Goal: Task Accomplishment & Management: Use online tool/utility

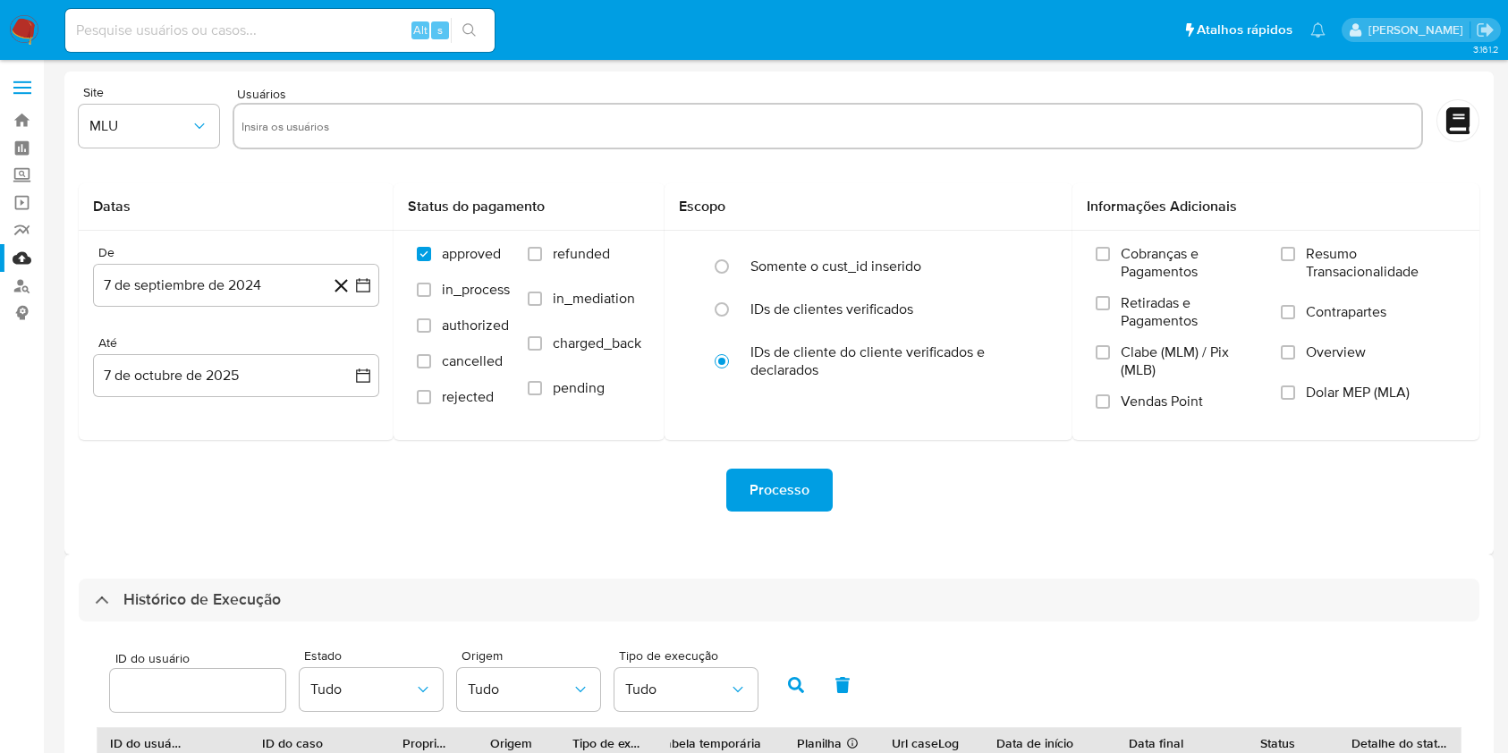
select select "10"
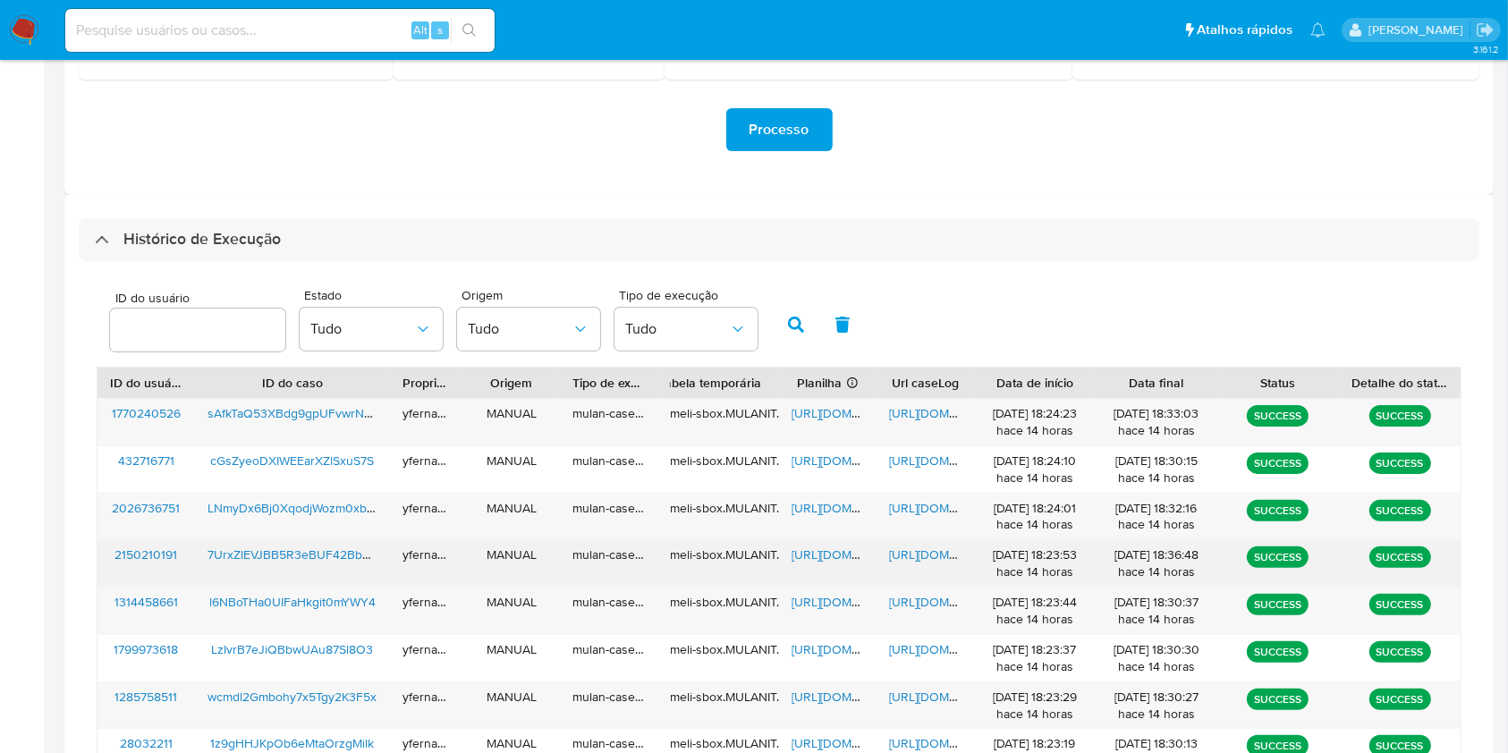
scroll to position [479, 0]
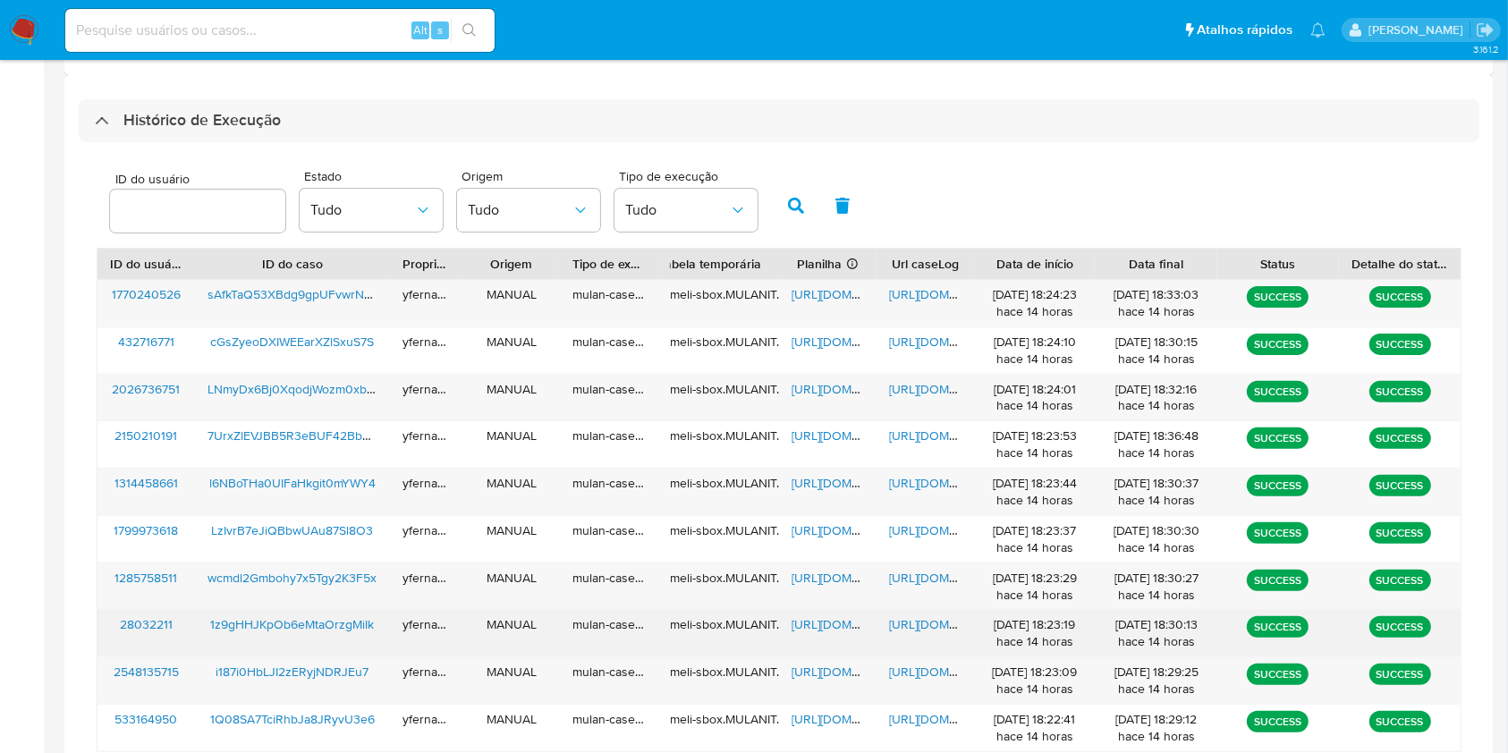
click at [818, 616] on span "https://docs.google.com/spreadsheets/d/1rLhem7uOby8HAlx7MtLYn7cA8aMagtlcM-m-kxU…" at bounding box center [852, 624] width 123 height 18
click at [911, 615] on span "https://docs.google.com/document/d/1IZISmhFoZy0HaltPVXuFfPs8lWe0zvarwn42sPxCC3E…" at bounding box center [950, 624] width 123 height 18
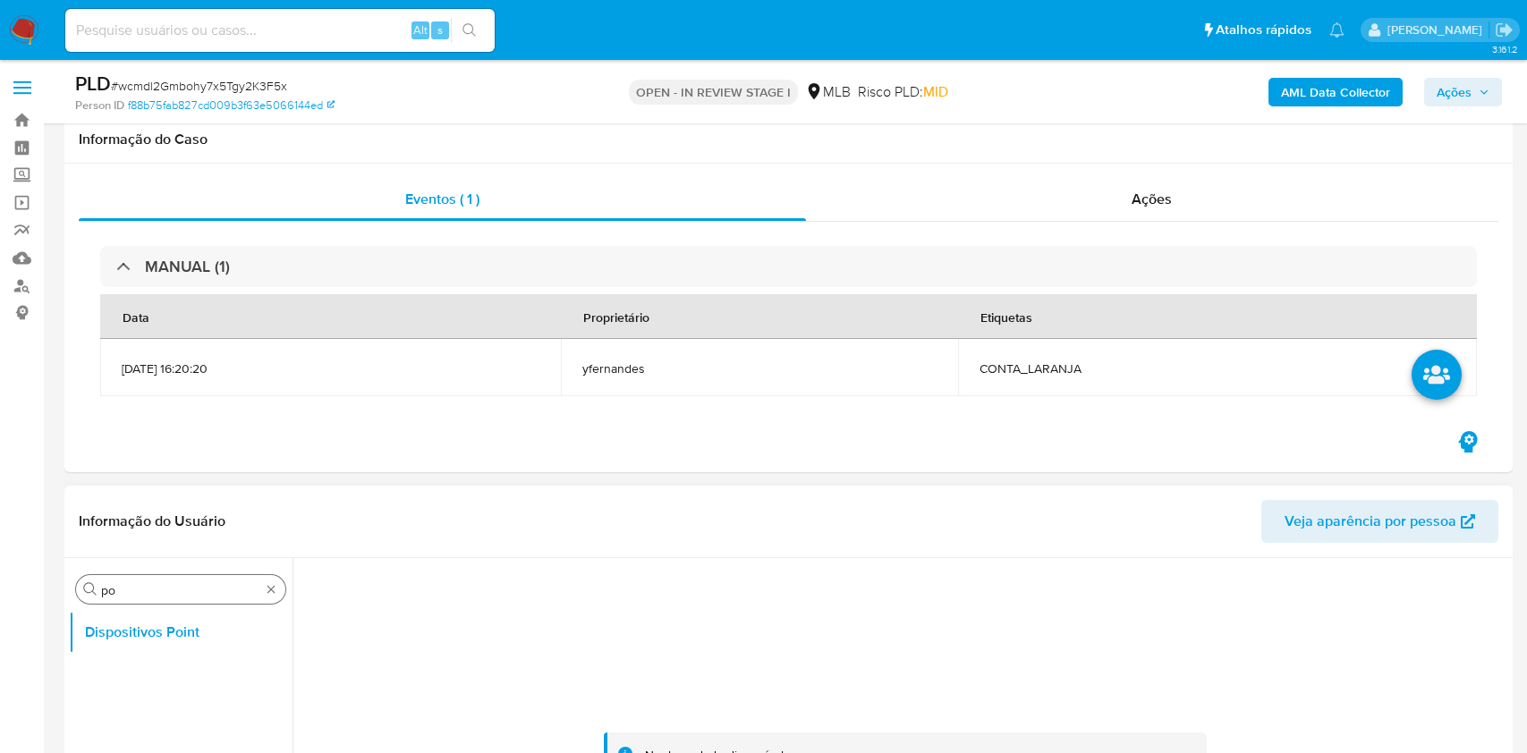
scroll to position [358, 0]
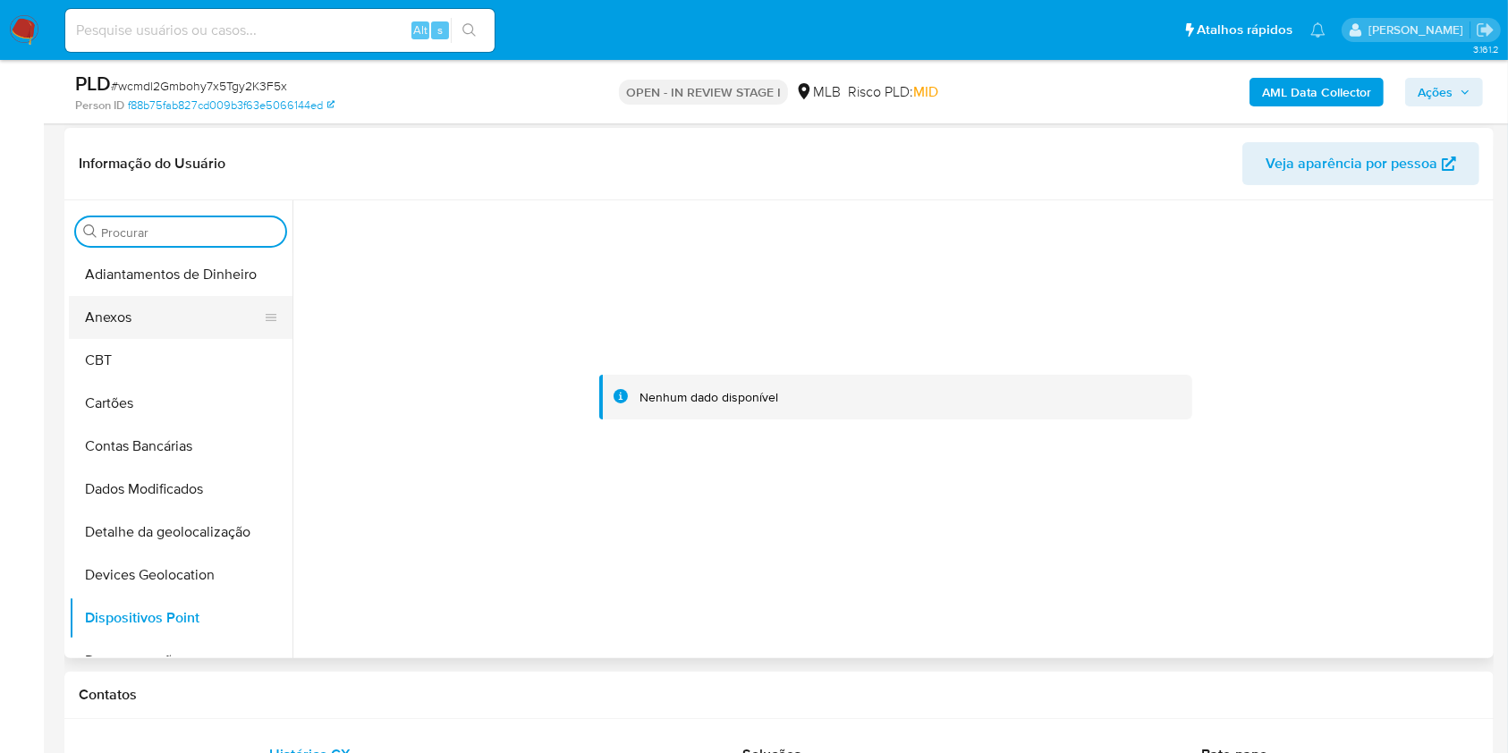
click at [172, 305] on button "Anexos" at bounding box center [173, 317] width 209 height 43
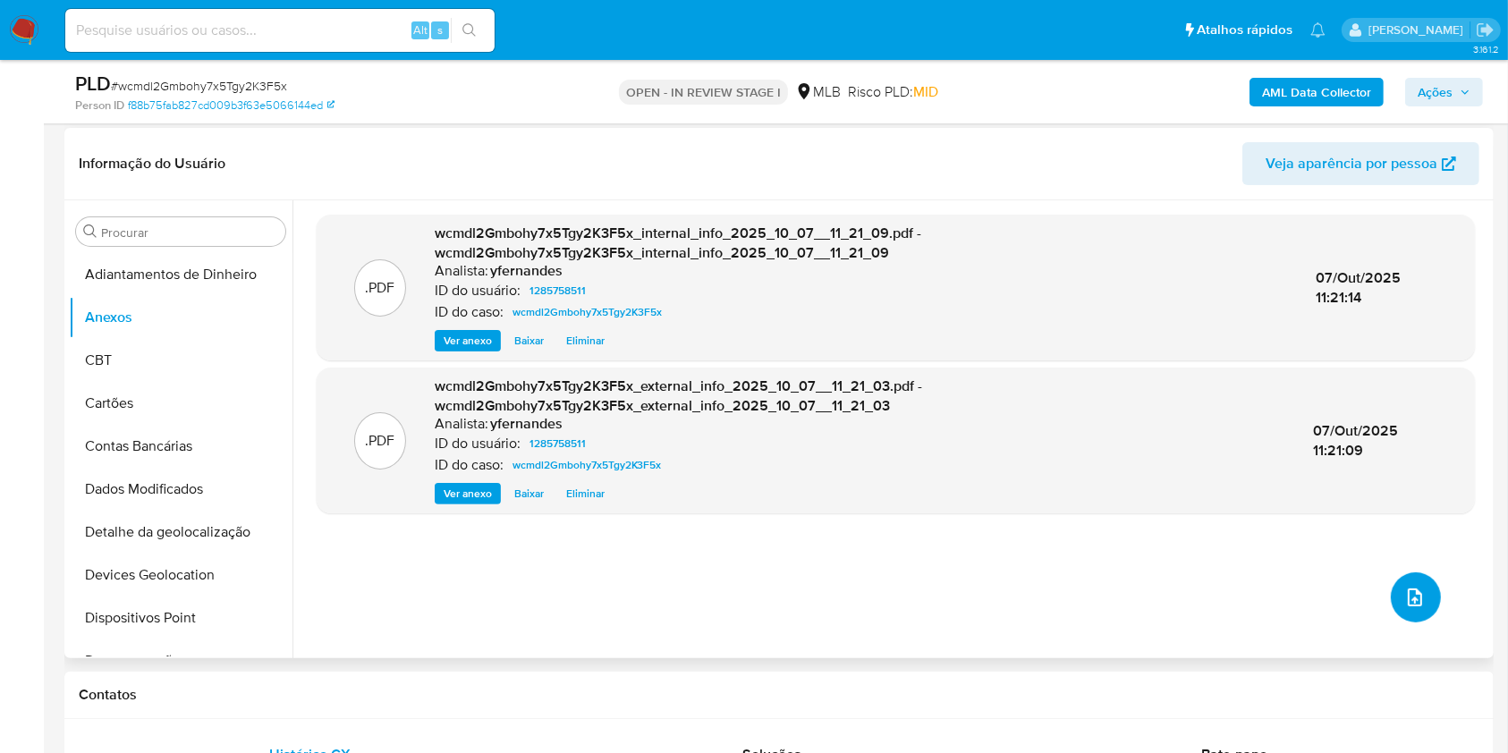
click at [1407, 588] on icon "upload-file" at bounding box center [1414, 597] width 21 height 21
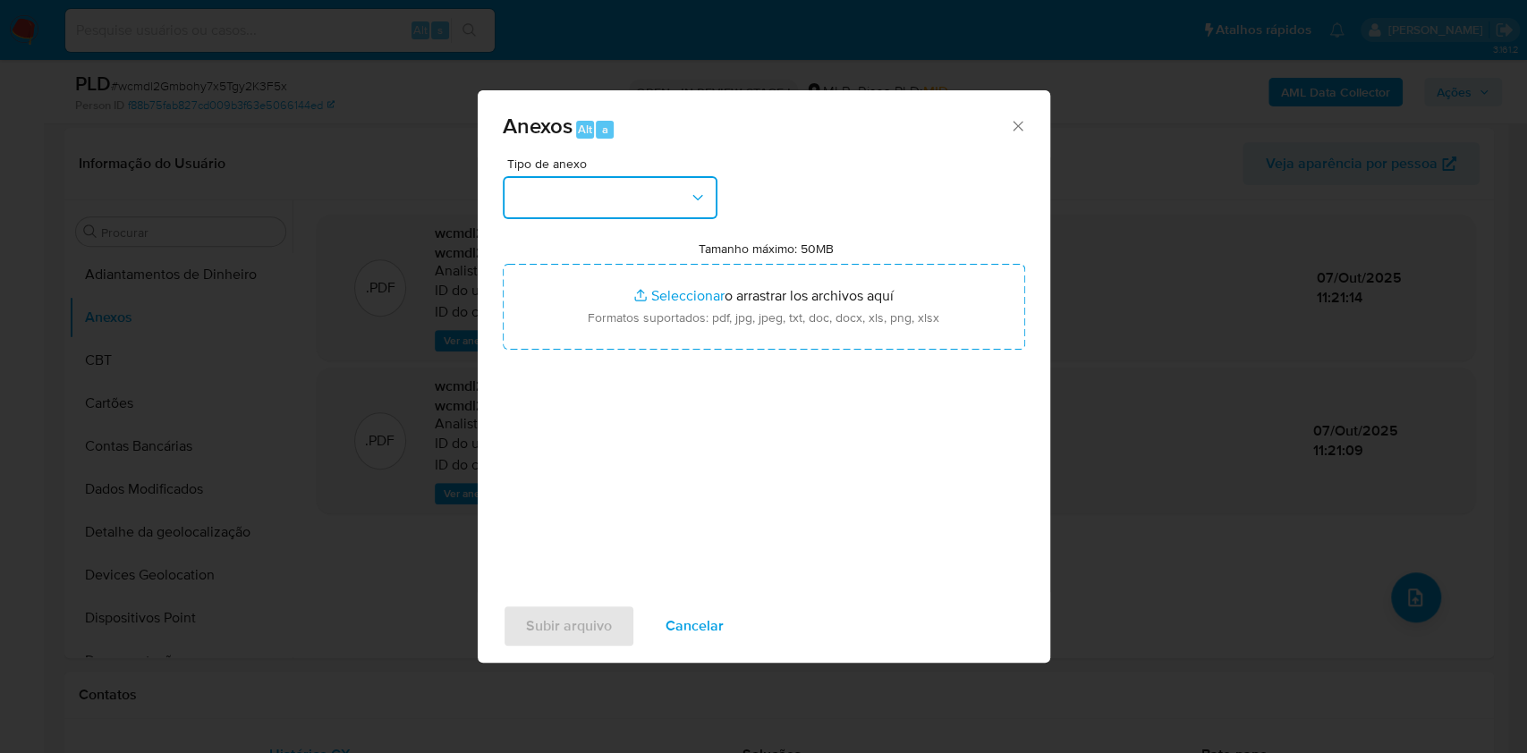
click at [619, 190] on button "button" at bounding box center [610, 197] width 215 height 43
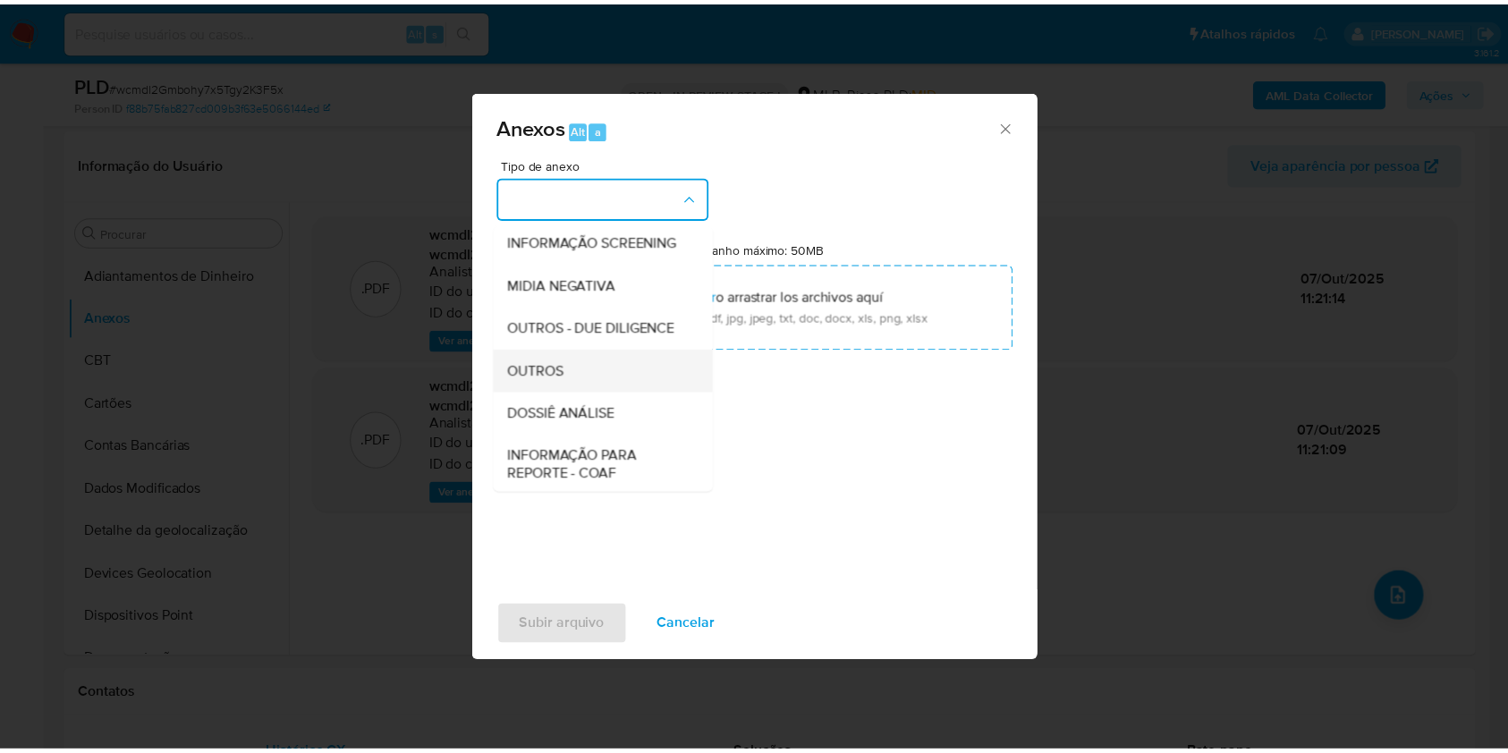
scroll to position [275, 0]
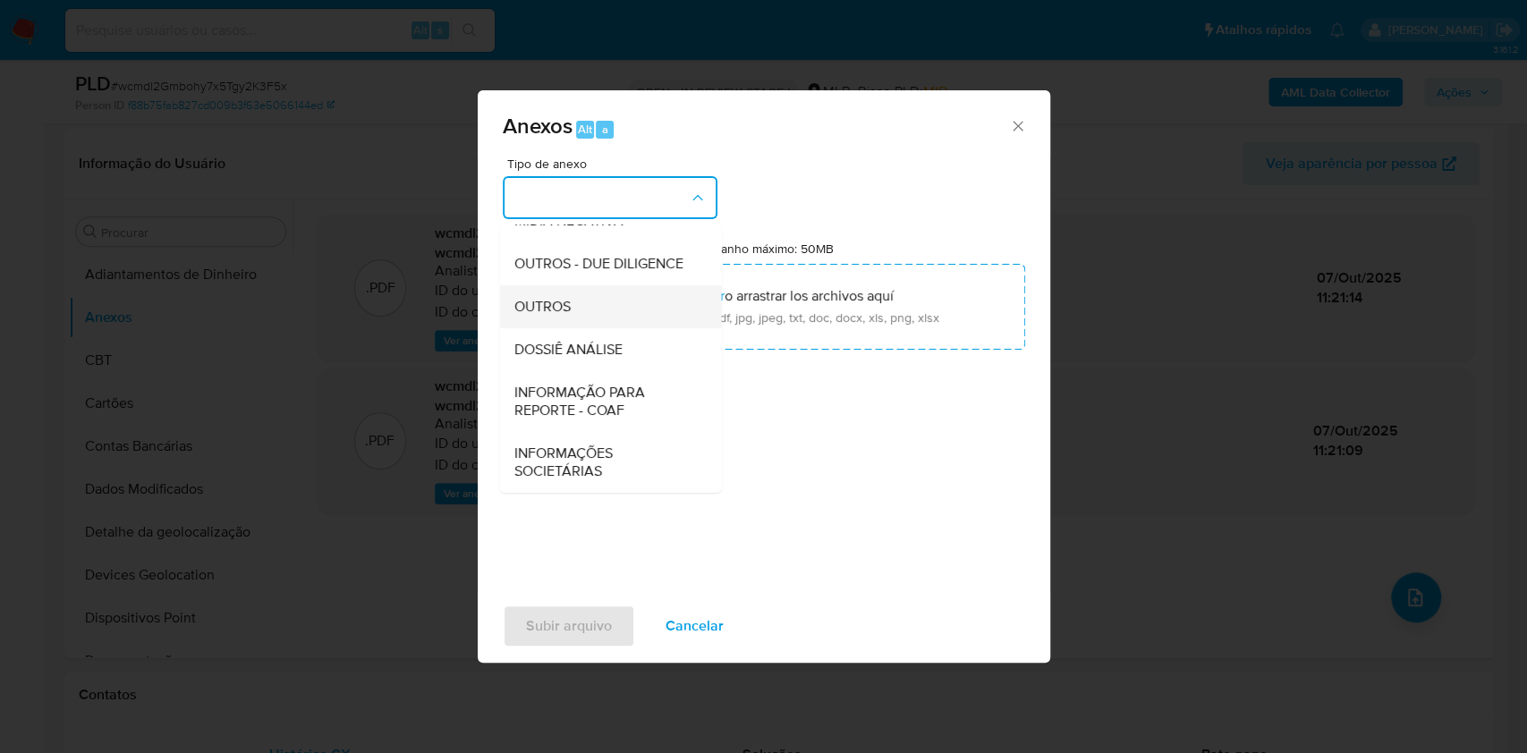
click at [539, 317] on div "OUTROS" at bounding box center [604, 306] width 182 height 43
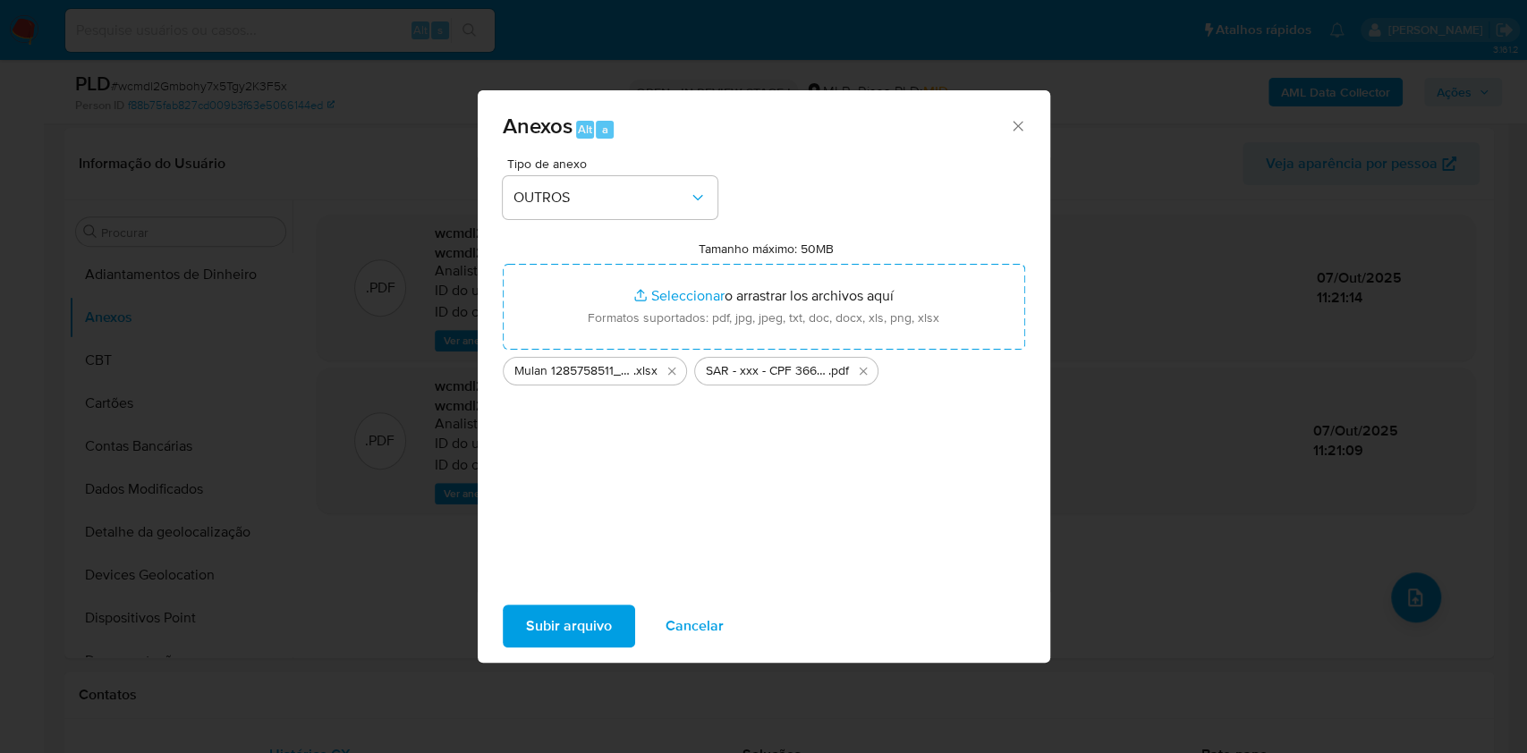
click at [562, 627] on span "Subir arquivo" at bounding box center [569, 625] width 86 height 39
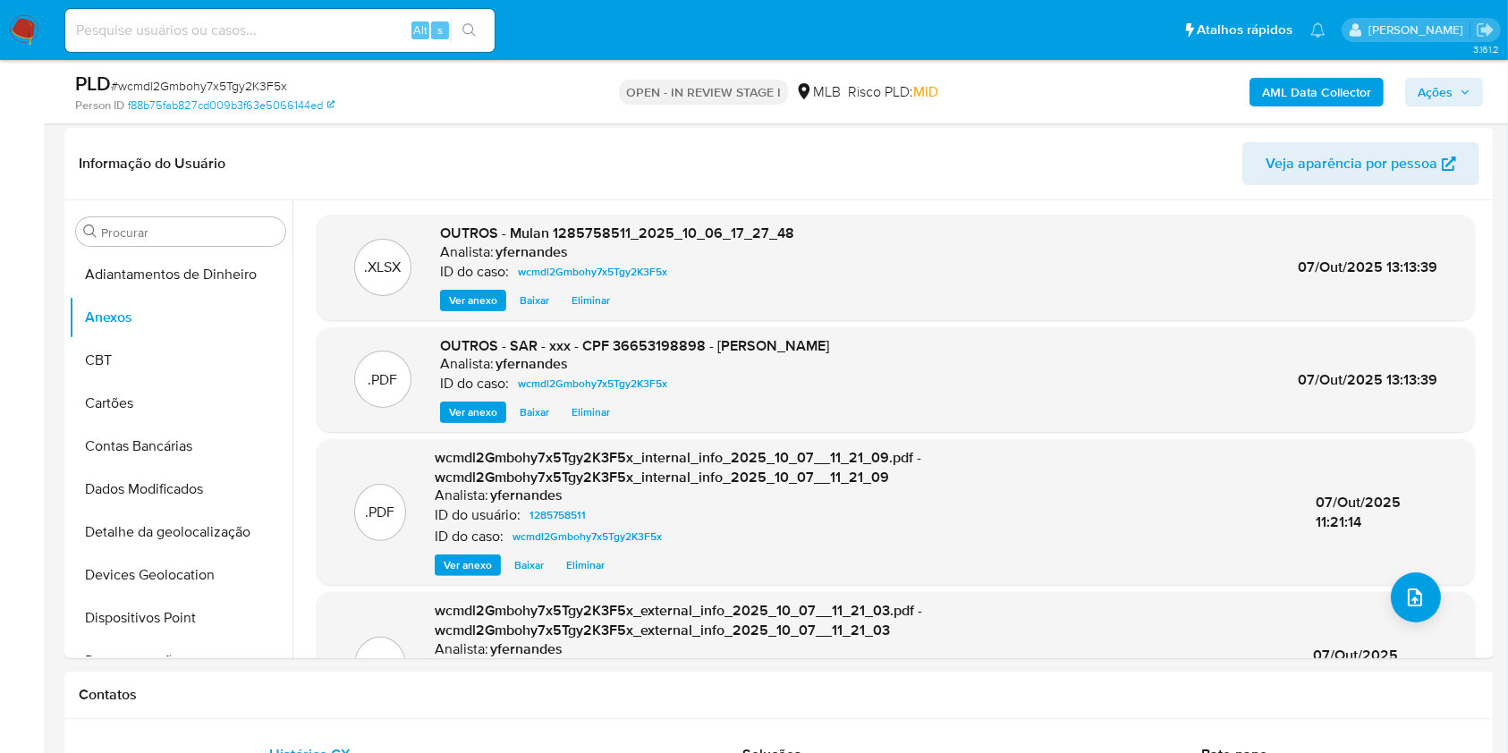
click at [1443, 97] on span "Ações" at bounding box center [1434, 92] width 35 height 29
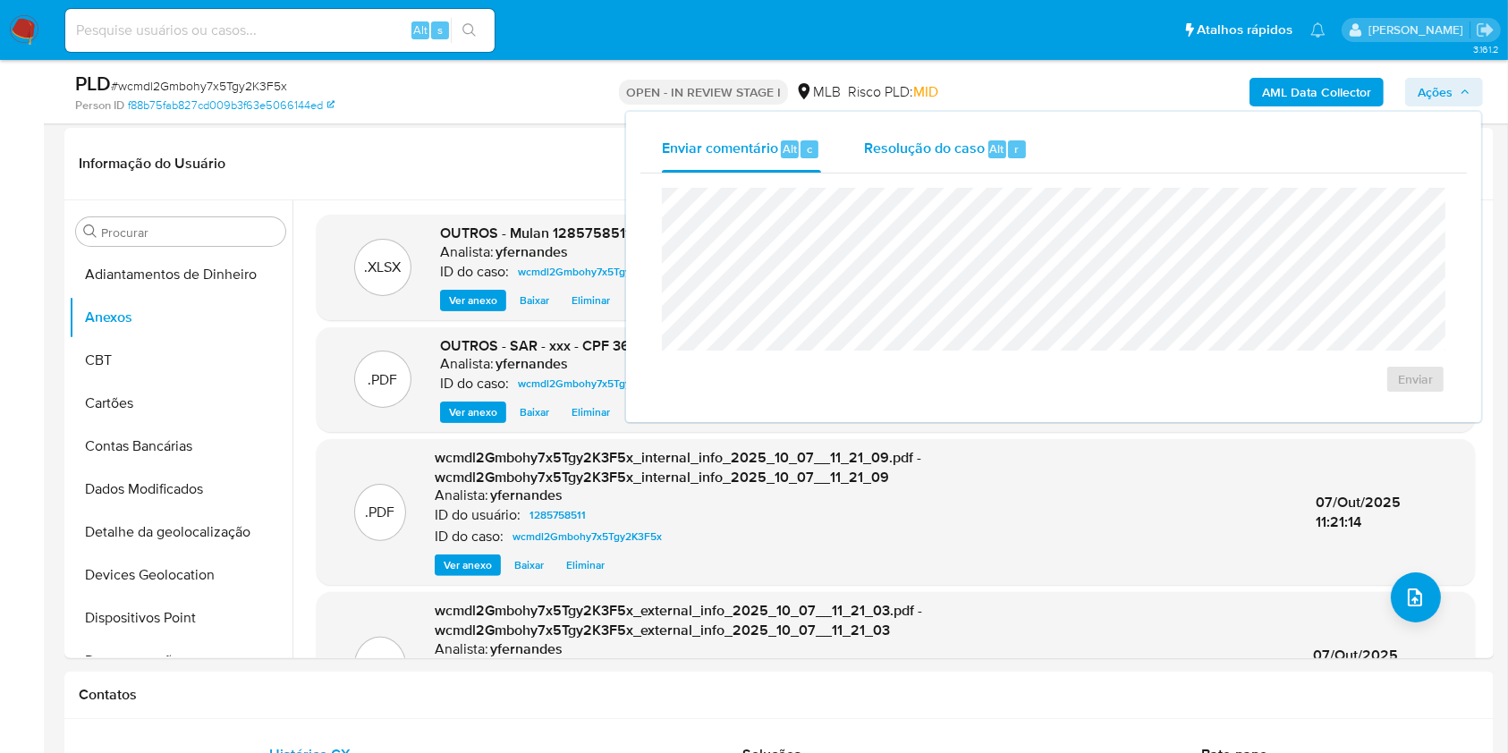
click at [959, 162] on div "Resolução do caso Alt r" at bounding box center [946, 149] width 164 height 47
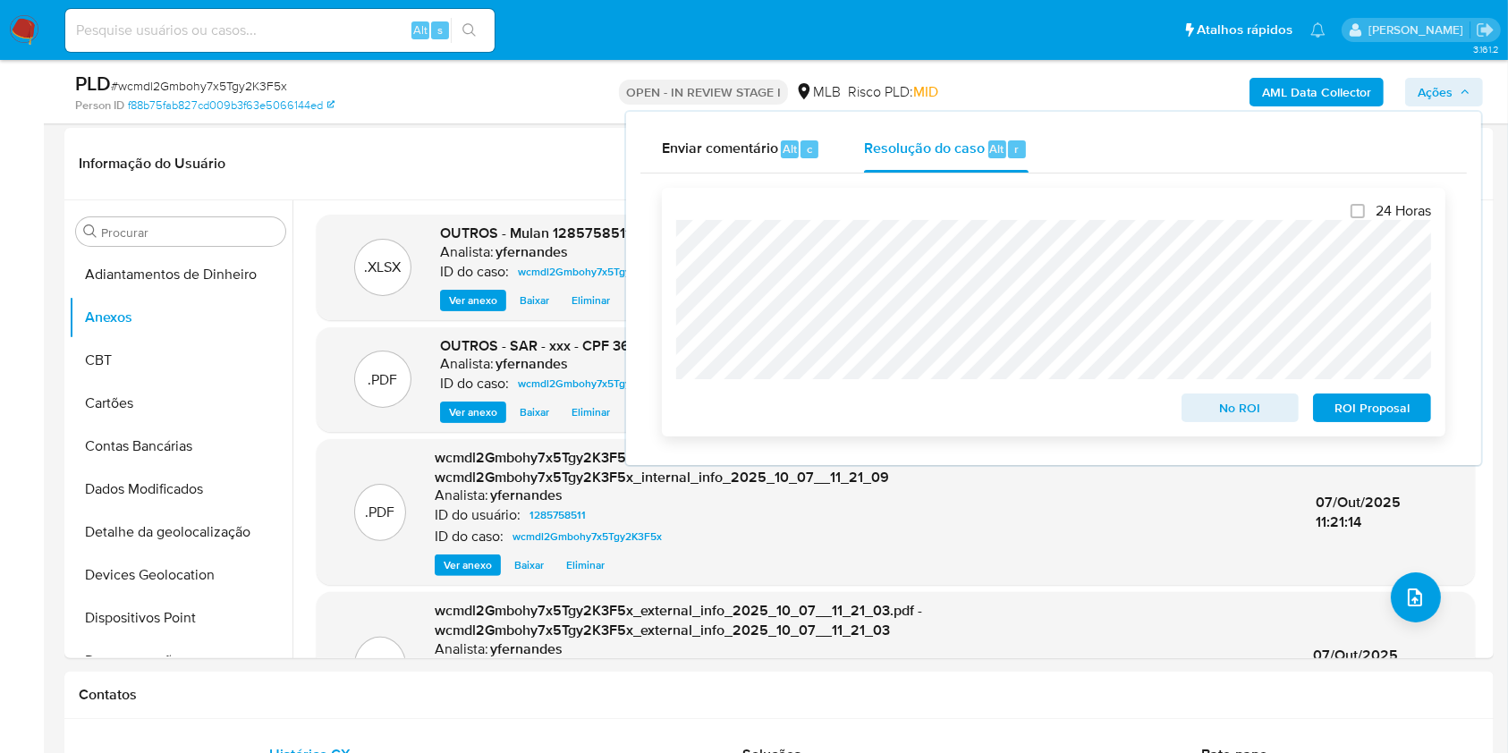
click at [1346, 419] on span "ROI Proposal" at bounding box center [1371, 407] width 93 height 25
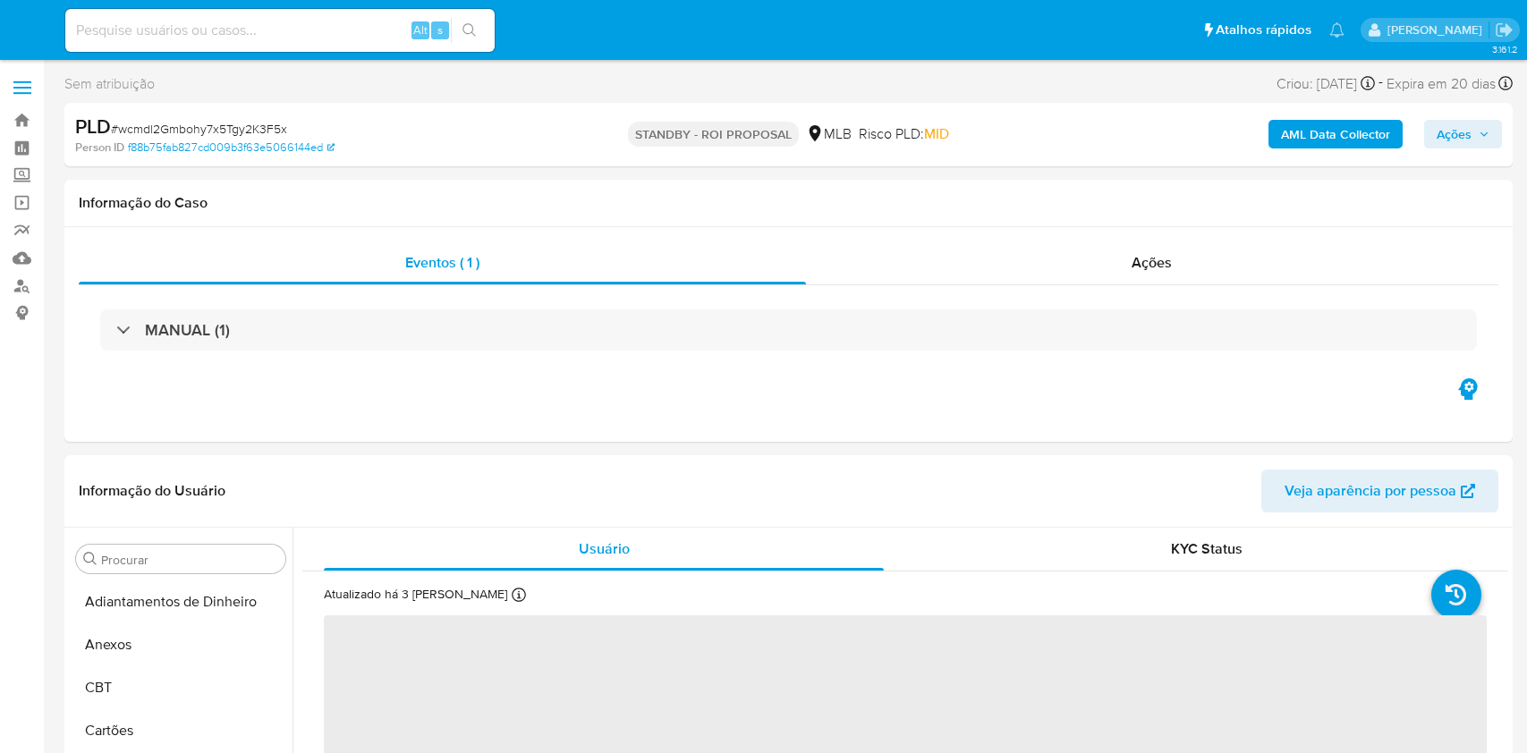
select select "10"
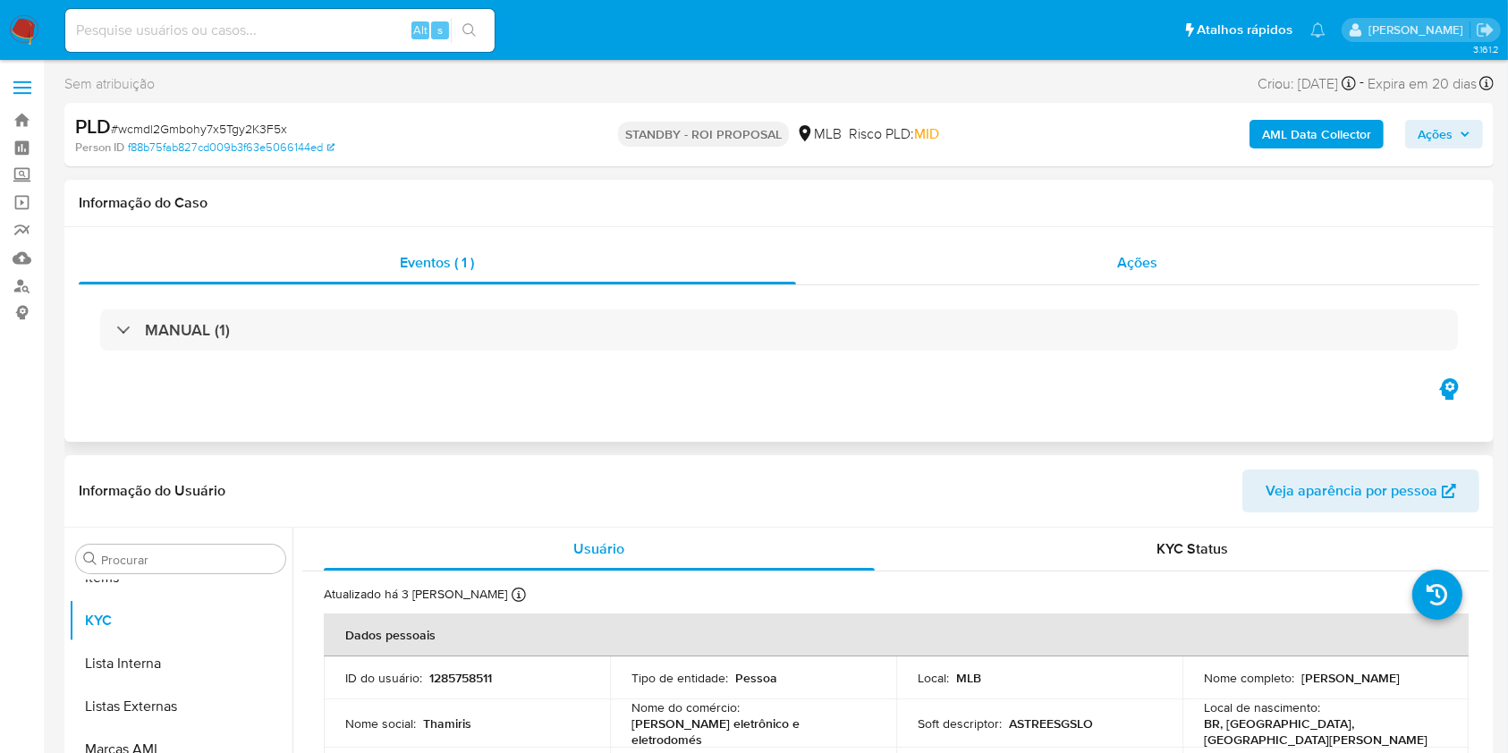
scroll to position [927, 0]
click at [926, 270] on div "Ações" at bounding box center [1137, 262] width 683 height 43
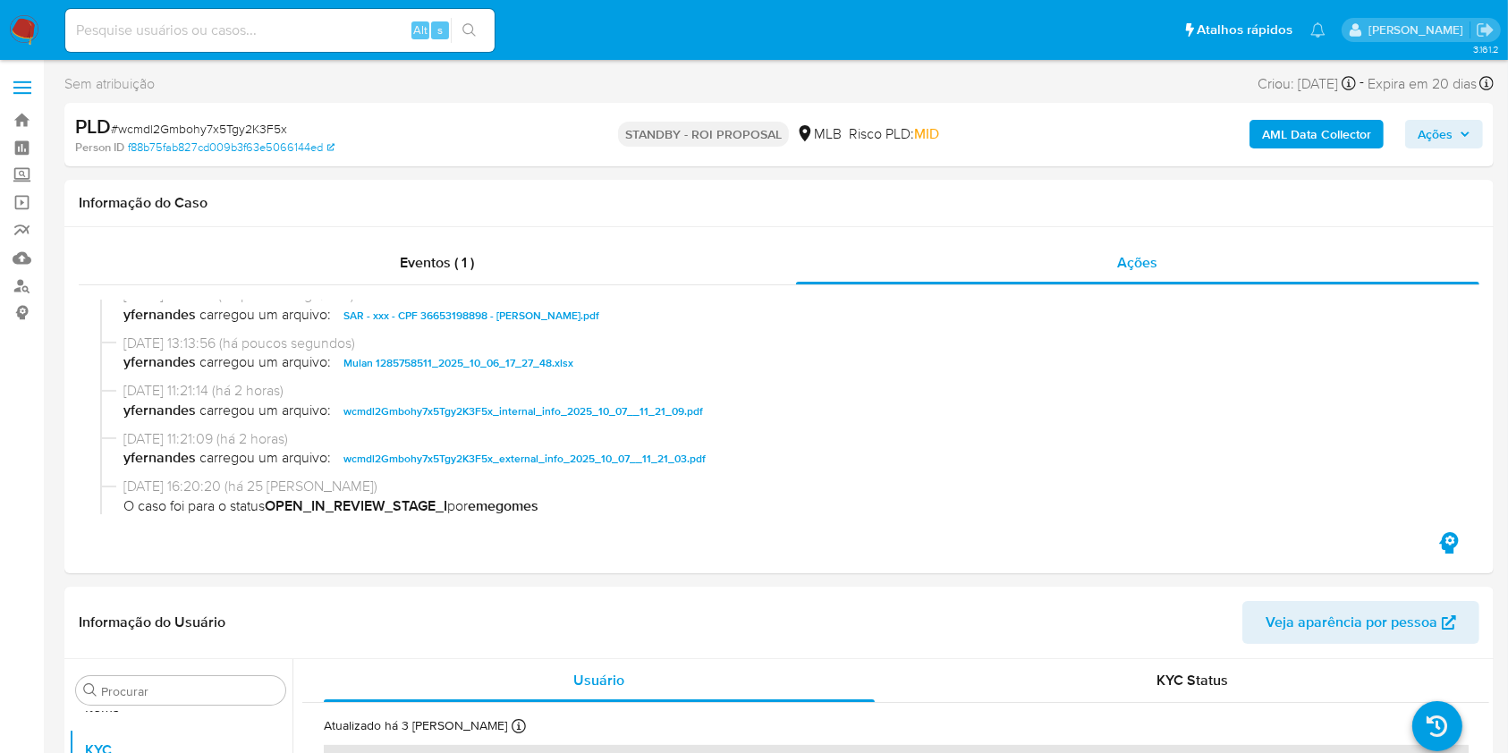
scroll to position [0, 0]
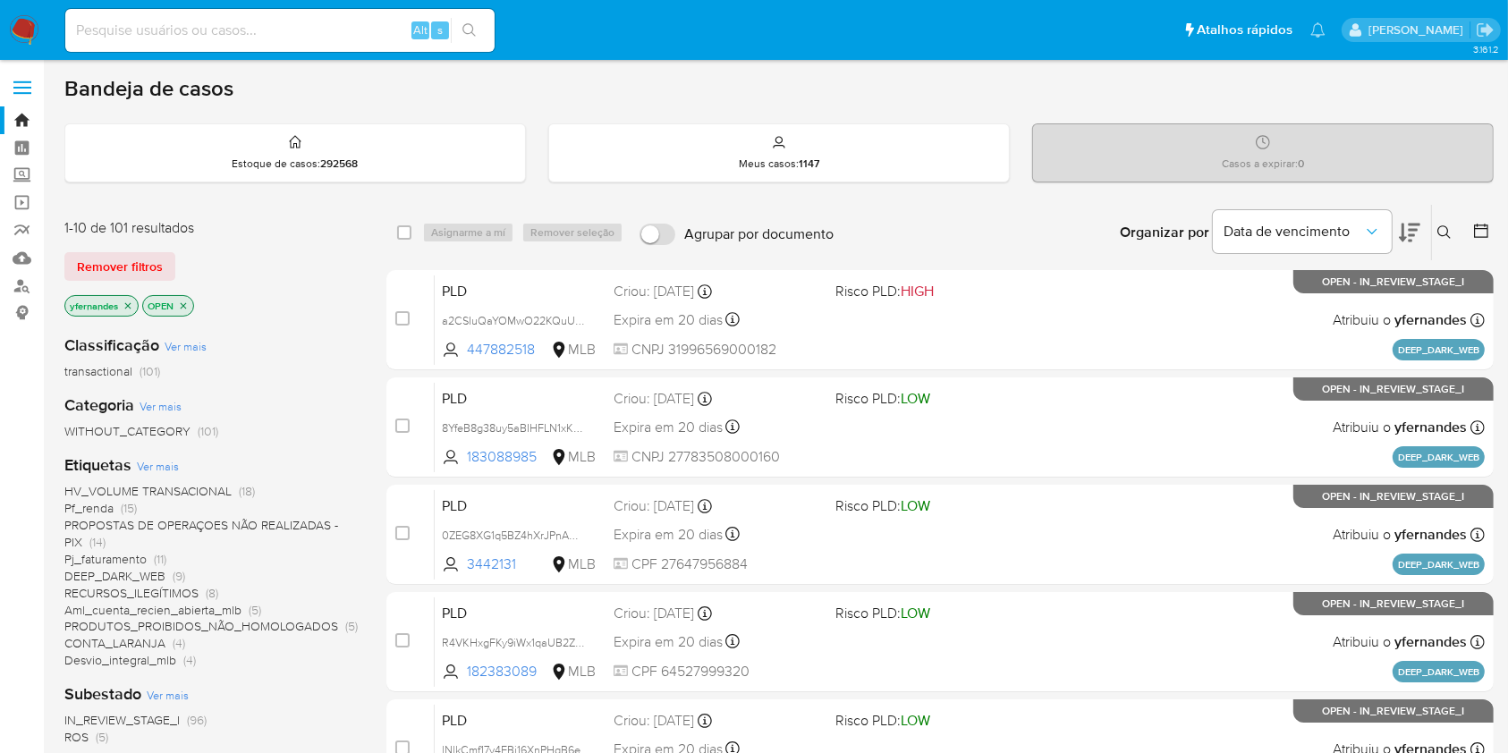
click at [13, 25] on img at bounding box center [24, 30] width 30 height 30
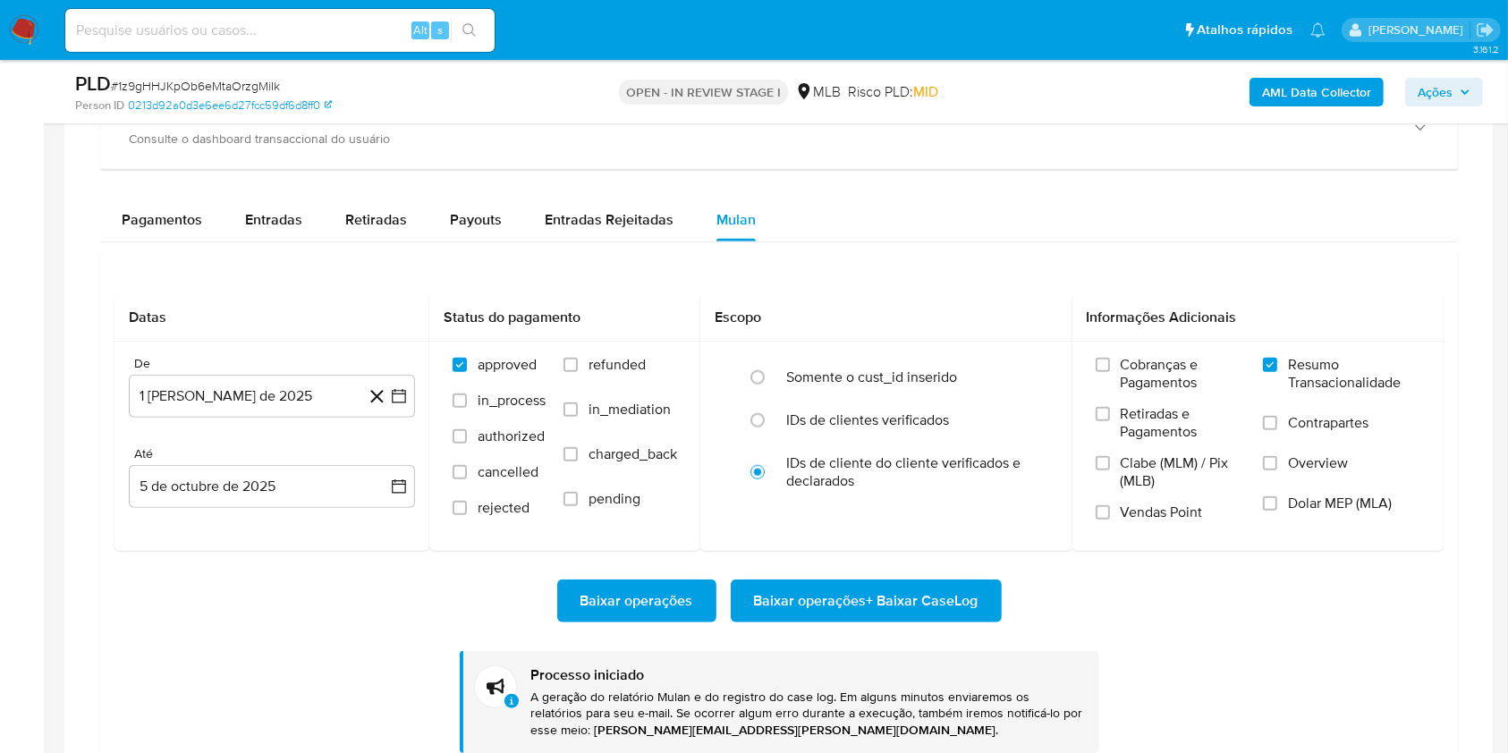
scroll to position [927, 0]
click at [250, 82] on span "# 1z9gHHJKpOb6eMtaOrzgMiIk" at bounding box center [195, 86] width 169 height 18
copy span "1z9gHHJKpOb6eMtaOrzgMiIk"
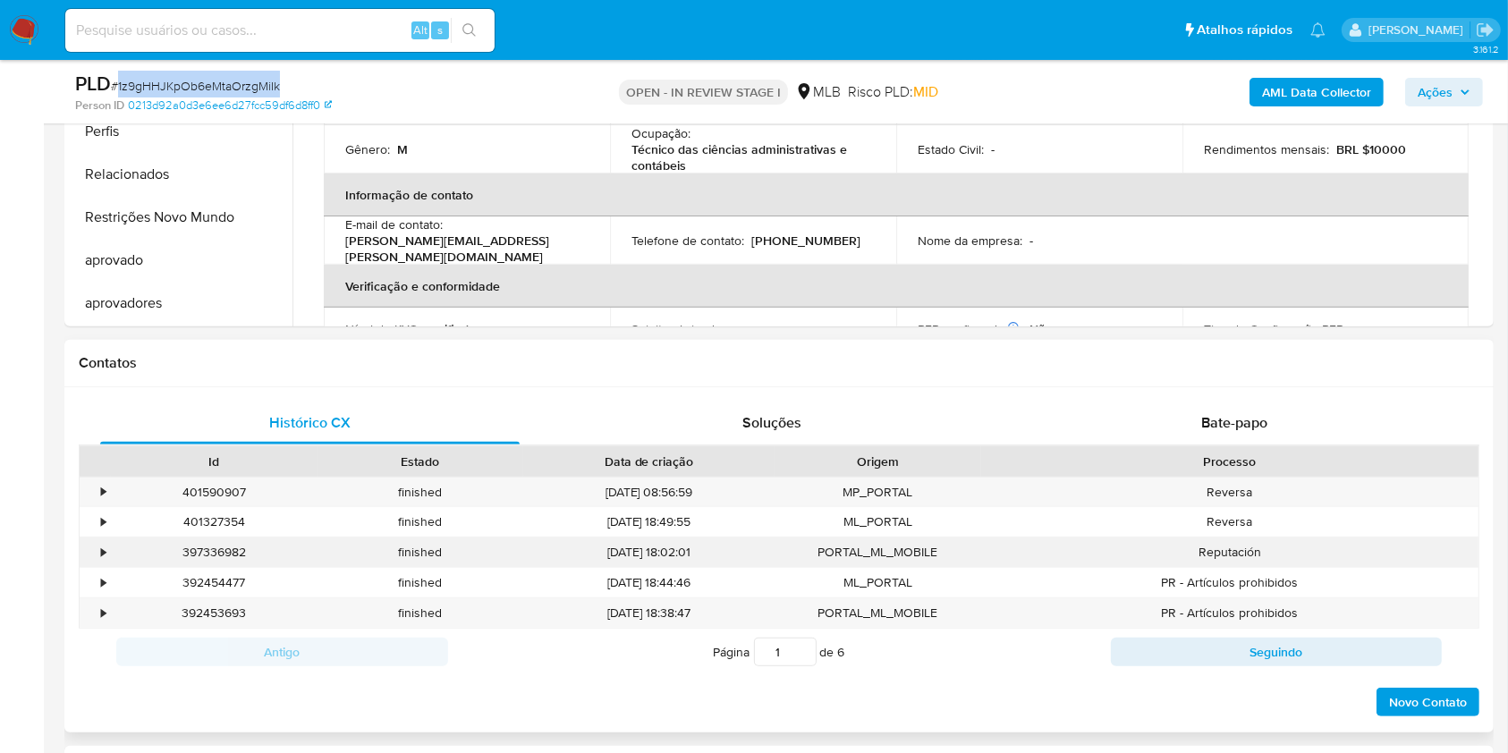
scroll to position [238, 0]
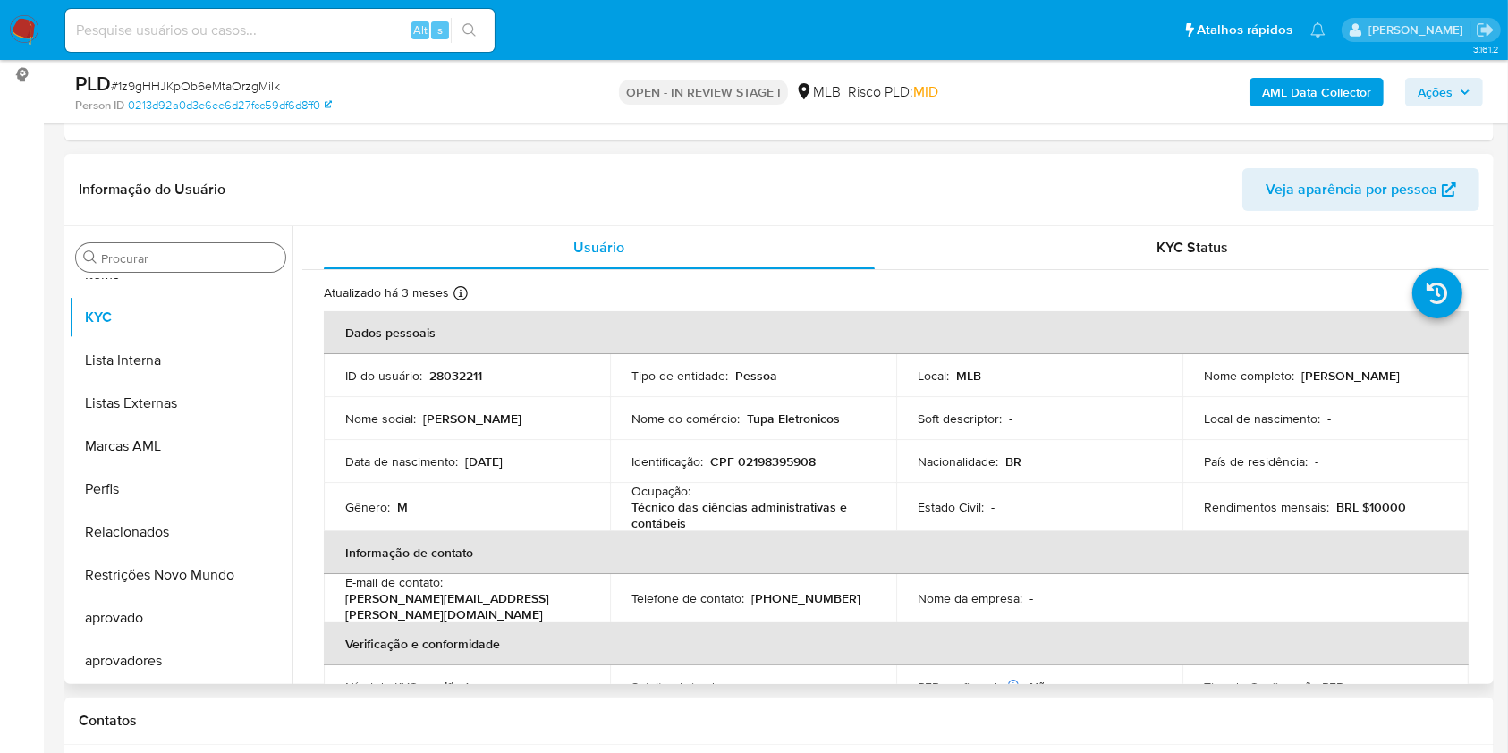
click at [177, 261] on input "Procurar" at bounding box center [189, 258] width 177 height 16
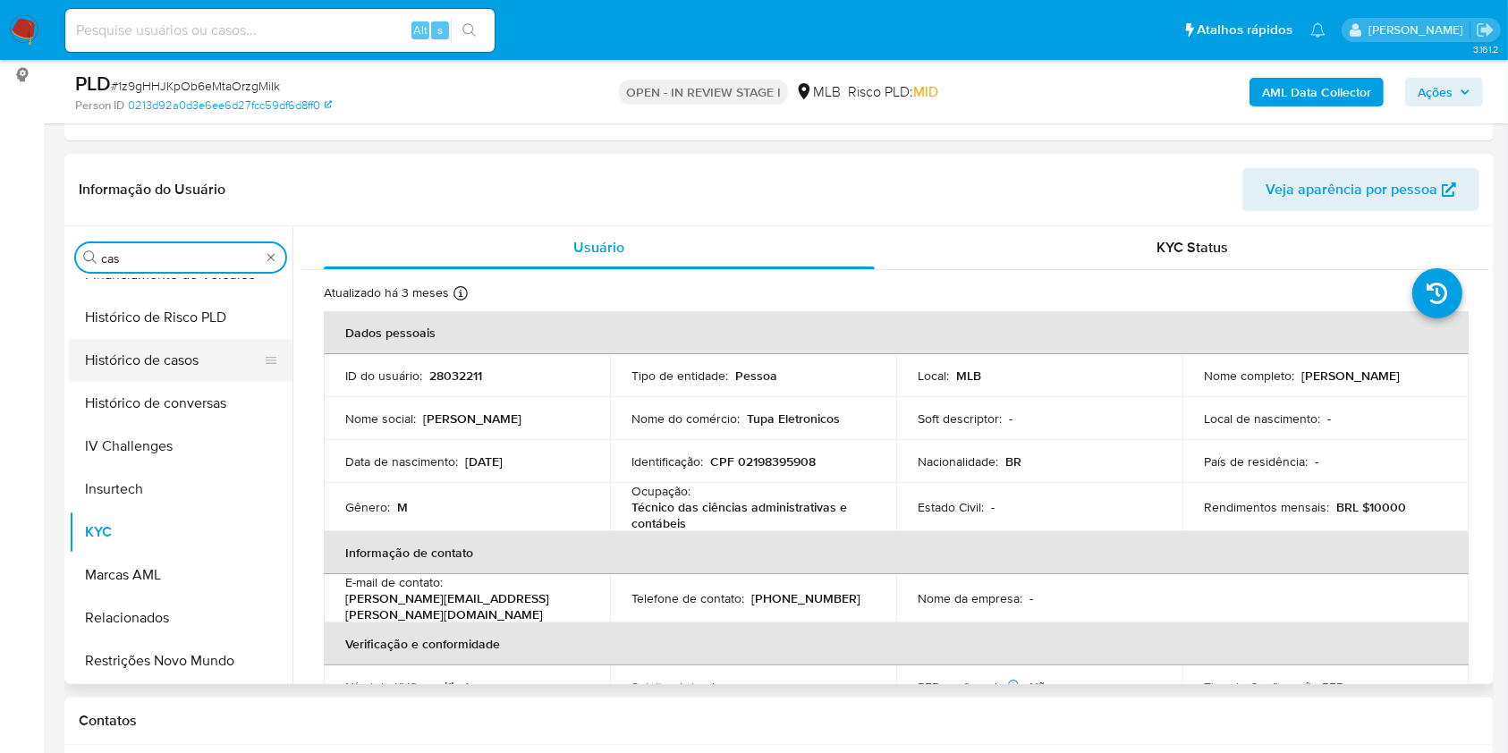
scroll to position [0, 0]
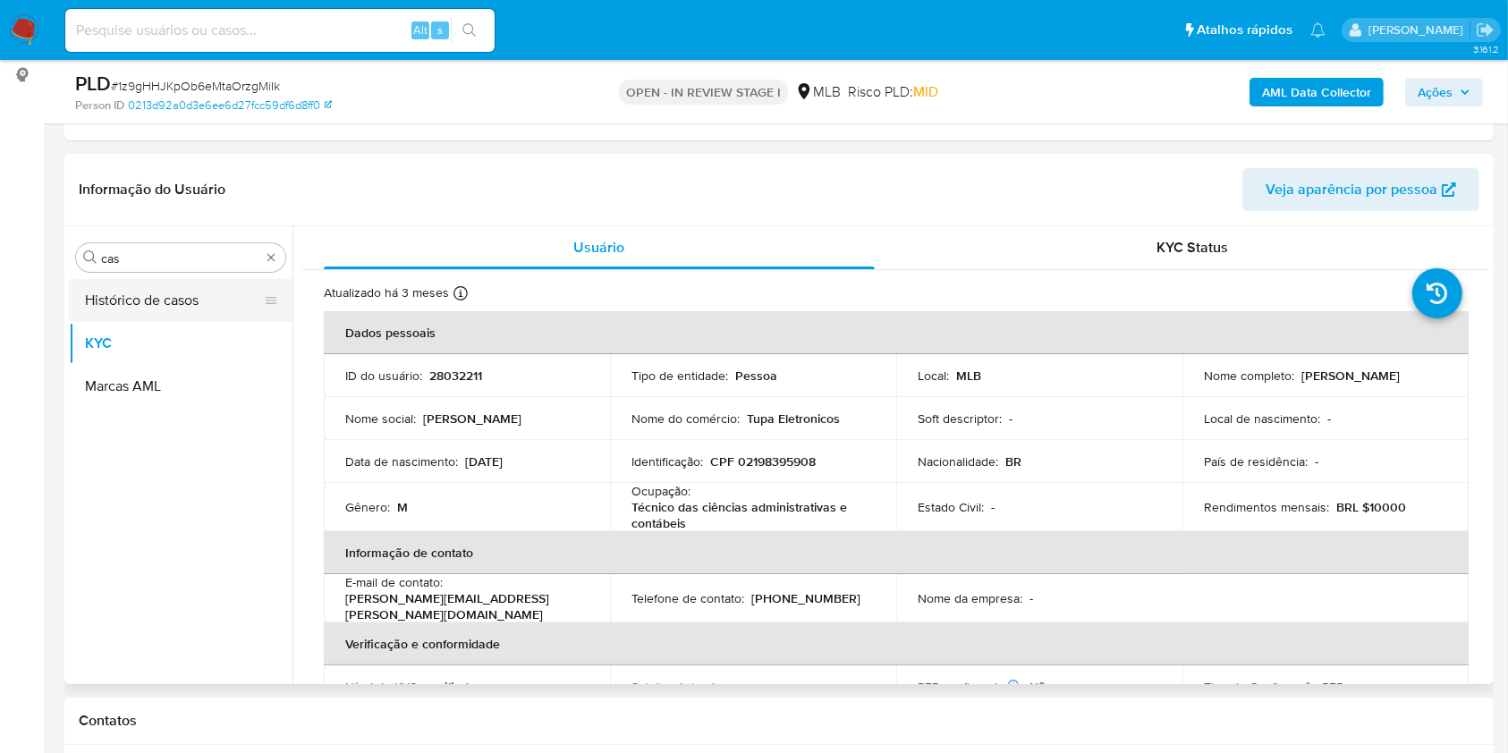
click at [164, 316] on button "Histórico de casos" at bounding box center [173, 300] width 209 height 43
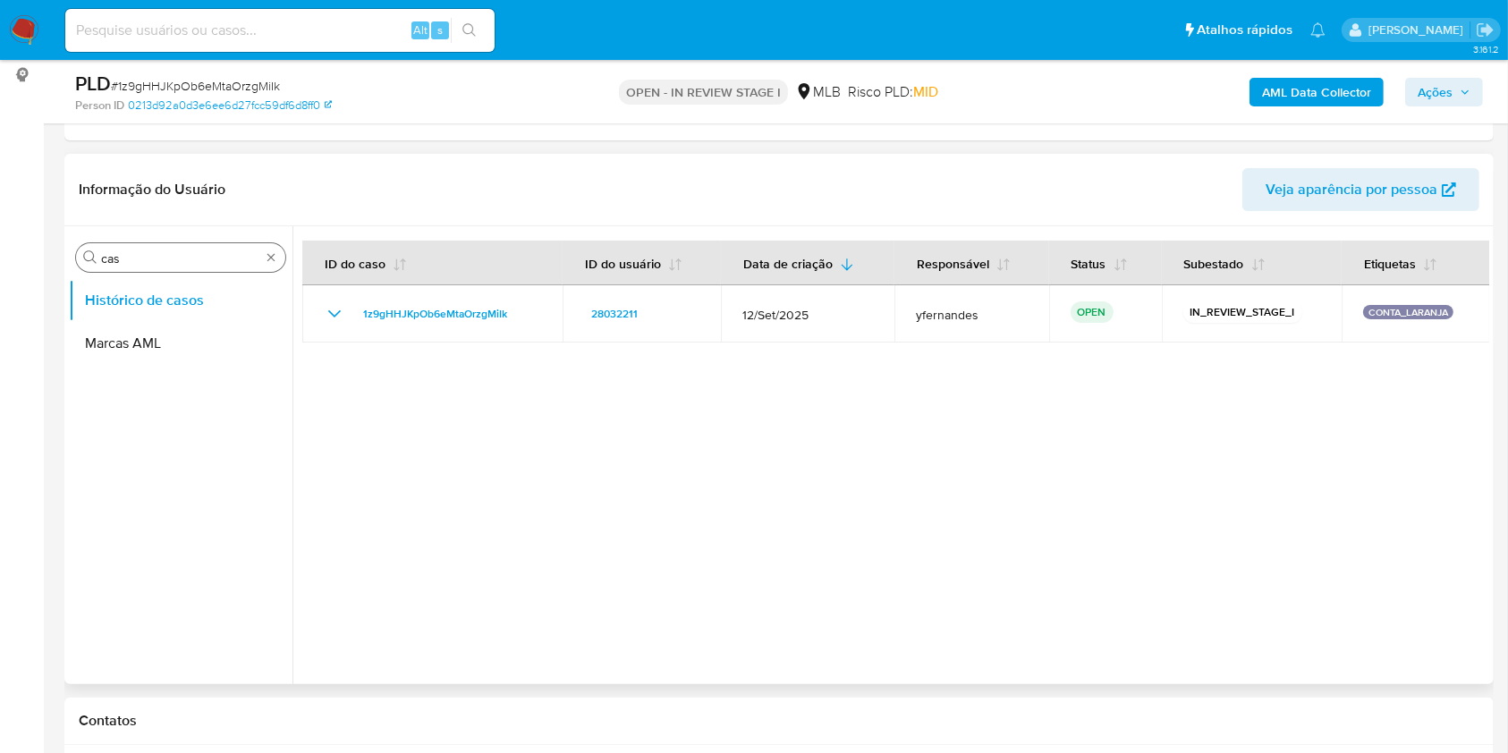
click at [128, 267] on div "Procurar cas" at bounding box center [180, 257] width 209 height 29
click at [123, 261] on input "cas" at bounding box center [180, 258] width 159 height 16
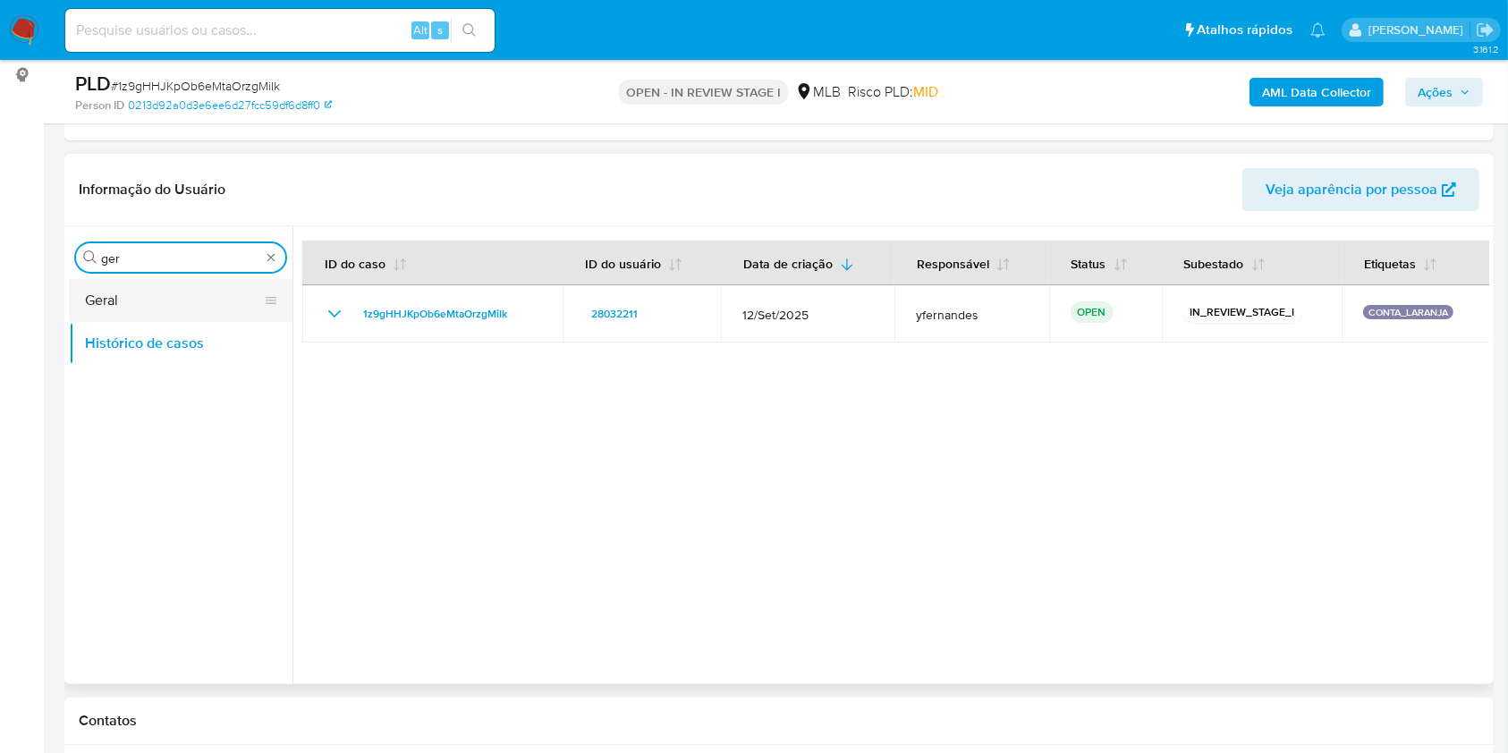
type input "ger"
click at [112, 299] on button "Geral" at bounding box center [173, 300] width 209 height 43
click at [143, 318] on button "Geral" at bounding box center [173, 300] width 209 height 43
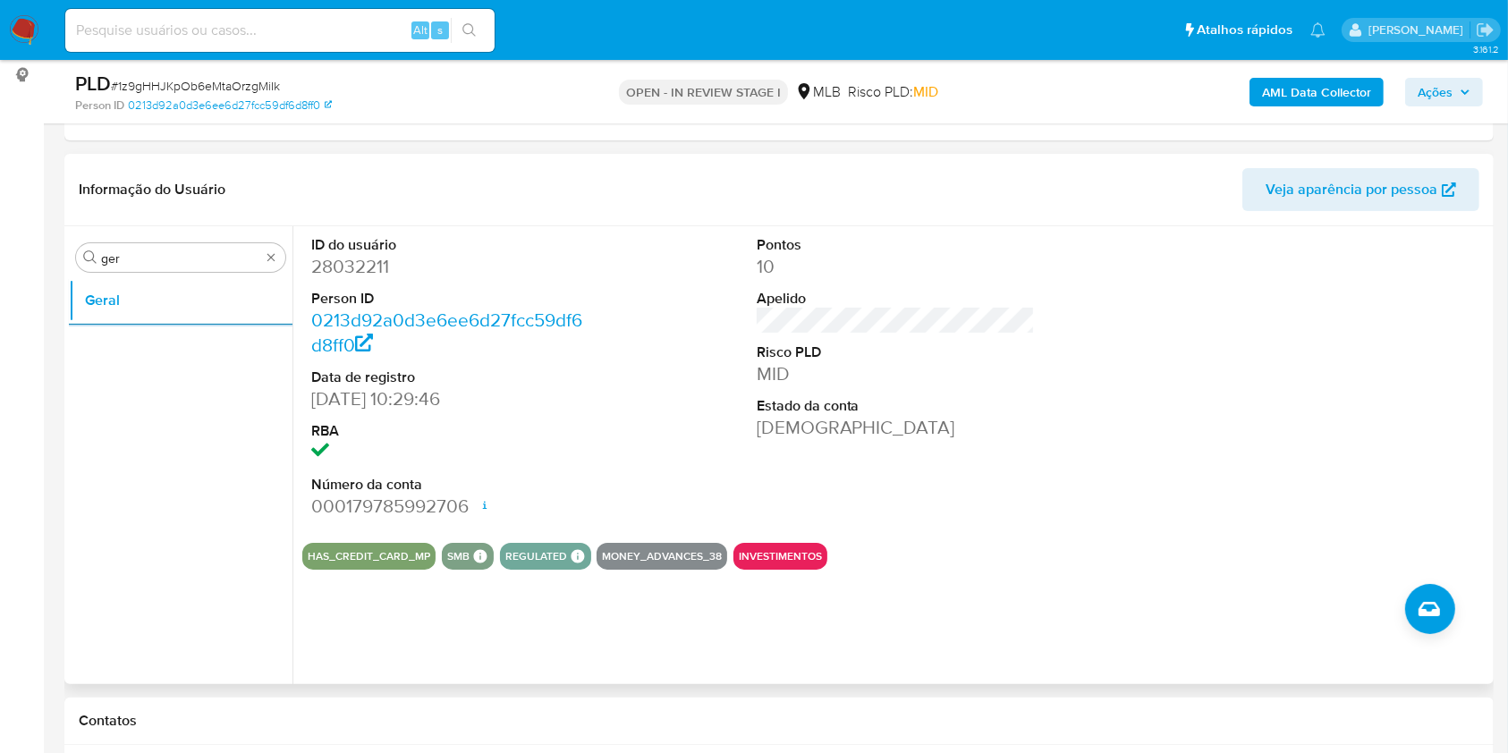
click at [508, 175] on header "Informação do Usuário Veja aparência por pessoa" at bounding box center [779, 189] width 1400 height 43
click at [974, 228] on div "Pontos 10 Apelido Risco PLD MID Estado da conta Ativa" at bounding box center [896, 377] width 297 height 302
click at [970, 211] on div "Informação do Usuário Veja aparência por pessoa" at bounding box center [778, 190] width 1429 height 72
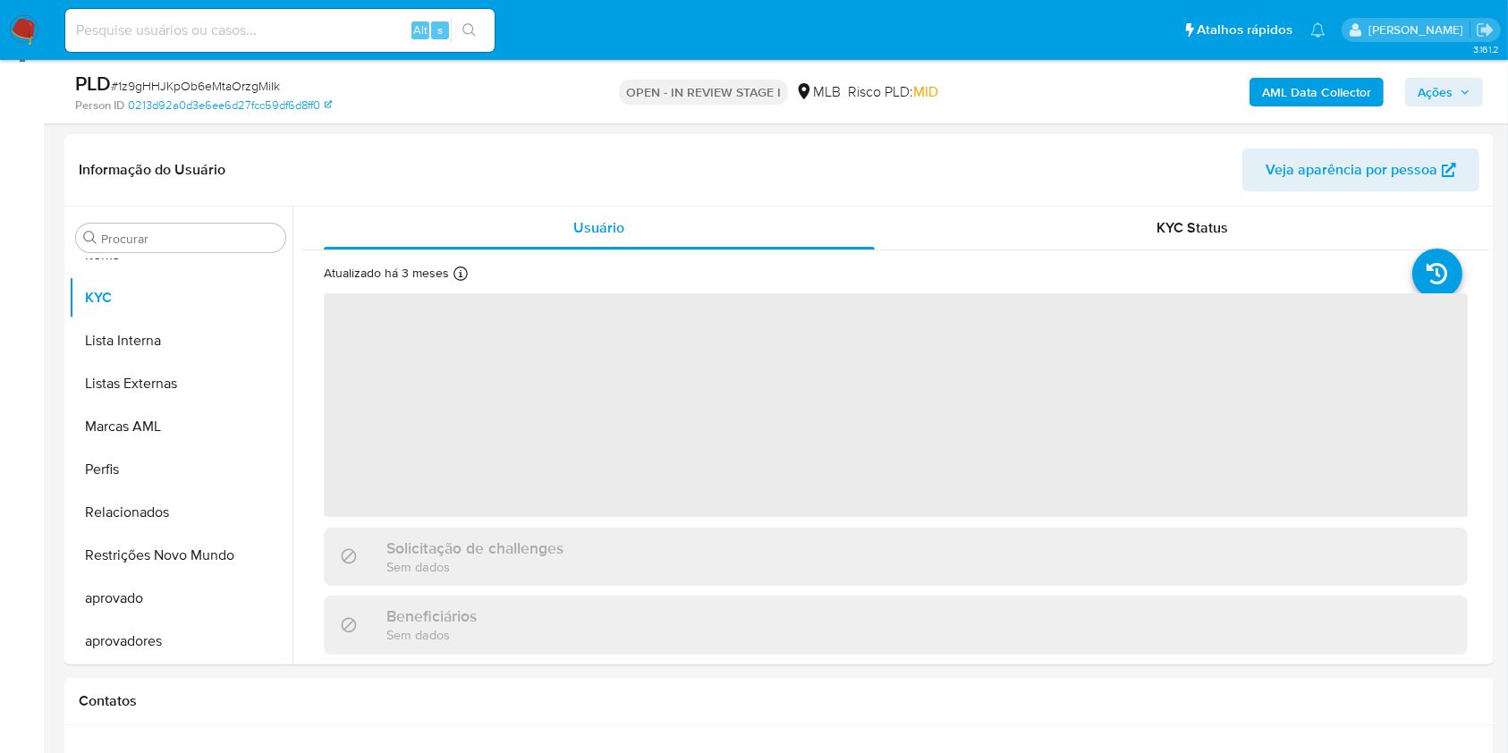
scroll to position [358, 0]
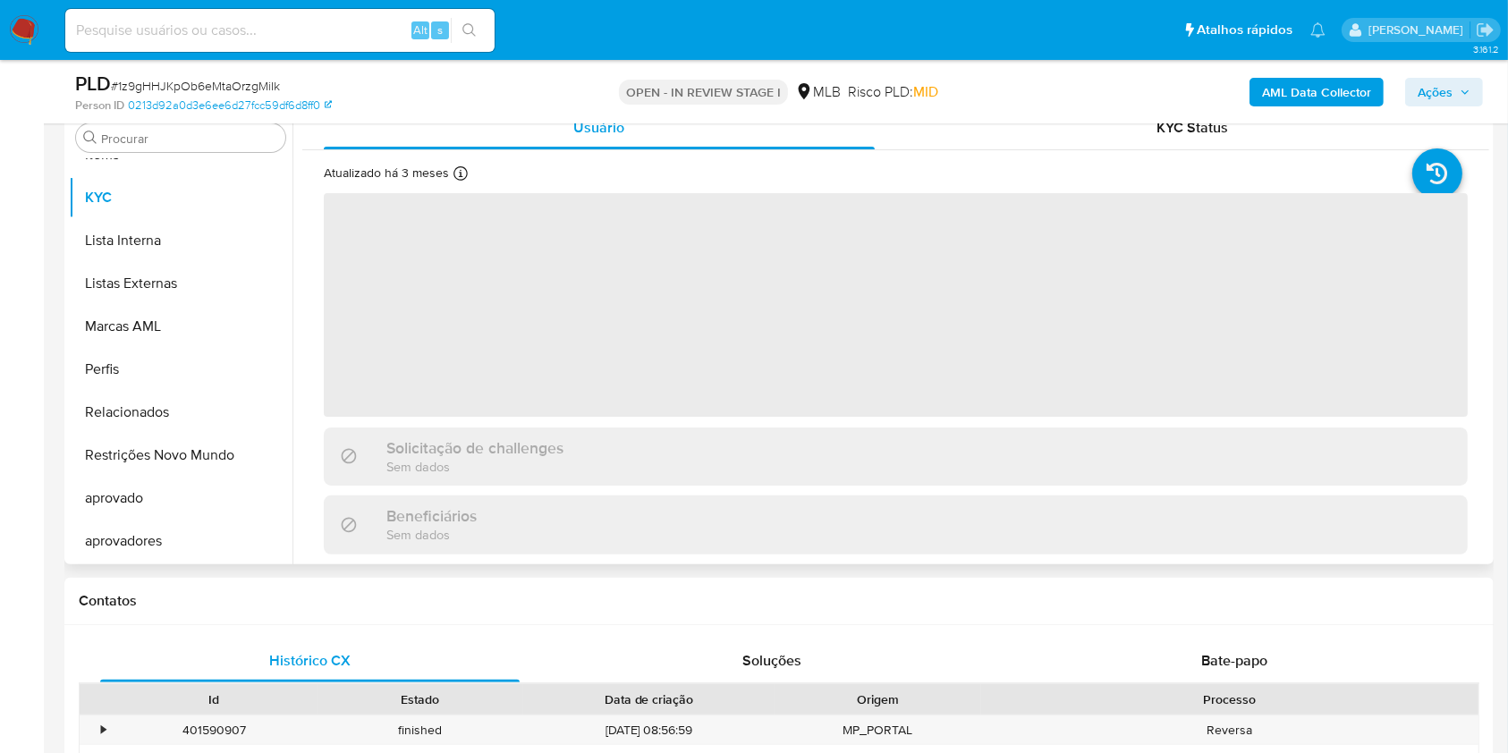
select select "10"
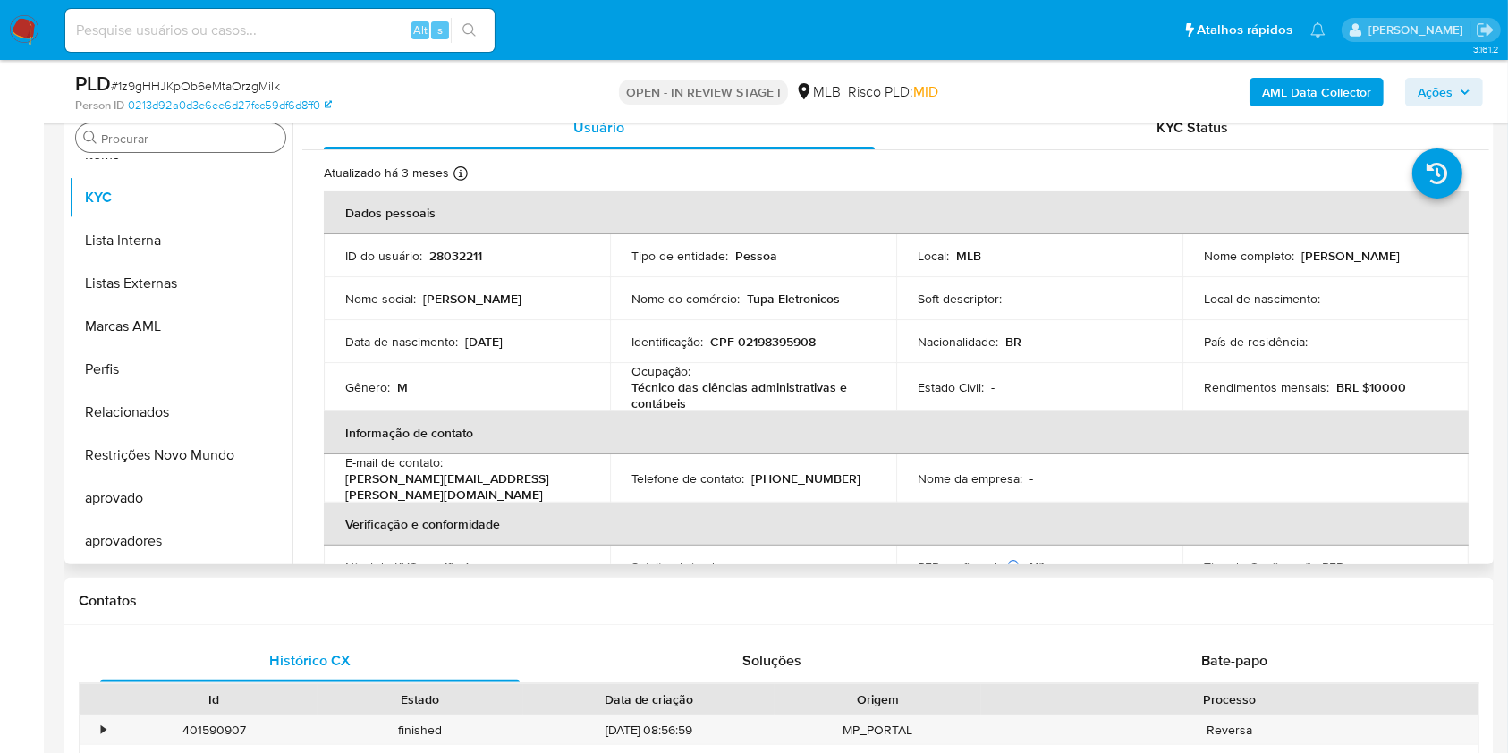
click at [143, 128] on div "Procurar" at bounding box center [180, 137] width 209 height 29
click at [166, 145] on input "Procurar" at bounding box center [189, 139] width 177 height 16
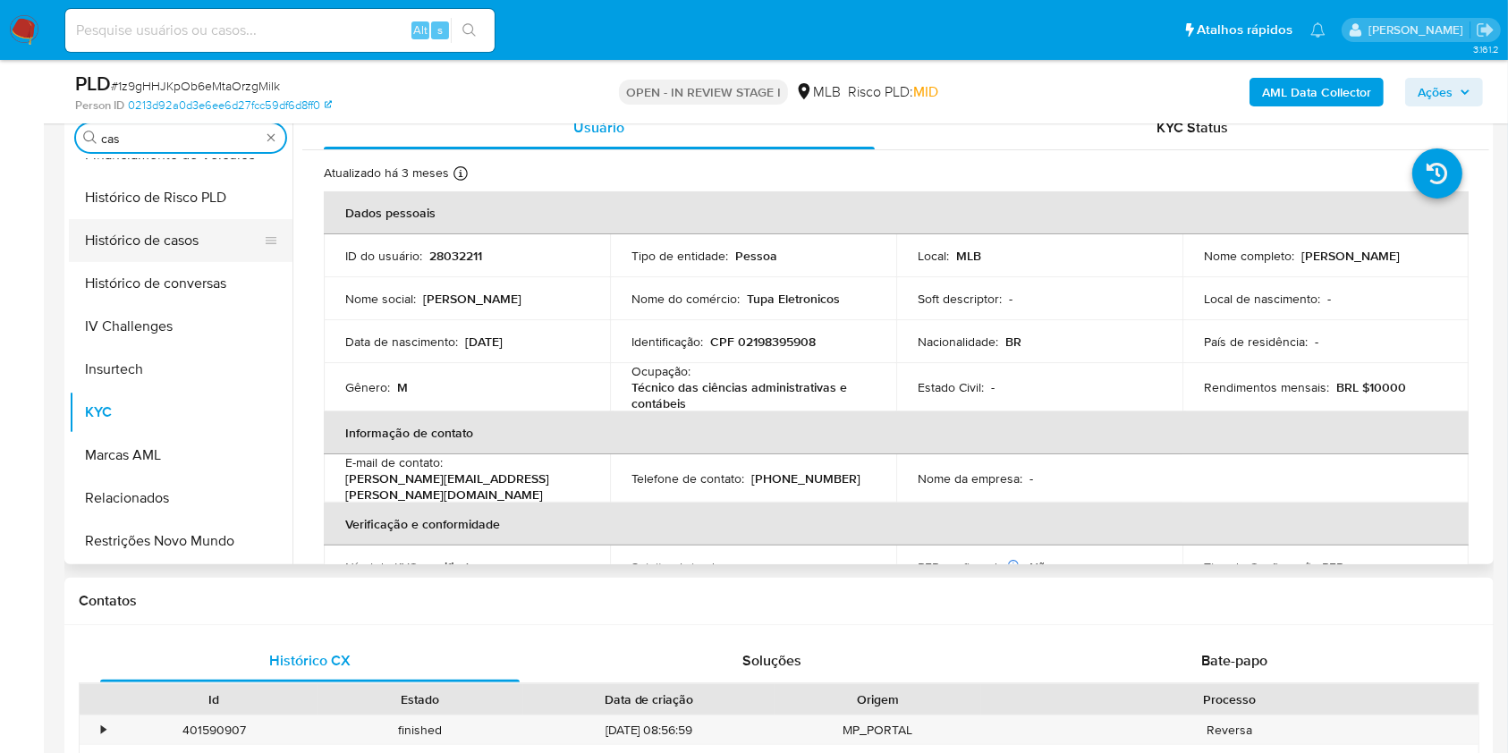
scroll to position [0, 0]
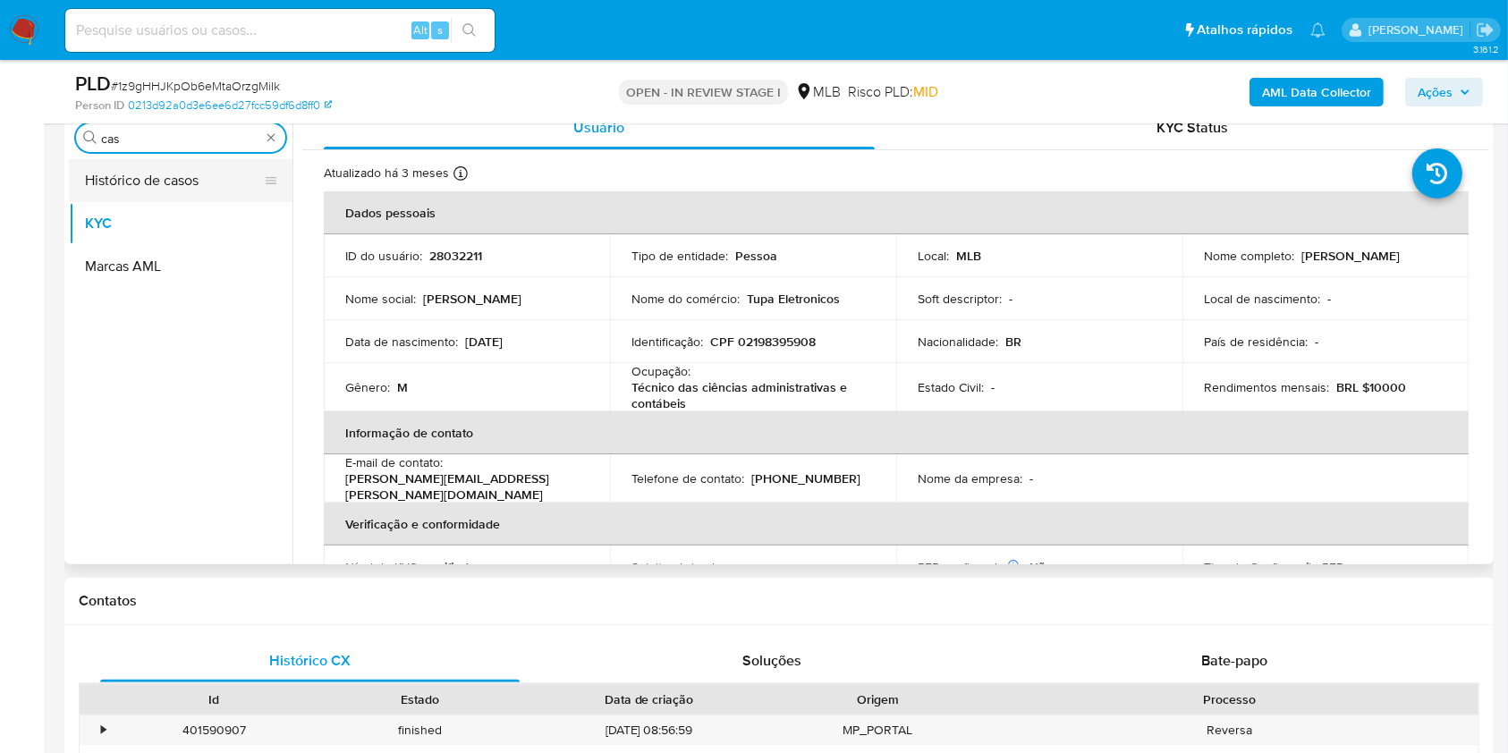
drag, startPoint x: 132, startPoint y: 175, endPoint x: 97, endPoint y: 187, distance: 37.6
click at [132, 176] on button "Histórico de casos" at bounding box center [173, 180] width 209 height 43
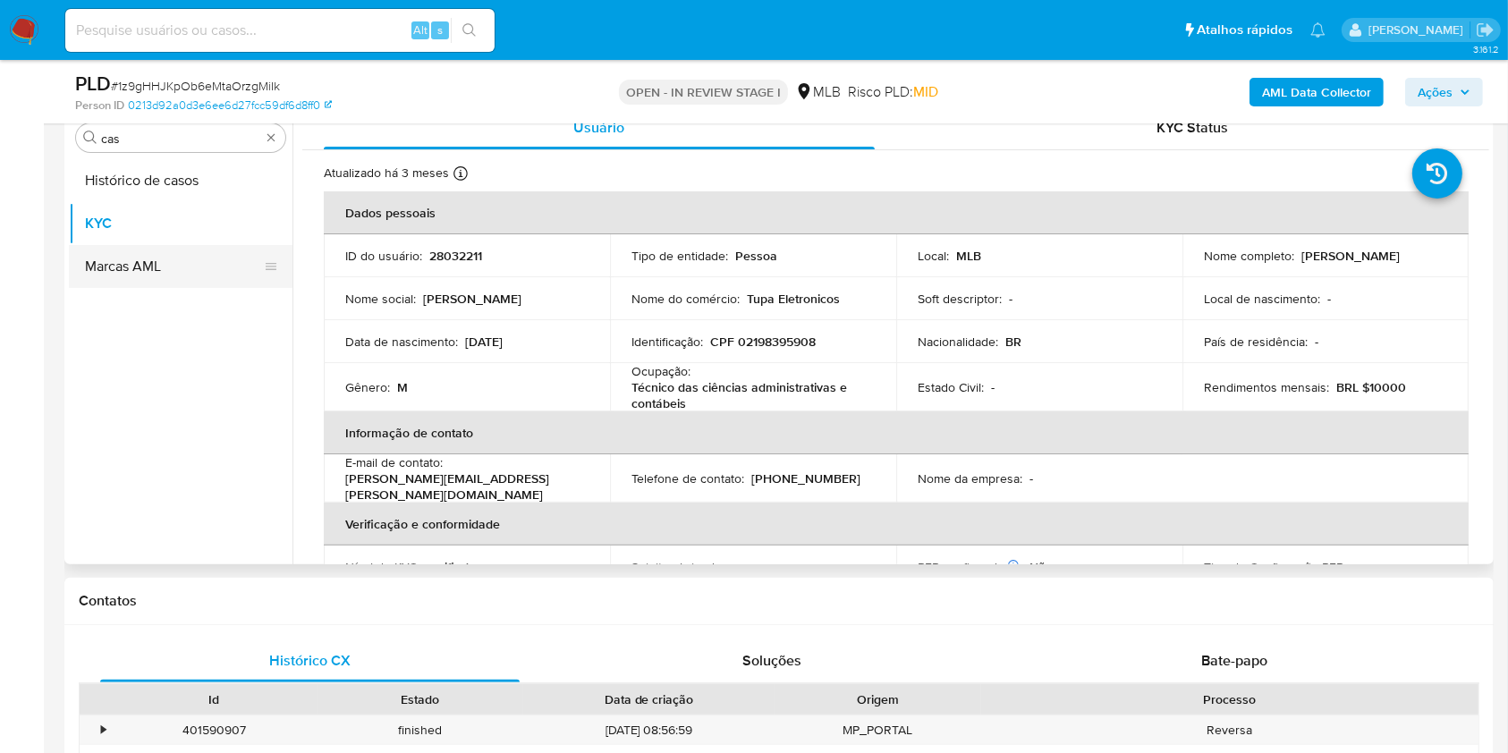
click at [100, 180] on button "Histórico de casos" at bounding box center [181, 180] width 224 height 43
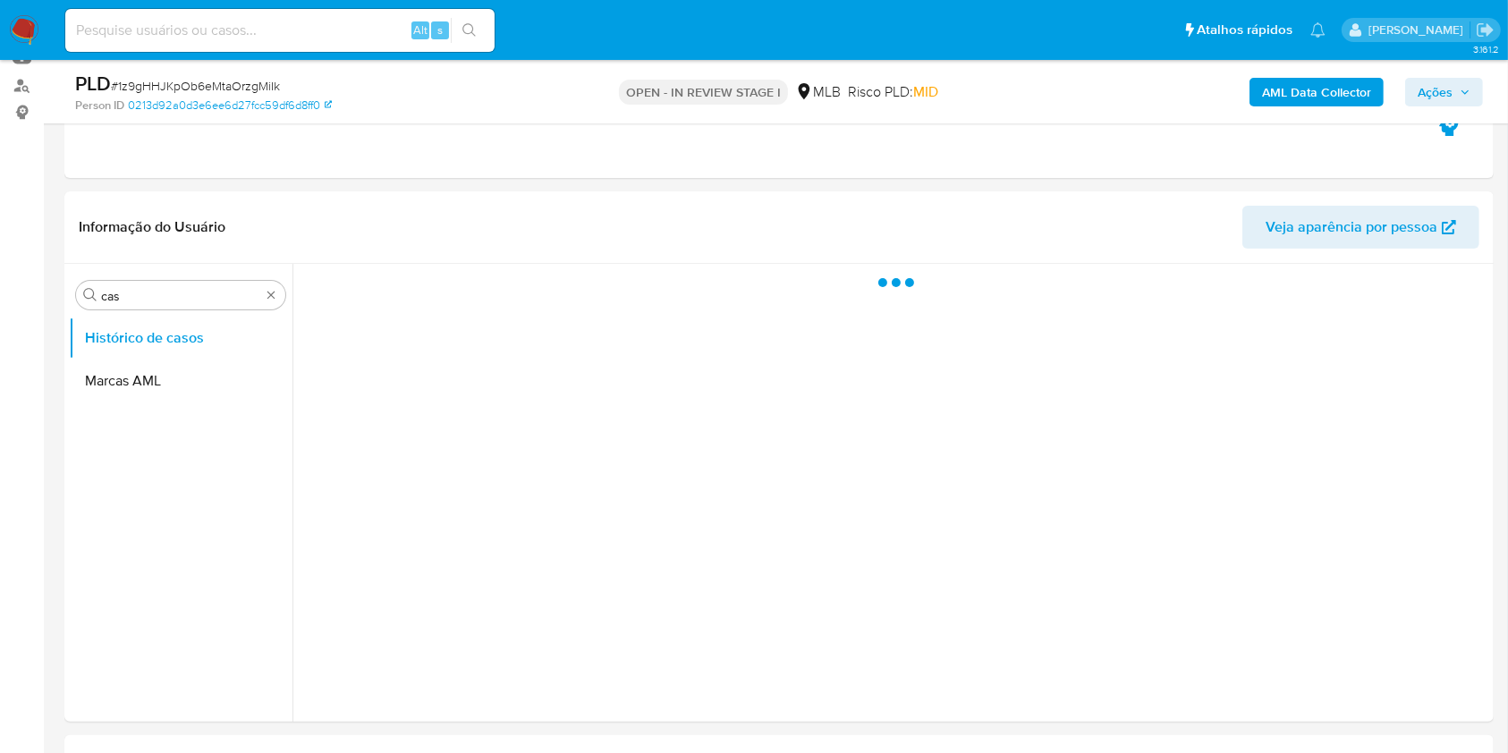
scroll to position [238, 0]
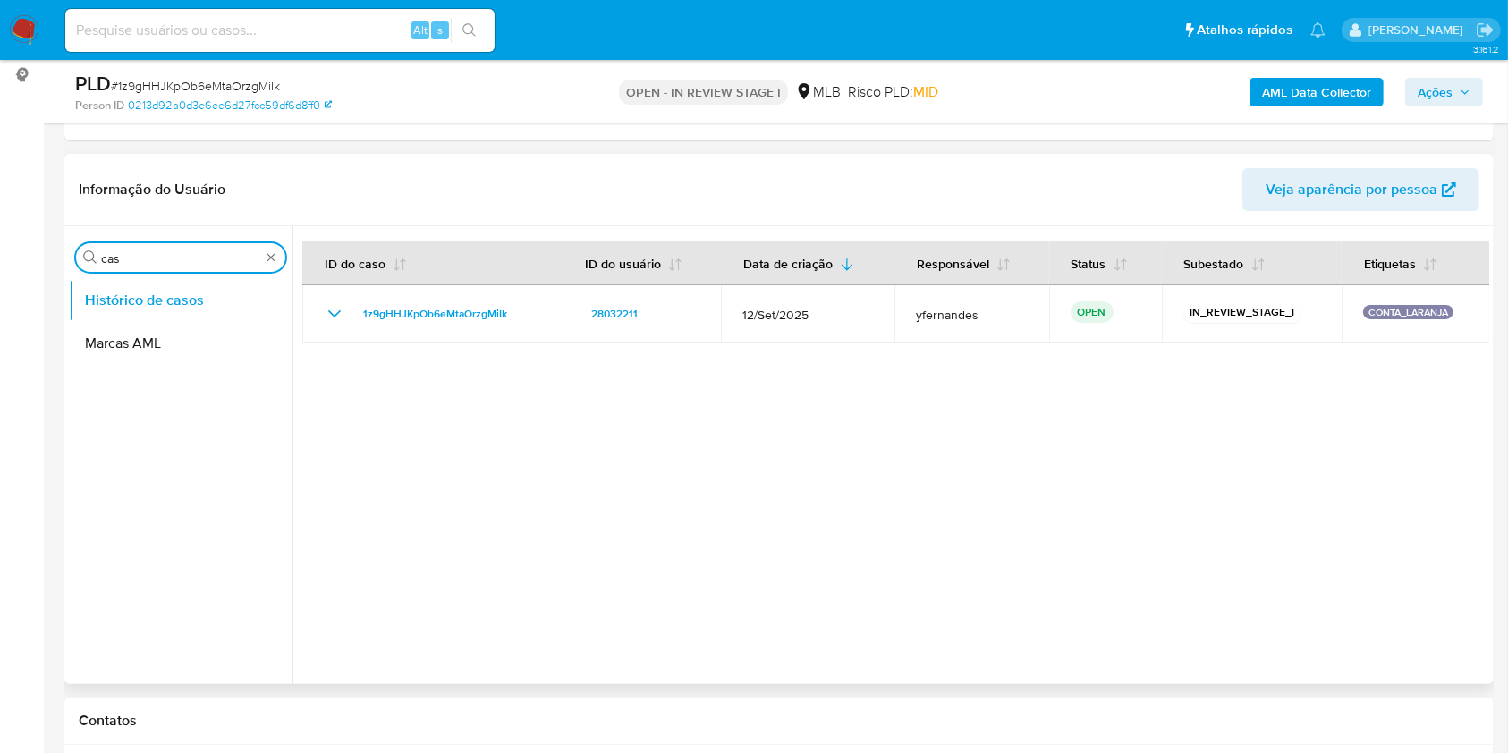
click at [127, 264] on input "cas" at bounding box center [180, 258] width 159 height 16
type input "ger"
click at [93, 305] on button "Geral" at bounding box center [173, 300] width 209 height 43
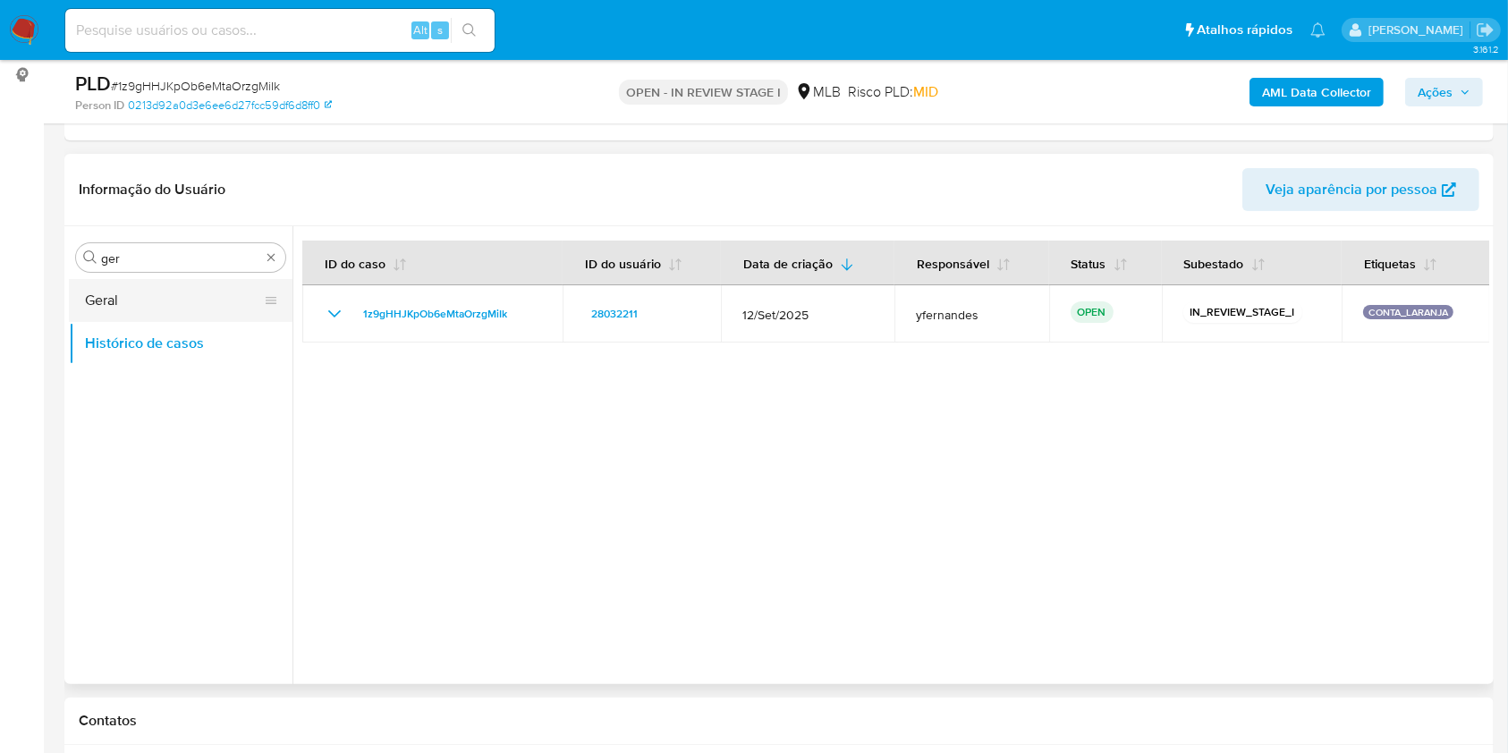
click at [119, 298] on button "Geral" at bounding box center [173, 300] width 209 height 43
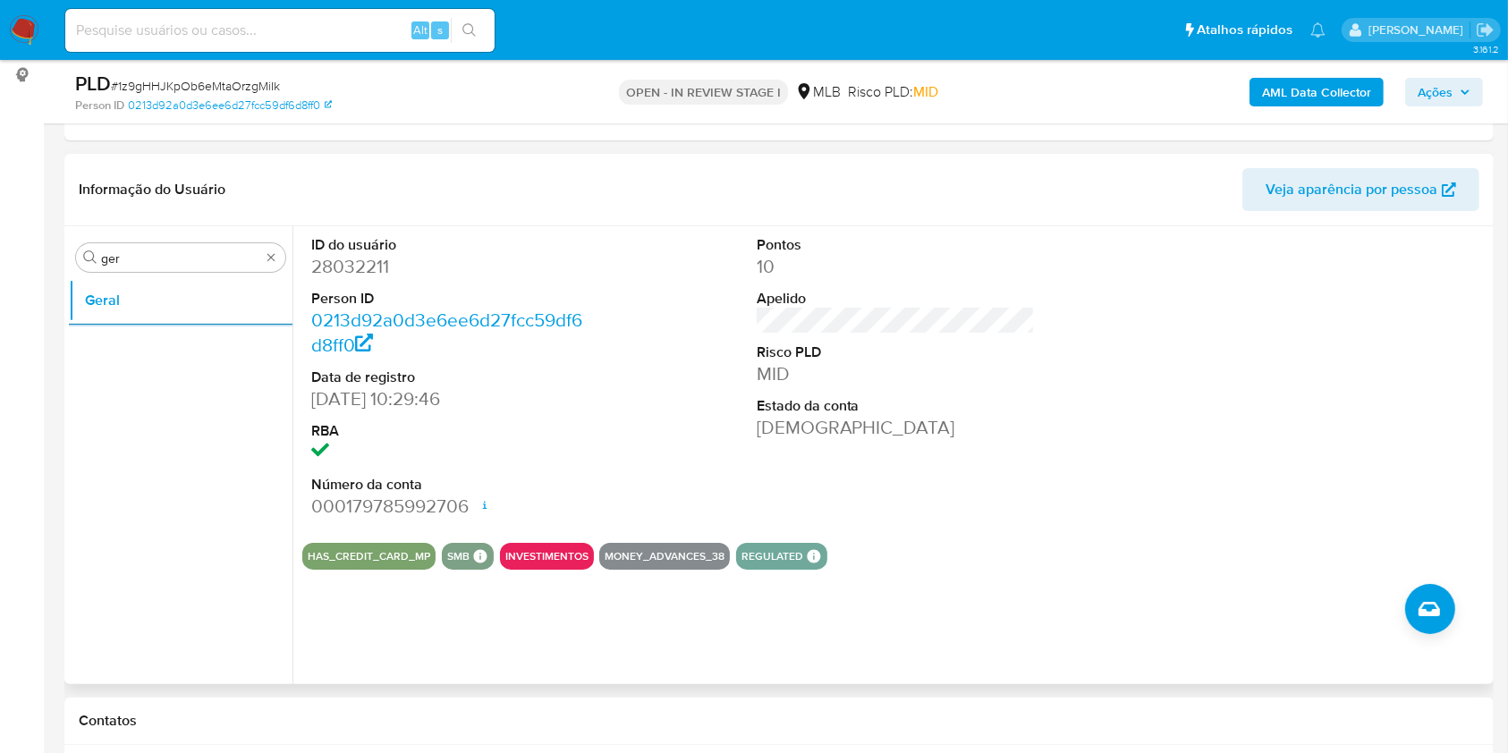
click at [457, 185] on header "Informação do Usuário Veja aparência por pessoa" at bounding box center [779, 189] width 1400 height 43
click at [658, 241] on div "ID do usuário 28032211 Person ID 0213d92a0d3e6ee6d27fcc59df6d8ff0 Data de regis…" at bounding box center [895, 377] width 1187 height 302
drag, startPoint x: 483, startPoint y: 495, endPoint x: 552, endPoint y: 458, distance: 78.4
click at [552, 458] on div "Data de abertura 26/02/2025 19:58 Status ACTIVE" at bounding box center [575, 506] width 140 height 121
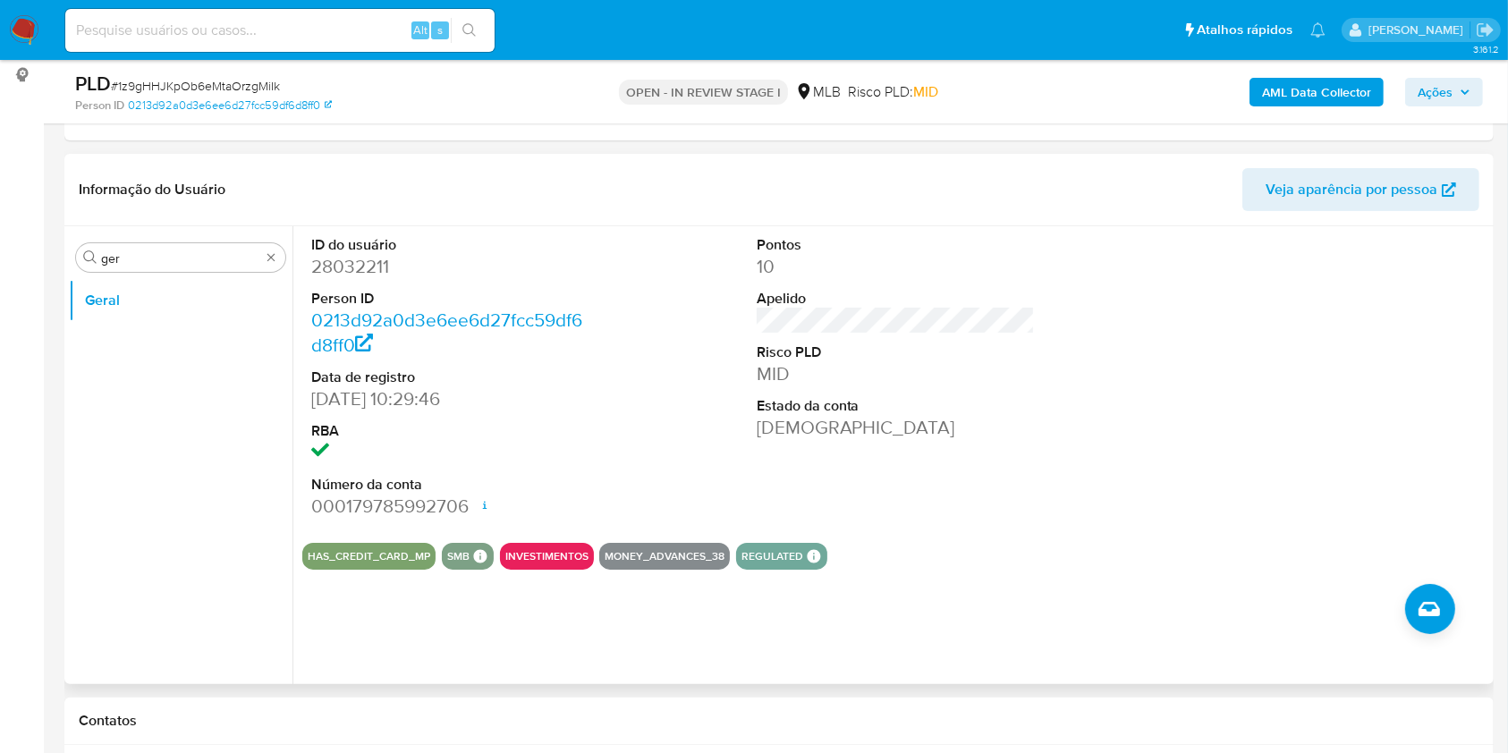
click at [748, 265] on div "Pontos 10 Apelido Risco PLD MID Estado da conta Ativa" at bounding box center [896, 377] width 297 height 302
drag, startPoint x: 867, startPoint y: 4, endPoint x: 820, endPoint y: 168, distance: 171.2
click at [820, 168] on header "Informação do Usuário Veja aparência por pessoa" at bounding box center [779, 189] width 1400 height 43
click at [736, 361] on div "ID do usuário 28032211 Person ID 0213d92a0d3e6ee6d27fcc59df6d8ff0 Data de regis…" at bounding box center [895, 377] width 1187 height 302
click at [859, 221] on div "Informação do Usuário Veja aparência por pessoa" at bounding box center [778, 190] width 1429 height 72
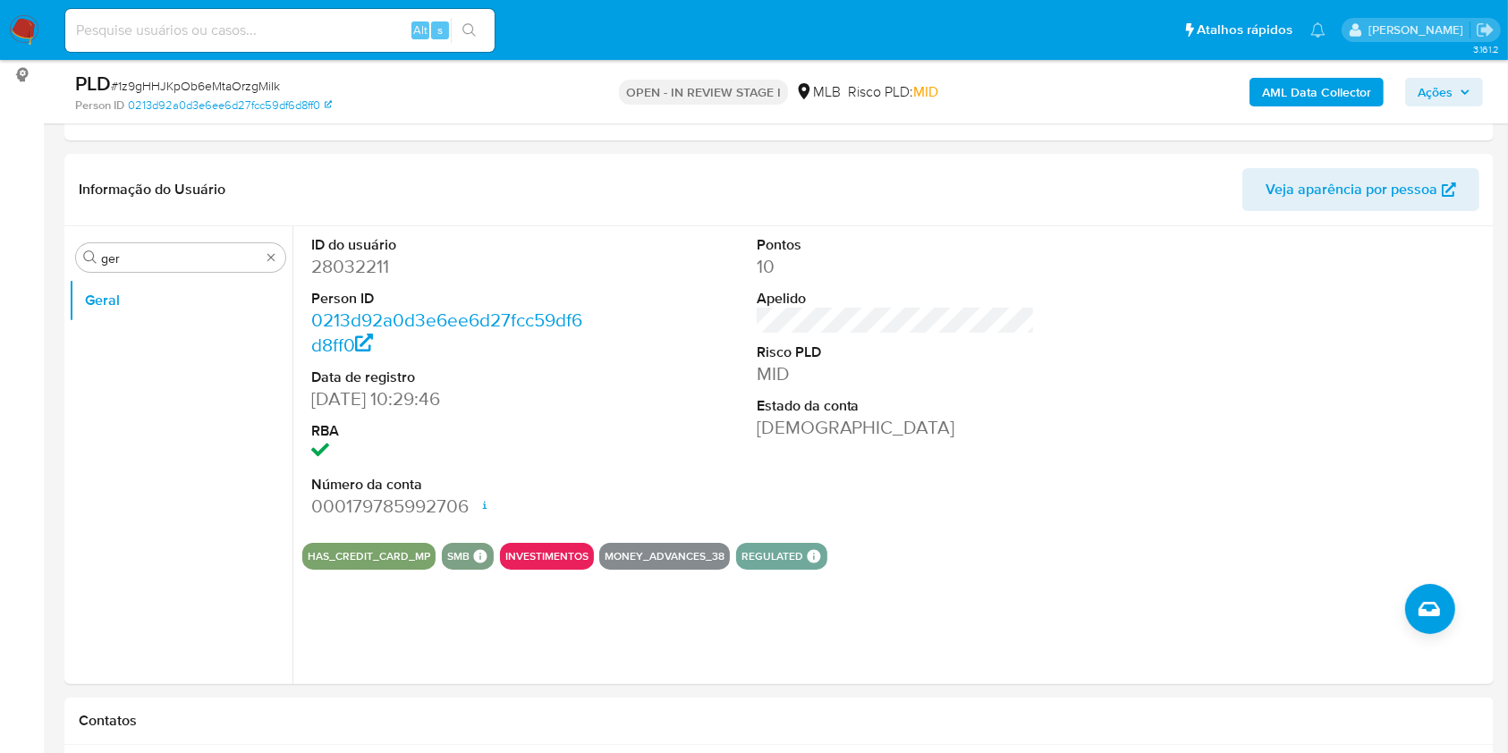
drag, startPoint x: 859, startPoint y: 221, endPoint x: 1200, endPoint y: 2, distance: 405.8
click at [789, 190] on header "Informação do Usuário Veja aparência por pessoa" at bounding box center [779, 189] width 1400 height 43
drag, startPoint x: 1200, startPoint y: 2, endPoint x: 986, endPoint y: 284, distance: 354.9
click at [986, 284] on dl "Pontos 10 Apelido Risco PLD MID Estado da conta Ativa" at bounding box center [896, 338] width 279 height 206
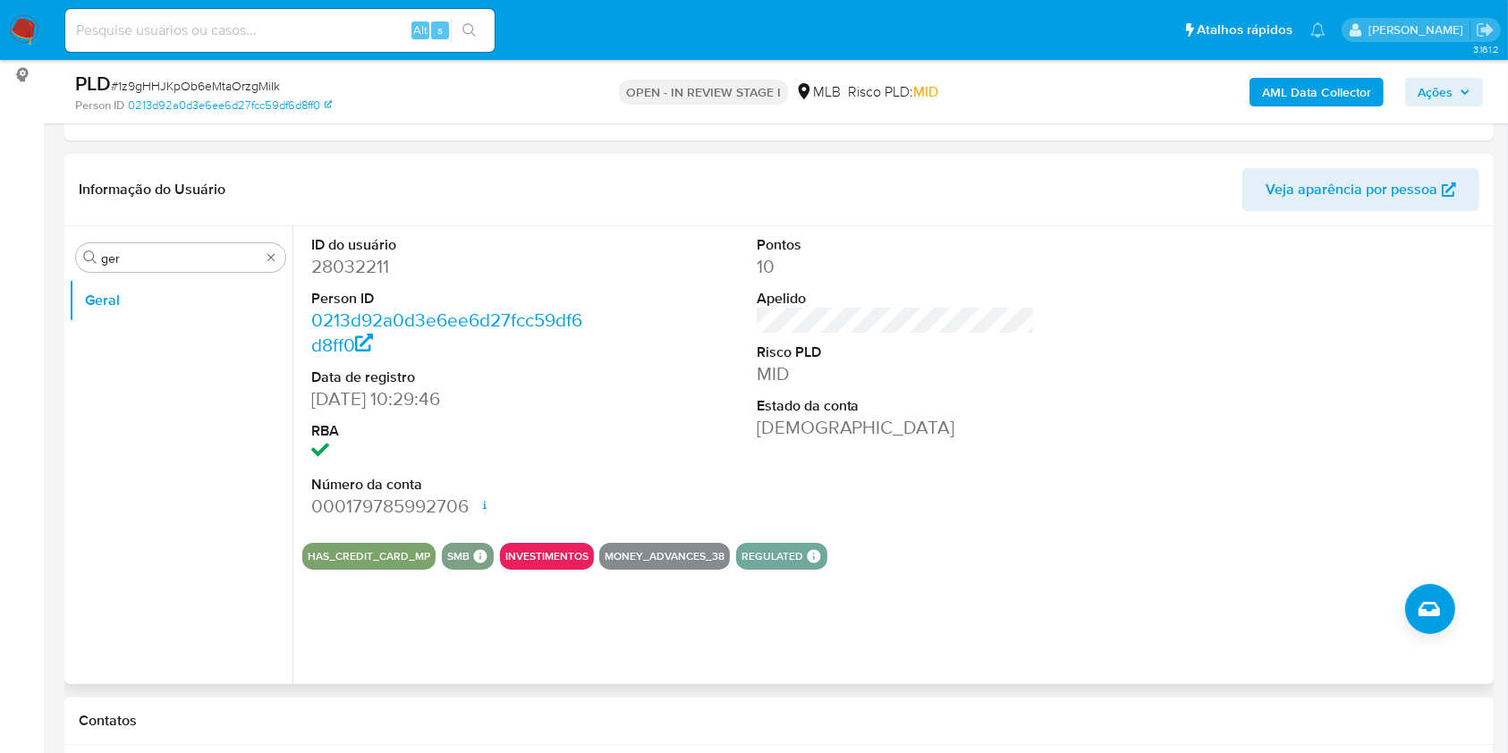
click at [986, 284] on dl "Pontos 10 Apelido Risco PLD MID Estado da conta Ativa" at bounding box center [896, 338] width 279 height 206
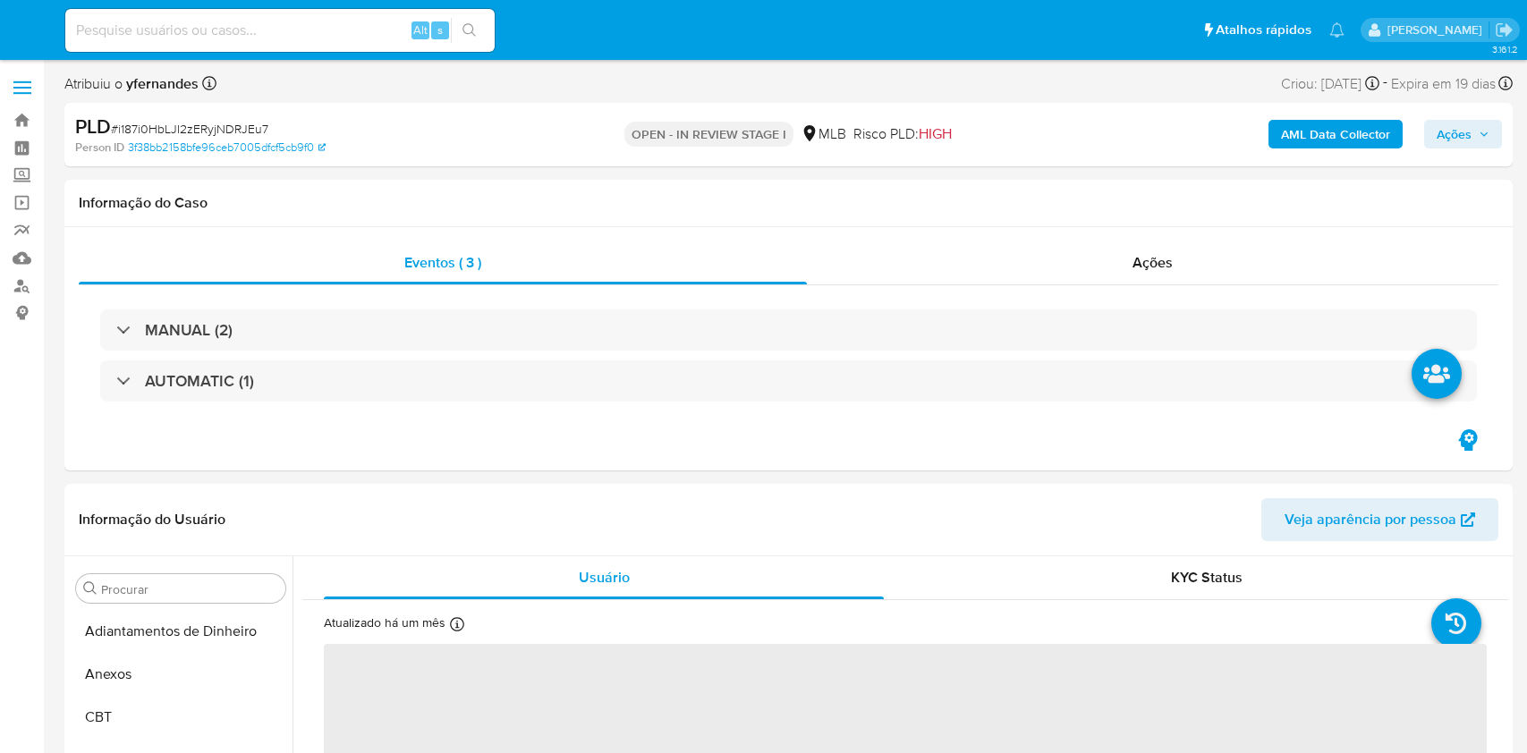
select select "10"
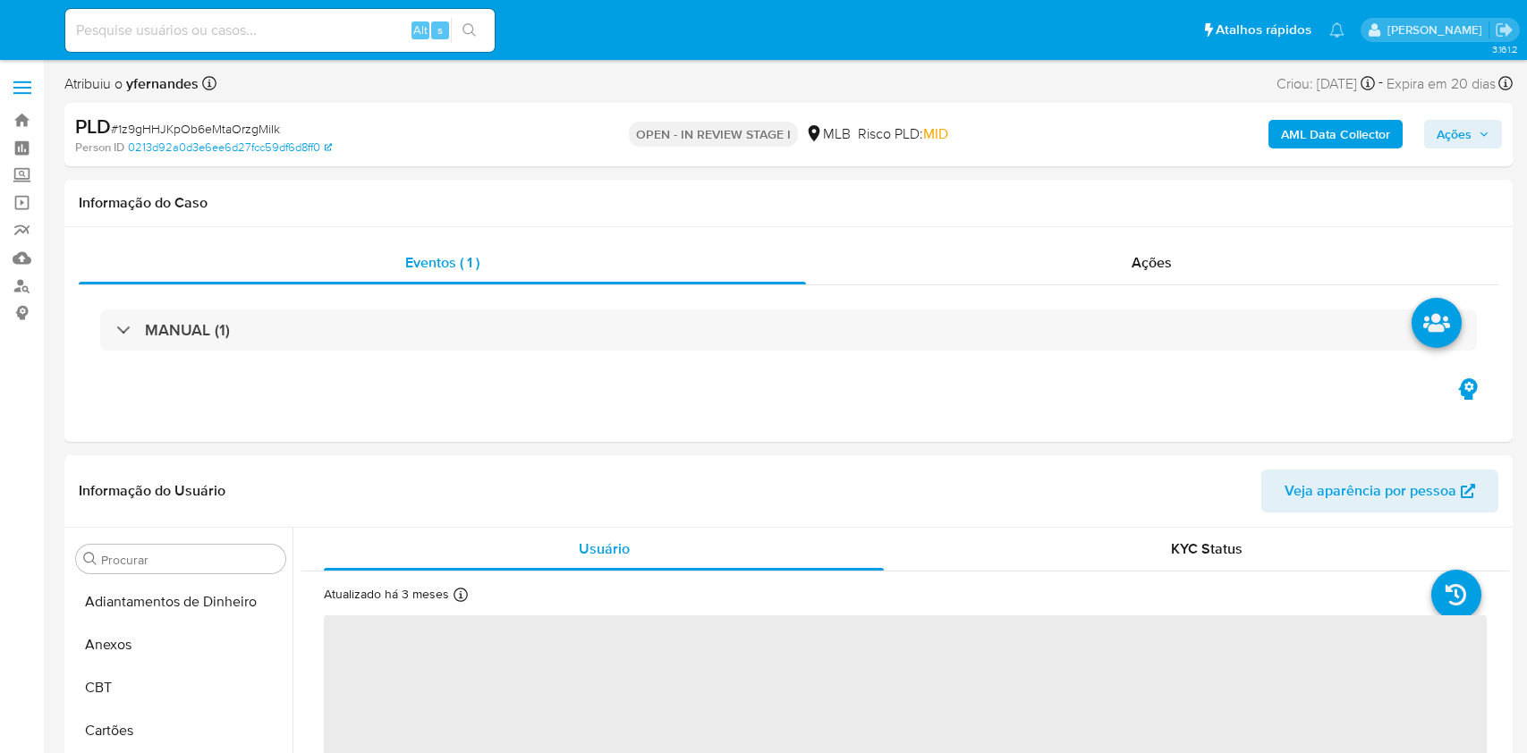
select select "10"
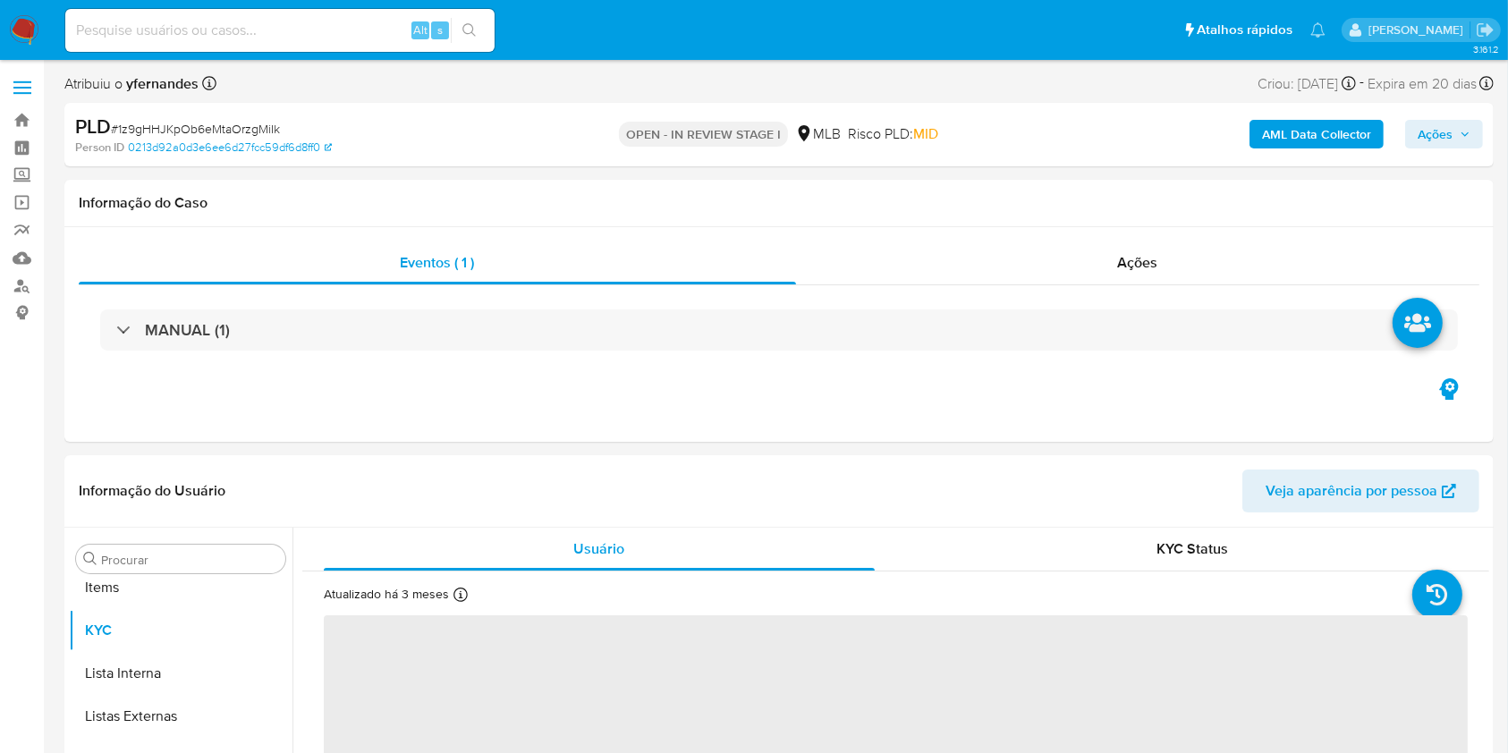
scroll to position [927, 0]
select select "10"
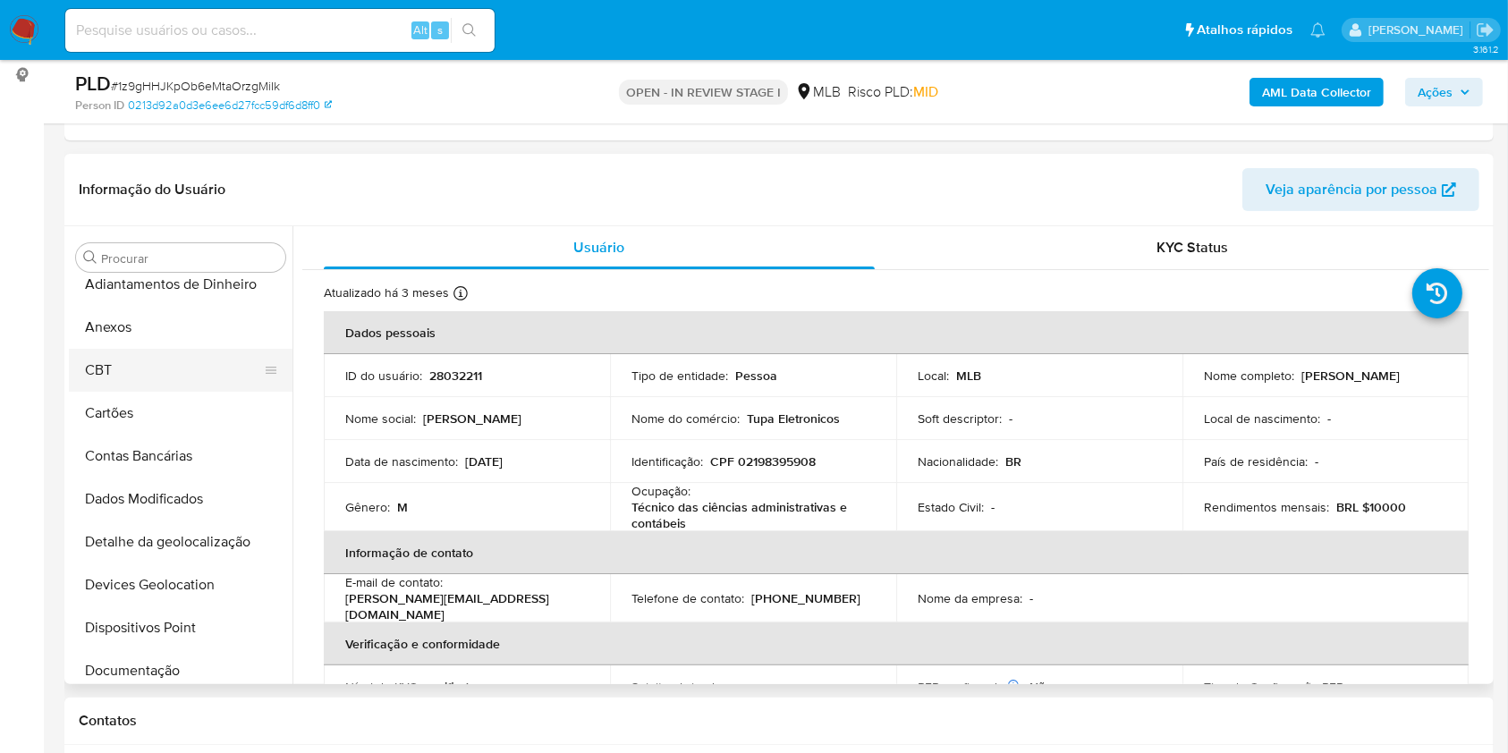
scroll to position [0, 0]
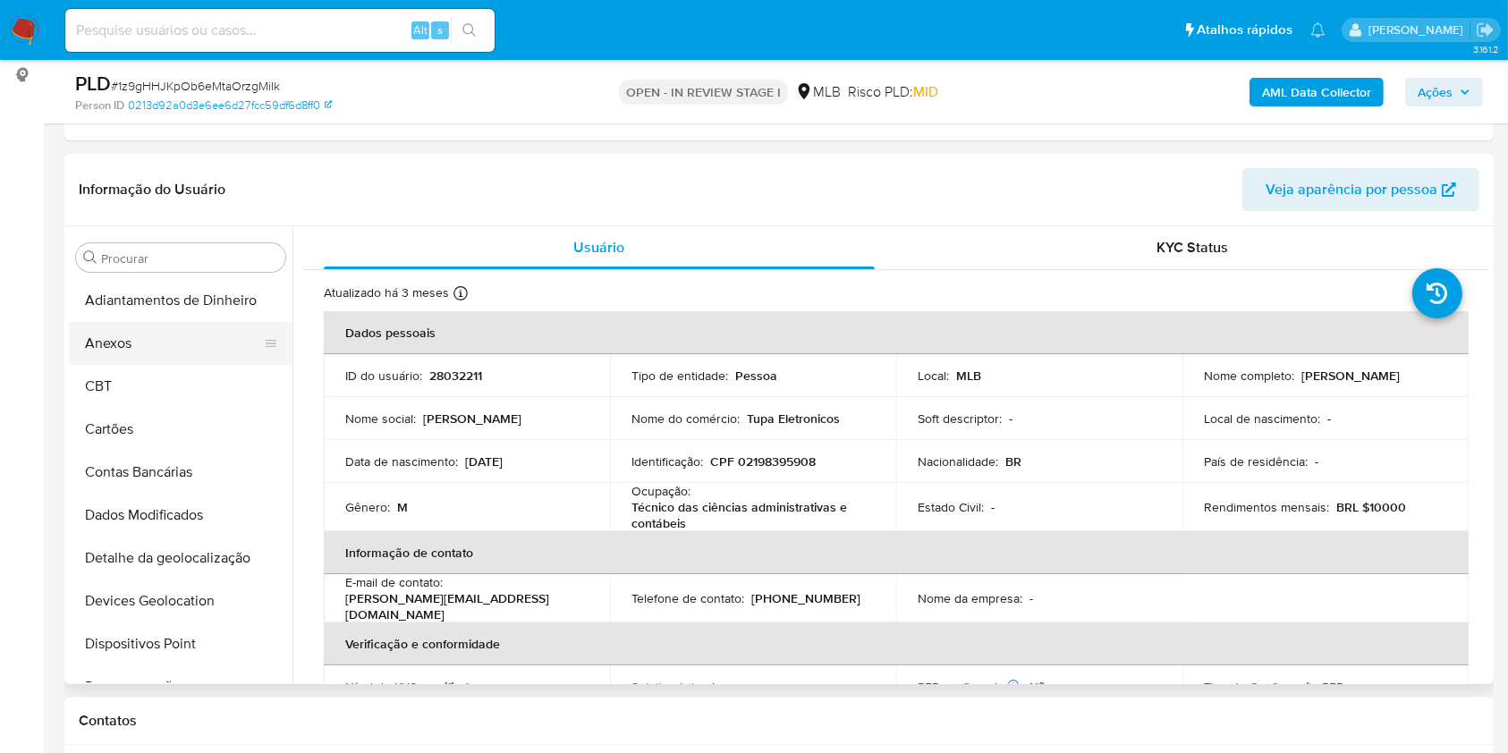
click at [150, 345] on button "Anexos" at bounding box center [173, 343] width 209 height 43
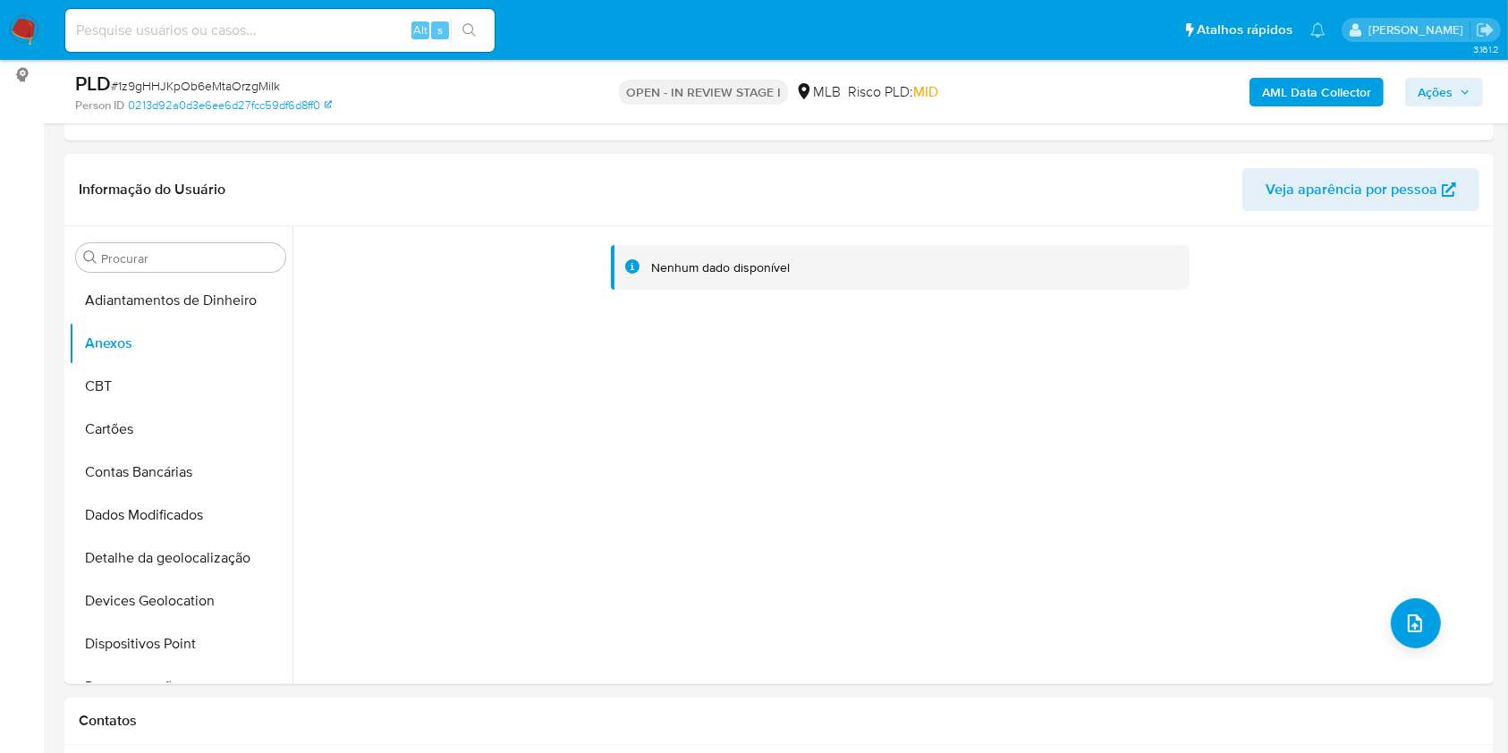
click at [1297, 89] on b "AML Data Collector" at bounding box center [1316, 92] width 109 height 29
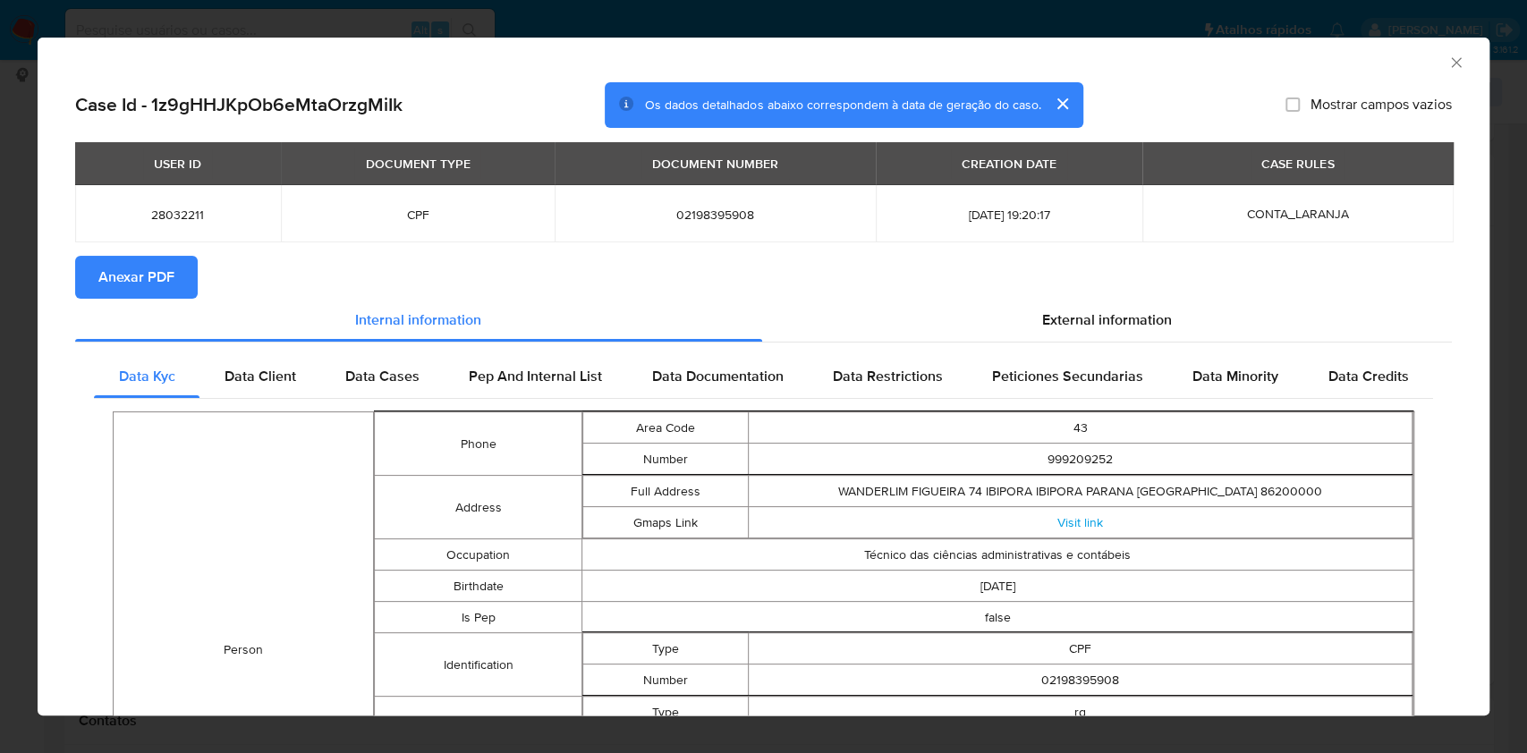
click at [179, 266] on button "Anexar PDF" at bounding box center [136, 277] width 123 height 43
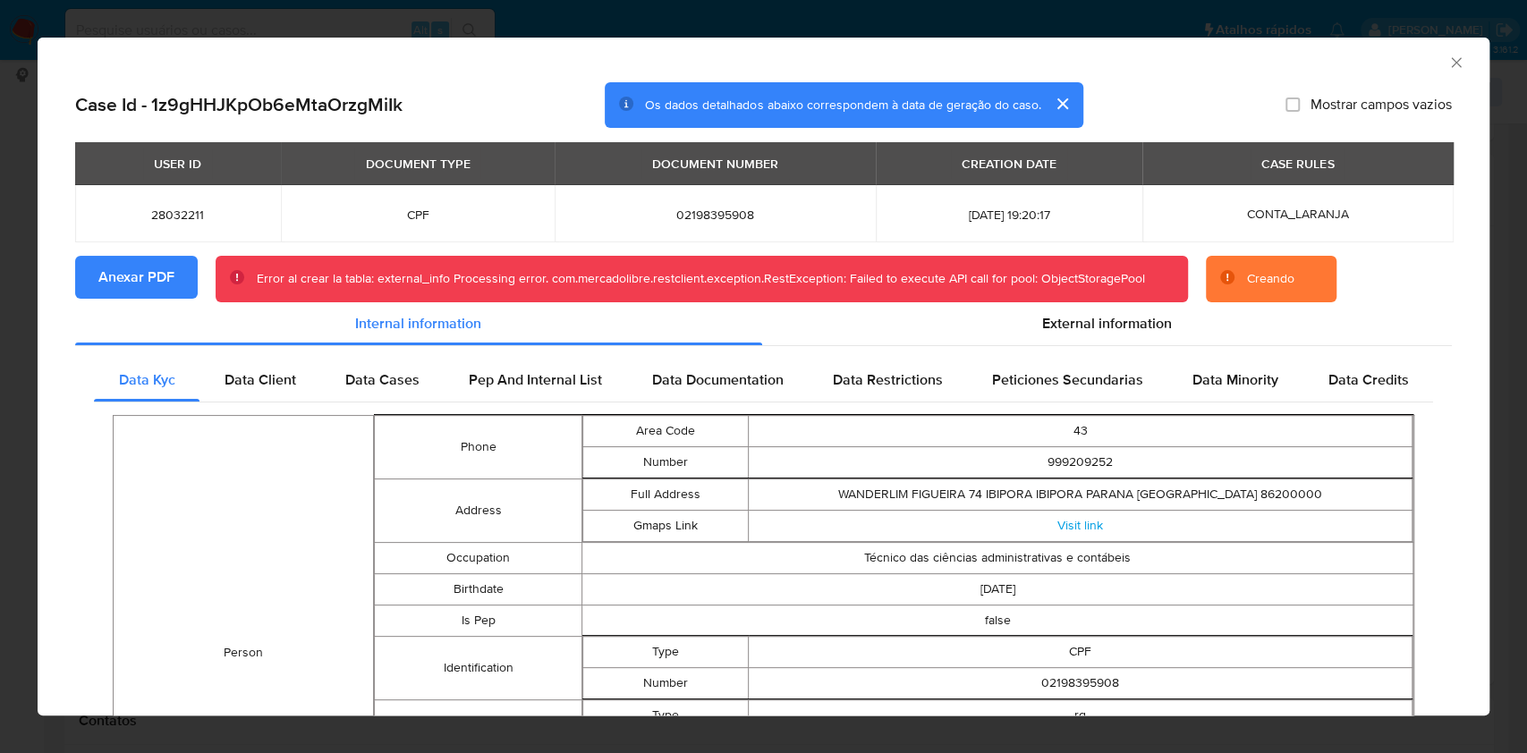
click at [122, 275] on span "Anexar PDF" at bounding box center [136, 277] width 76 height 39
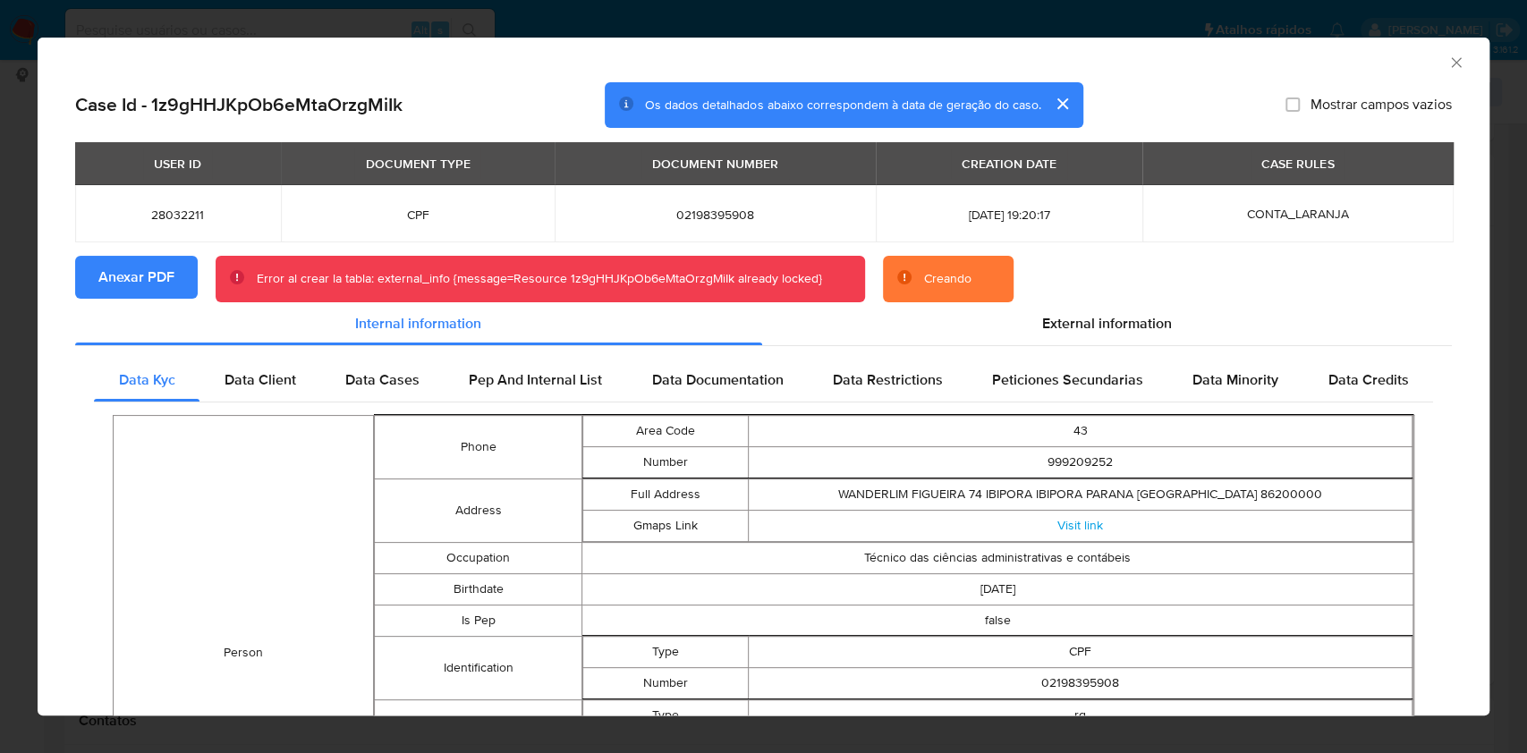
click at [140, 482] on td "Person" at bounding box center [244, 653] width 260 height 475
click at [1447, 63] on icon "Fechar a janela" at bounding box center [1456, 63] width 18 height 18
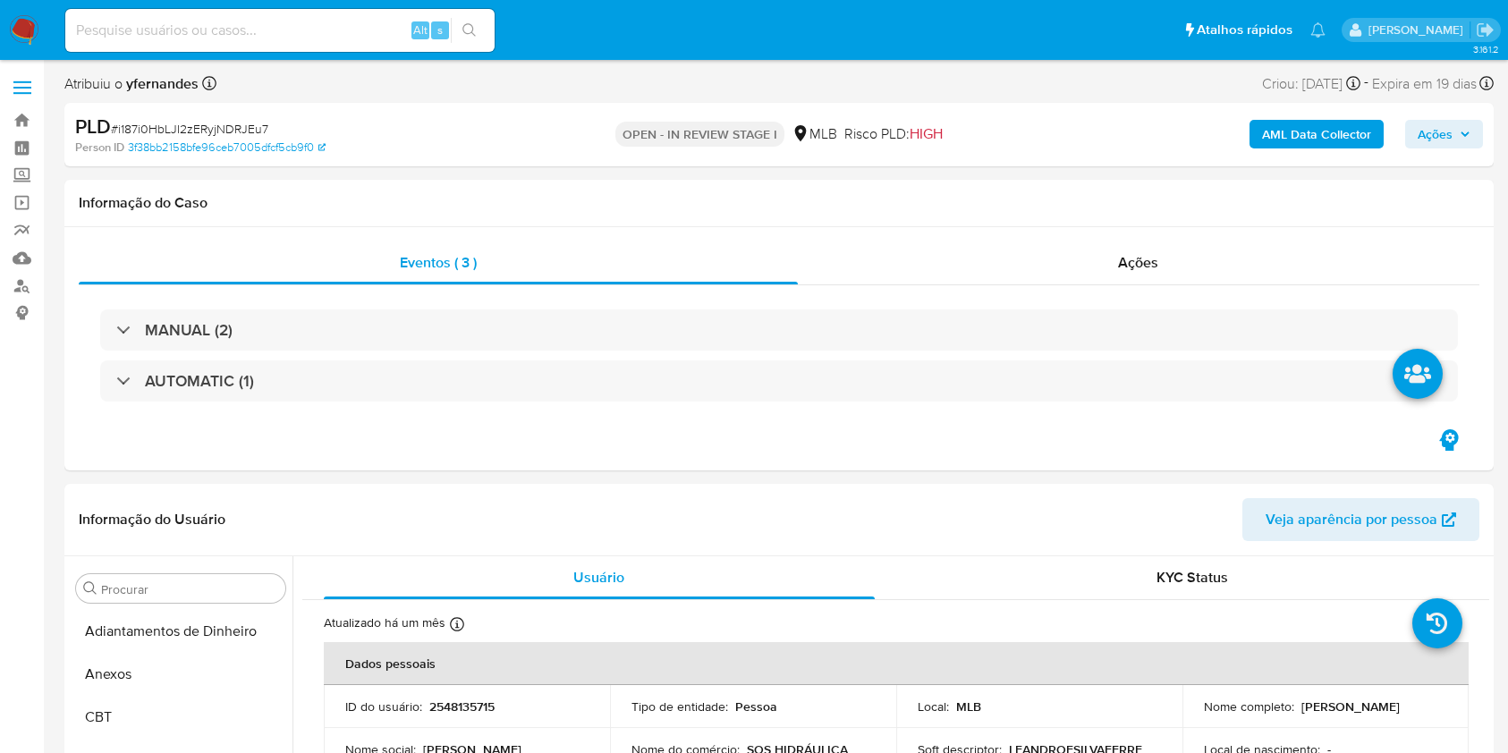
select select "10"
click at [200, 132] on span "# i187i0HbLJI2zERyjNDRJEu7" at bounding box center [189, 129] width 157 height 18
copy span "i187i0HbLJI2zERyjNDRJEu7"
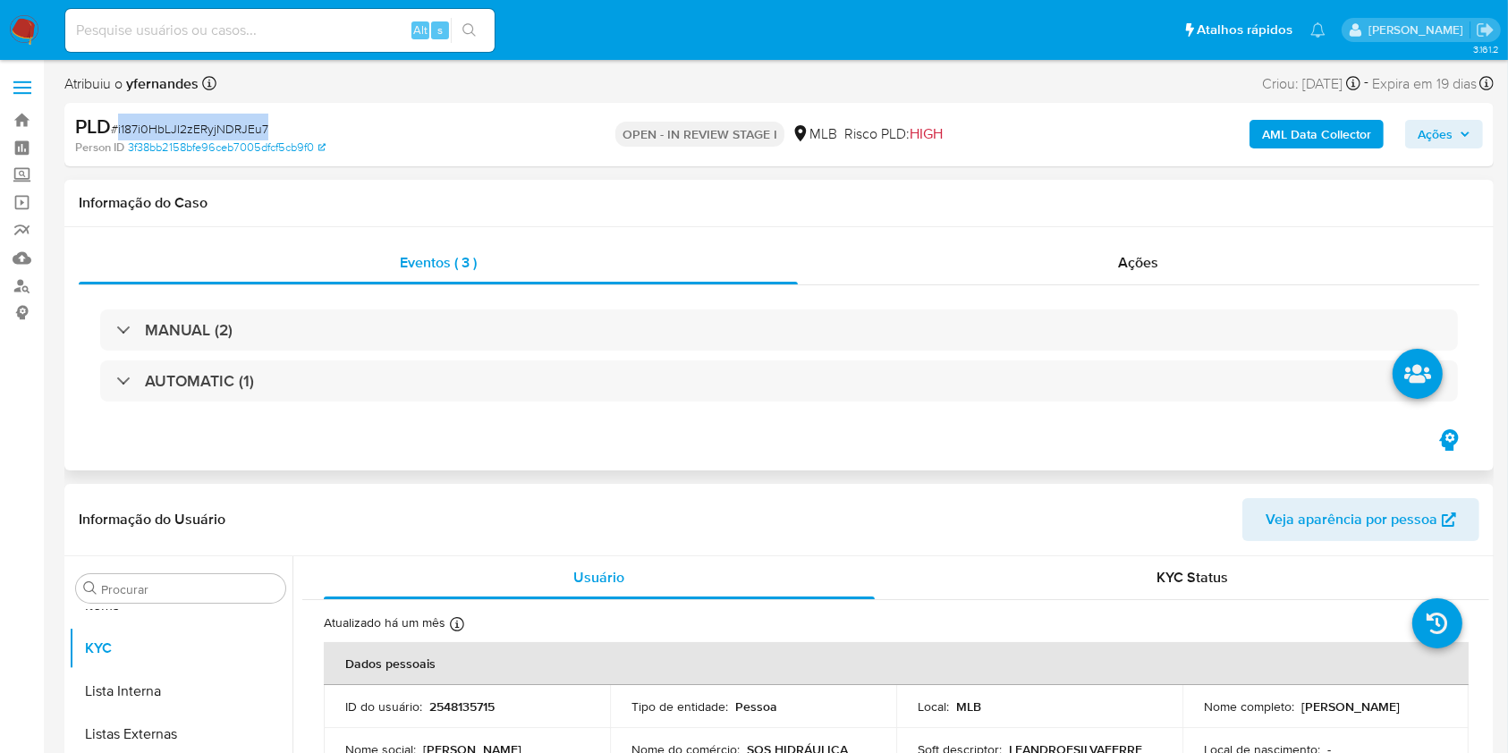
click at [551, 418] on div "MANUAL (2) AUTOMATIC (1)" at bounding box center [779, 355] width 1400 height 141
click at [546, 410] on div "MANUAL (2) AUTOMATIC (1)" at bounding box center [779, 355] width 1400 height 141
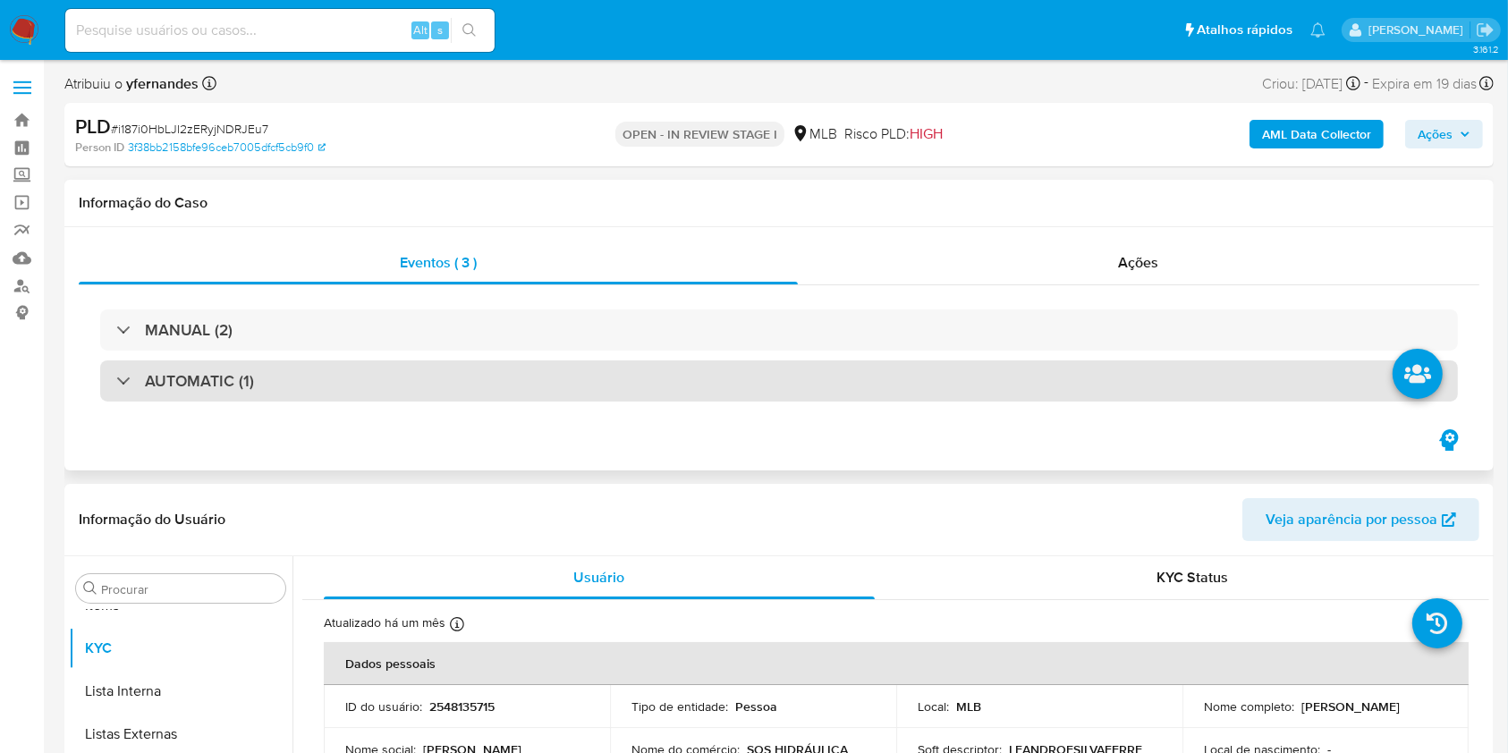
click at [529, 385] on div "AUTOMATIC (1)" at bounding box center [779, 380] width 1358 height 41
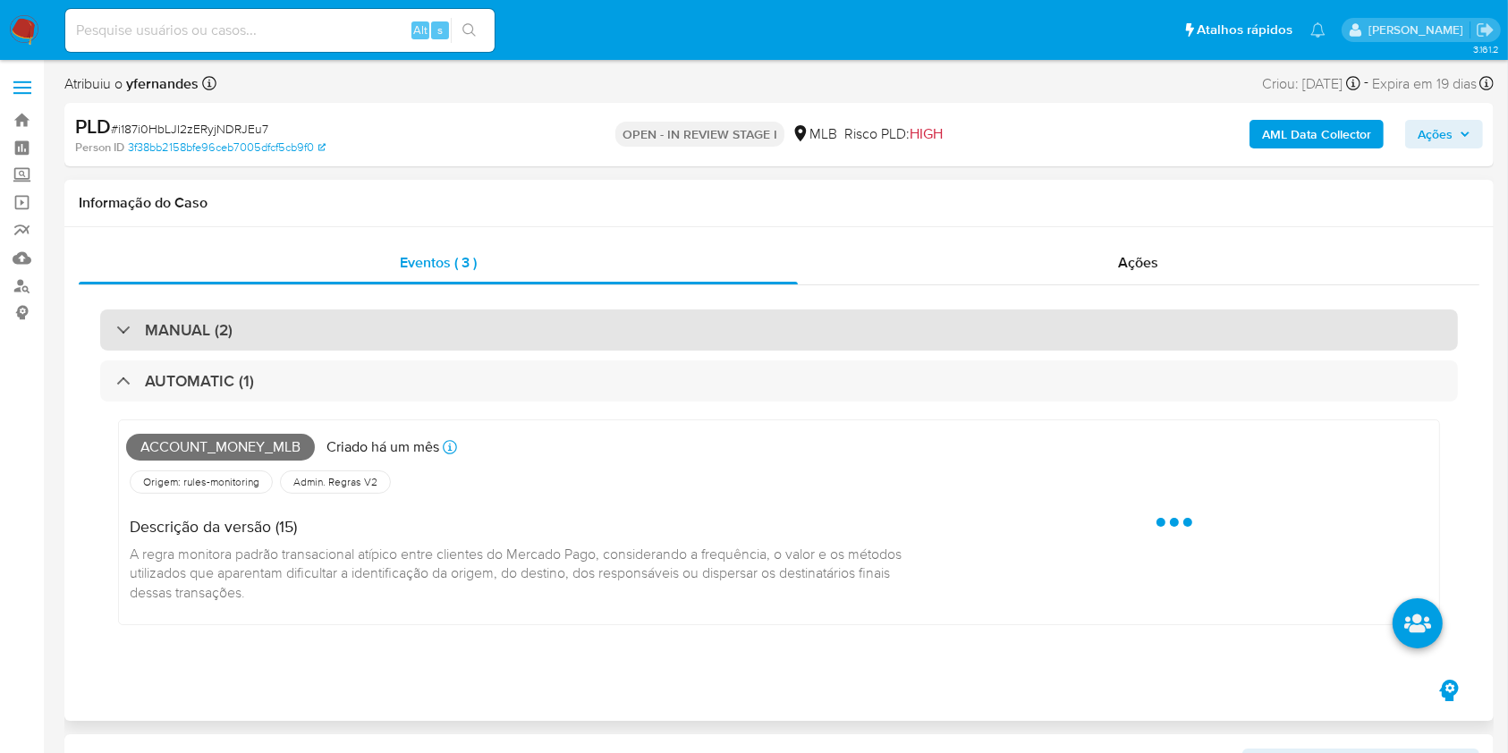
click at [516, 326] on div "MANUAL (2)" at bounding box center [779, 329] width 1358 height 41
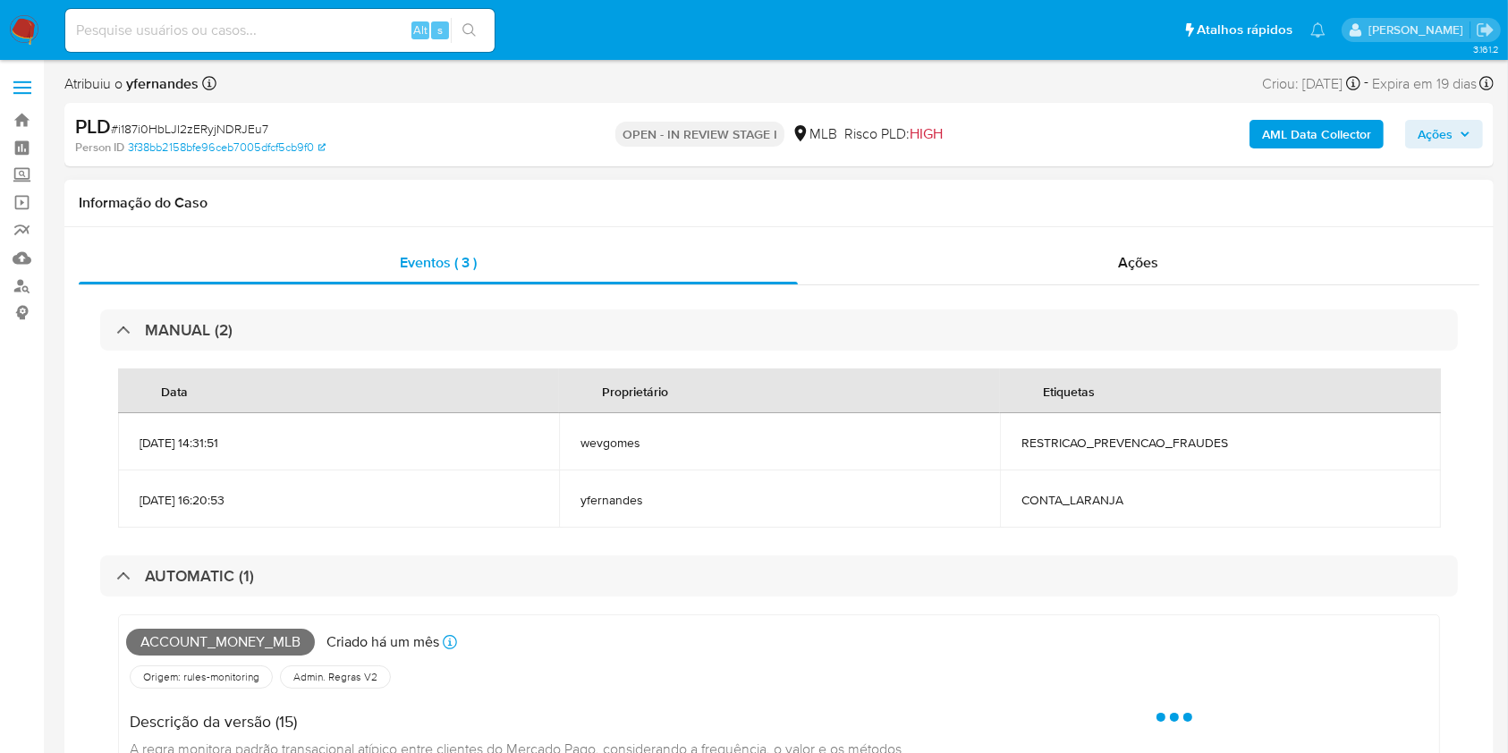
click at [1074, 455] on td "RESTRICAO_PREVENCAO_FRAUDES" at bounding box center [1220, 441] width 441 height 57
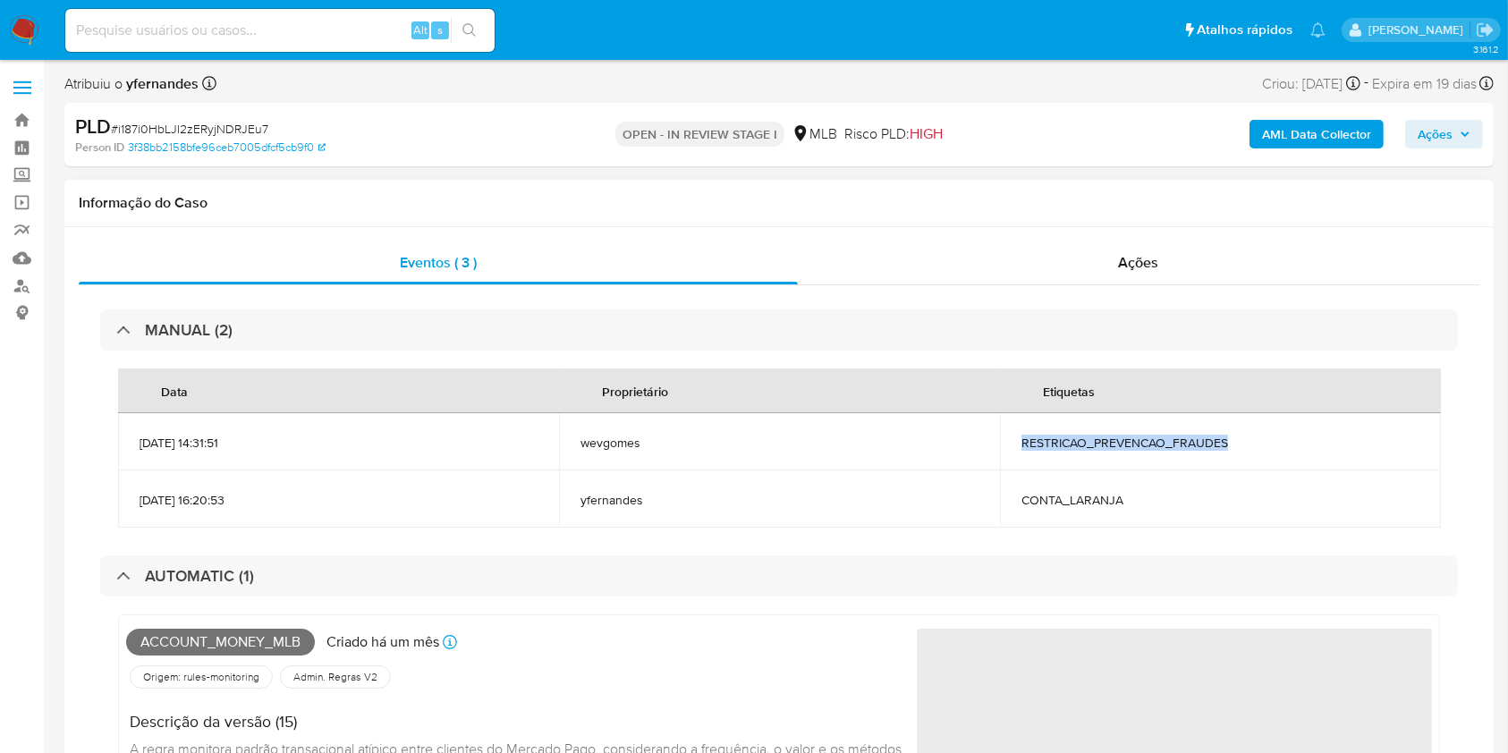
click at [1074, 455] on td "RESTRICAO_PREVENCAO_FRAUDES" at bounding box center [1220, 441] width 441 height 57
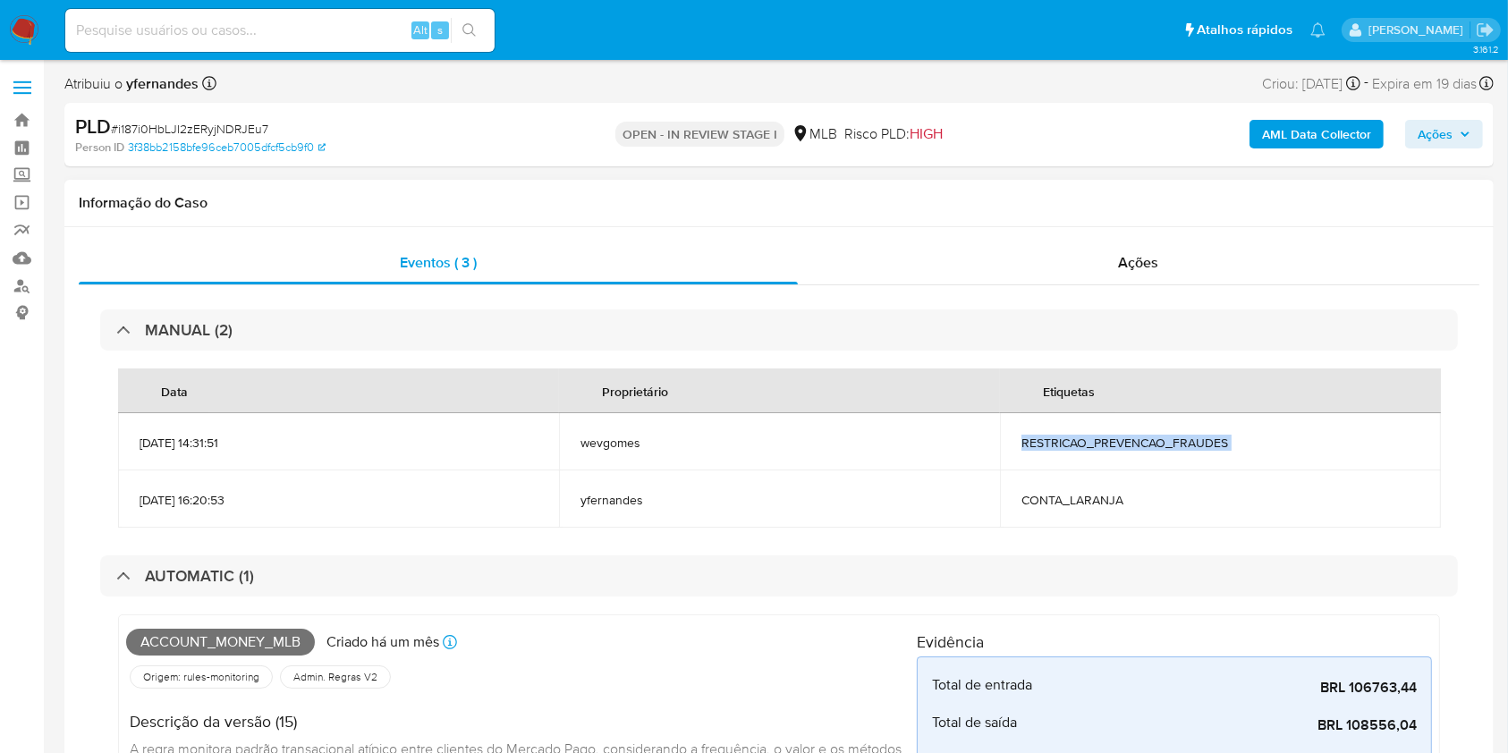
click at [1074, 455] on td "RESTRICAO_PREVENCAO_FRAUDES" at bounding box center [1220, 441] width 441 height 57
copy span "RESTRICAO_PREVENCAO_FRAUDES"
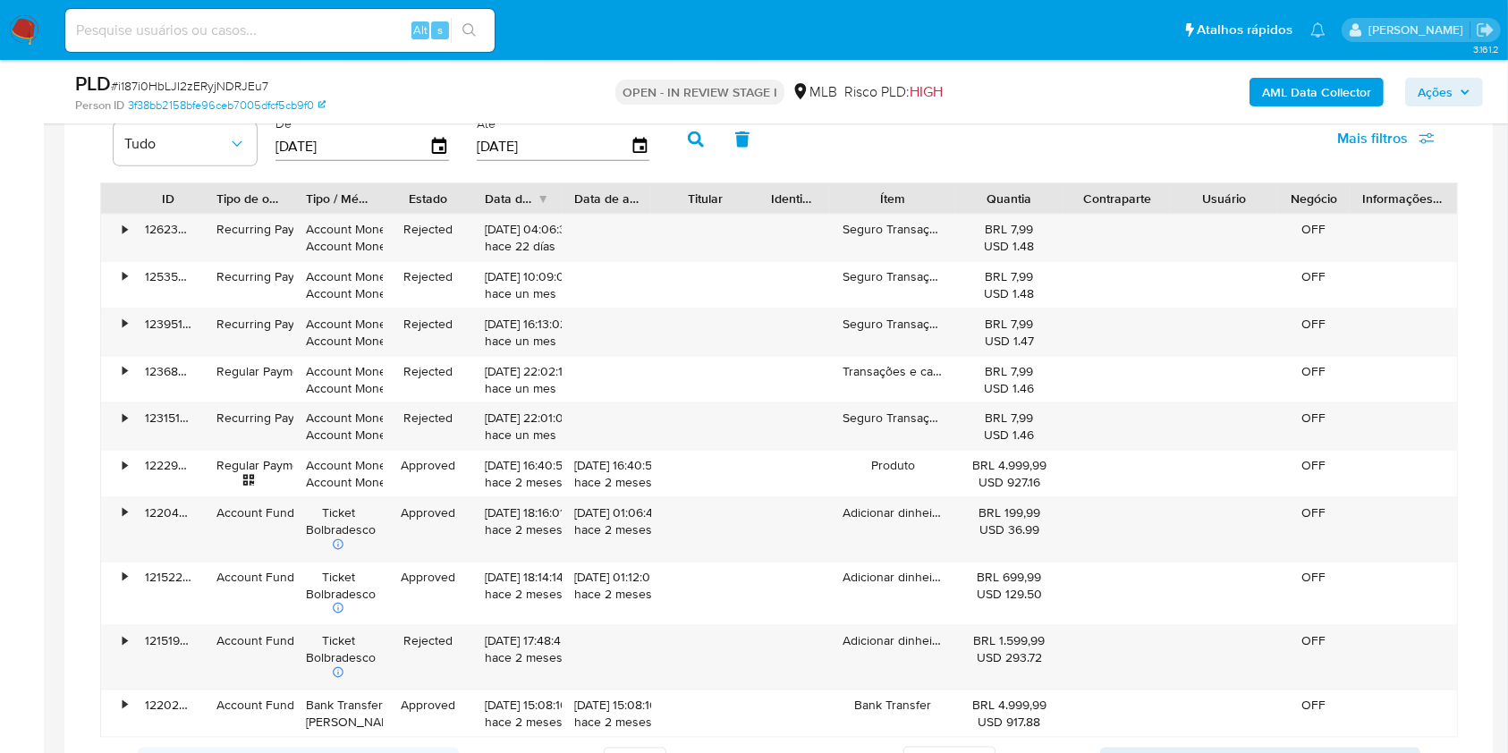
scroll to position [1669, 0]
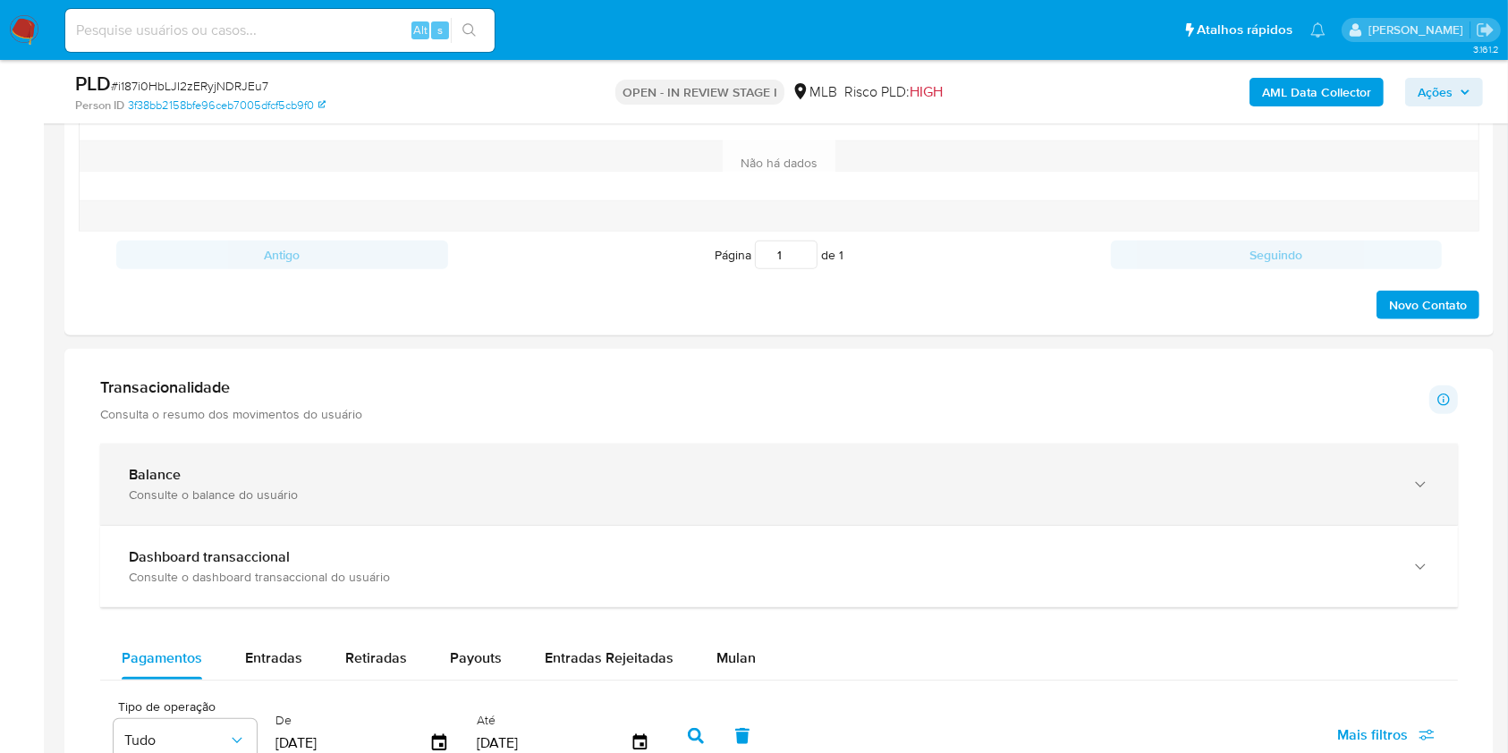
click at [245, 494] on div "Consulte o balance do usuário" at bounding box center [761, 494] width 1265 height 16
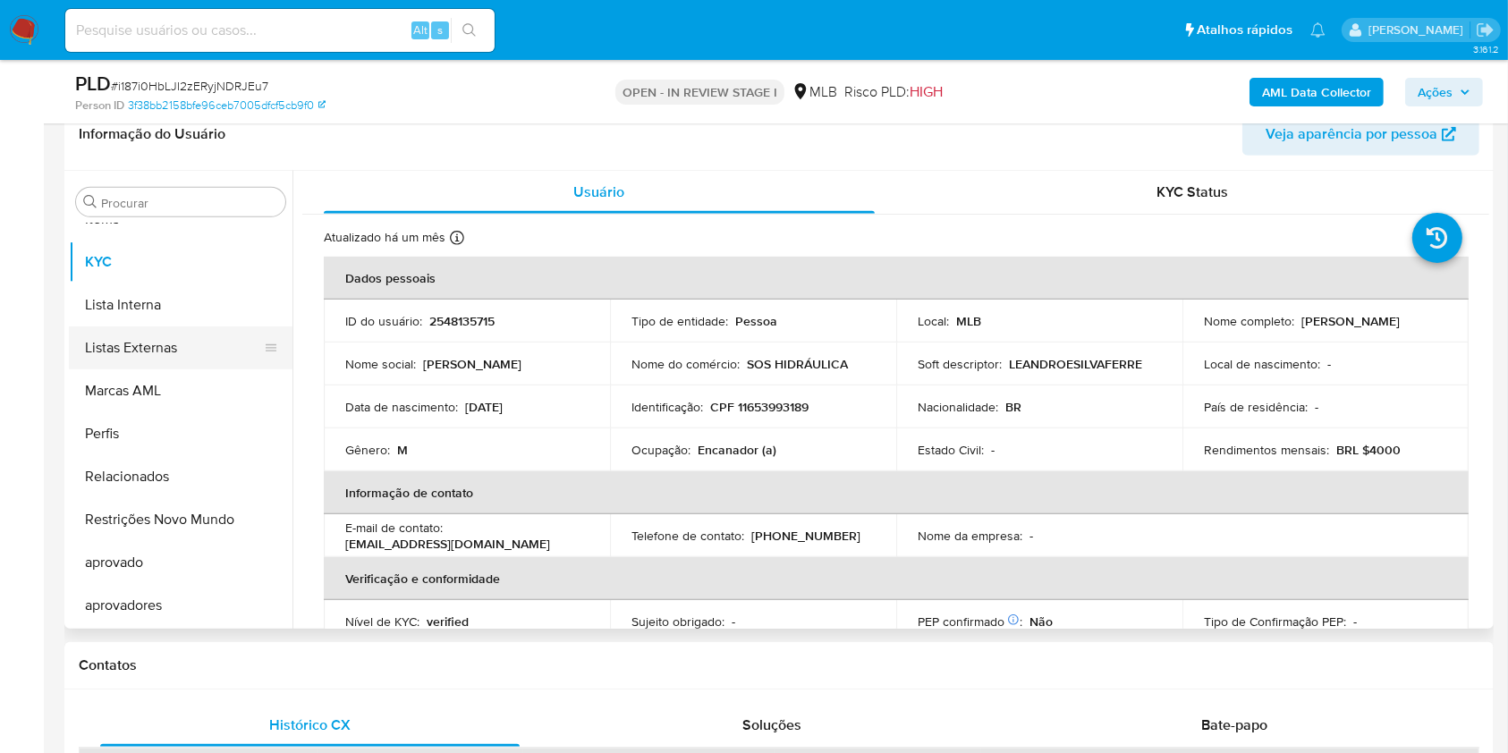
scroll to position [953, 0]
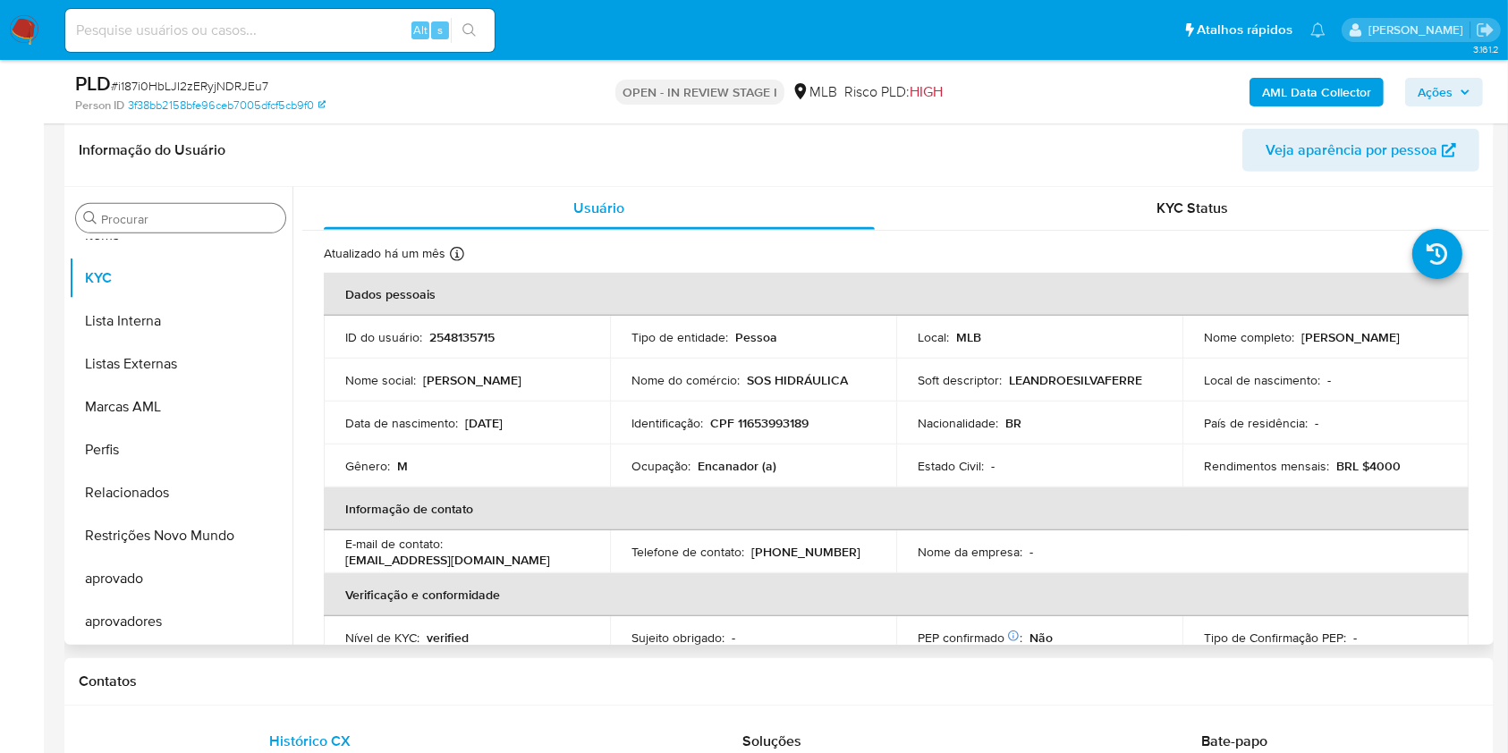
click at [181, 229] on div "Procurar" at bounding box center [180, 218] width 209 height 29
click at [169, 224] on input "Procurar" at bounding box center [189, 219] width 177 height 16
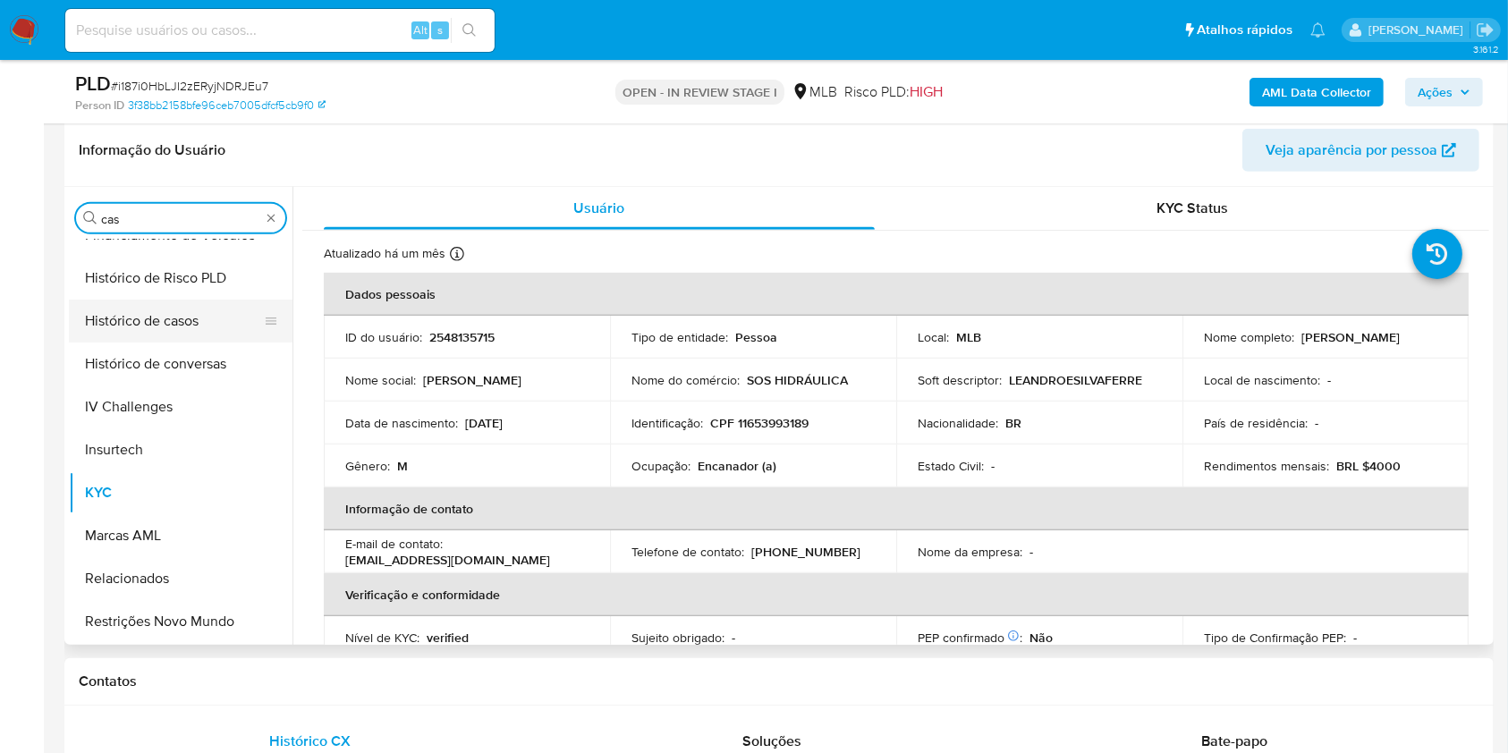
scroll to position [0, 0]
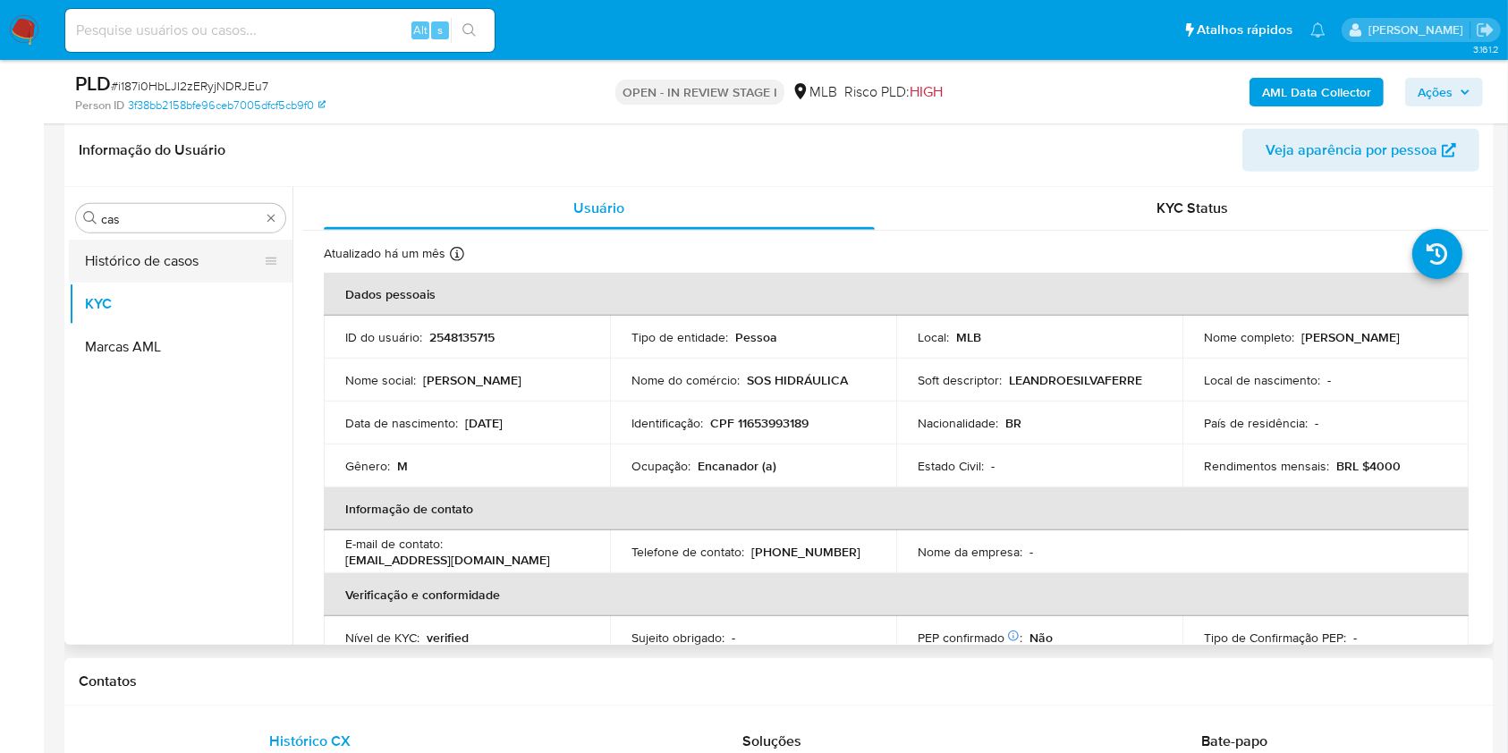
click at [136, 258] on button "Histórico de casos" at bounding box center [173, 261] width 209 height 43
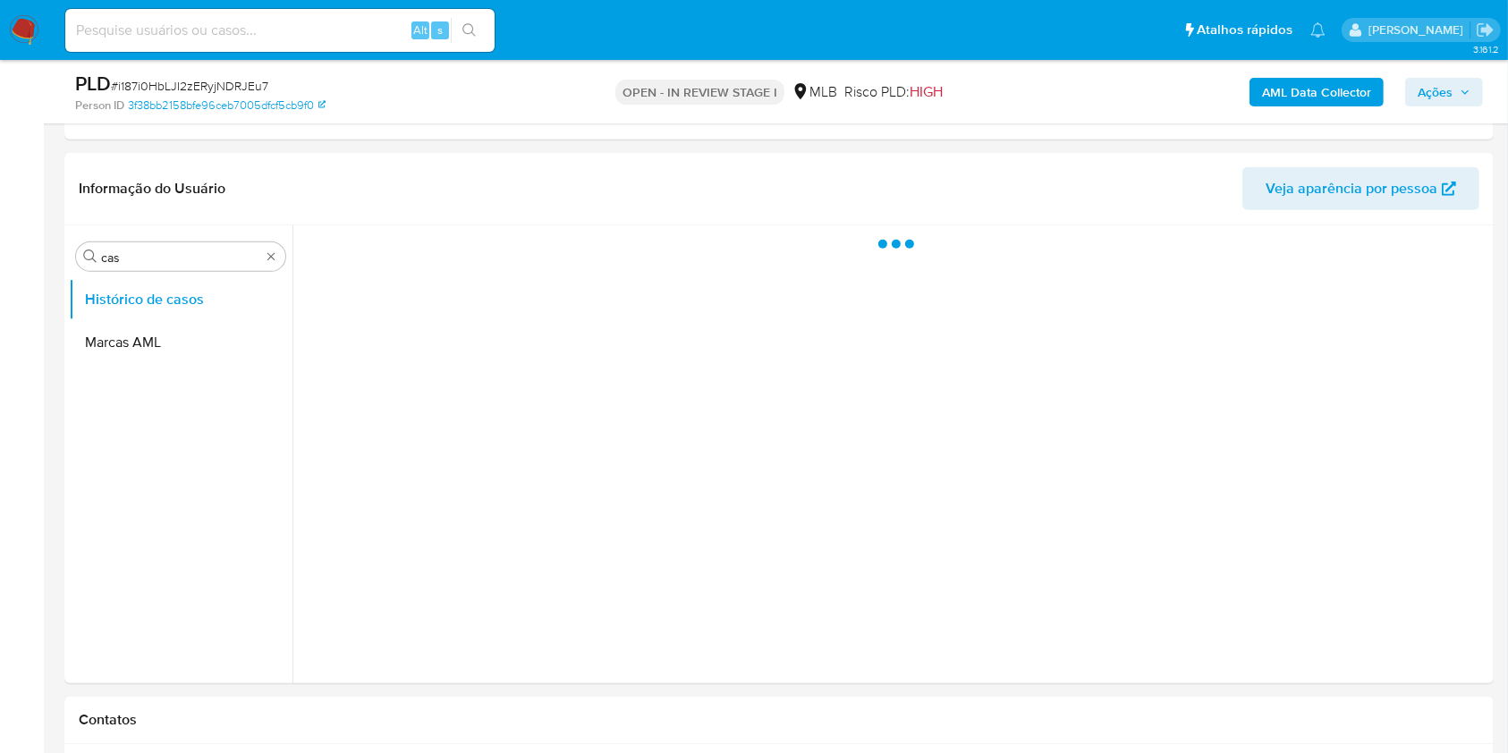
scroll to position [834, 0]
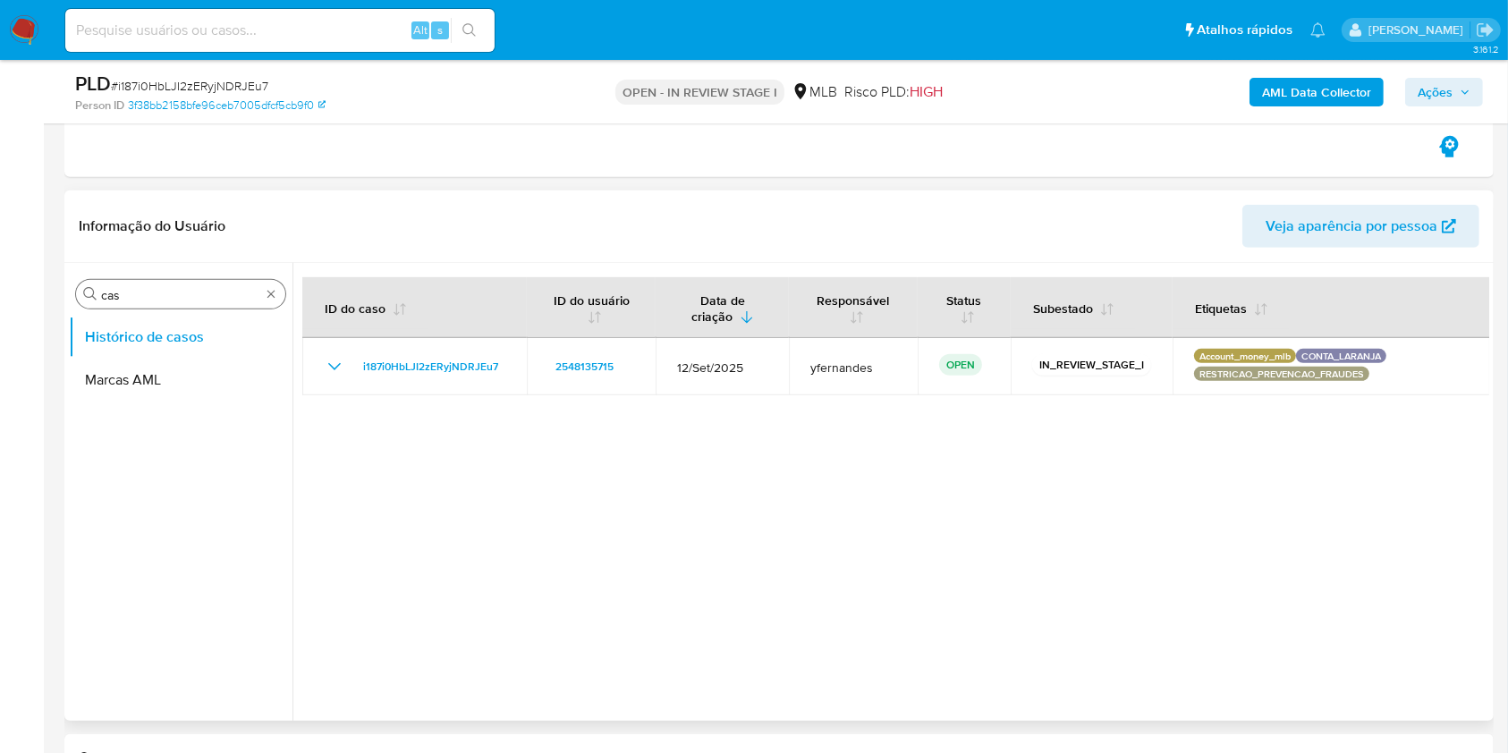
click at [136, 306] on div "Procurar cas" at bounding box center [180, 294] width 209 height 29
click at [135, 307] on div "Procurar cas" at bounding box center [180, 294] width 209 height 29
click at [128, 299] on input "cas" at bounding box center [180, 295] width 159 height 16
click at [128, 298] on input "cas" at bounding box center [180, 295] width 159 height 16
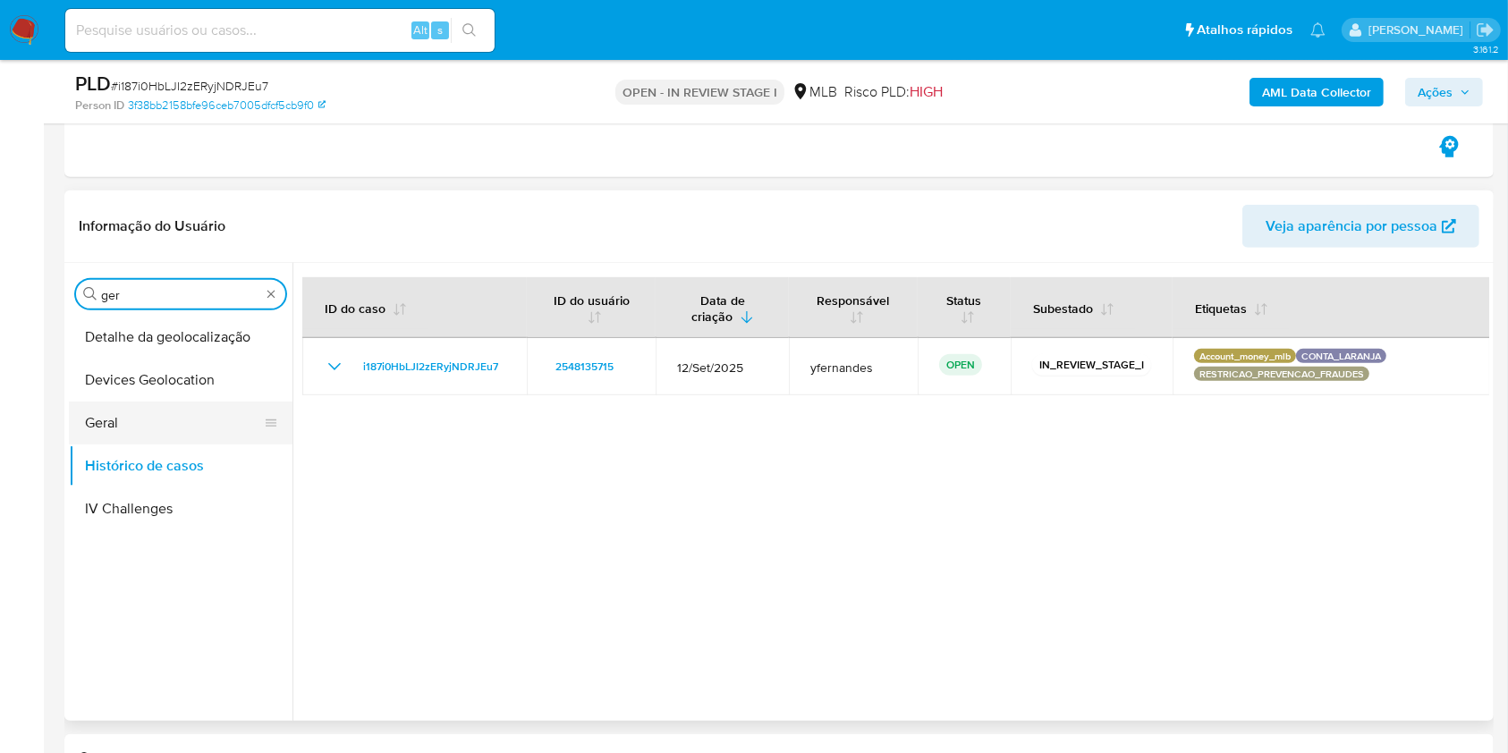
type input "ger"
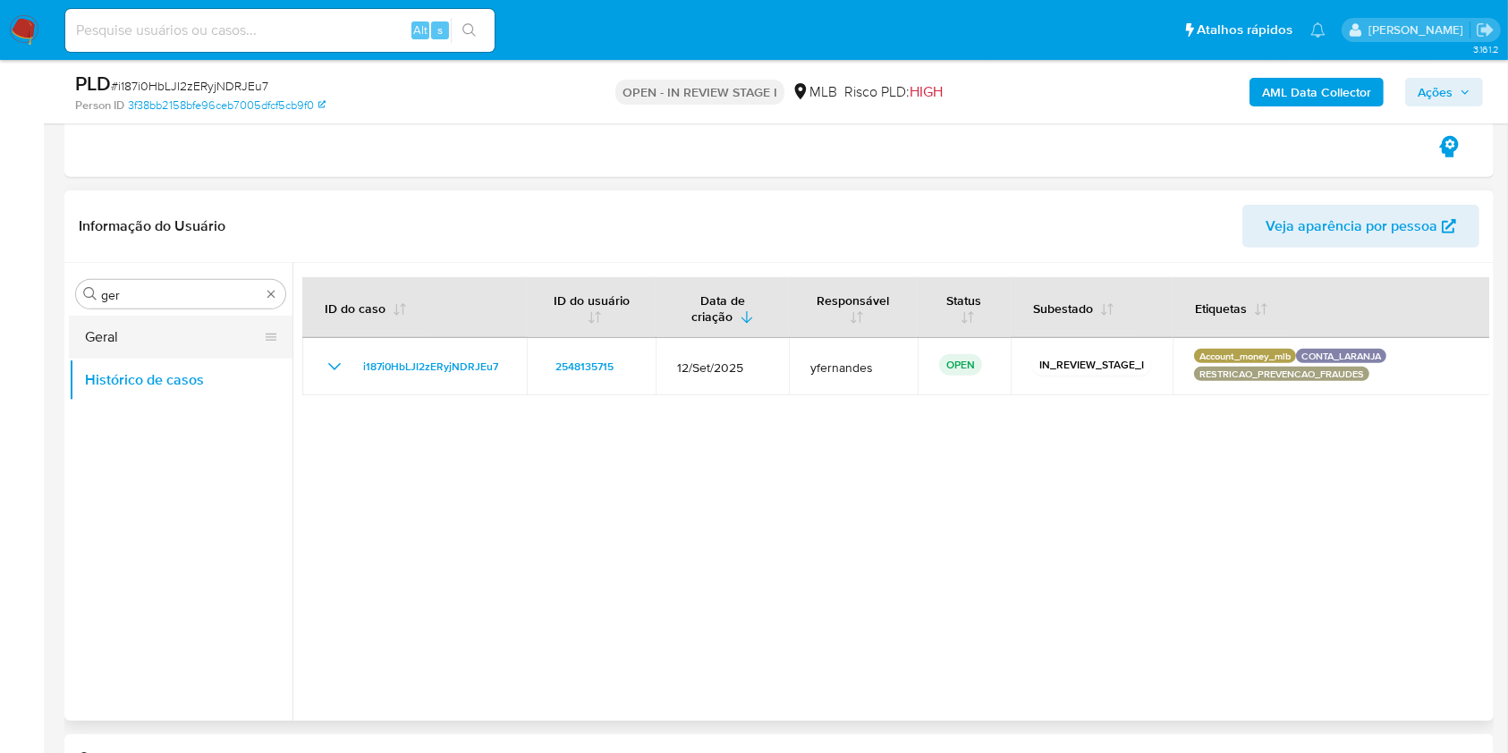
click at [107, 340] on button "Geral" at bounding box center [173, 337] width 209 height 43
click at [86, 333] on button "Geral" at bounding box center [173, 337] width 209 height 43
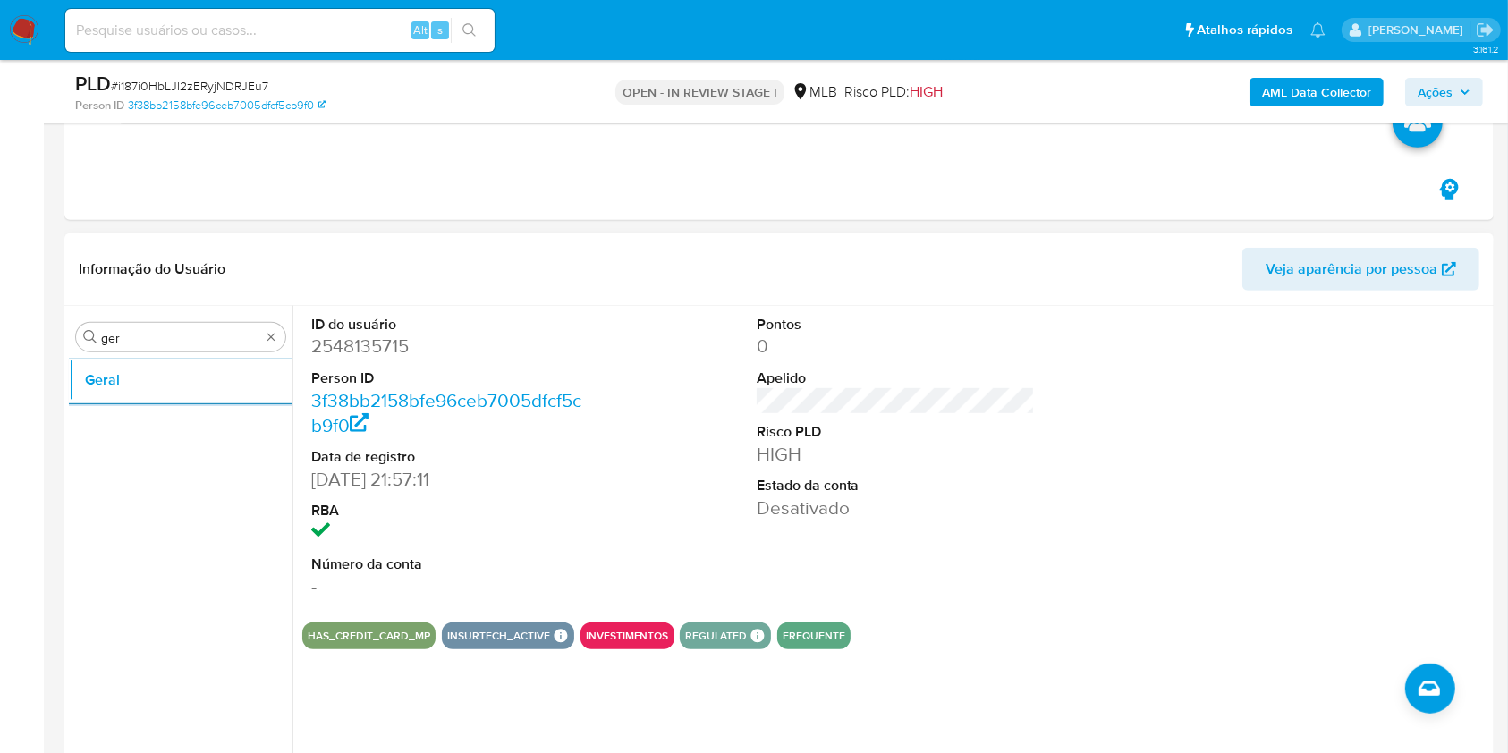
click at [870, 265] on header "Informação do Usuário Veja aparência por pessoa" at bounding box center [779, 269] width 1400 height 43
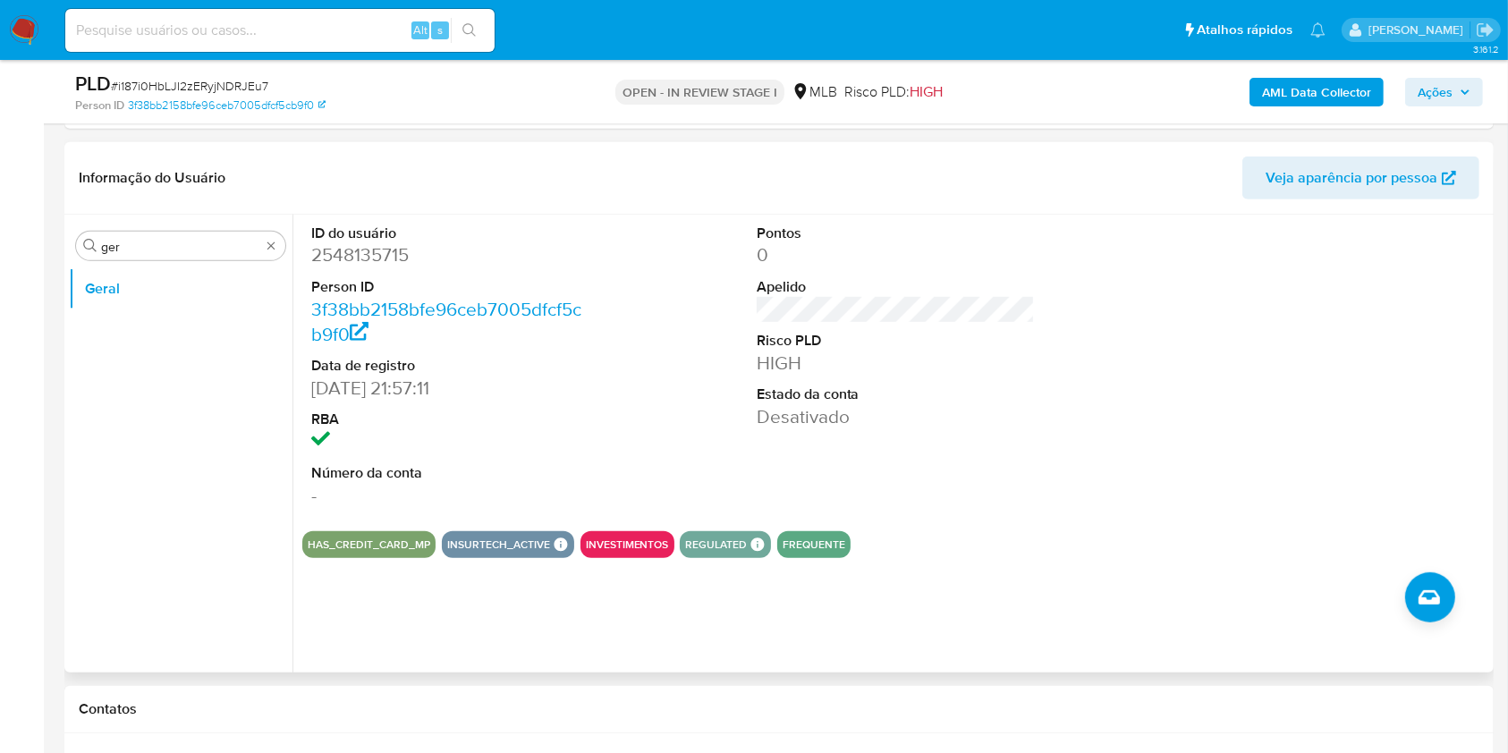
scroll to position [953, 0]
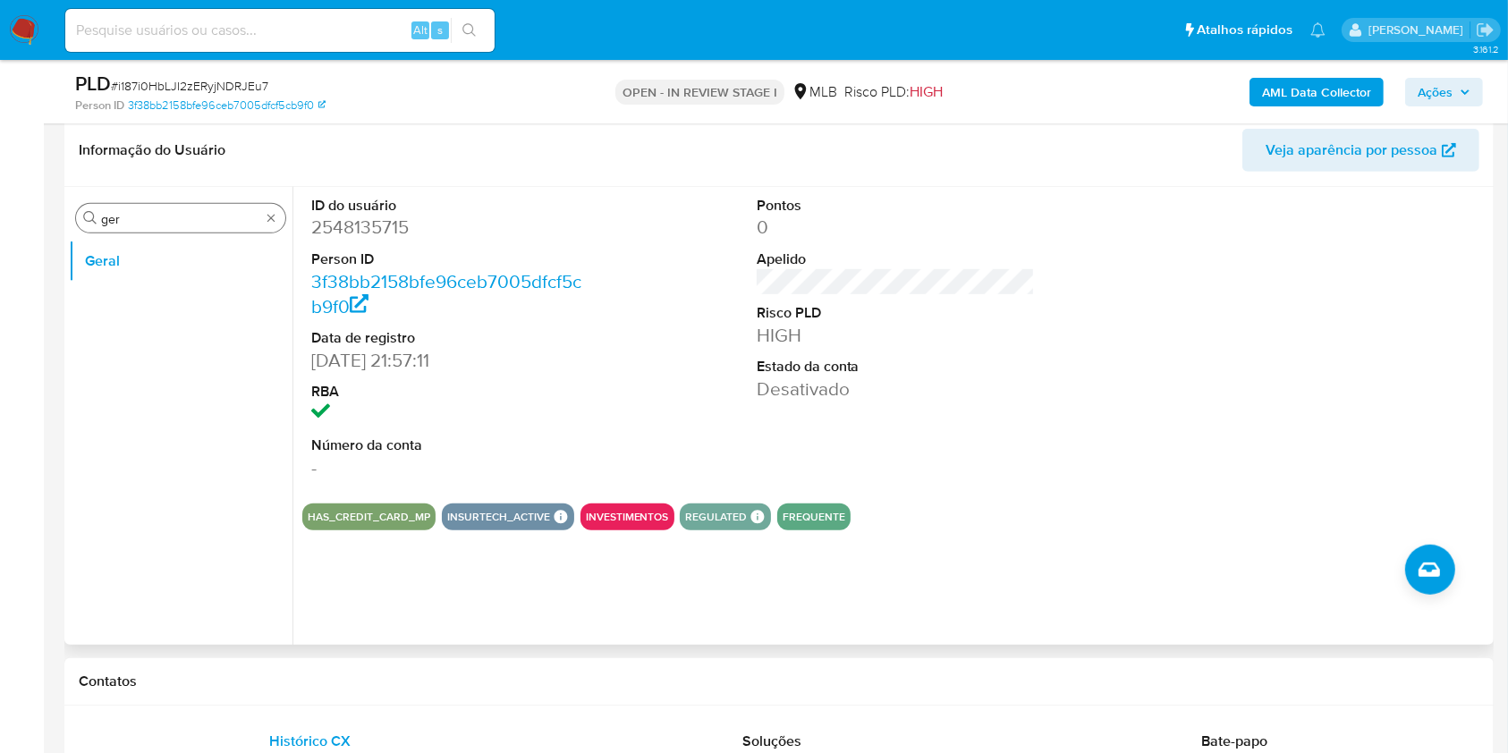
click at [170, 223] on input "ger" at bounding box center [180, 219] width 159 height 16
click at [171, 223] on input "ger" at bounding box center [180, 219] width 159 height 16
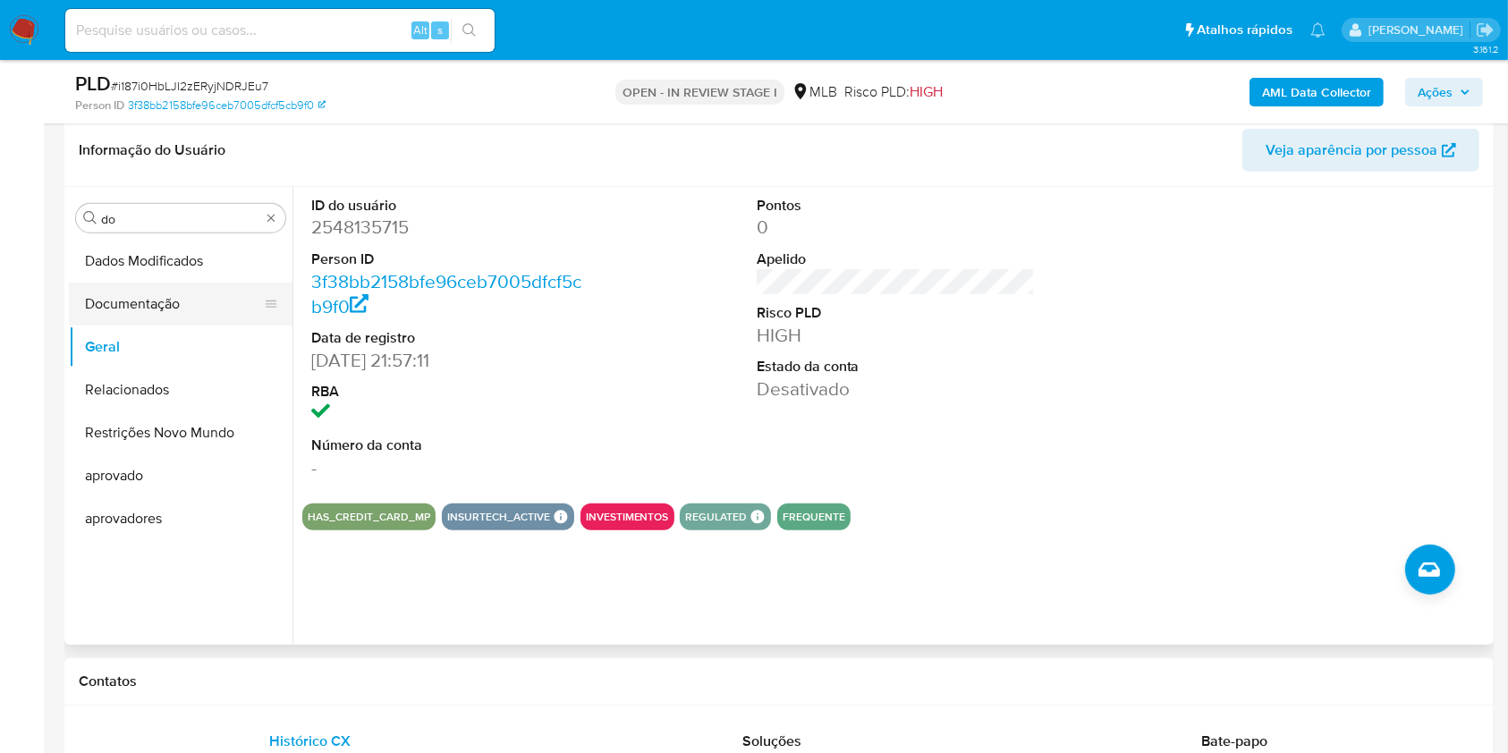
click at [144, 321] on button "Documentação" at bounding box center [173, 304] width 209 height 43
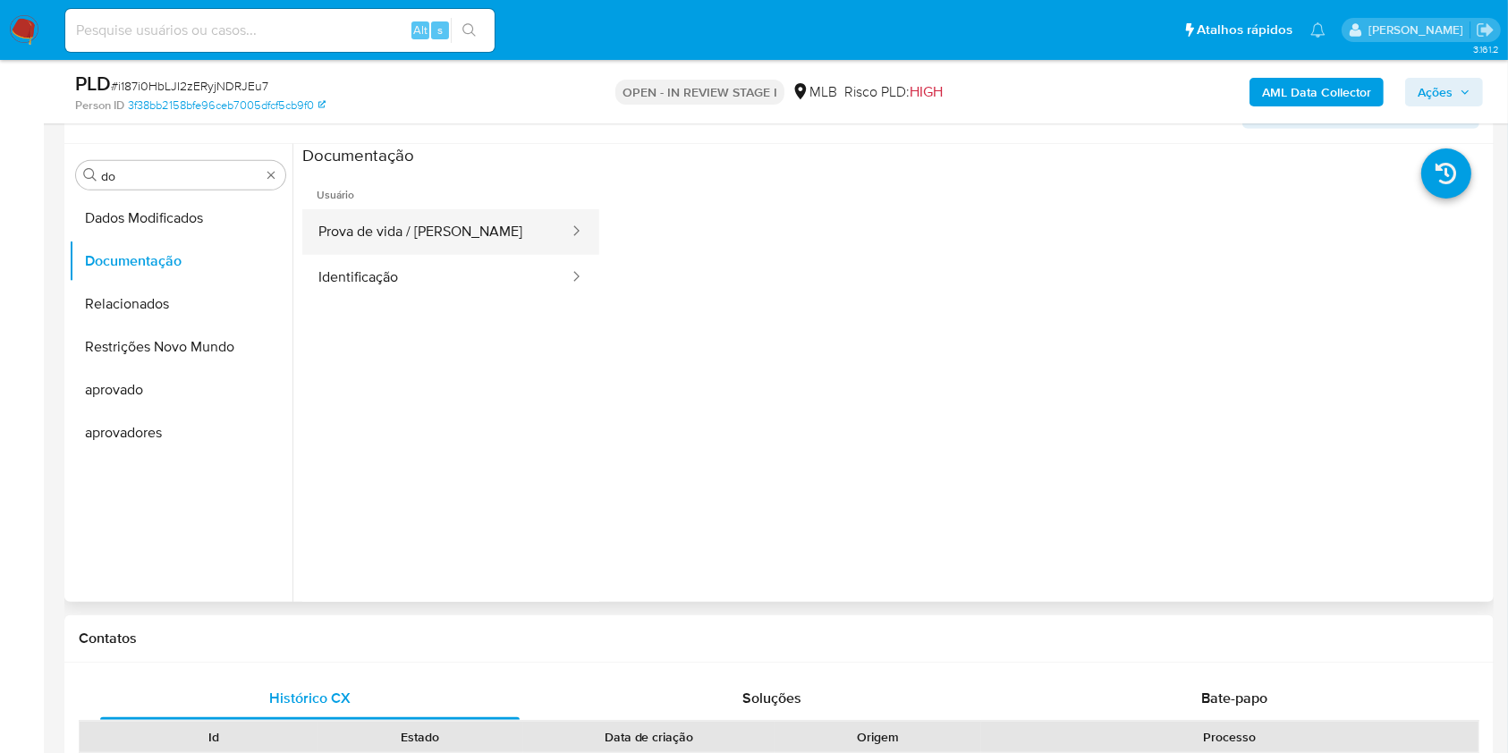
click at [360, 231] on button "Prova de vida / Selfie" at bounding box center [436, 232] width 268 height 46
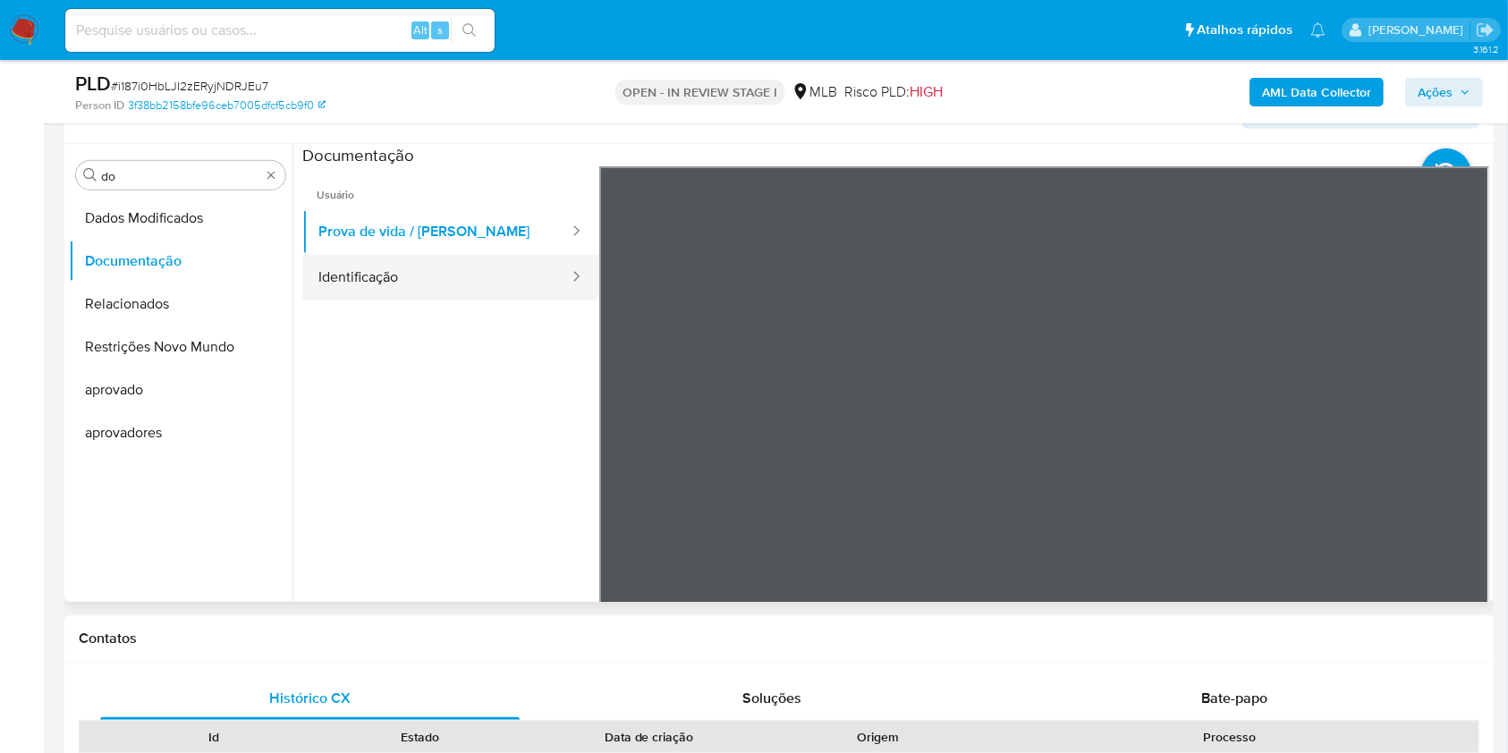
click at [339, 275] on button "Identificação" at bounding box center [436, 278] width 268 height 46
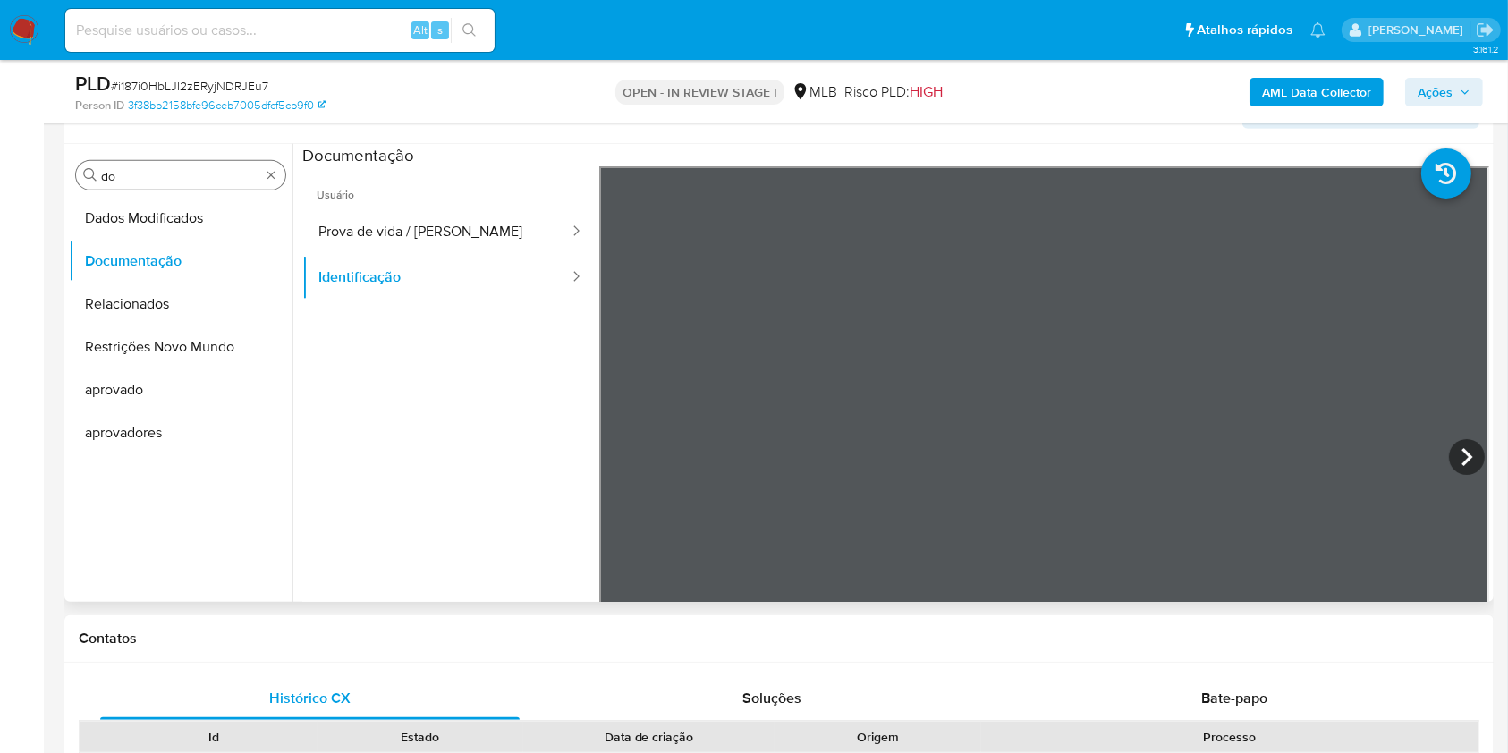
click at [184, 183] on div "Procurar do" at bounding box center [180, 175] width 209 height 29
click at [176, 161] on div "Procurar do" at bounding box center [180, 175] width 209 height 29
click at [193, 168] on input "do" at bounding box center [180, 176] width 159 height 16
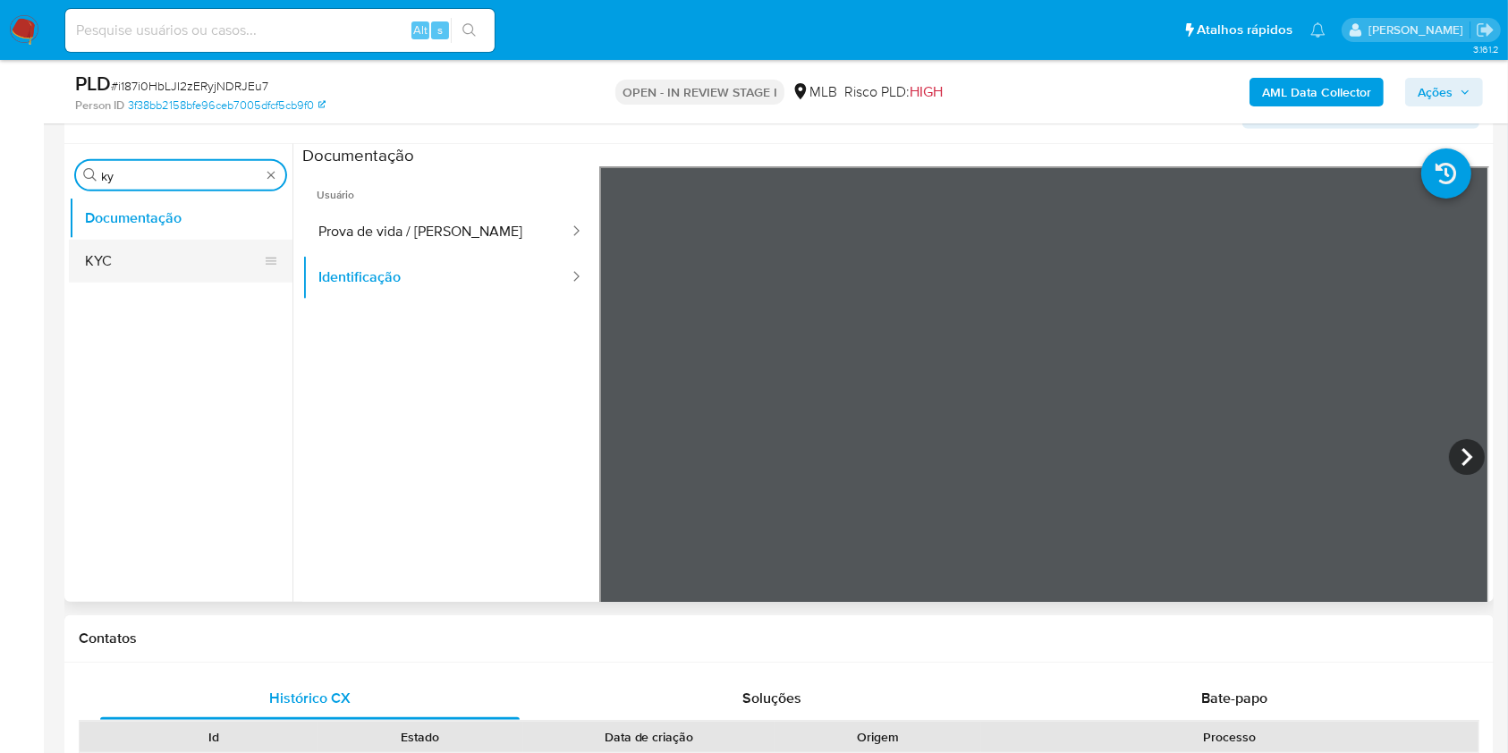
type input "ky"
click at [160, 242] on button "KYC" at bounding box center [173, 261] width 209 height 43
click at [128, 257] on button "KYC" at bounding box center [173, 261] width 209 height 43
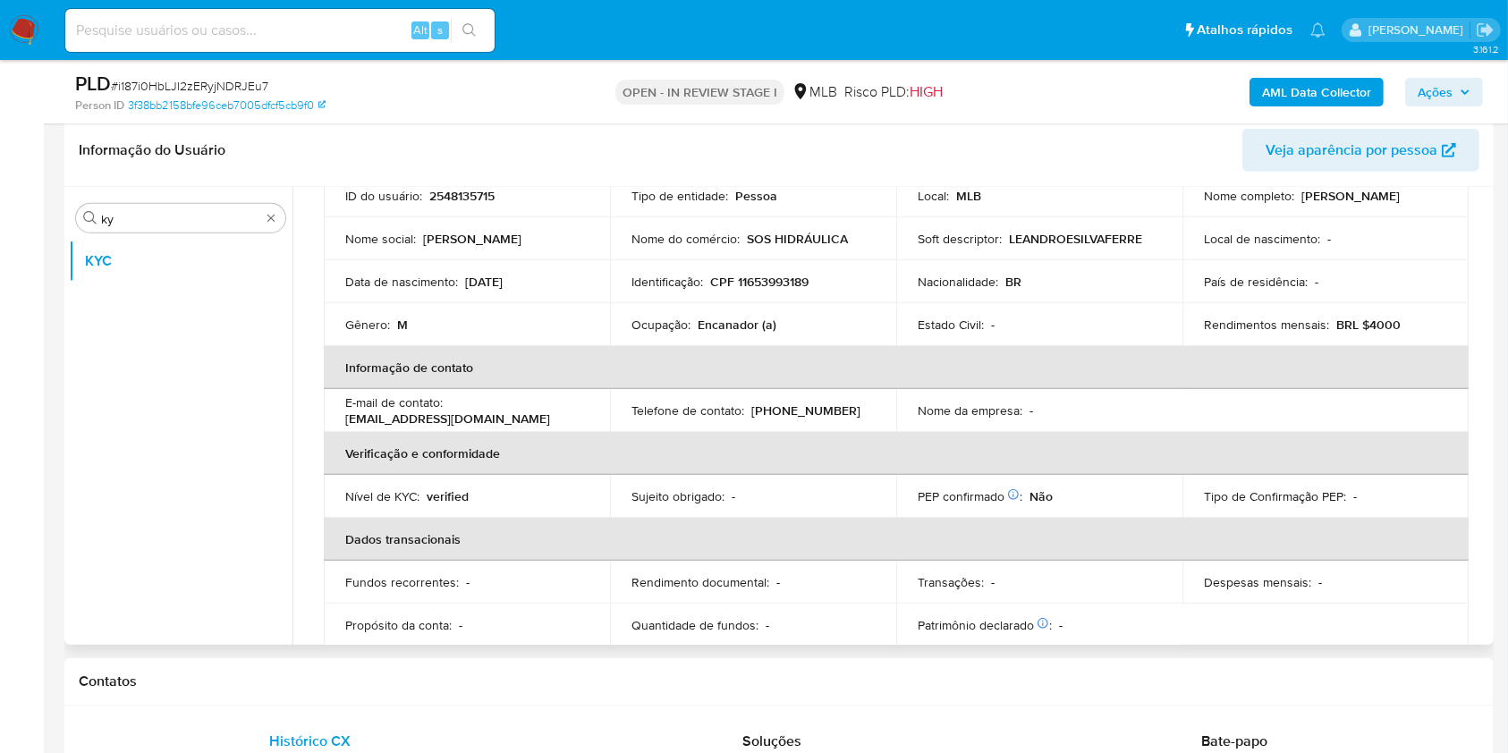
click at [680, 317] on p "Ocupação :" at bounding box center [660, 325] width 59 height 16
copy div "Ocupação : Encanador (a)"
click at [880, 343] on td "Ocupação : Encanador (a)" at bounding box center [753, 324] width 286 height 43
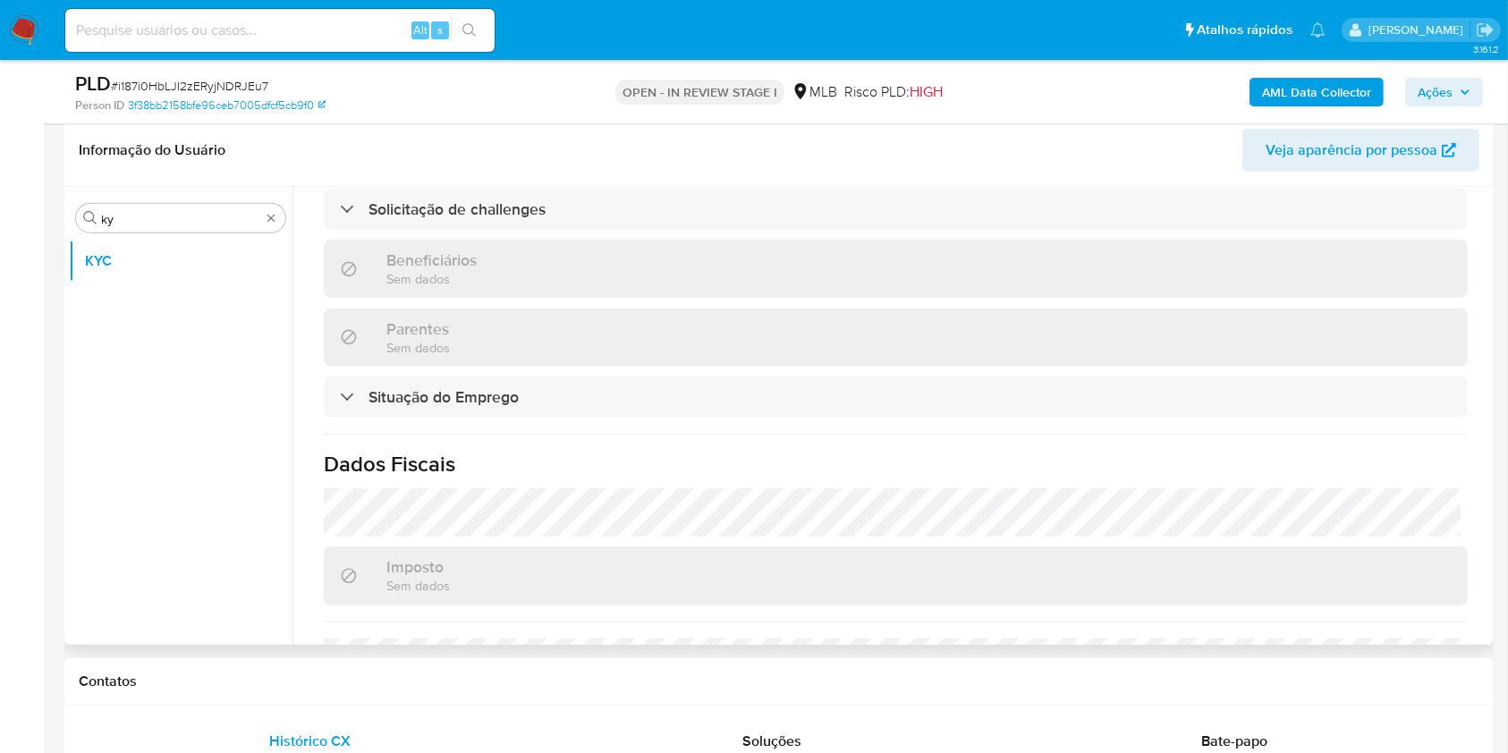
scroll to position [777, 0]
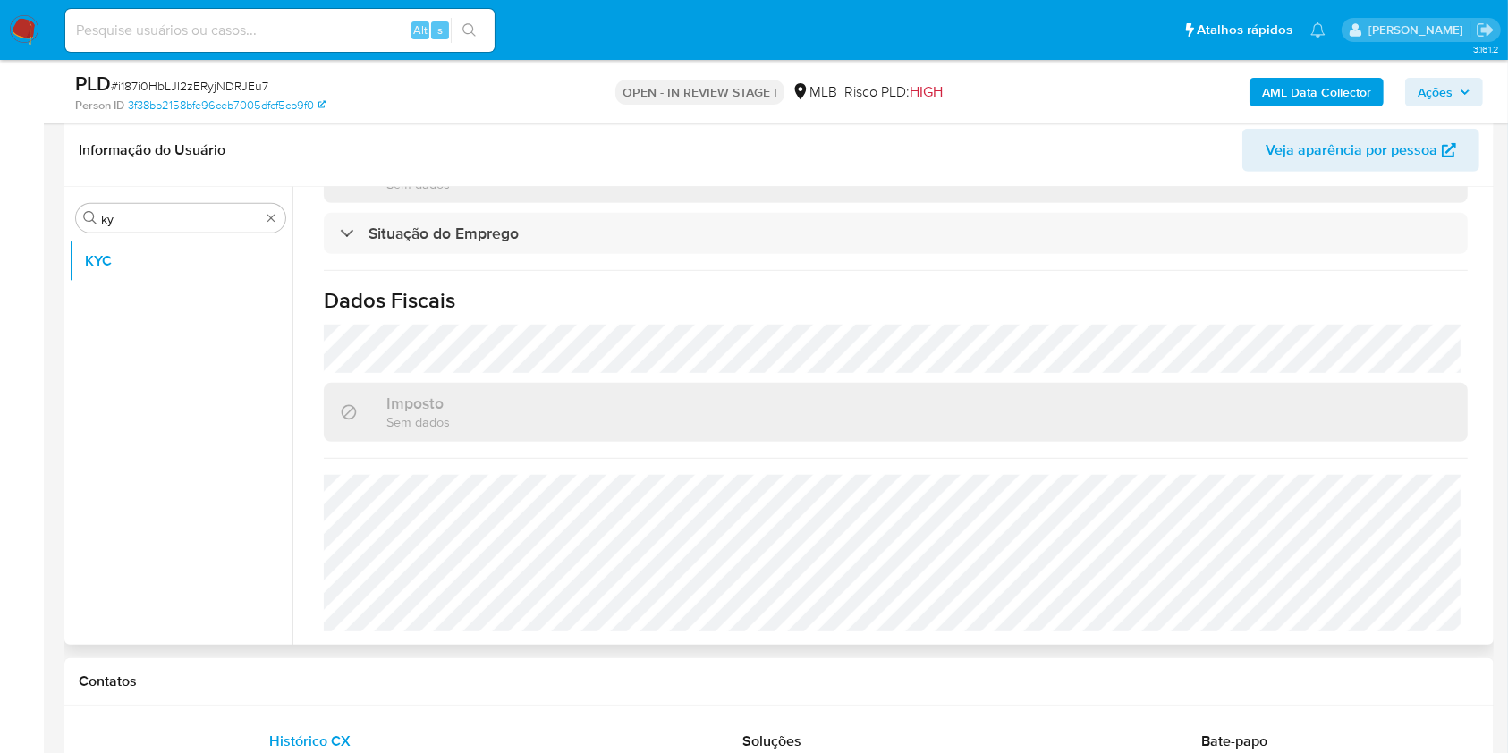
click at [173, 232] on div "Procurar ky KYC" at bounding box center [181, 417] width 224 height 455
click at [157, 222] on input "ky" at bounding box center [180, 219] width 159 height 16
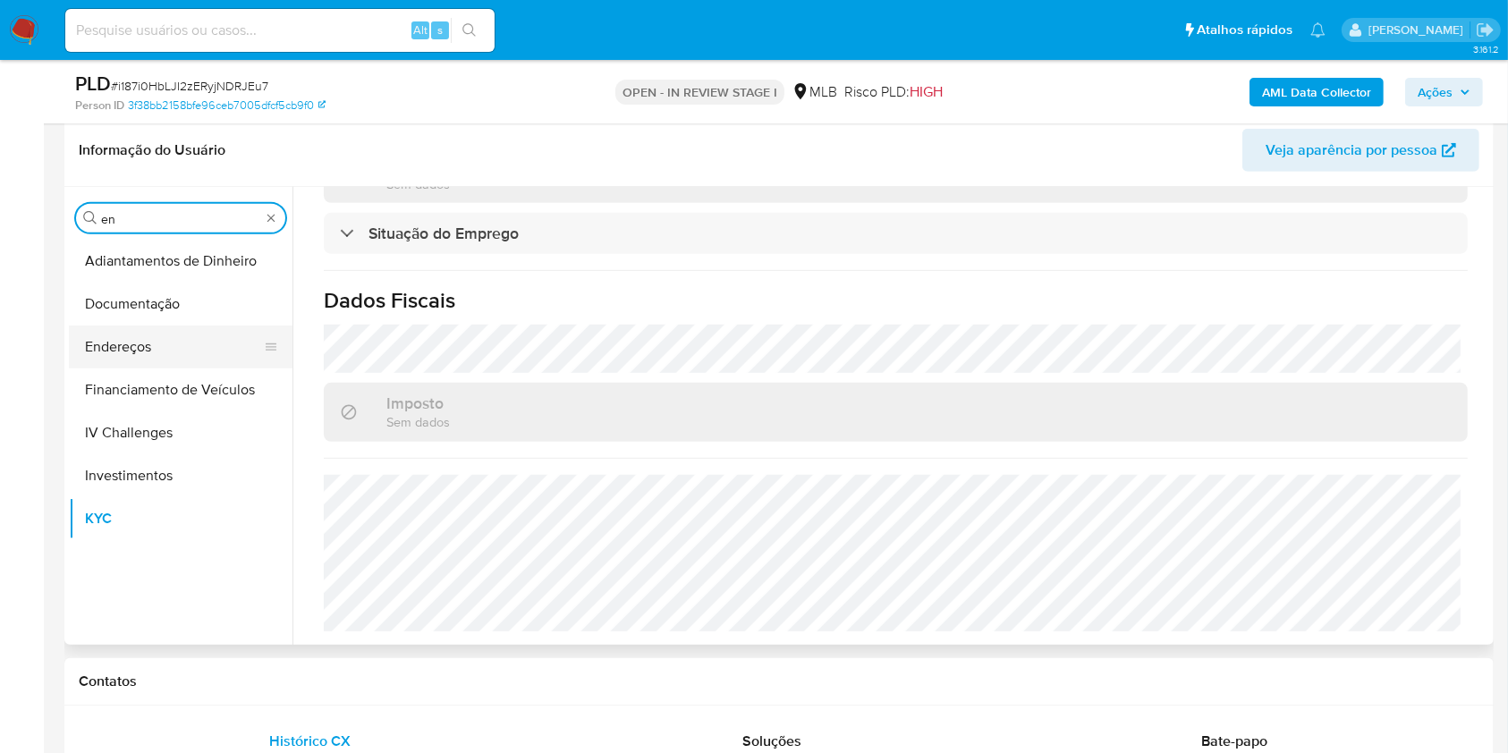
type input "en"
click at [138, 331] on button "Endereços" at bounding box center [173, 347] width 209 height 43
click at [122, 348] on button "Endereços" at bounding box center [173, 347] width 209 height 43
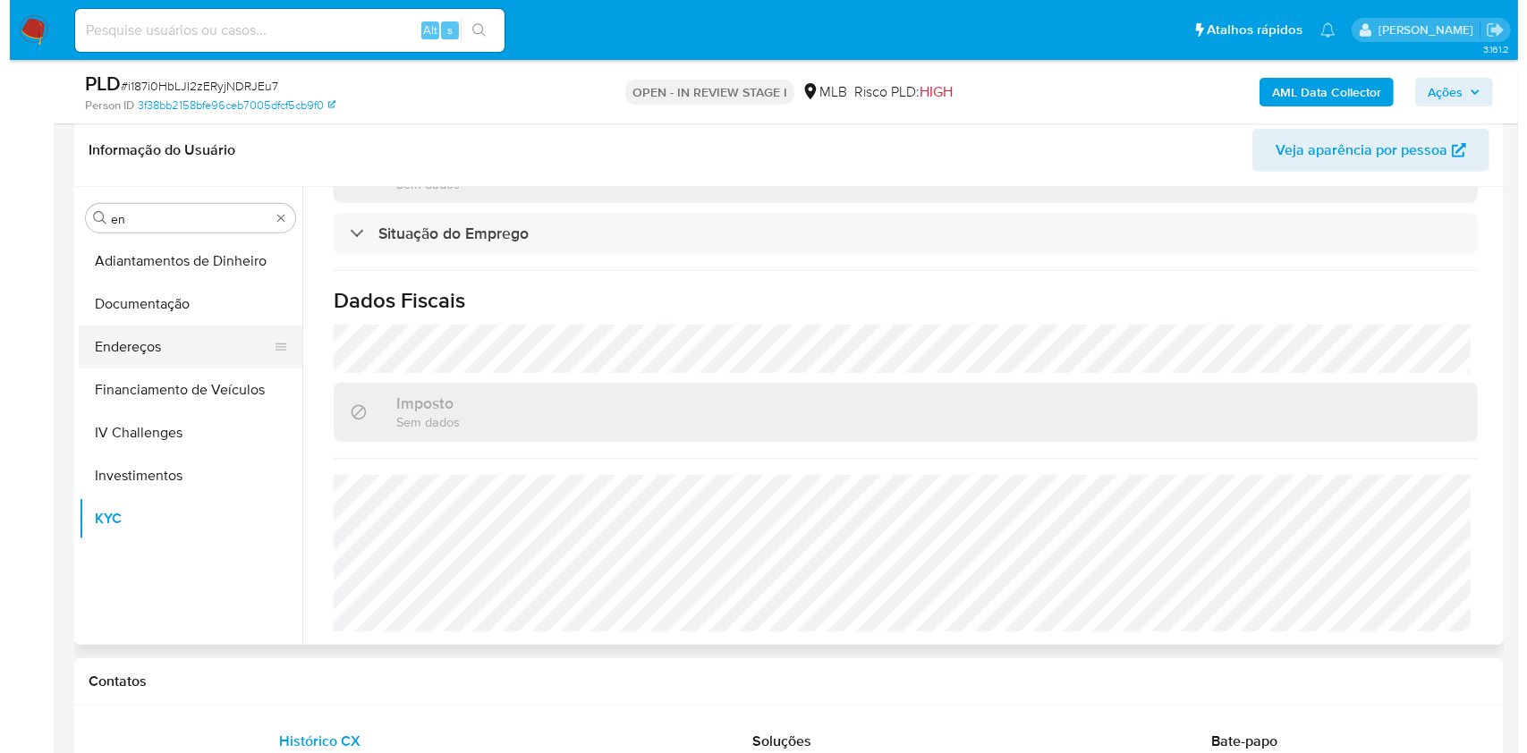
scroll to position [0, 0]
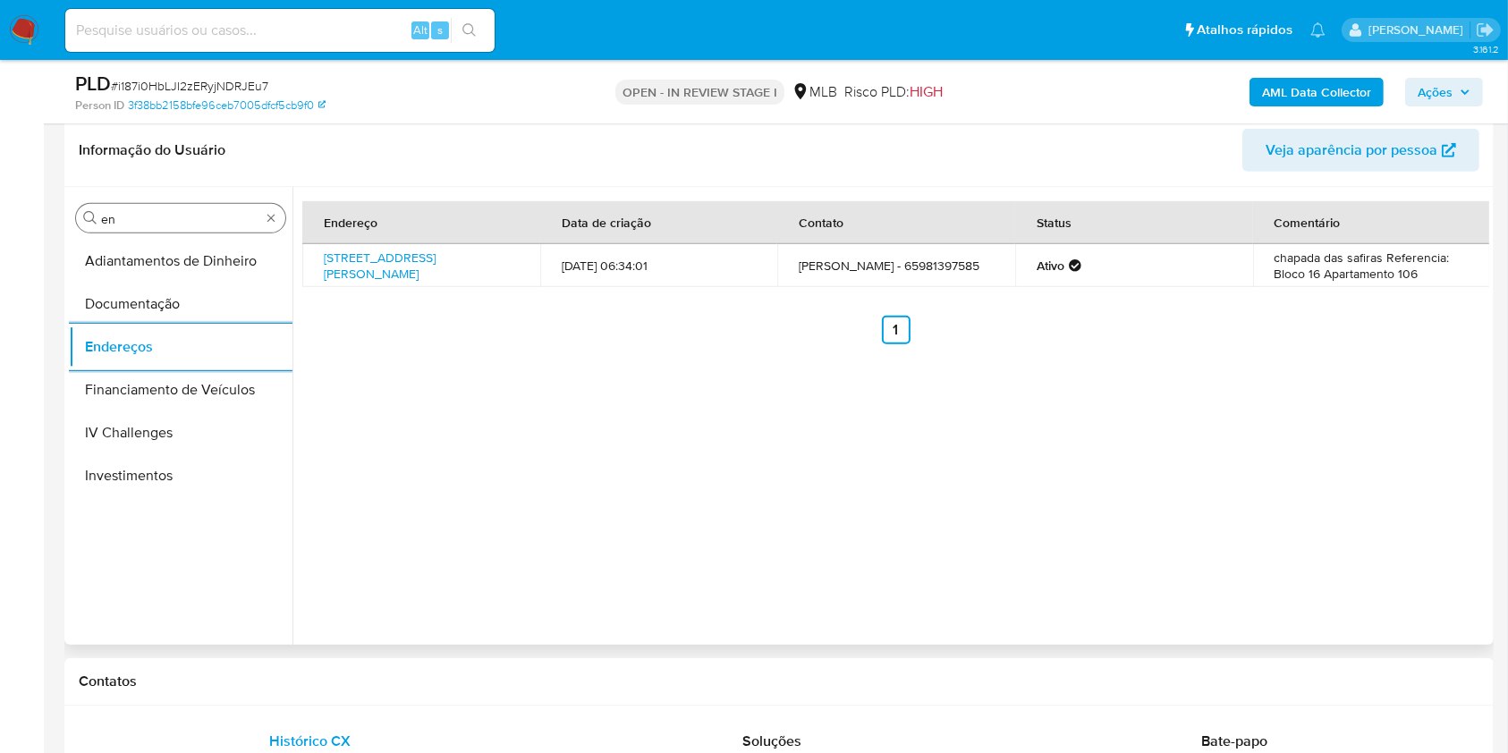
click at [152, 224] on input "en" at bounding box center [180, 219] width 159 height 16
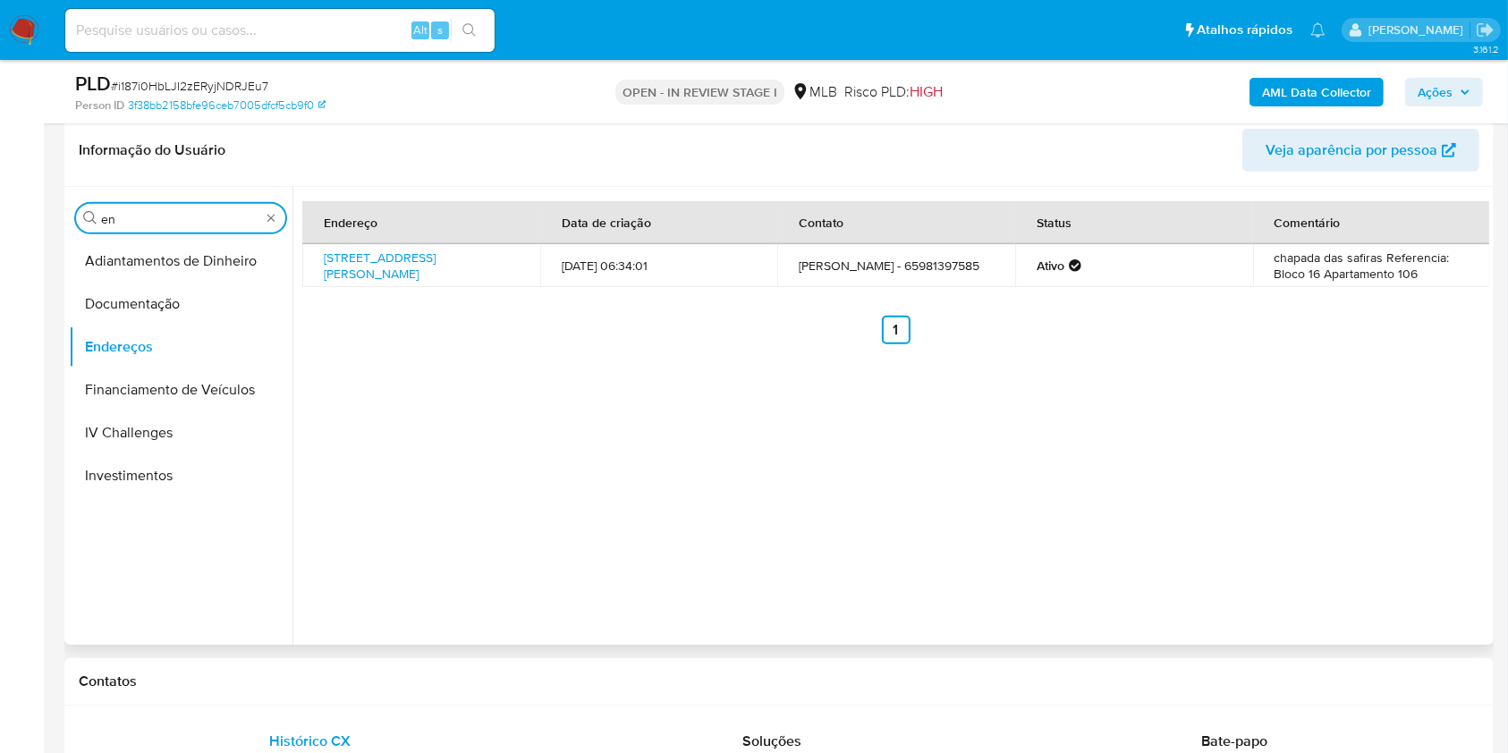
click at [152, 224] on input "en" at bounding box center [180, 219] width 159 height 16
type input "ge"
click at [136, 263] on button "Detalhe da geolocalização" at bounding box center [173, 261] width 209 height 43
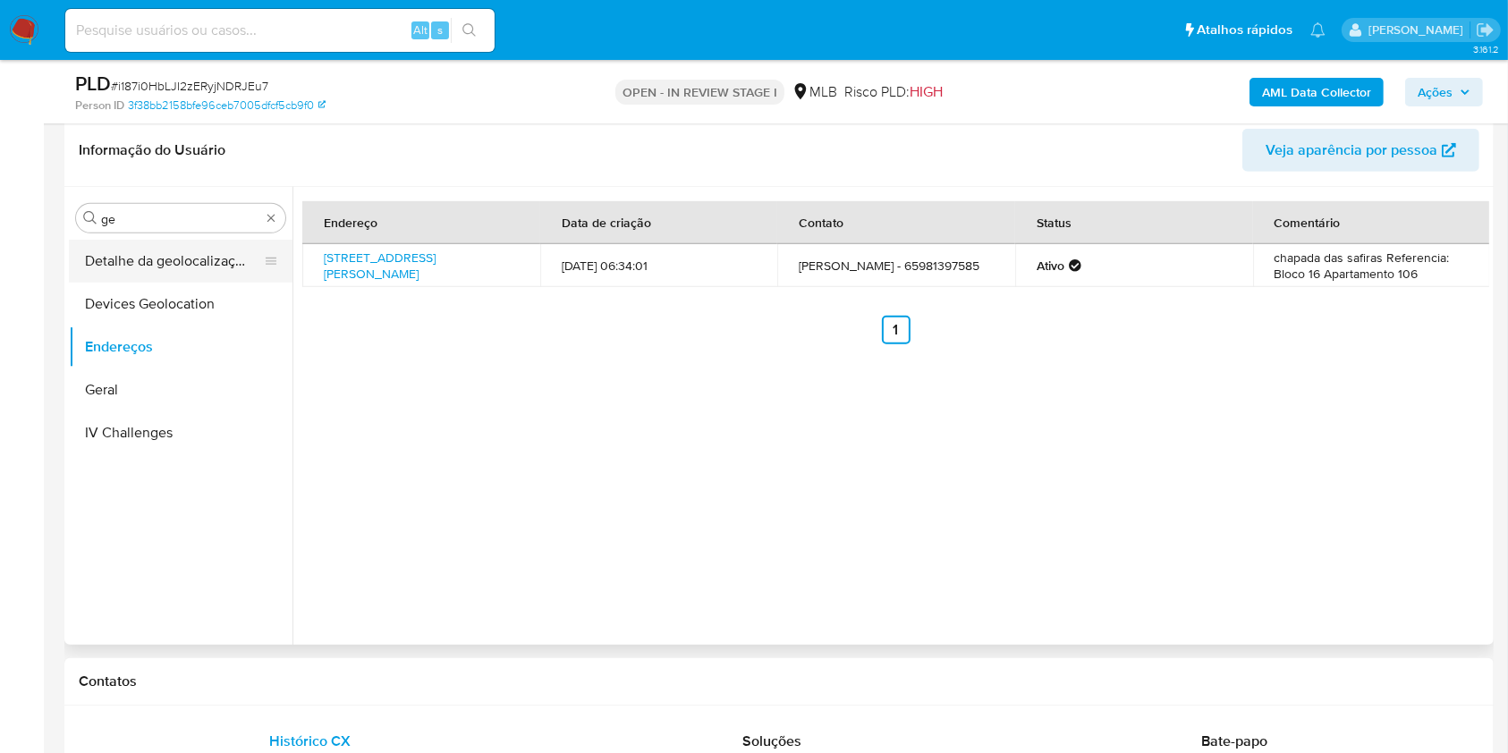
click at [100, 254] on button "Detalhe da geolocalização" at bounding box center [173, 261] width 209 height 43
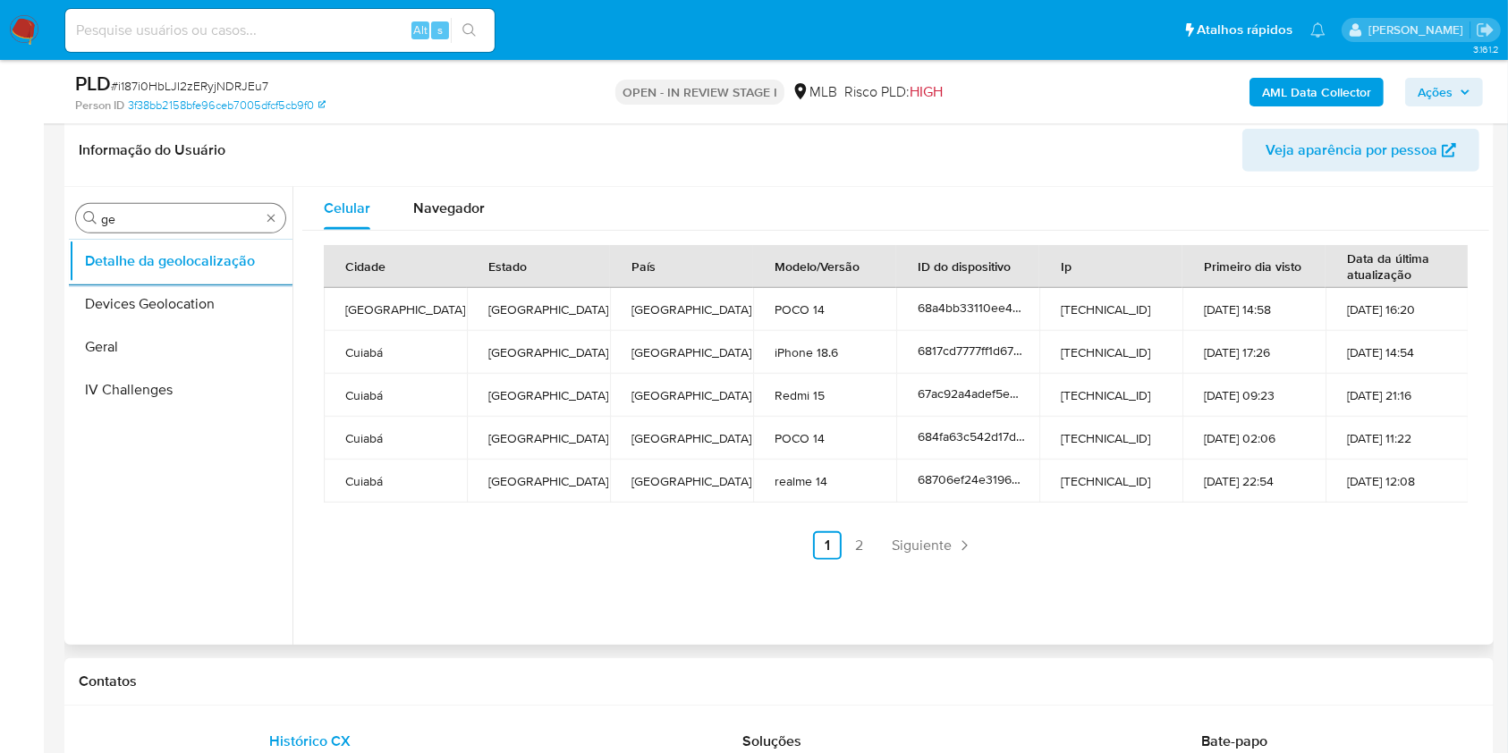
click at [164, 231] on div "Procurar ge" at bounding box center [180, 218] width 209 height 29
click at [164, 230] on div "Procurar ge" at bounding box center [180, 218] width 209 height 29
click at [157, 219] on input "ge" at bounding box center [180, 219] width 159 height 16
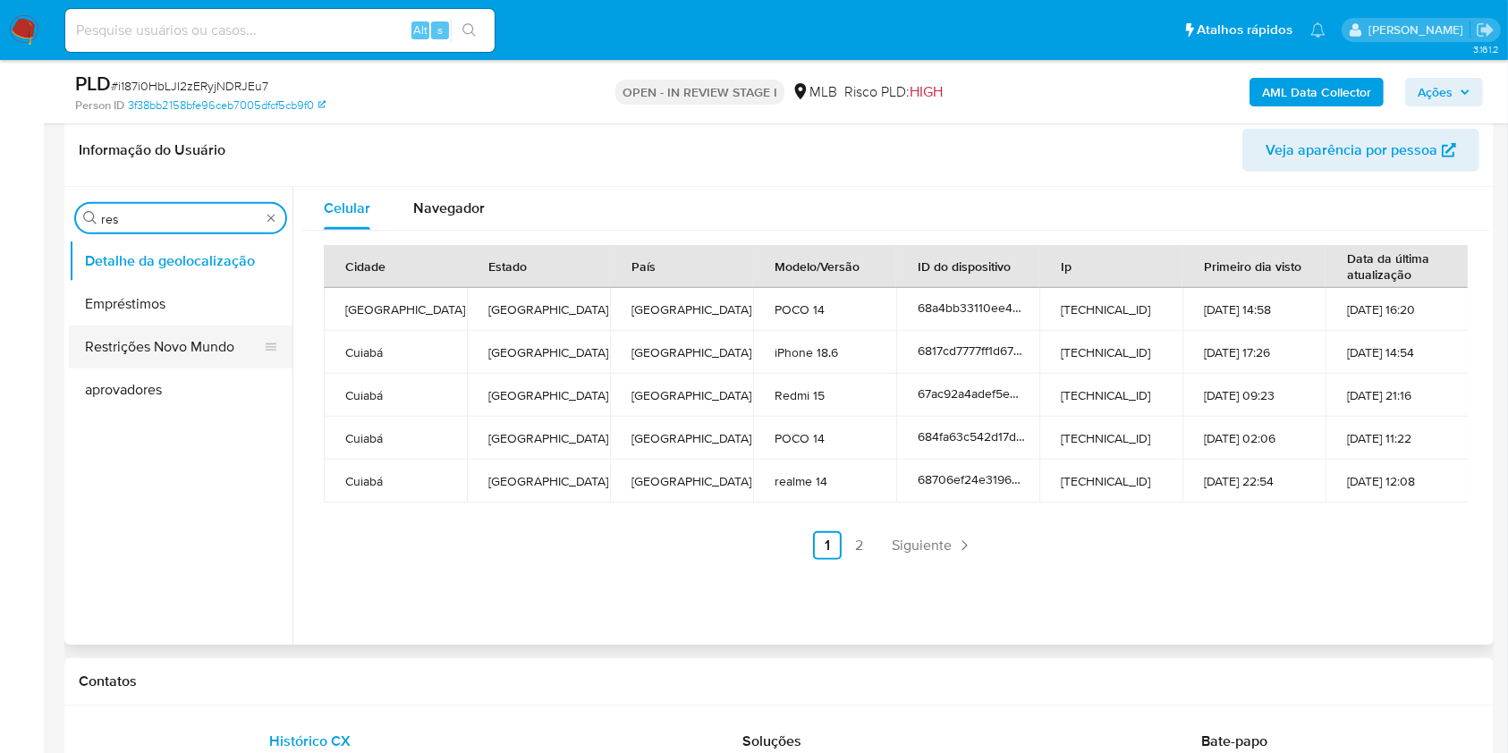
type input "res"
click at [104, 352] on button "Restrições Novo Mundo" at bounding box center [173, 347] width 209 height 43
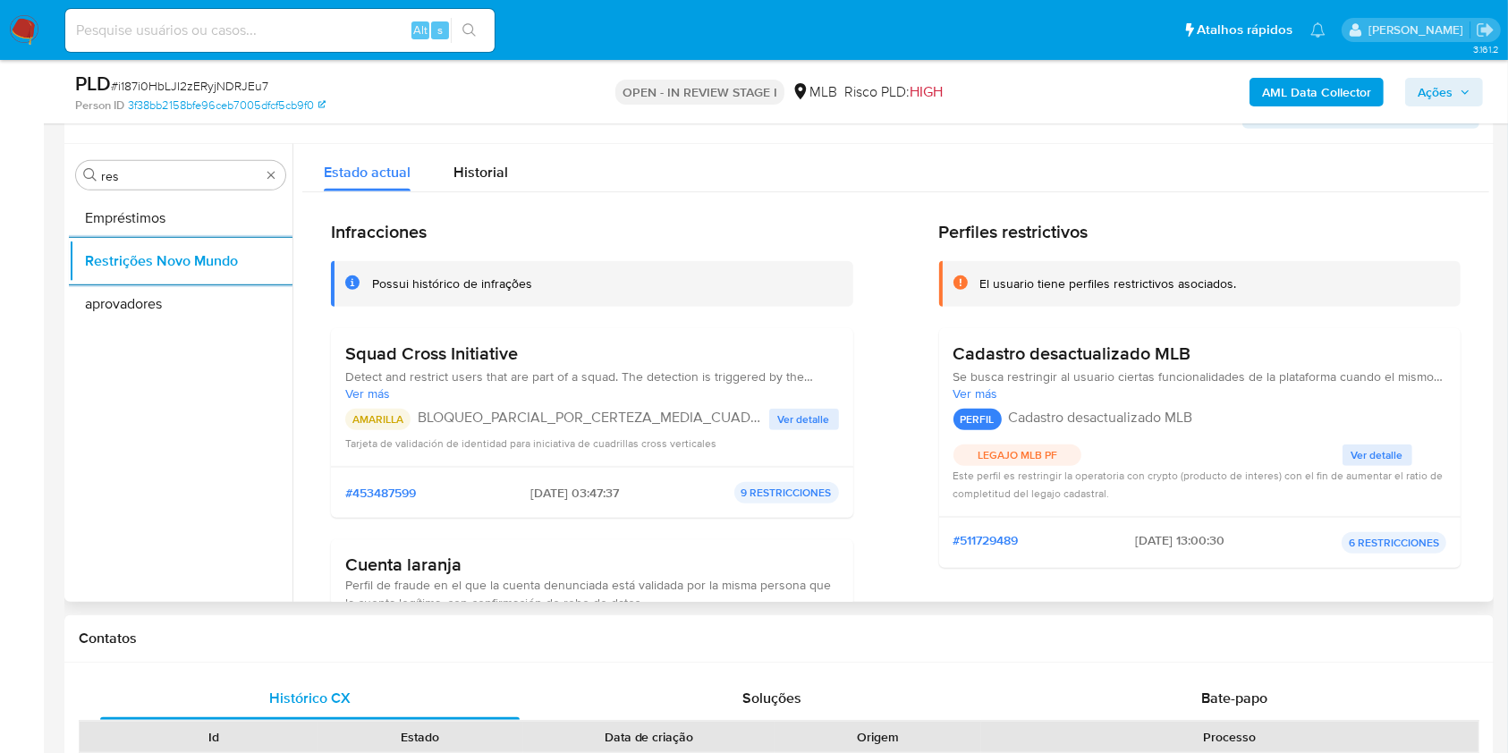
click at [475, 347] on h3 "Squad Cross Initiative" at bounding box center [592, 354] width 494 height 22
drag, startPoint x: 475, startPoint y: 347, endPoint x: 774, endPoint y: 633, distance: 413.7
click at [475, 347] on h3 "Squad Cross Initiative" at bounding box center [592, 354] width 494 height 22
click at [648, 404] on div "Squad Cross Initiative Detect and restrict users that are part of a squad. The …" at bounding box center [592, 397] width 494 height 109
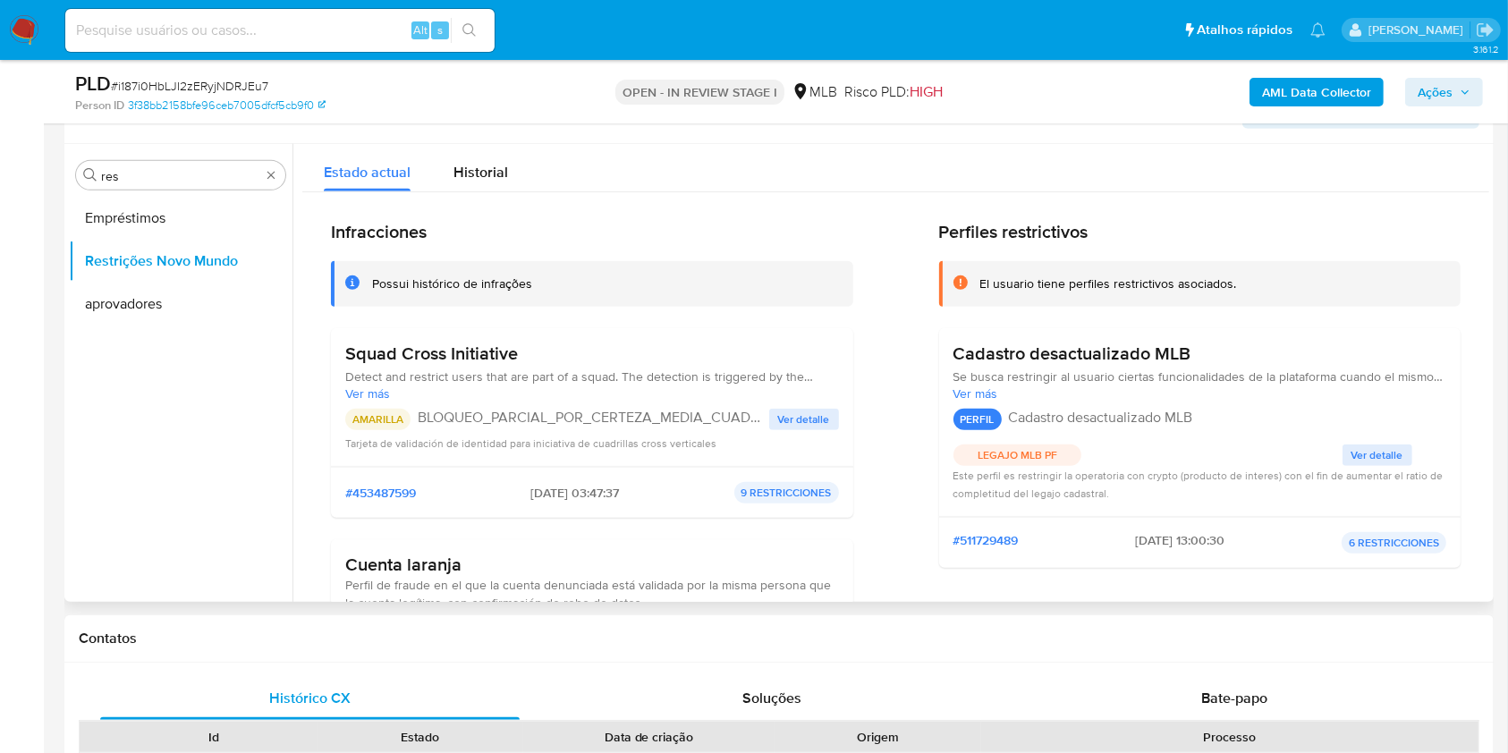
click at [648, 404] on div "Squad Cross Initiative Detect and restrict users that are part of a squad. The …" at bounding box center [592, 397] width 494 height 109
click at [770, 422] on button "Ver detalle" at bounding box center [804, 419] width 70 height 21
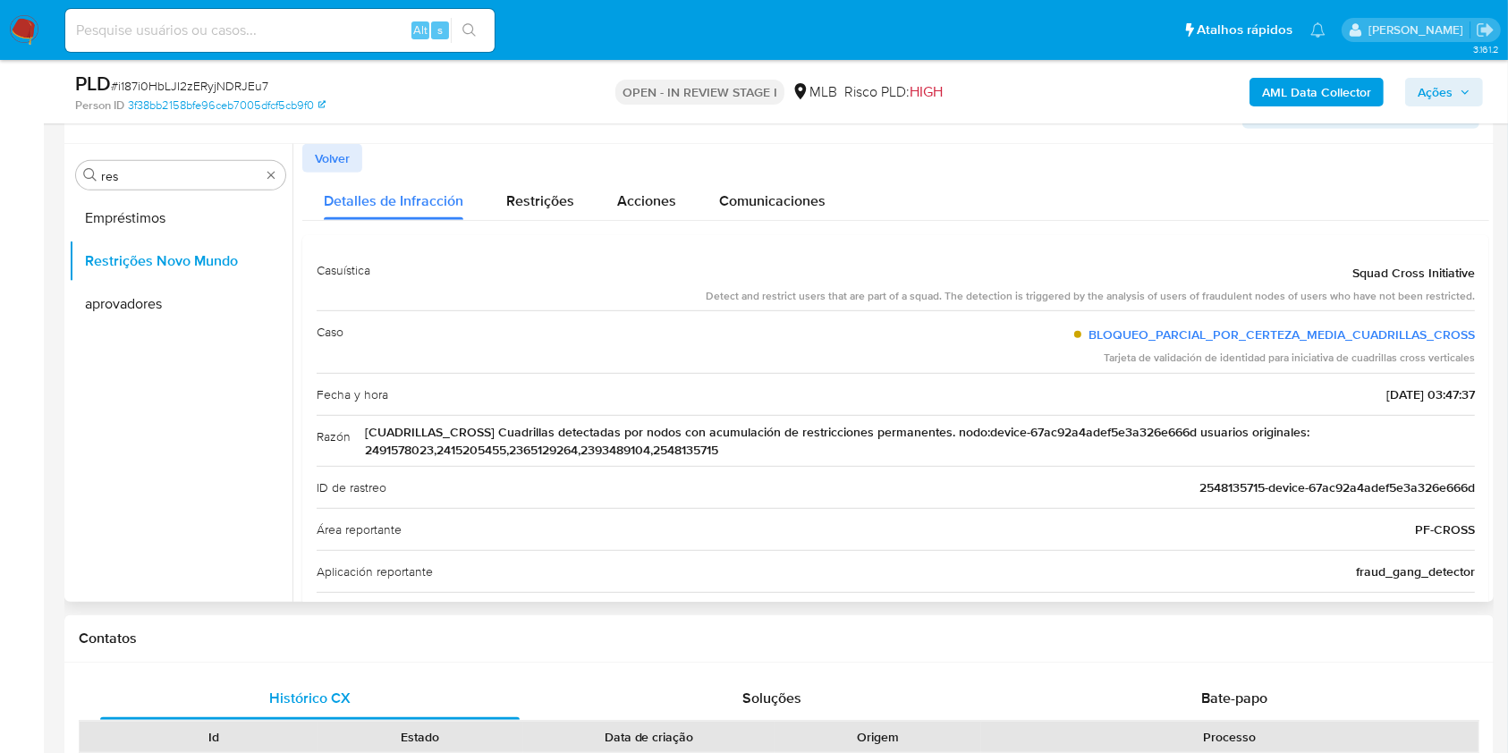
click at [1102, 419] on div "Razón [CUADRILLAS_CROSS] Cuadrillas detectadas por nodos con acumulación de res…" at bounding box center [896, 440] width 1158 height 51
click at [1083, 424] on span "[CUADRILLAS_CROSS] Cuadrillas detectadas por nodos con acumulación de restricci…" at bounding box center [920, 441] width 1110 height 36
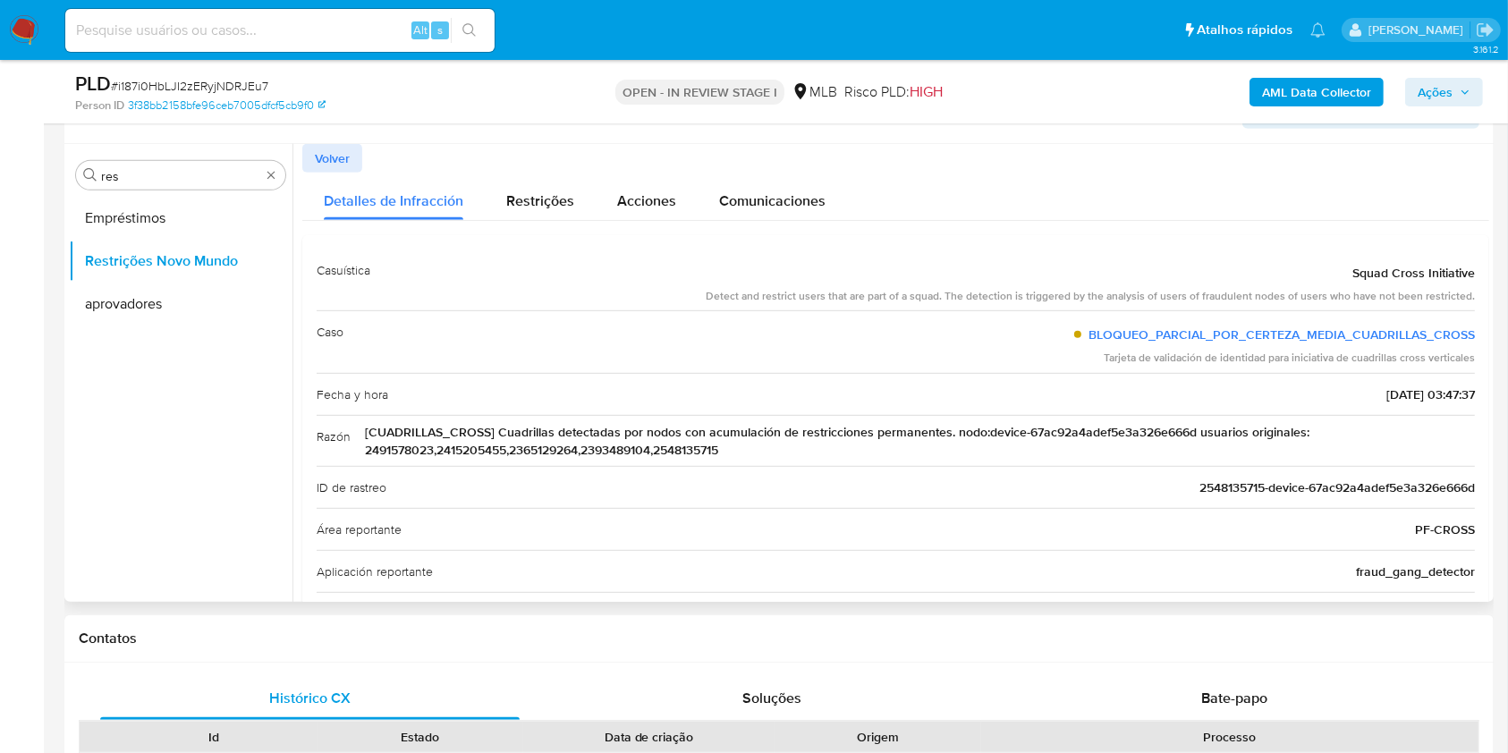
click at [695, 313] on div "Caso BLOQUEO_PARCIAL_POR_CERTEZA_MEDIA_CUADRILLAS_CROSS Tarjeta de validación d…" at bounding box center [896, 341] width 1158 height 63
click at [165, 168] on input "res" at bounding box center [180, 176] width 159 height 16
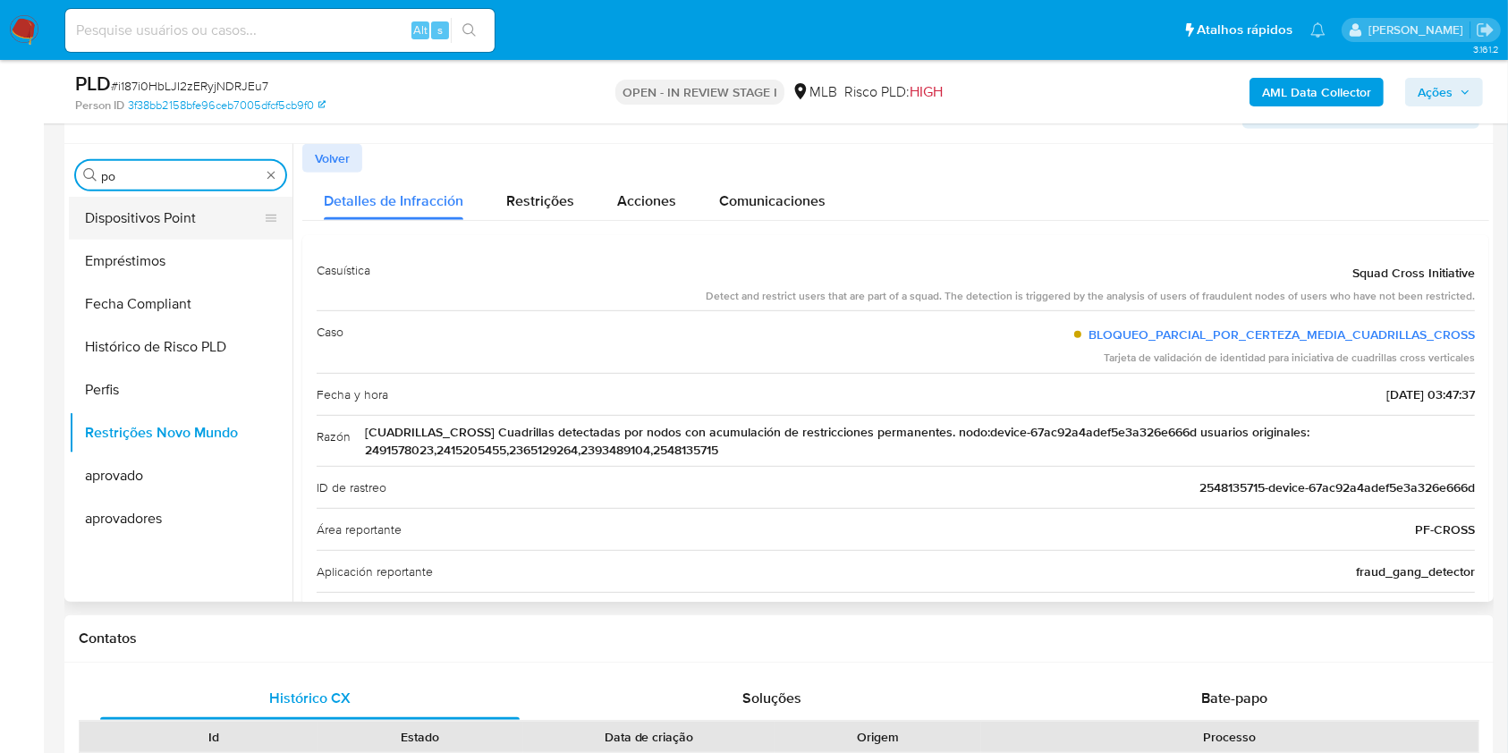
type input "po"
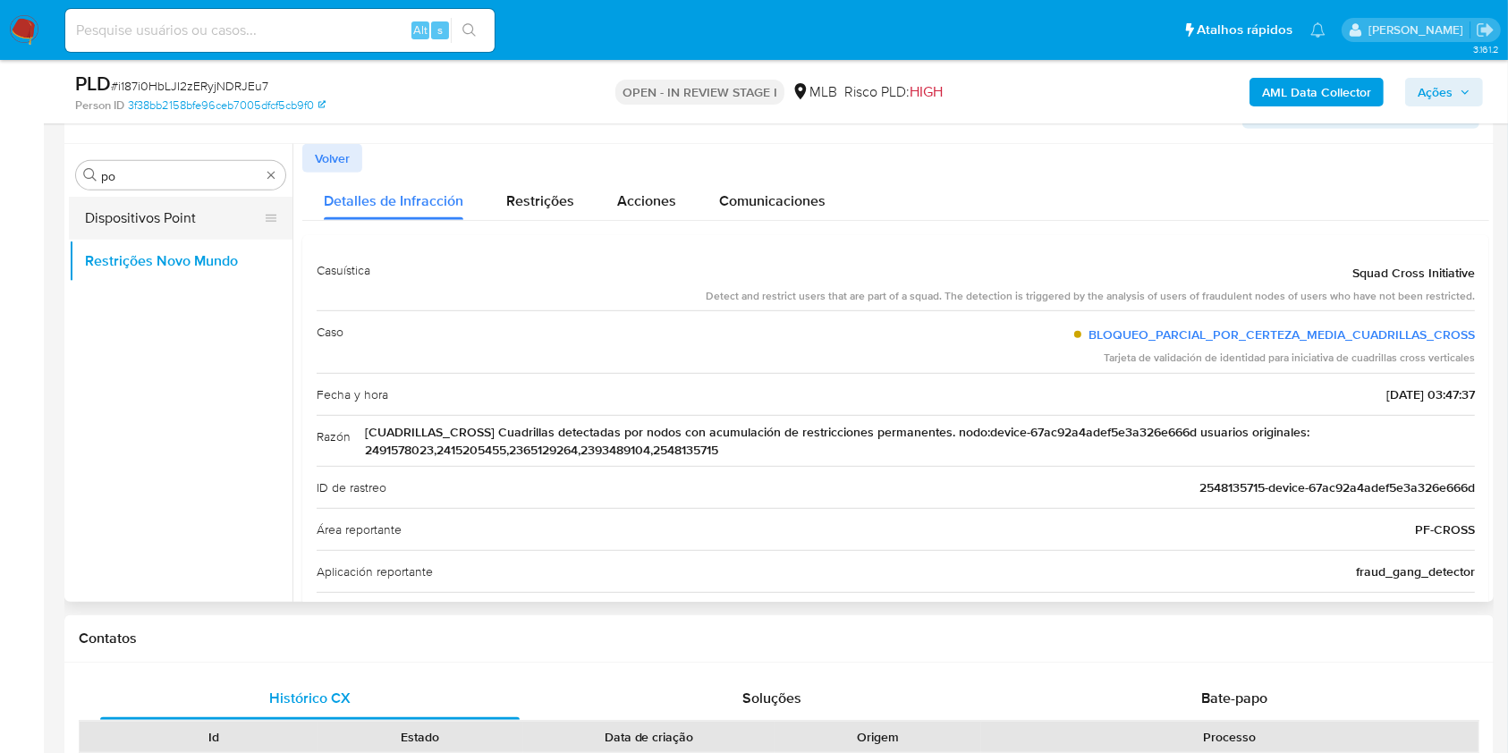
click at [171, 218] on button "Dispositivos Point" at bounding box center [173, 218] width 209 height 43
click at [133, 224] on button "Dispositivos Point" at bounding box center [173, 218] width 209 height 43
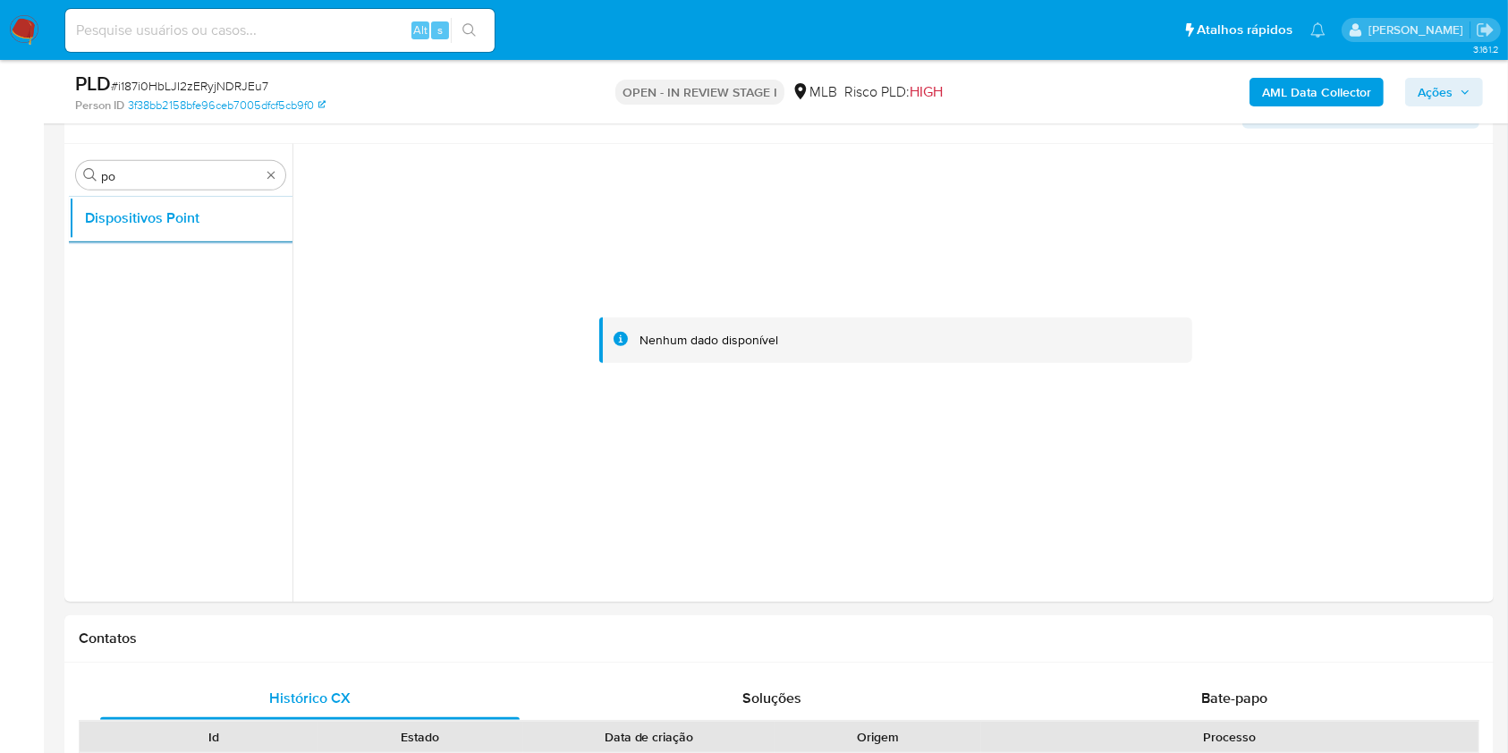
click at [1341, 110] on div "AML Data Collector Ações" at bounding box center [1251, 92] width 464 height 42
click at [1333, 97] on b "AML Data Collector" at bounding box center [1316, 92] width 109 height 29
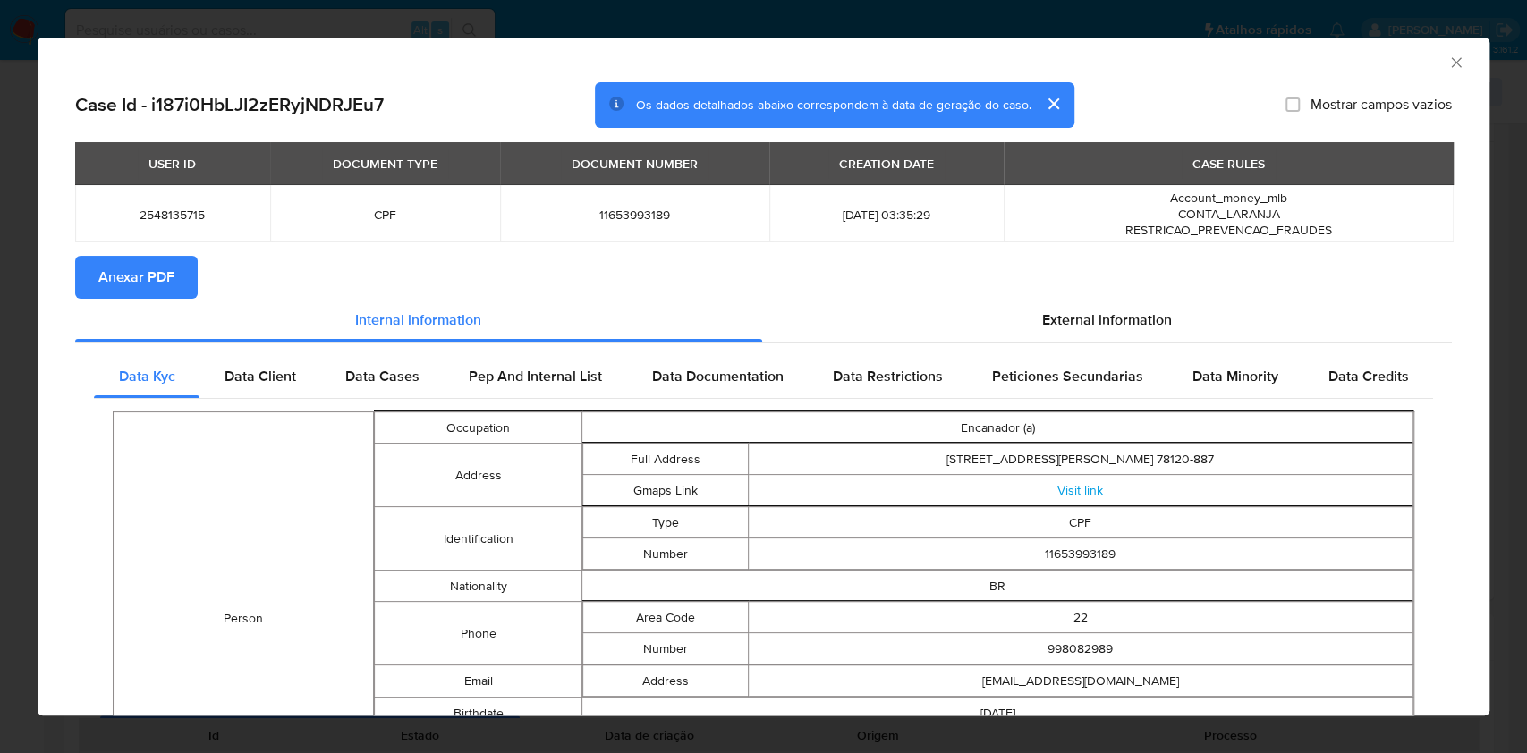
click at [149, 292] on span "Anexar PDF" at bounding box center [136, 277] width 76 height 39
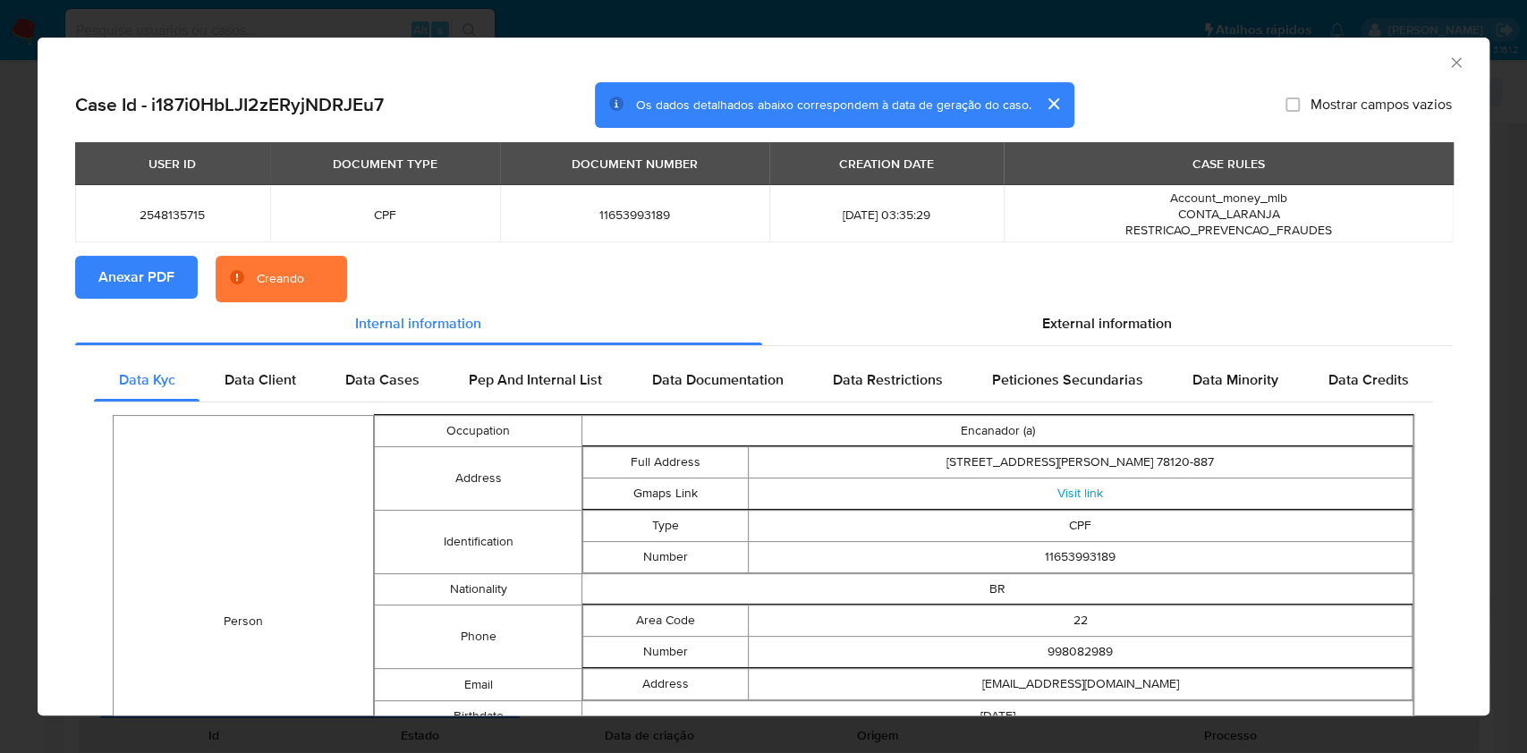
click at [1105, 292] on section "Anexar PDF Creando" at bounding box center [763, 279] width 1376 height 47
click at [1052, 320] on span "External information" at bounding box center [1107, 323] width 130 height 21
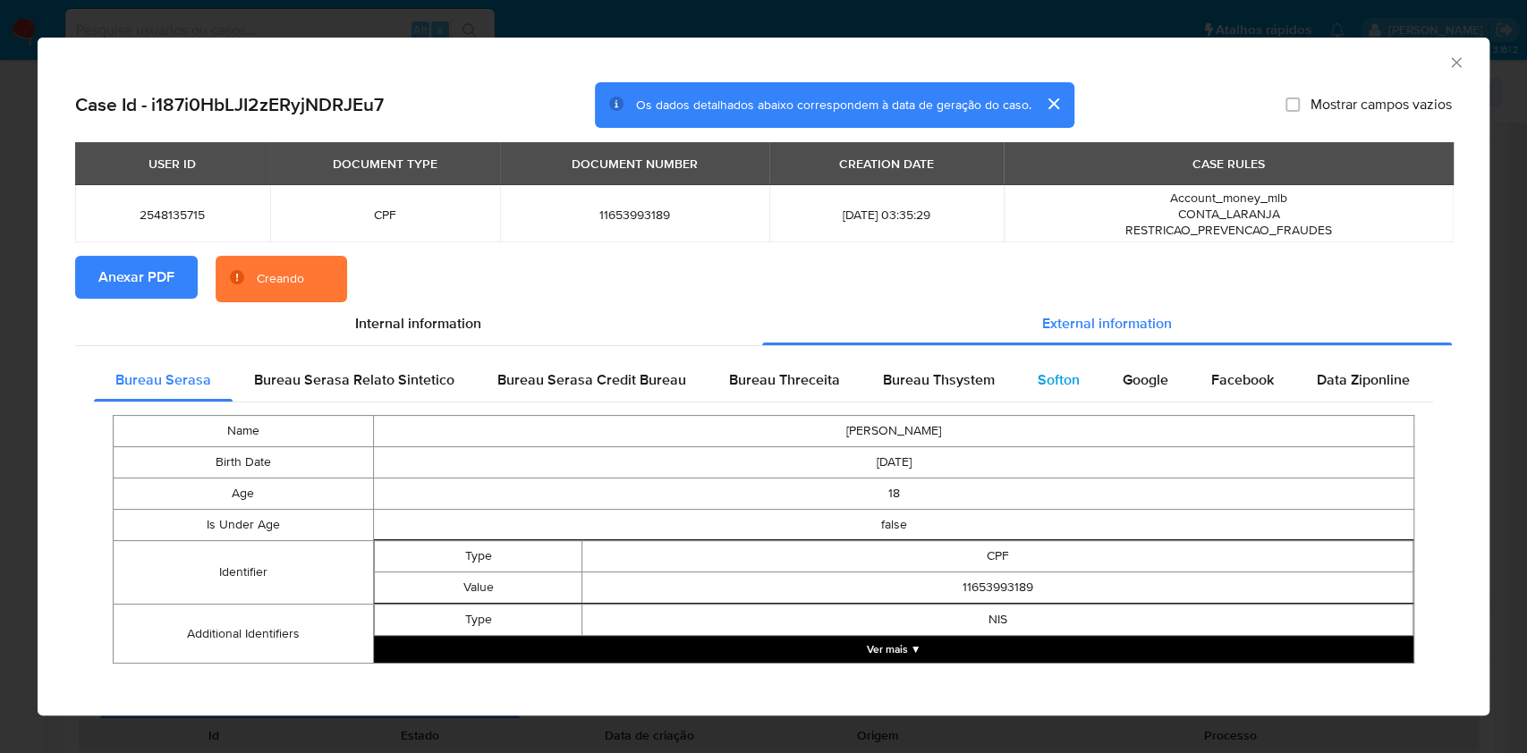
click at [1035, 400] on div "Softon" at bounding box center [1058, 380] width 85 height 43
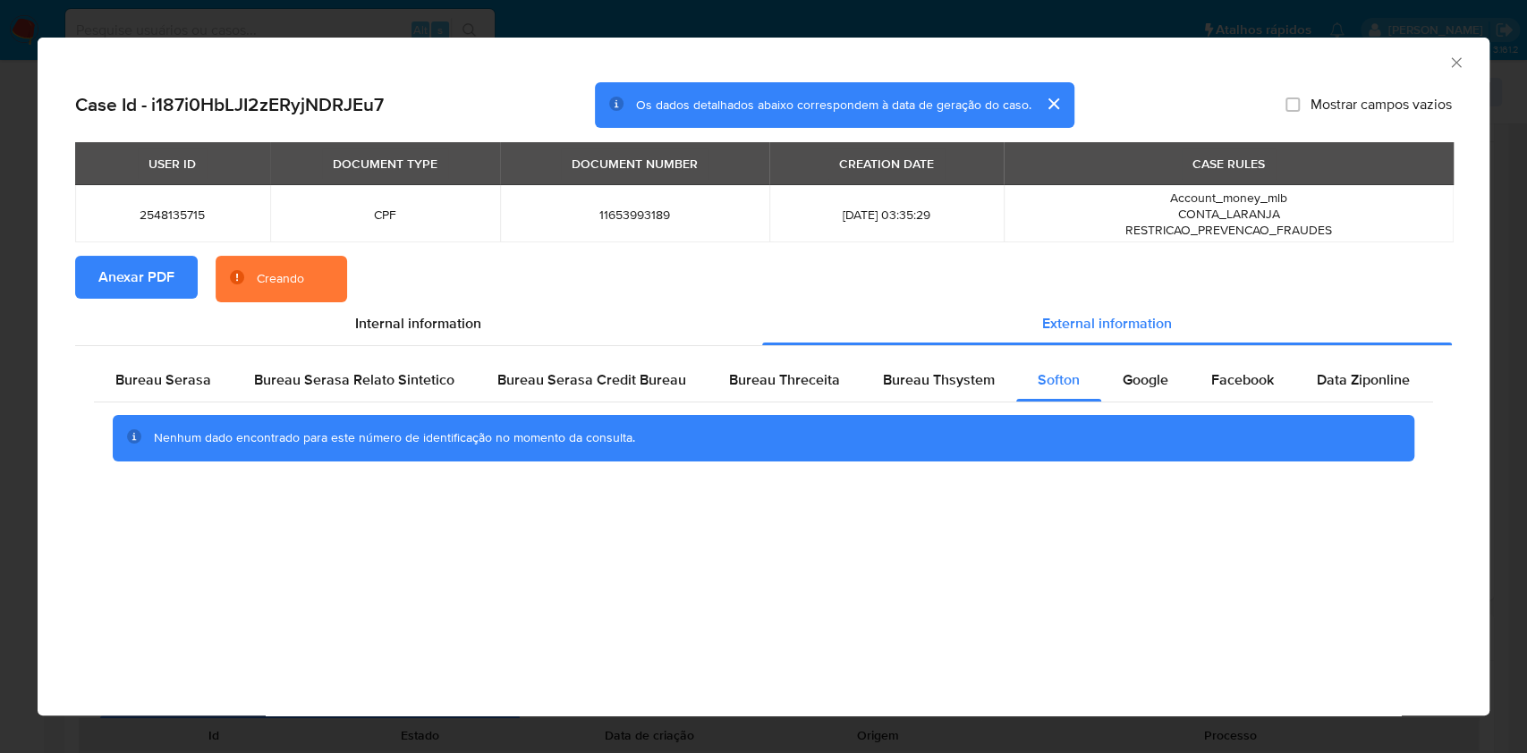
click at [993, 402] on div "Nenhum dado encontrado para este número de identificação no momento da consulta." at bounding box center [763, 438] width 1339 height 72
click at [932, 384] on span "Bureau Thsystem" at bounding box center [939, 379] width 112 height 21
click at [256, 371] on span "Bureau Serasa Relato Sintetico" at bounding box center [354, 379] width 200 height 21
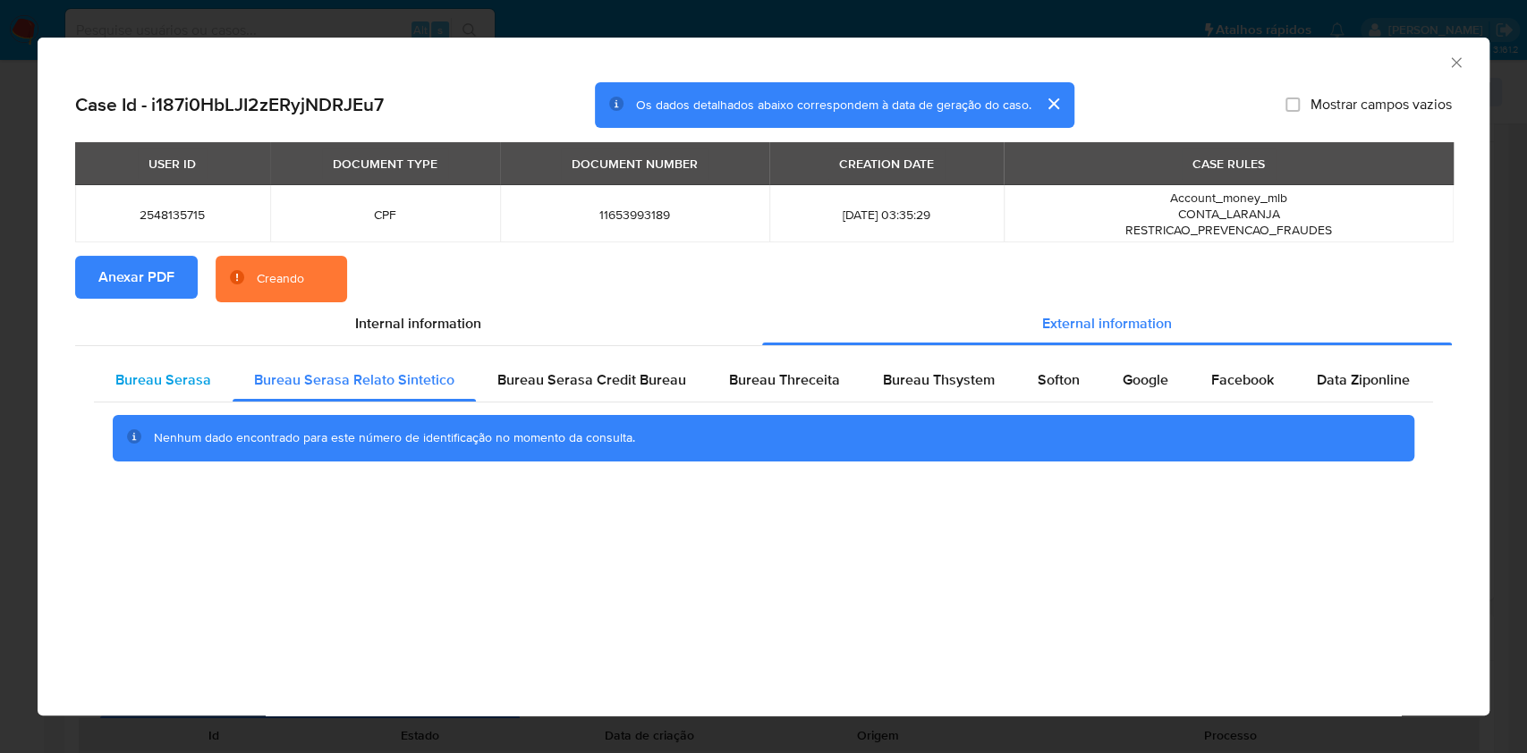
click at [200, 389] on span "Bureau Serasa" at bounding box center [163, 379] width 96 height 21
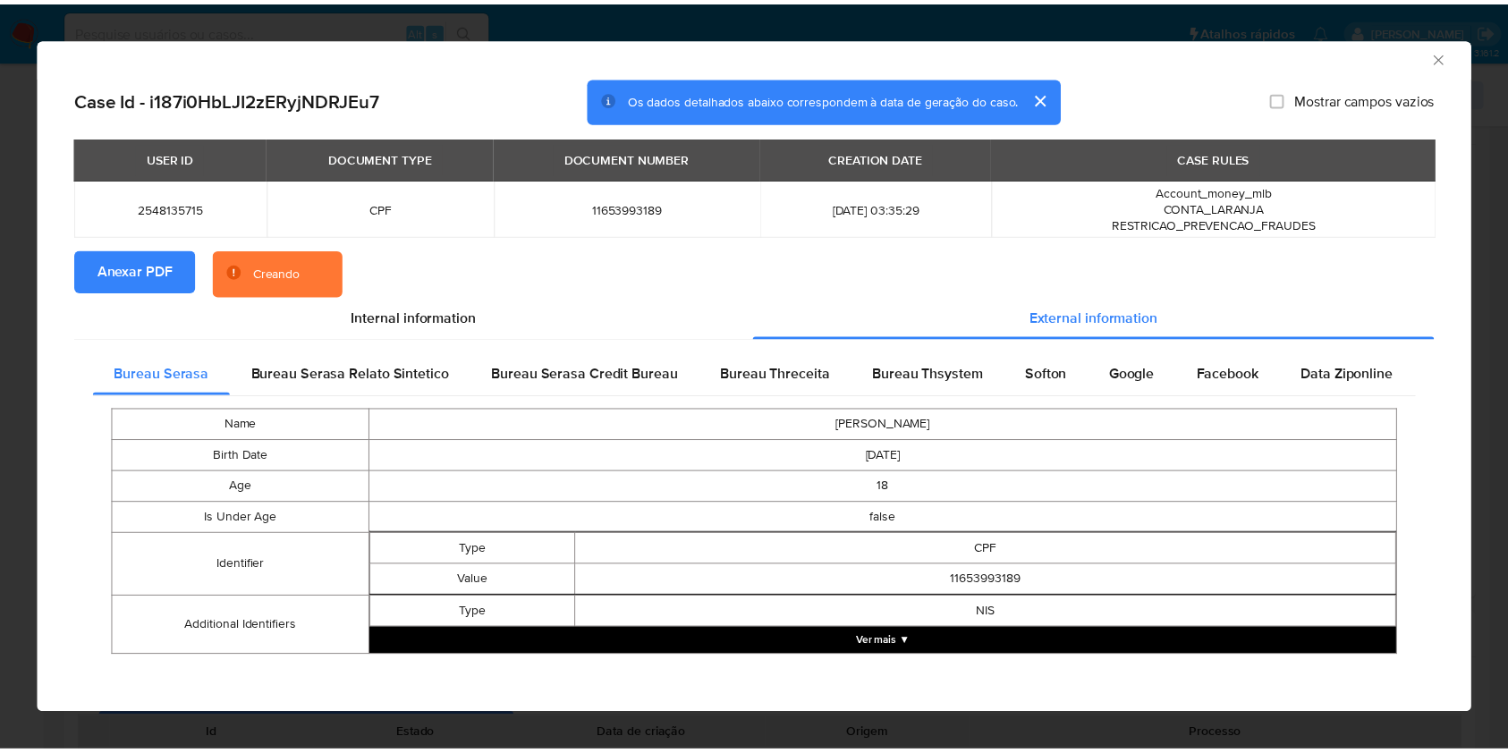
scroll to position [9, 0]
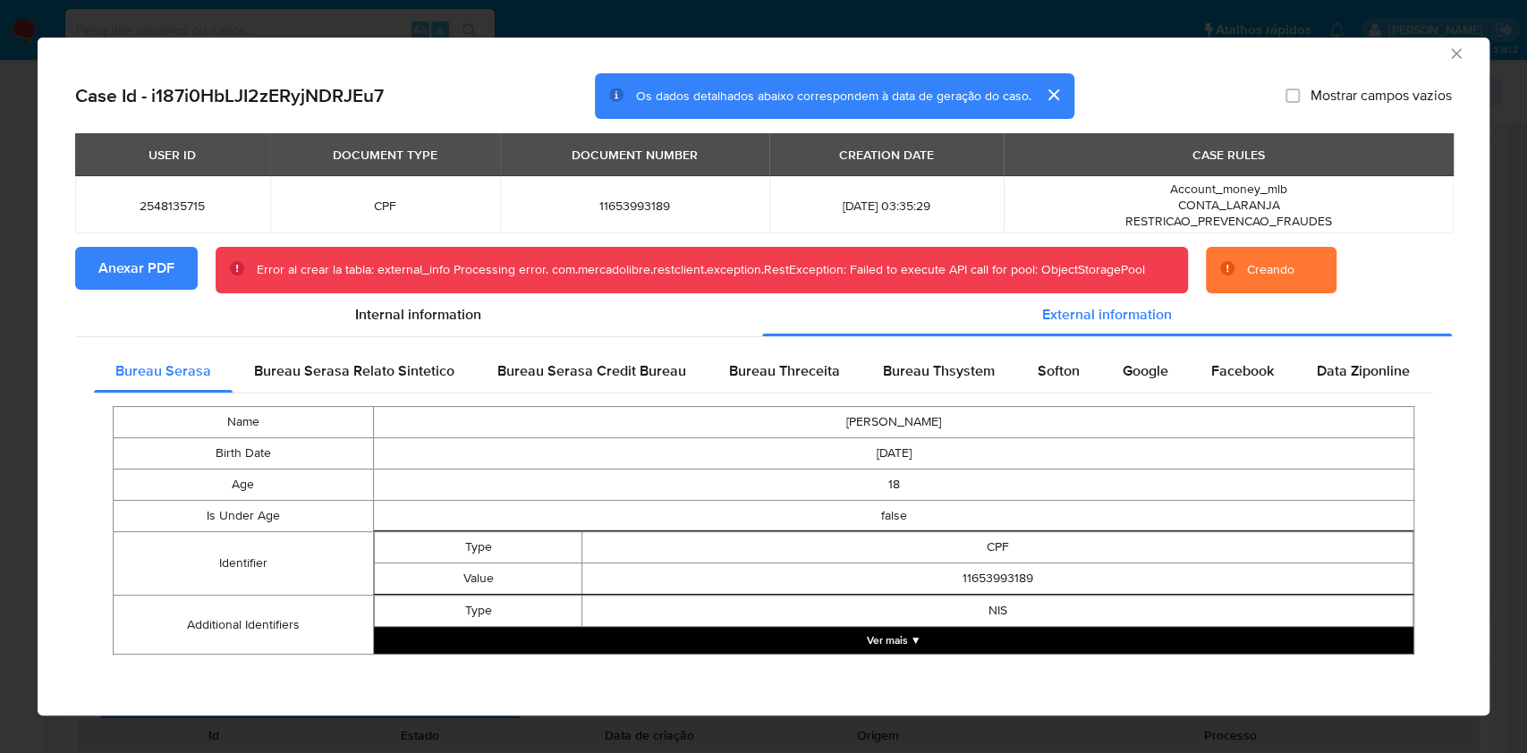
click at [20, 245] on div "AML Data Collector Case Id - i187i0HbLJI2zERyjNDRJEu7 Os dados detalhados abaix…" at bounding box center [763, 376] width 1527 height 753
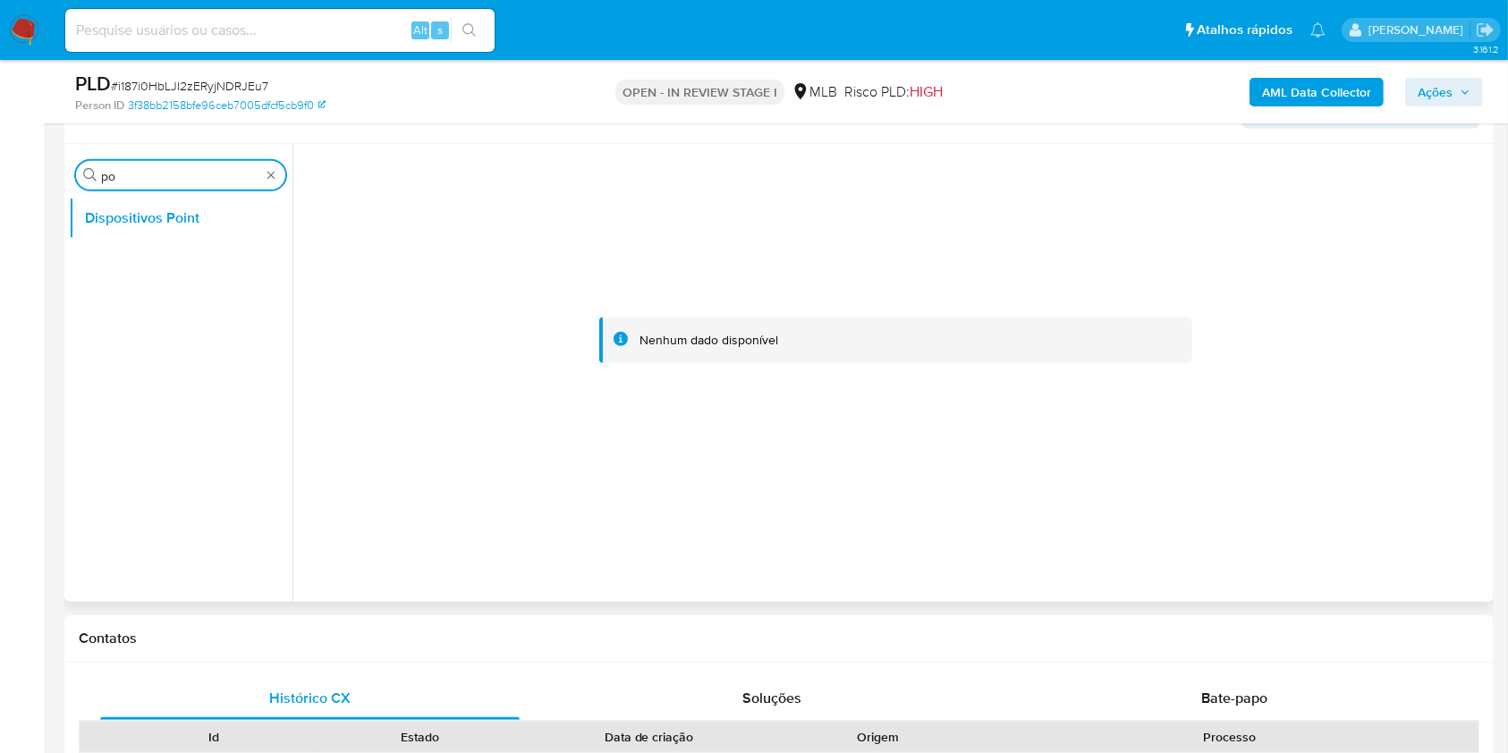
click at [113, 170] on input "po" at bounding box center [180, 176] width 159 height 16
click at [123, 175] on input "po" at bounding box center [180, 176] width 159 height 16
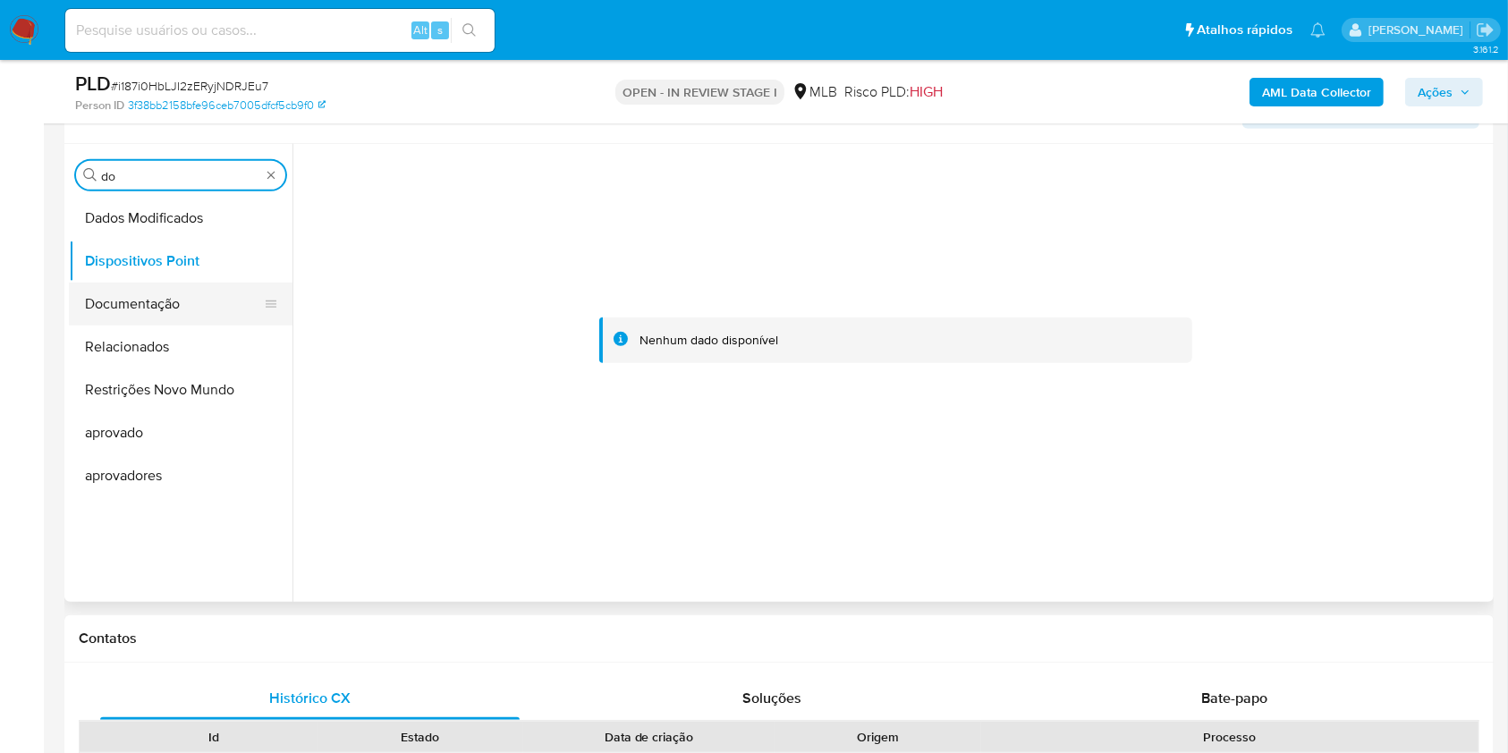
type input "do"
click at [134, 293] on button "Documentação" at bounding box center [173, 304] width 209 height 43
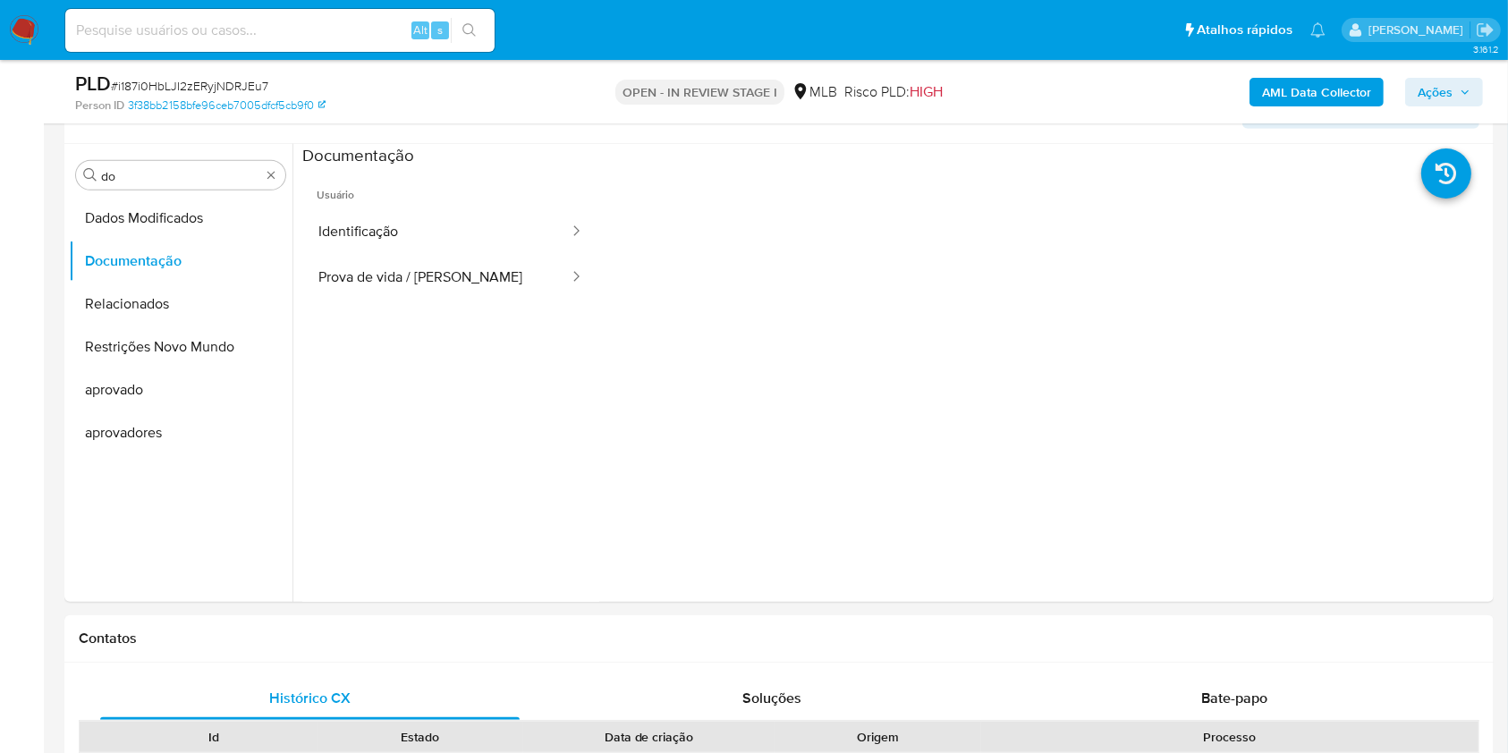
click at [1320, 89] on b "AML Data Collector" at bounding box center [1316, 92] width 109 height 29
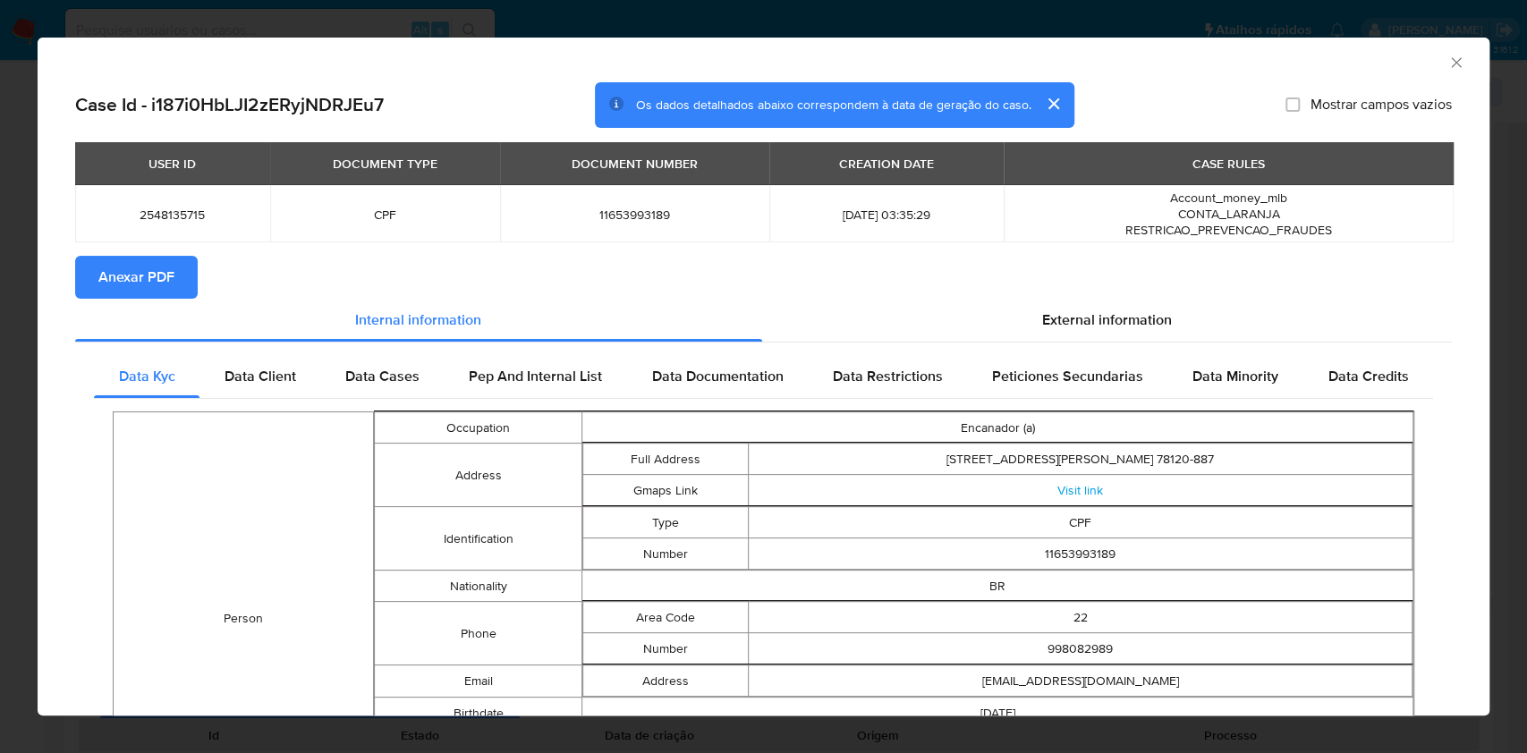
click at [163, 280] on span "Anexar PDF" at bounding box center [136, 277] width 76 height 39
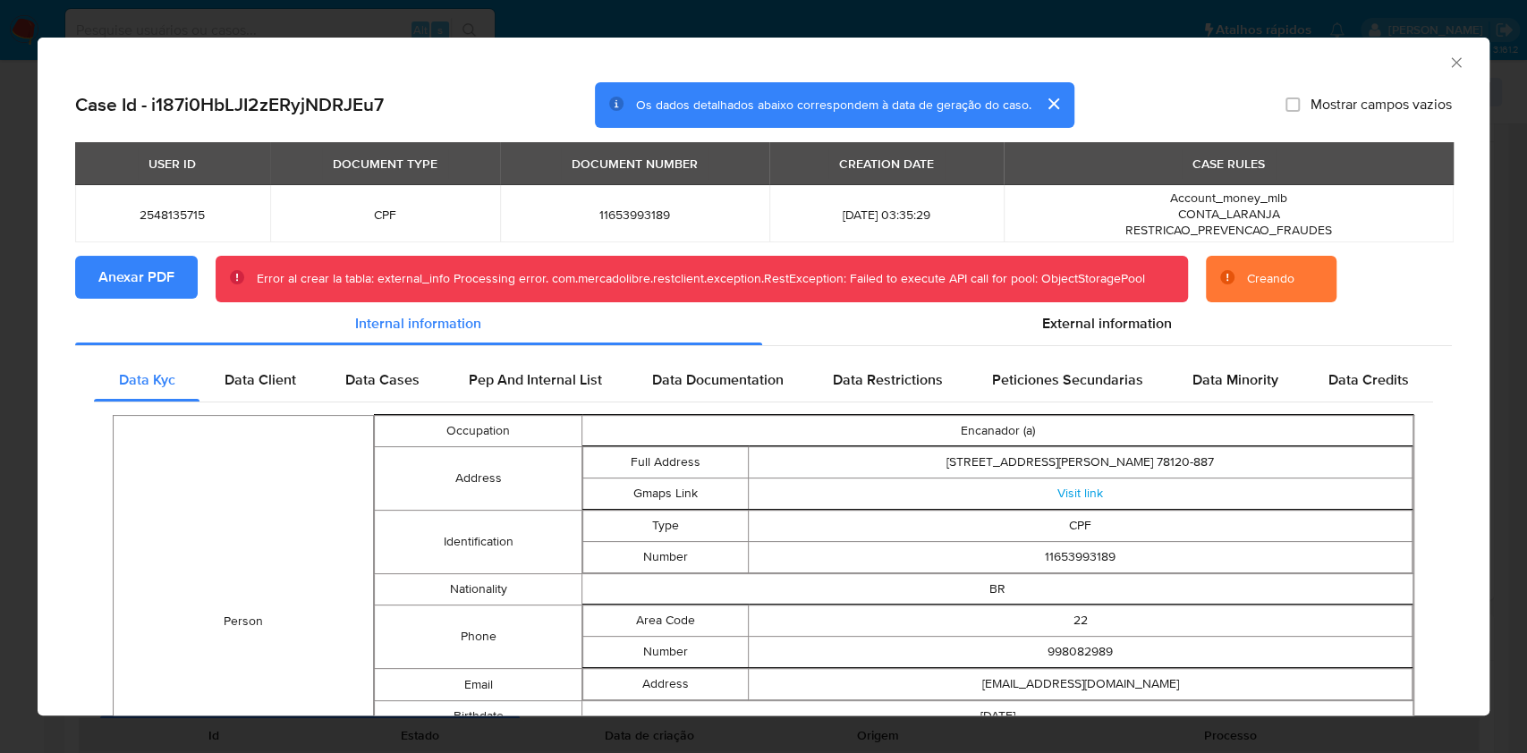
click at [55, 300] on div "Case Id - i187i0HbLJI2zERyjNDRJEu7 Os dados detalhados abaixo correspondem à da…" at bounding box center [763, 628] width 1451 height 1093
click at [107, 290] on span "Anexar PDF" at bounding box center [136, 277] width 76 height 39
click at [0, 411] on div "AML Data Collector Case Id - i187i0HbLJI2zERyjNDRJEu7 Os dados detalhados abaix…" at bounding box center [763, 376] width 1527 height 753
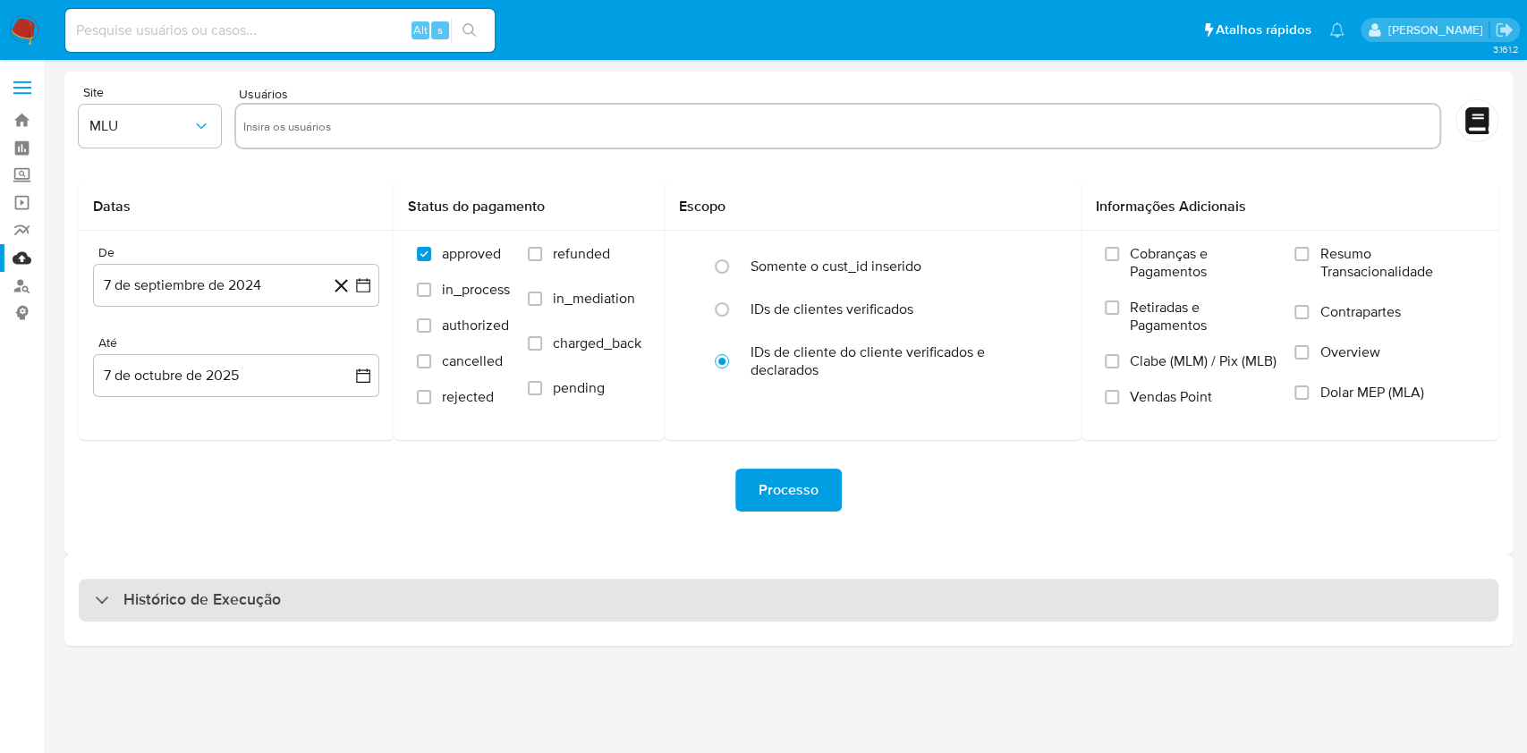
click at [824, 597] on div "Histórico de Execução" at bounding box center [788, 600] width 1419 height 43
select select "10"
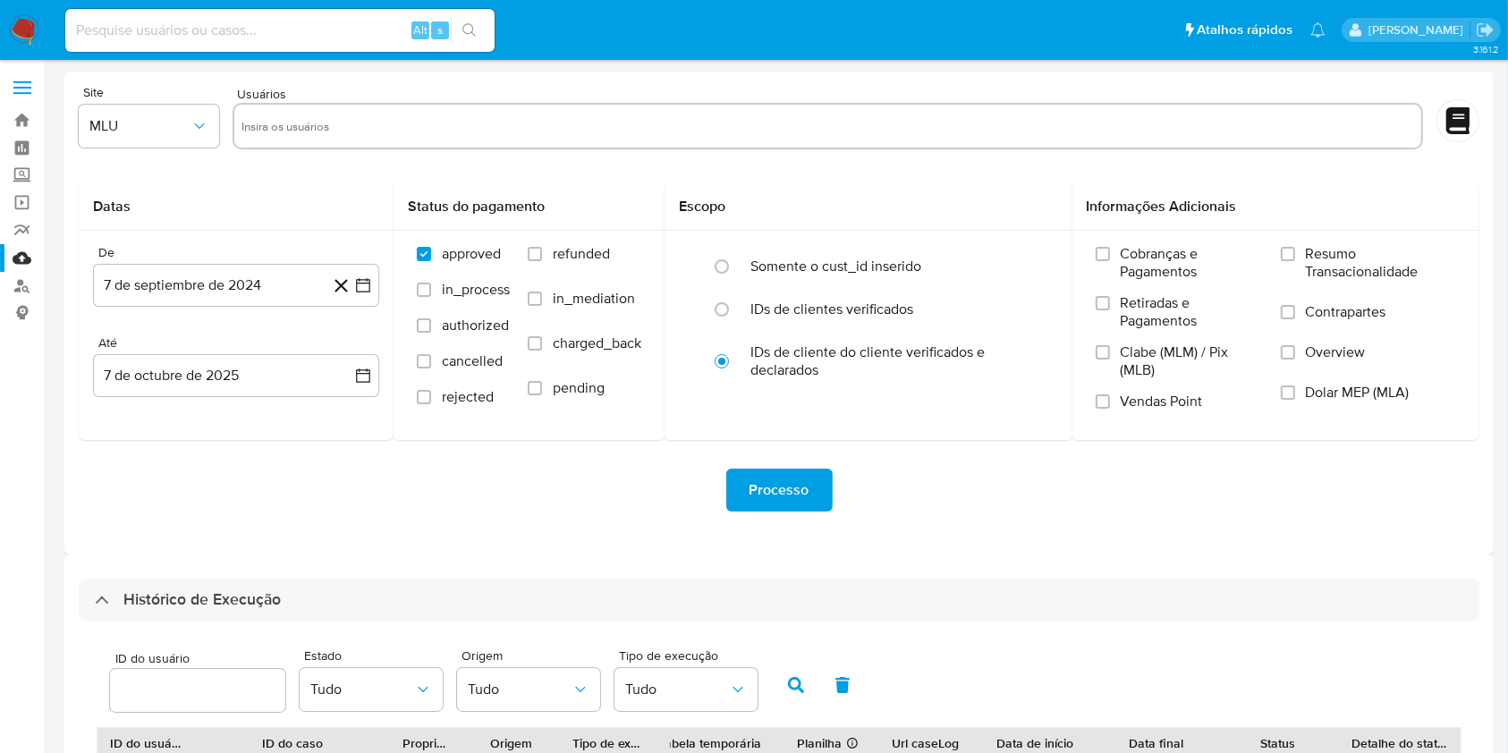
click at [959, 521] on div "Processo" at bounding box center [779, 490] width 1400 height 100
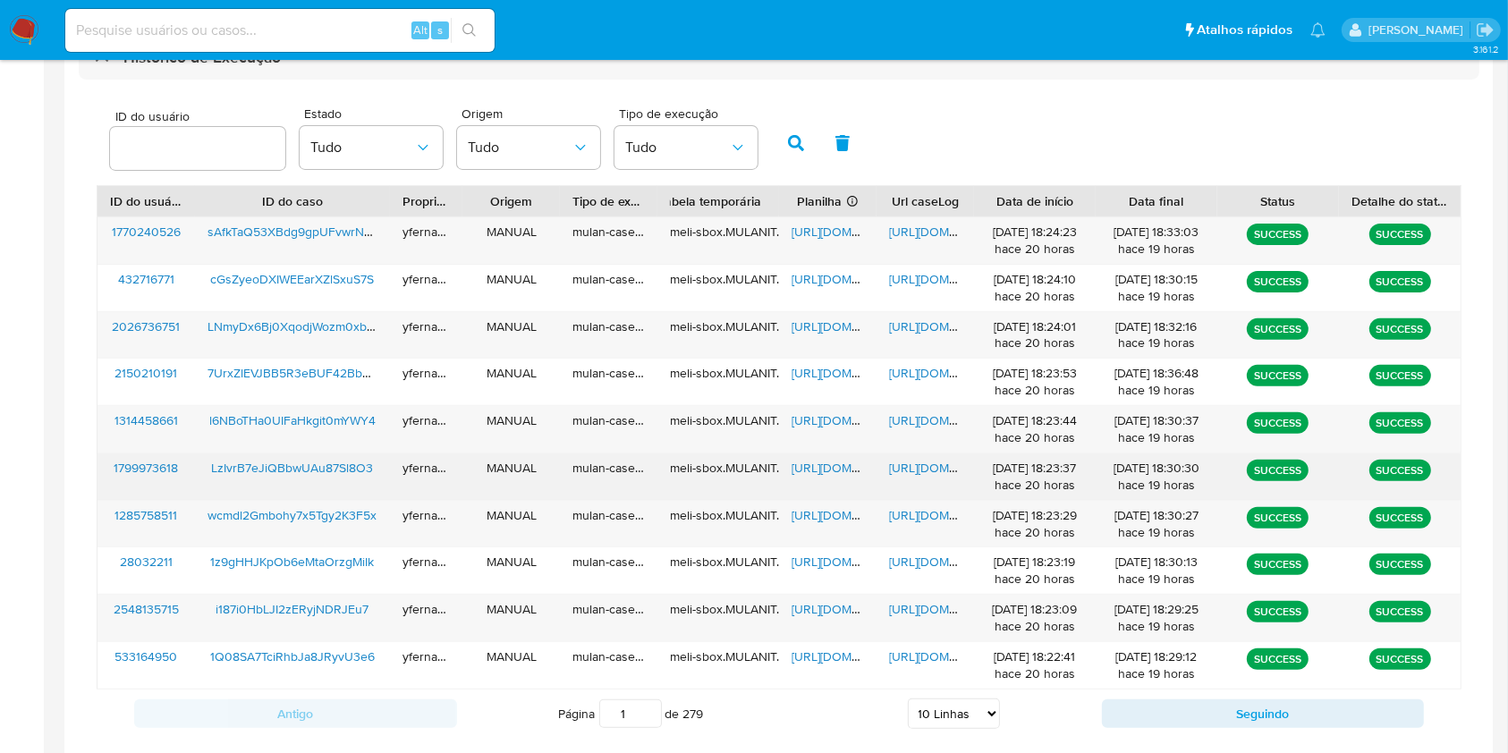
scroll to position [596, 0]
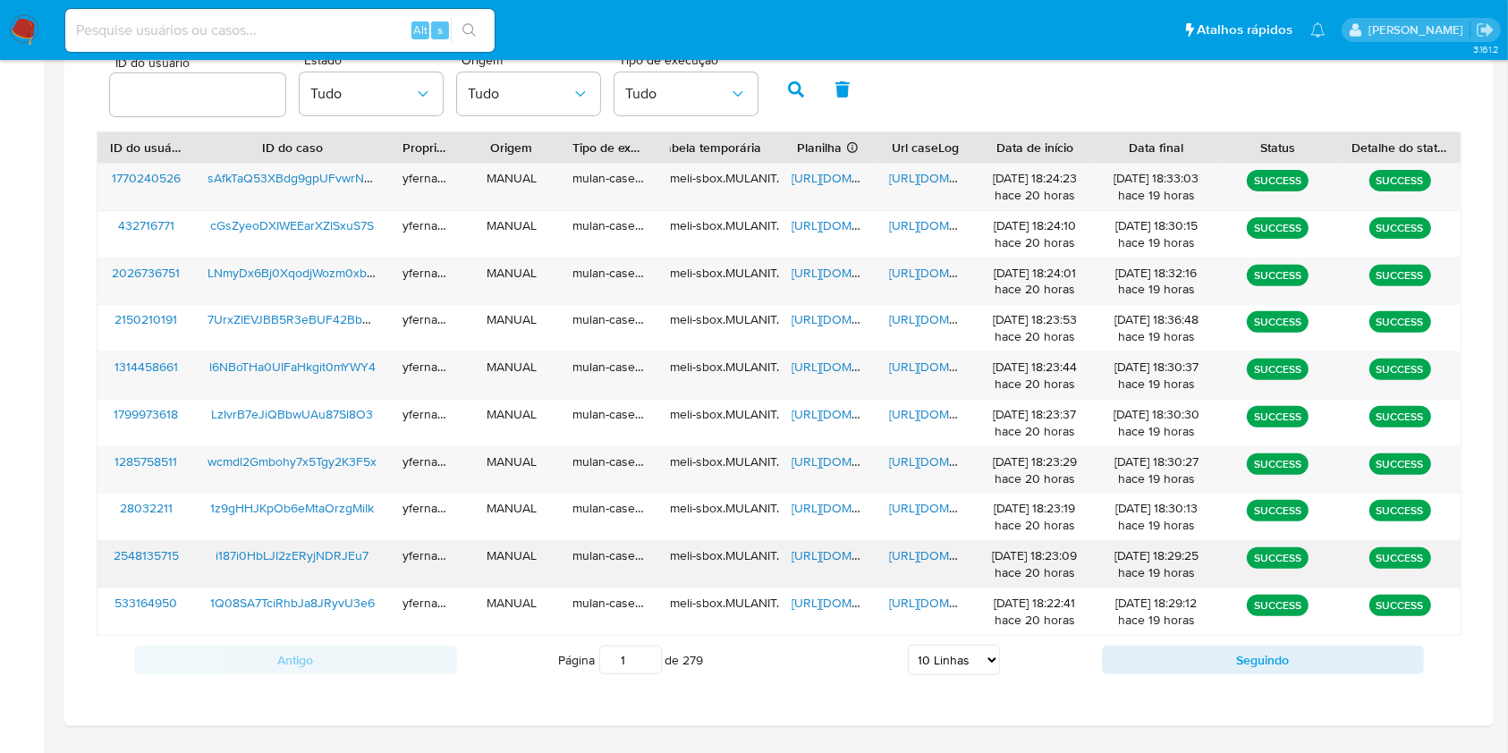
click at [817, 552] on span "[URL][DOMAIN_NAME]" at bounding box center [852, 555] width 123 height 18
click at [929, 561] on span "[URL][DOMAIN_NAME]" at bounding box center [950, 555] width 123 height 18
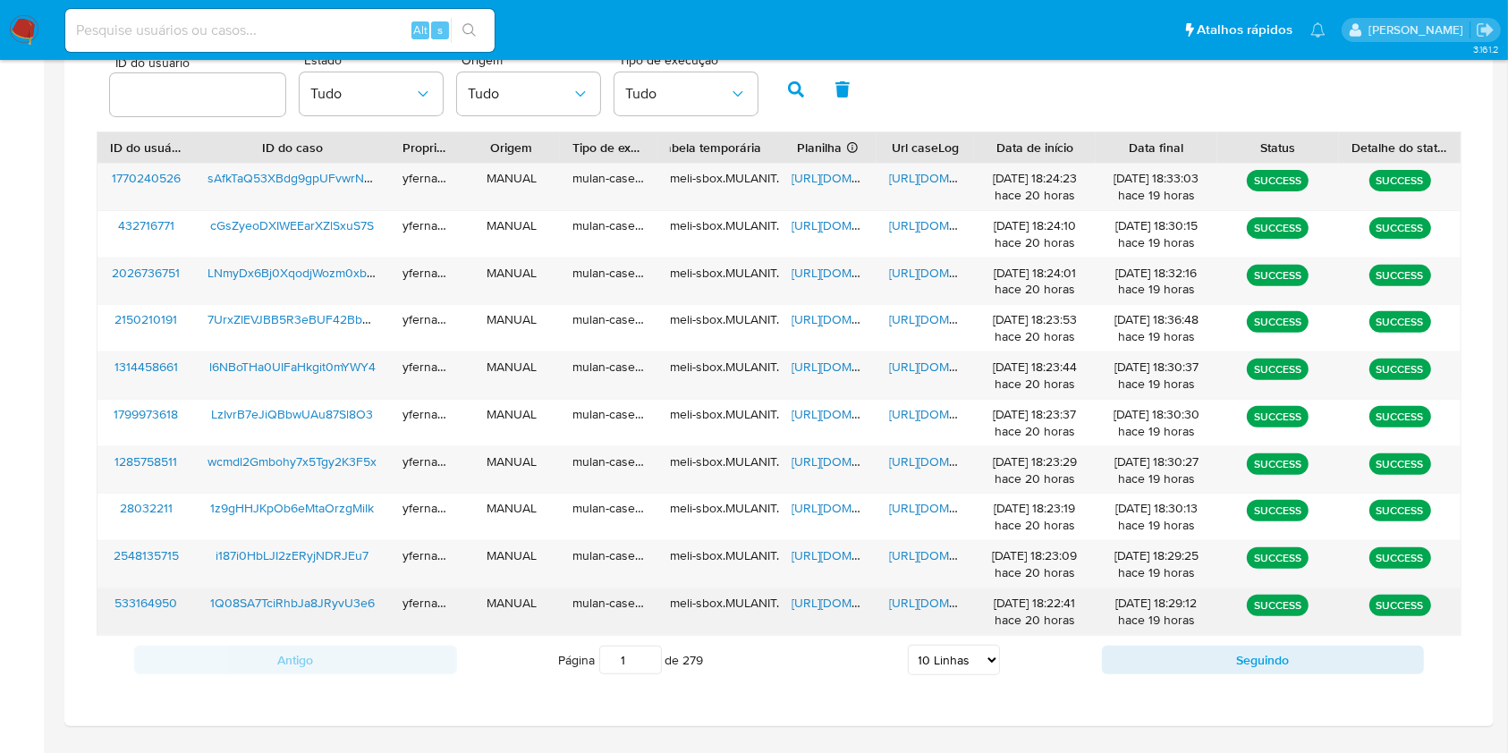
click at [819, 603] on span "[URL][DOMAIN_NAME]" at bounding box center [852, 603] width 123 height 18
click at [924, 605] on span "[URL][DOMAIN_NAME]" at bounding box center [950, 603] width 123 height 18
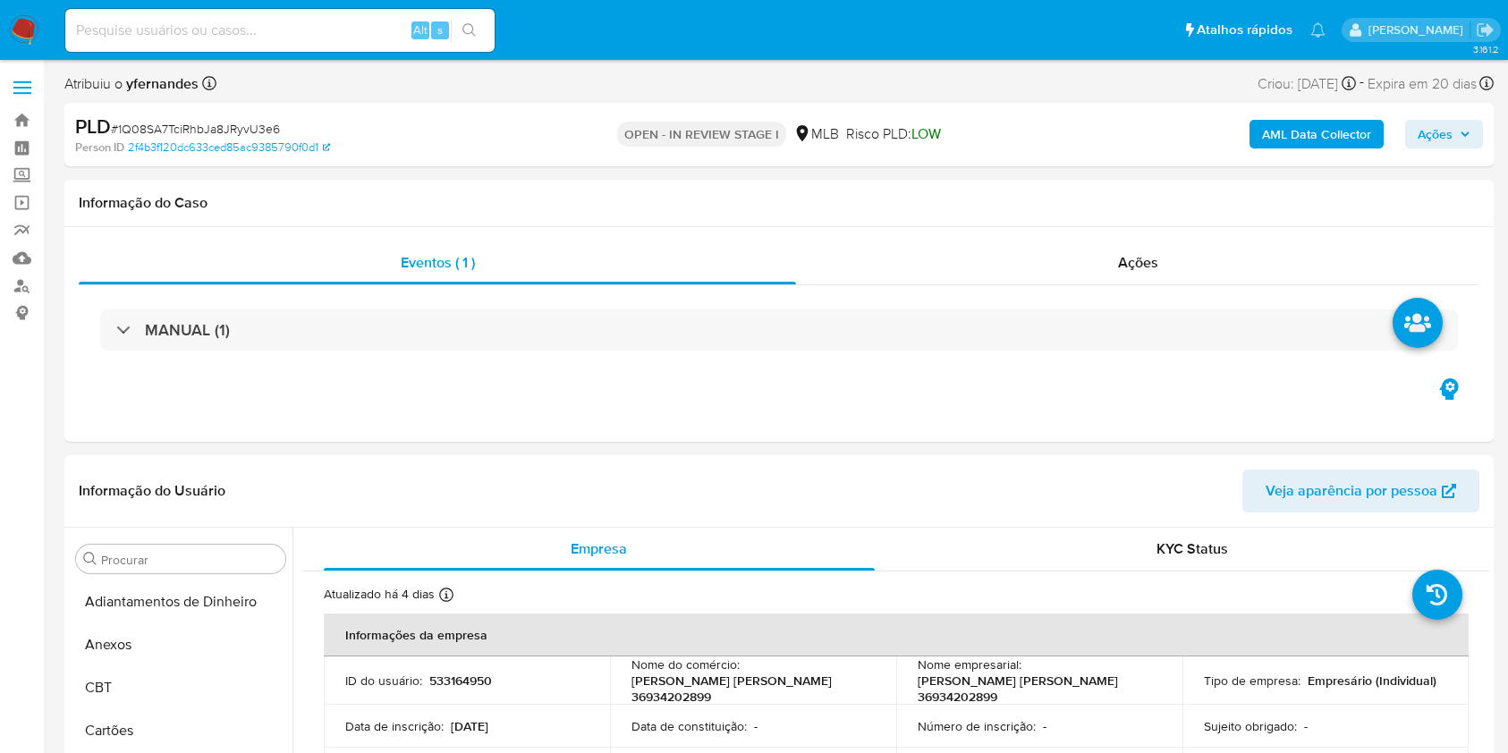
select select "10"
click at [199, 131] on span "# 1Q08SA7TciRhbJa8JRyvU3e6" at bounding box center [195, 129] width 169 height 18
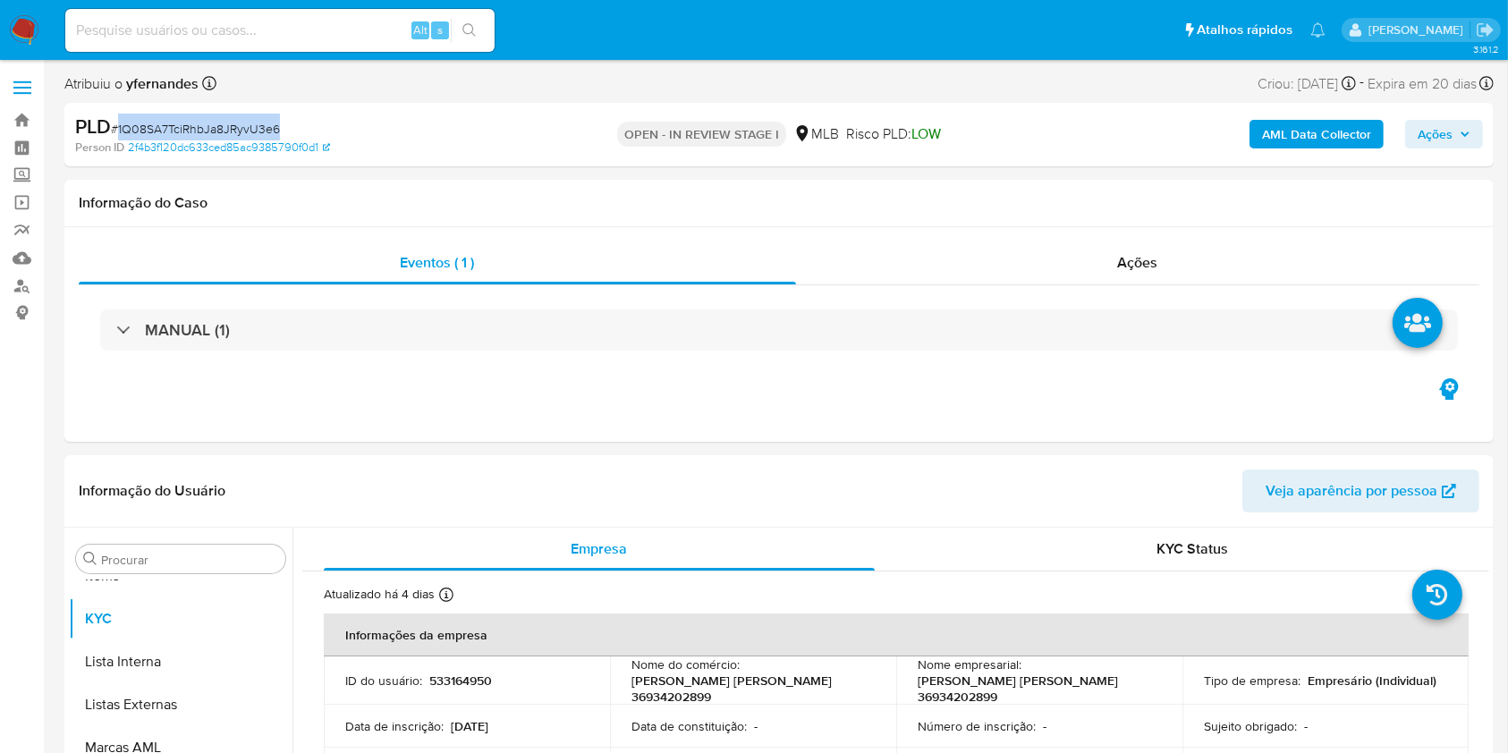
click at [199, 131] on span "# 1Q08SA7TciRhbJa8JRyvU3e6" at bounding box center [195, 129] width 169 height 18
copy span "1Q08SA7TciRhbJa8JRyvU3e6"
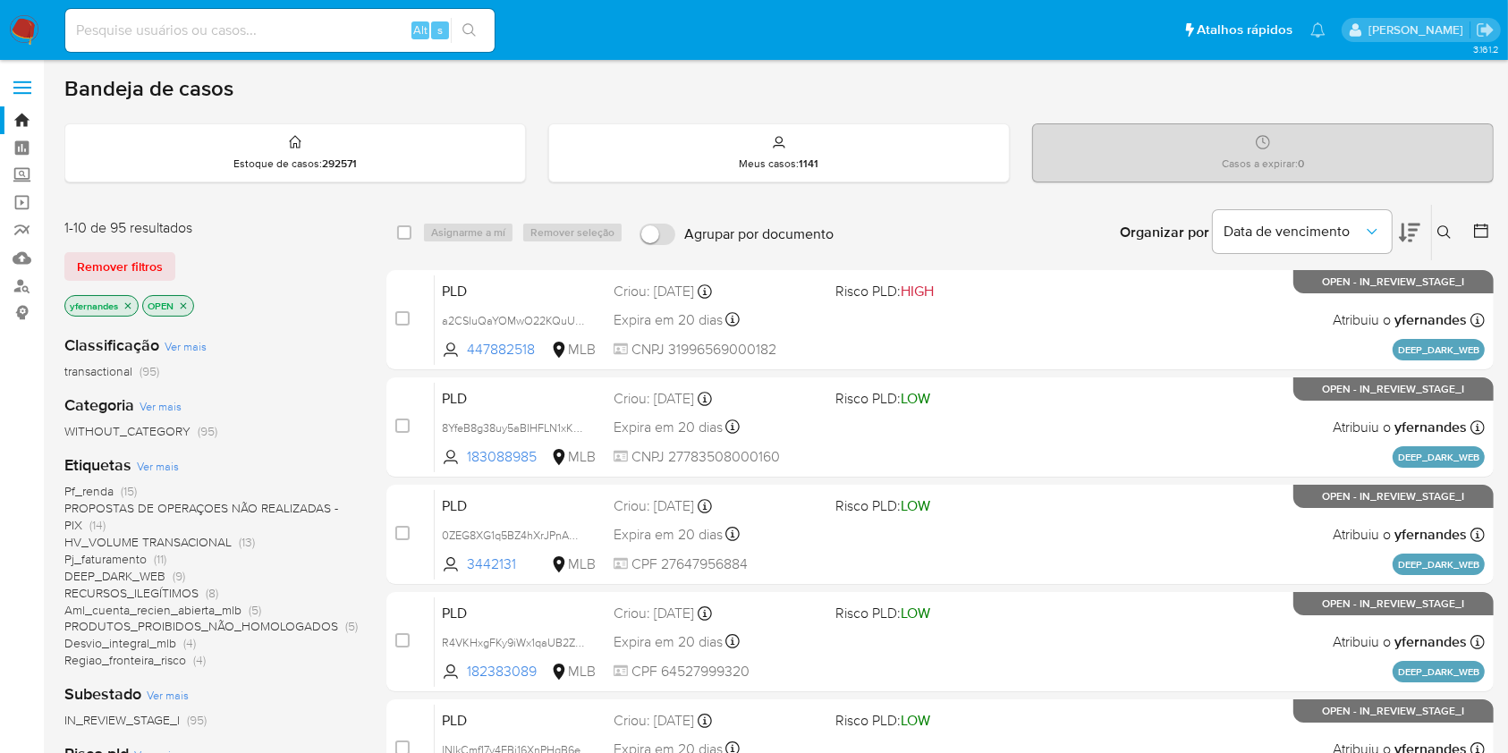
click at [223, 38] on input at bounding box center [279, 30] width 429 height 23
click at [221, 38] on input at bounding box center [279, 30] width 429 height 23
paste input "1357019215"
type input "1357019215"
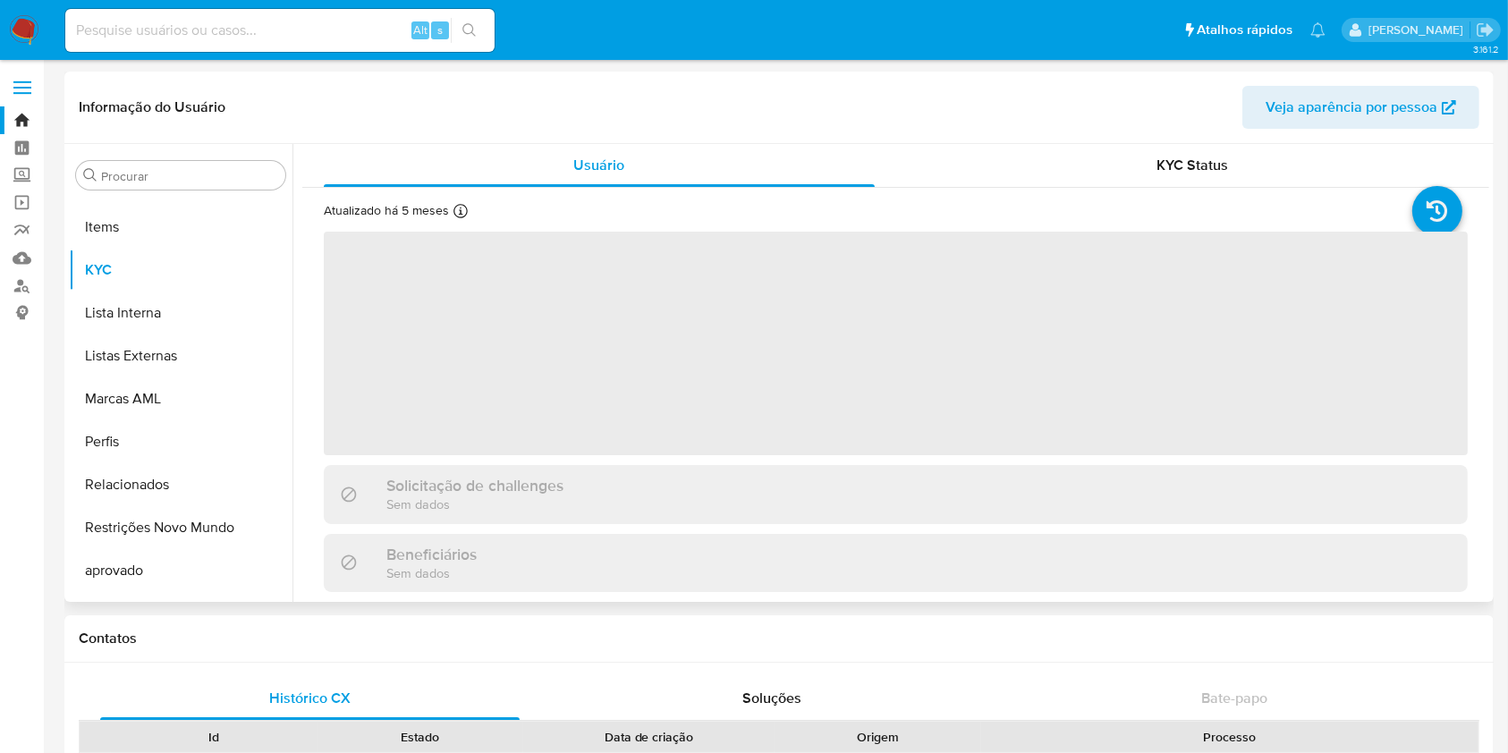
click at [136, 160] on div "Procurar Adiantamentos de Dinheiro Anexos CBT Cartões Contas Bancárias Dados Mo…" at bounding box center [181, 374] width 224 height 455
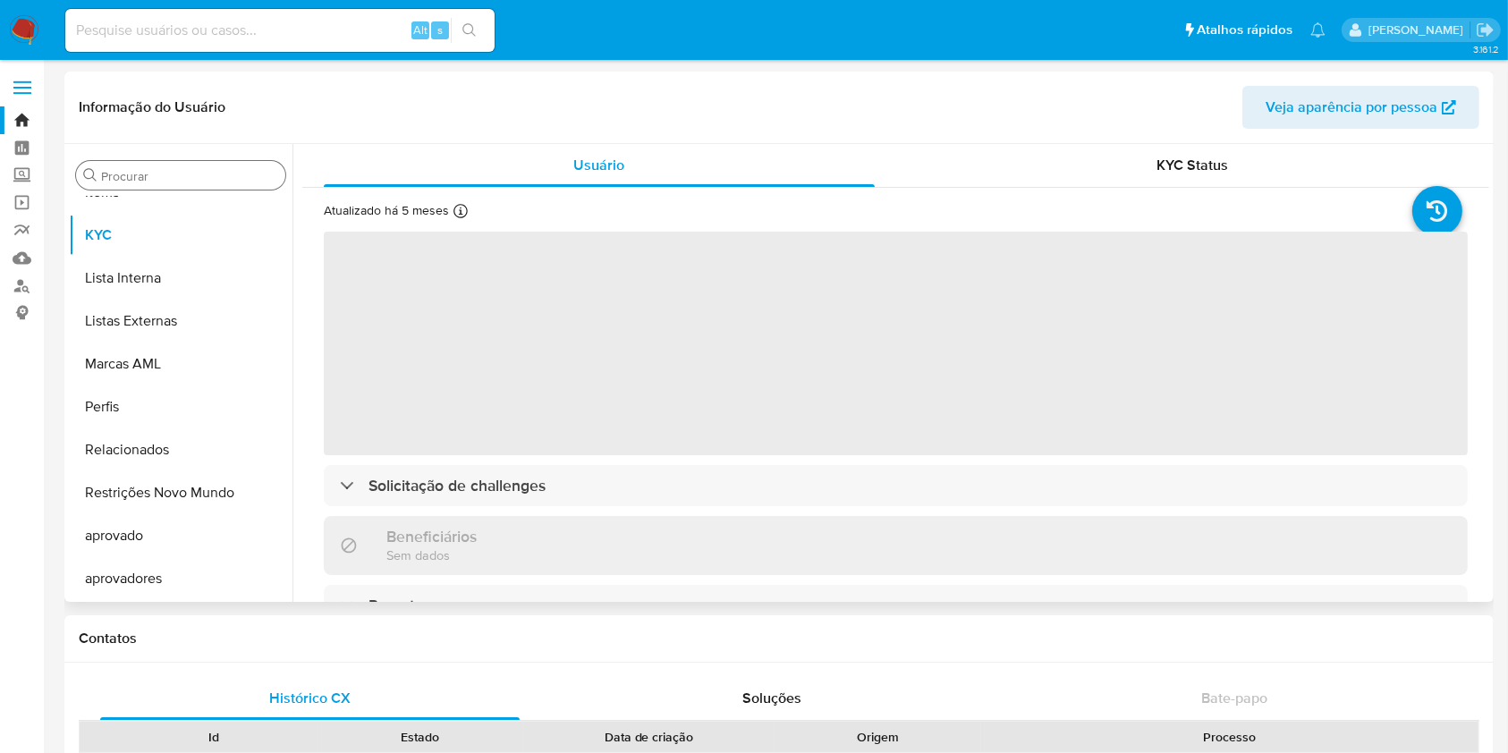
click at [149, 165] on div "Procurar" at bounding box center [180, 175] width 209 height 29
click at [158, 177] on input "Procurar" at bounding box center [189, 176] width 177 height 16
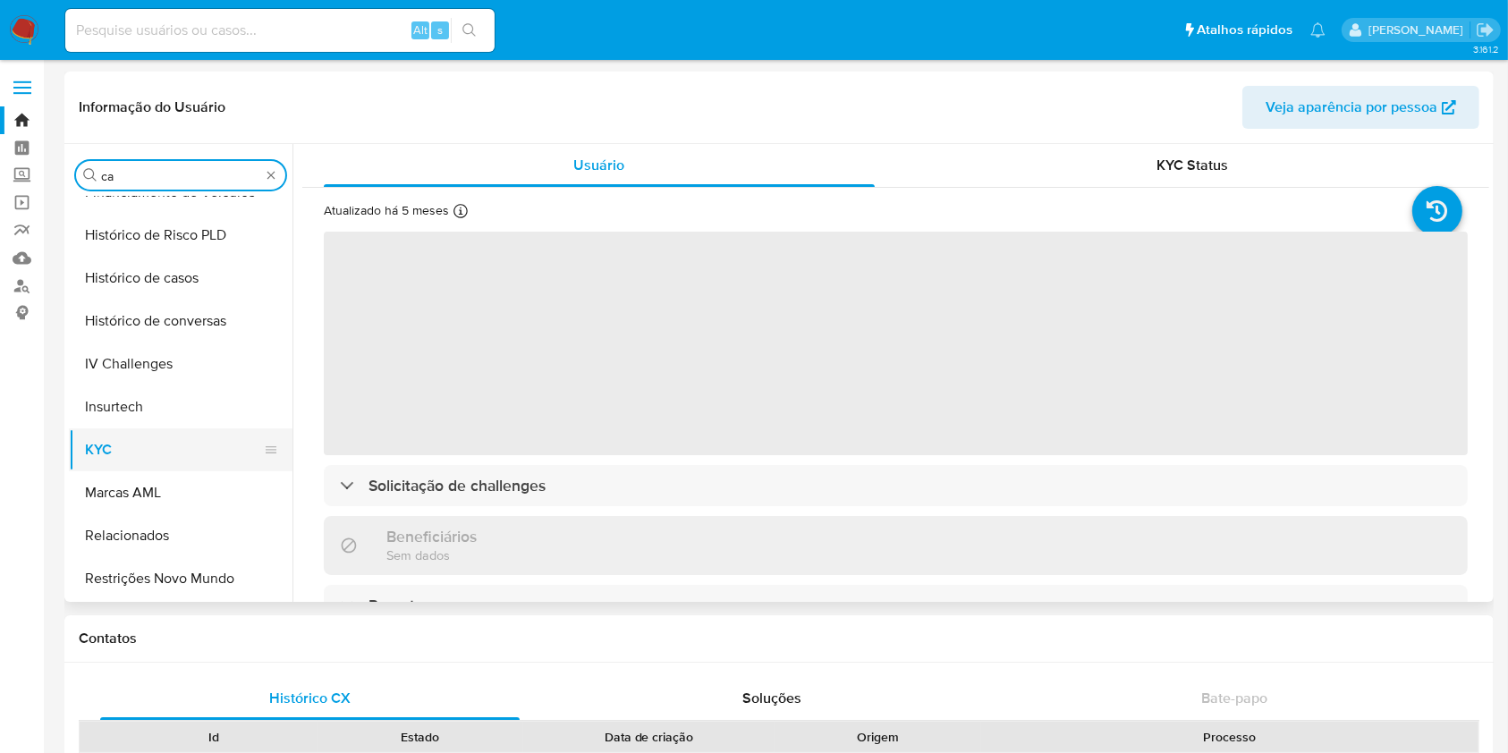
type input "cas"
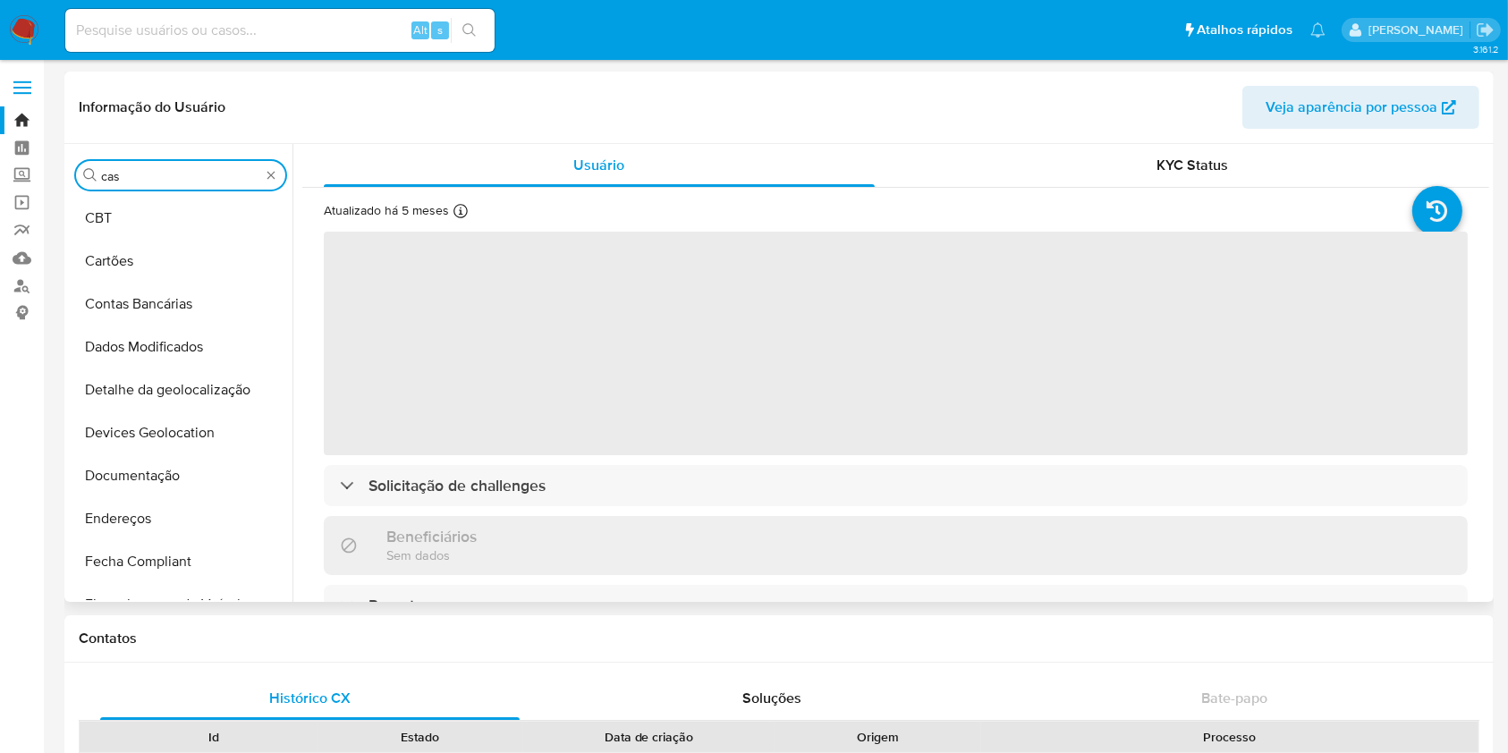
select select "10"
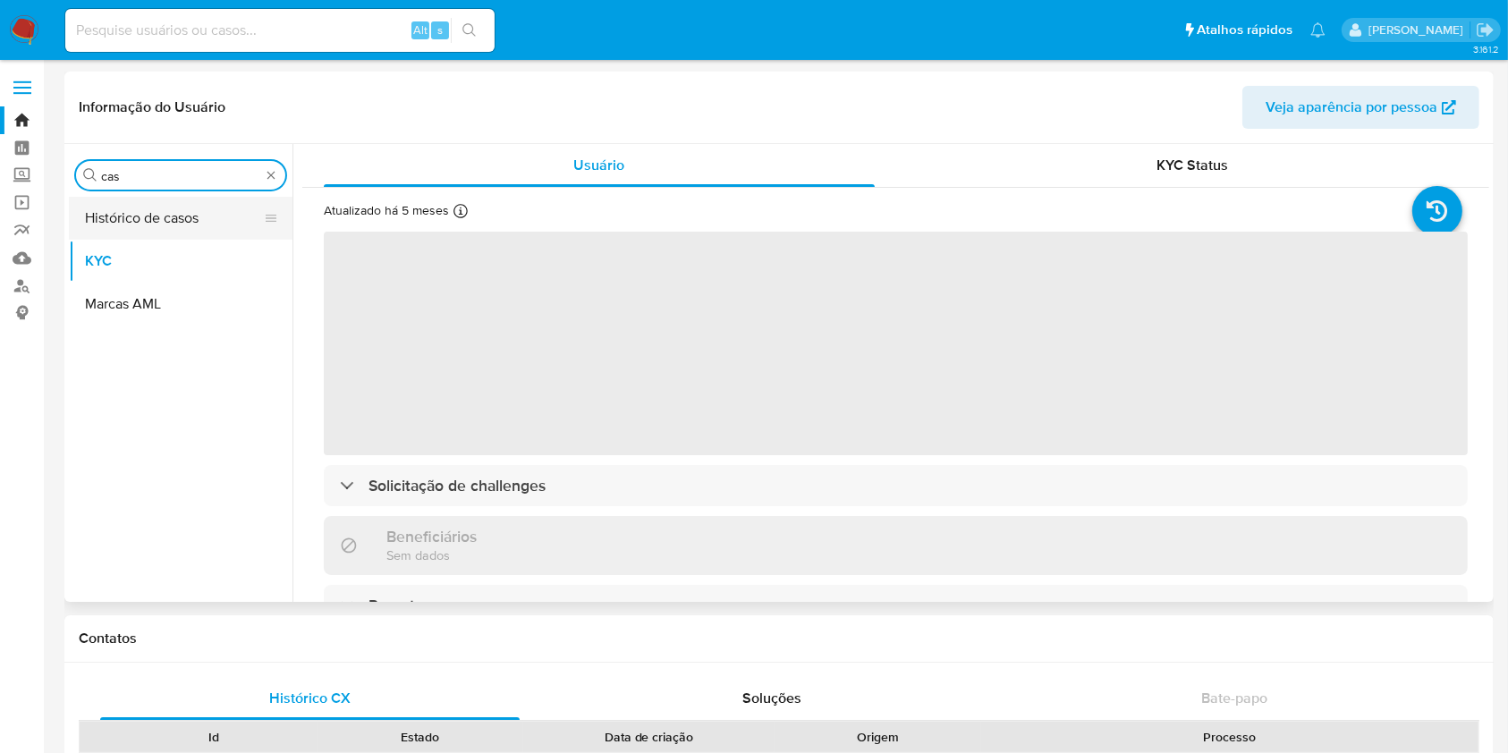
type input "cas"
click at [114, 207] on button "Histórico de casos" at bounding box center [173, 218] width 209 height 43
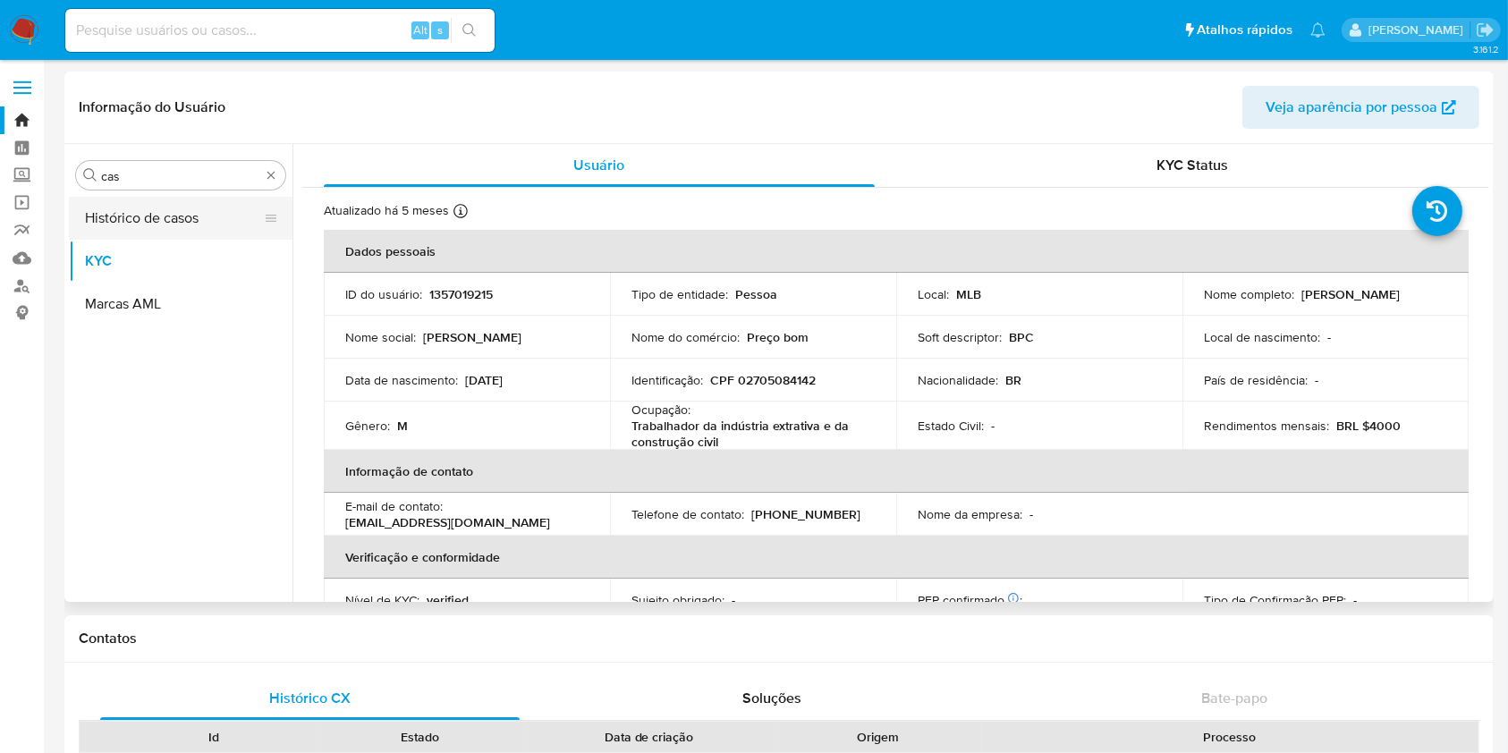
click at [114, 207] on button "Histórico de casos" at bounding box center [173, 218] width 209 height 43
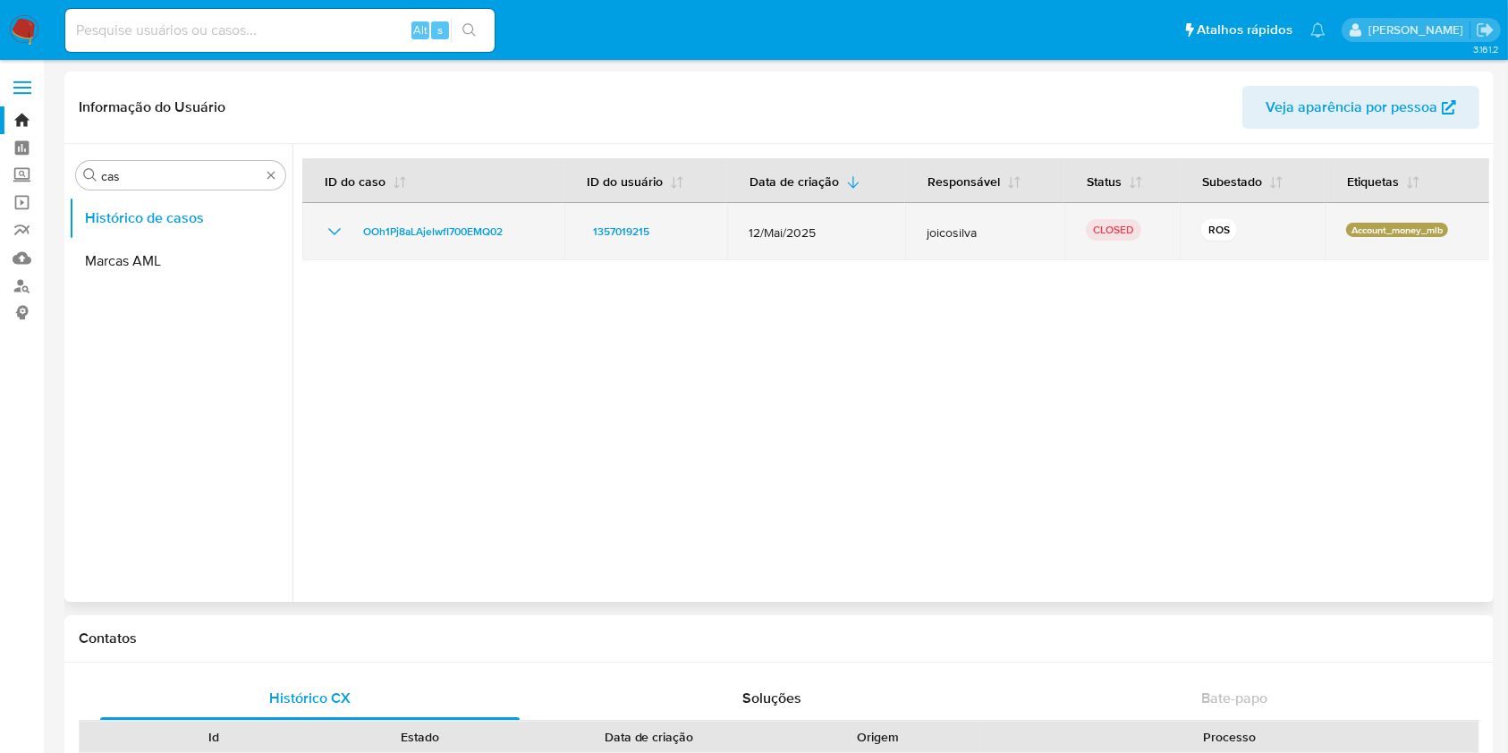
click at [331, 233] on icon "Mostrar/Ocultar" at bounding box center [334, 231] width 21 height 21
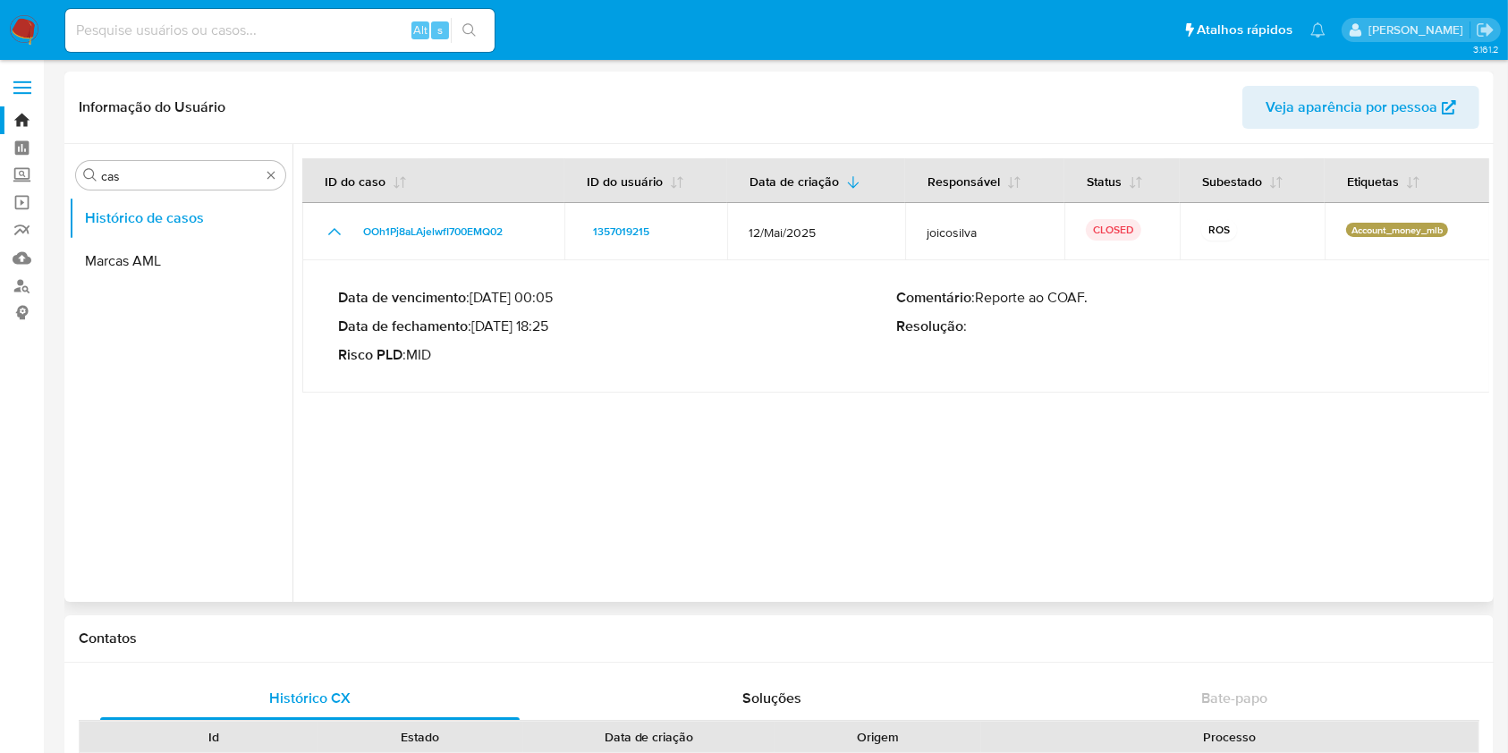
drag, startPoint x: 495, startPoint y: 325, endPoint x: 547, endPoint y: 322, distance: 52.8
click at [547, 322] on p "Data de fechamento : 11/06/2025 18:25" at bounding box center [617, 326] width 558 height 18
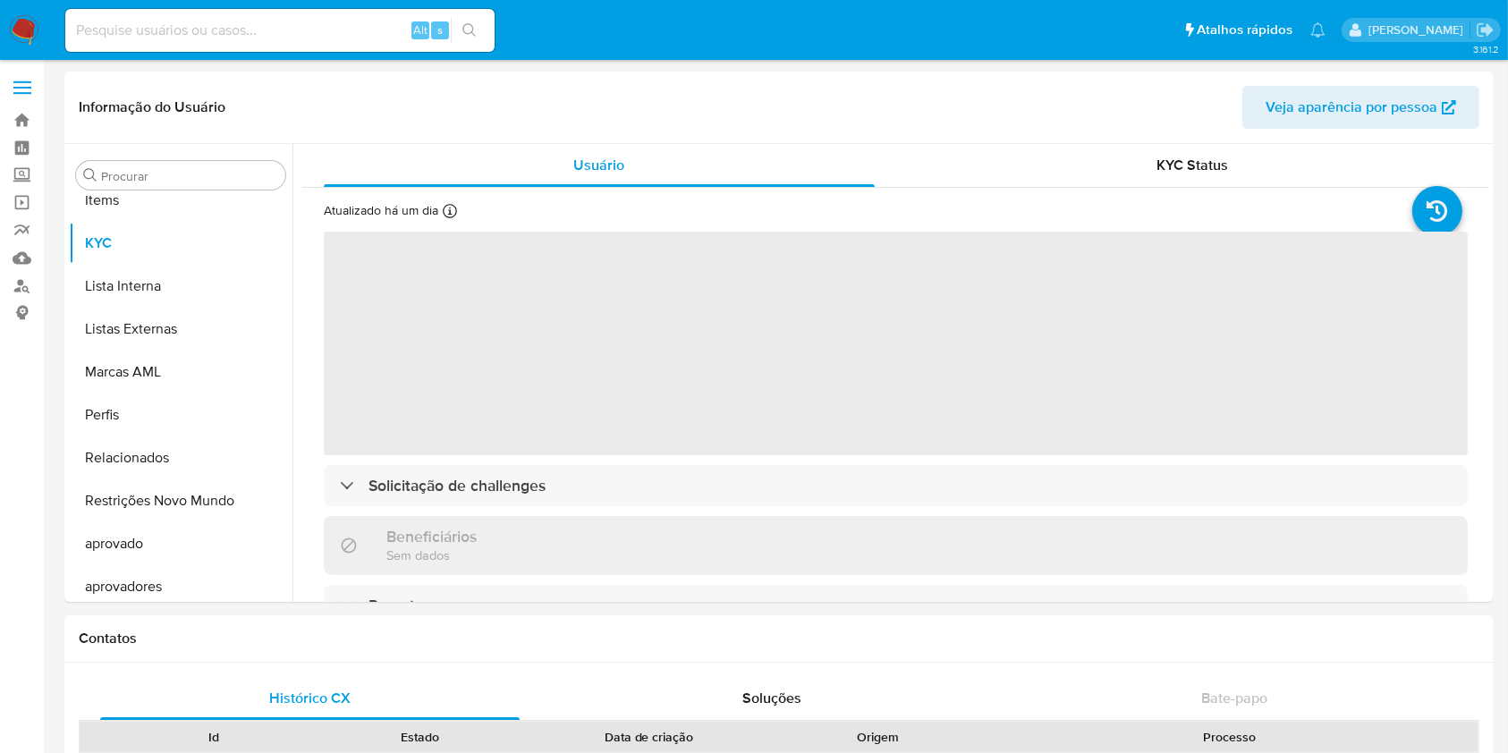
scroll to position [927, 0]
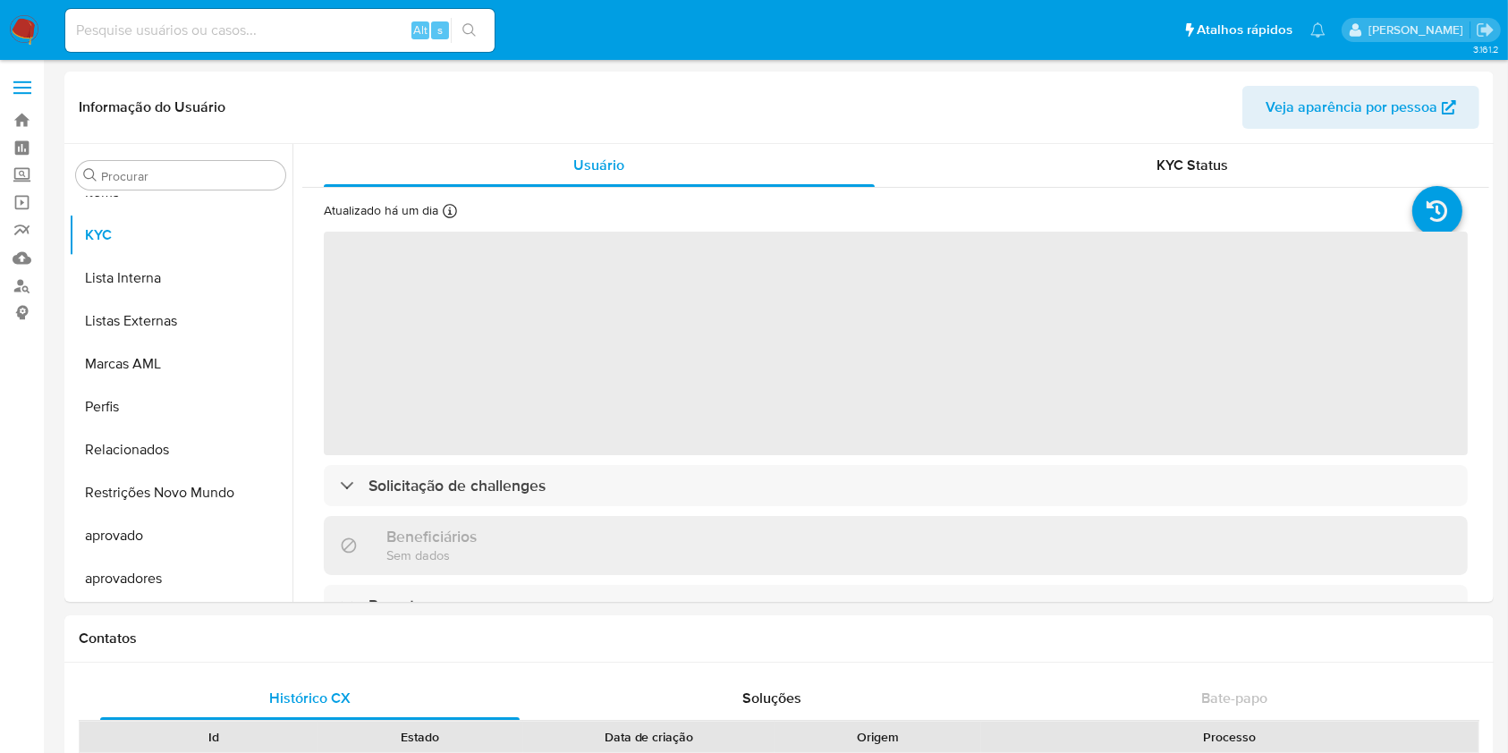
select select "10"
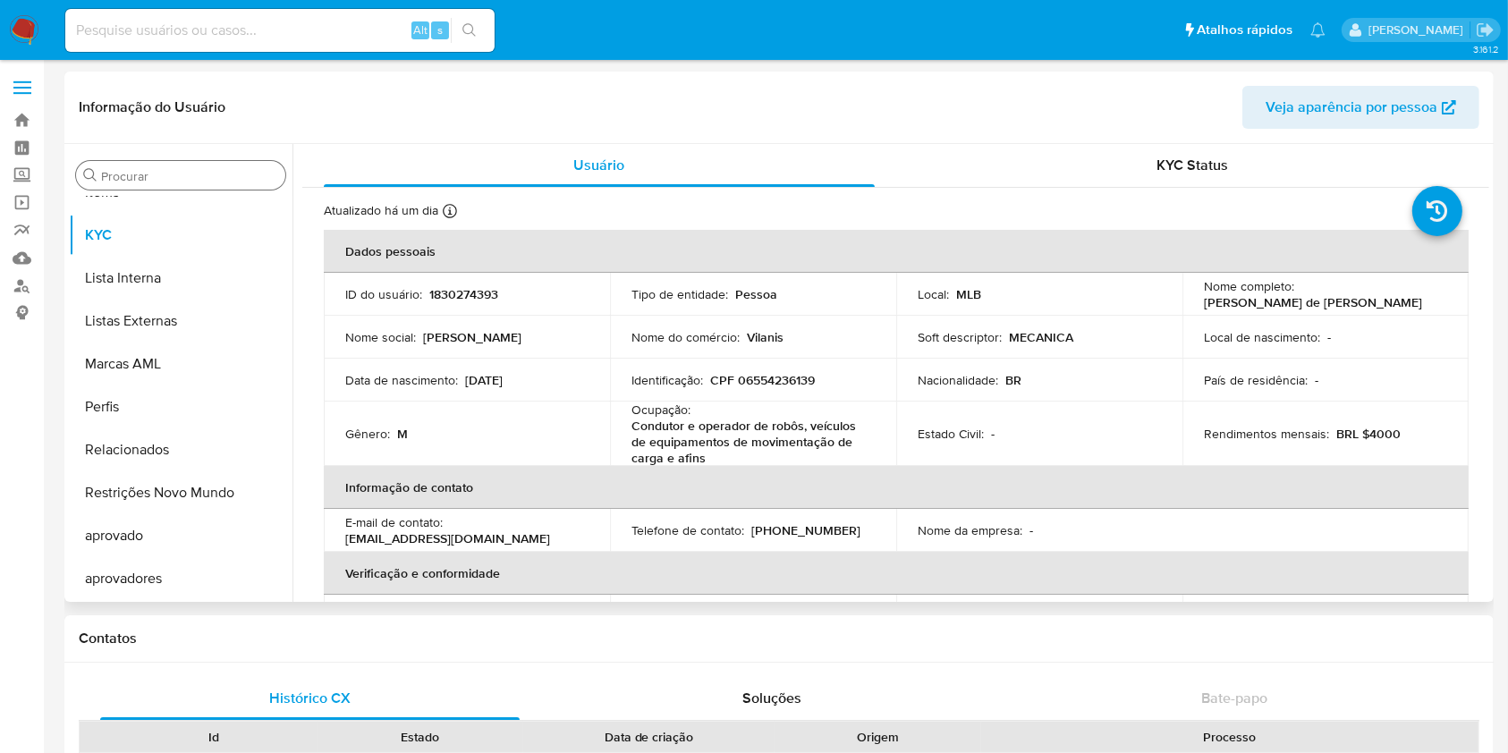
click at [188, 180] on input "Procurar" at bounding box center [189, 176] width 177 height 16
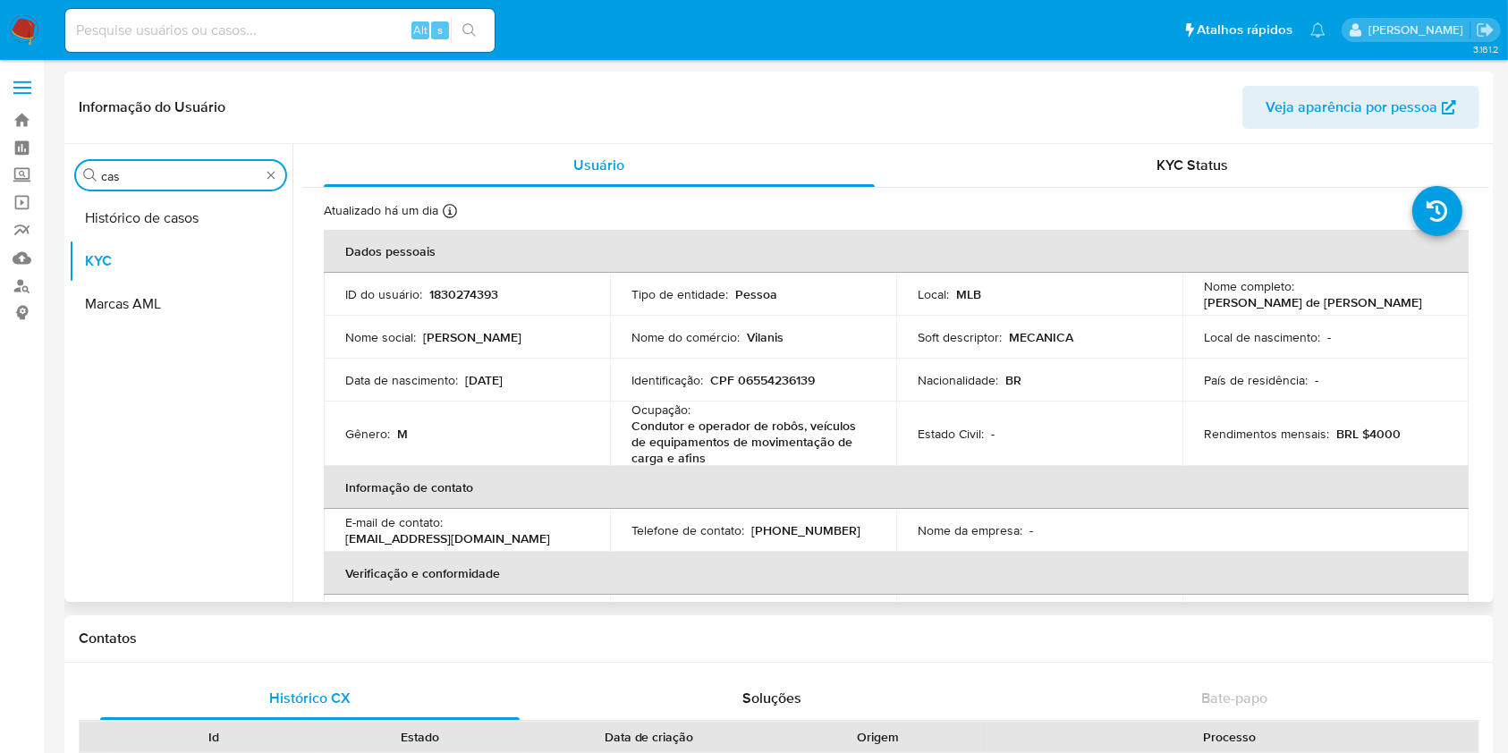
scroll to position [0, 0]
type input "cas"
click at [181, 199] on button "Histórico de casos" at bounding box center [173, 218] width 209 height 43
click at [180, 199] on button "Histórico de casos" at bounding box center [173, 218] width 209 height 43
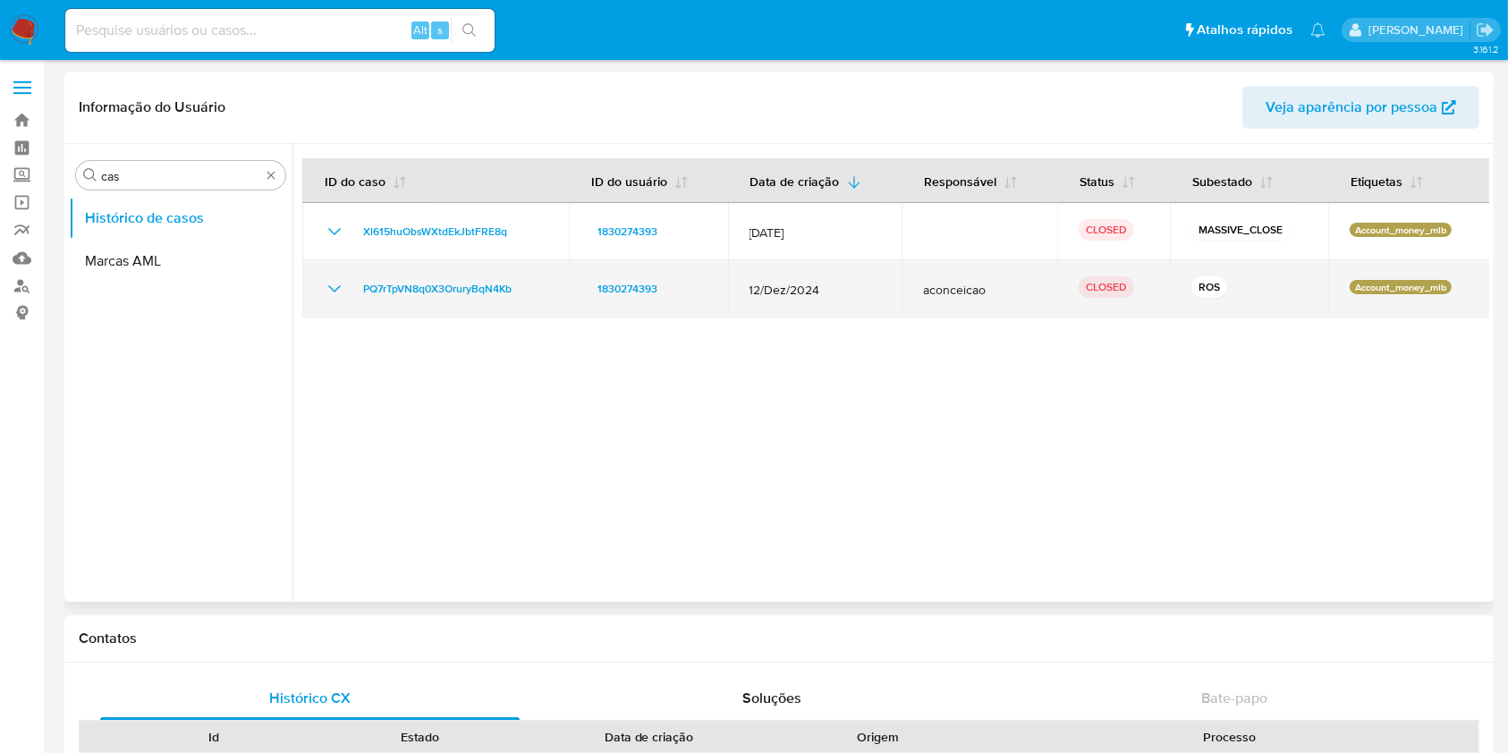
click at [339, 288] on icon "Mostrar/Ocultar" at bounding box center [334, 288] width 21 height 21
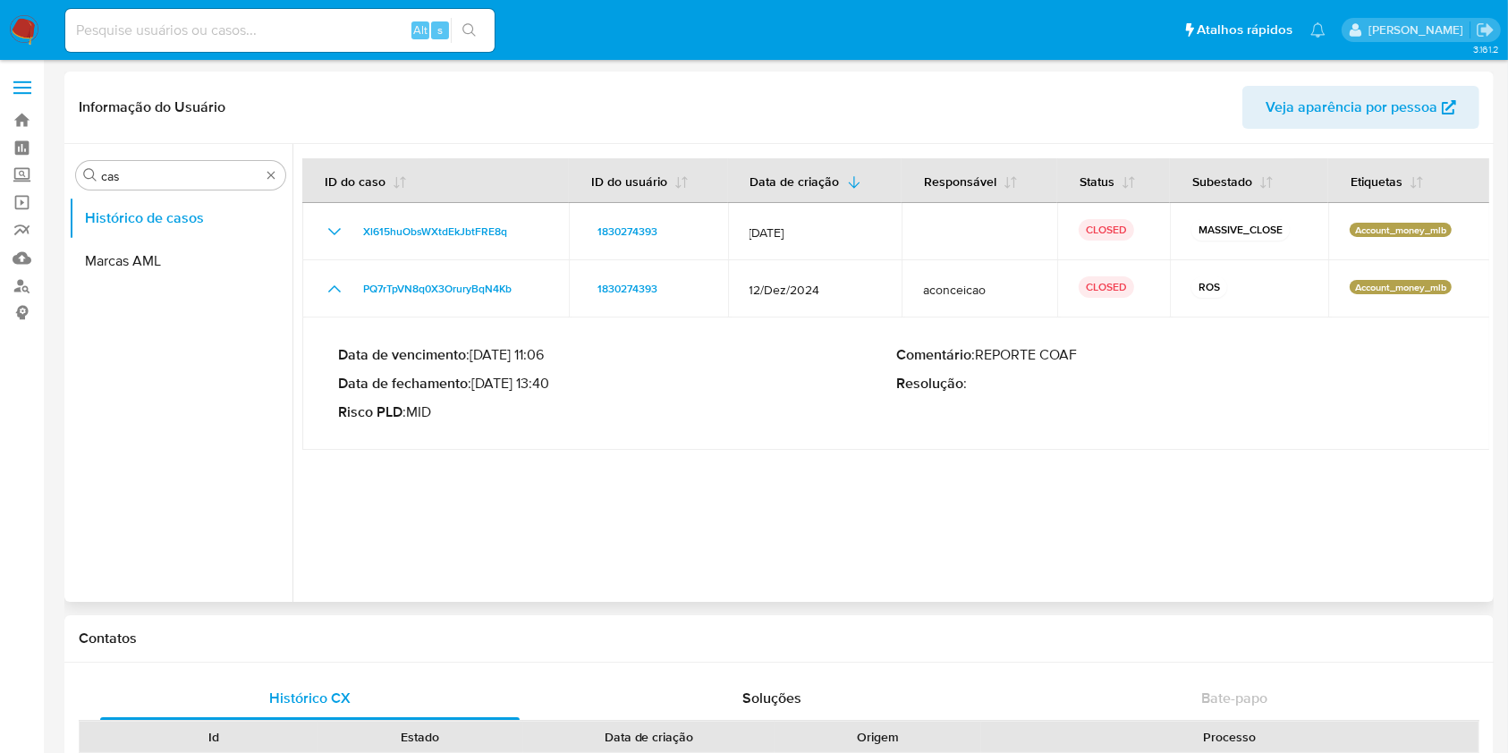
drag, startPoint x: 496, startPoint y: 377, endPoint x: 553, endPoint y: 387, distance: 57.2
click at [553, 387] on p "Data de fechamento : 14/01/2025 13:40" at bounding box center [617, 384] width 558 height 18
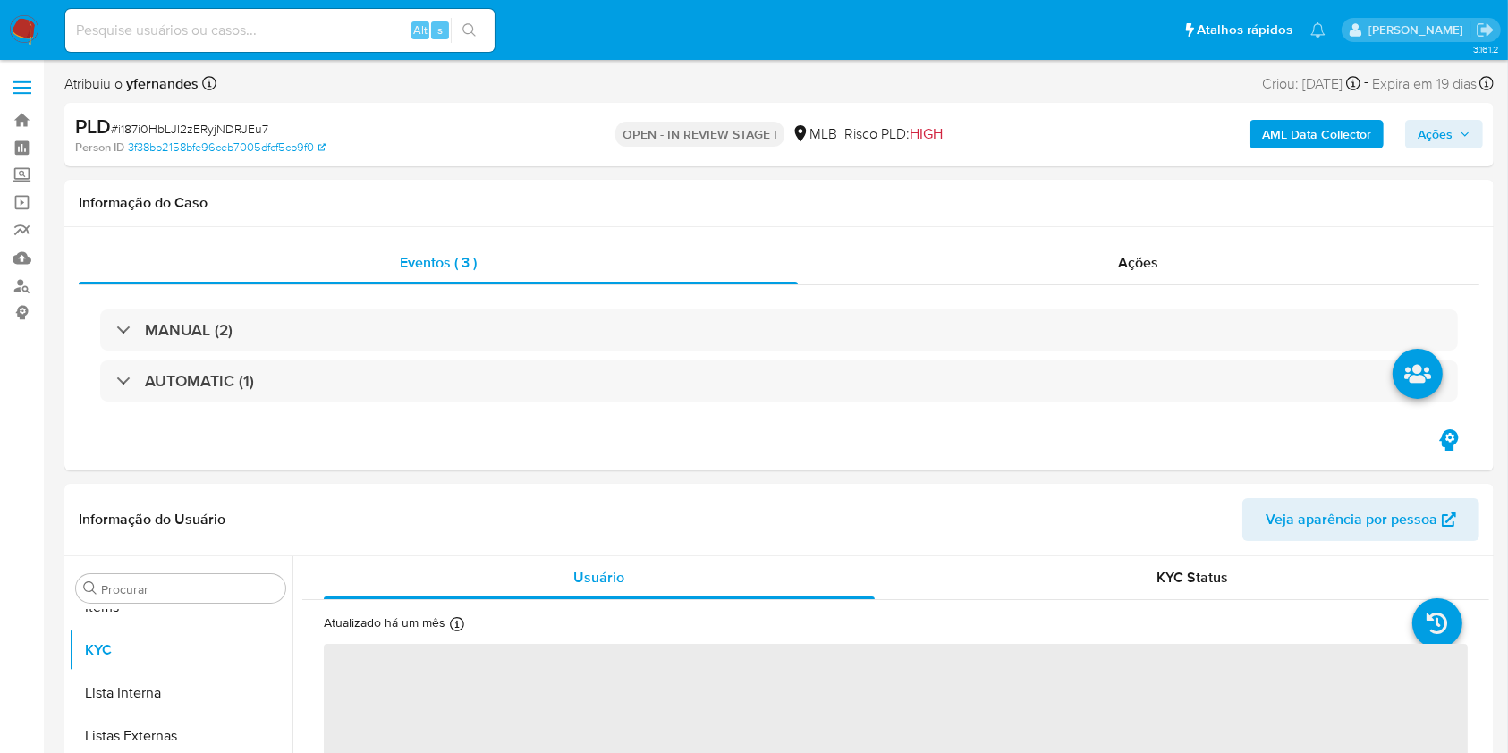
scroll to position [927, 0]
select select "10"
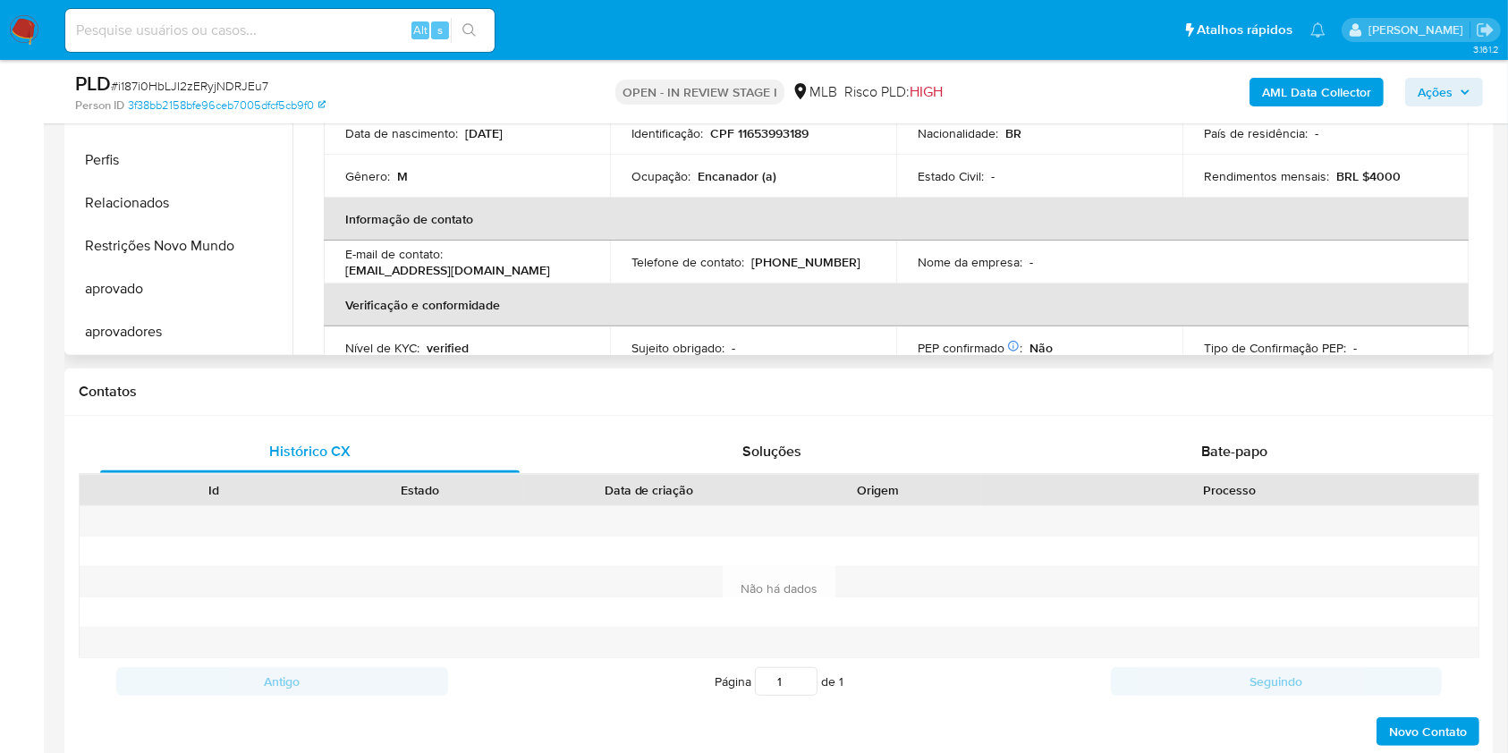
scroll to position [0, 0]
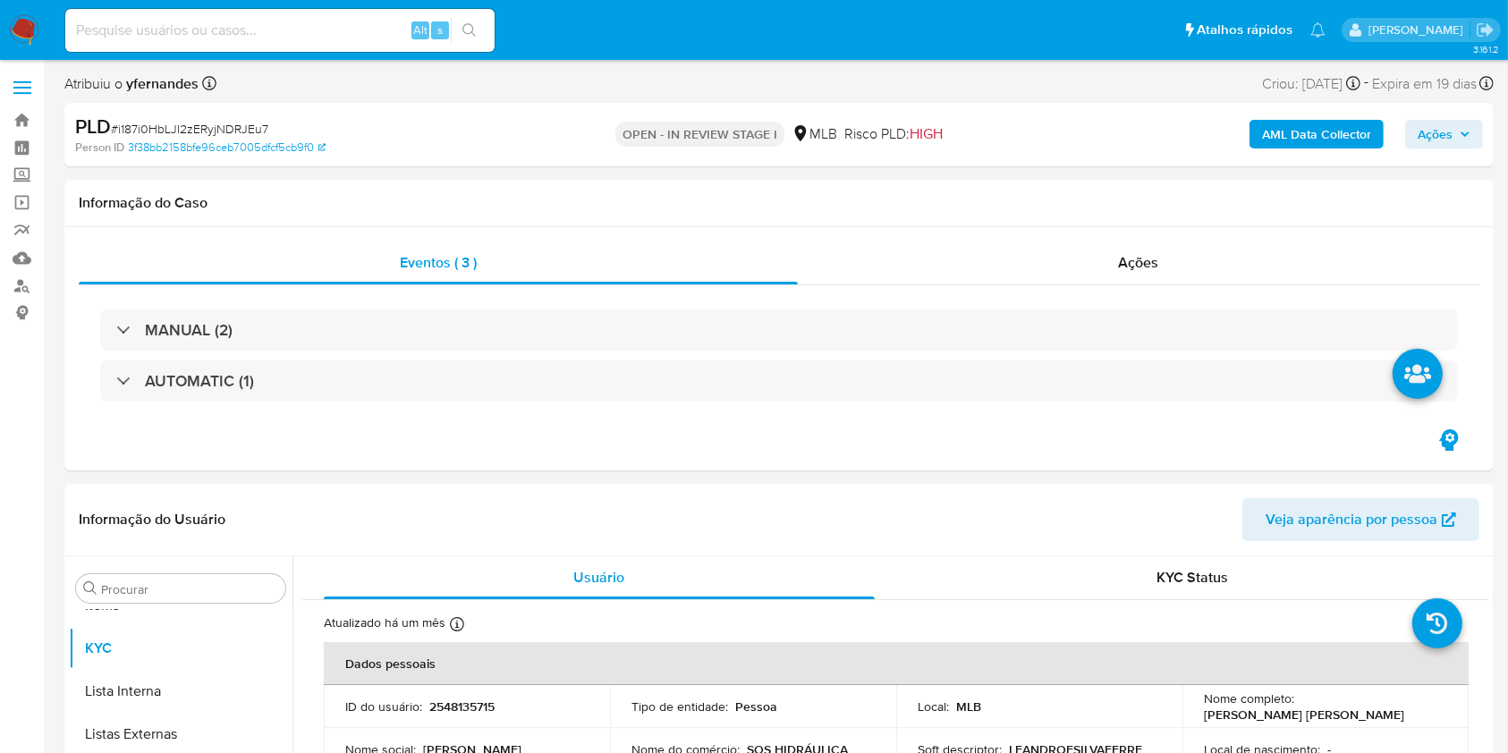
click at [1346, 125] on b "AML Data Collector" at bounding box center [1316, 134] width 109 height 29
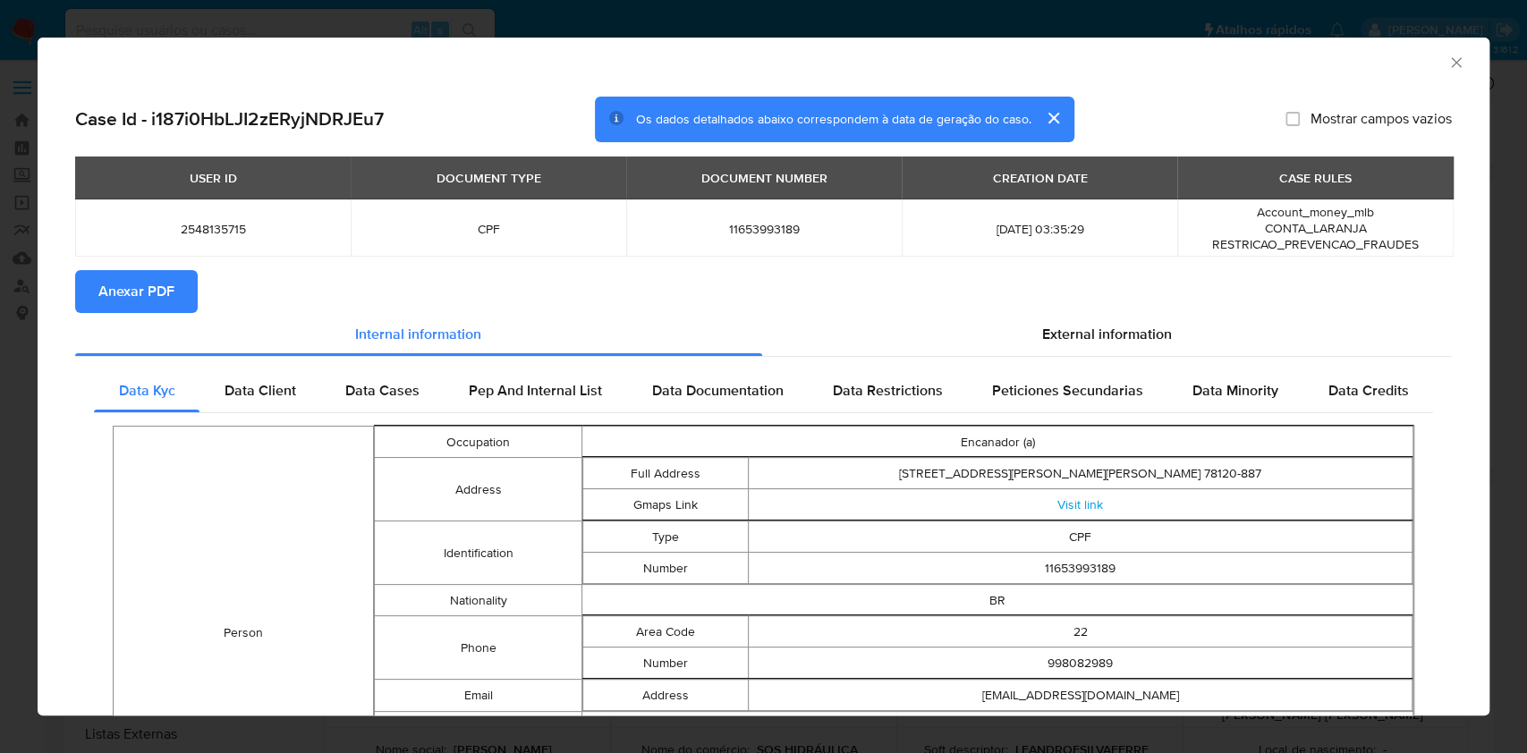
click at [115, 300] on span "Anexar PDF" at bounding box center [136, 291] width 76 height 39
click at [0, 323] on div "AML Data Collector Case Id - i187i0HbLJI2zERyjNDRJEu7 Os dados detalhados abaix…" at bounding box center [763, 376] width 1527 height 753
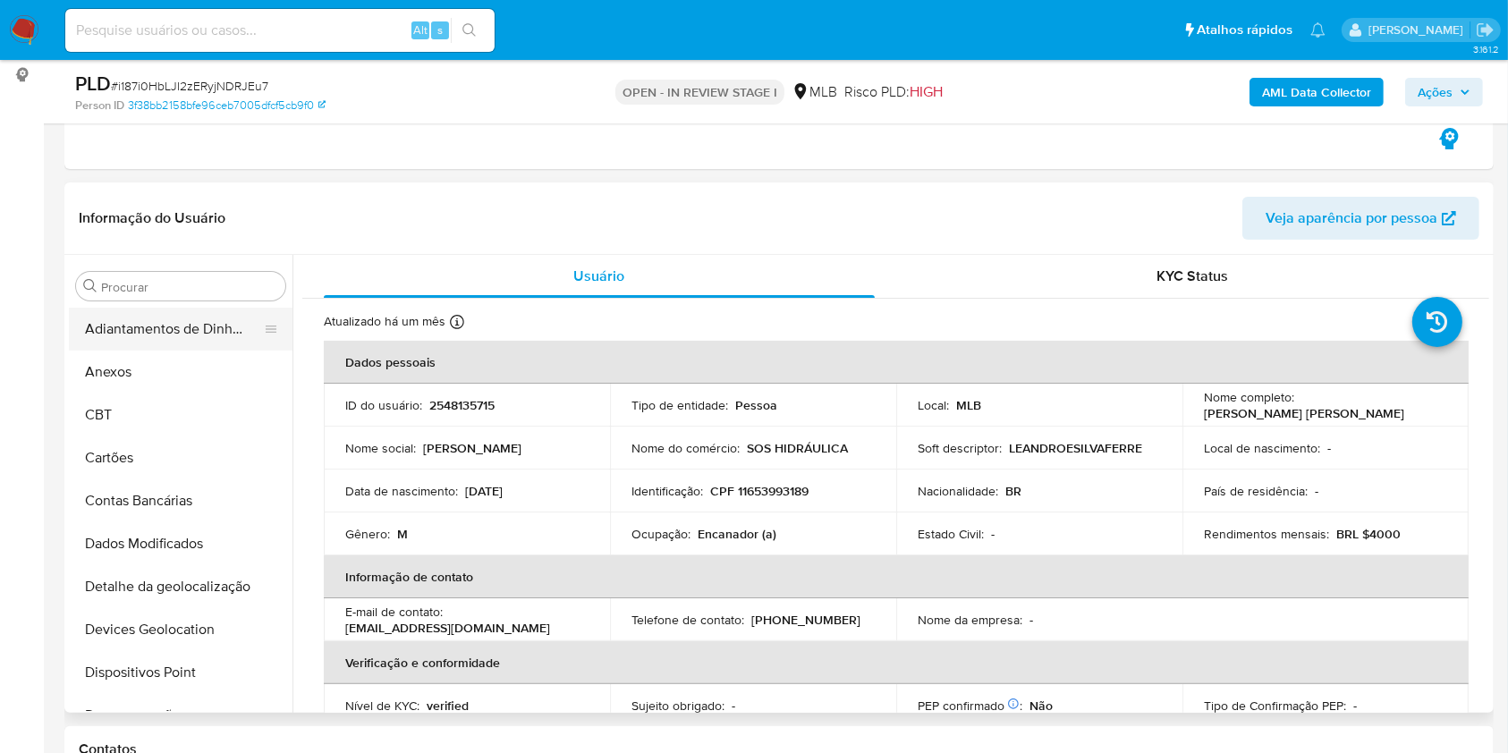
click at [107, 347] on button "Adiantamentos de Dinheiro" at bounding box center [173, 329] width 209 height 43
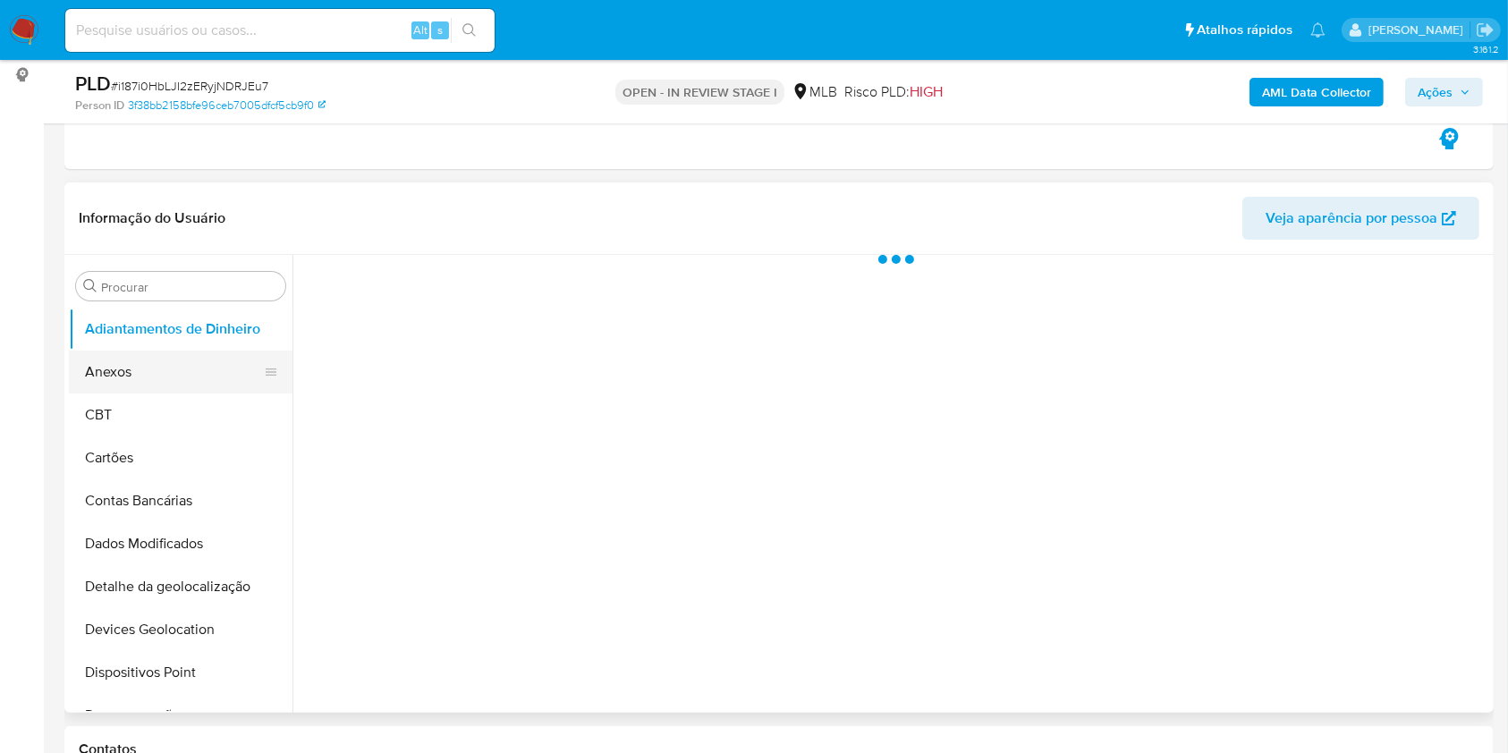
click at [107, 372] on button "Anexos" at bounding box center [173, 372] width 209 height 43
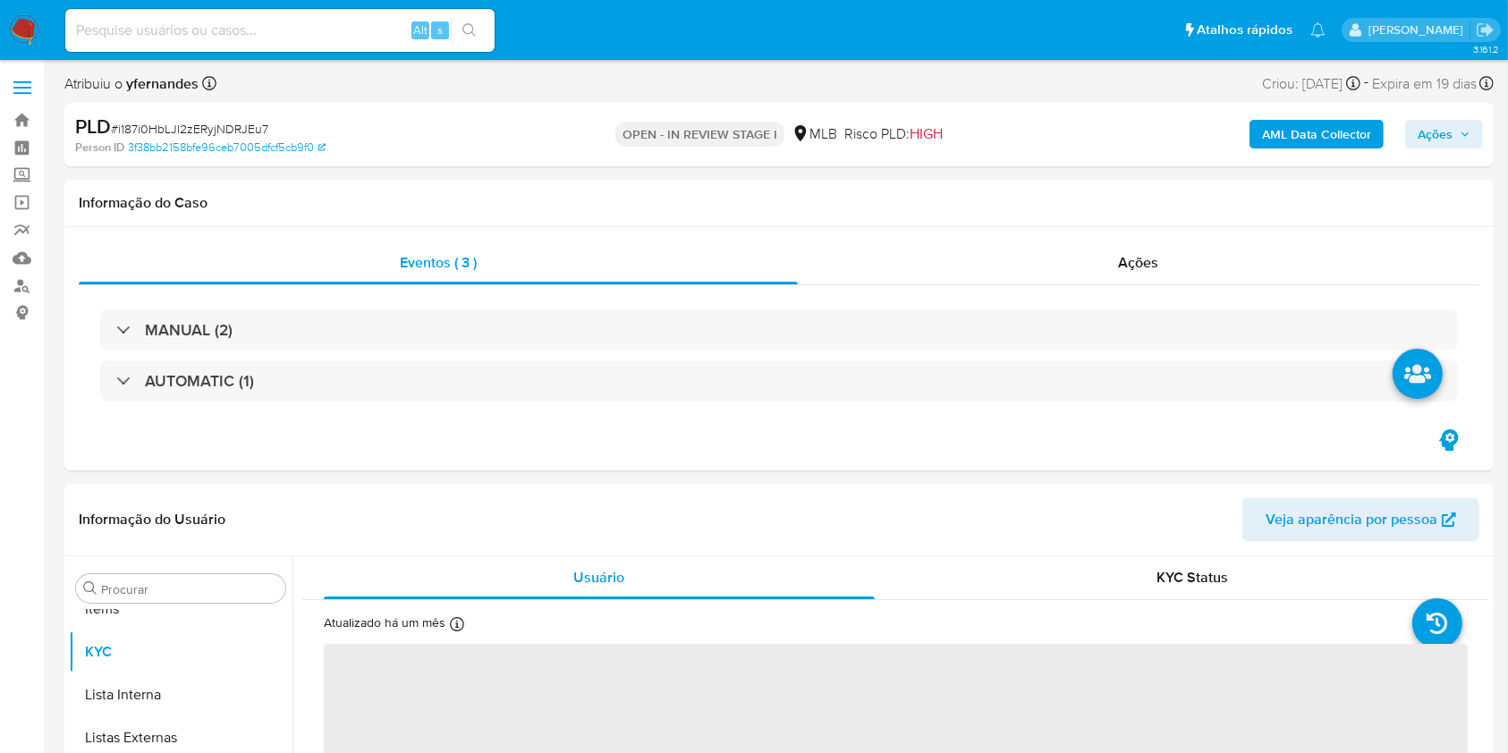
scroll to position [927, 0]
select select "10"
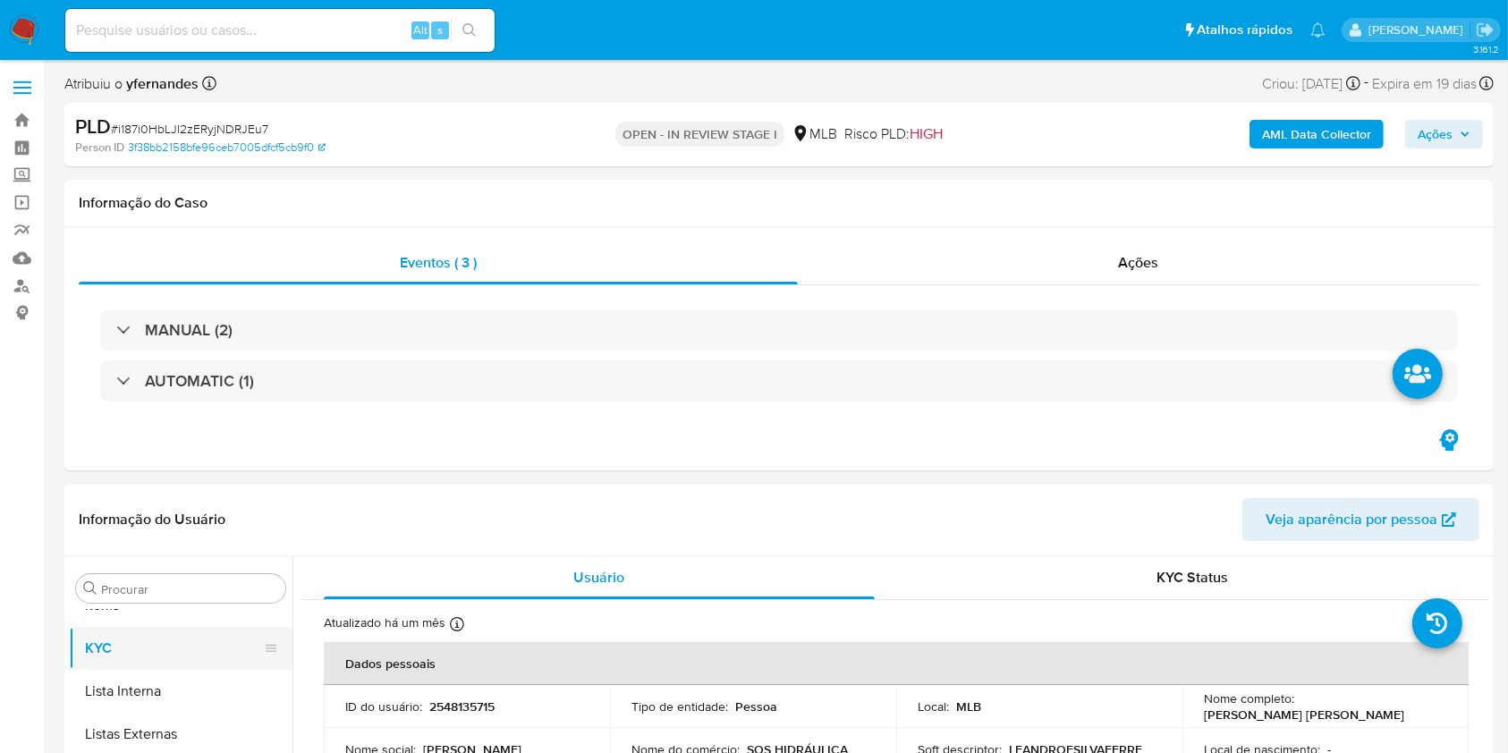
scroll to position [0, 0]
click at [129, 668] on button "Anexos" at bounding box center [173, 674] width 209 height 43
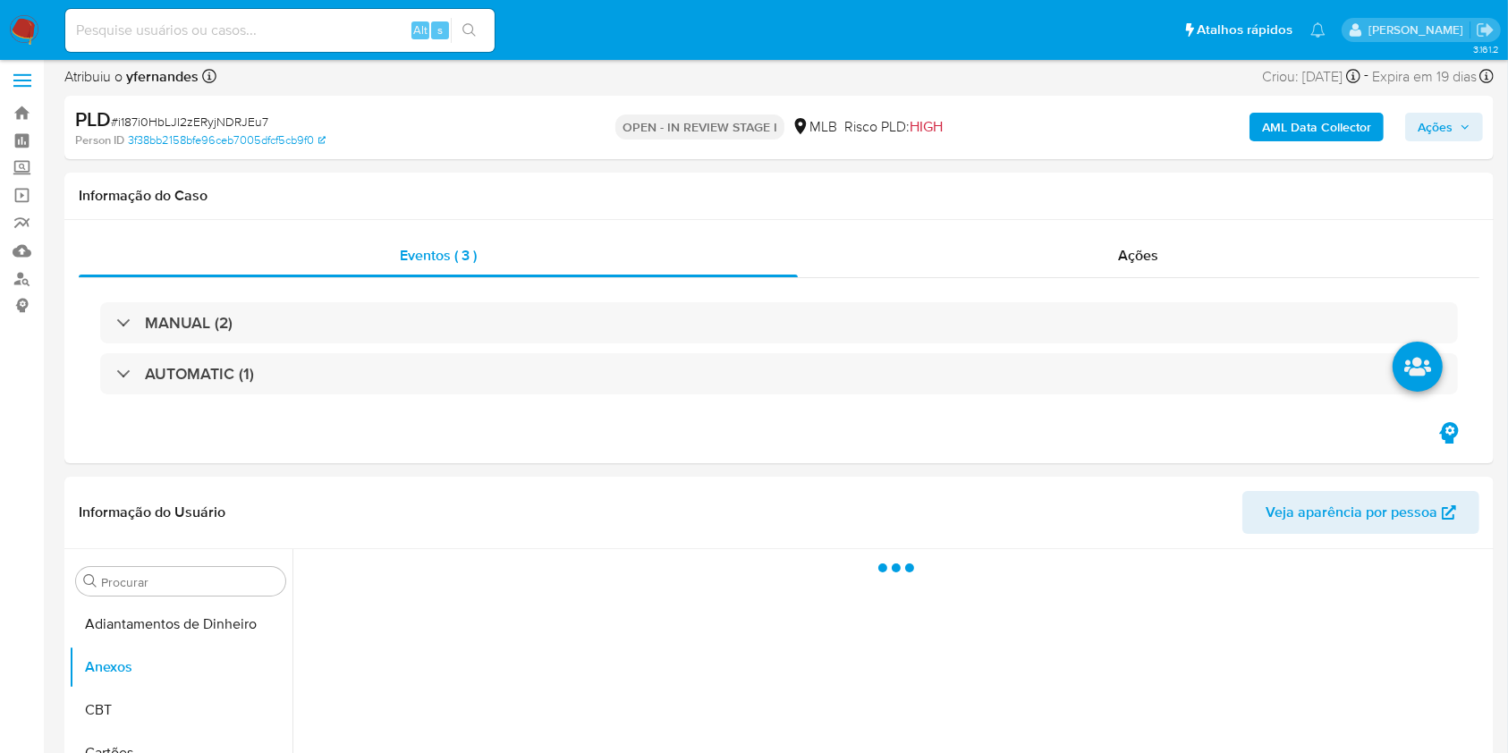
scroll to position [238, 0]
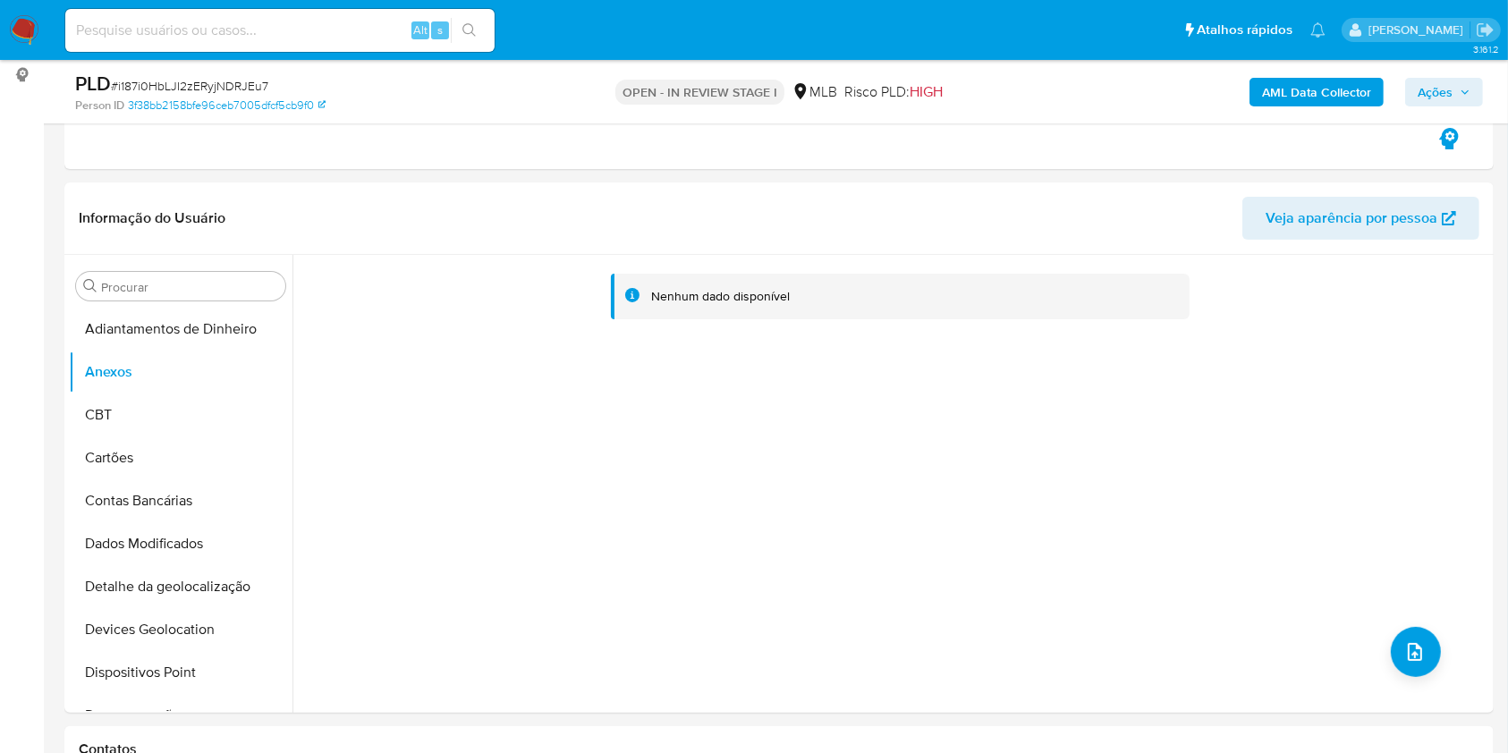
click at [1345, 89] on b "AML Data Collector" at bounding box center [1316, 92] width 109 height 29
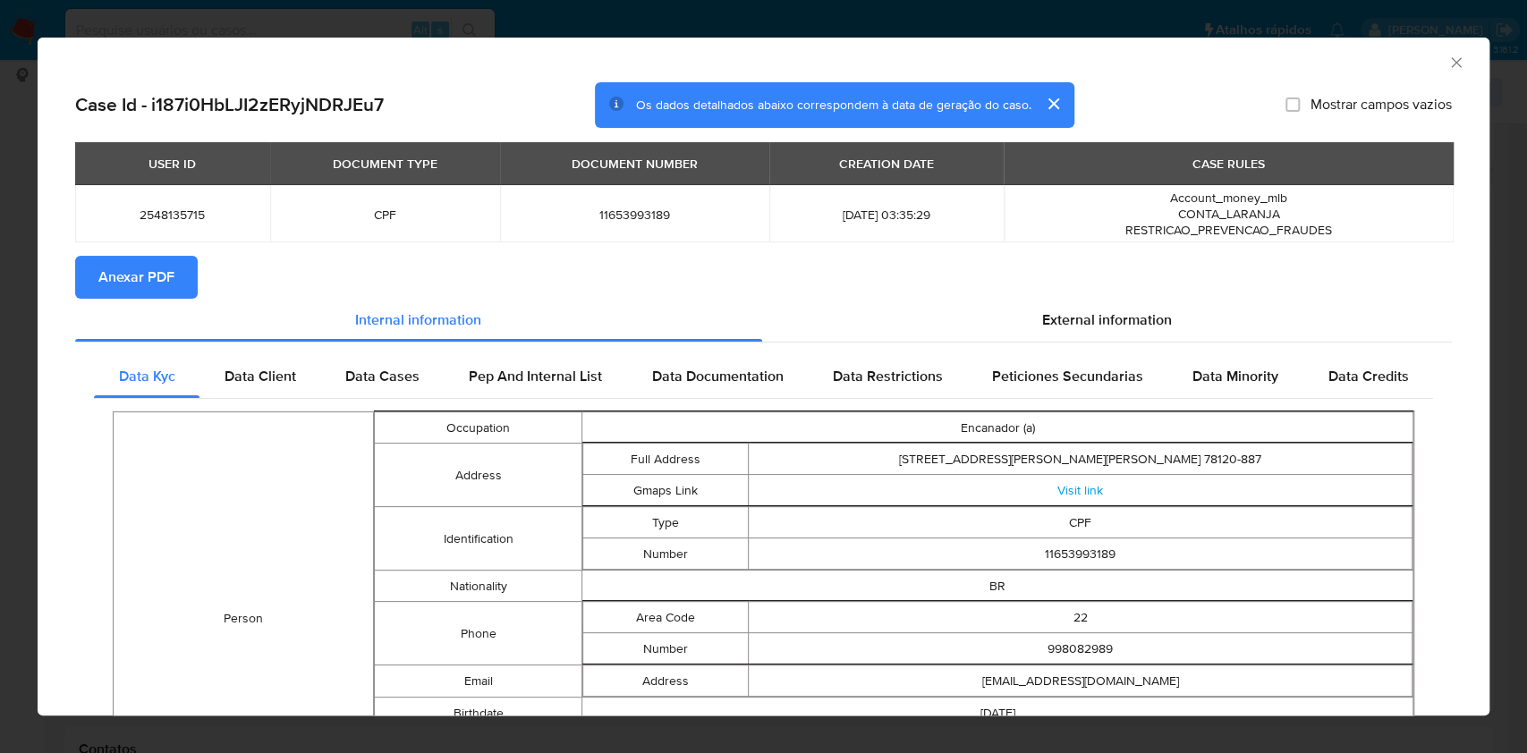
click at [150, 253] on div "USER ID DOCUMENT TYPE DOCUMENT NUMBER CREATION DATE CASE RULES 2548135715 CPF 1…" at bounding box center [763, 199] width 1376 height 114
click at [157, 291] on span "Anexar PDF" at bounding box center [136, 277] width 76 height 39
click at [0, 467] on div "AML Data Collector Case Id - i187i0HbLJI2zERyjNDRJEu7 Os dados detalhados abaix…" at bounding box center [763, 376] width 1527 height 753
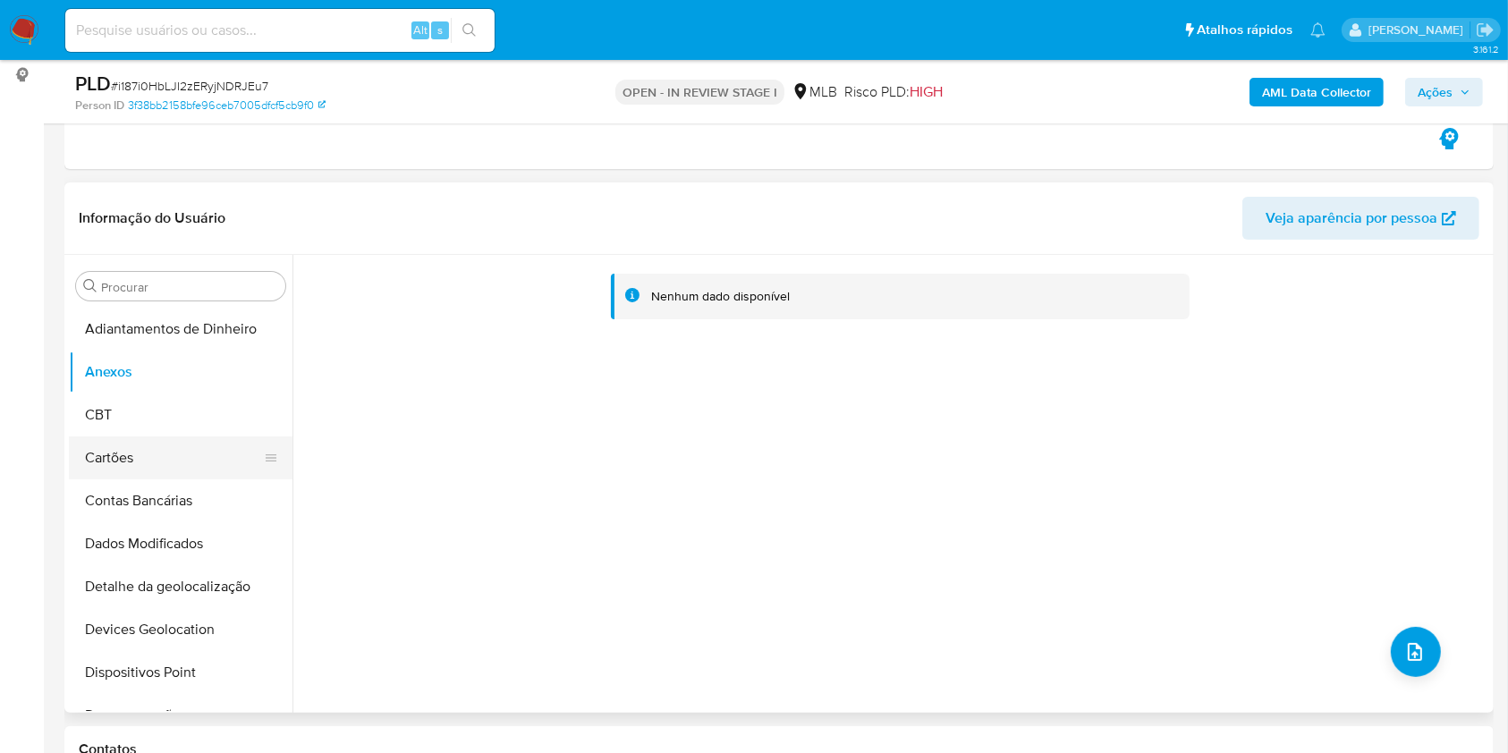
click at [149, 447] on button "Cartões" at bounding box center [173, 457] width 209 height 43
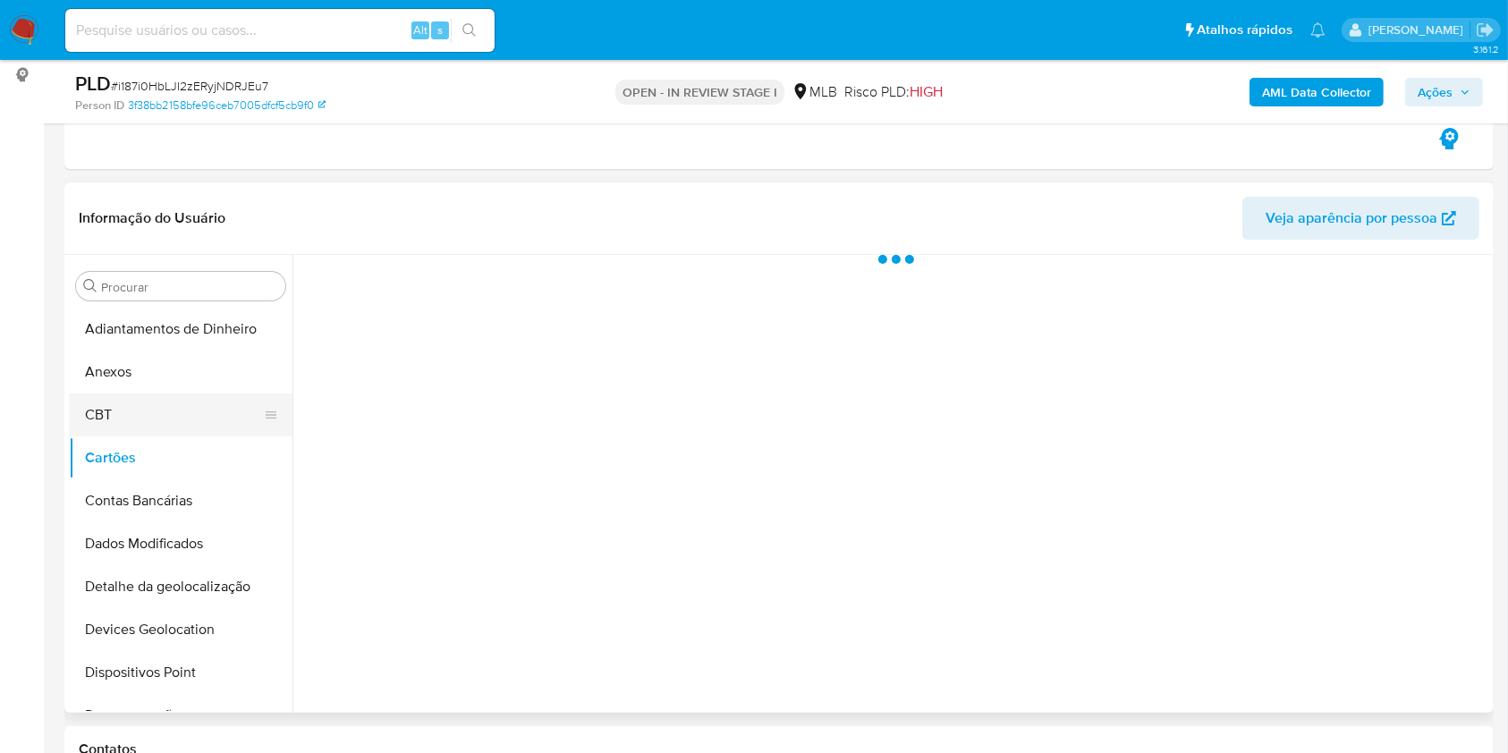
click at [142, 393] on button "CBT" at bounding box center [173, 414] width 209 height 43
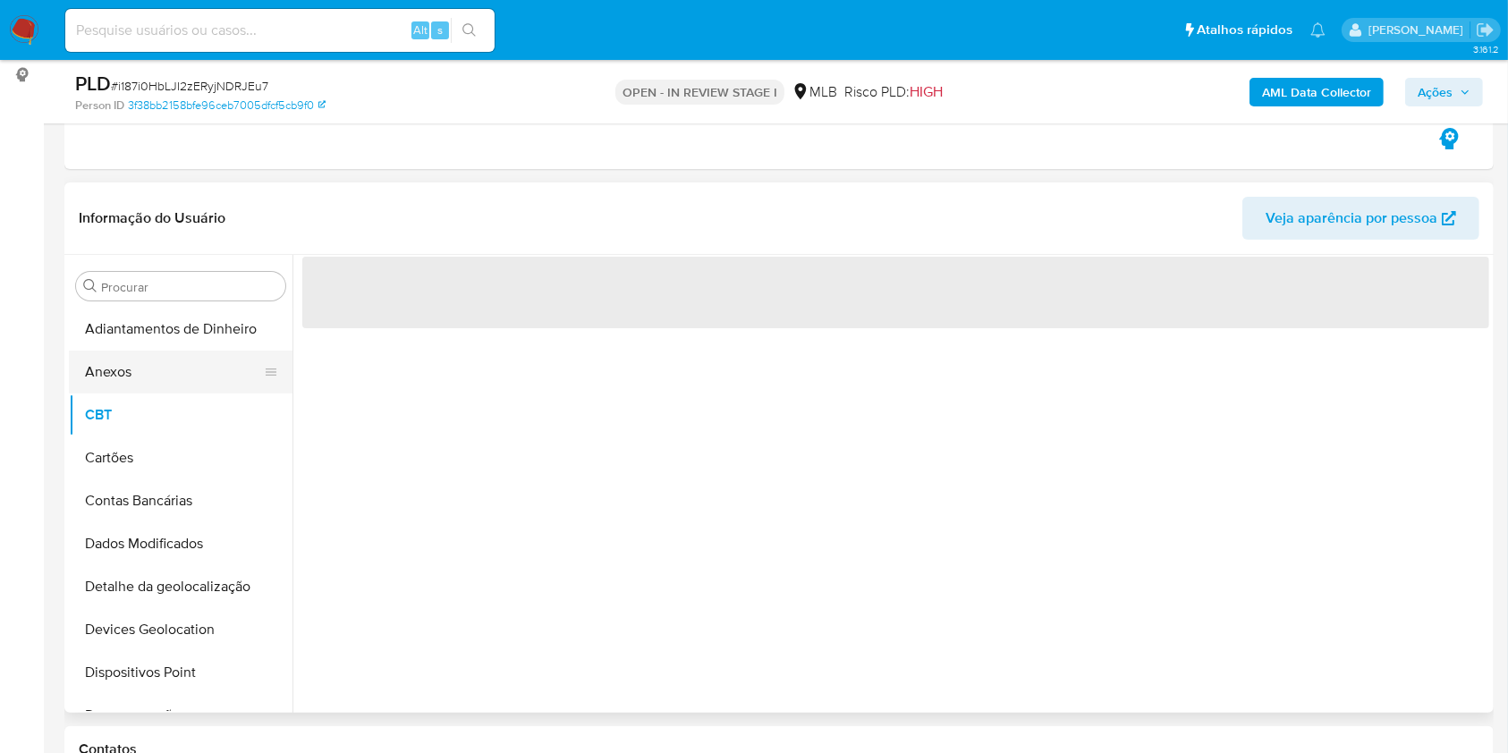
click at [135, 374] on button "Anexos" at bounding box center [173, 372] width 209 height 43
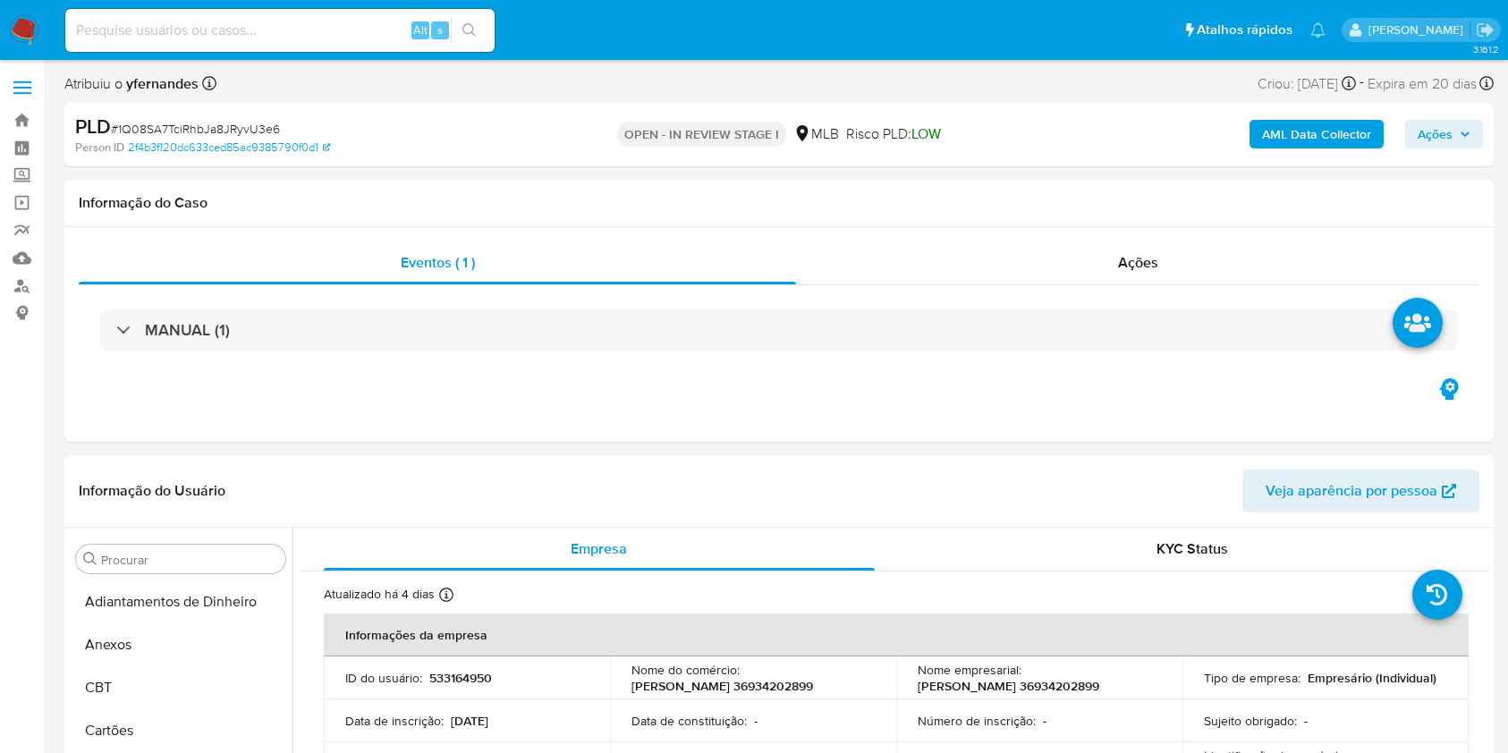
select select "10"
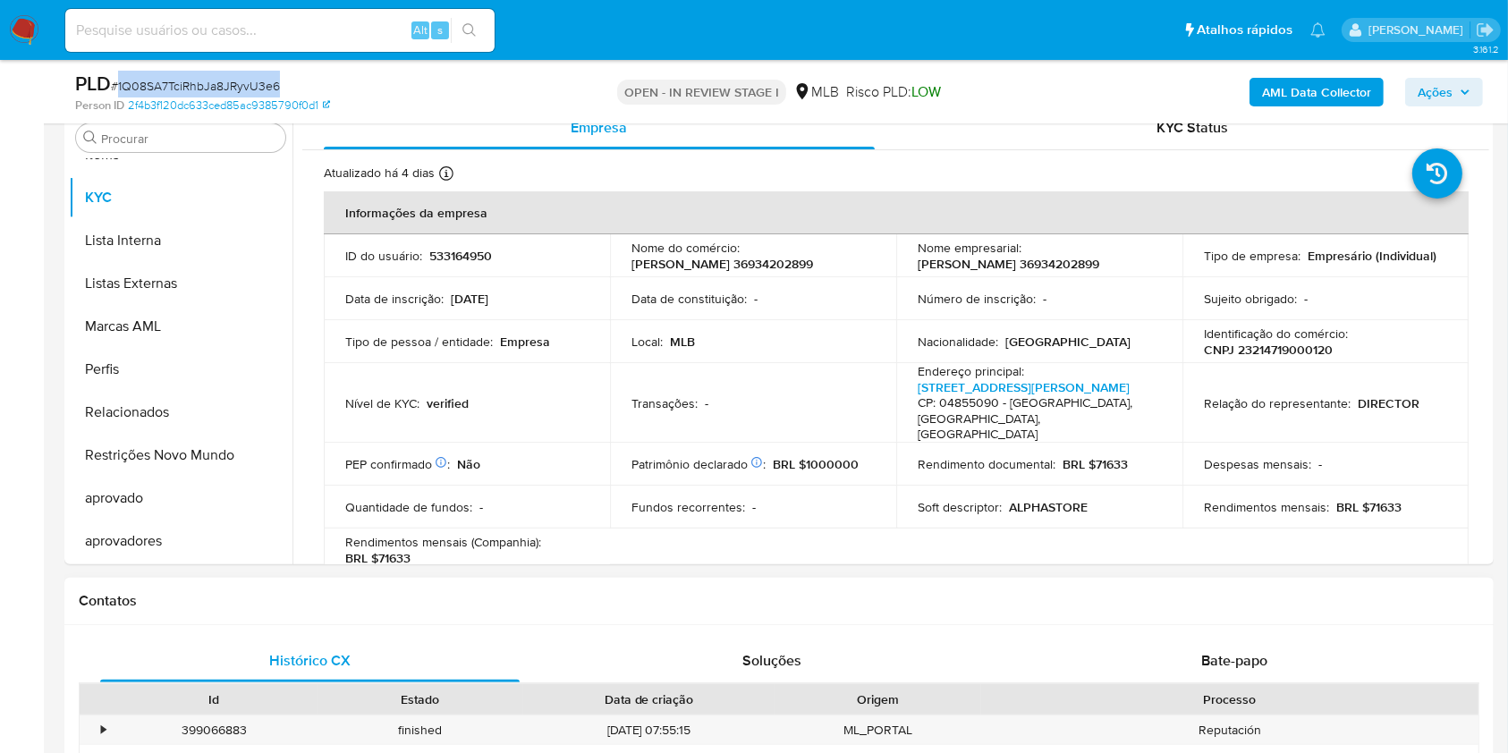
scroll to position [1073, 0]
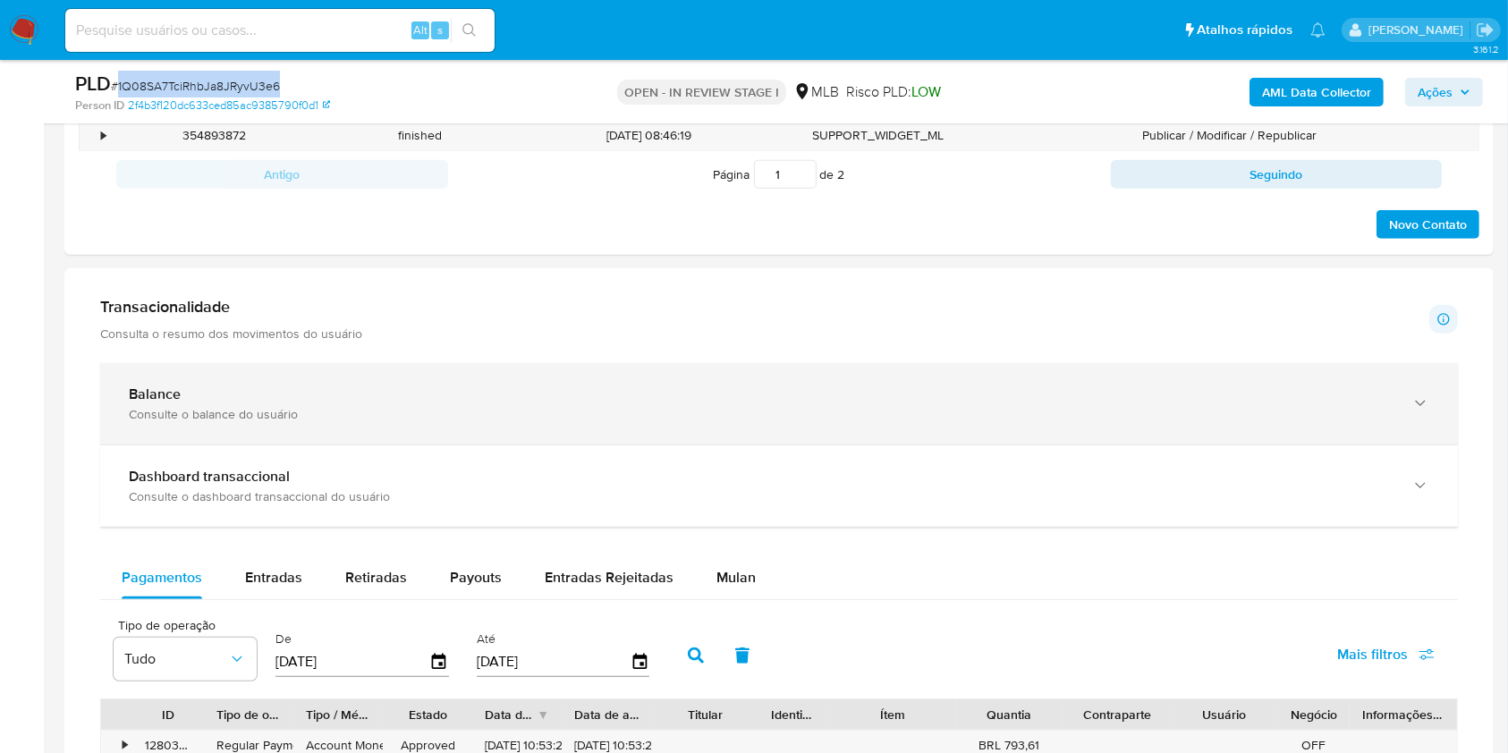
click at [238, 396] on div "Balance" at bounding box center [761, 394] width 1265 height 18
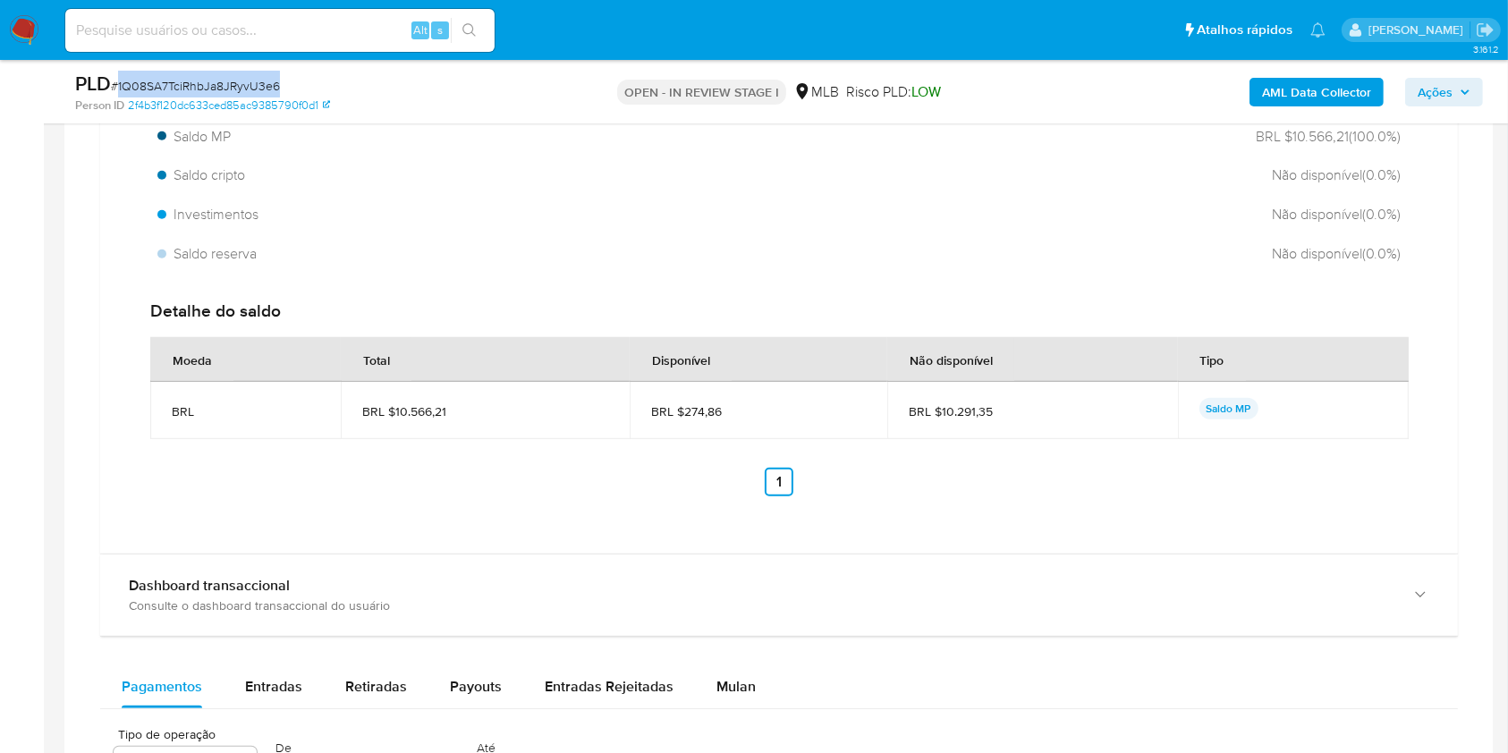
scroll to position [1431, 0]
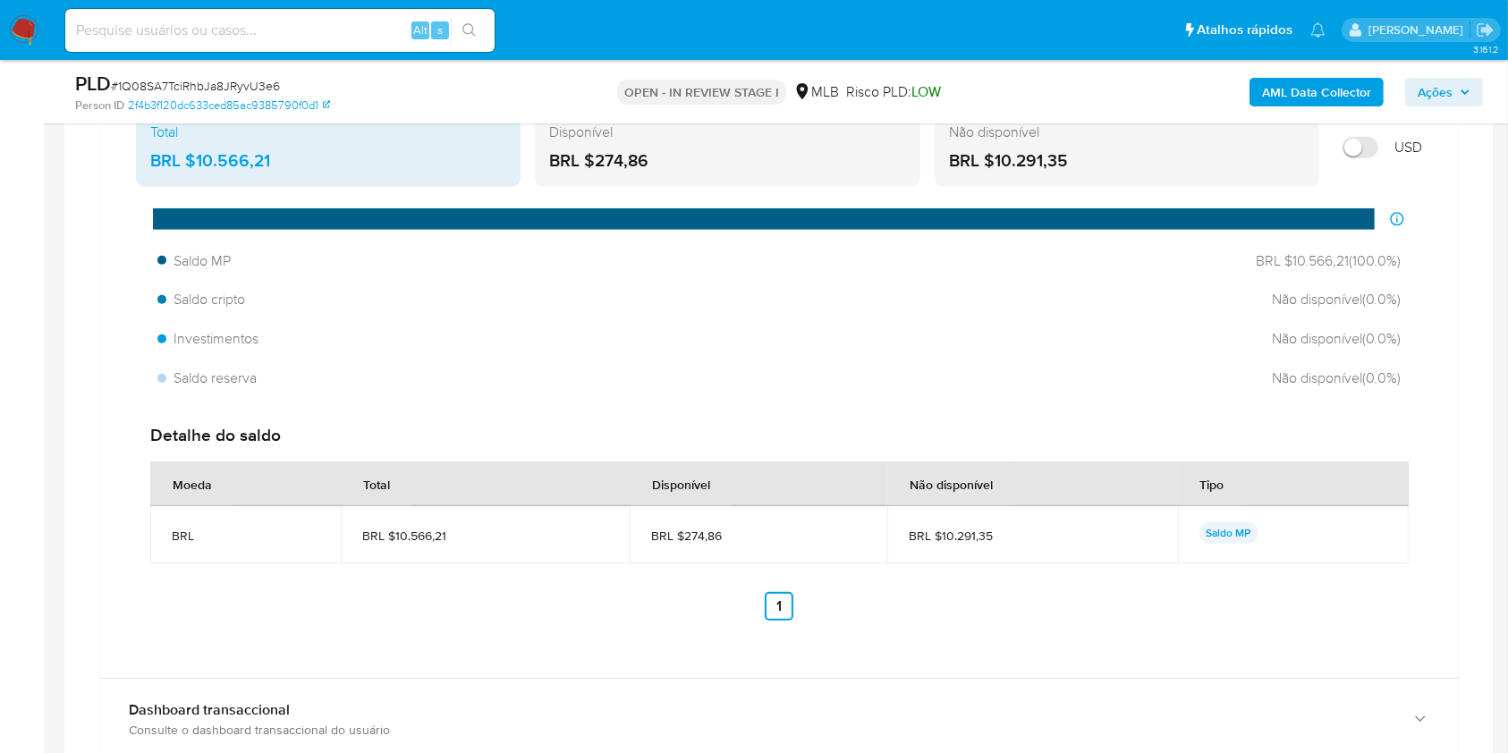
click at [436, 528] on span "BRL $10.566,21" at bounding box center [484, 536] width 245 height 16
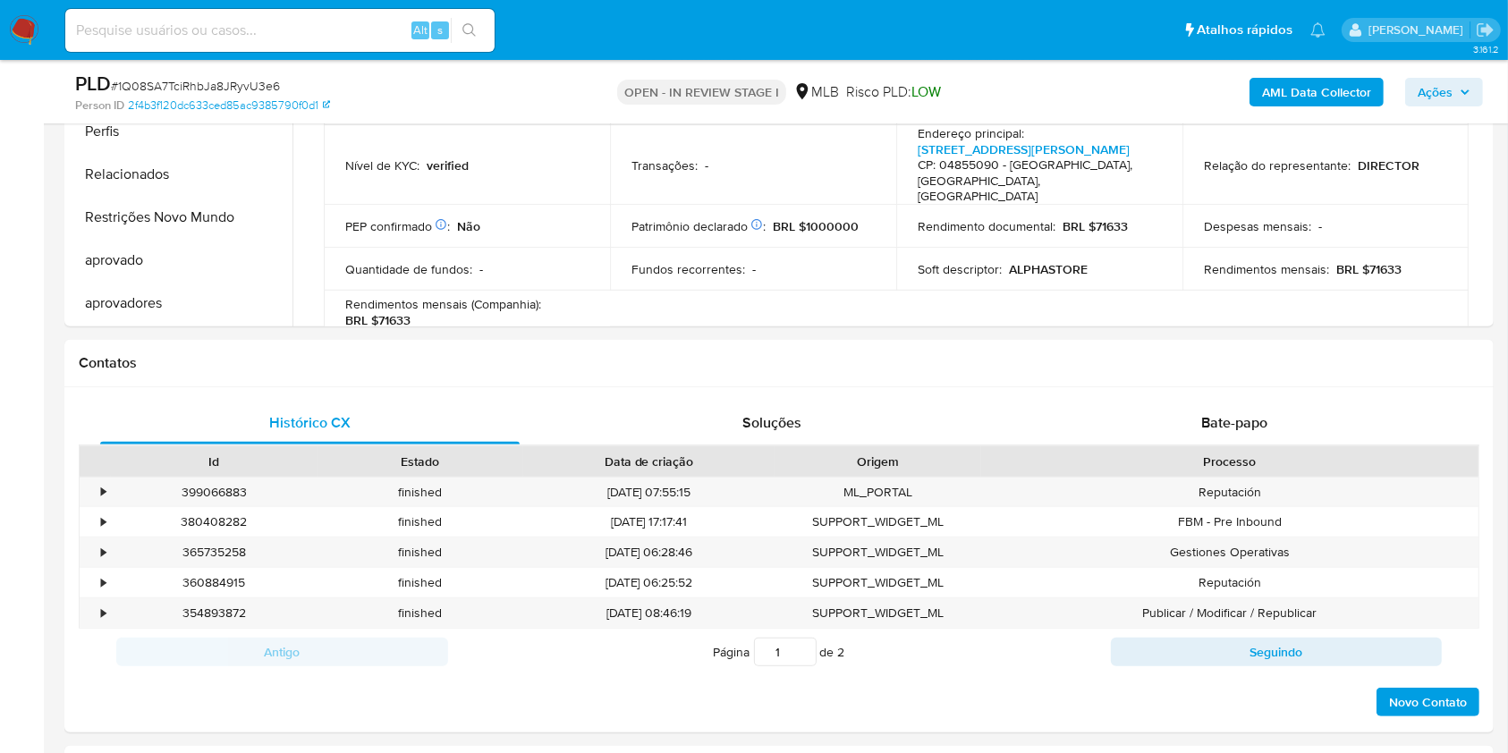
scroll to position [358, 0]
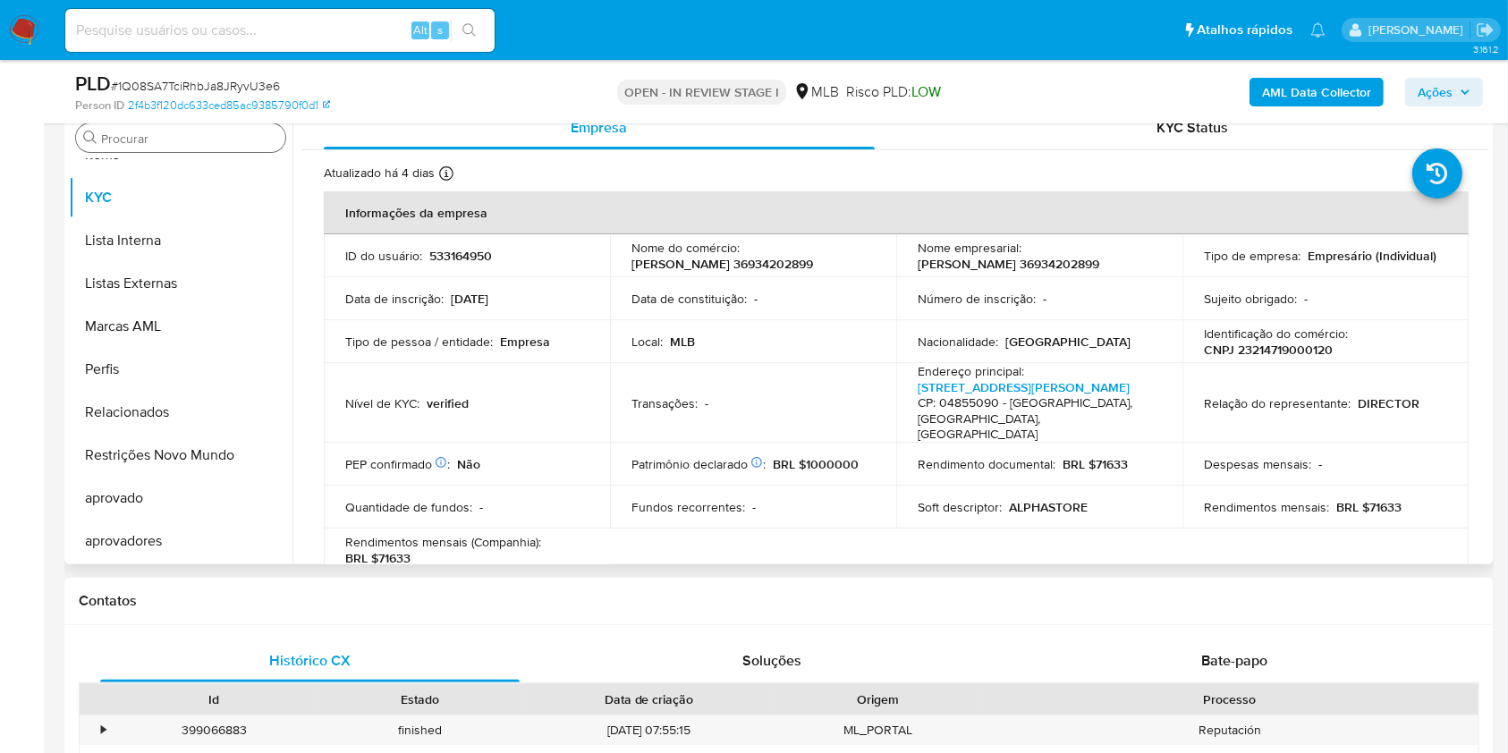
click at [129, 138] on input "Procurar" at bounding box center [189, 139] width 177 height 16
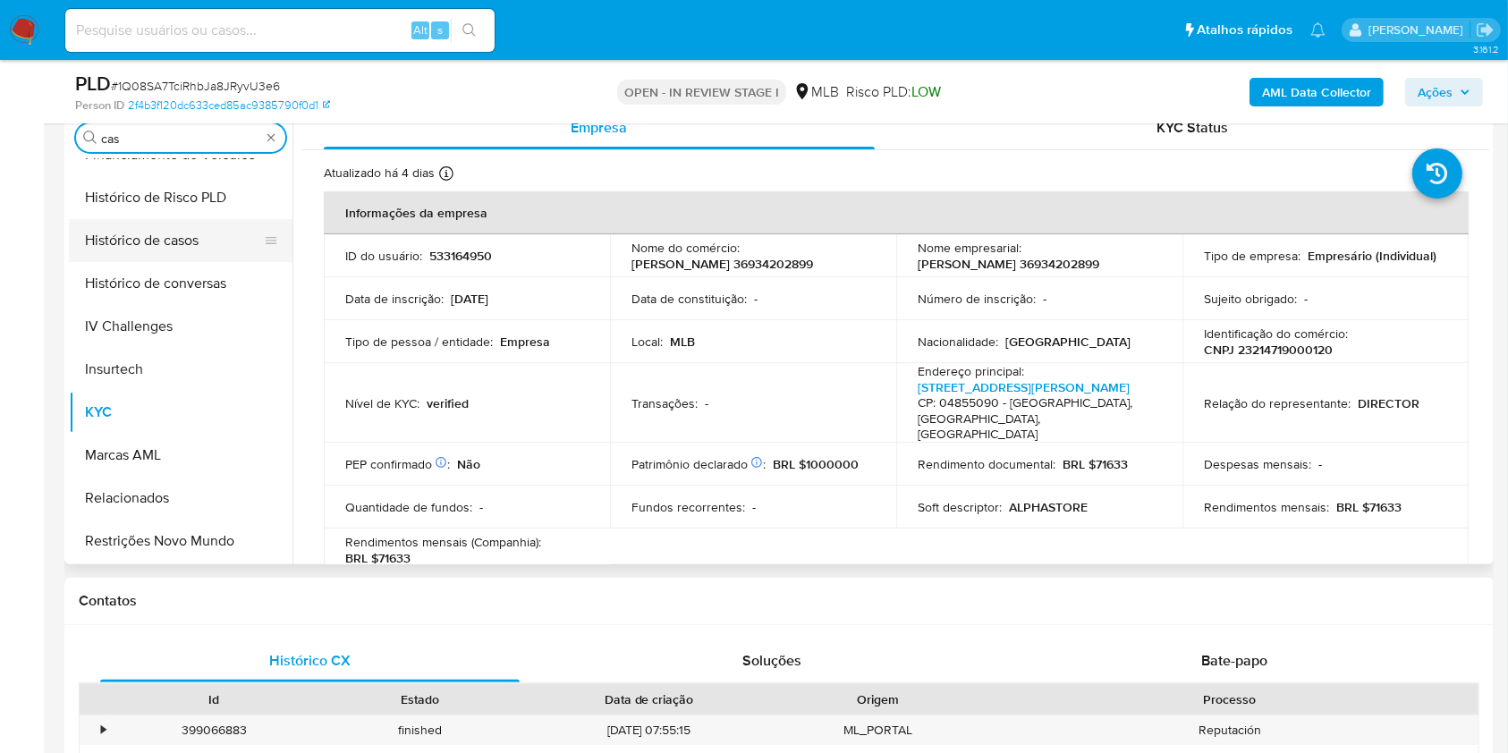
scroll to position [0, 0]
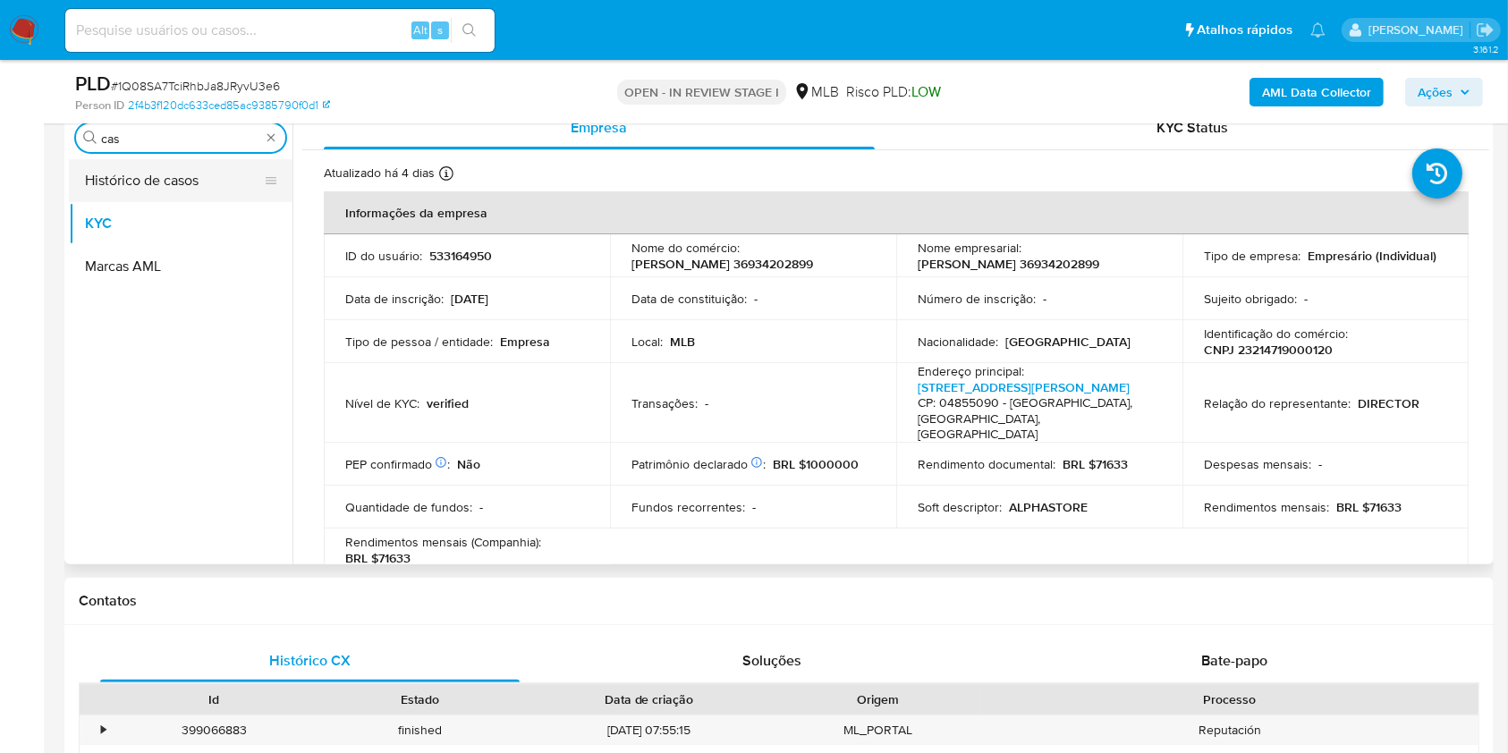
click at [110, 174] on button "Histórico de casos" at bounding box center [173, 180] width 209 height 43
click at [84, 179] on button "Histórico de casos" at bounding box center [173, 180] width 209 height 43
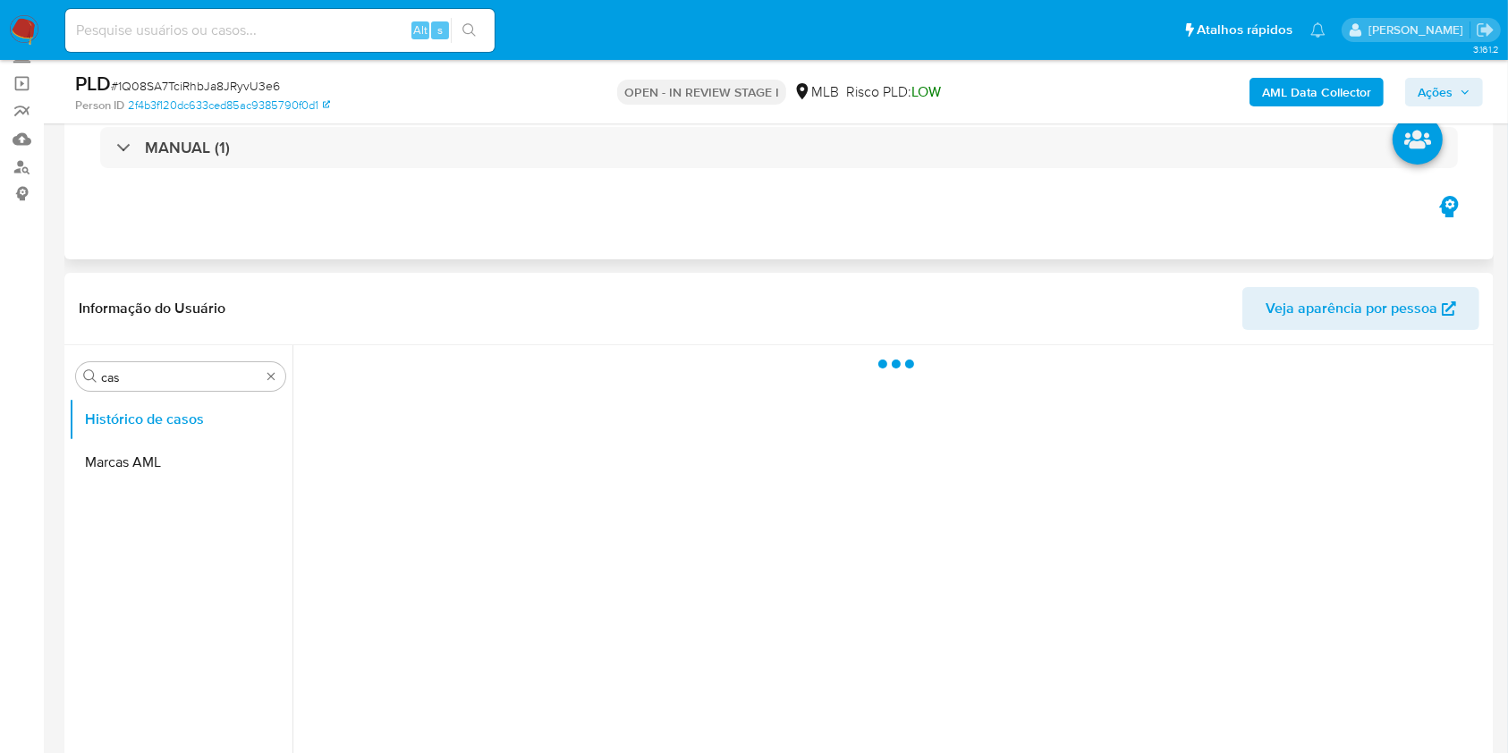
scroll to position [238, 0]
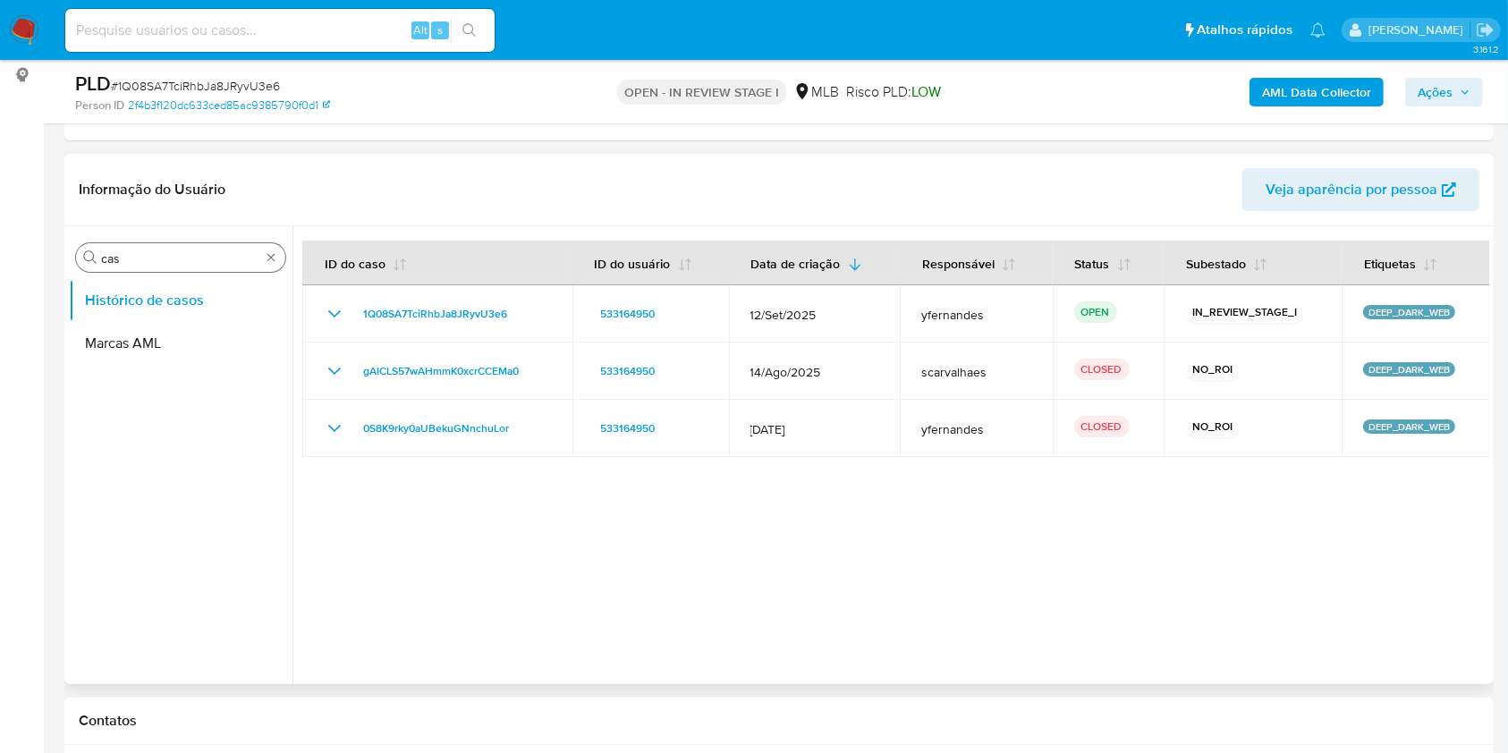
click at [126, 243] on div "Procurar cas" at bounding box center [180, 257] width 209 height 29
click at [131, 250] on input "cas" at bounding box center [180, 258] width 159 height 16
type input "ger"
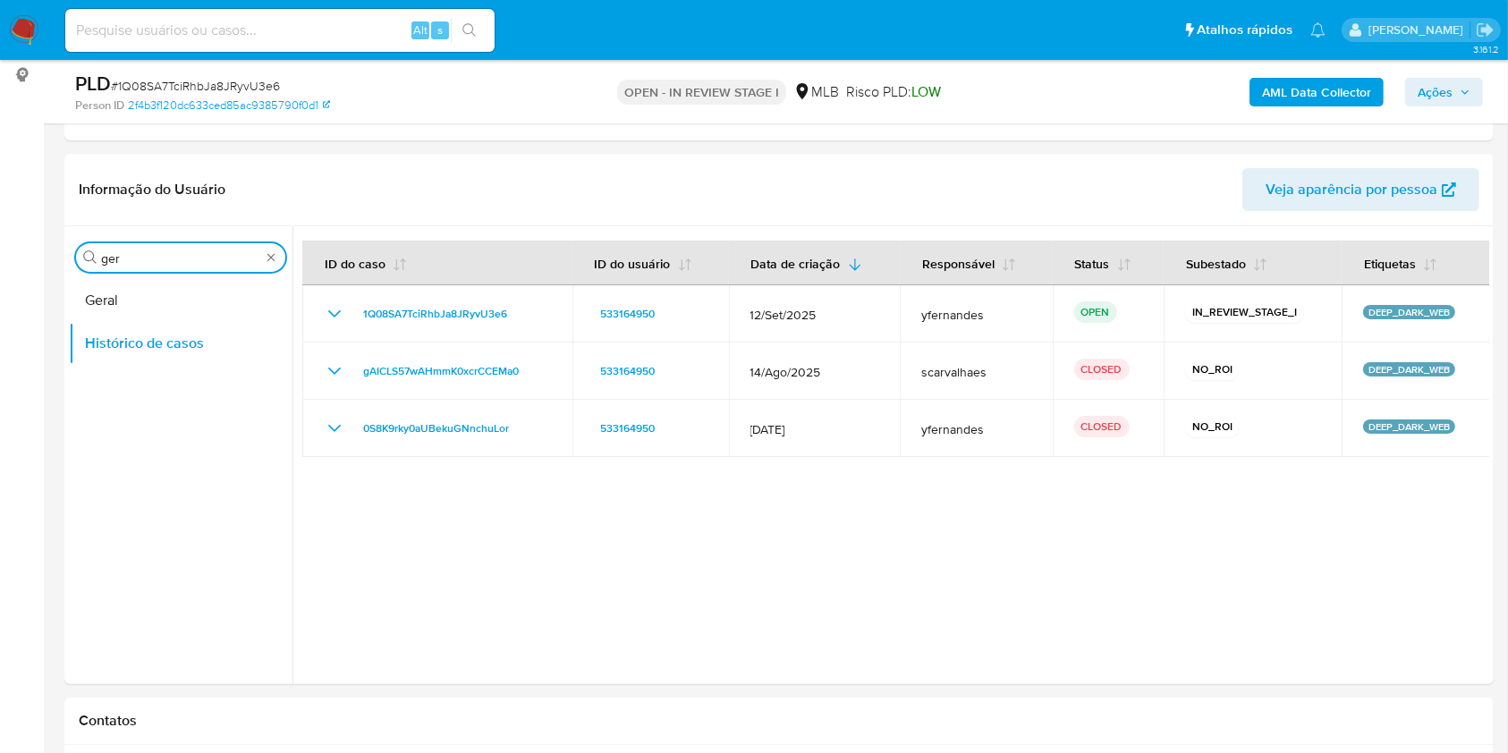
click at [132, 281] on button "Geral" at bounding box center [181, 300] width 224 height 43
click at [100, 290] on button "Geral" at bounding box center [173, 300] width 209 height 43
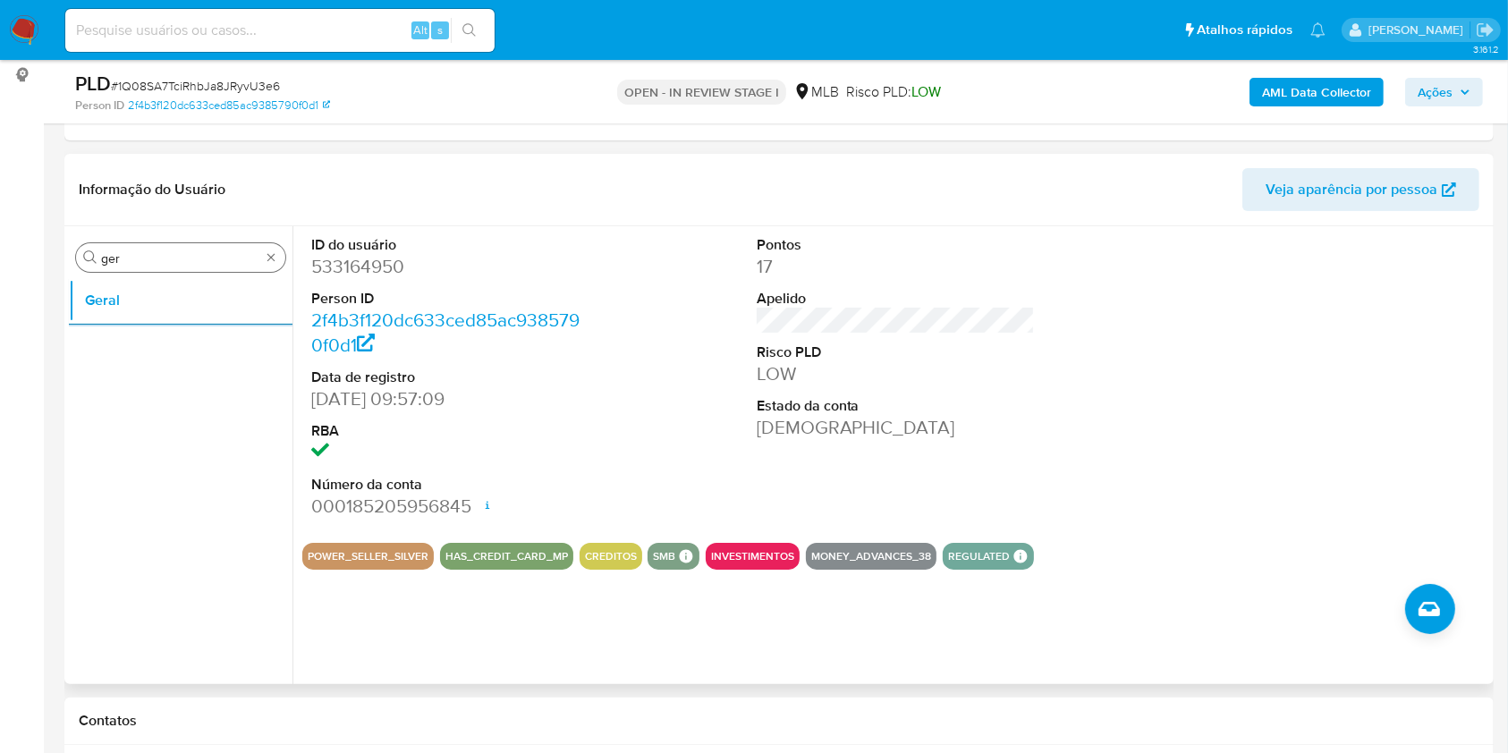
click at [147, 257] on input "ger" at bounding box center [180, 258] width 159 height 16
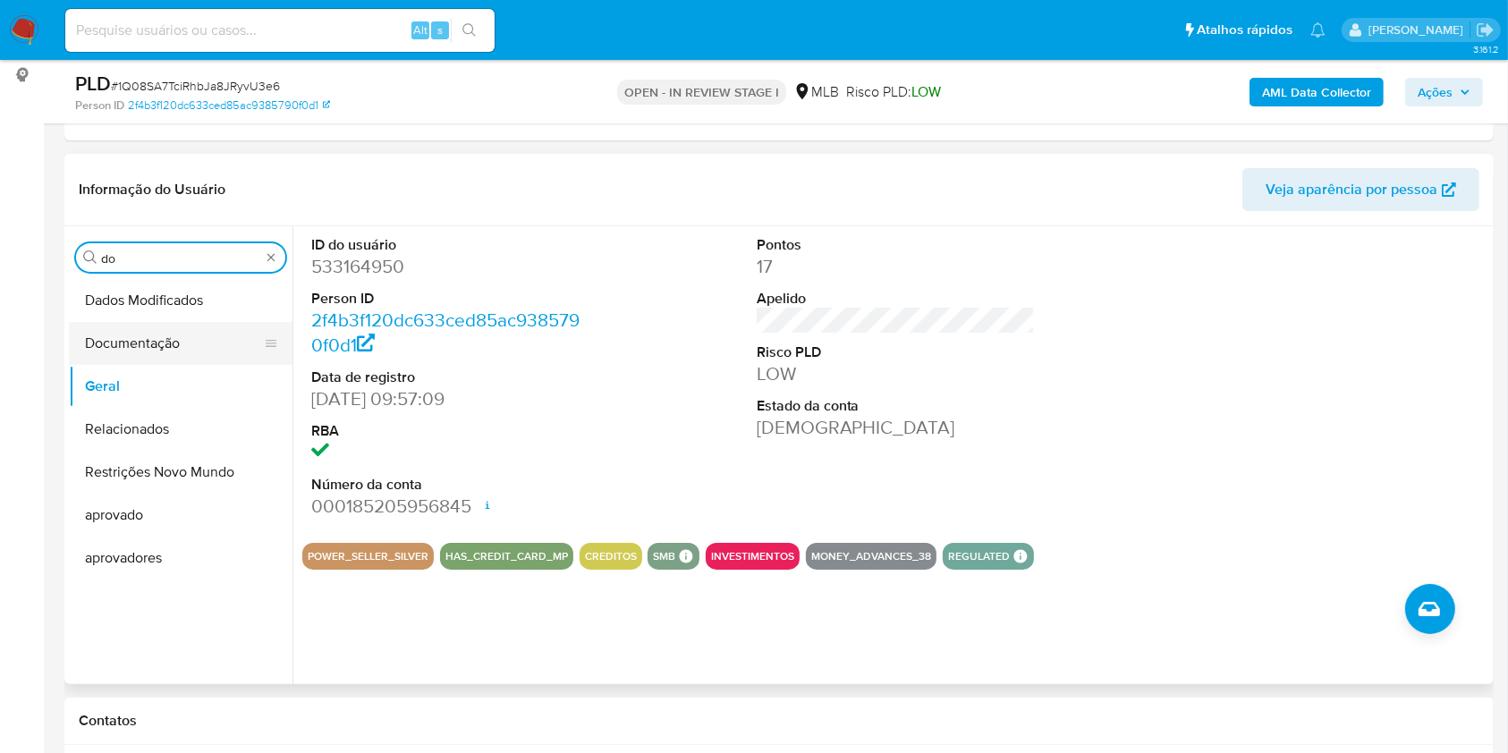
click at [165, 351] on button "Documentação" at bounding box center [173, 343] width 209 height 43
click at [144, 341] on button "Documentação" at bounding box center [173, 343] width 209 height 43
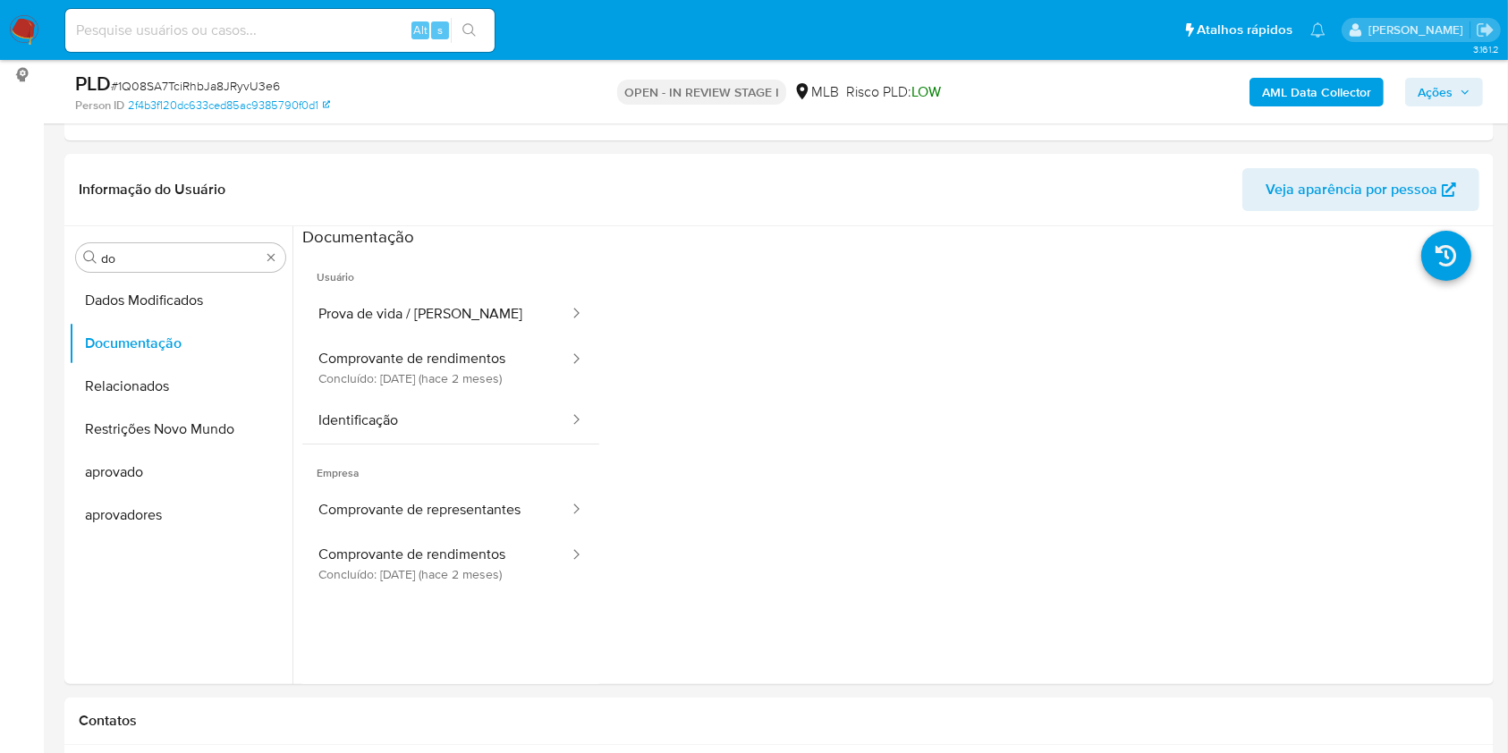
click at [370, 301] on button "Prova de vida / Selfie" at bounding box center [436, 315] width 268 height 46
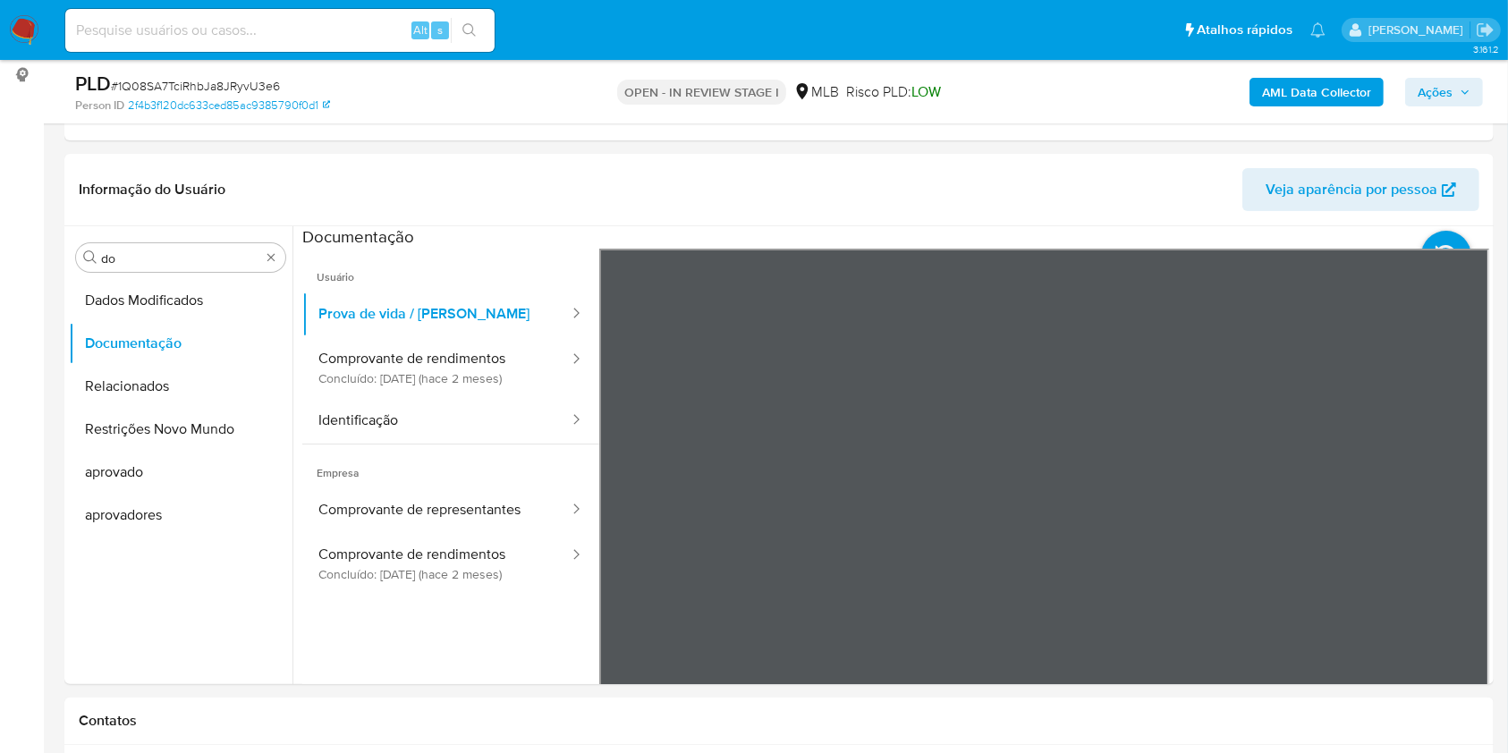
click at [370, 301] on button "Prova de vida / Selfie" at bounding box center [436, 315] width 268 height 46
click at [413, 433] on button "Identificação" at bounding box center [436, 421] width 268 height 46
click at [1451, 529] on icon at bounding box center [1467, 539] width 36 height 36
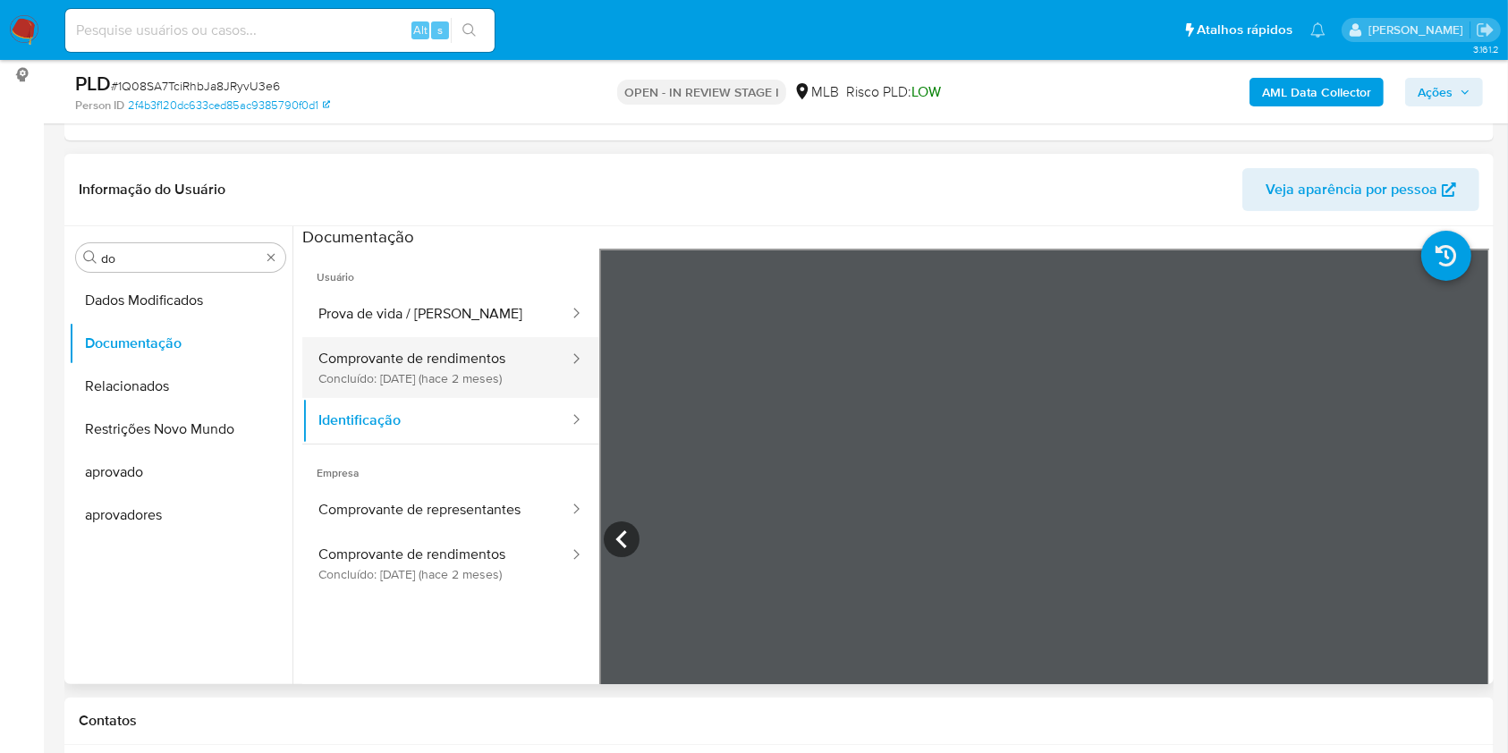
click at [463, 365] on button "Comprovante de rendimentos Concluído: 22/07/2025 (hace 2 meses)" at bounding box center [436, 367] width 268 height 61
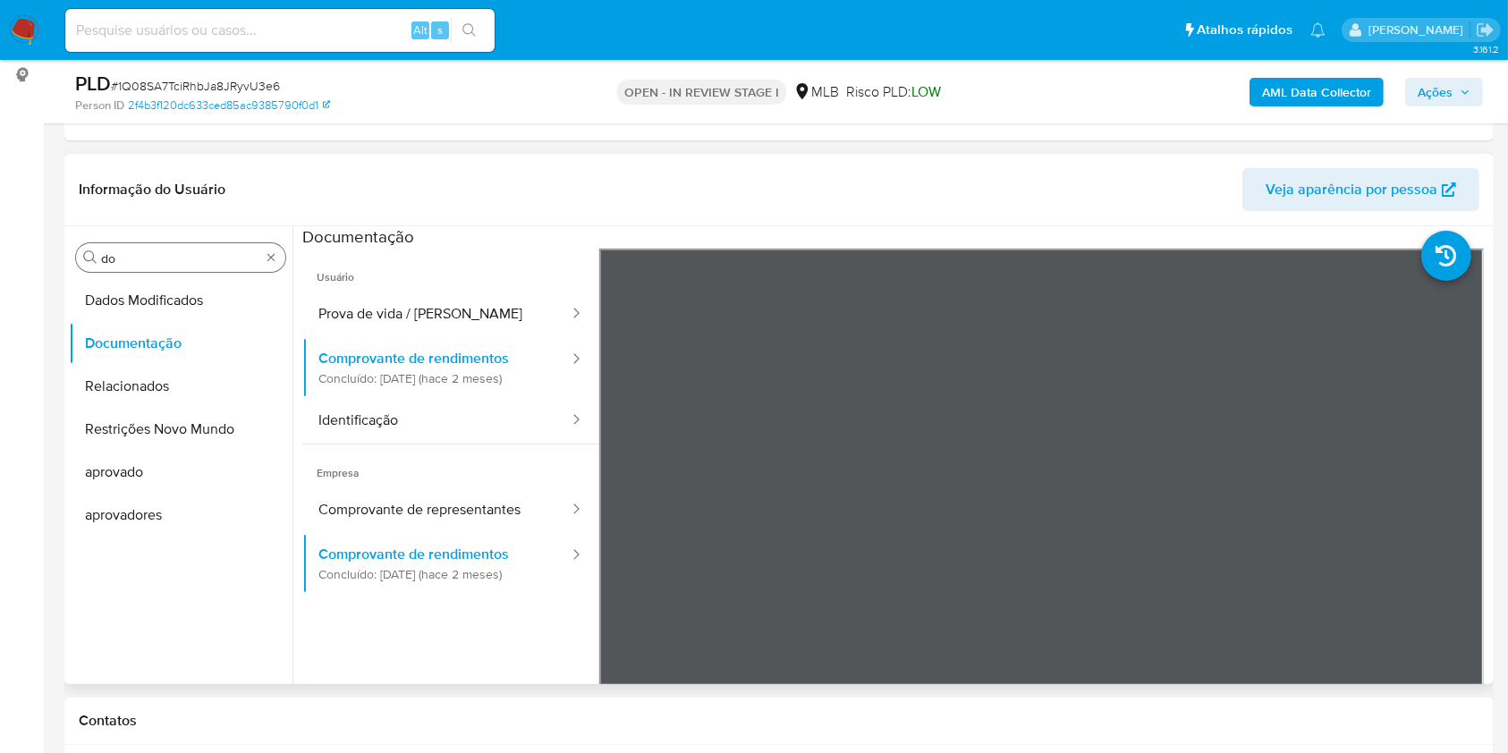
click at [159, 261] on input "do" at bounding box center [180, 258] width 159 height 16
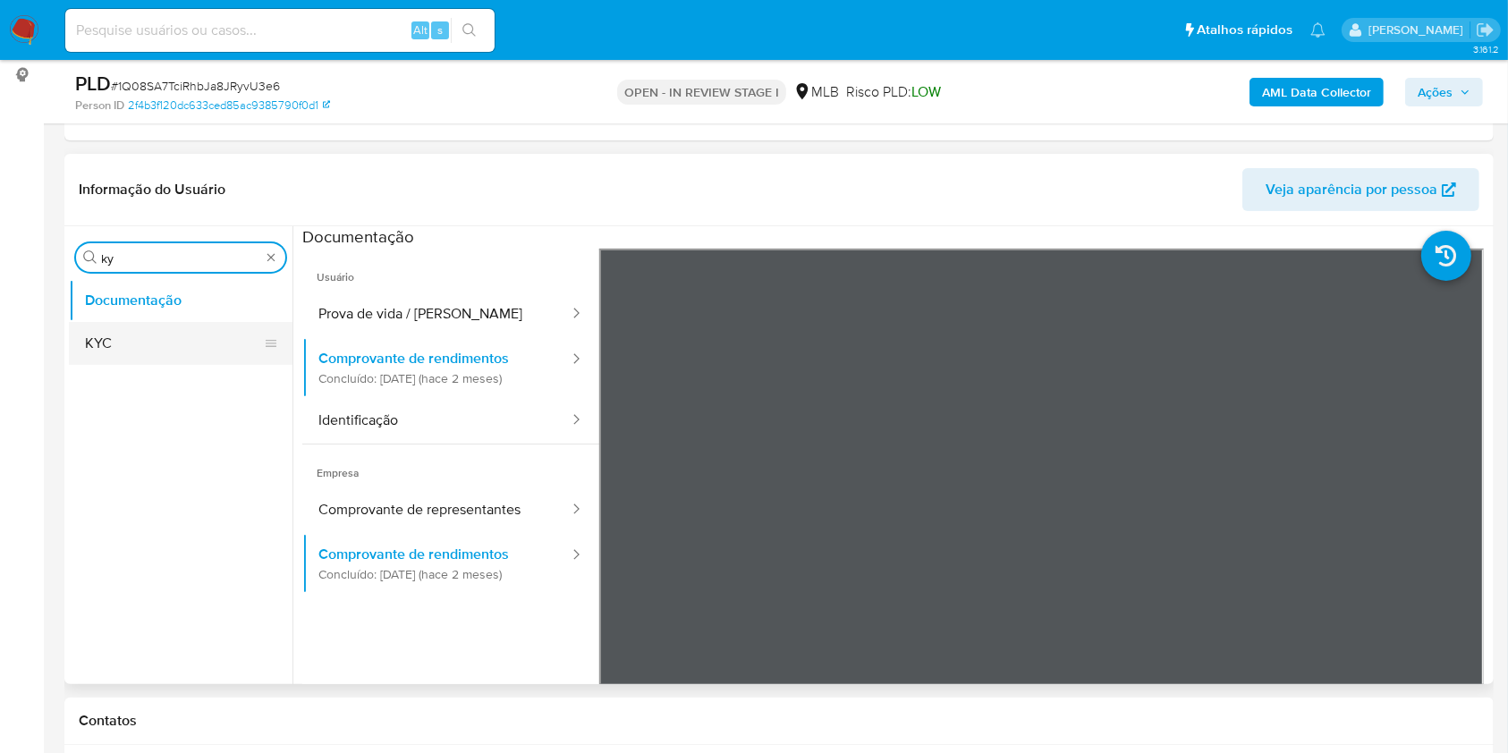
type input "ky"
click at [93, 362] on button "KYC" at bounding box center [173, 343] width 209 height 43
click at [76, 345] on button "KYC" at bounding box center [173, 343] width 209 height 43
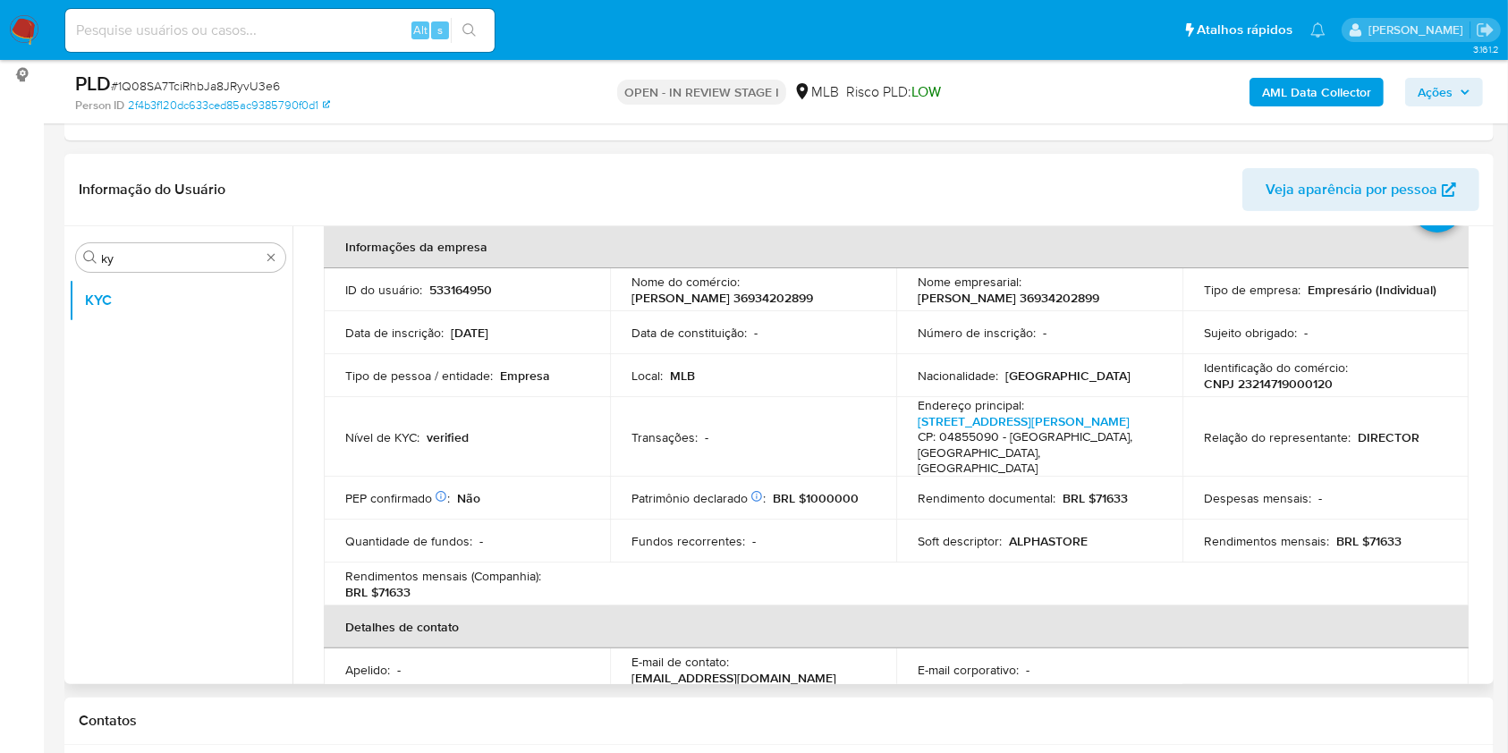
scroll to position [89, 0]
click at [1375, 546] on p "BRL $71633" at bounding box center [1368, 538] width 65 height 16
copy p "71633"
click at [802, 438] on div "Transações : -" at bounding box center [752, 435] width 243 height 16
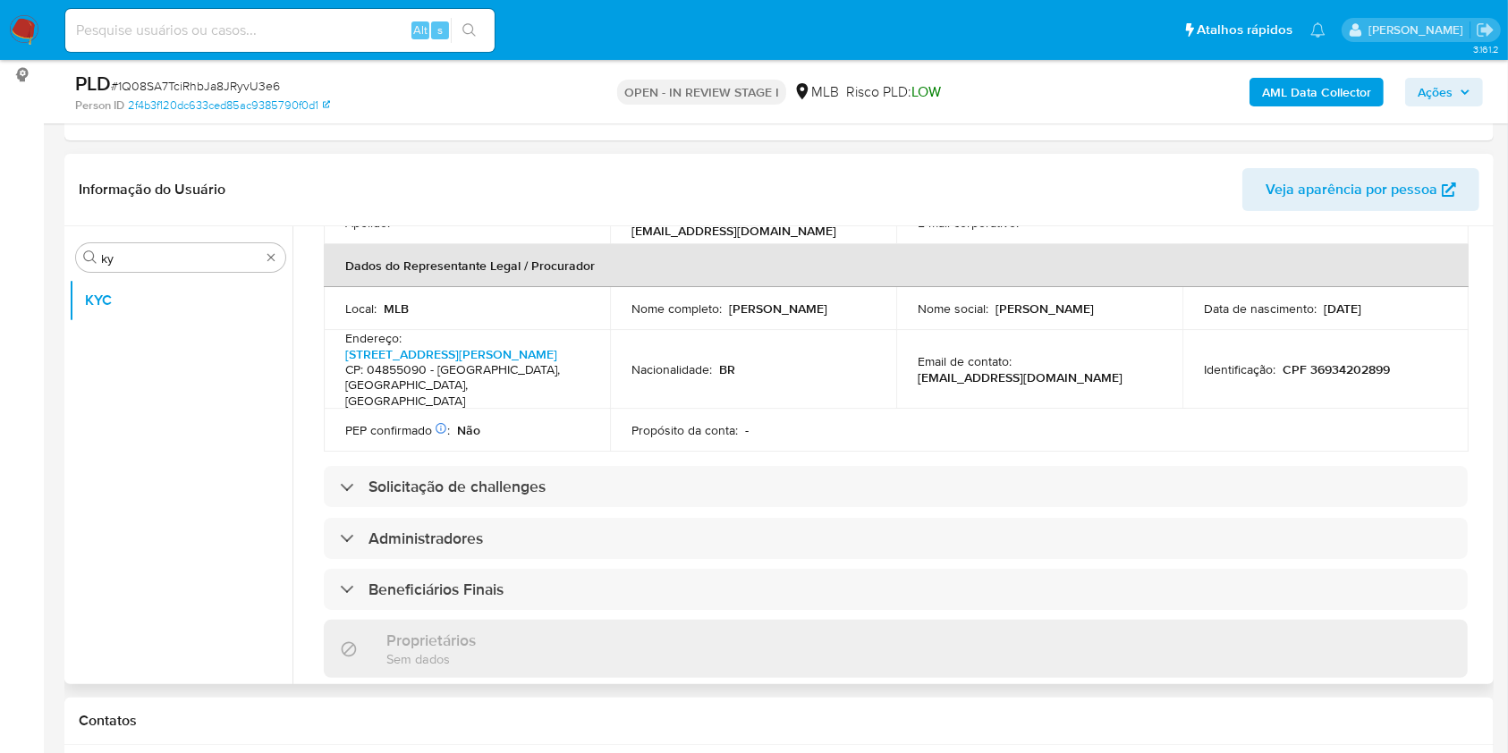
scroll to position [565, 0]
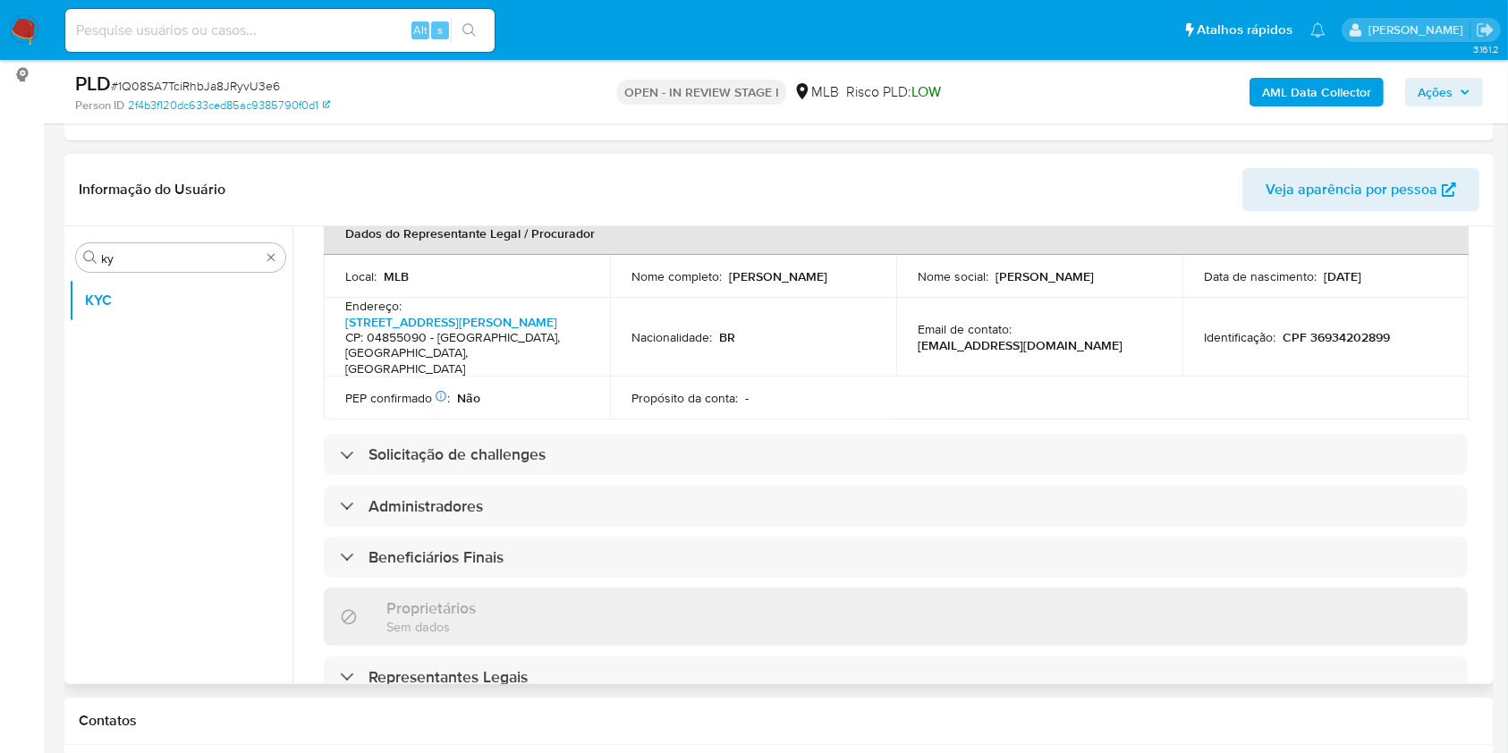
click at [794, 433] on div "Informações da empresa ID do usuário : 533164950 Nome do comércio : MAXWEL DA C…" at bounding box center [896, 467] width 1144 height 1442
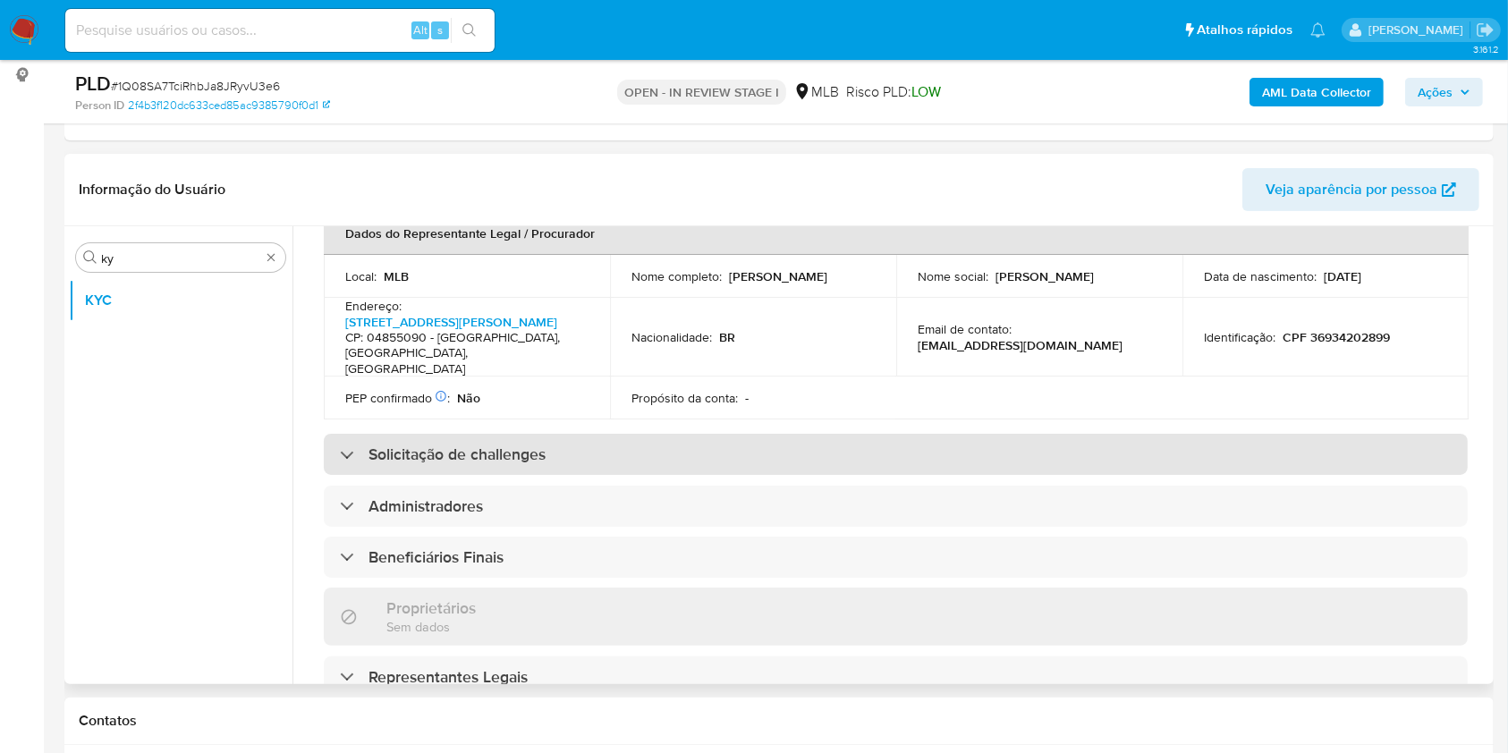
click at [746, 451] on div "Solicitação de challenges" at bounding box center [896, 454] width 1144 height 41
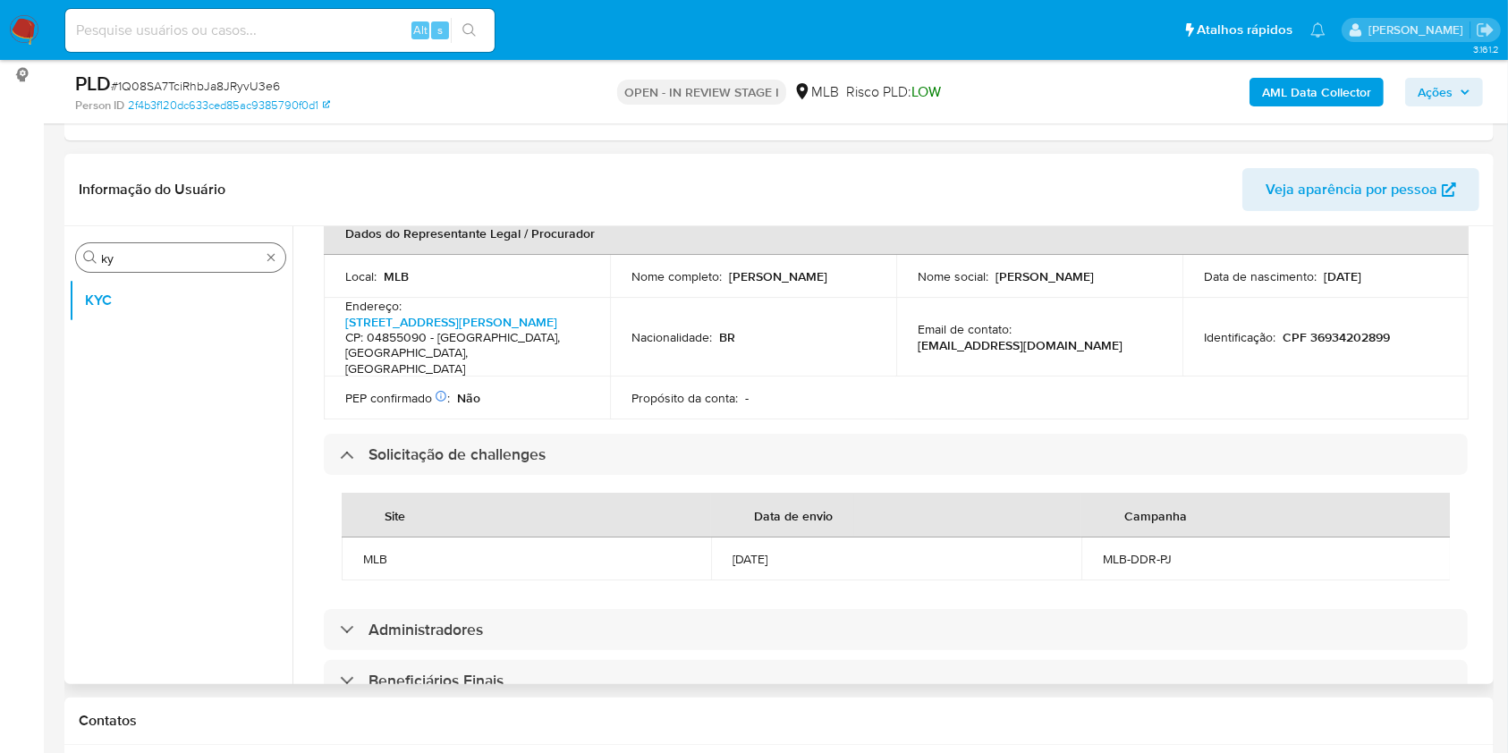
click at [140, 261] on input "ky" at bounding box center [180, 258] width 159 height 16
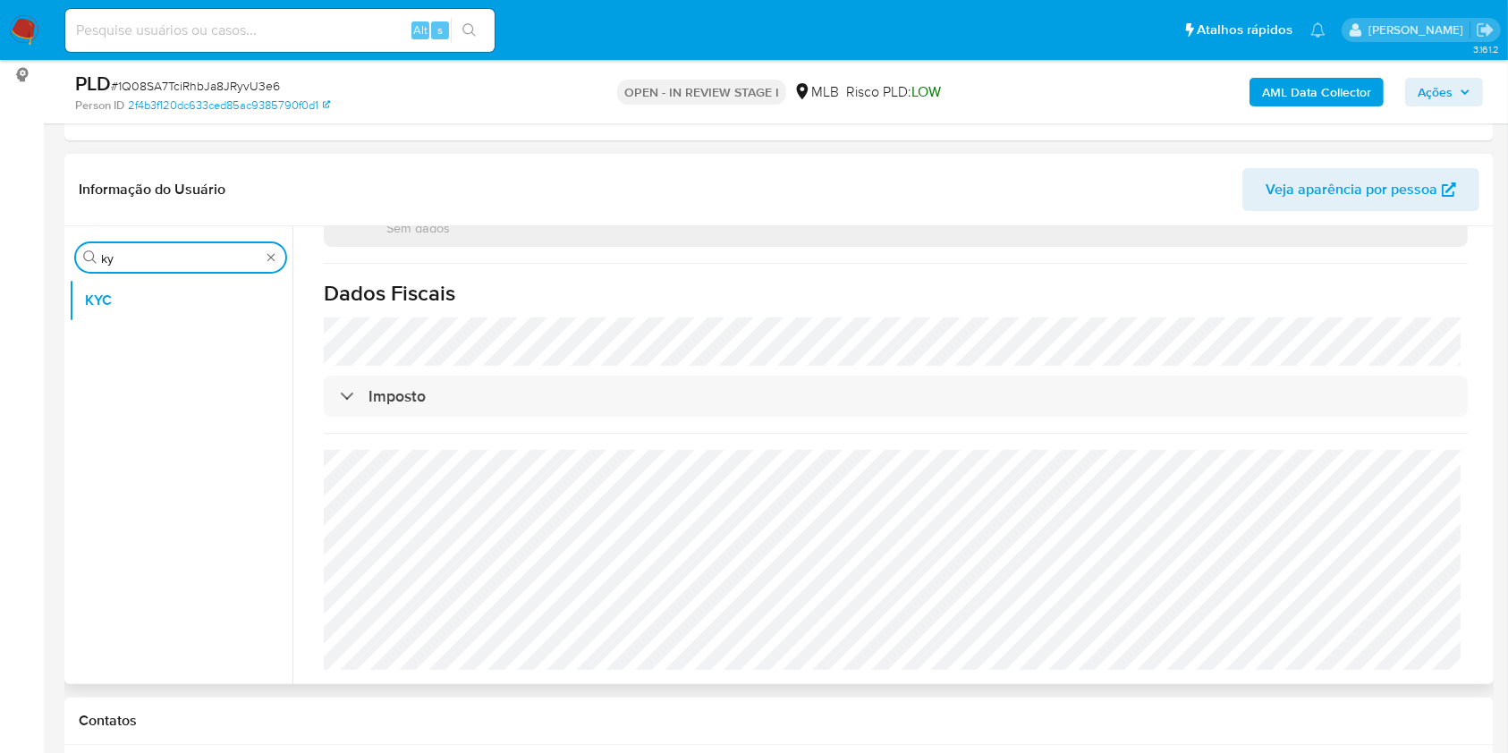
click at [156, 254] on input "ky" at bounding box center [180, 258] width 159 height 16
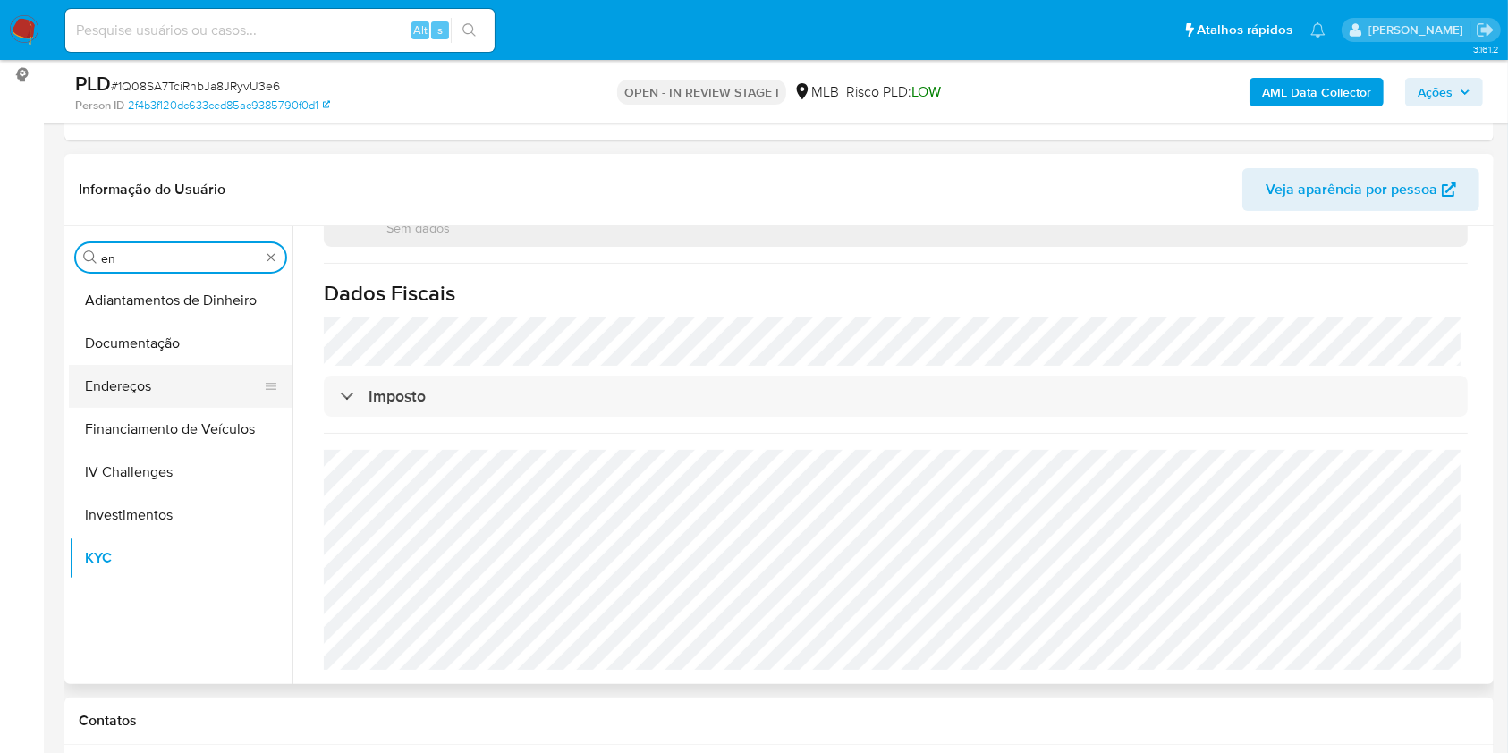
type input "en"
click at [165, 388] on button "Endereços" at bounding box center [173, 386] width 209 height 43
click at [131, 385] on button "Endereços" at bounding box center [173, 386] width 209 height 43
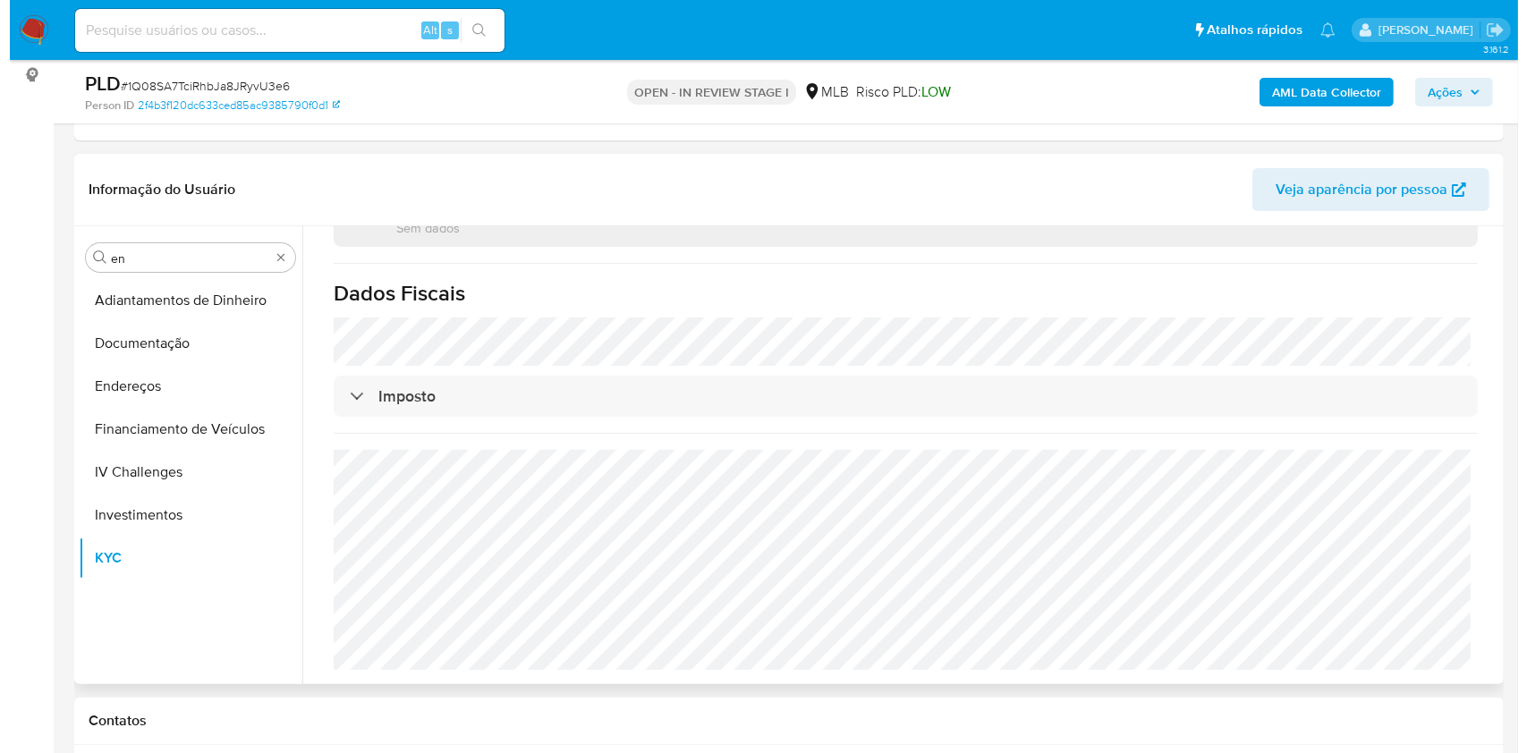
scroll to position [0, 0]
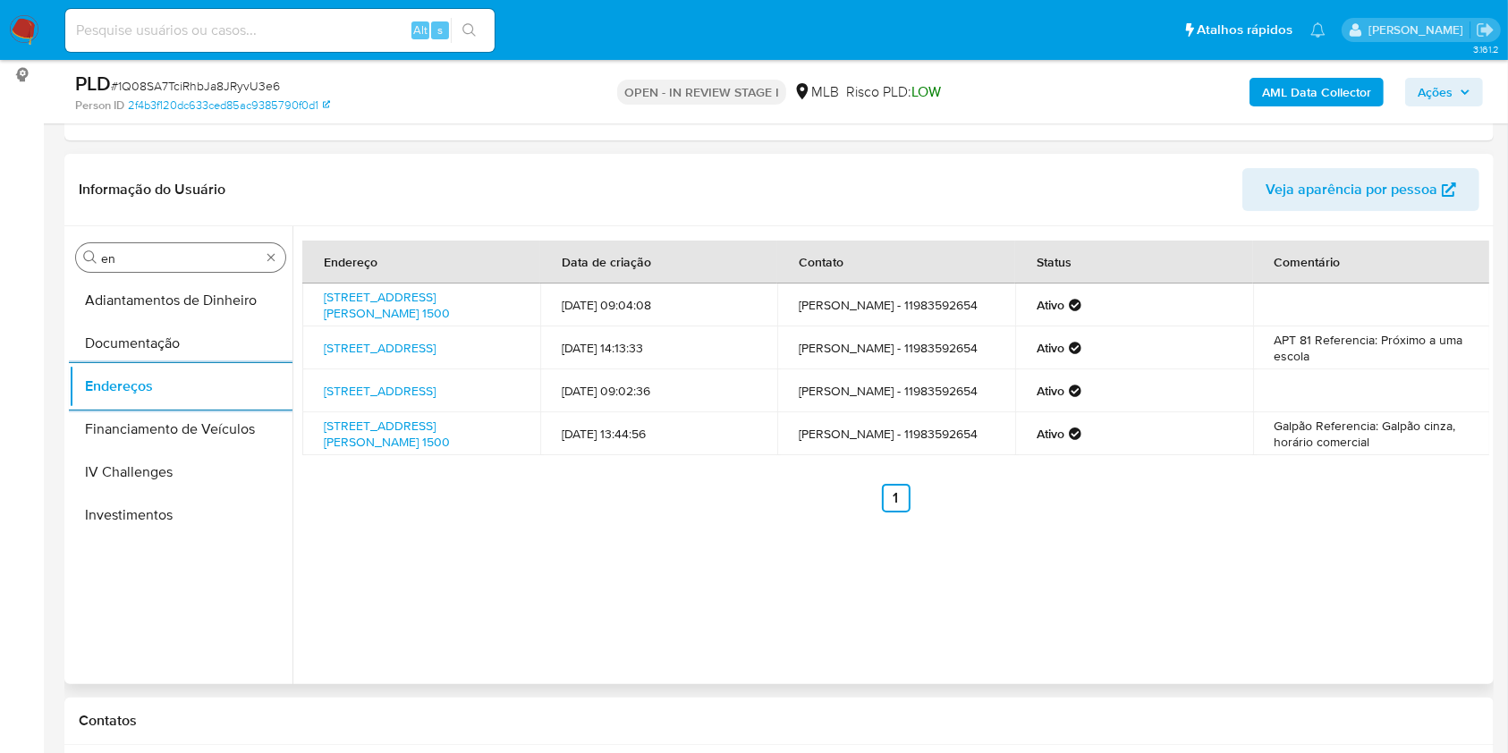
click at [162, 261] on input "en" at bounding box center [180, 258] width 159 height 16
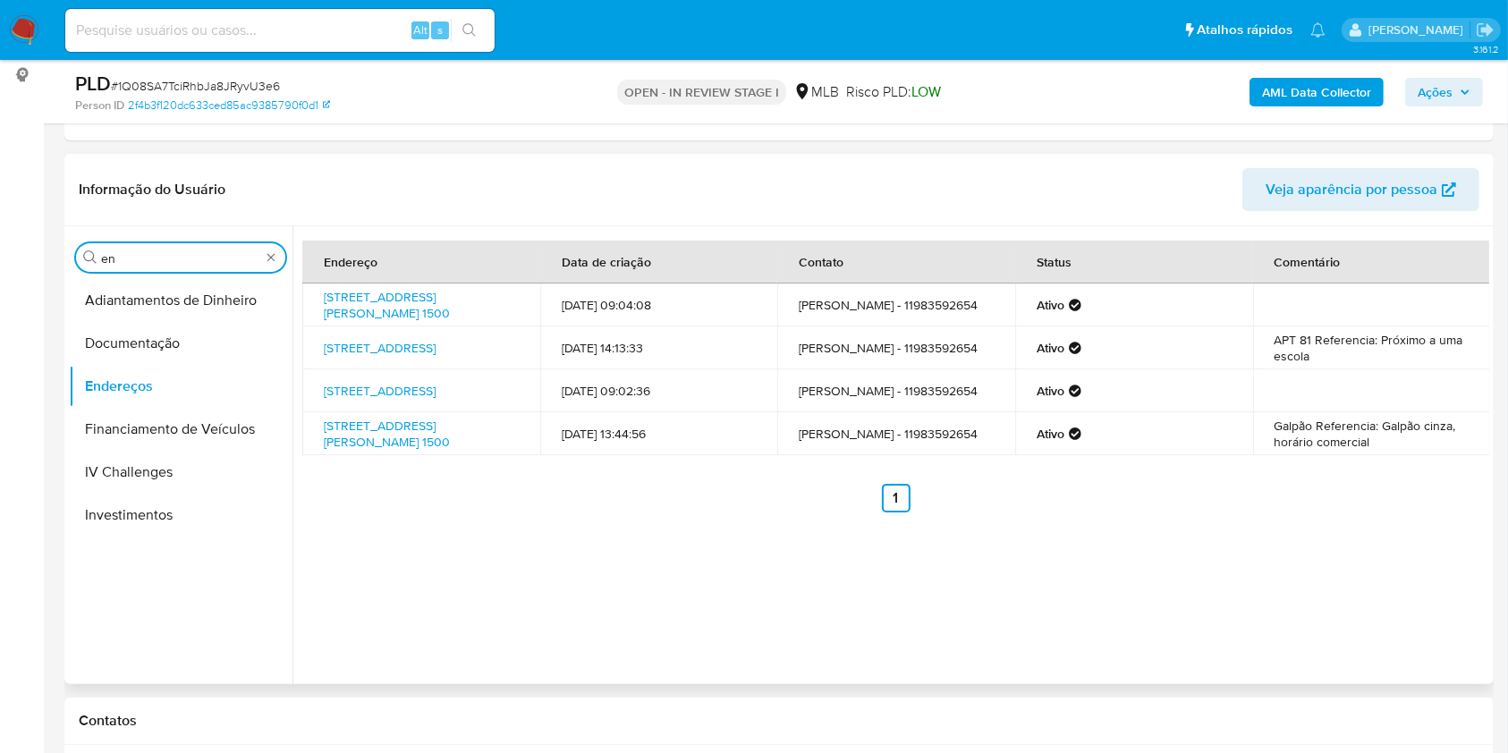
click at [162, 261] on input "en" at bounding box center [180, 258] width 159 height 16
type input "ge"
click at [131, 289] on button "Detalhe da geolocalização" at bounding box center [181, 300] width 224 height 43
click at [103, 311] on button "Detalhe da geolocalização" at bounding box center [173, 300] width 209 height 43
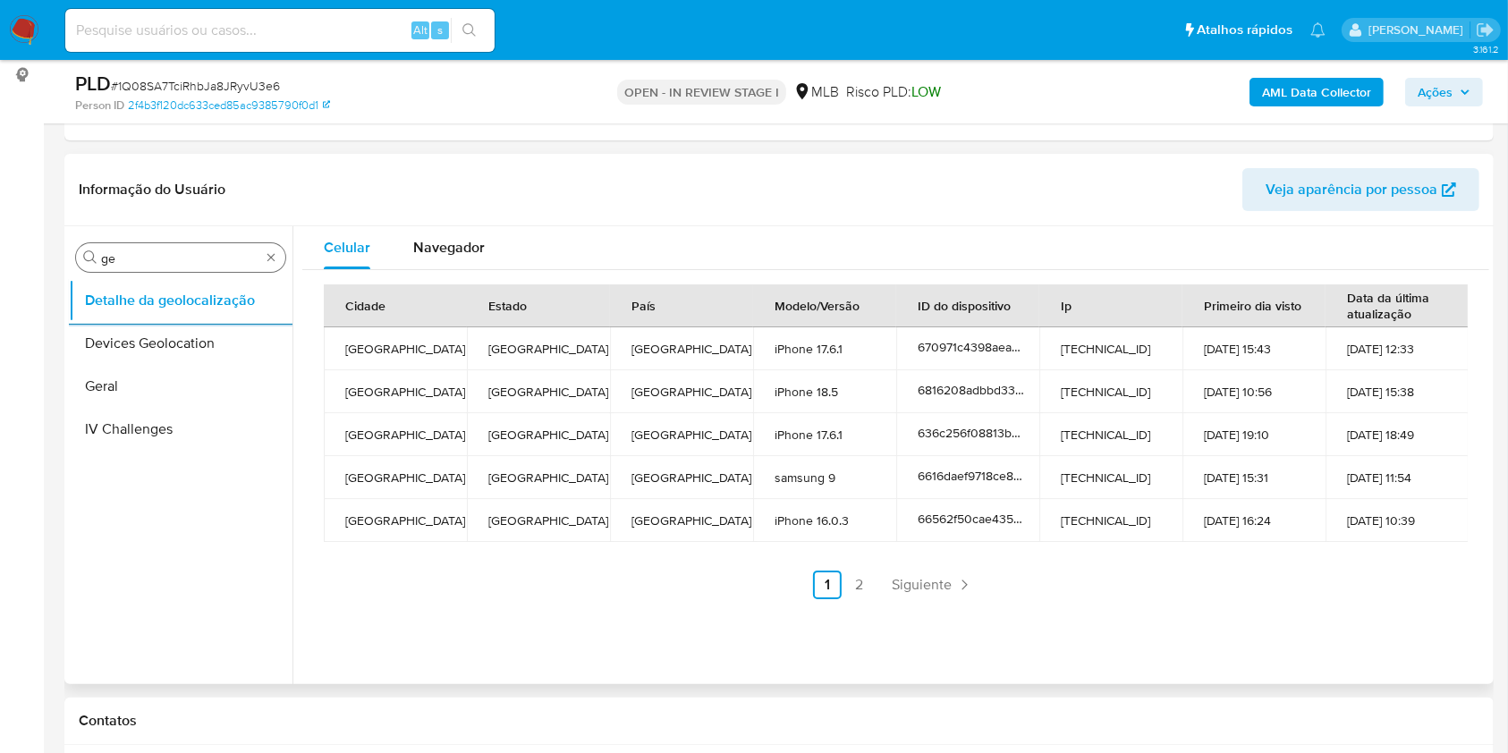
click at [190, 265] on input "ge" at bounding box center [180, 258] width 159 height 16
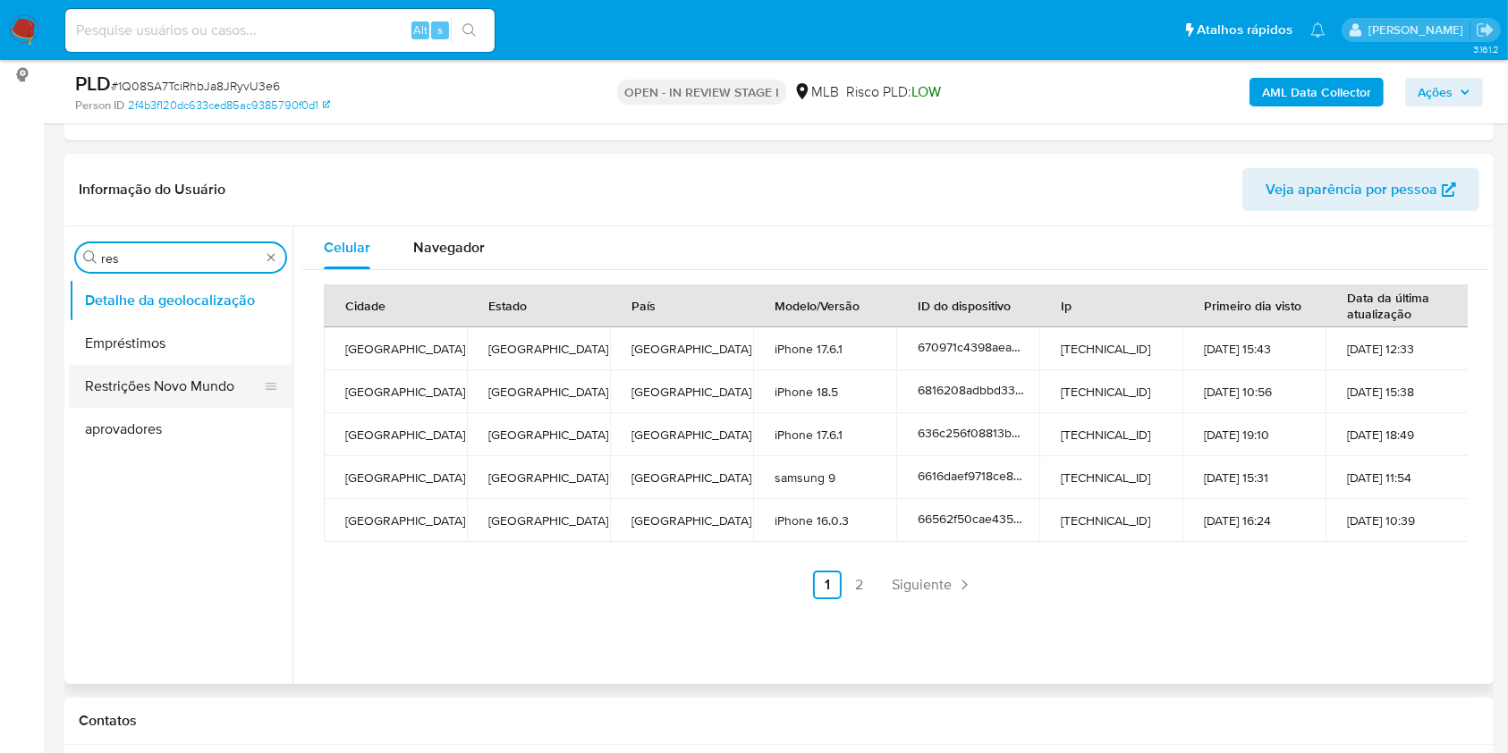
type input "res"
click at [140, 374] on button "Restrições Novo Mundo" at bounding box center [173, 386] width 209 height 43
click at [136, 375] on button "Restrições Novo Mundo" at bounding box center [173, 386] width 209 height 43
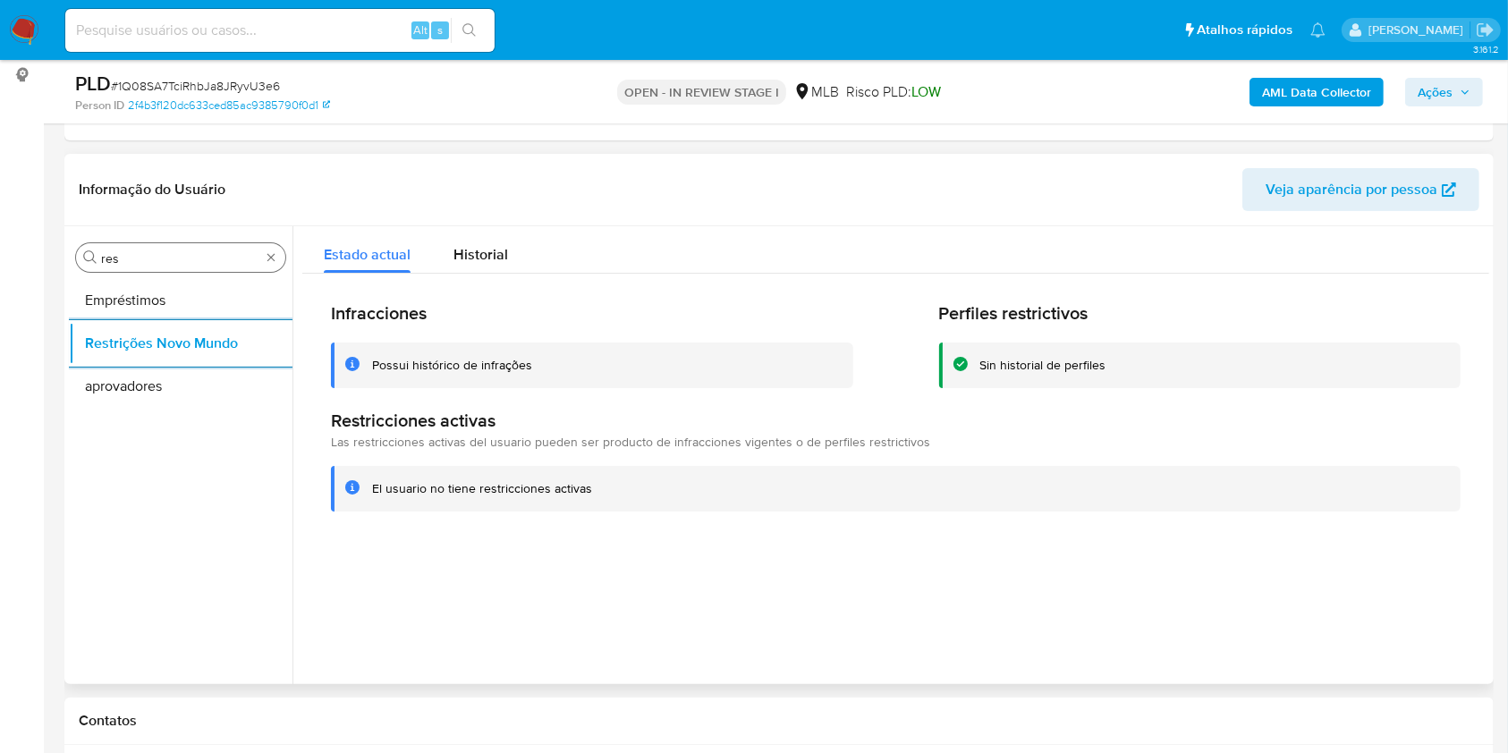
click at [217, 243] on div "Procurar res" at bounding box center [180, 257] width 209 height 29
click at [185, 251] on input "res" at bounding box center [180, 258] width 159 height 16
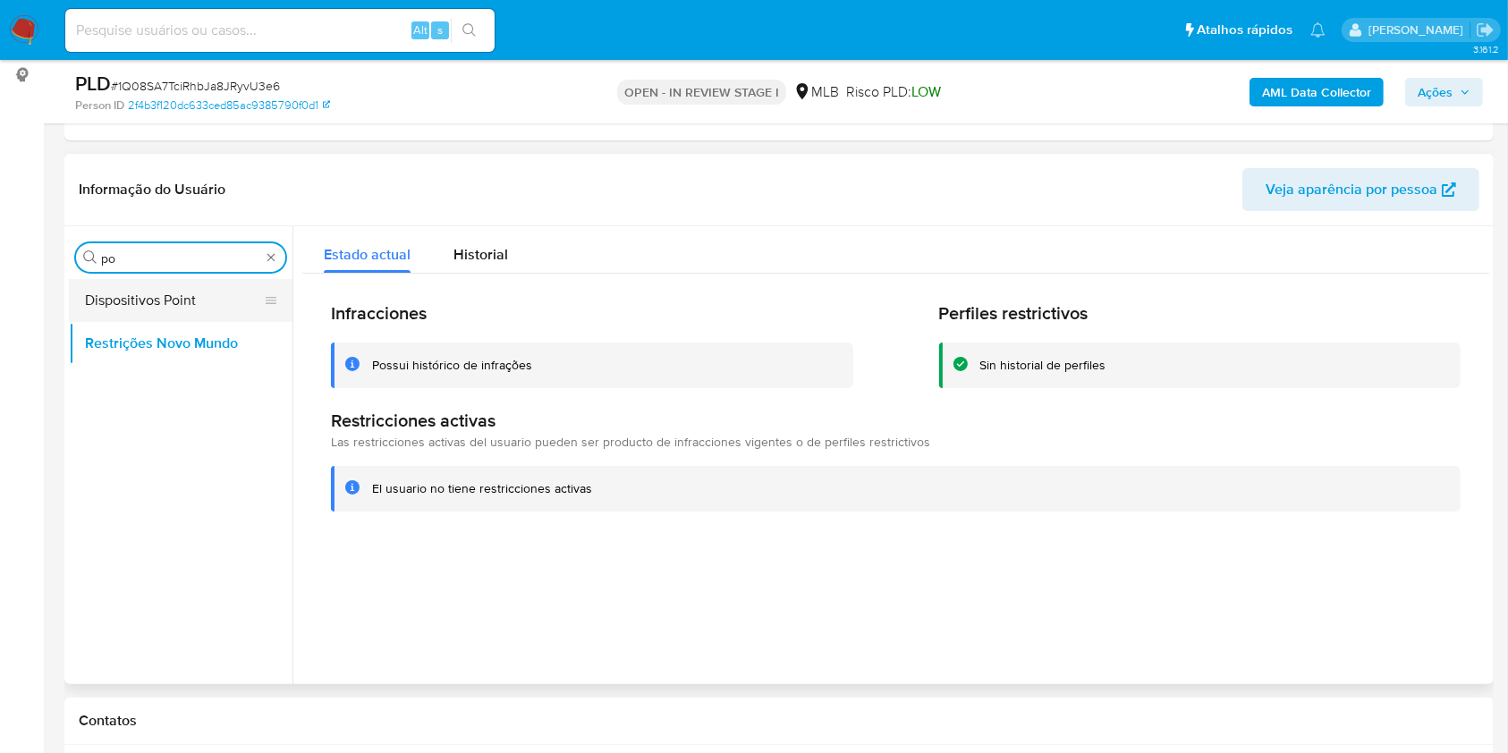
type input "po"
click at [151, 299] on button "Dispositivos Point" at bounding box center [173, 300] width 209 height 43
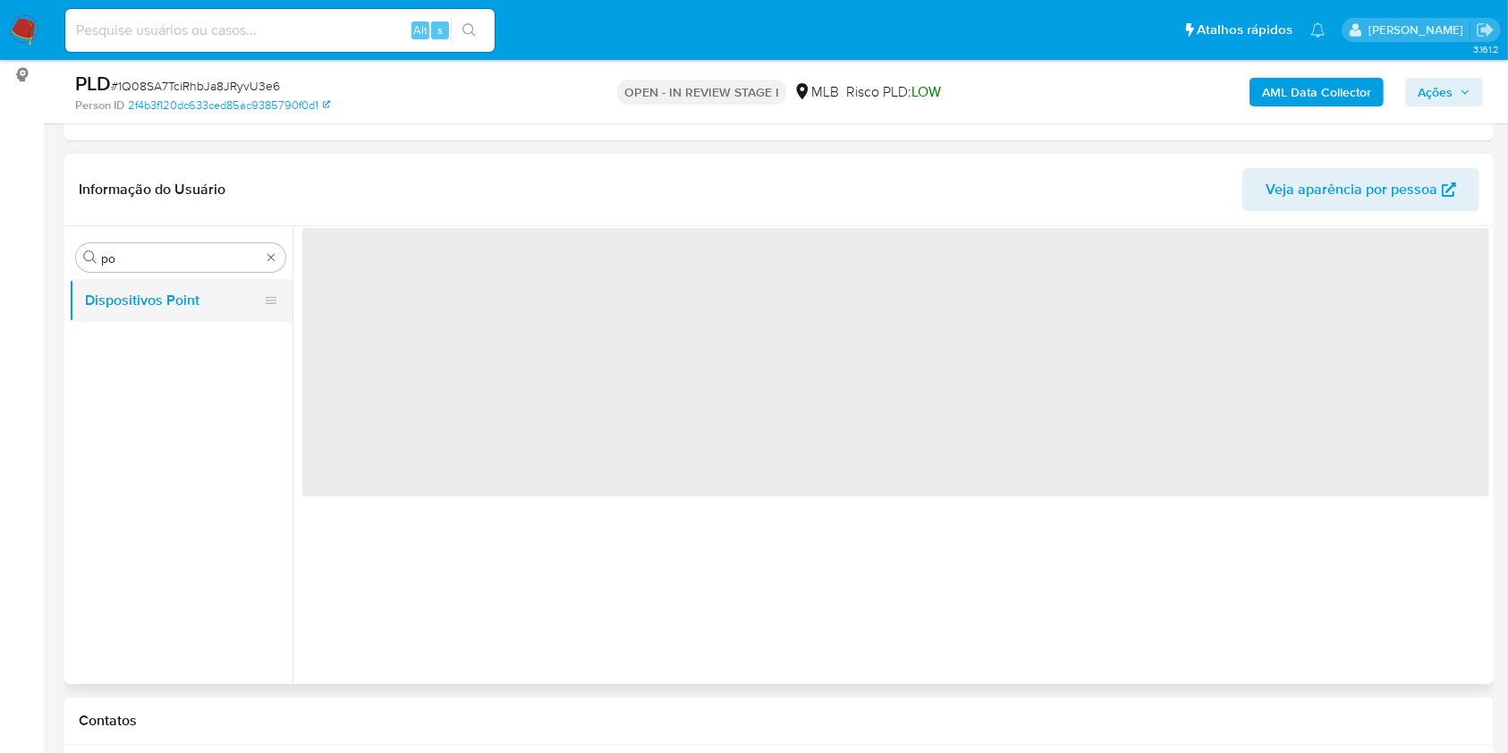
click at [143, 300] on button "Dispositivos Point" at bounding box center [173, 300] width 209 height 43
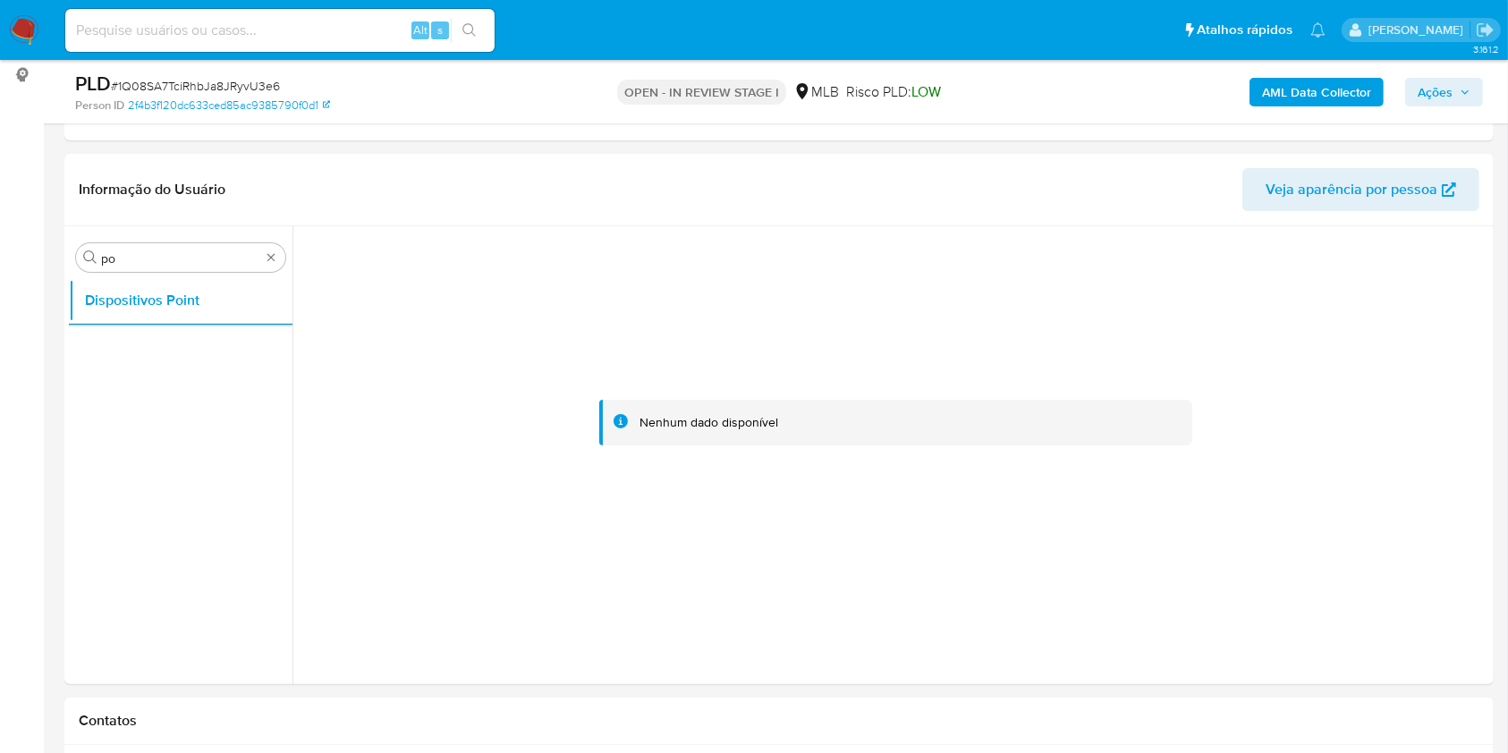
click at [1296, 97] on b "AML Data Collector" at bounding box center [1316, 92] width 109 height 29
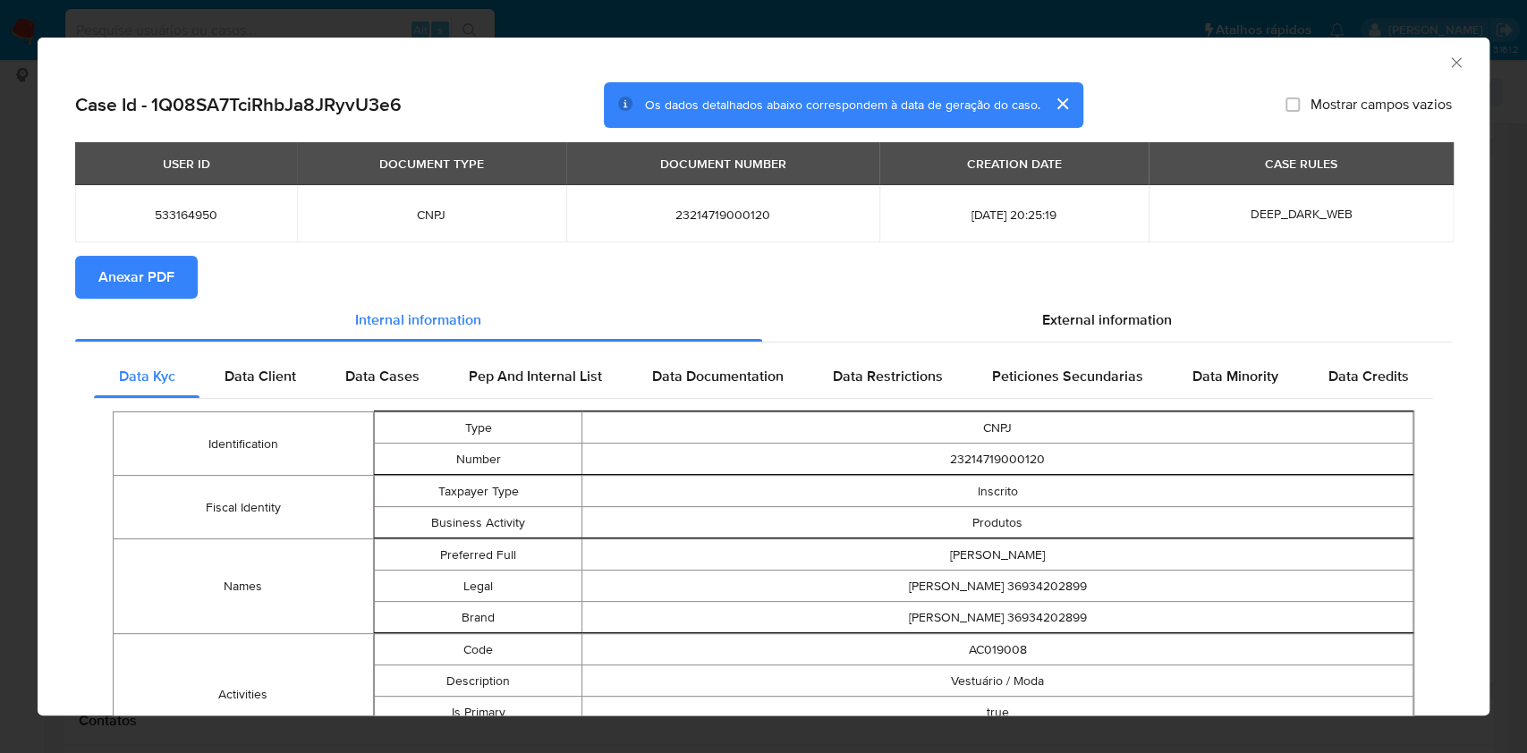
click at [160, 274] on span "Anexar PDF" at bounding box center [136, 277] width 76 height 39
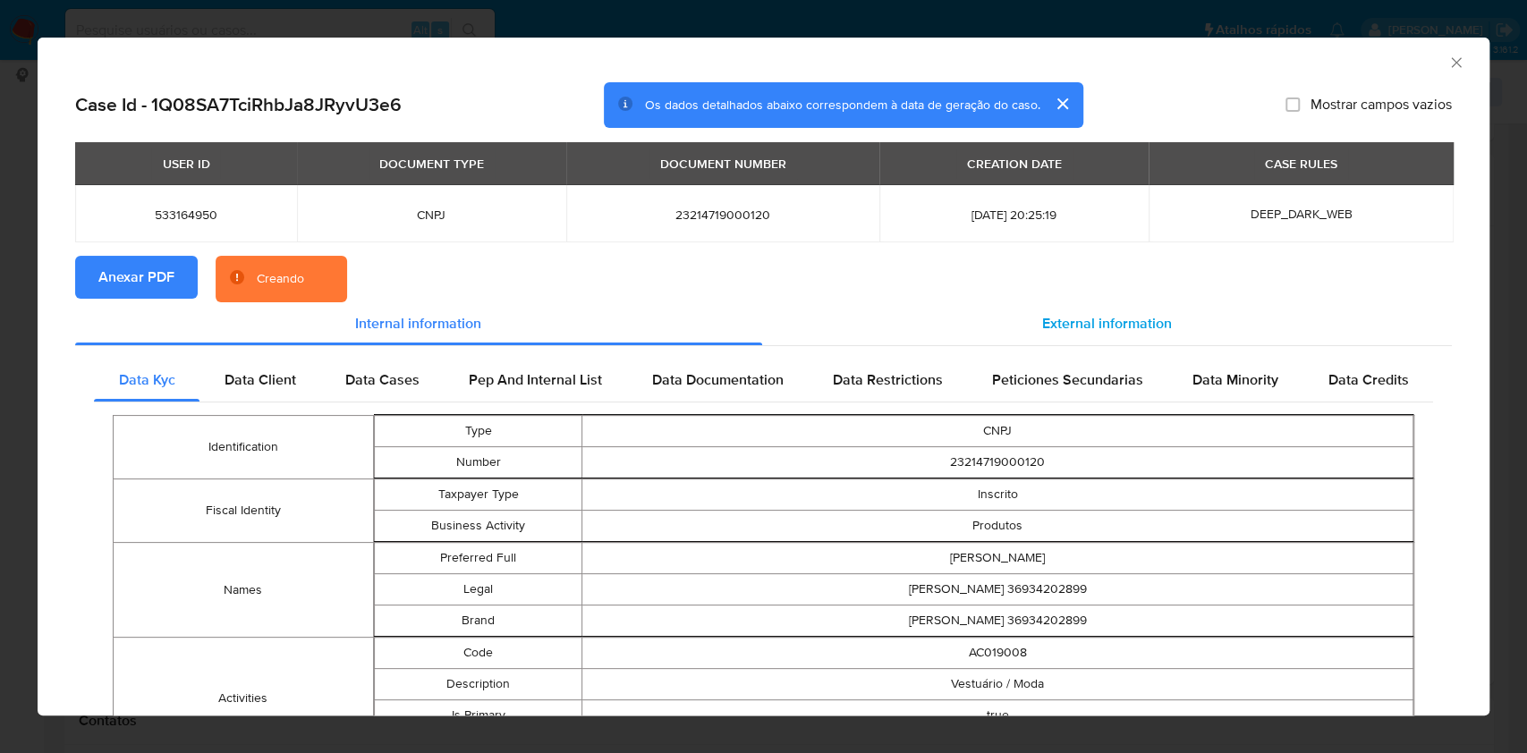
click at [1134, 336] on div "External information" at bounding box center [1107, 323] width 690 height 43
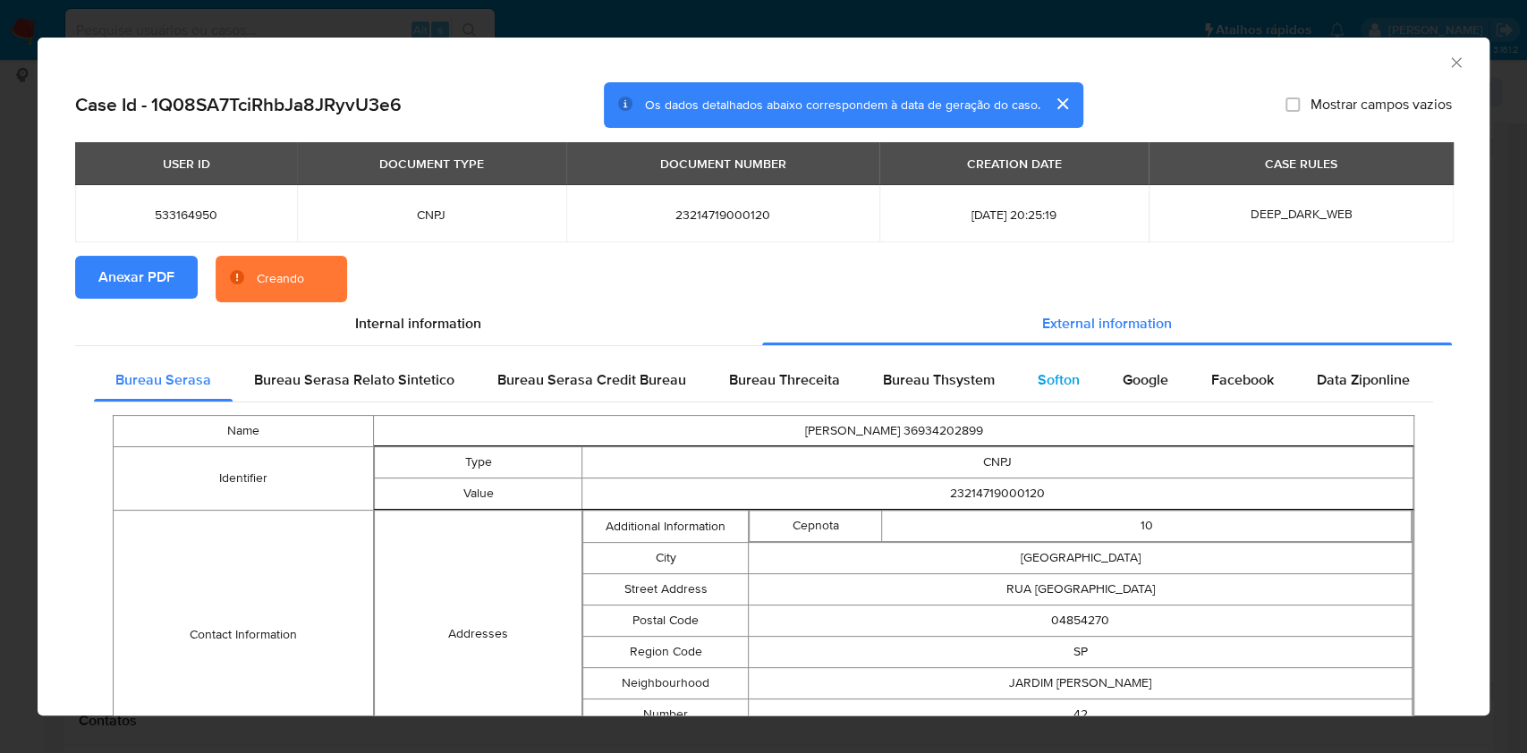
click at [1076, 372] on div "Softon" at bounding box center [1058, 380] width 85 height 43
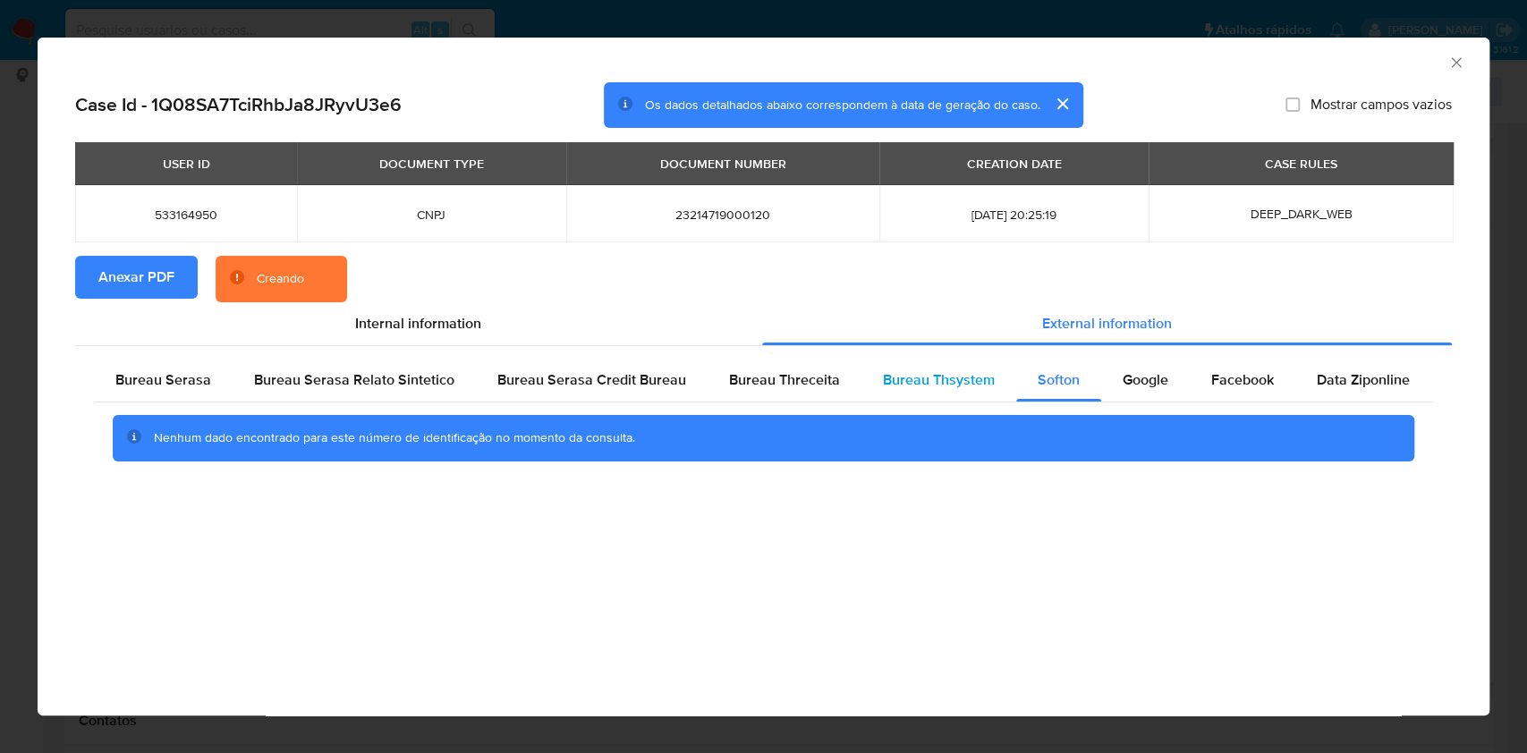
click at [982, 385] on span "Bureau Thsystem" at bounding box center [939, 379] width 112 height 21
click at [707, 364] on div "Bureau Threceita" at bounding box center [784, 380] width 154 height 43
click at [173, 368] on div "Bureau Serasa" at bounding box center [163, 380] width 139 height 43
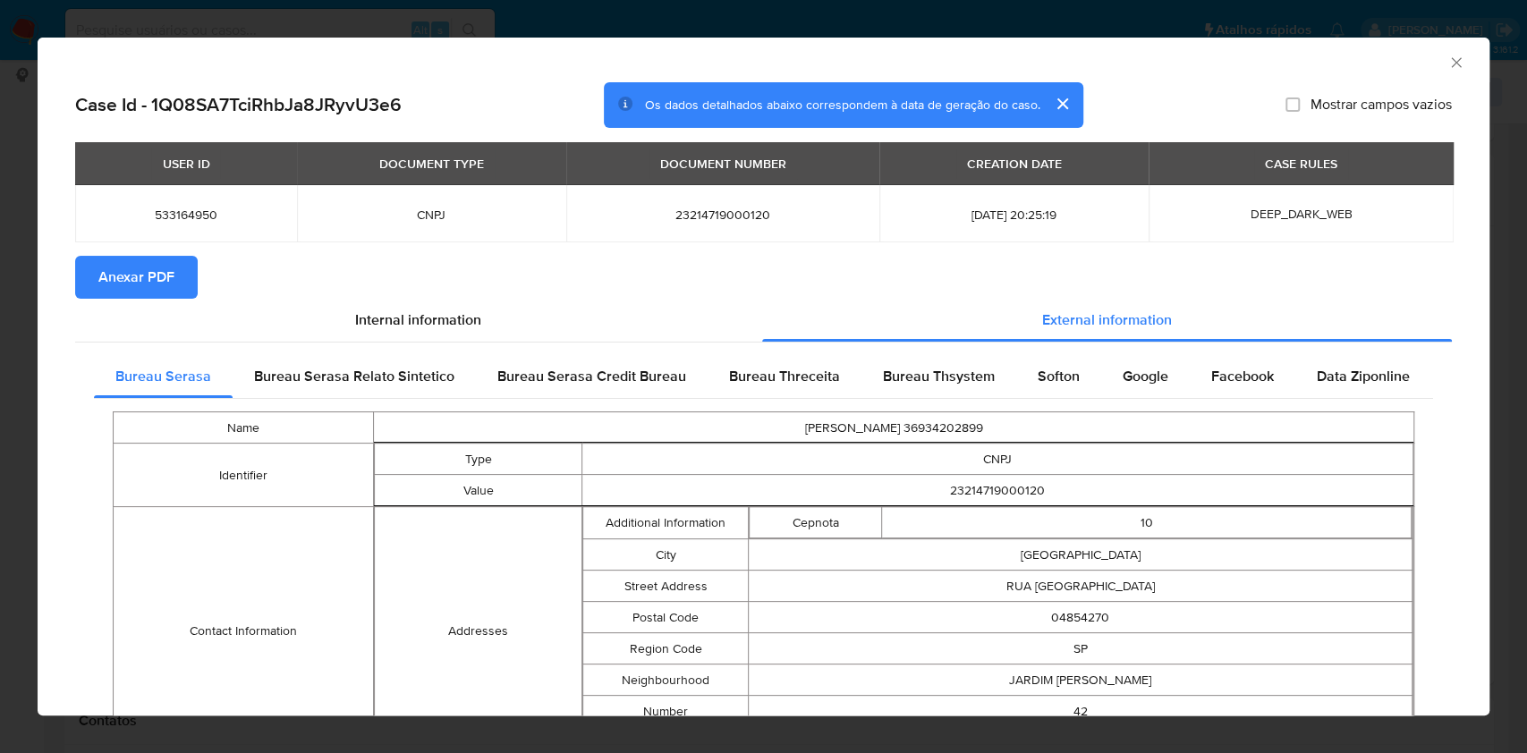
click at [0, 415] on div "AML Data Collector Case Id - 1Q08SA7TciRhbJa8JRyvU3e6 Os dados detalhados abaix…" at bounding box center [763, 376] width 1527 height 753
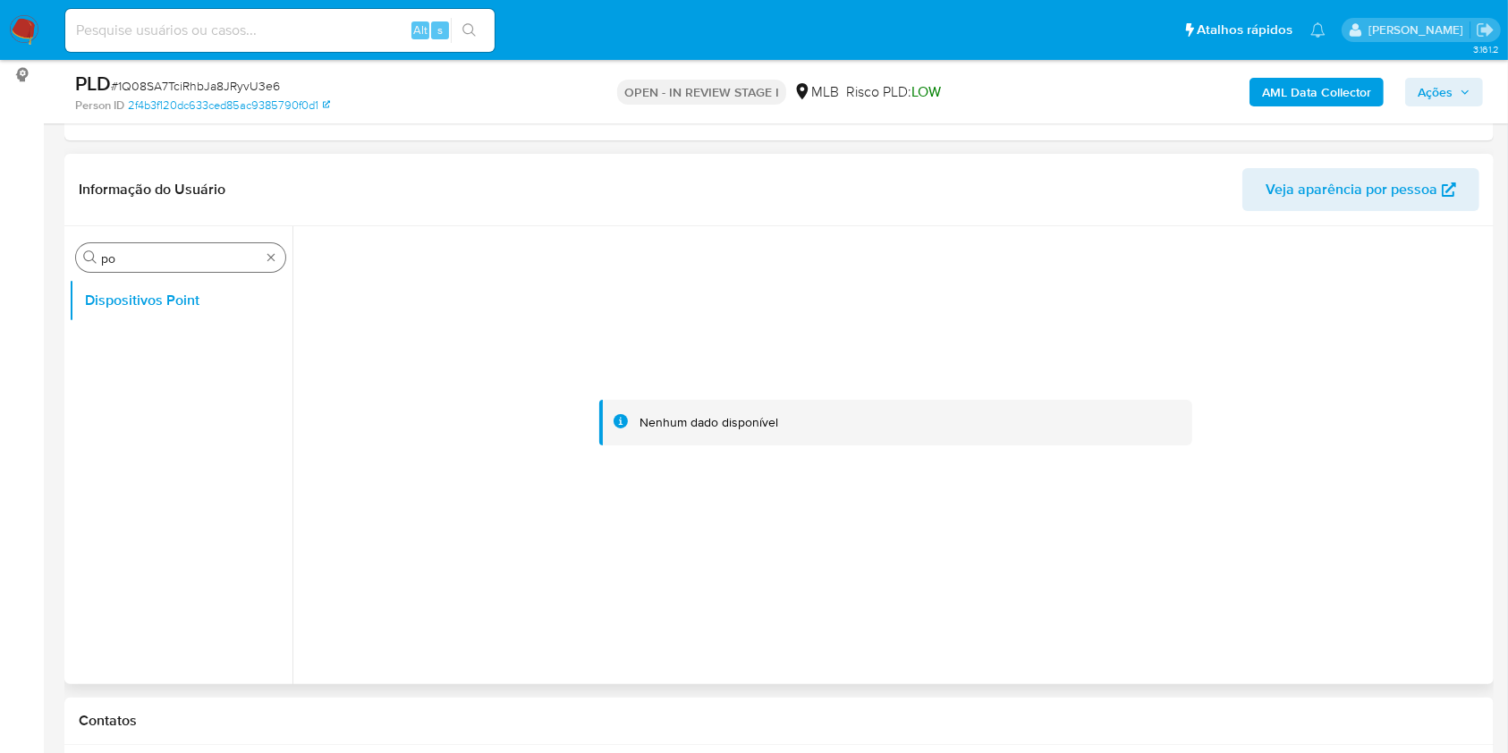
click at [275, 268] on div "Procurar po" at bounding box center [180, 257] width 209 height 29
click at [275, 264] on div "Procurar po" at bounding box center [180, 257] width 209 height 29
click at [257, 248] on div "Procurar po" at bounding box center [180, 257] width 209 height 29
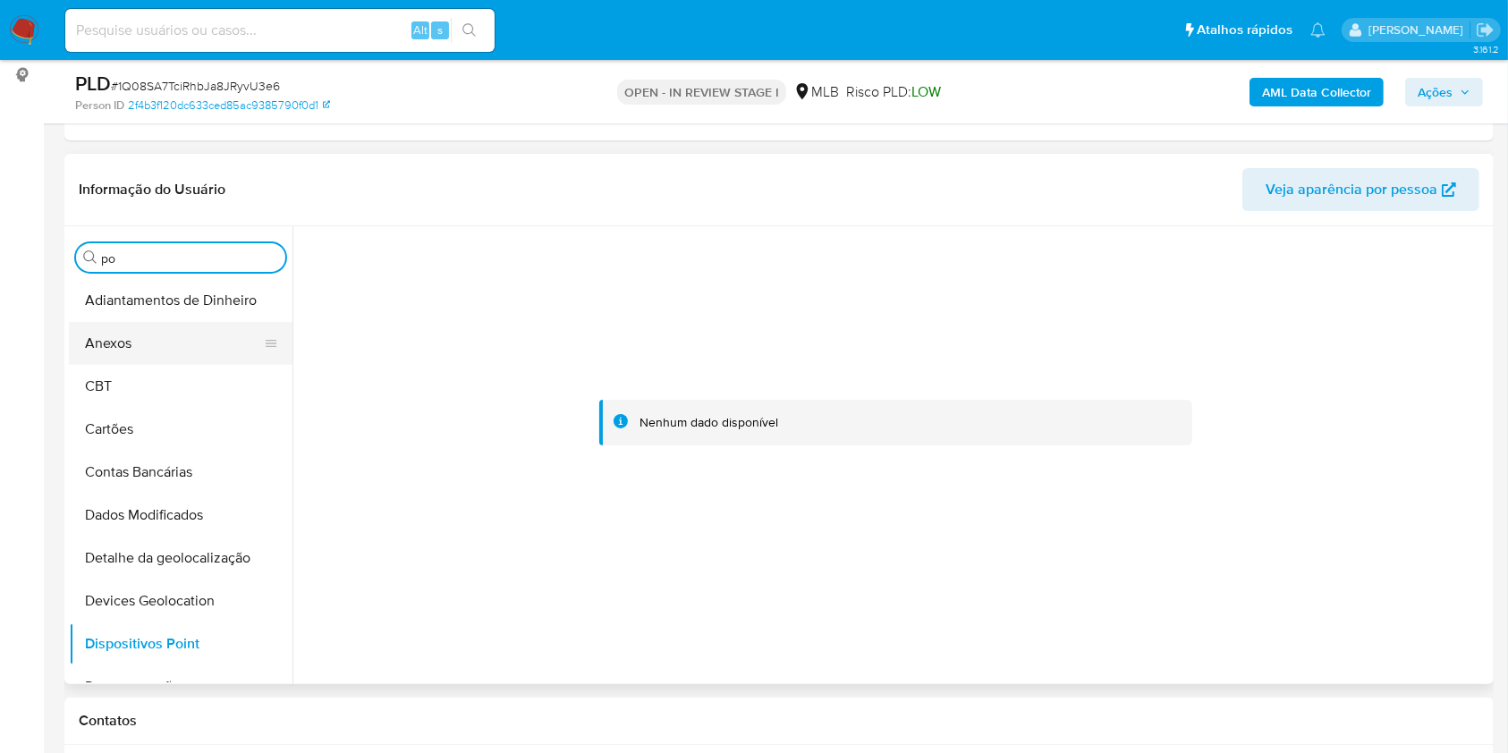
click at [183, 346] on button "Anexos" at bounding box center [173, 343] width 209 height 43
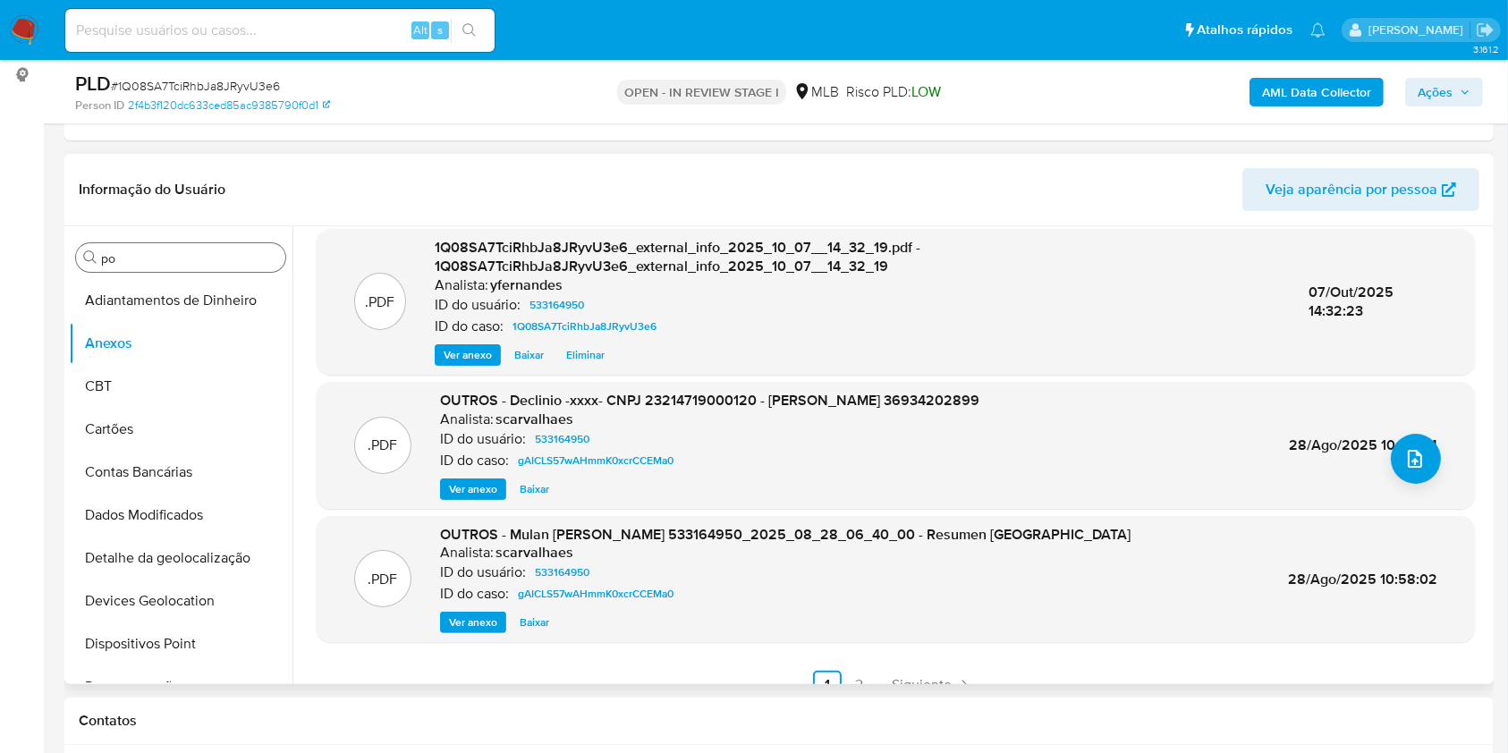
scroll to position [189, 0]
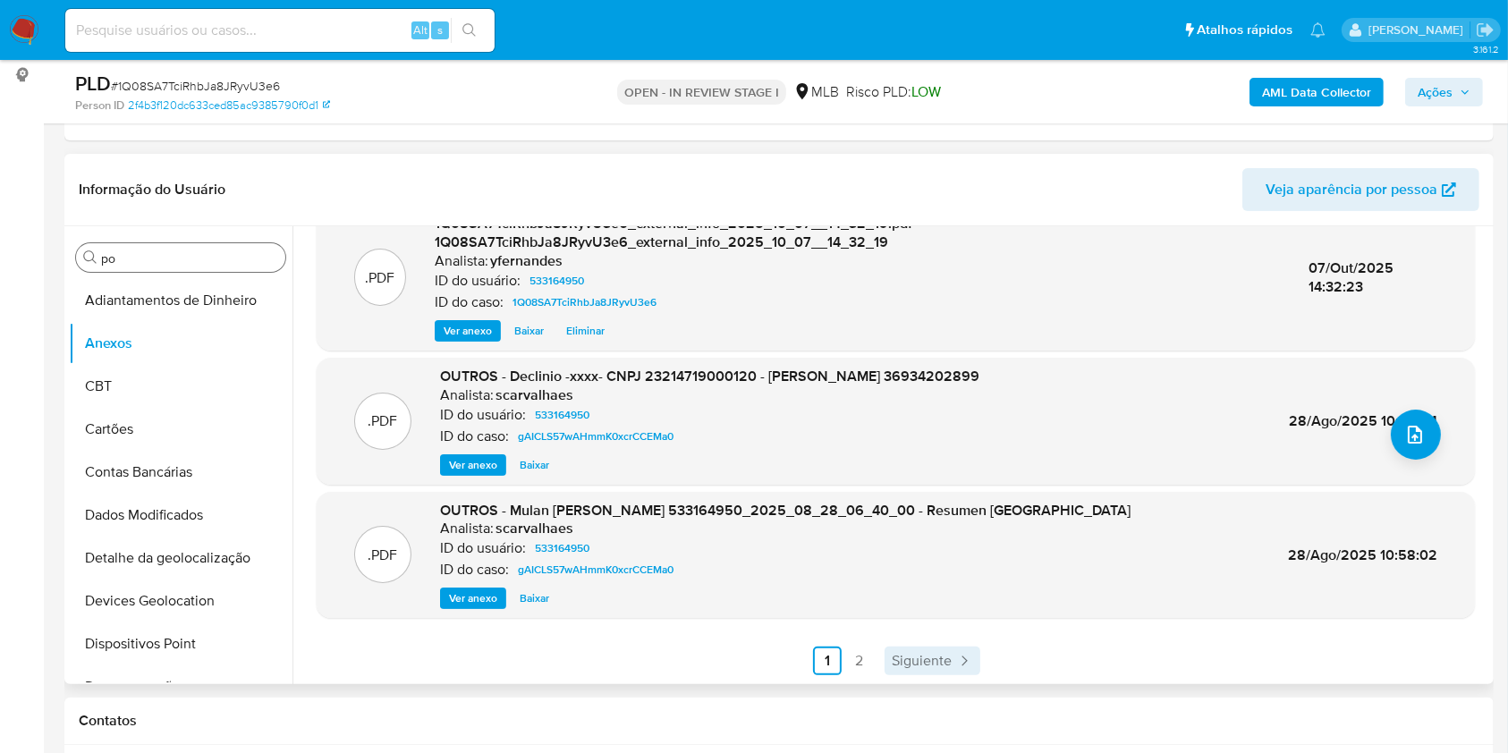
click at [923, 654] on span "Siguiente" at bounding box center [922, 661] width 60 height 14
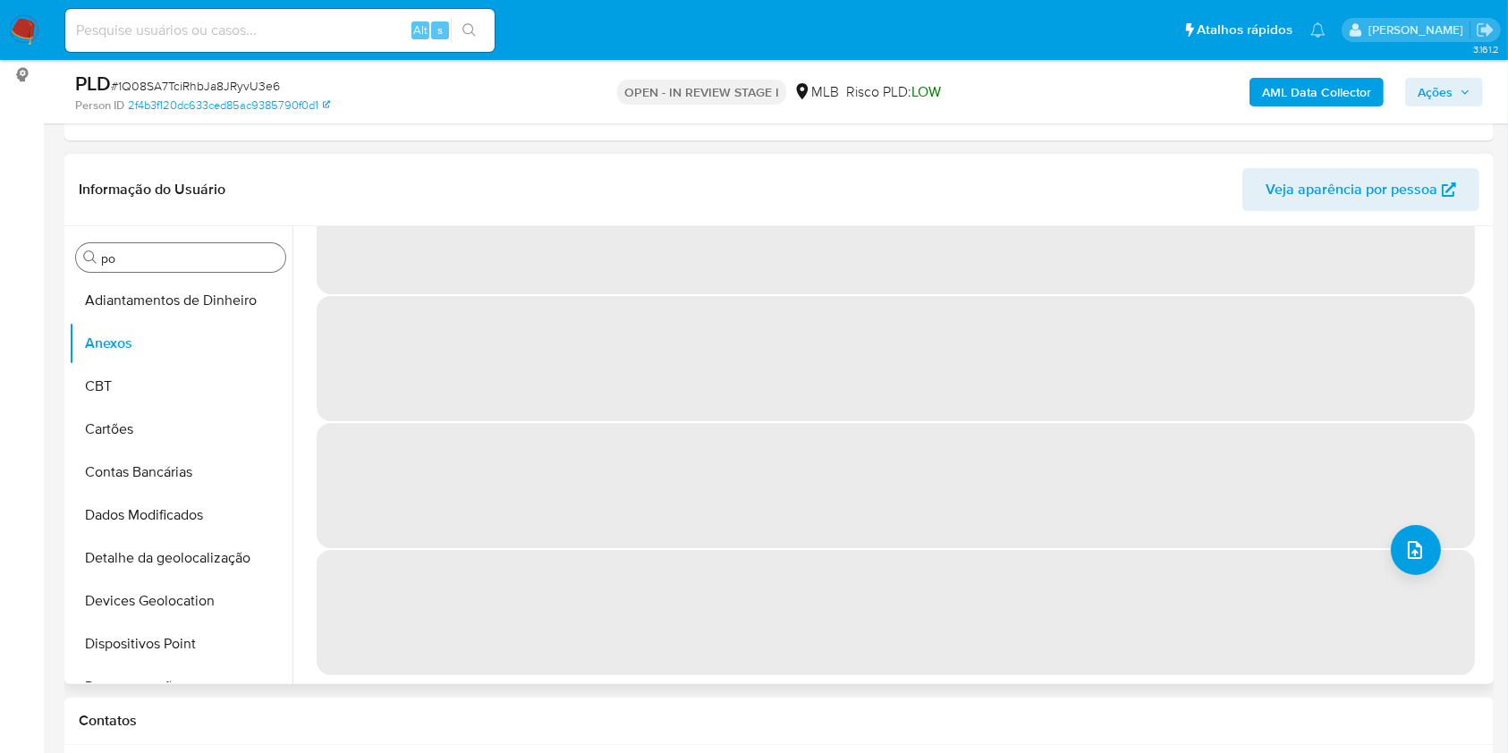
scroll to position [0, 0]
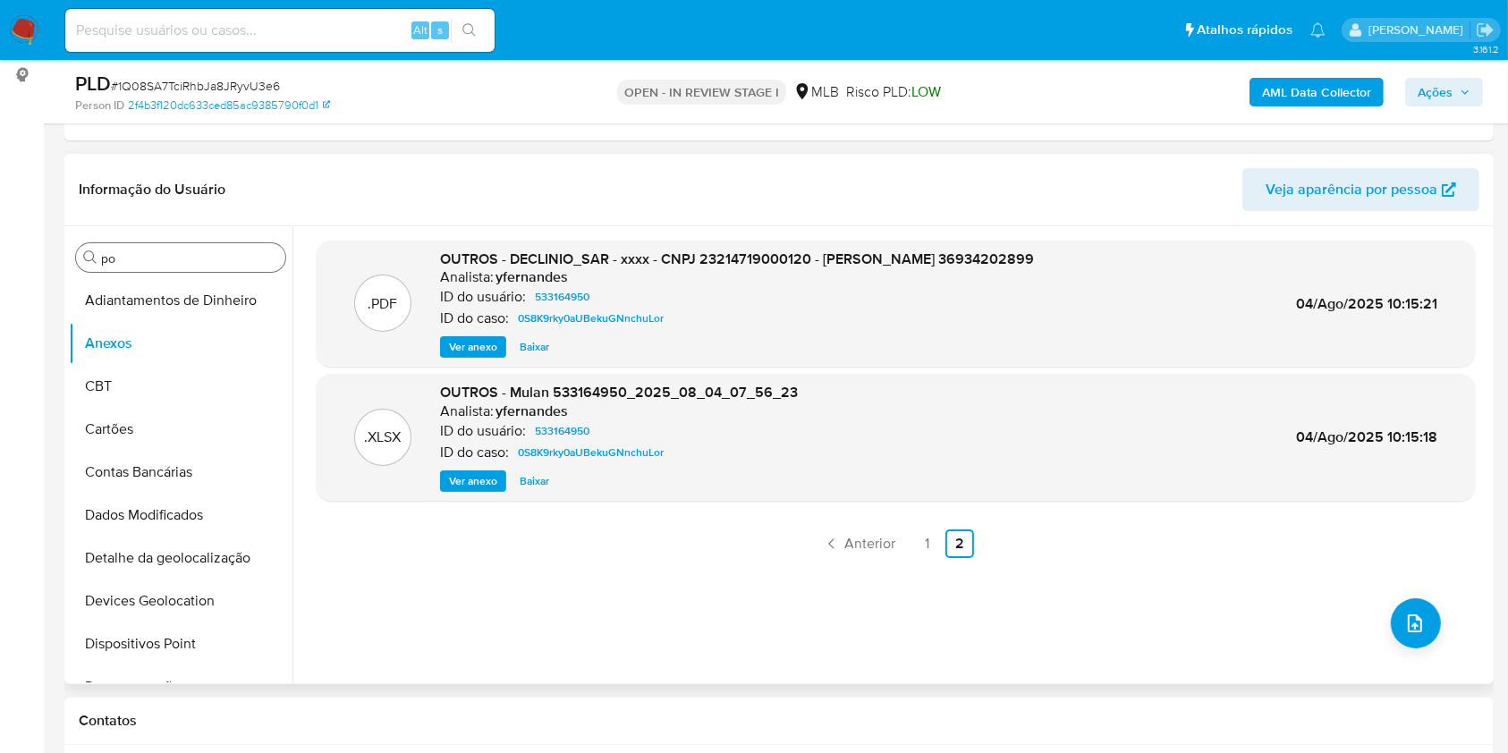
click at [470, 353] on span "Ver anexo" at bounding box center [473, 347] width 48 height 18
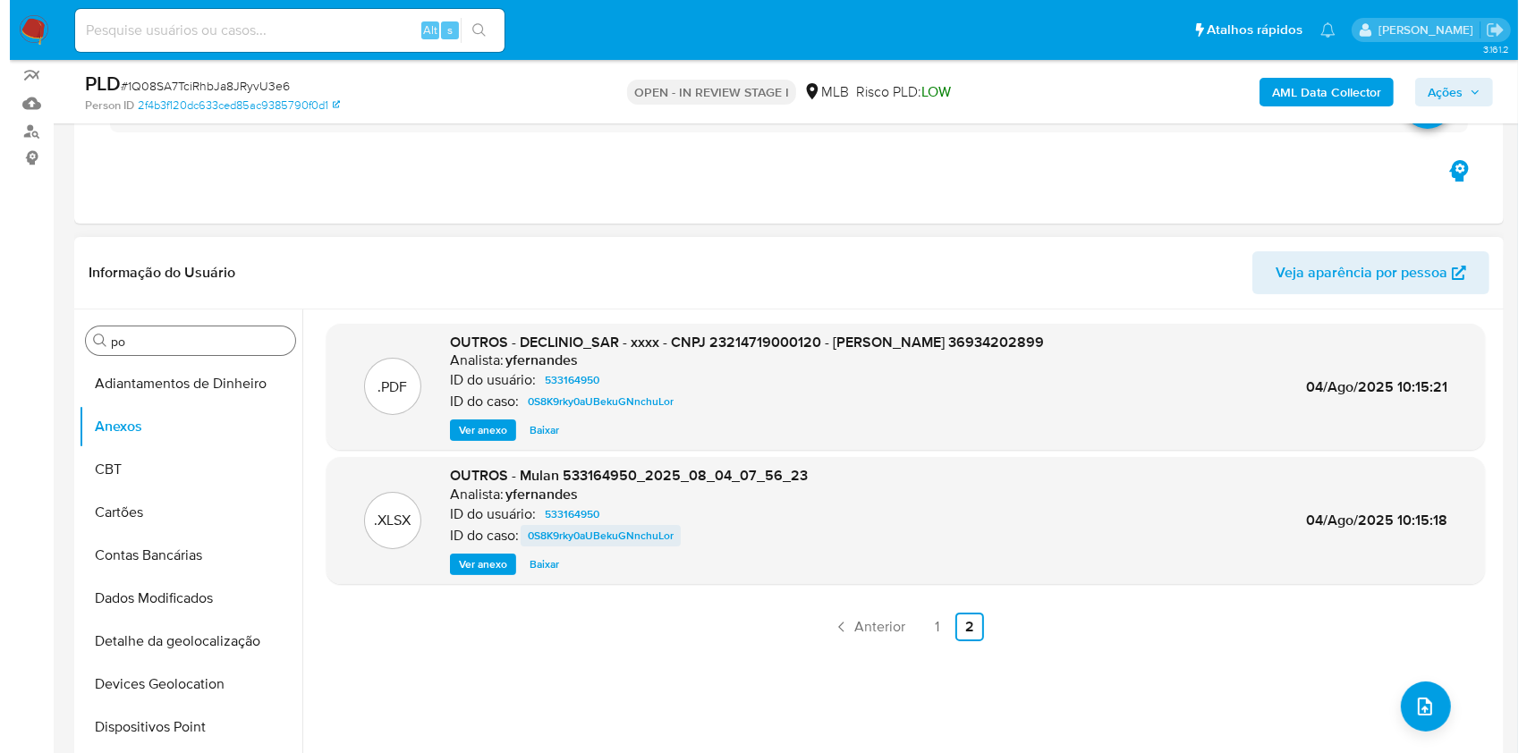
scroll to position [119, 0]
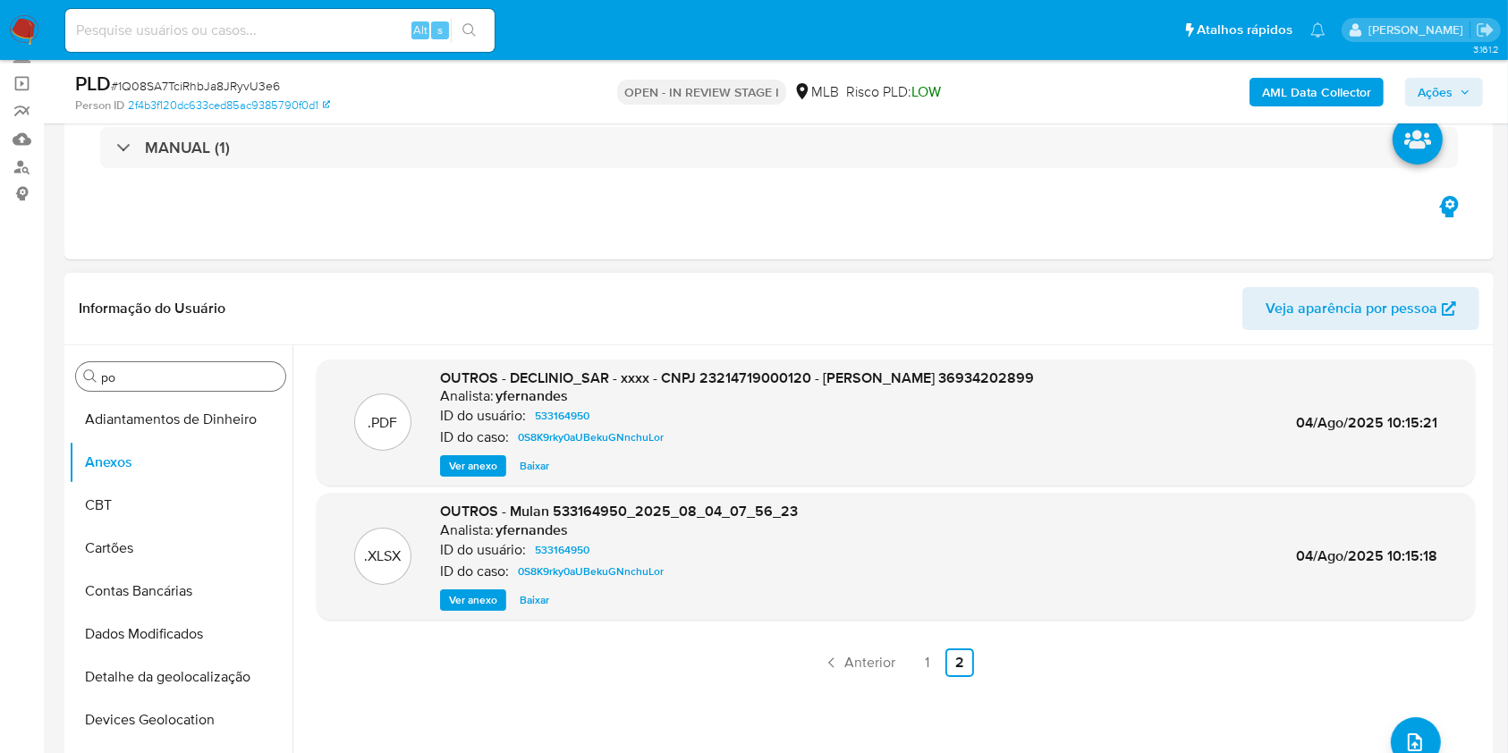
click at [465, 468] on span "Ver anexo" at bounding box center [473, 466] width 48 height 18
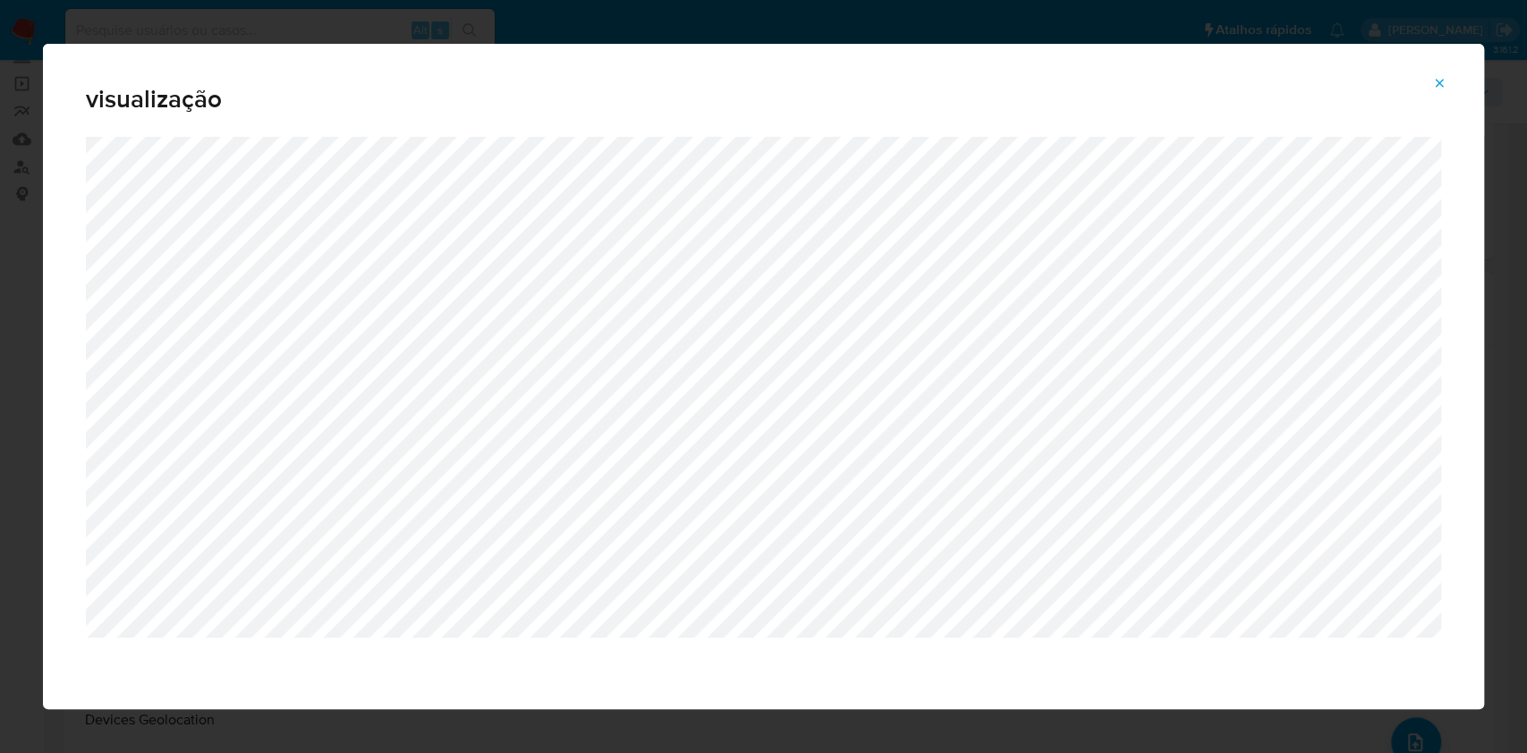
click at [1427, 93] on button "Attachment preview" at bounding box center [1438, 83] width 39 height 29
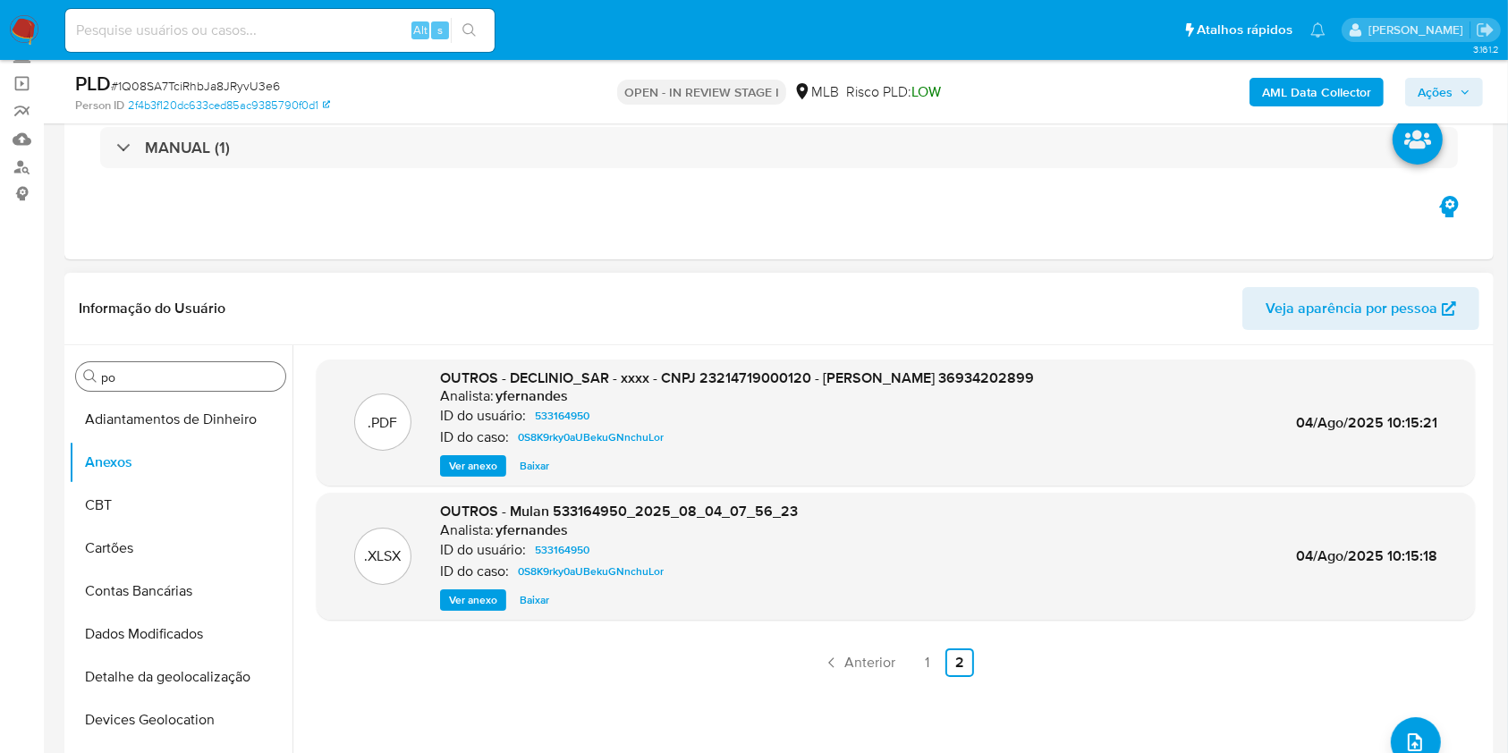
click at [452, 465] on span "Ver anexo" at bounding box center [473, 466] width 48 height 18
drag, startPoint x: 657, startPoint y: 414, endPoint x: 530, endPoint y: 411, distance: 127.0
click at [530, 411] on div "ID do usuário: 533164950" at bounding box center [737, 415] width 594 height 21
copy span "533164950"
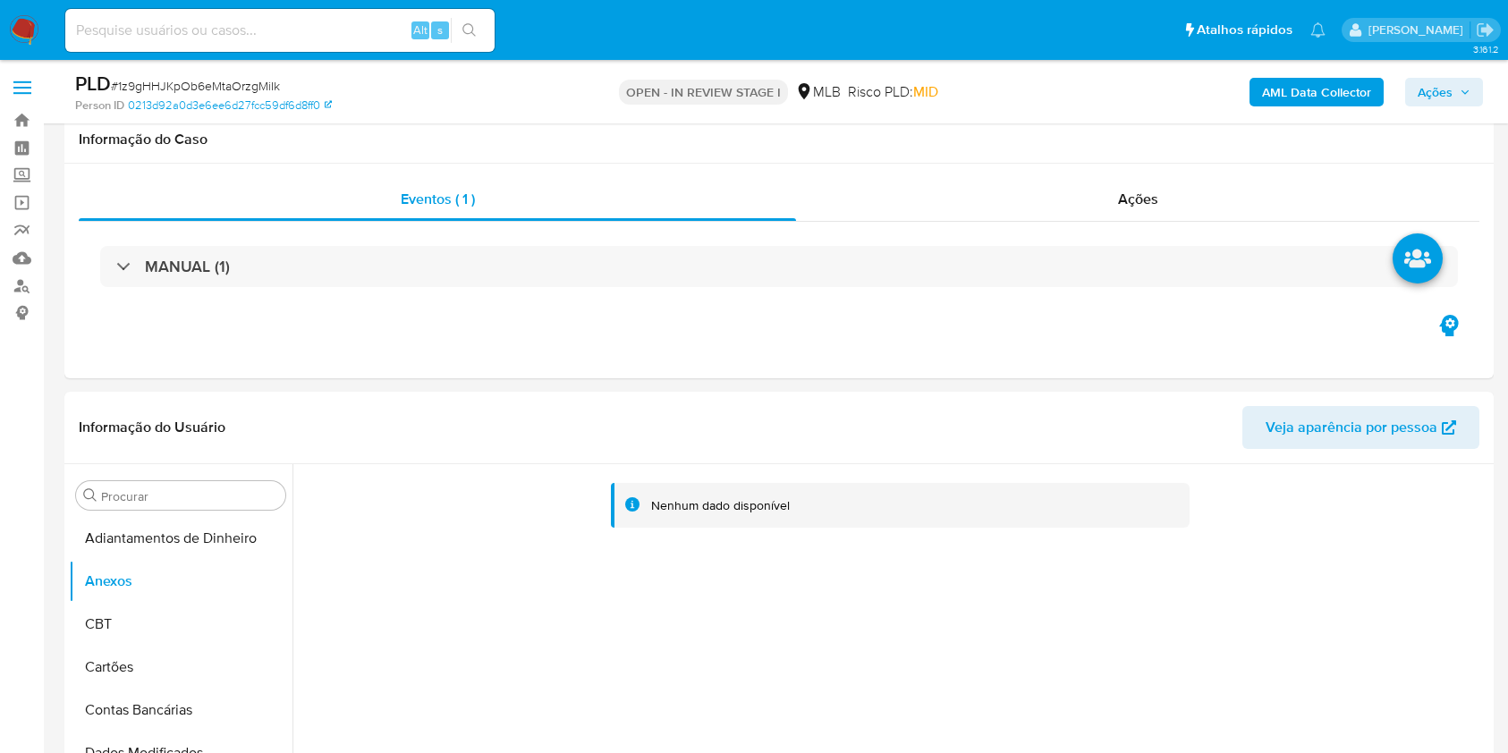
select select "10"
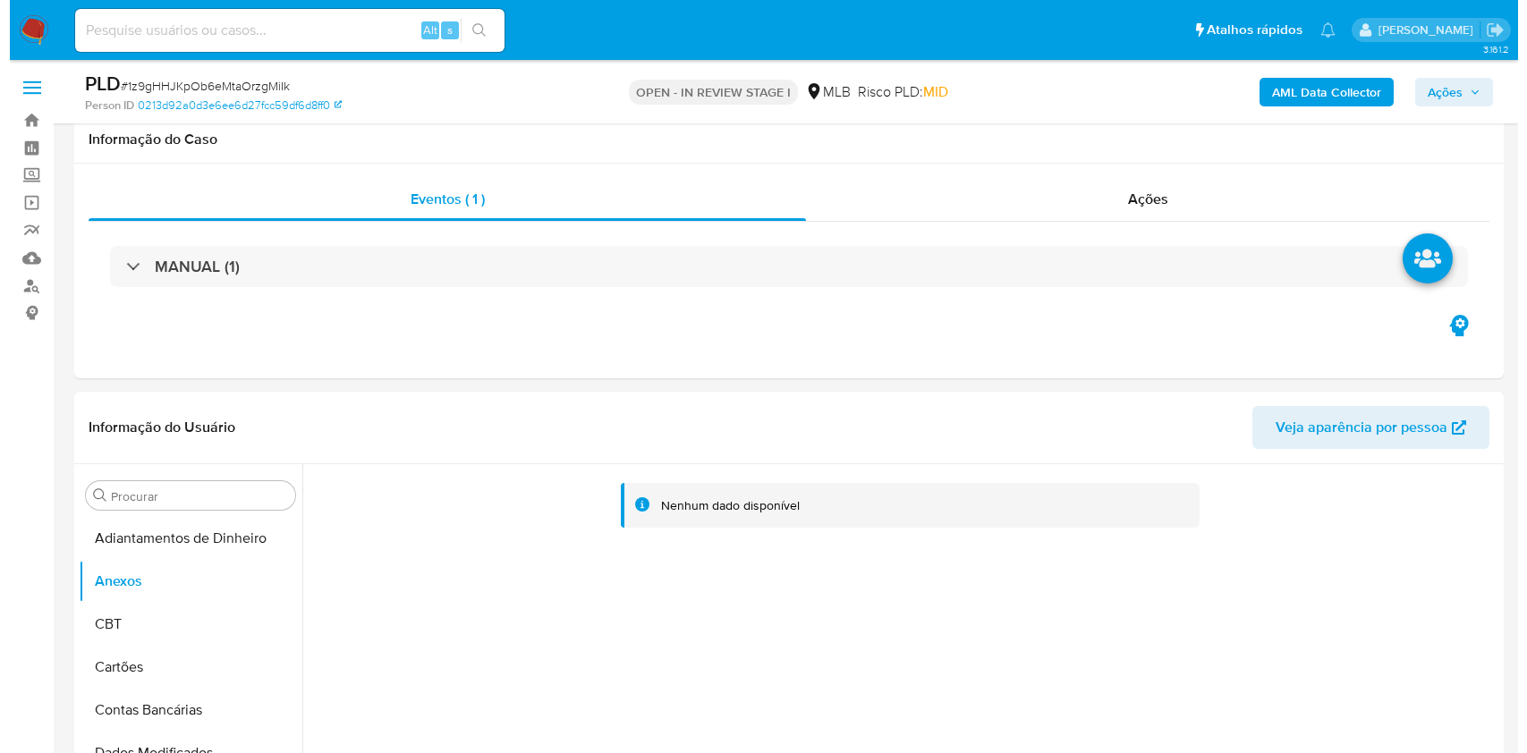
scroll to position [238, 0]
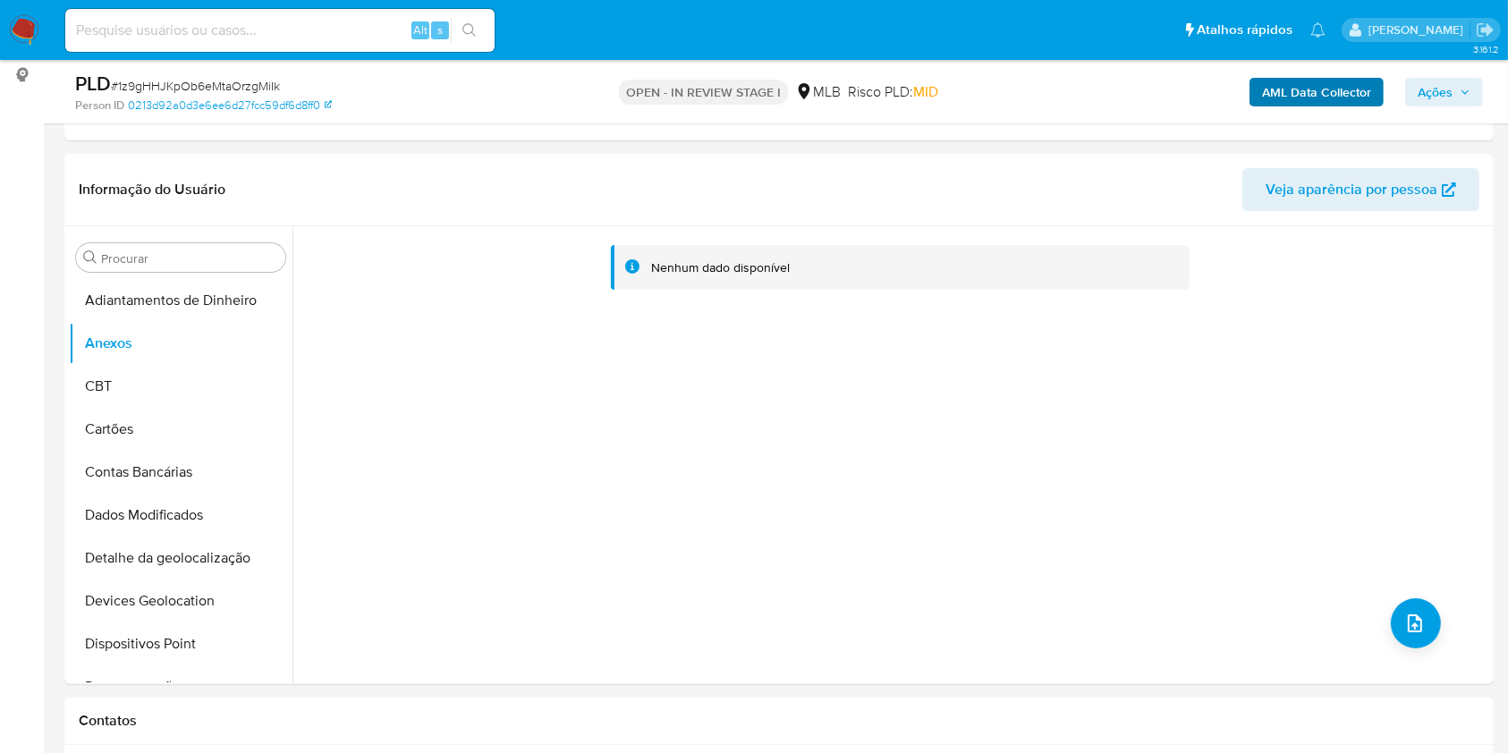
click at [1317, 87] on b "AML Data Collector" at bounding box center [1316, 92] width 109 height 29
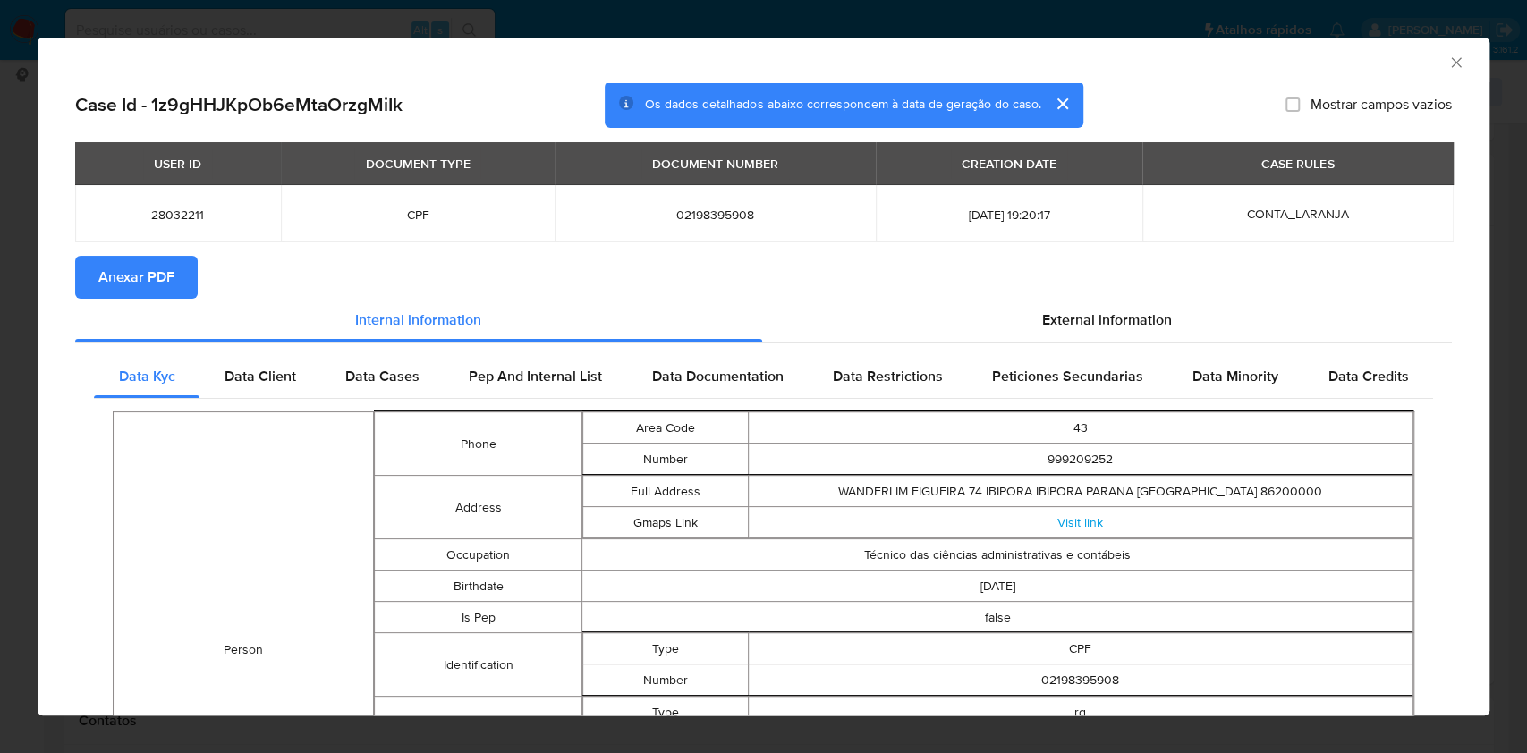
click at [92, 275] on button "Anexar PDF" at bounding box center [136, 277] width 123 height 43
click at [72, 290] on div "Case Id - 1z9gHHJKpOb6eMtaOrzgMiIk Os dados detalhados abaixo correspondem à da…" at bounding box center [763, 658] width 1451 height 1152
click at [14, 301] on div "AML Data Collector Case Id - 1z9gHHJKpOb6eMtaOrzgMiIk Os dados detalhados abaix…" at bounding box center [763, 376] width 1527 height 753
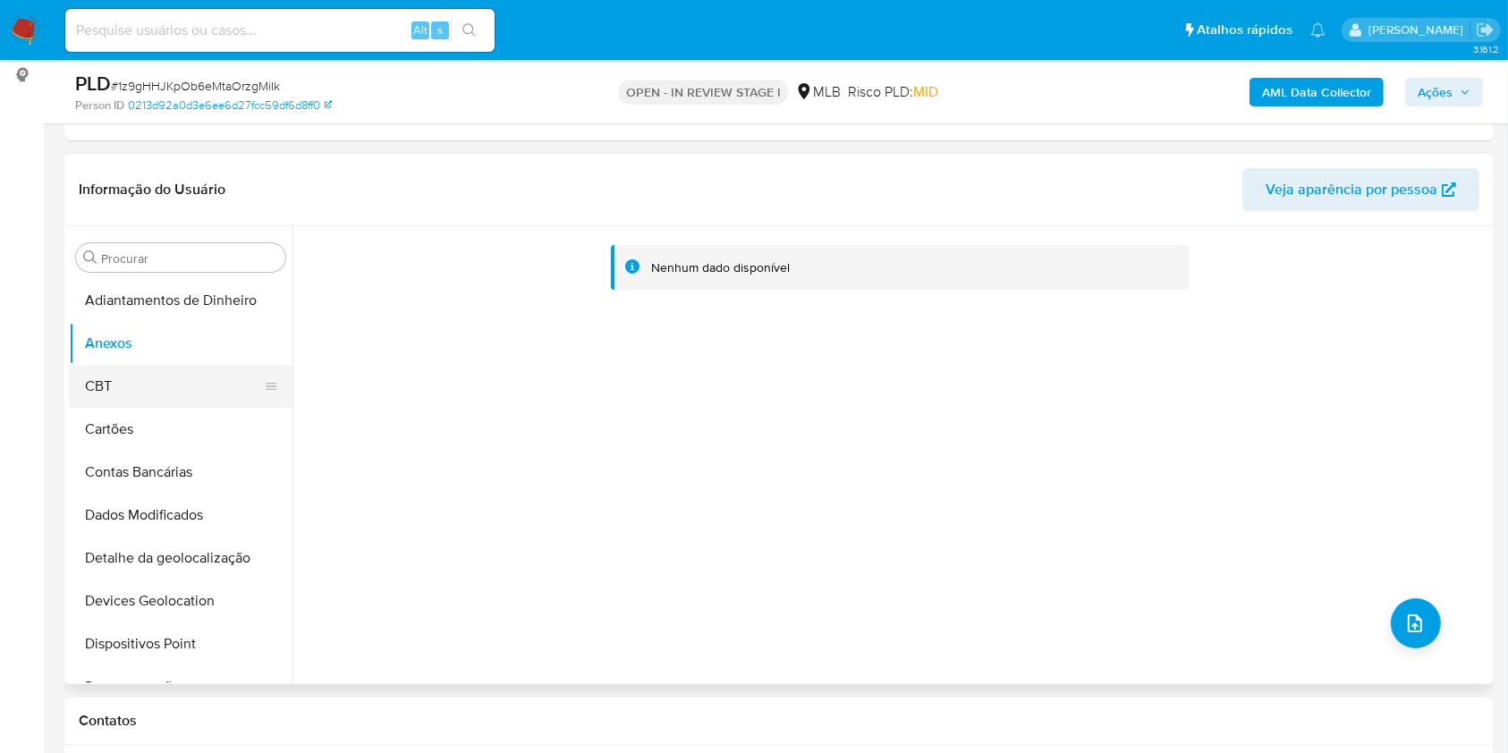
click at [146, 380] on button "CBT" at bounding box center [173, 386] width 209 height 43
click at [134, 351] on button "Anexos" at bounding box center [173, 343] width 209 height 43
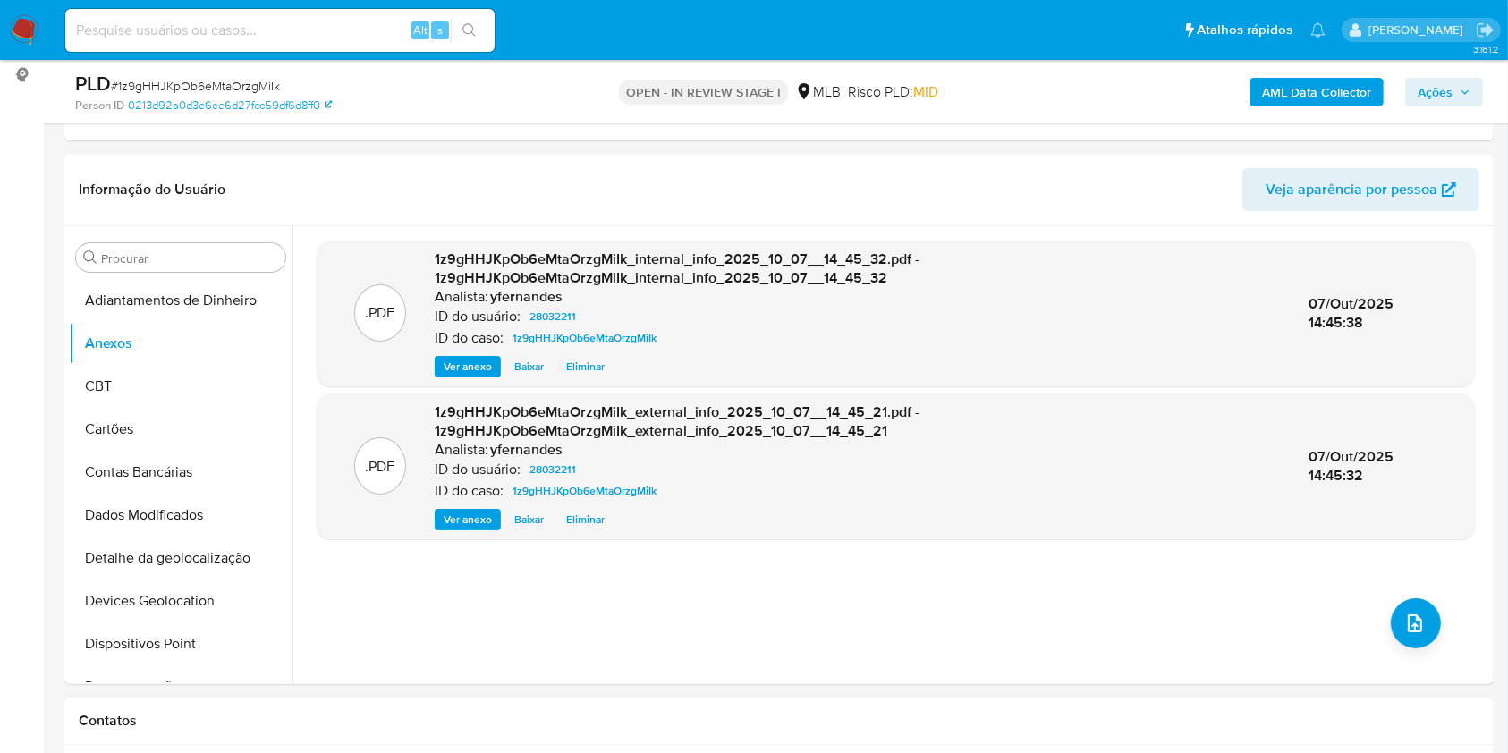
click at [1448, 89] on span "Ações" at bounding box center [1434, 92] width 35 height 29
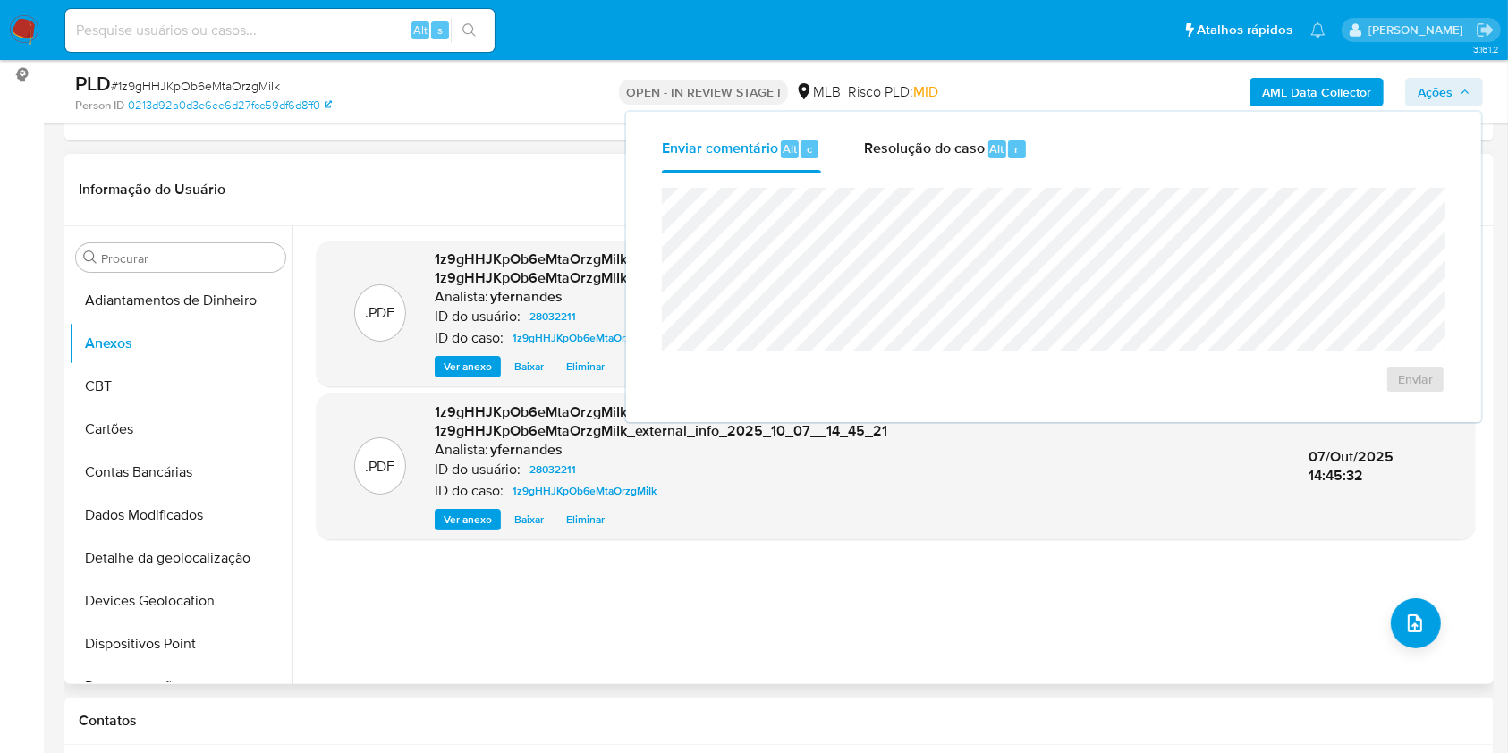
click at [578, 183] on header "Informação do Usuário Veja aparência por pessoa" at bounding box center [779, 189] width 1400 height 43
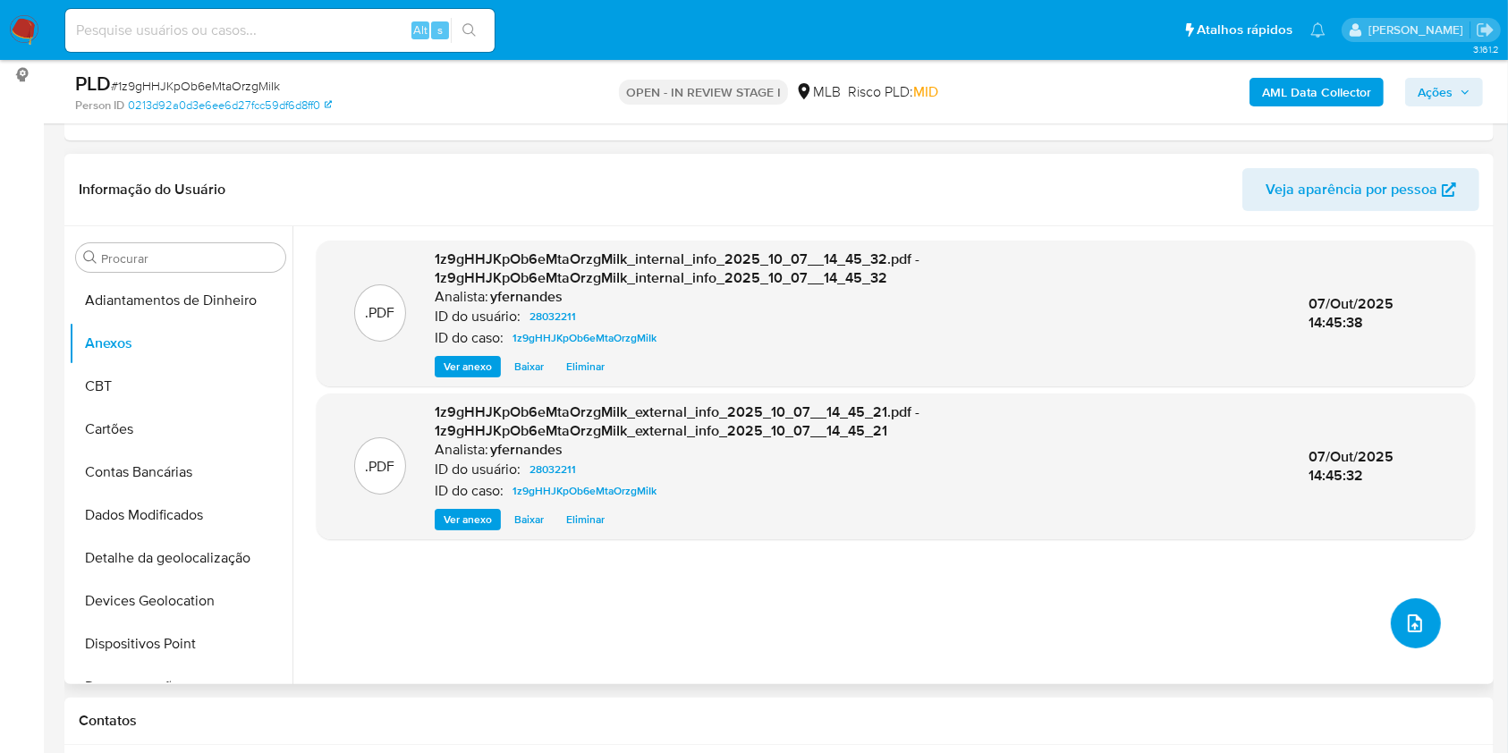
click at [1428, 633] on button "upload-file" at bounding box center [1416, 623] width 50 height 50
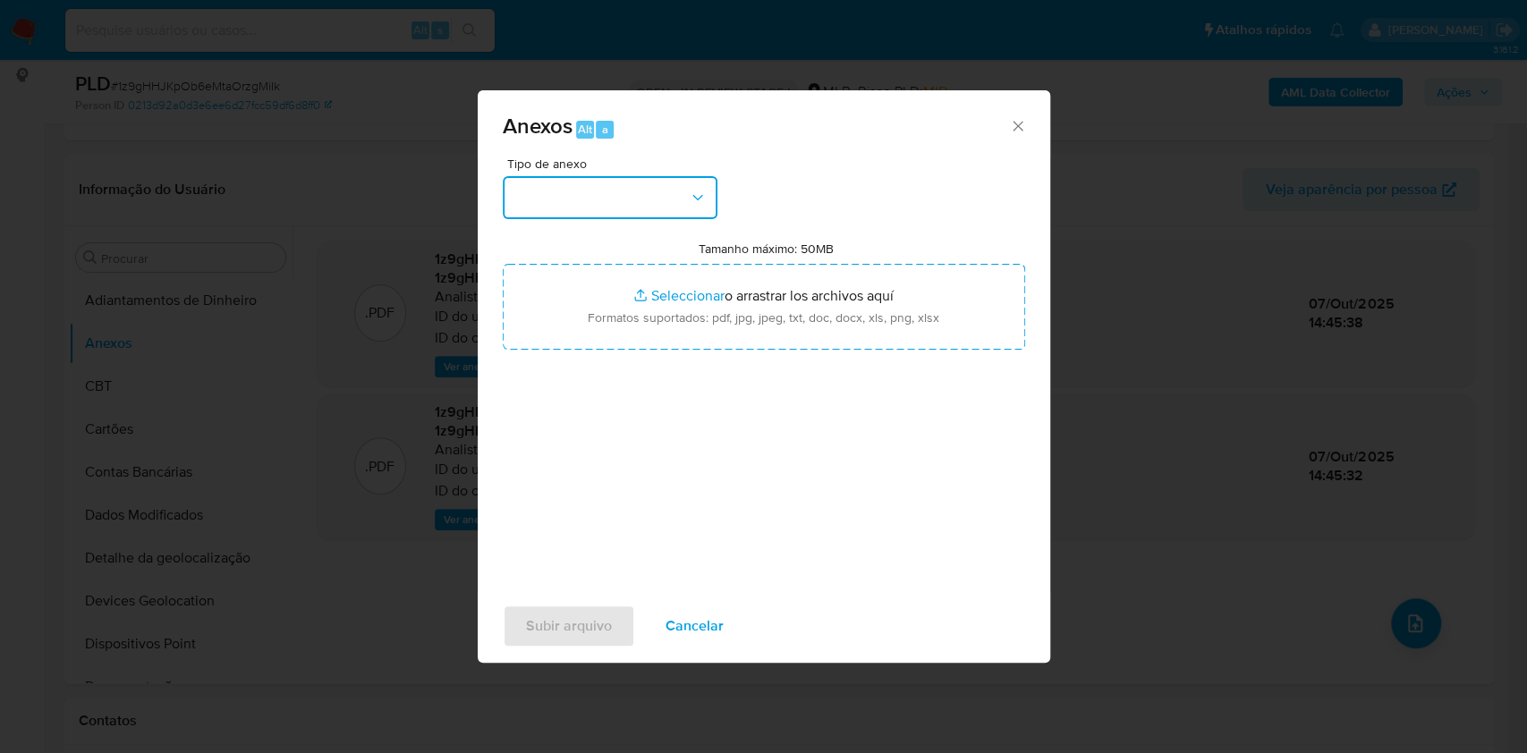
click at [660, 184] on button "button" at bounding box center [610, 197] width 215 height 43
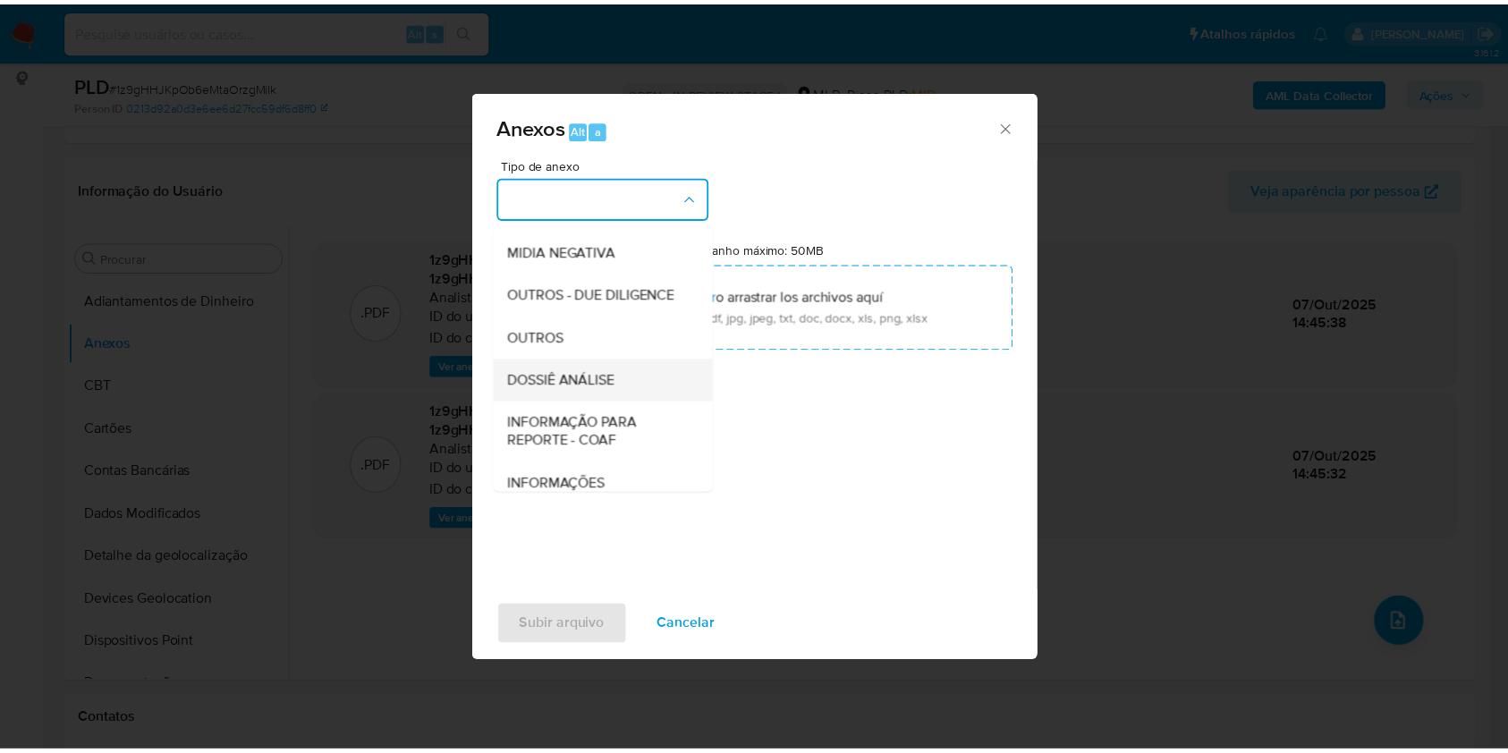
scroll to position [275, 0]
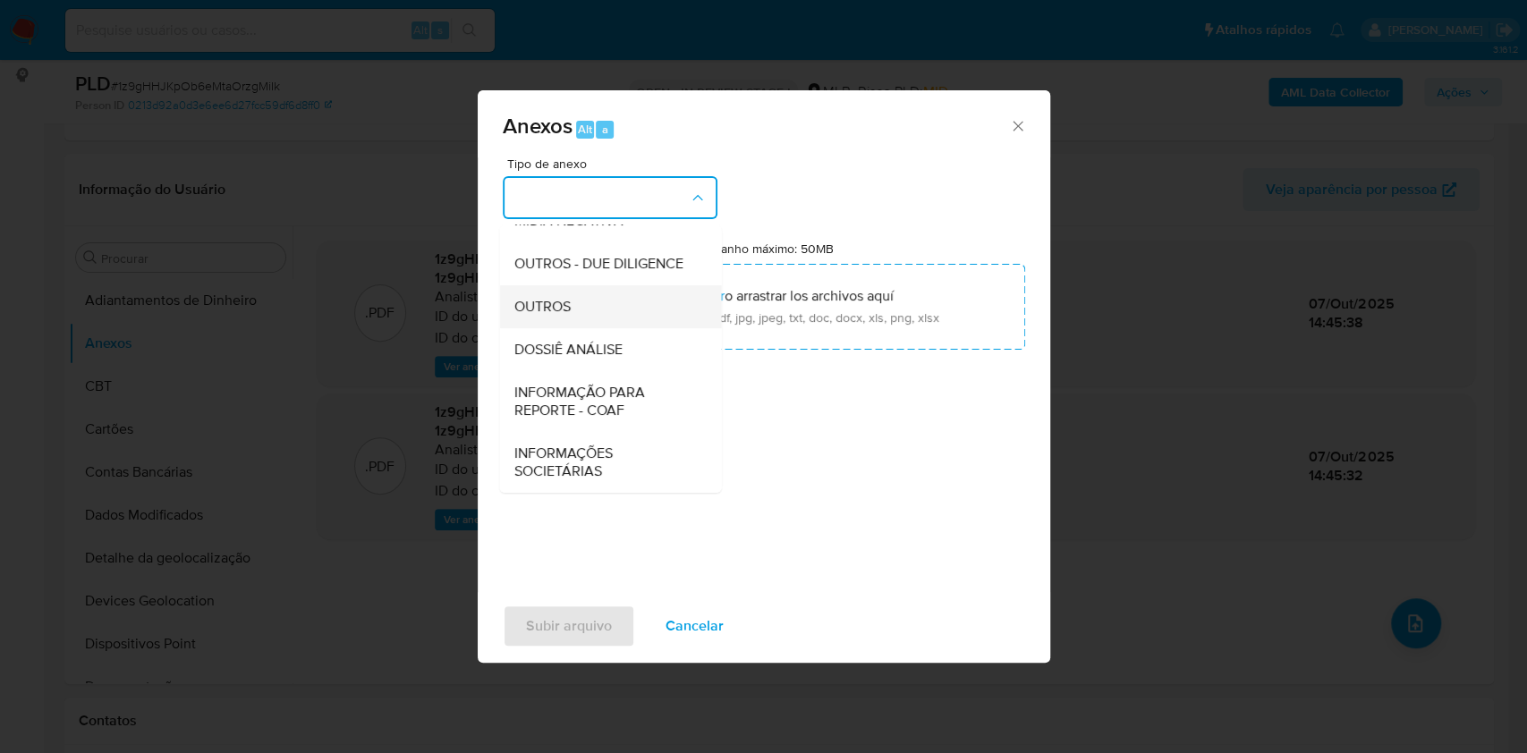
click at [573, 301] on div "OUTROS" at bounding box center [604, 306] width 182 height 43
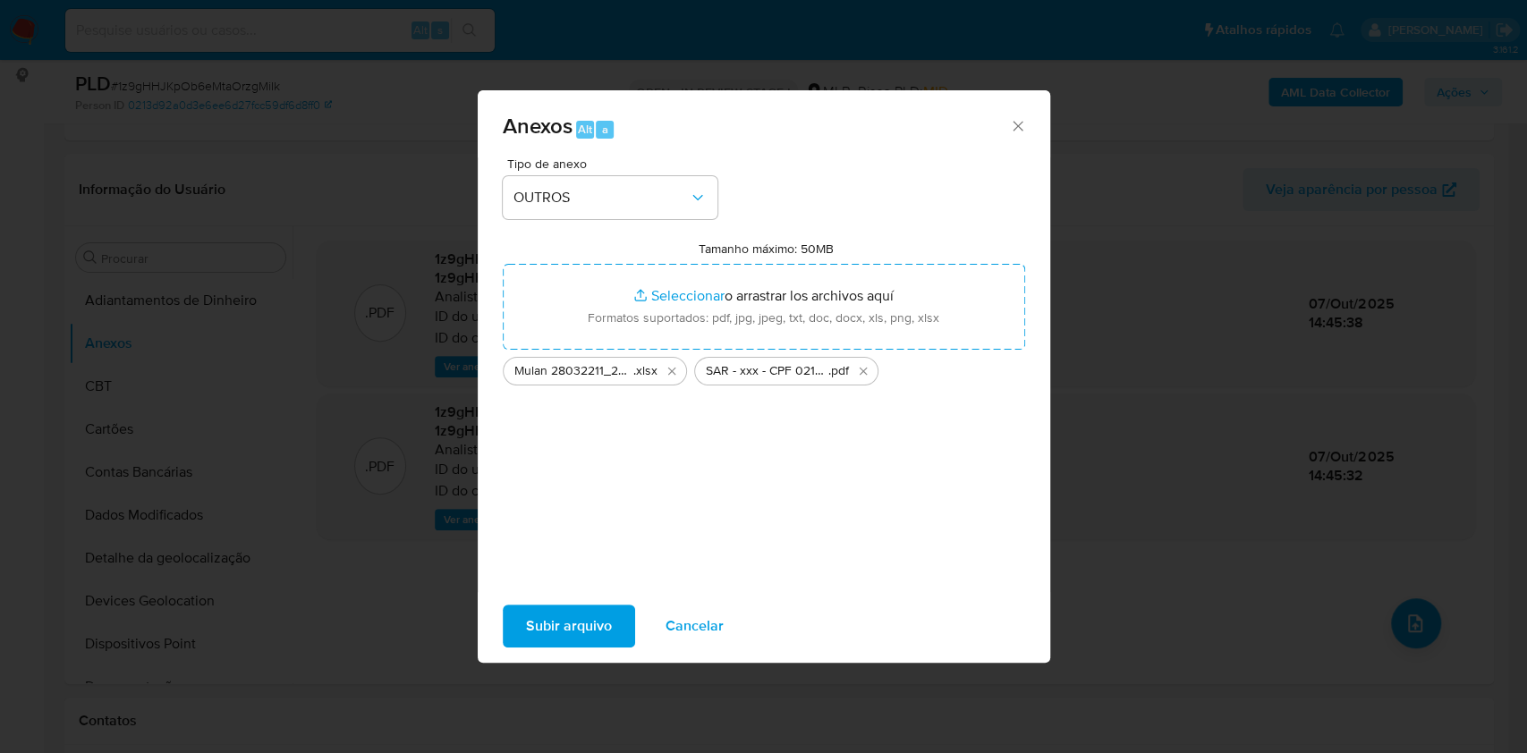
click at [554, 625] on span "Subir arquivo" at bounding box center [569, 625] width 86 height 39
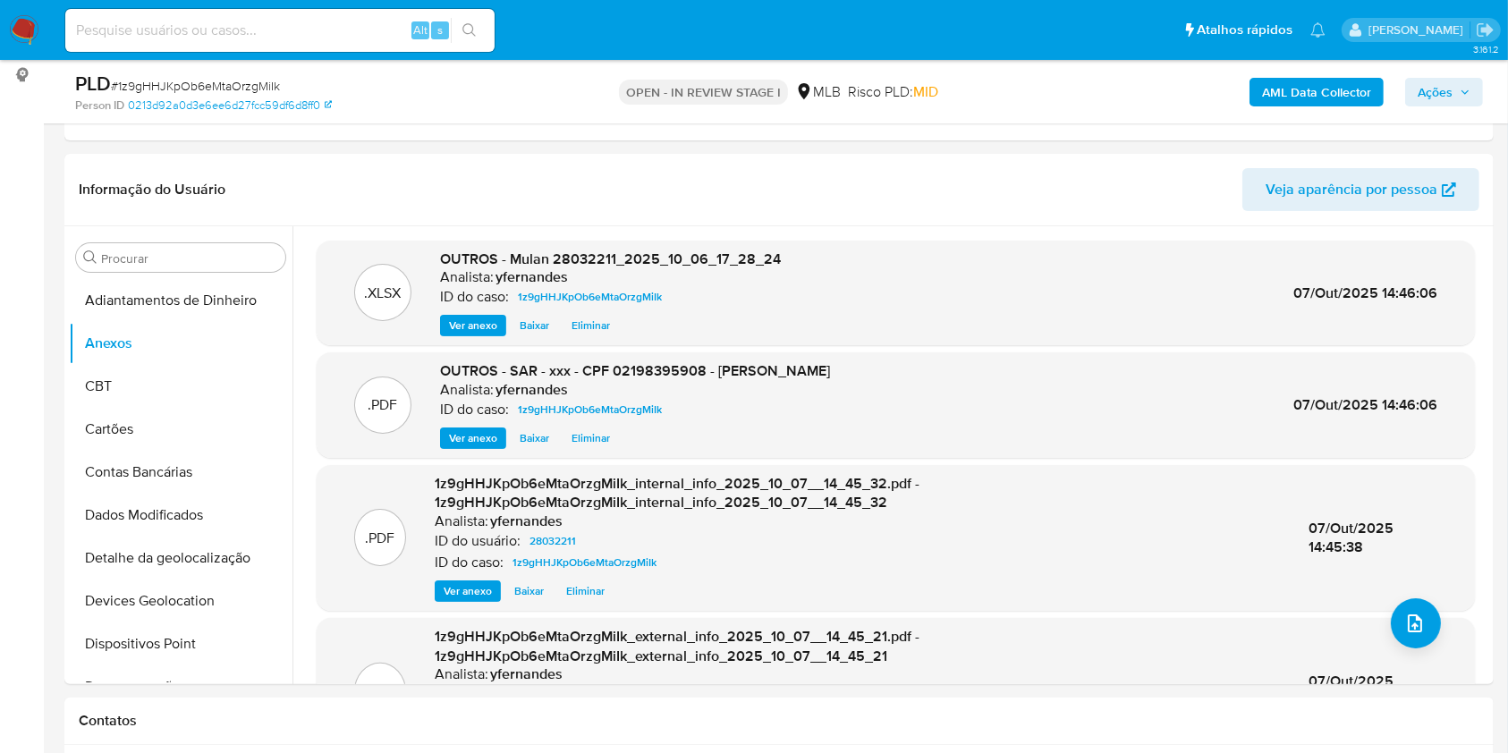
drag, startPoint x: 1469, startPoint y: 83, endPoint x: 1456, endPoint y: 85, distance: 13.5
click at [1468, 83] on span "Ações" at bounding box center [1443, 92] width 53 height 25
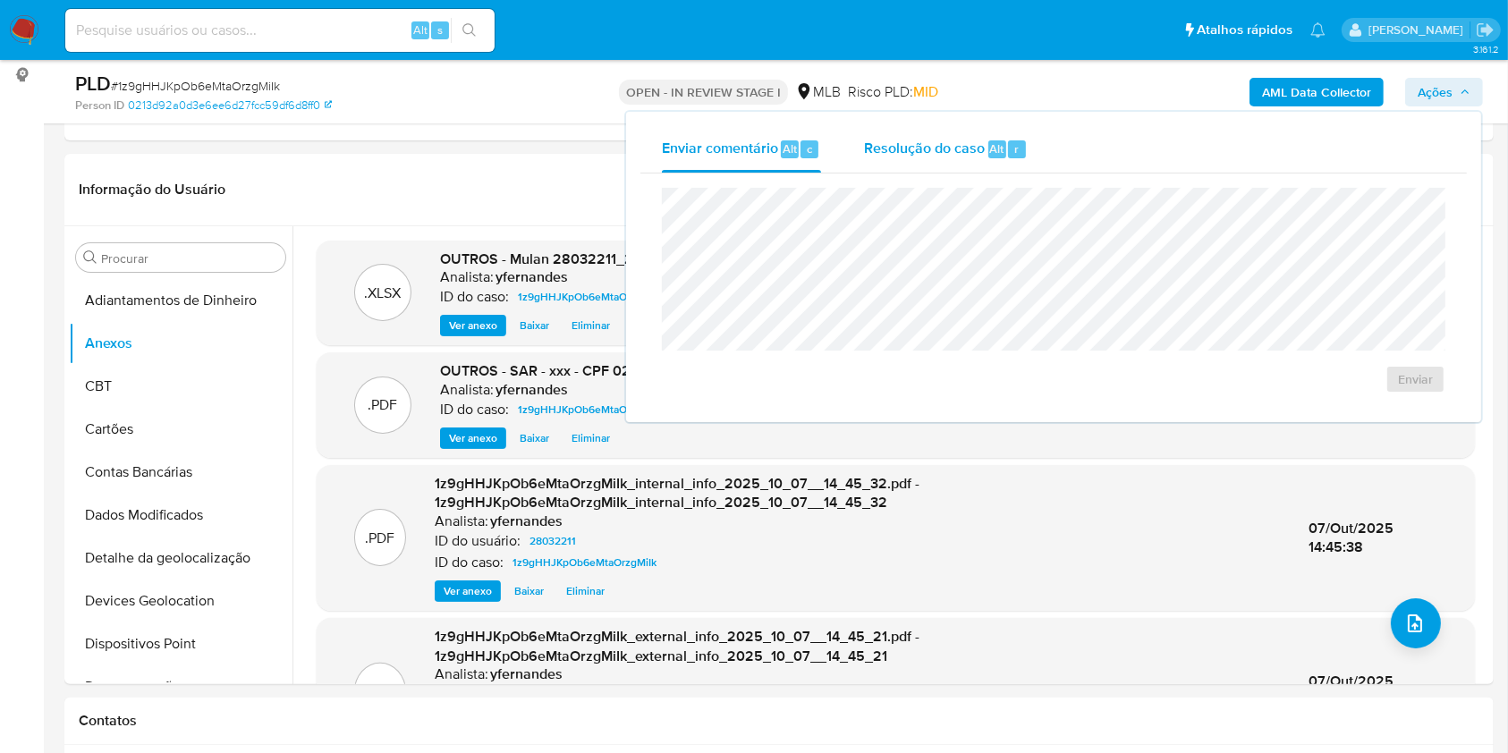
click at [965, 153] on span "Resolução do caso" at bounding box center [924, 148] width 121 height 21
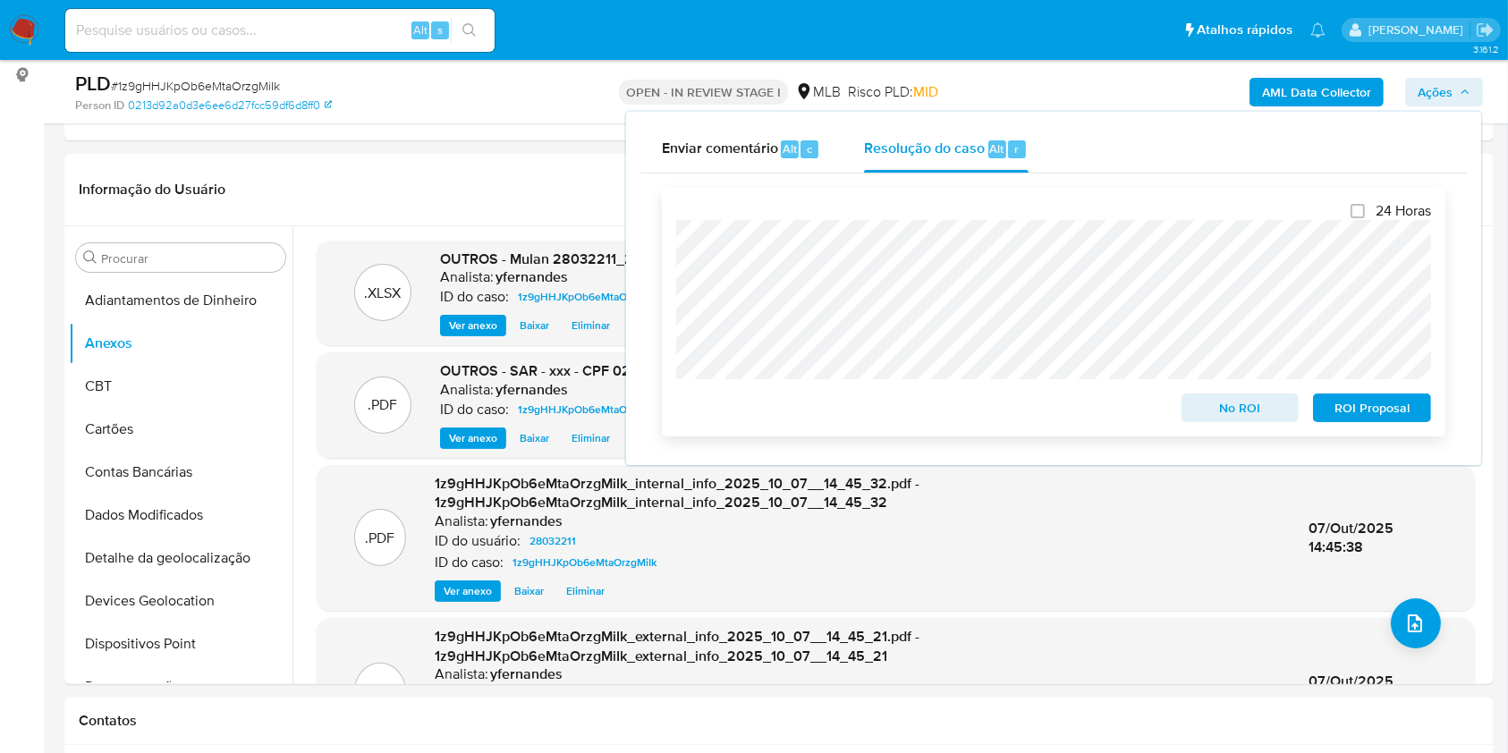
click at [1390, 418] on span "ROI Proposal" at bounding box center [1371, 407] width 93 height 25
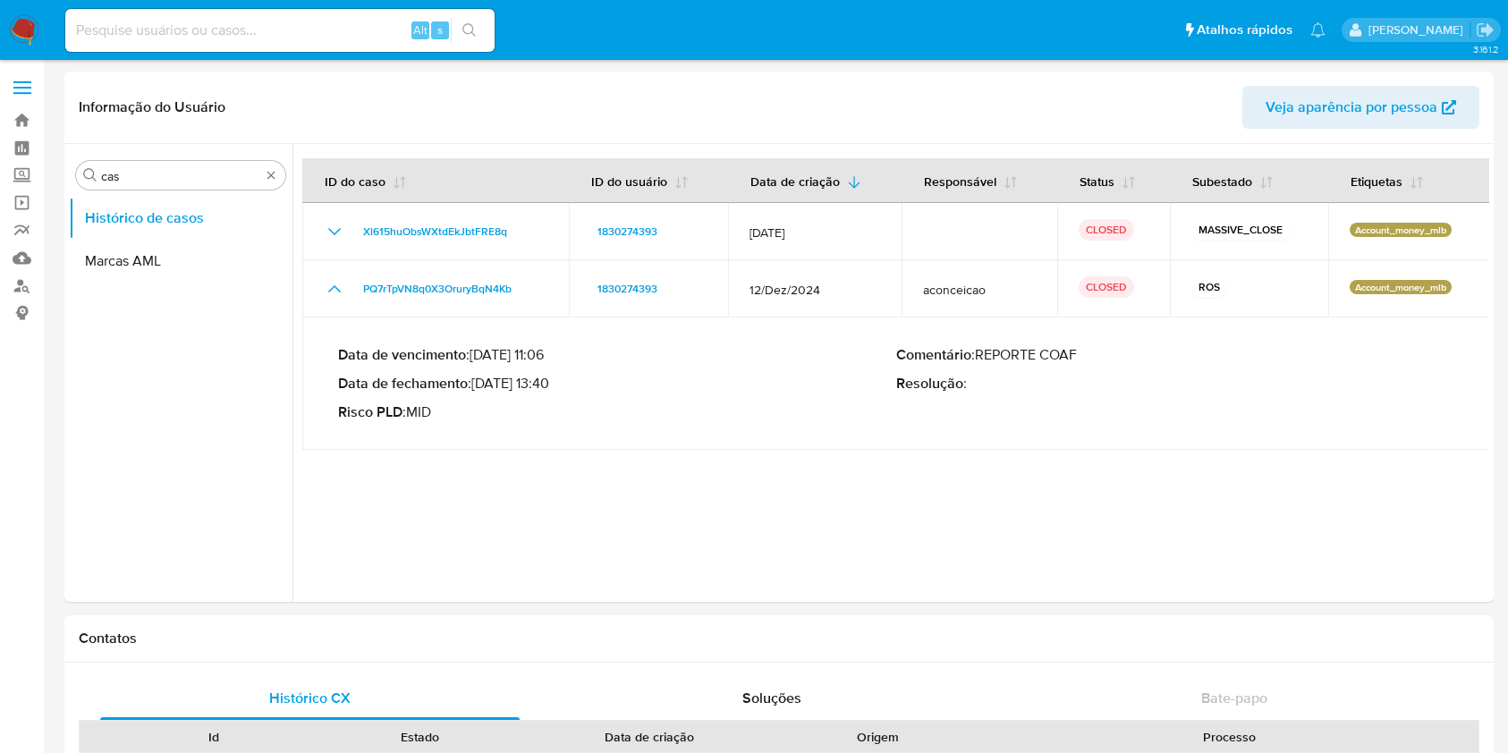
select select "10"
drag, startPoint x: 0, startPoint y: 0, endPoint x: 30, endPoint y: 31, distance: 43.0
click at [30, 31] on img at bounding box center [24, 30] width 30 height 30
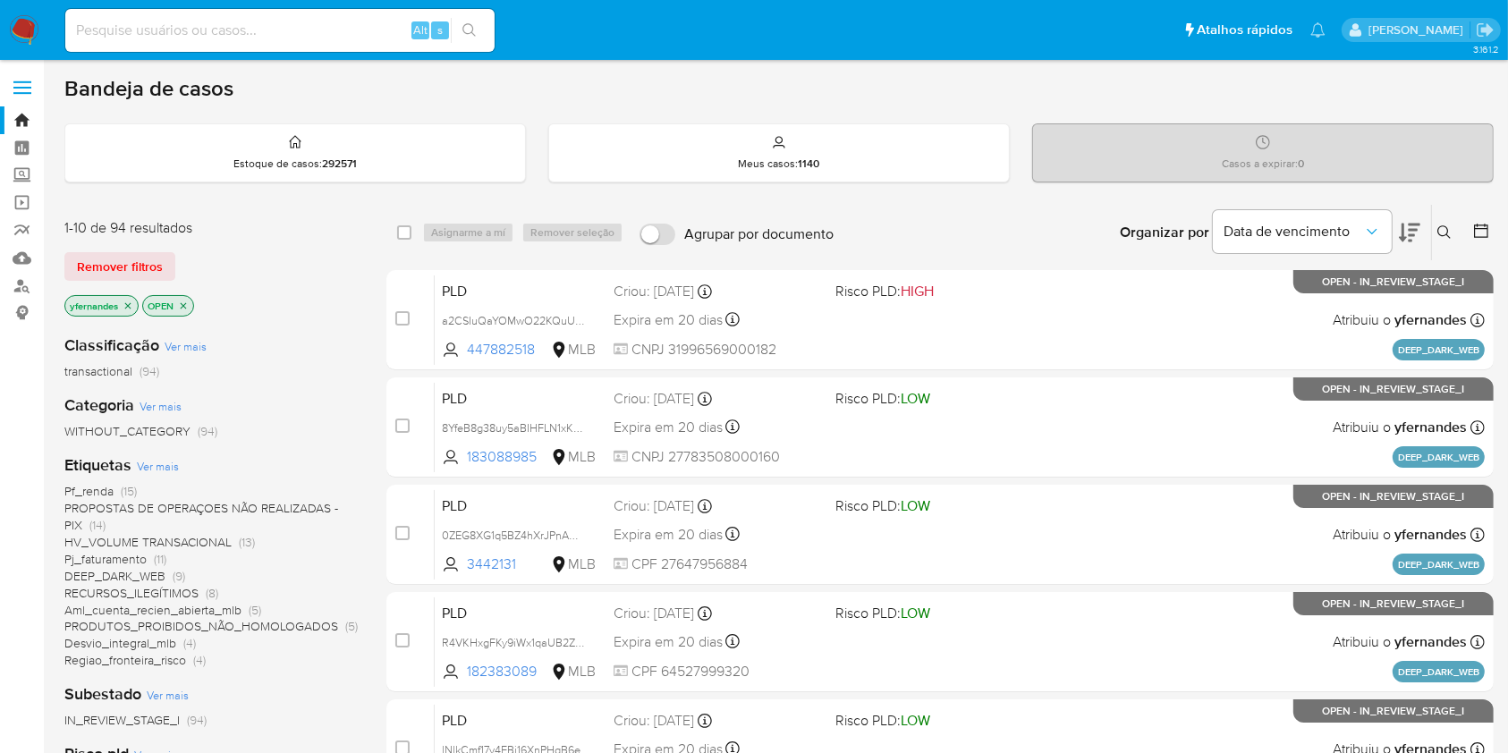
click at [160, 463] on span "Ver mais" at bounding box center [158, 466] width 42 height 16
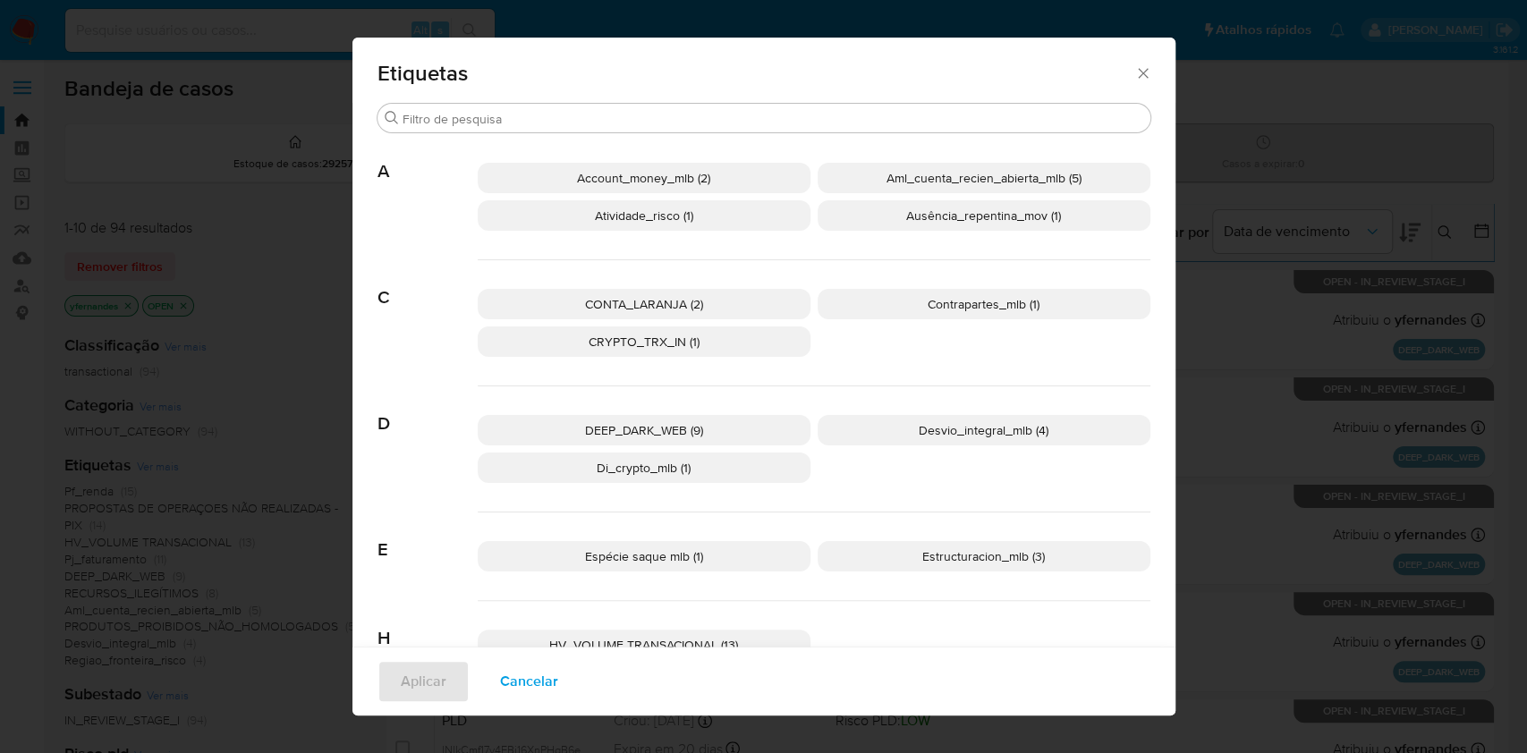
click at [697, 286] on div "CONTA_LARANJA (2) Contrapartes_mlb (1) CRYPTO_TRX_IN (1)" at bounding box center [814, 323] width 673 height 126
drag, startPoint x: 699, startPoint y: 299, endPoint x: 678, endPoint y: 372, distance: 76.4
click at [699, 300] on p "CONTA_LARANJA (2)" at bounding box center [644, 304] width 333 height 30
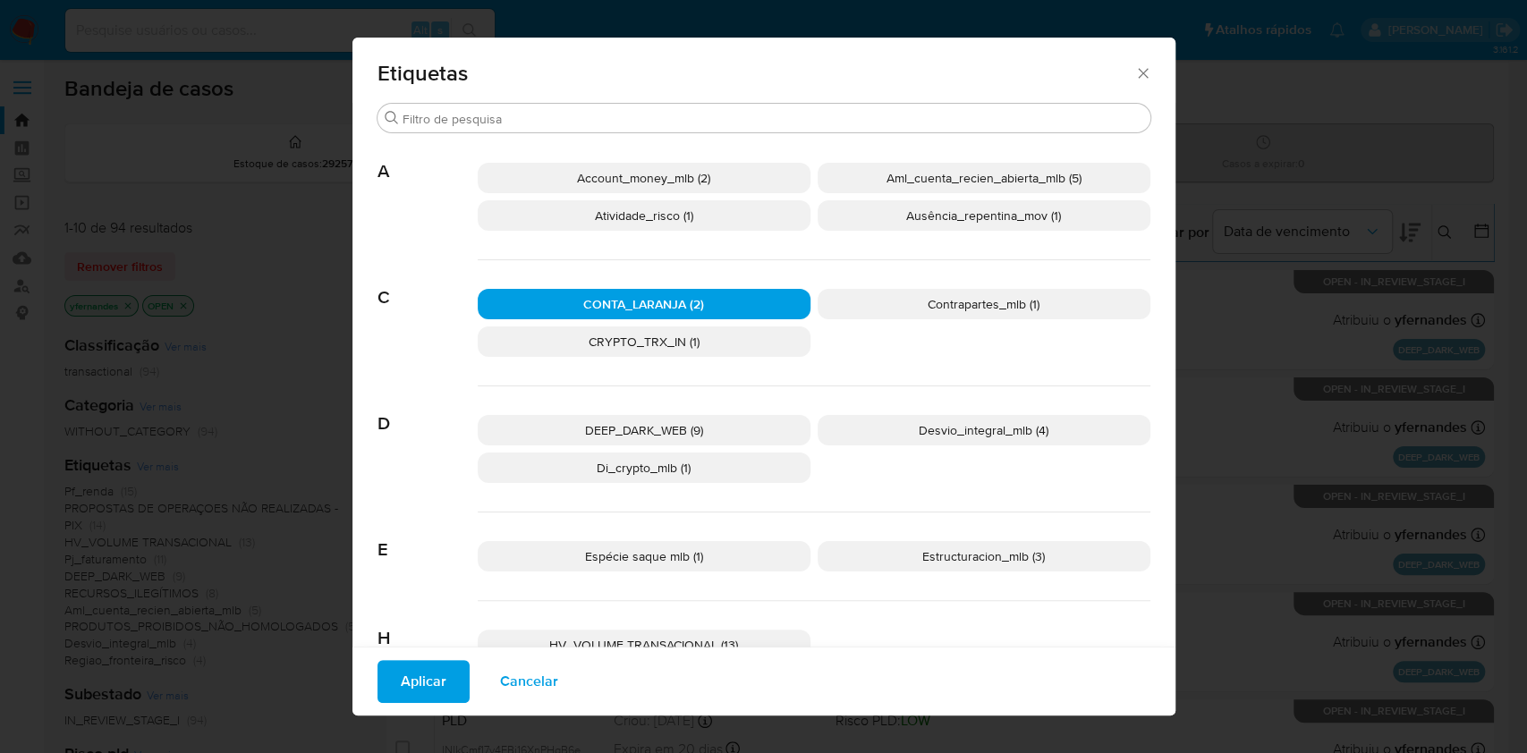
click at [401, 687] on span "Aplicar" at bounding box center [424, 681] width 46 height 39
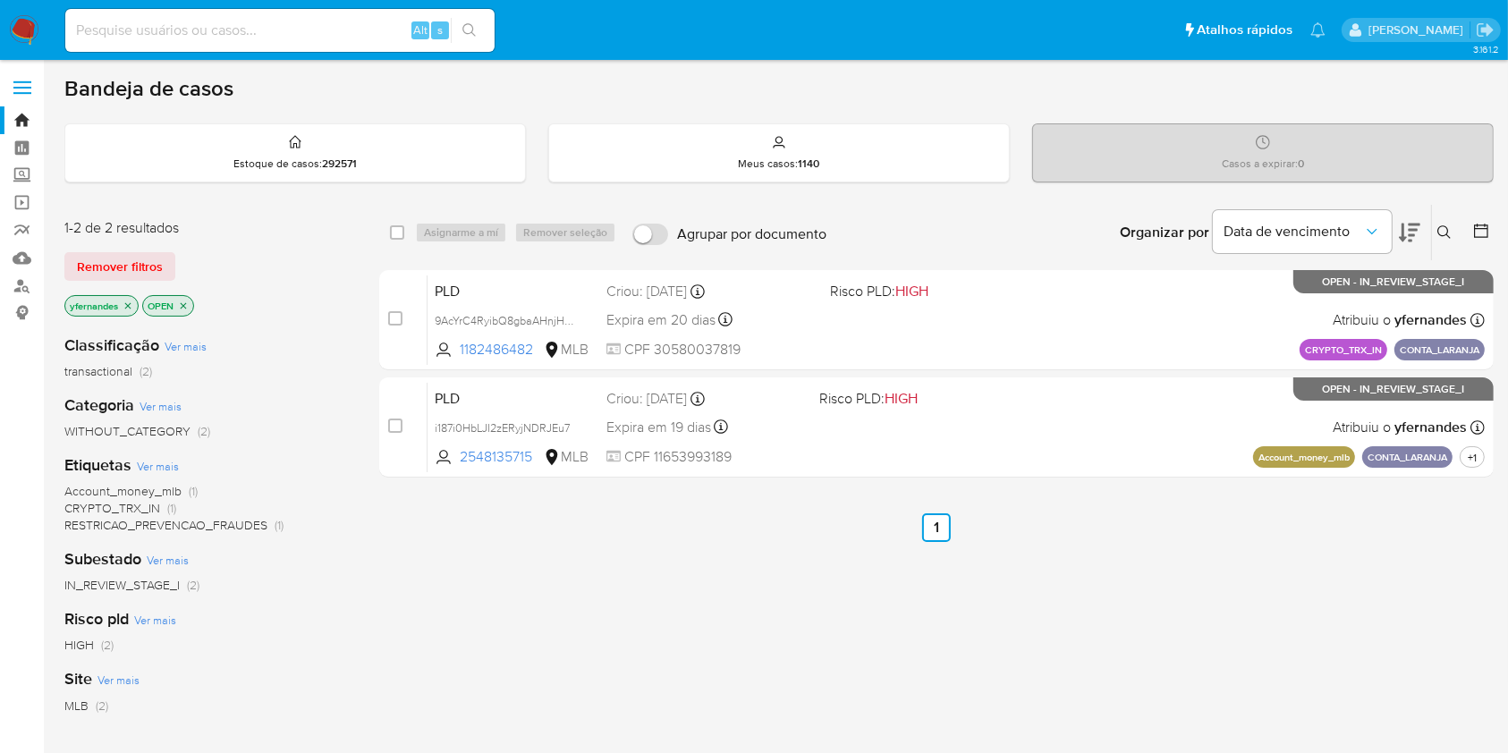
click icon "close-filter"
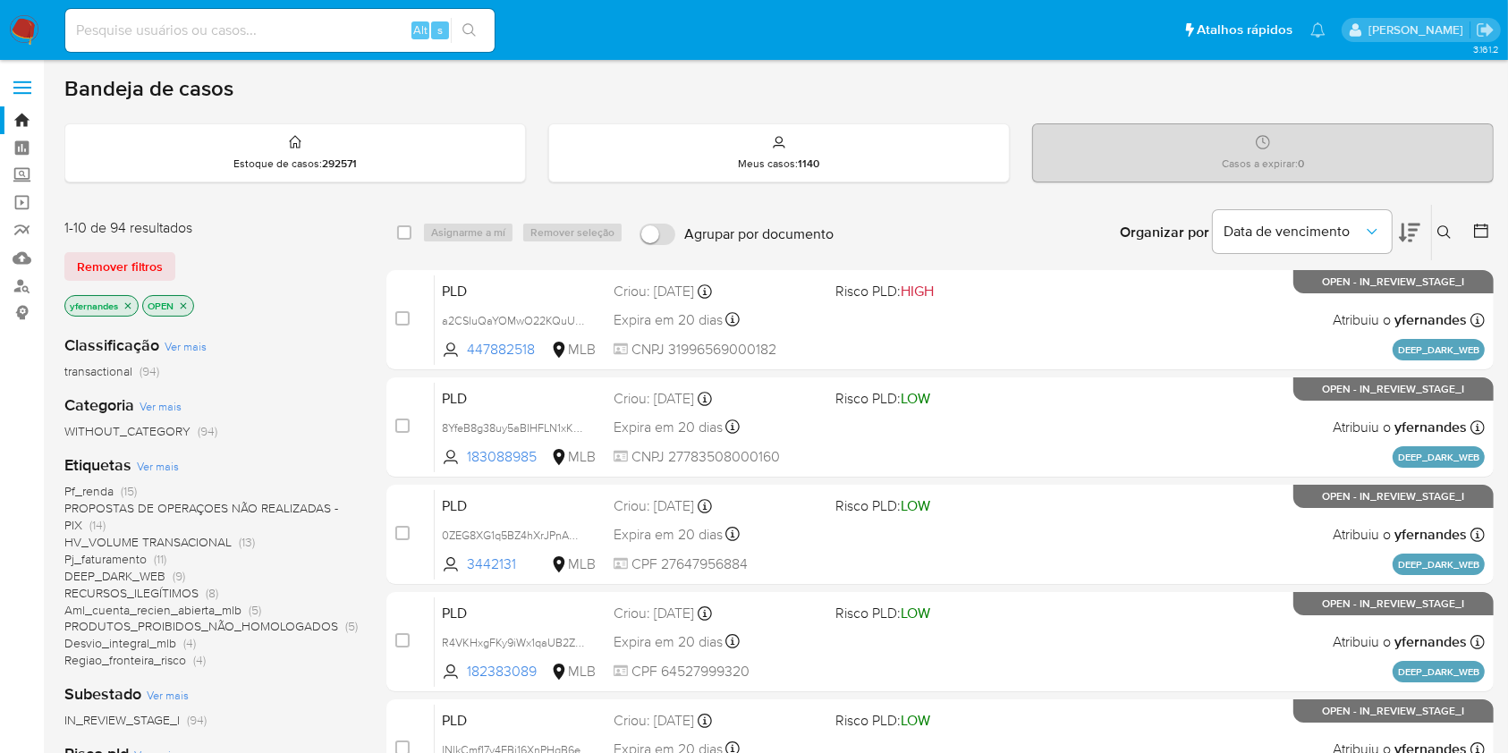
click span "Ver mais"
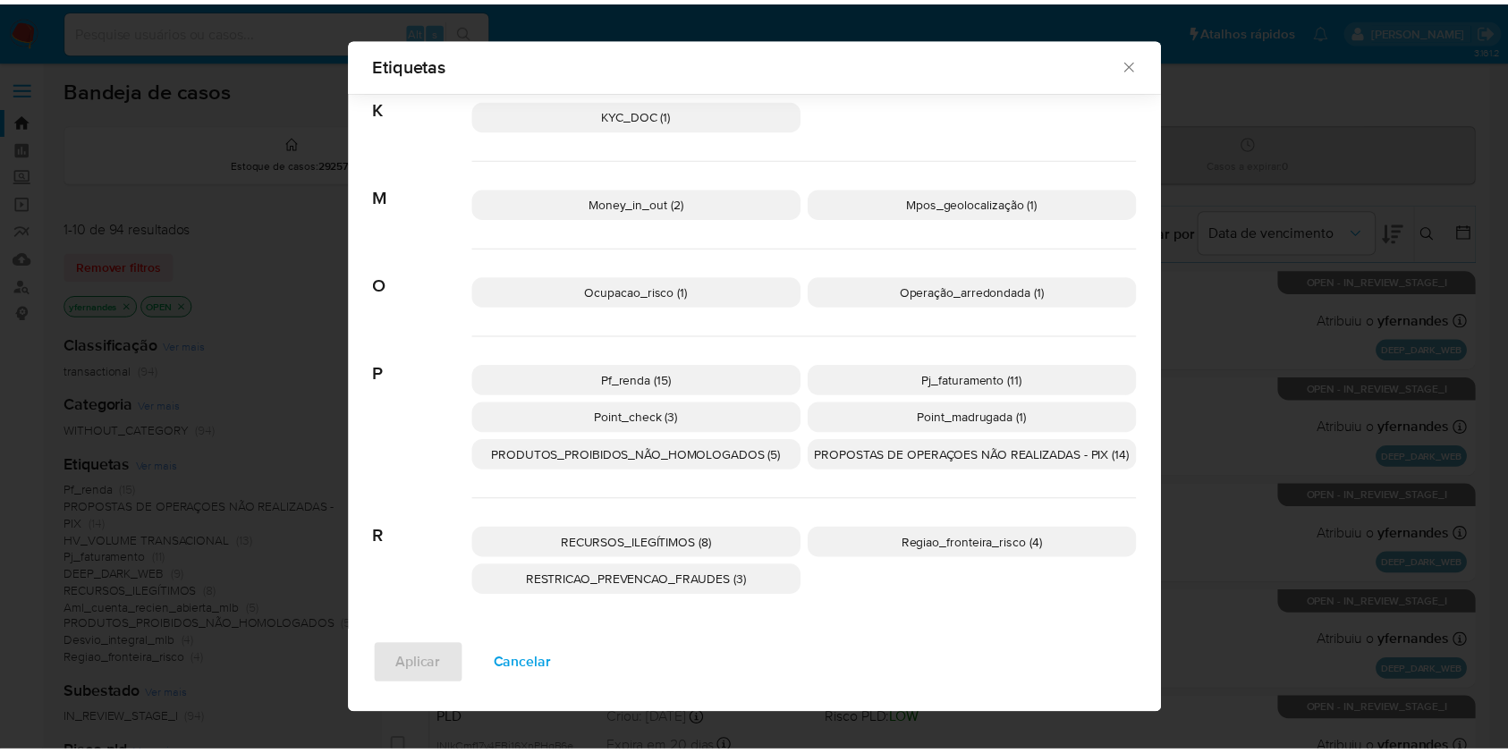
scroll to position [699, 0]
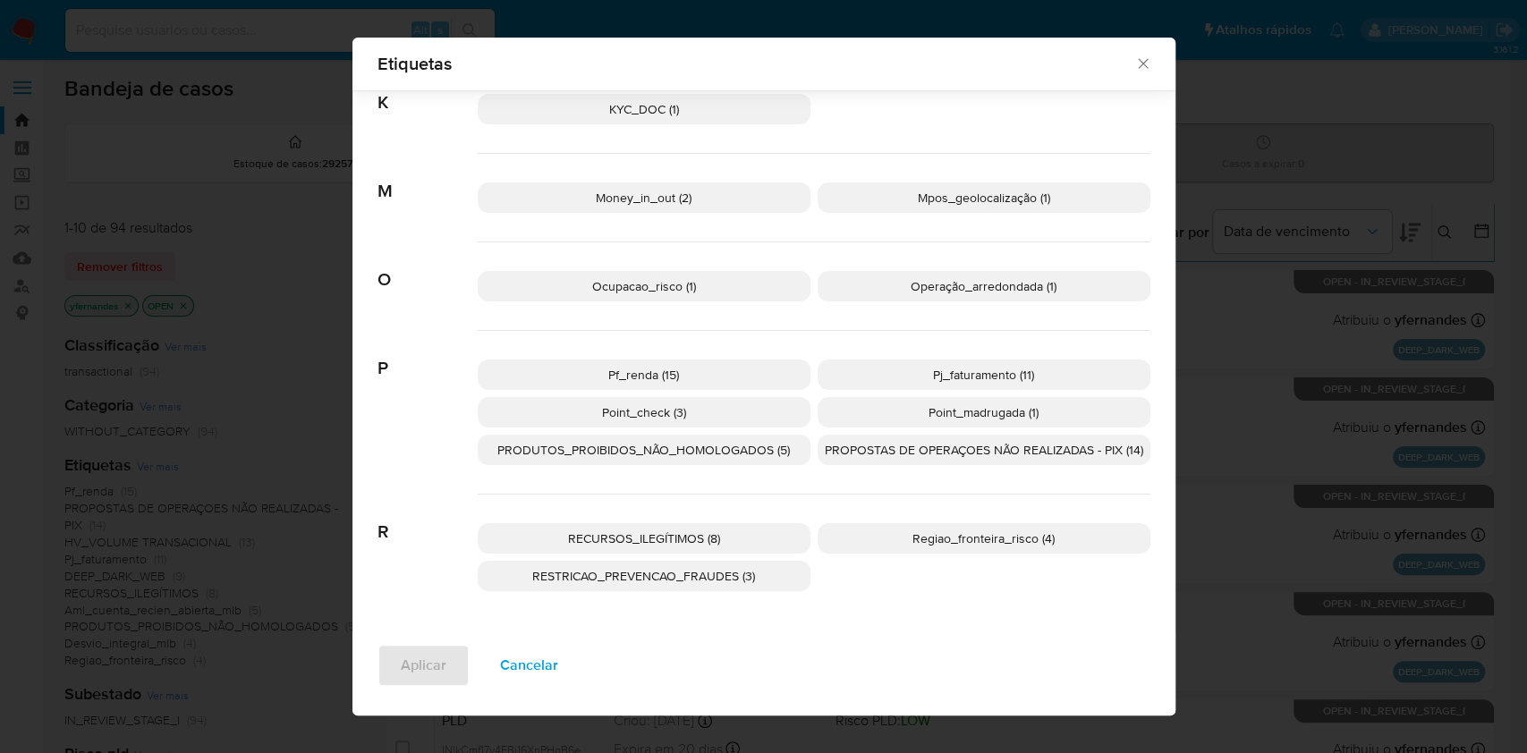
click p "RECURSOS_ILEGÍTIMOS (8)"
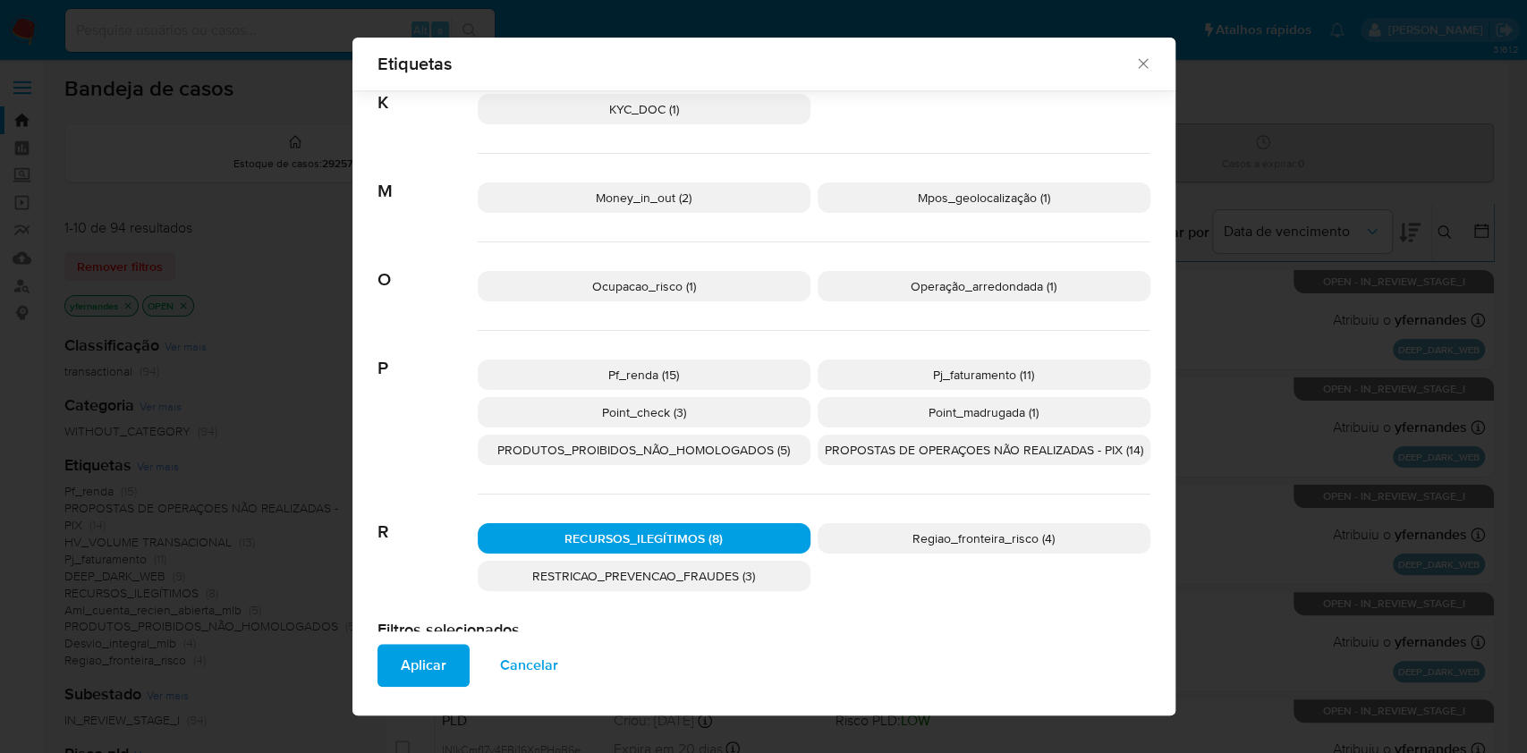
click span "Aplicar"
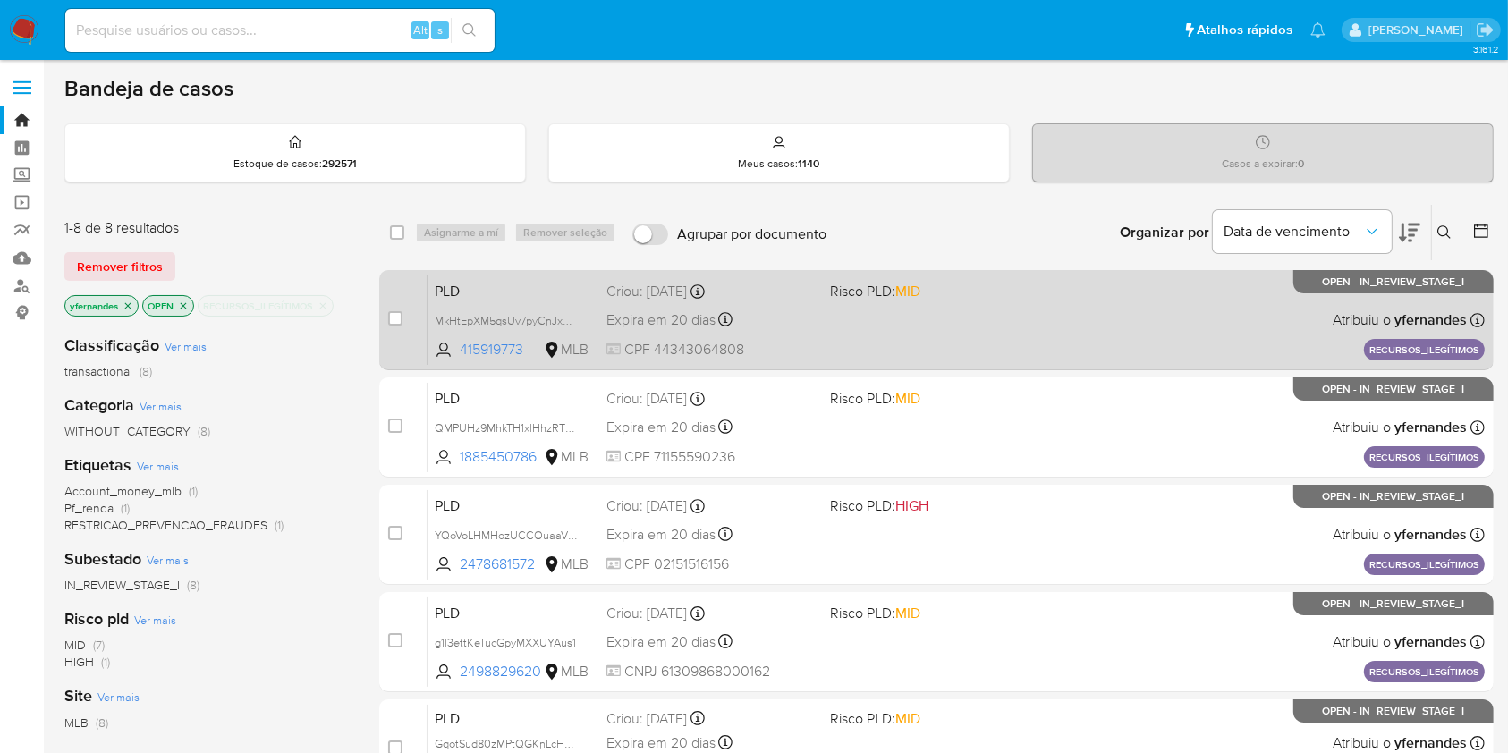
click div "PLD MkHtEpXM5qsUv7pyCnJxofdE 415919773 MLB Risco PLD: MID Criou: 12/09/2025 Cri…"
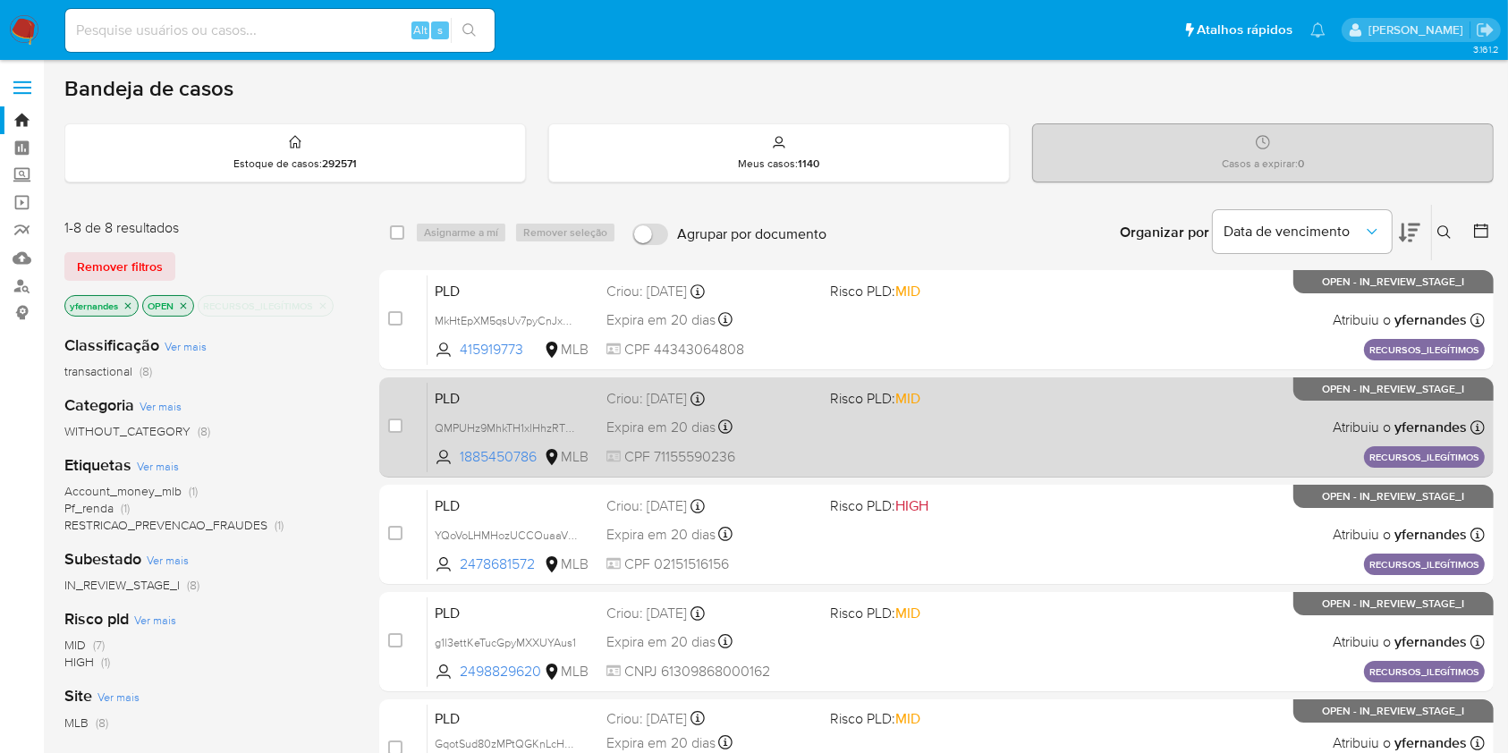
click div "Expira em 20 dias Expira em 27/10/2025 16:22:24"
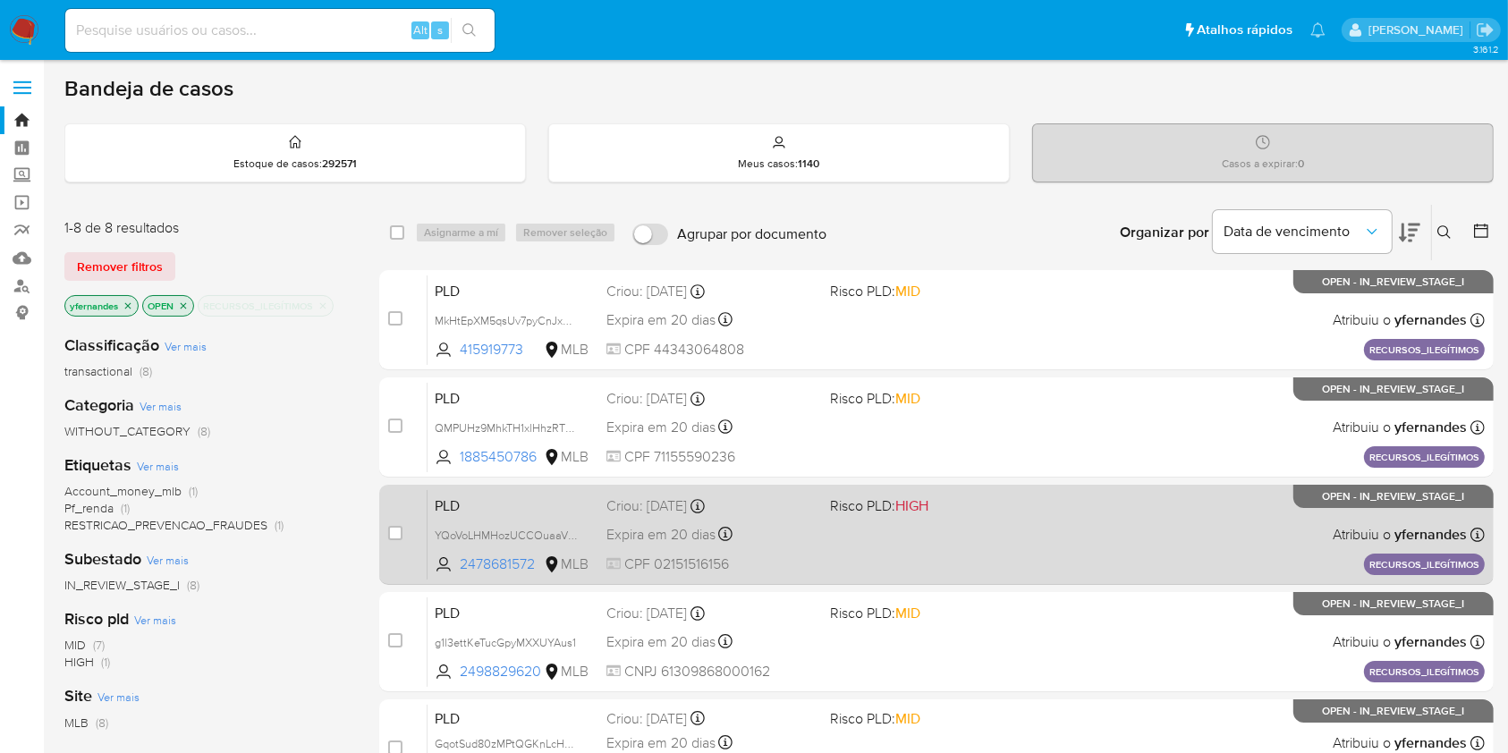
click div "Expira em 20 dias Expira em 27/10/2025 16:22:21"
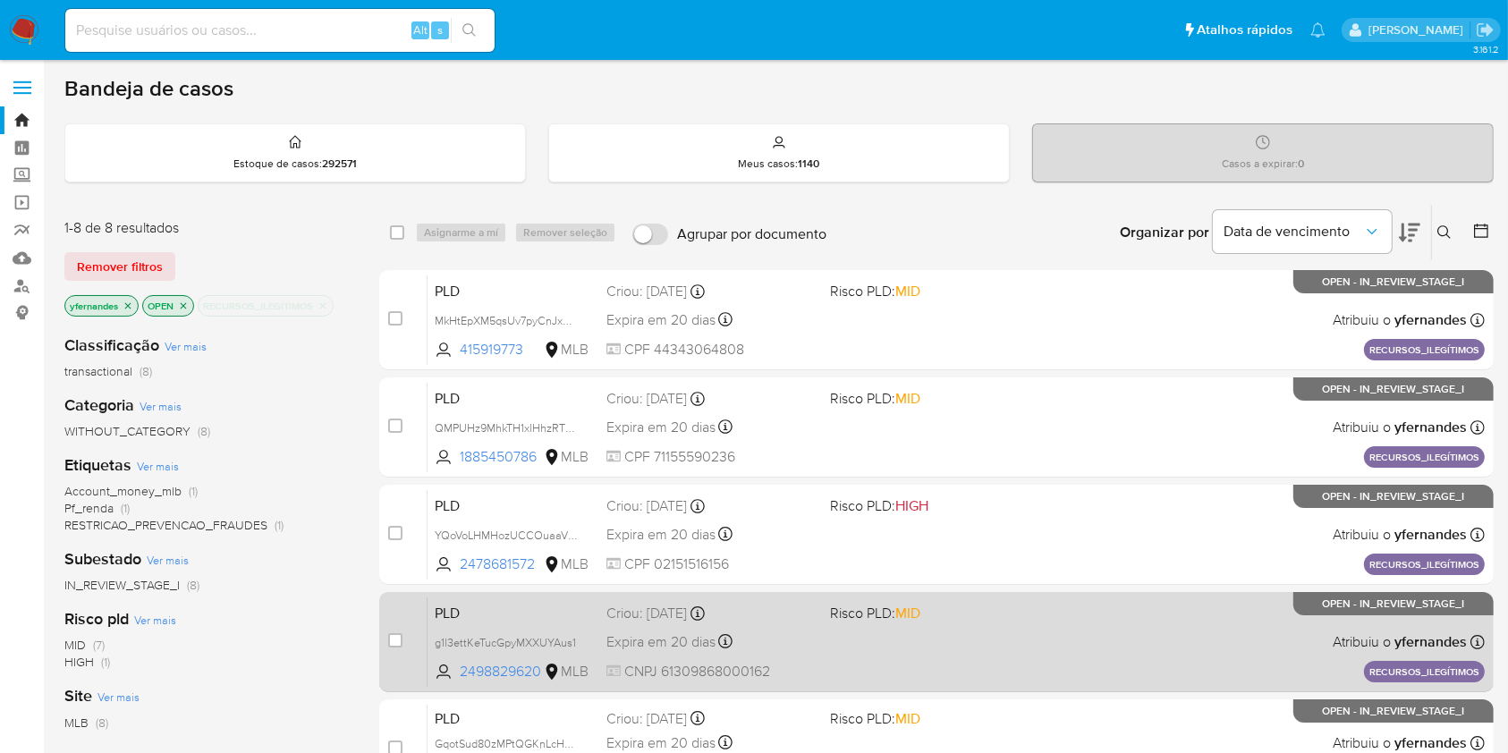
click div "PLD g1l3ettKeTucGpyMXXUYAus1 2498829620 MLB Risco PLD: MID Criou: 12/09/2025 Cr…"
click input "checkbox"
checkbox input "true"
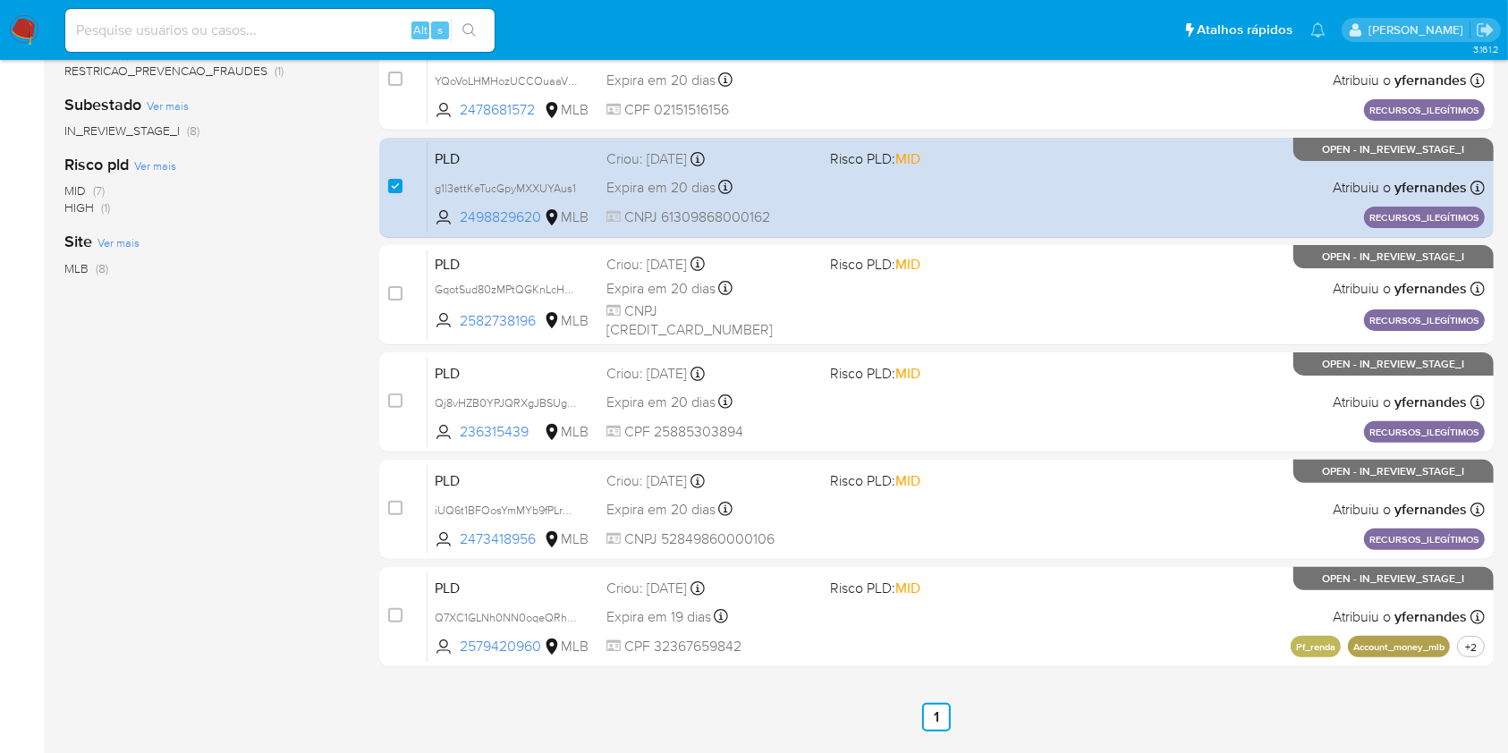
scroll to position [508, 0]
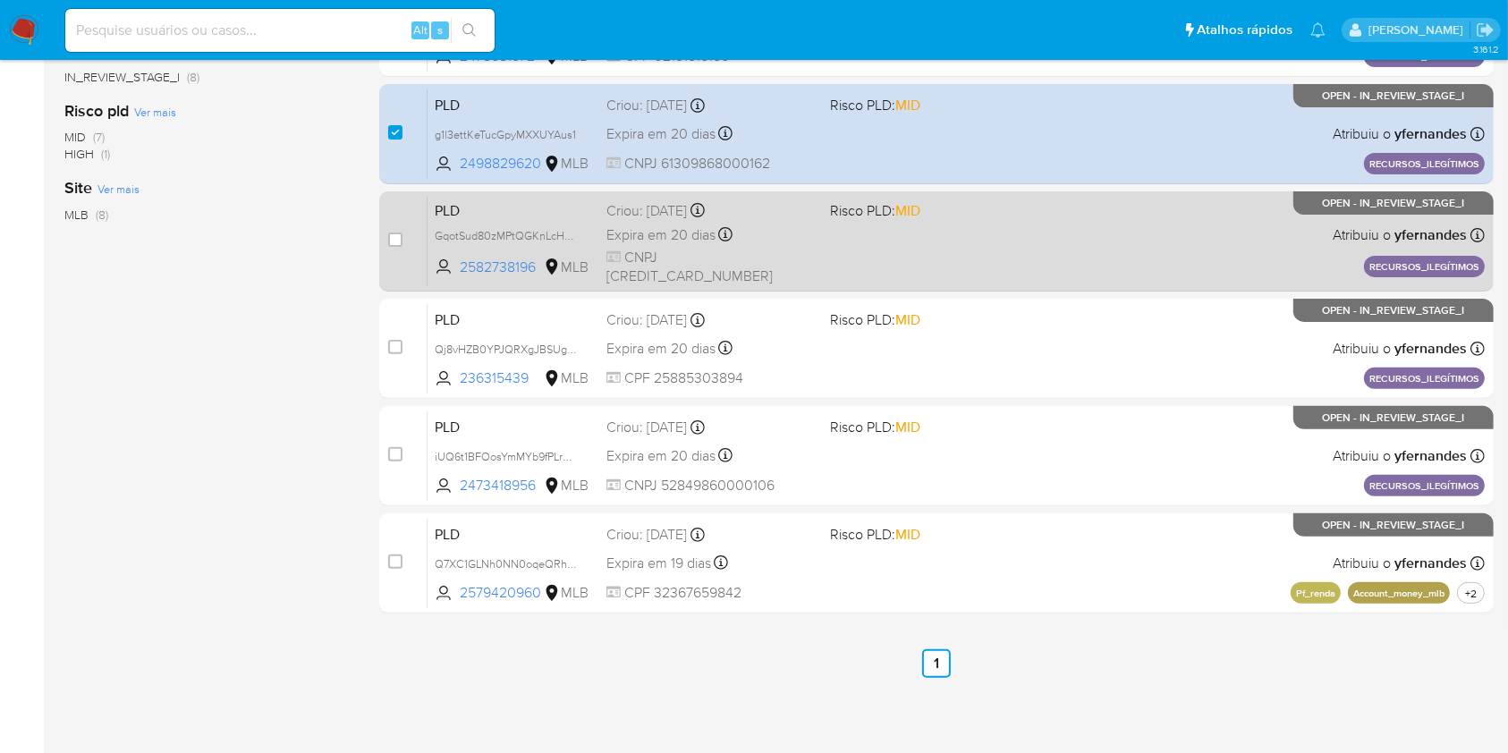
click div "PLD GqotSud80zMPtQGKnLcHuQik 2582738196 MLB Risco PLD: MID Criou: 12/09/2025 Cr…"
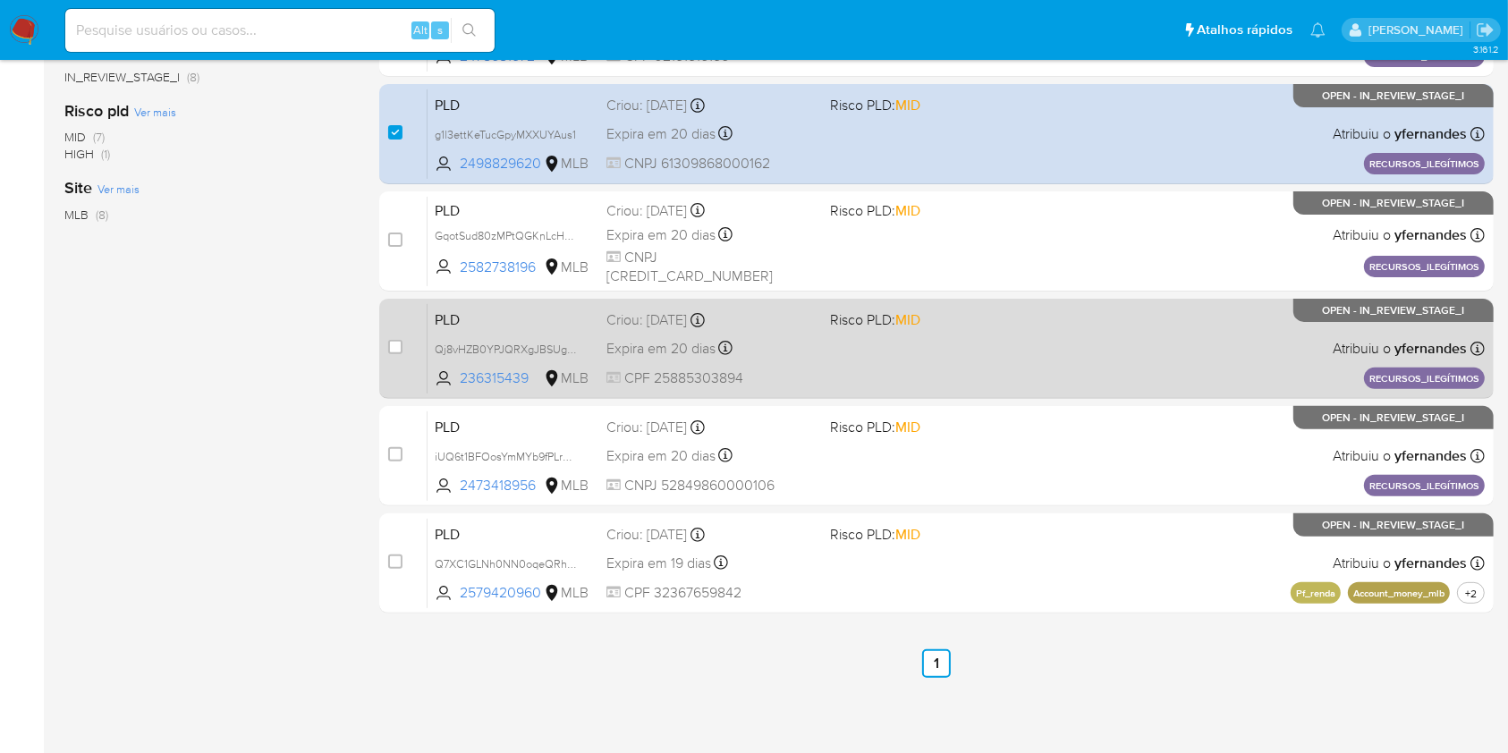
click div "Expira em 20 dias Expira em 27/10/2025 16:22:13"
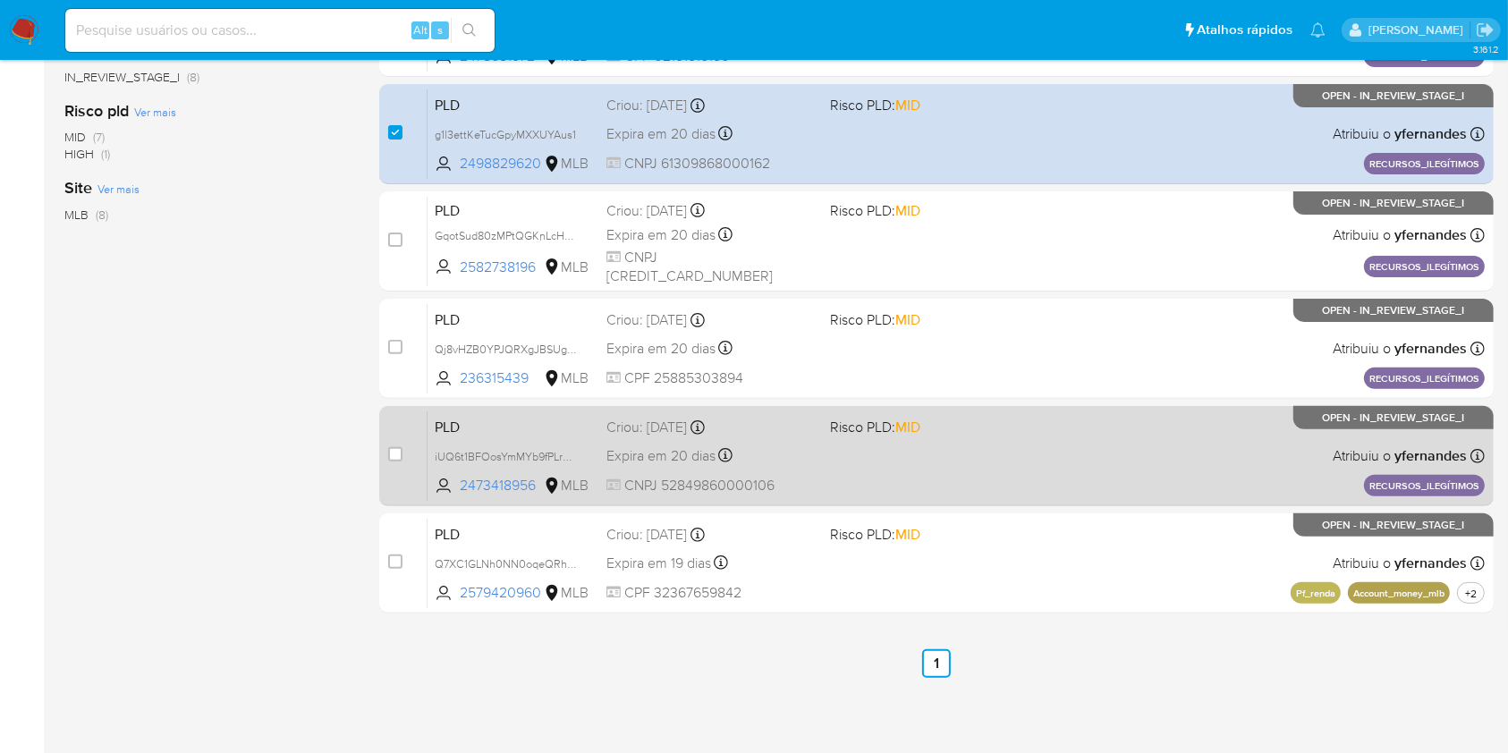
click div "PLD iUQ6t1BFOosYmMYb9fPLrPco 2473418956 MLB Risco PLD: MID Criou: 12/09/2025 Cr…"
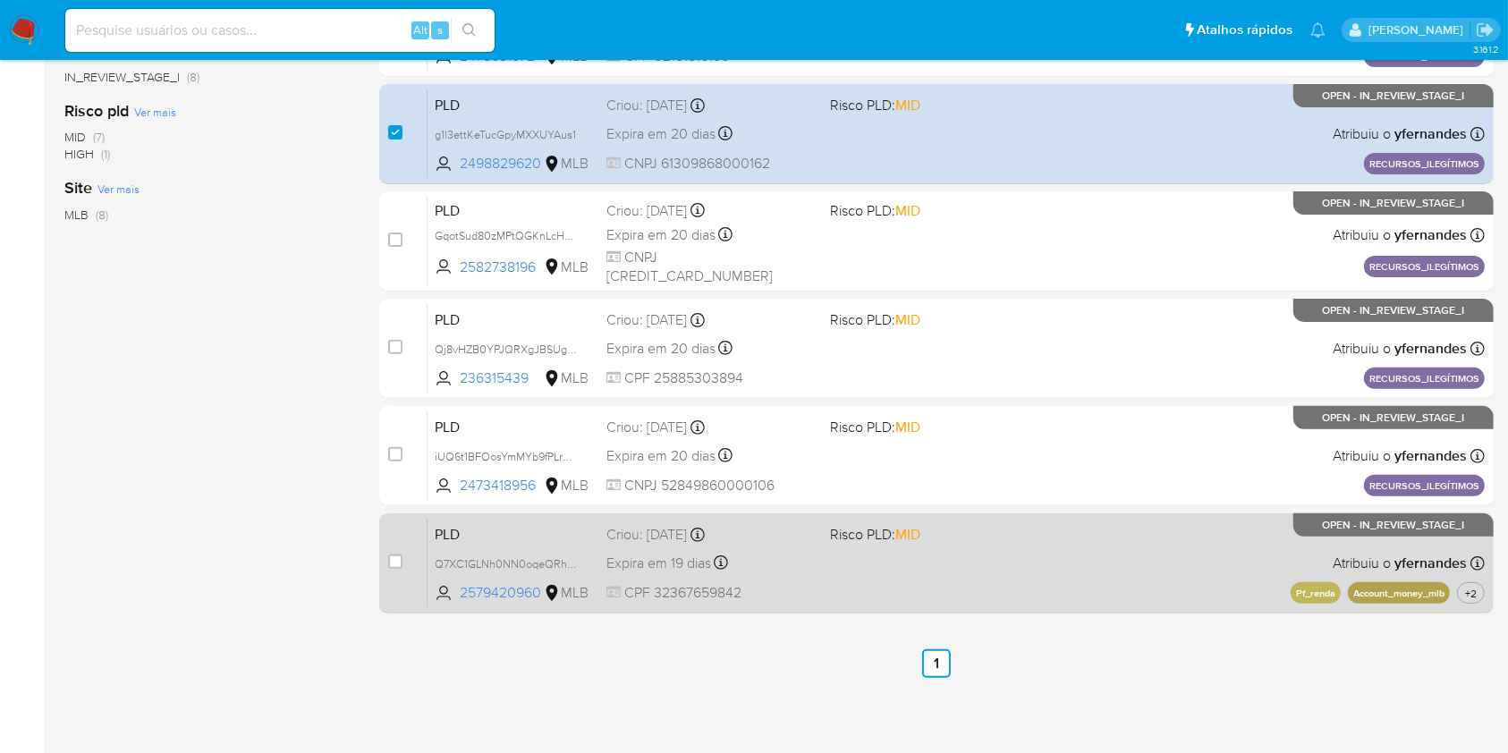
click div "Expira em 19 dias Expira em 27/10/2025 00:35:16"
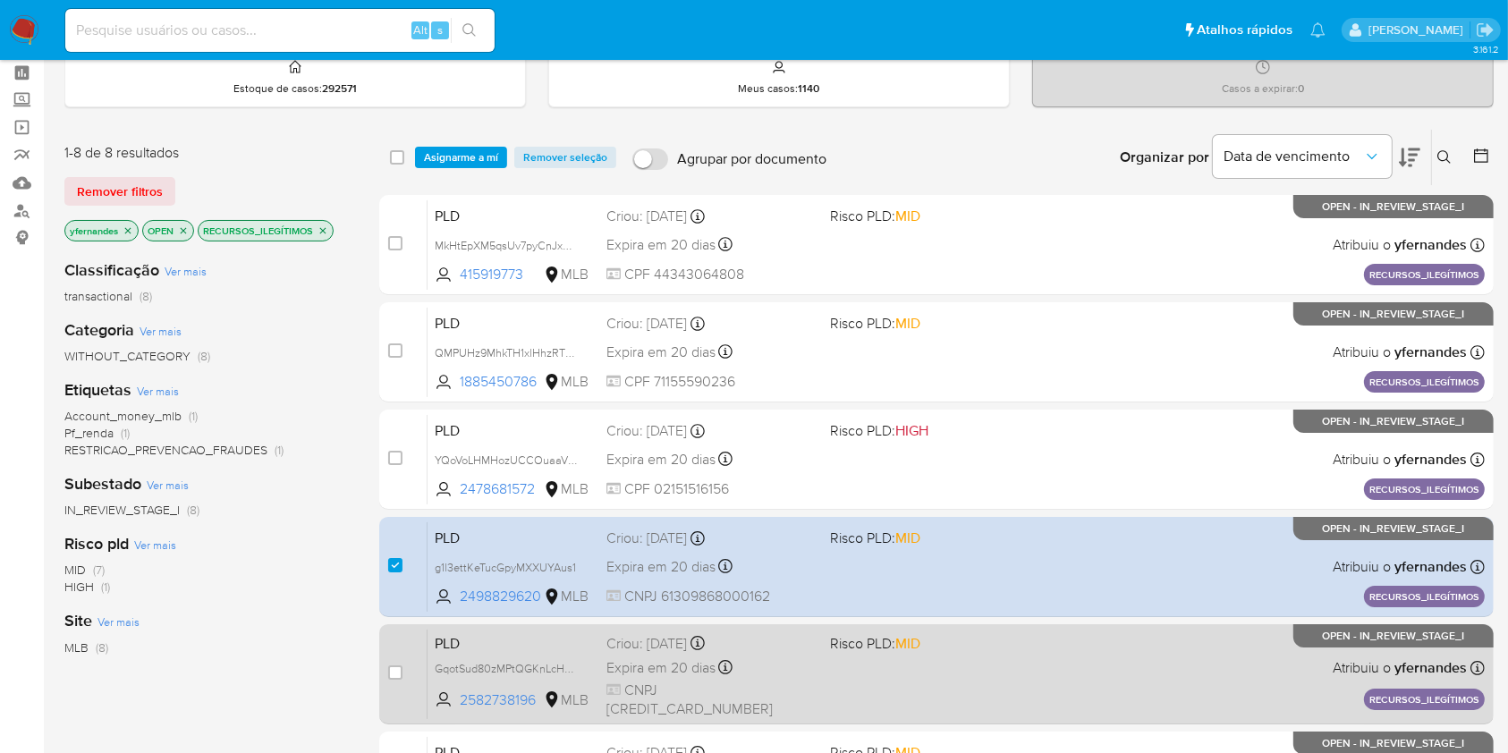
scroll to position [0, 0]
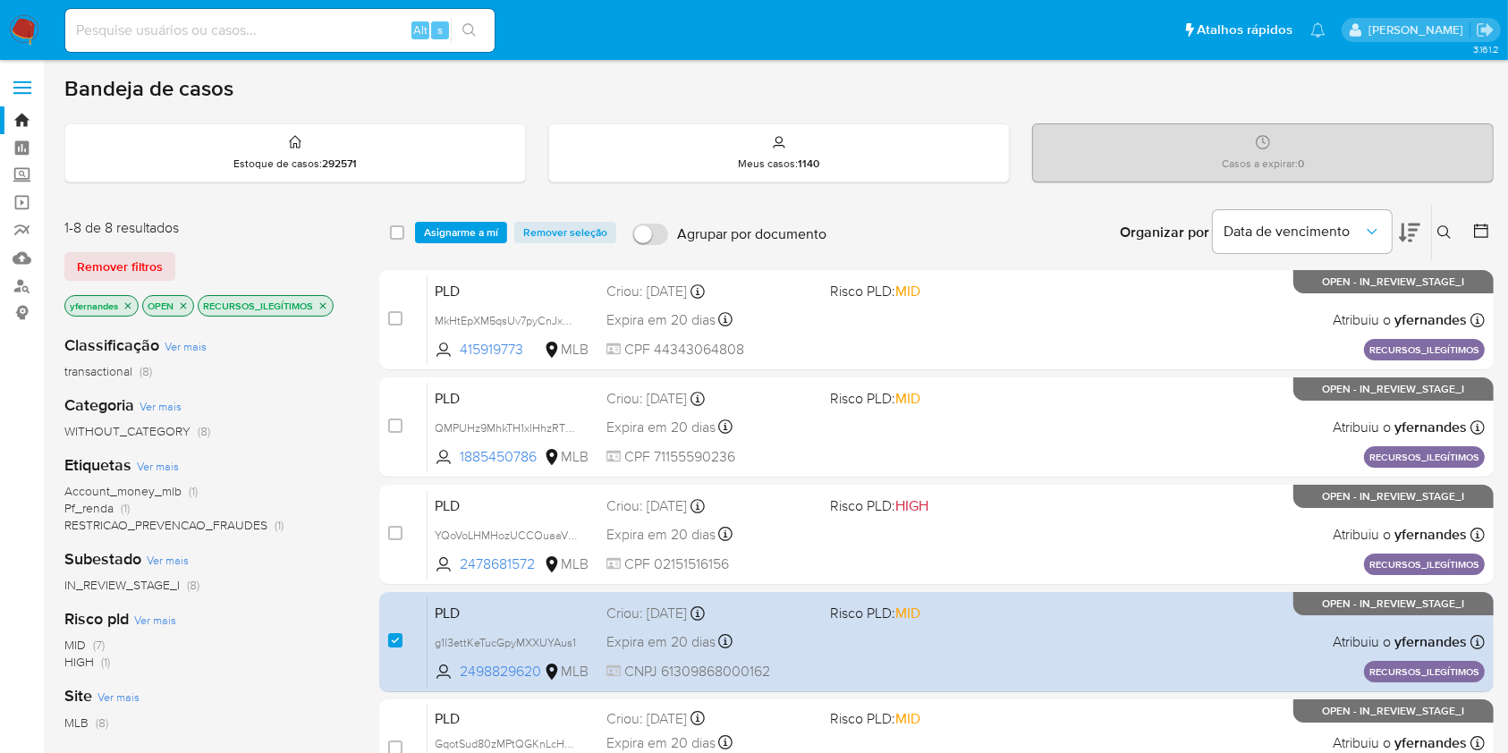
click p "RECURSOS_ILEGÍTIMOS"
click icon "close-filter"
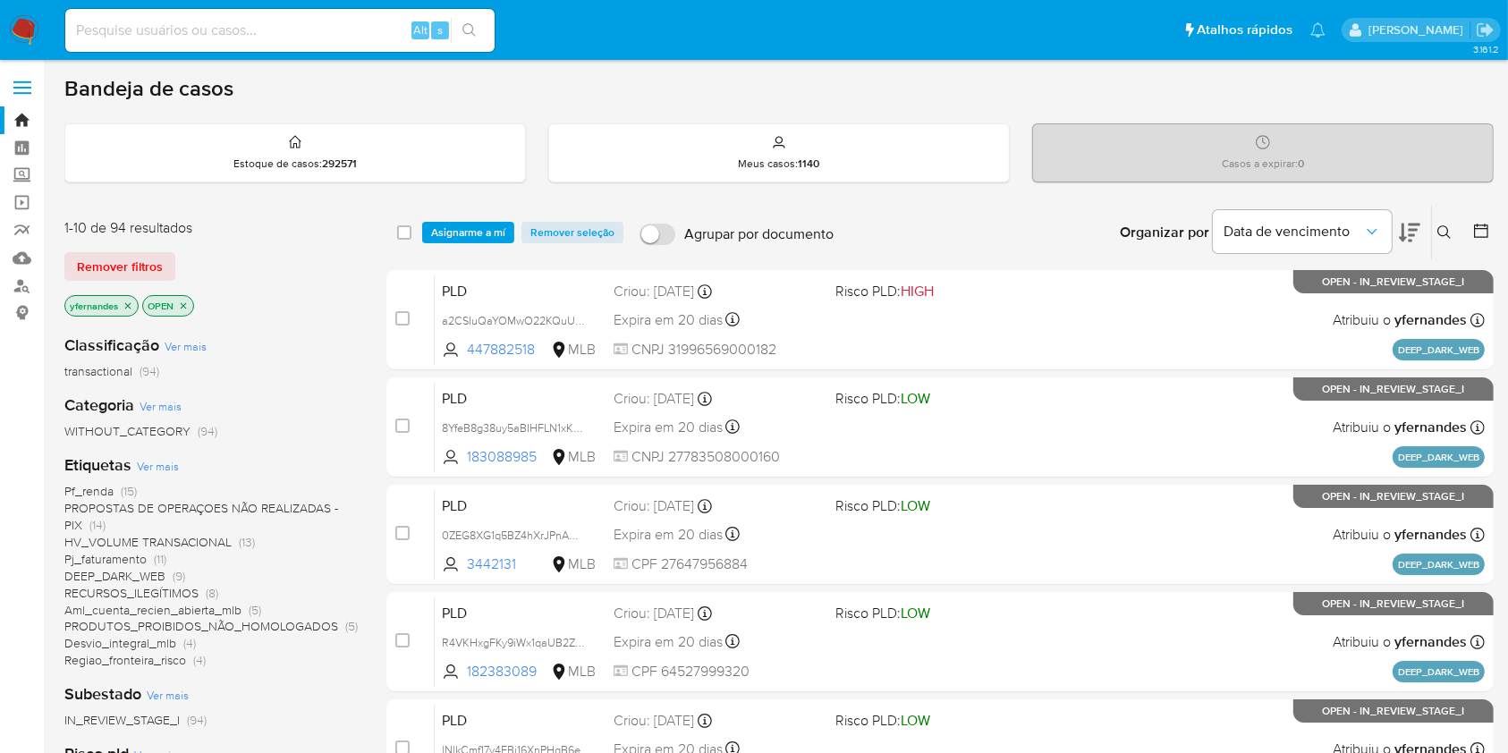
click span "PROPOSTAS DE OPERAÇOES NÃO REALIZADAS - PIX"
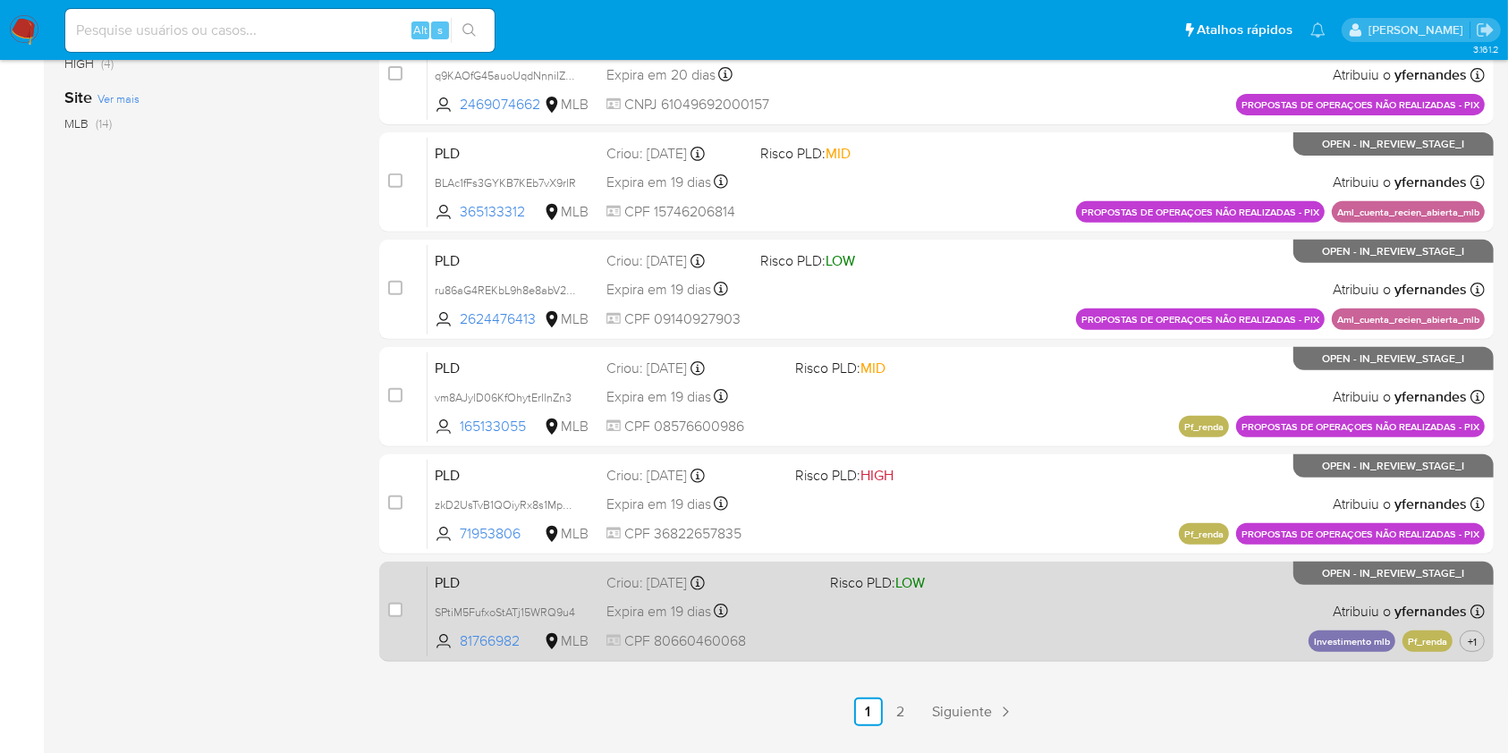
scroll to position [723, 0]
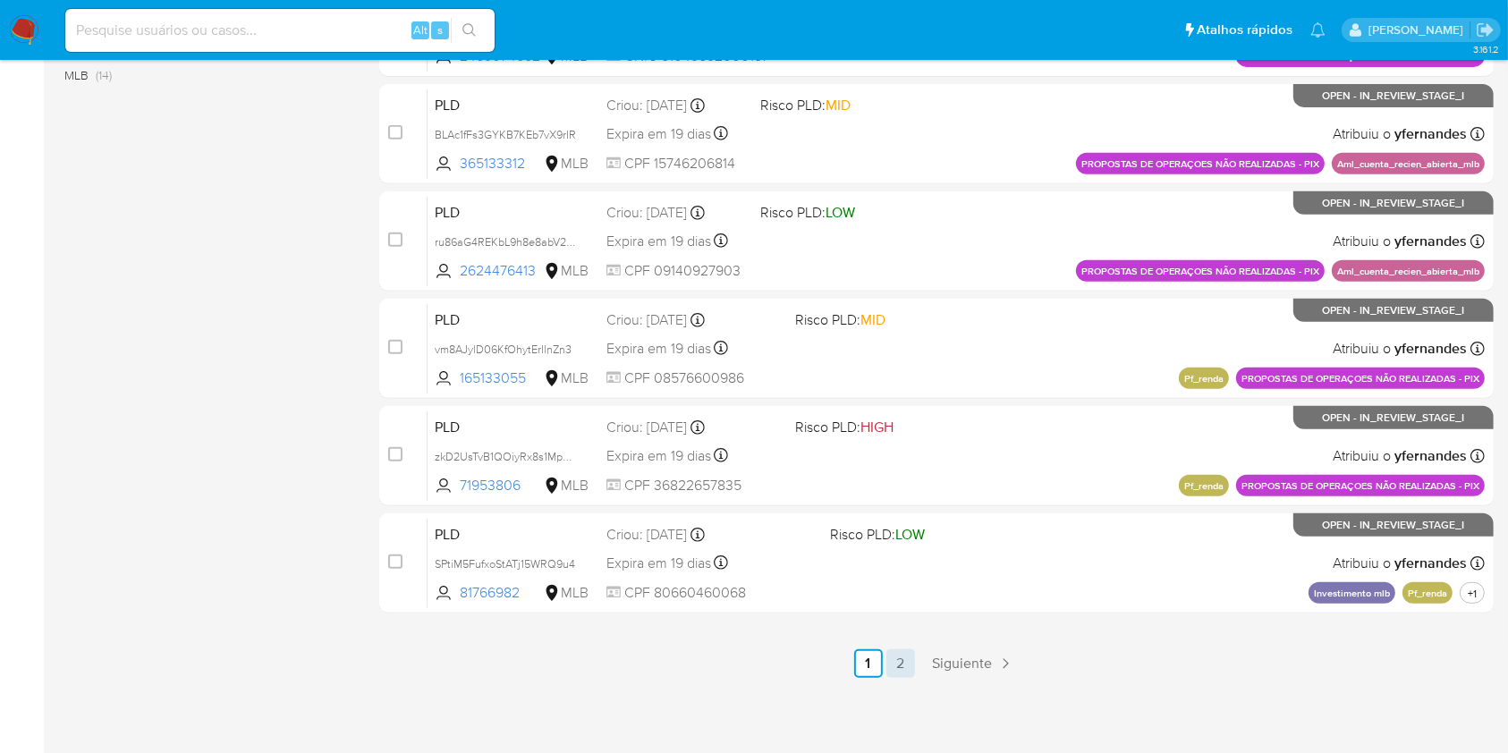
click link "2"
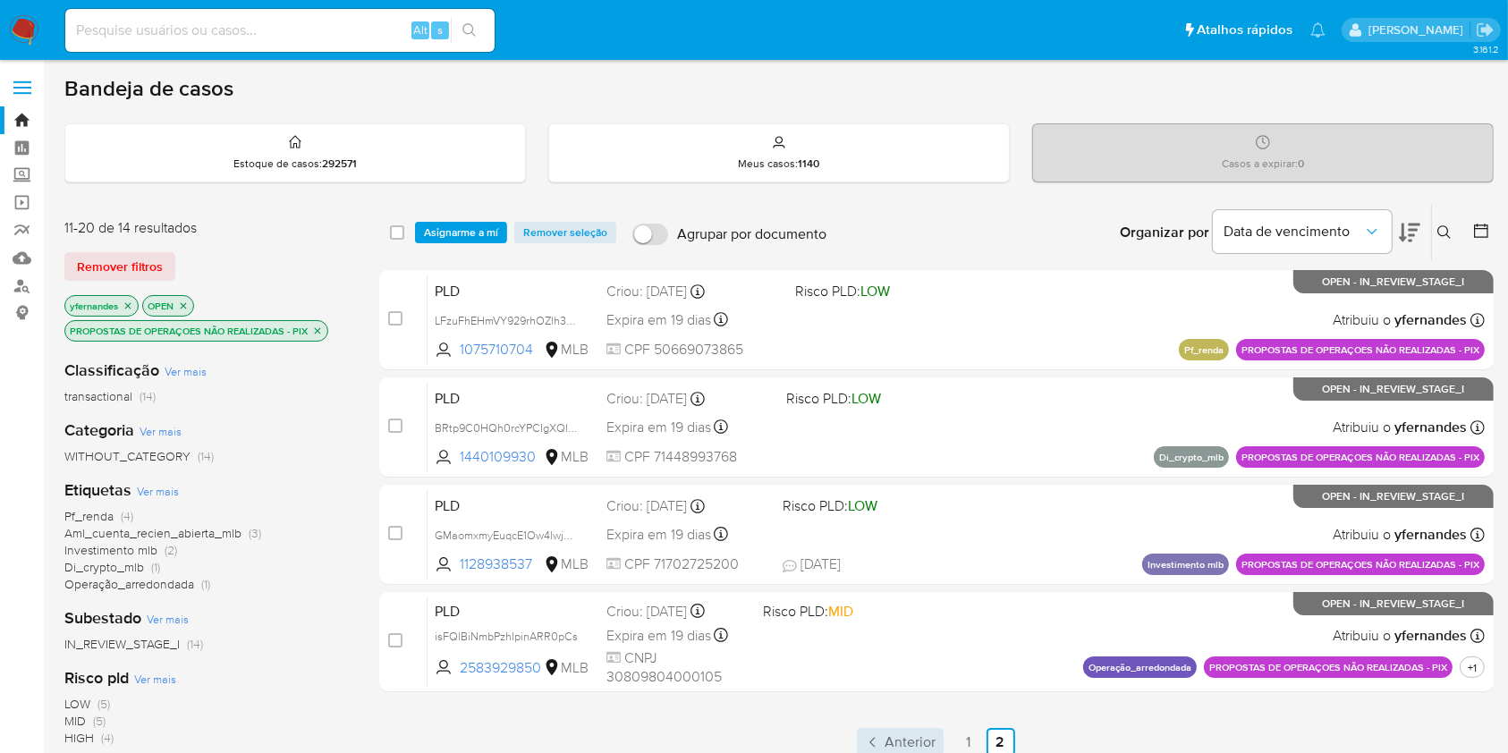
click link "Anterior"
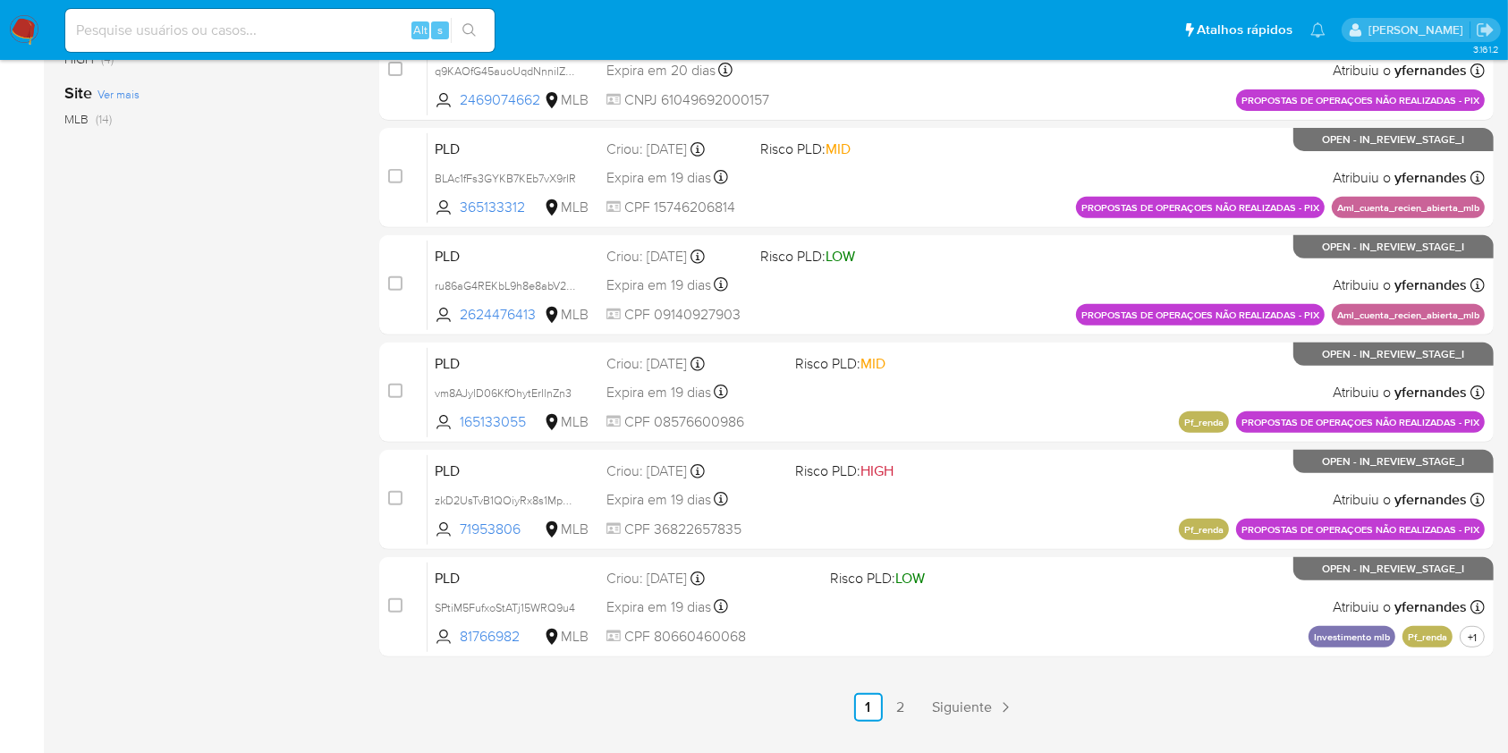
scroll to position [723, 0]
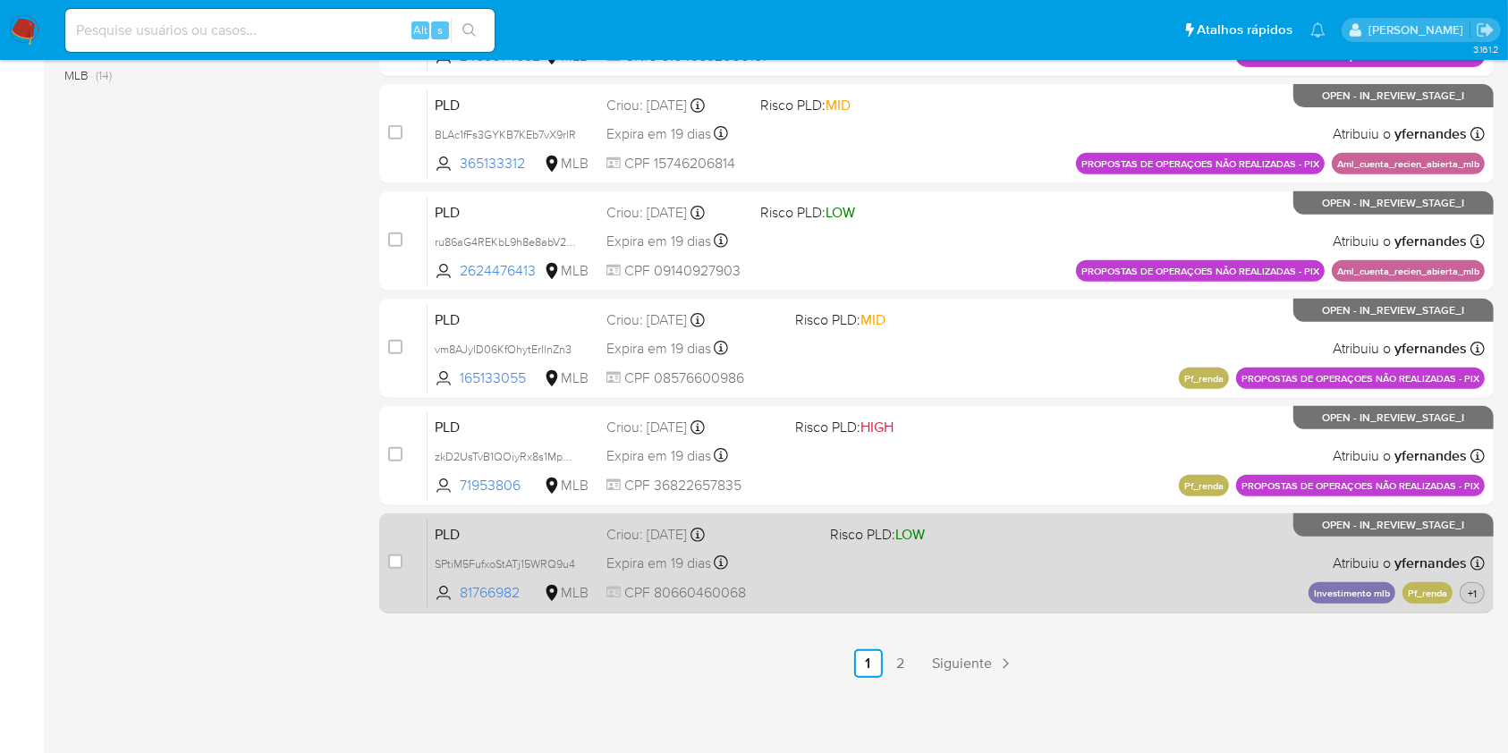
click span "+1"
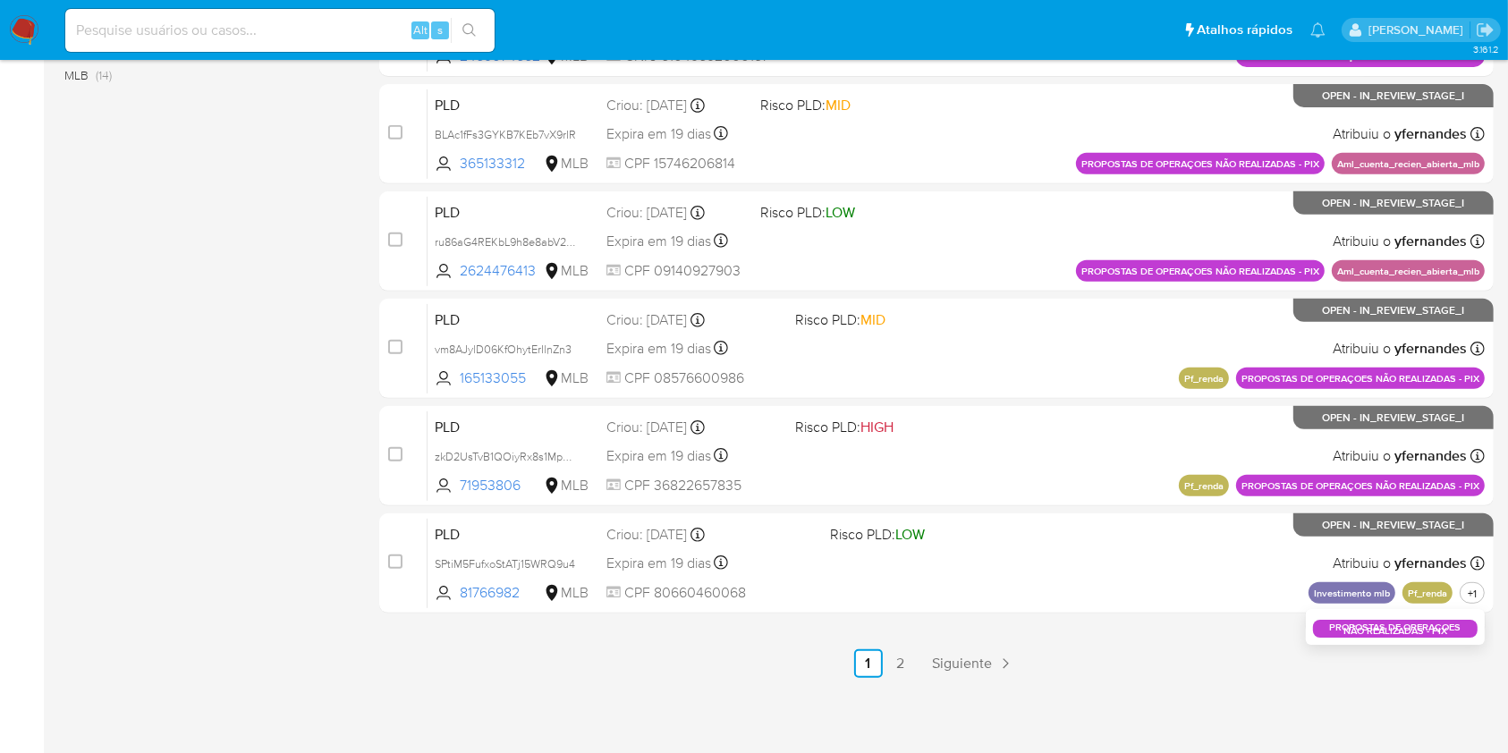
click div "select-all-cases-checkbox Asignarme a mí Remover seleção Agrupar por documento …"
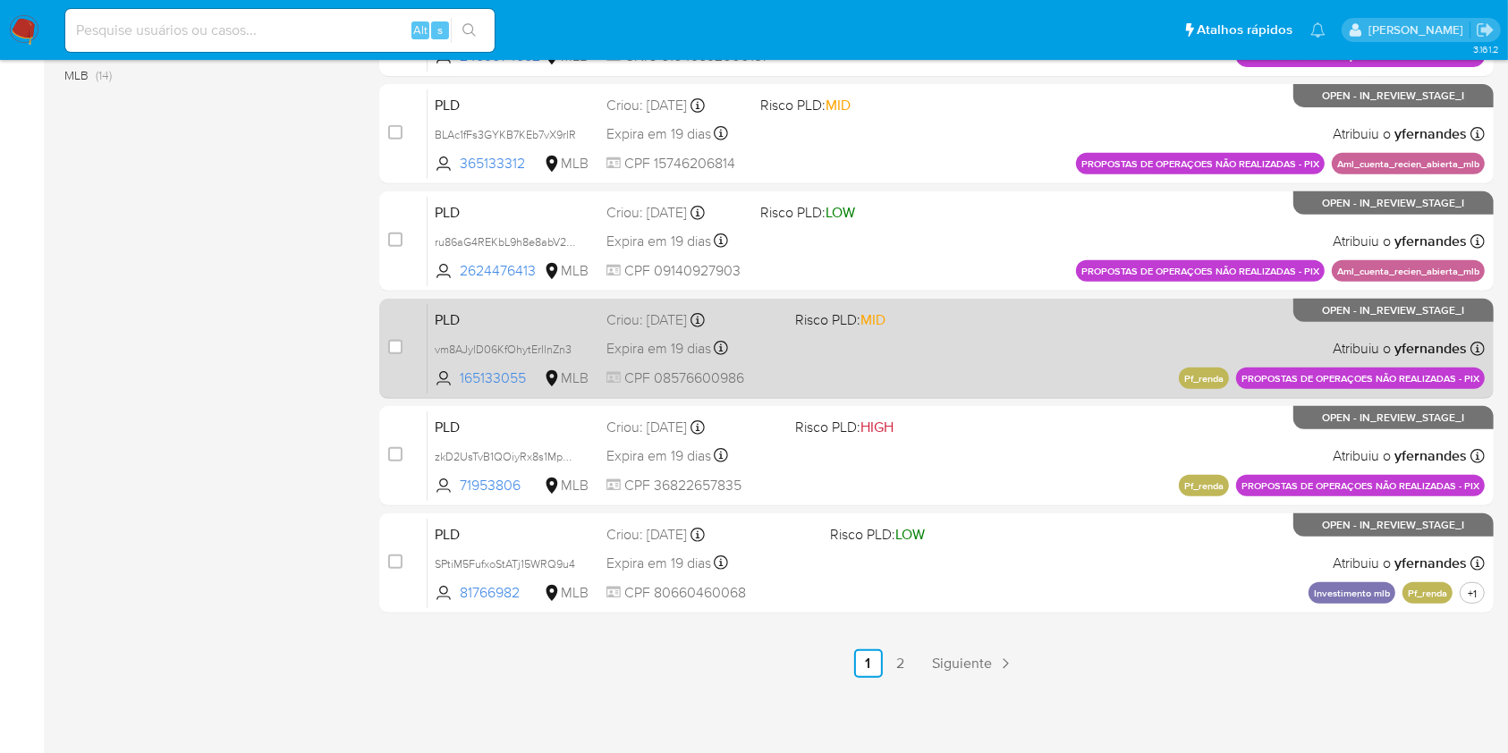
click div "PLD vm8AJylD06KfOhytErIlnZn3 165133055 MLB Risco PLD: MID Criou: 12/09/2025 Cri…"
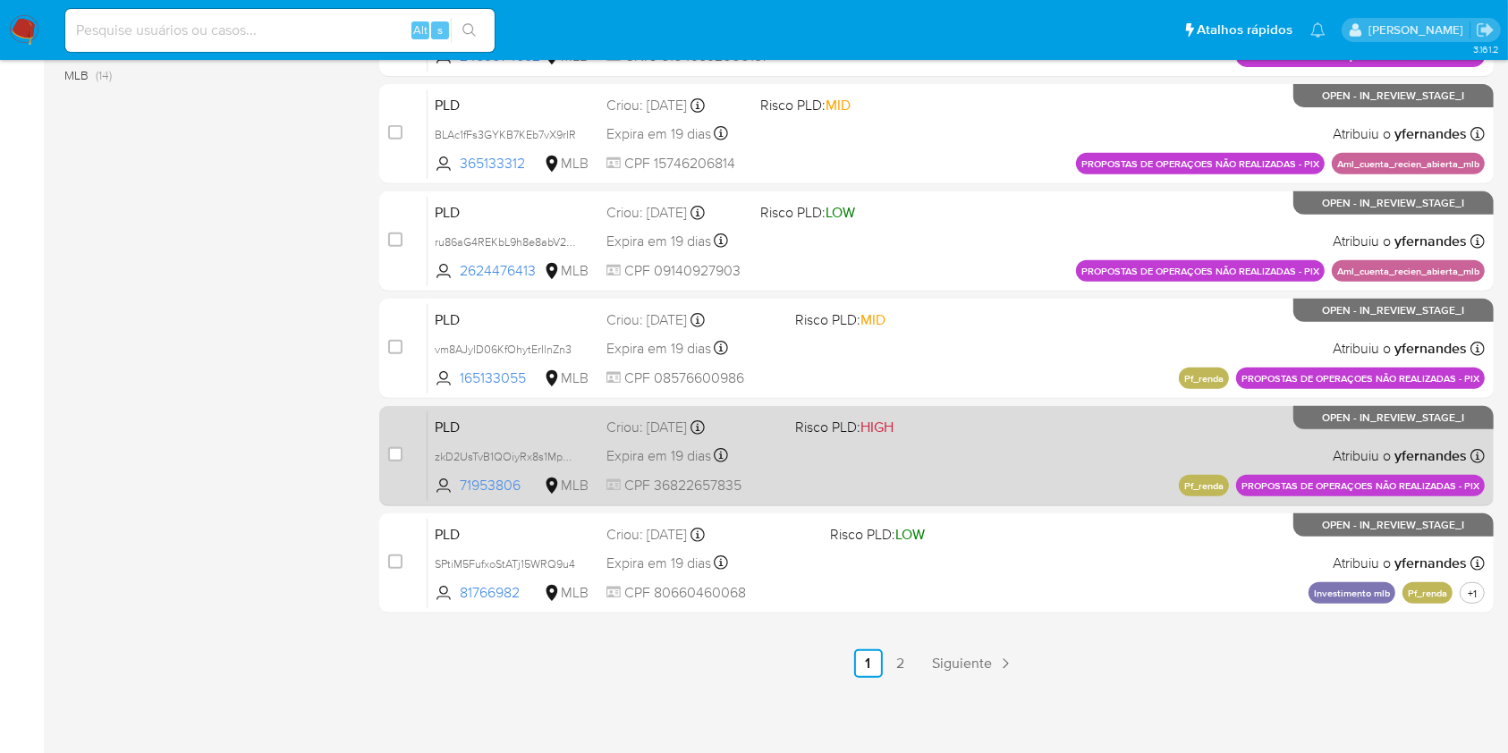
click div "PLD zkD2UsTvB1QOiyRx8s1MpXkB 71953806 MLB Risco PLD: HIGH Criou: 12/09/2025 Cri…"
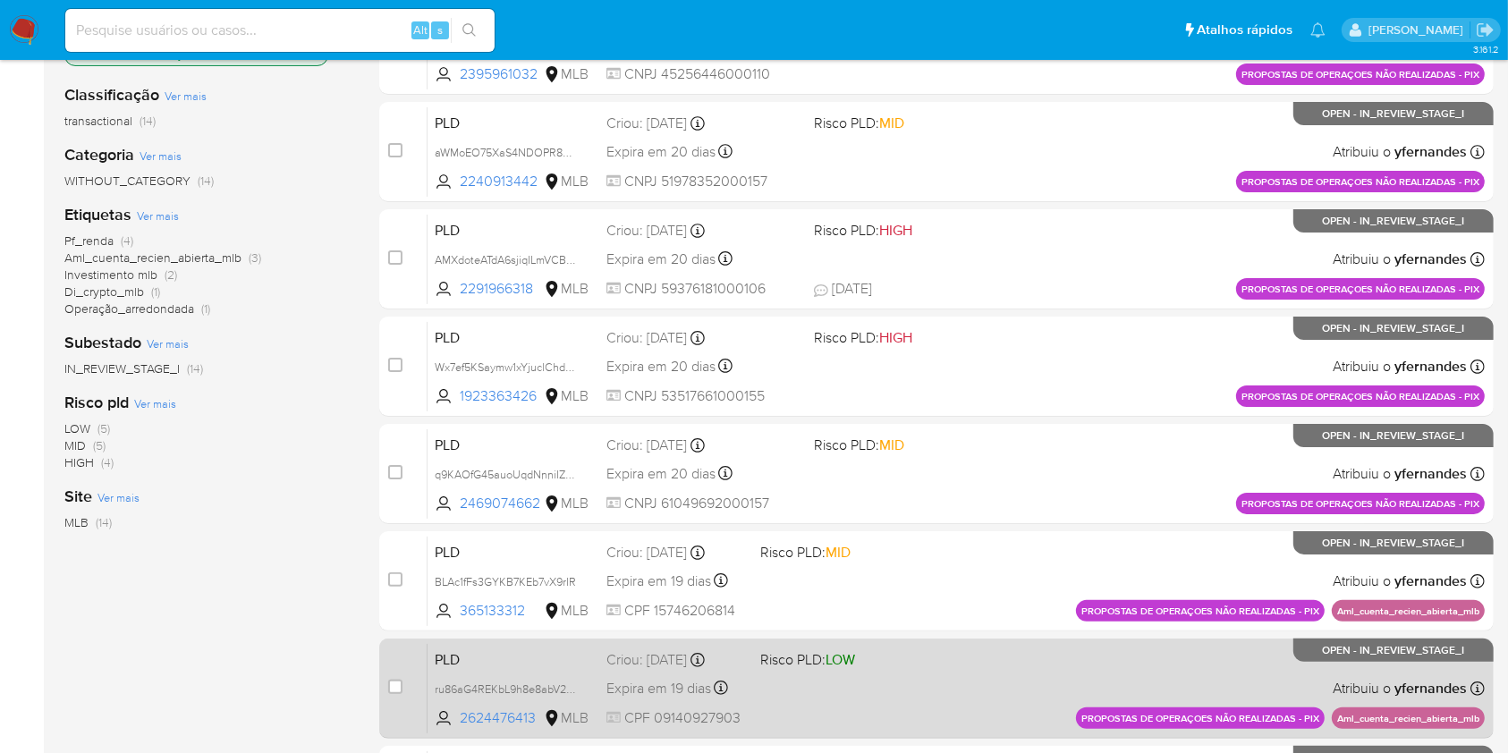
scroll to position [0, 0]
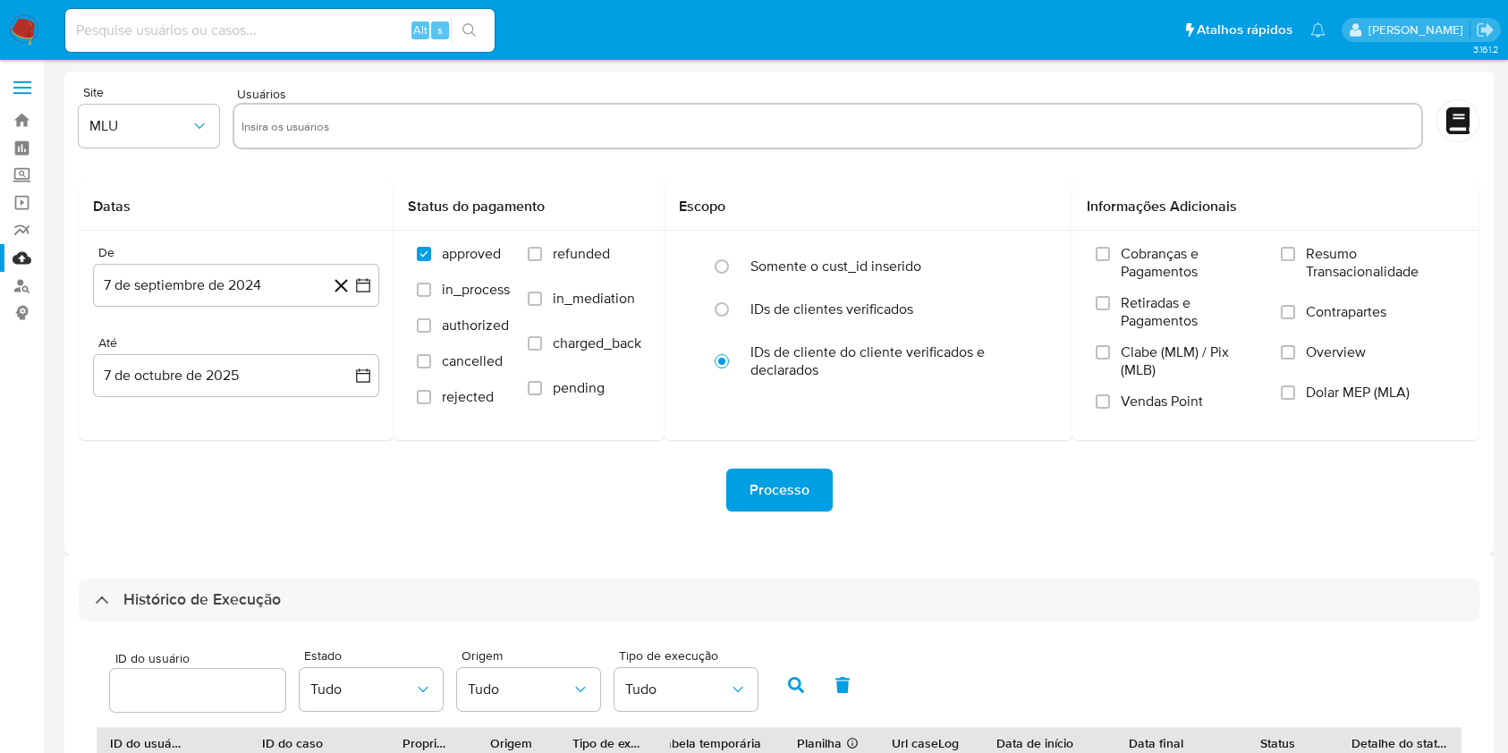
select select "10"
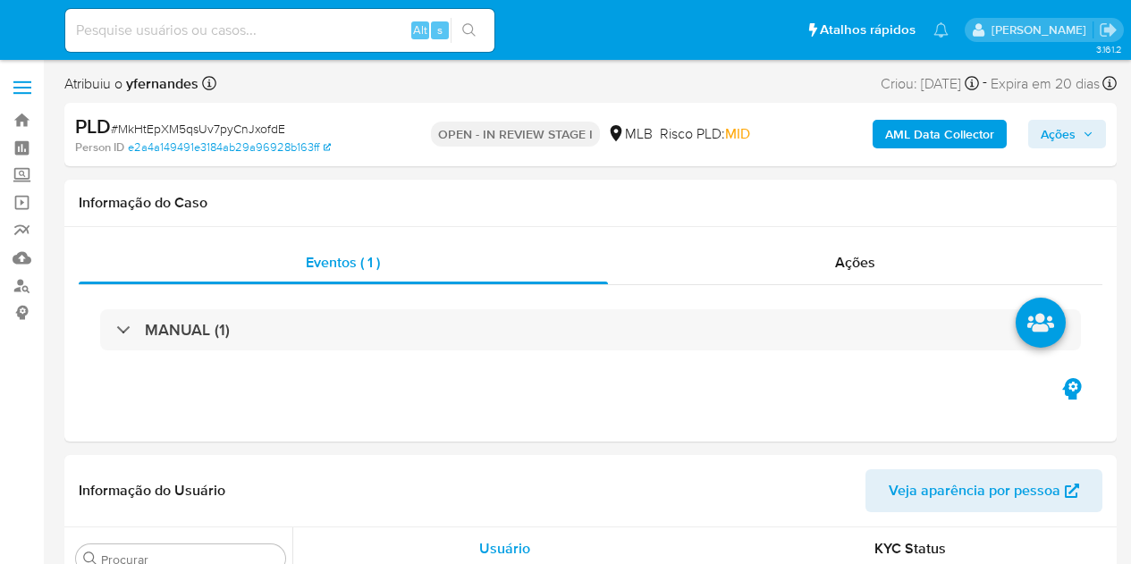
select select "10"
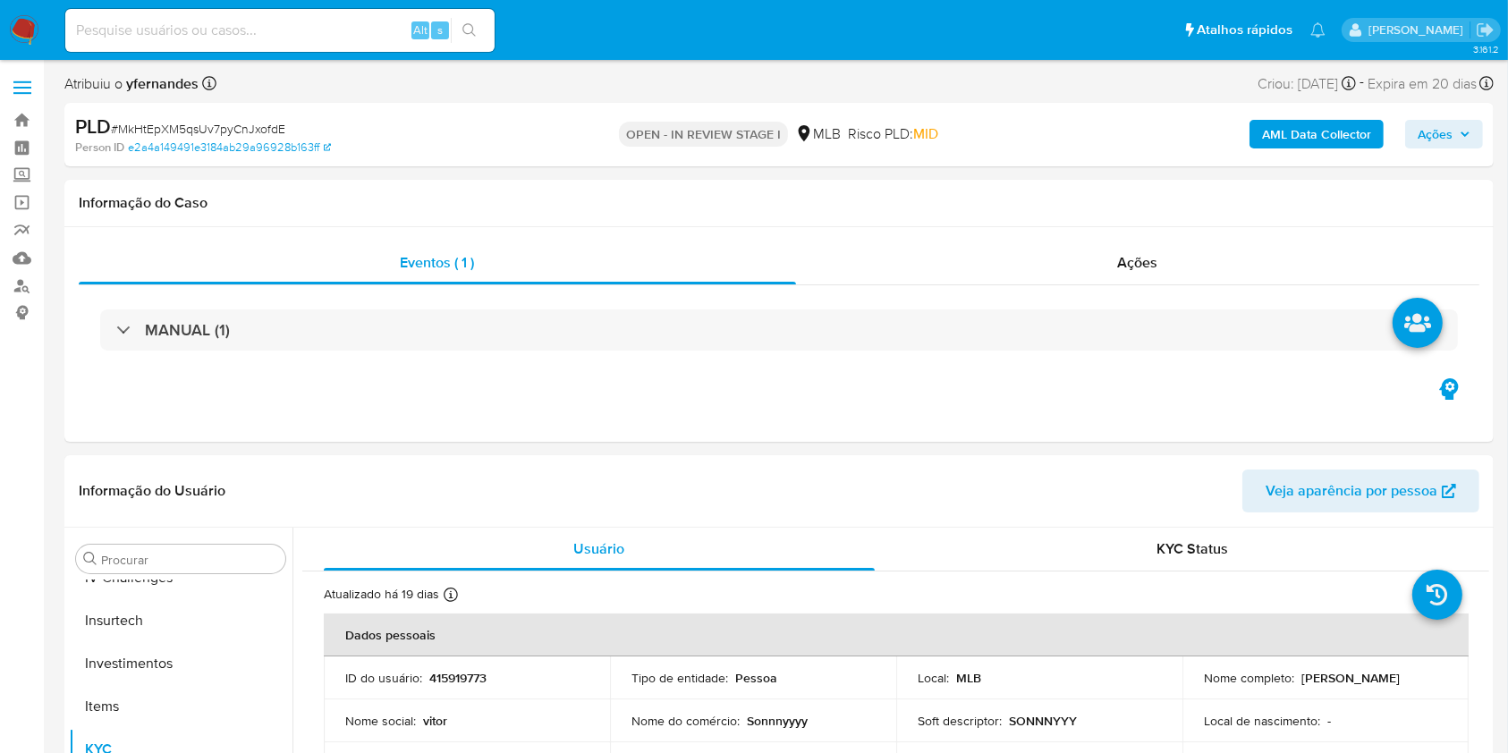
scroll to position [927, 0]
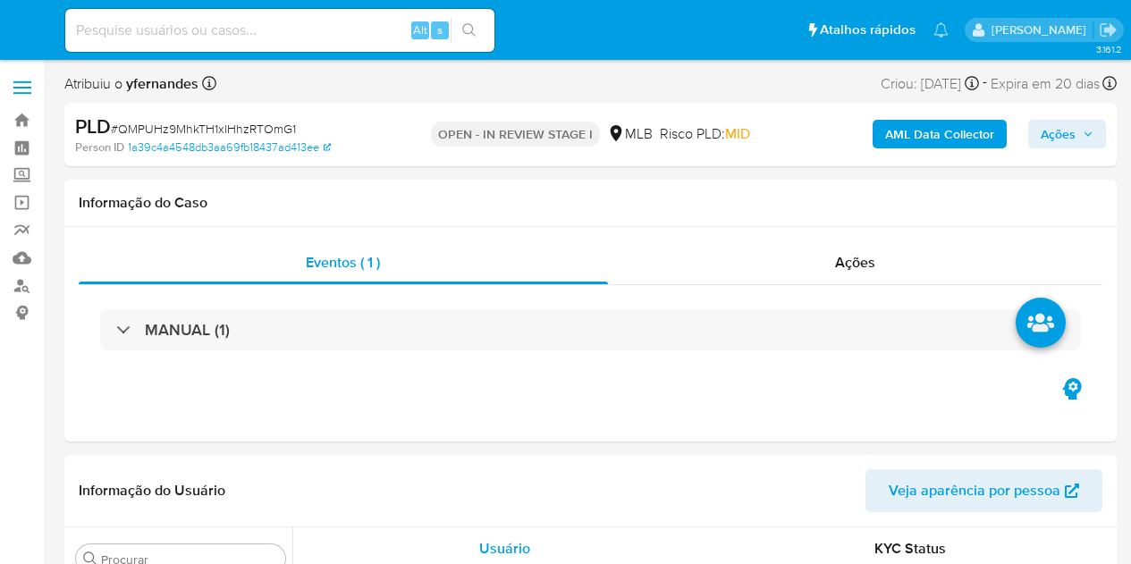
select select "10"
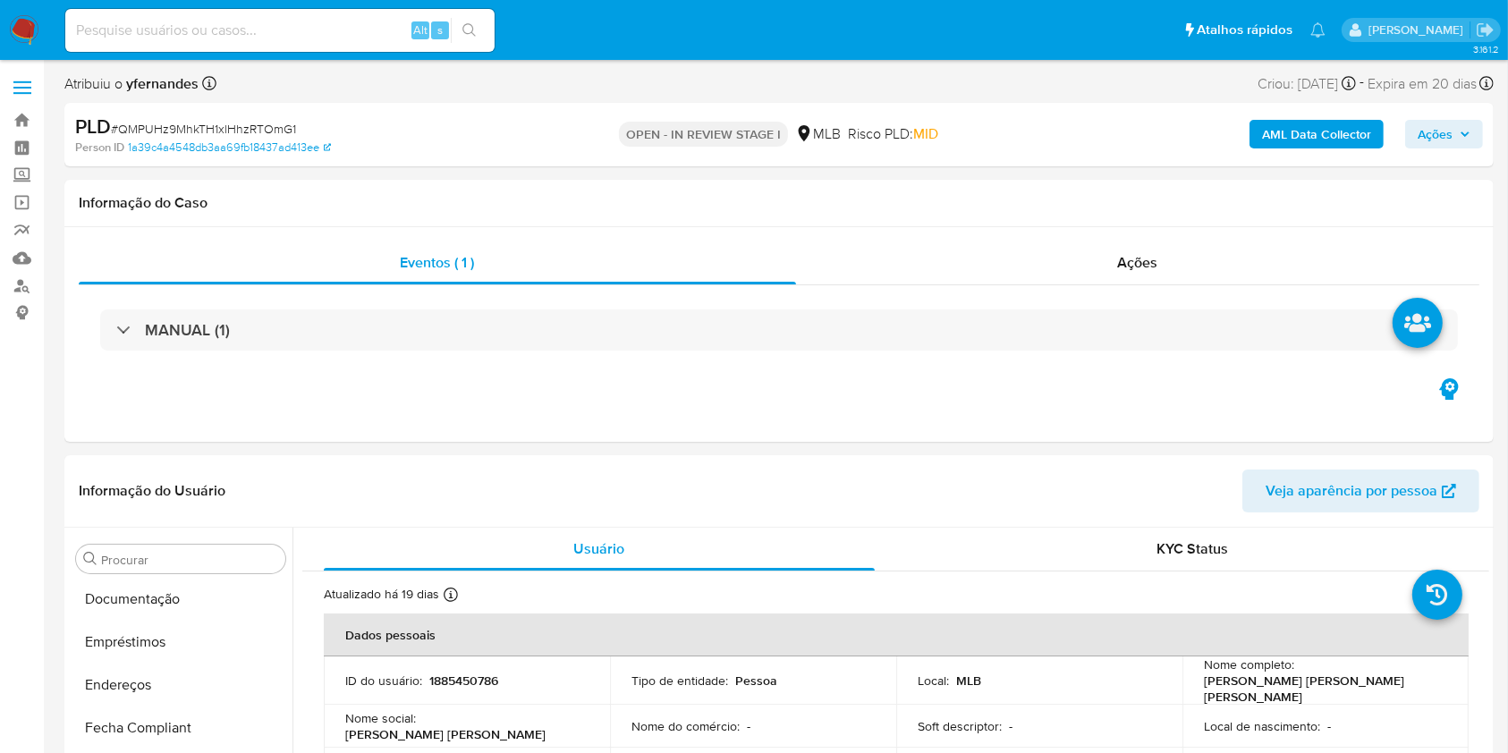
scroll to position [927, 0]
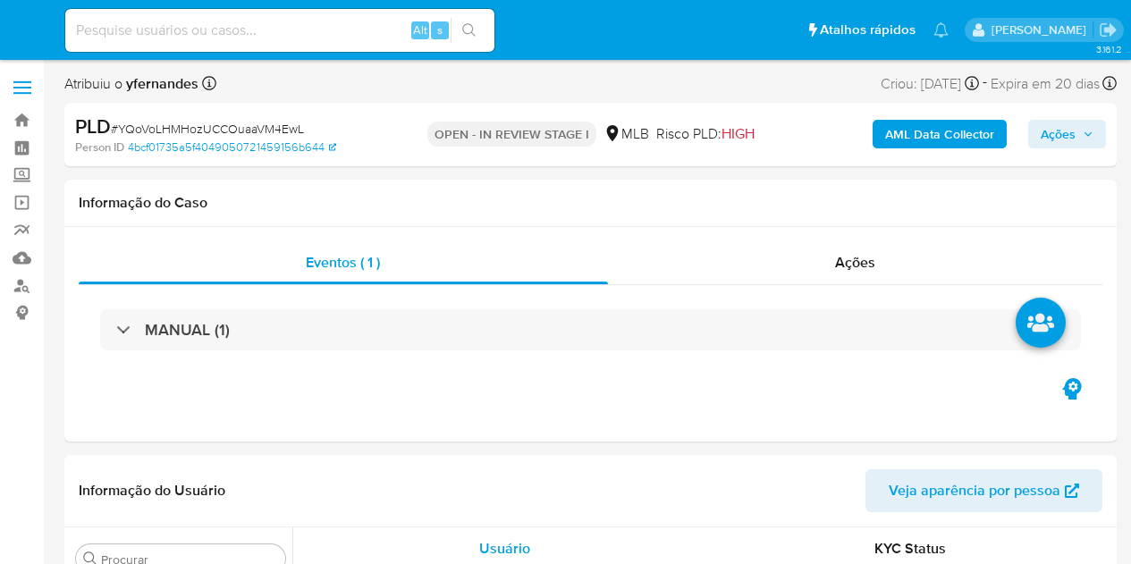
select select "10"
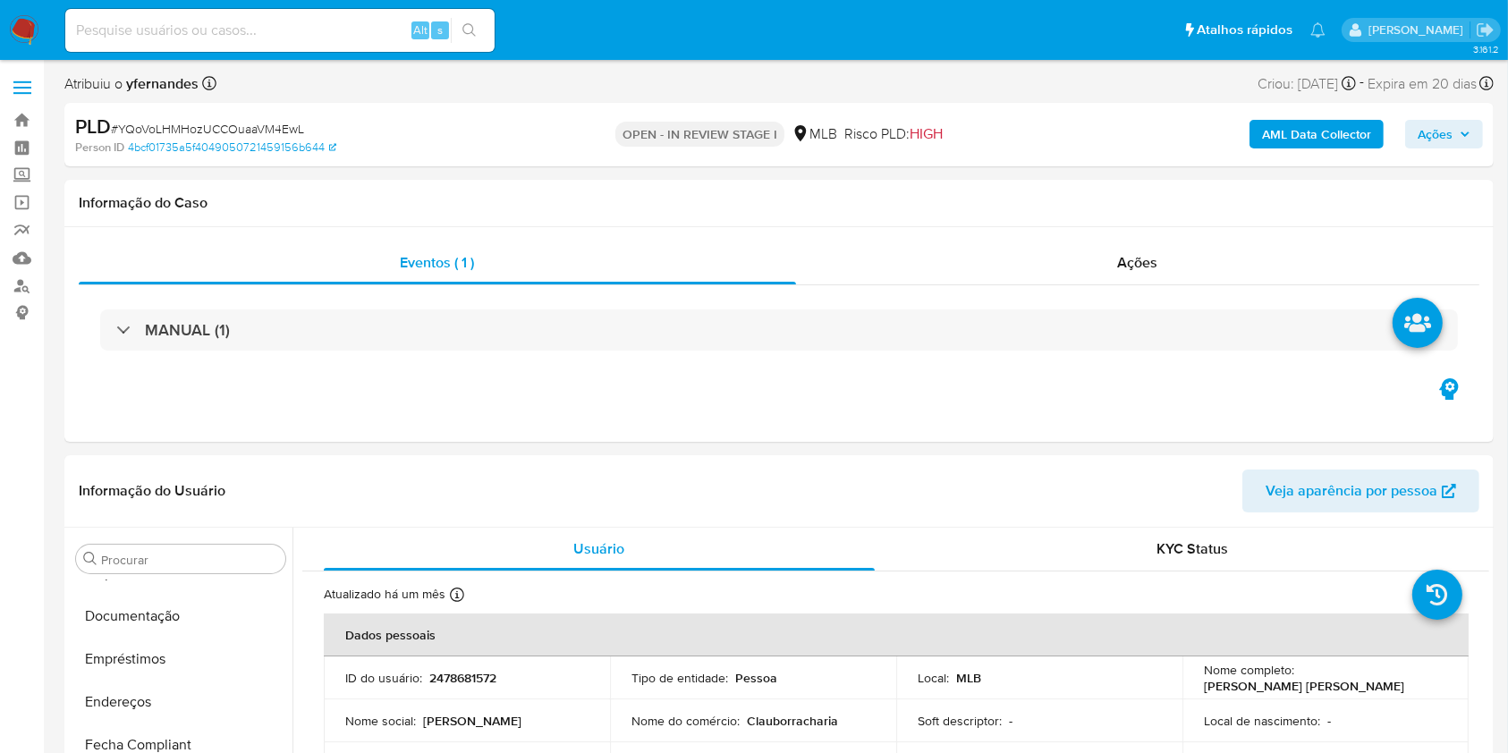
scroll to position [927, 0]
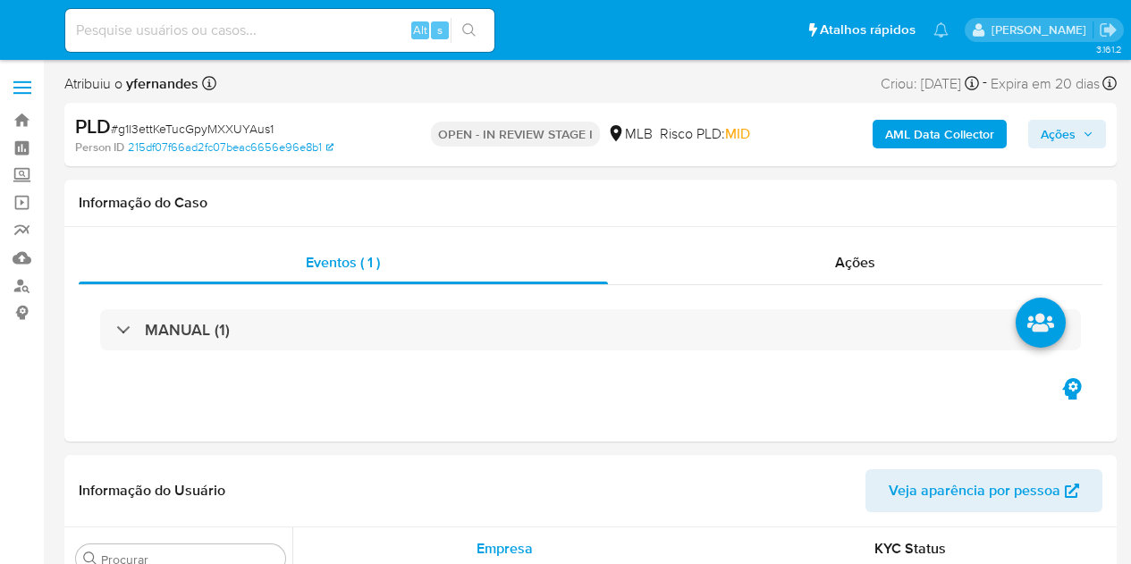
select select "10"
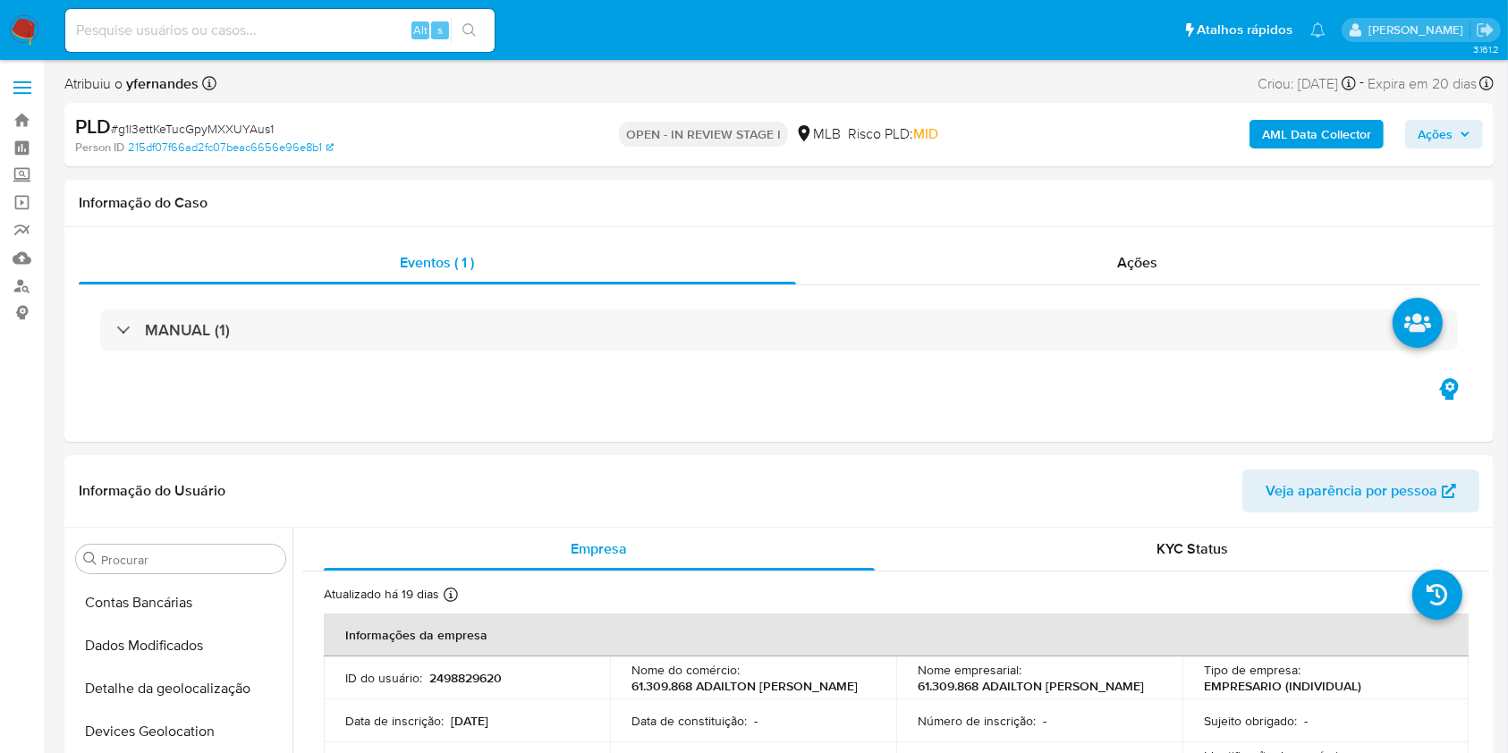
scroll to position [927, 0]
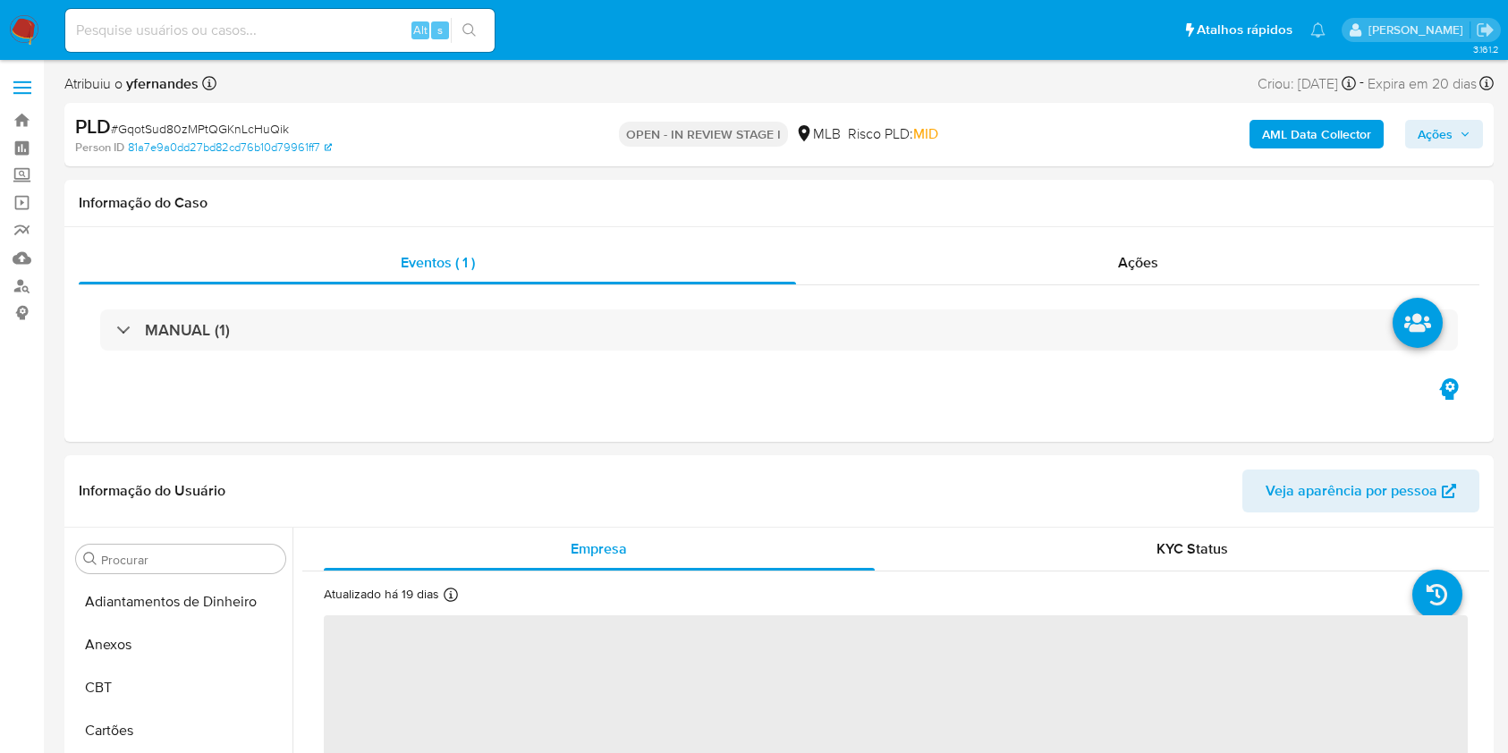
select select "10"
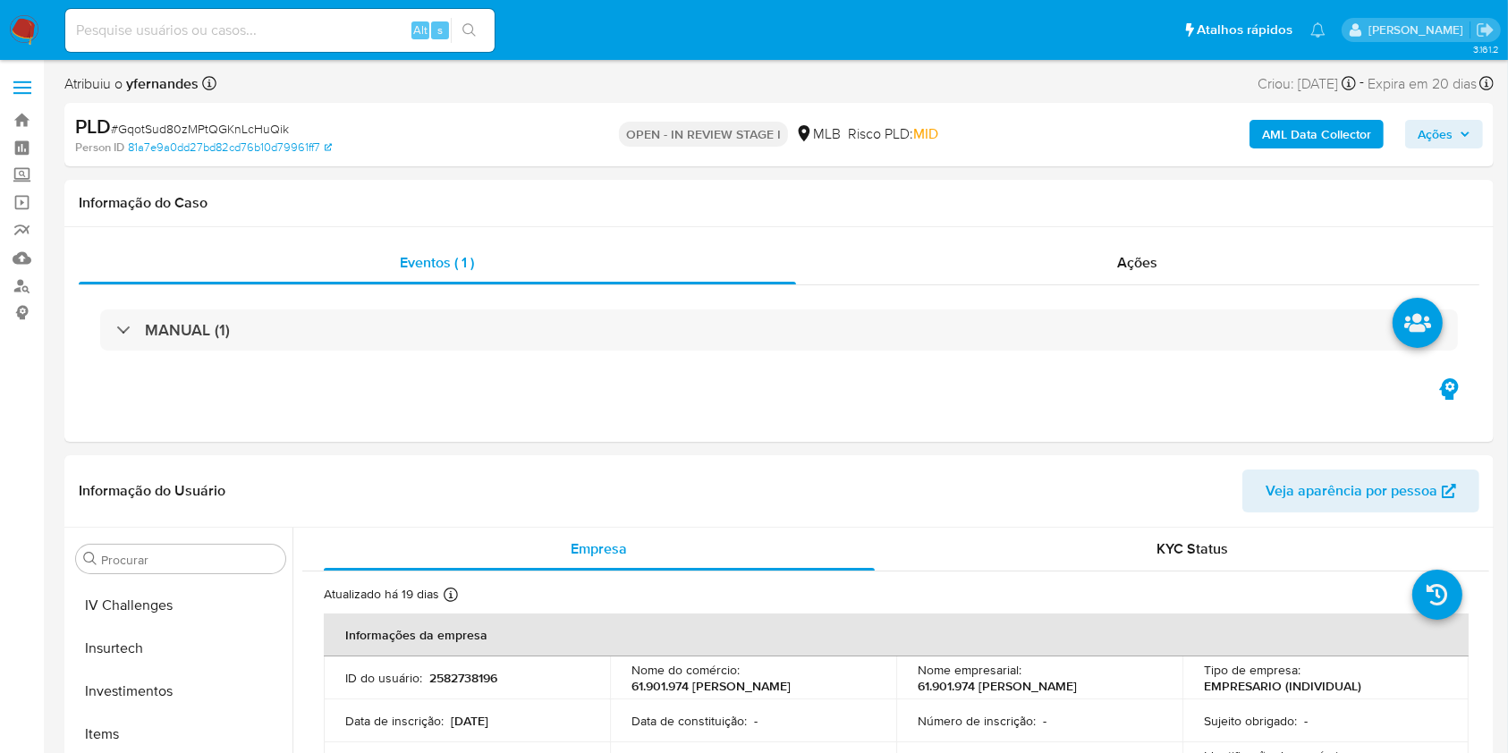
scroll to position [927, 0]
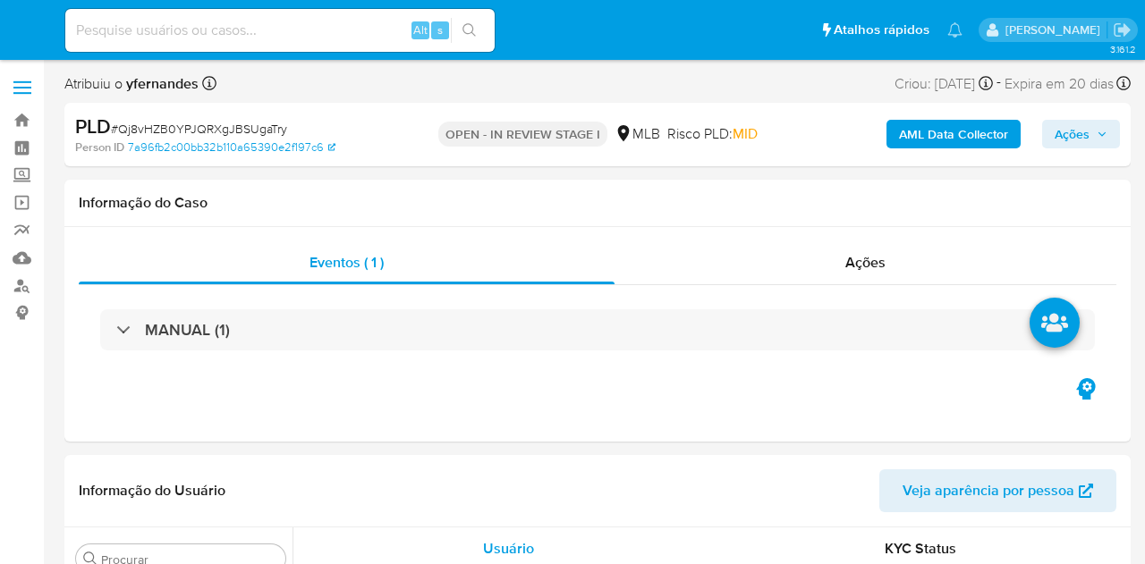
select select "10"
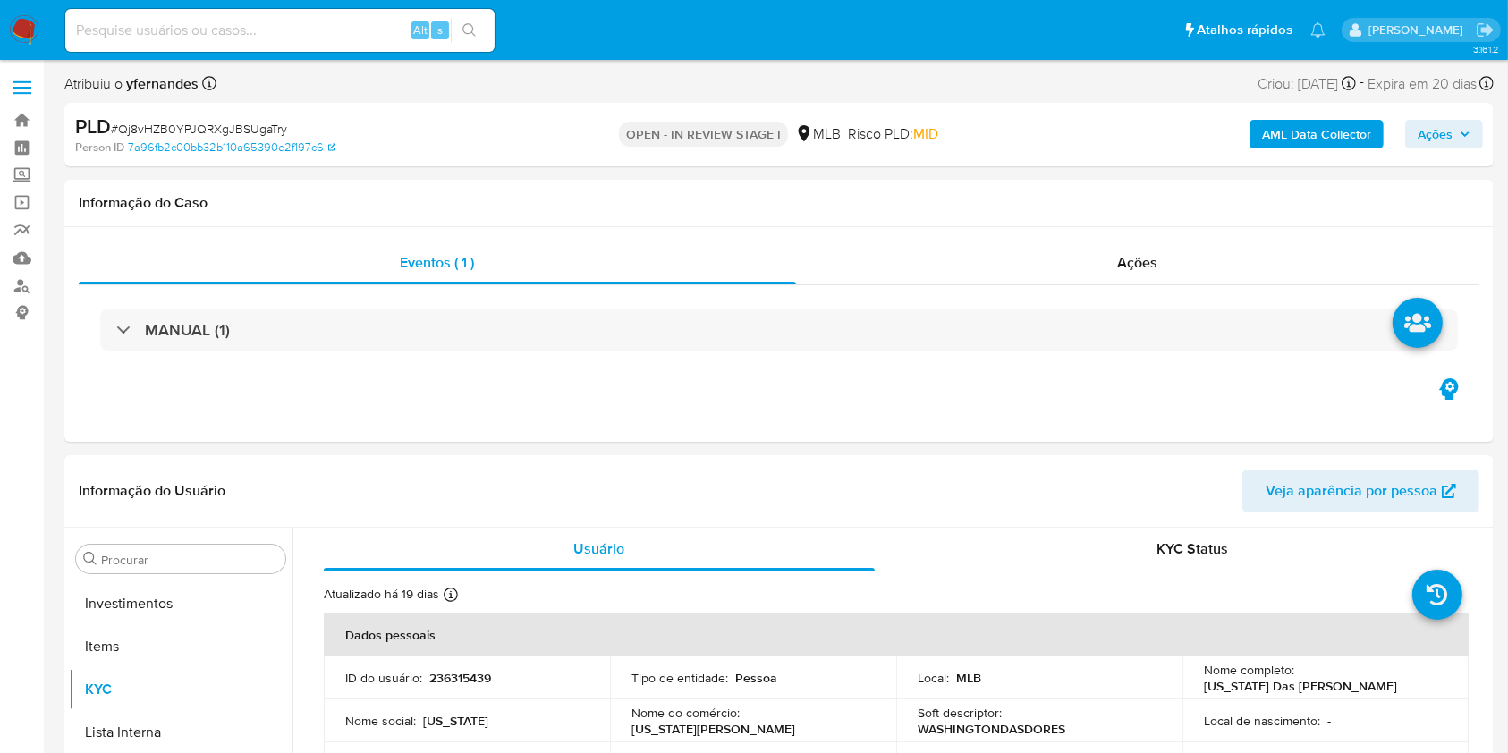
scroll to position [927, 0]
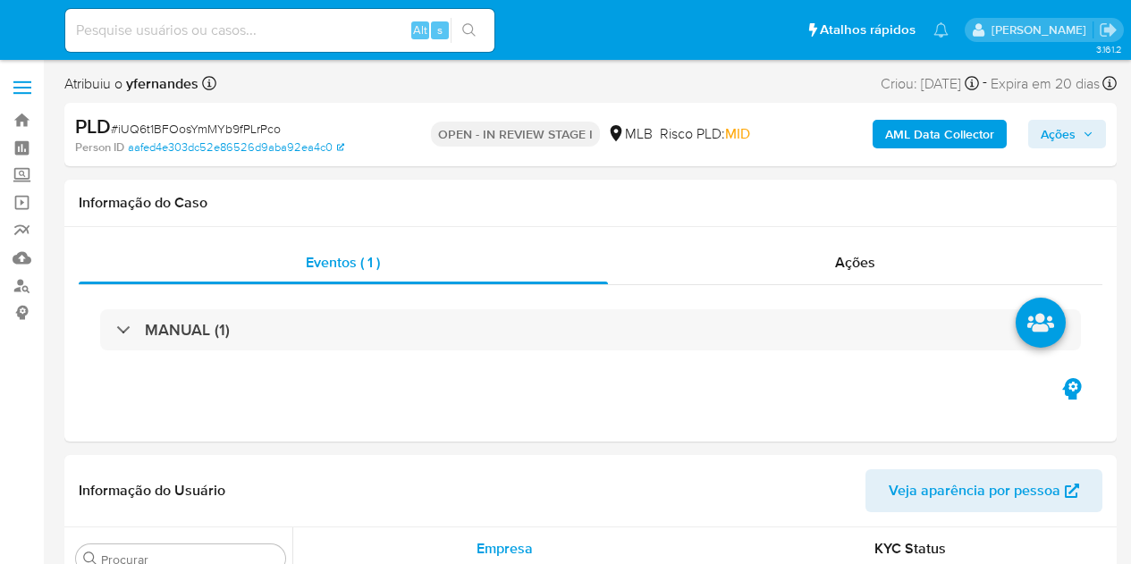
select select "10"
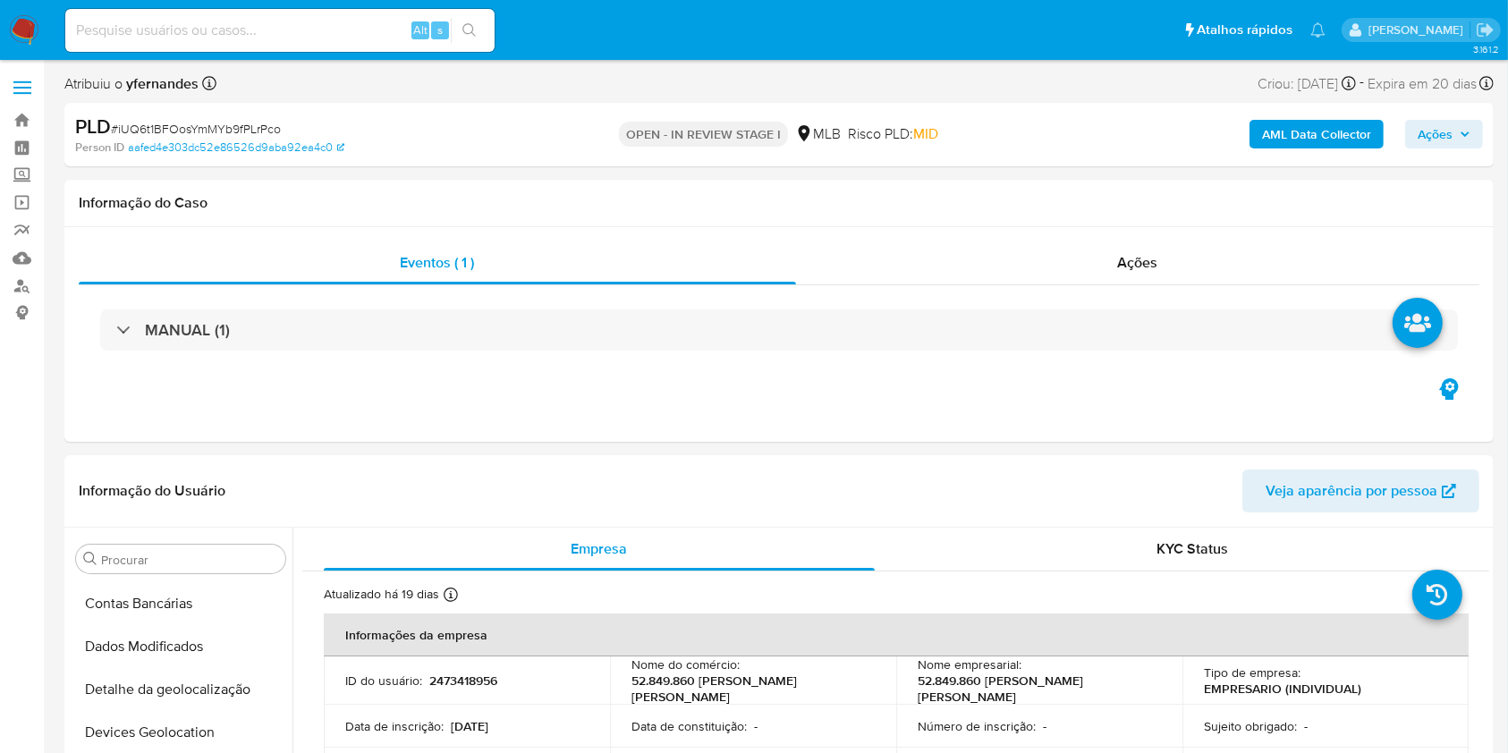
scroll to position [927, 0]
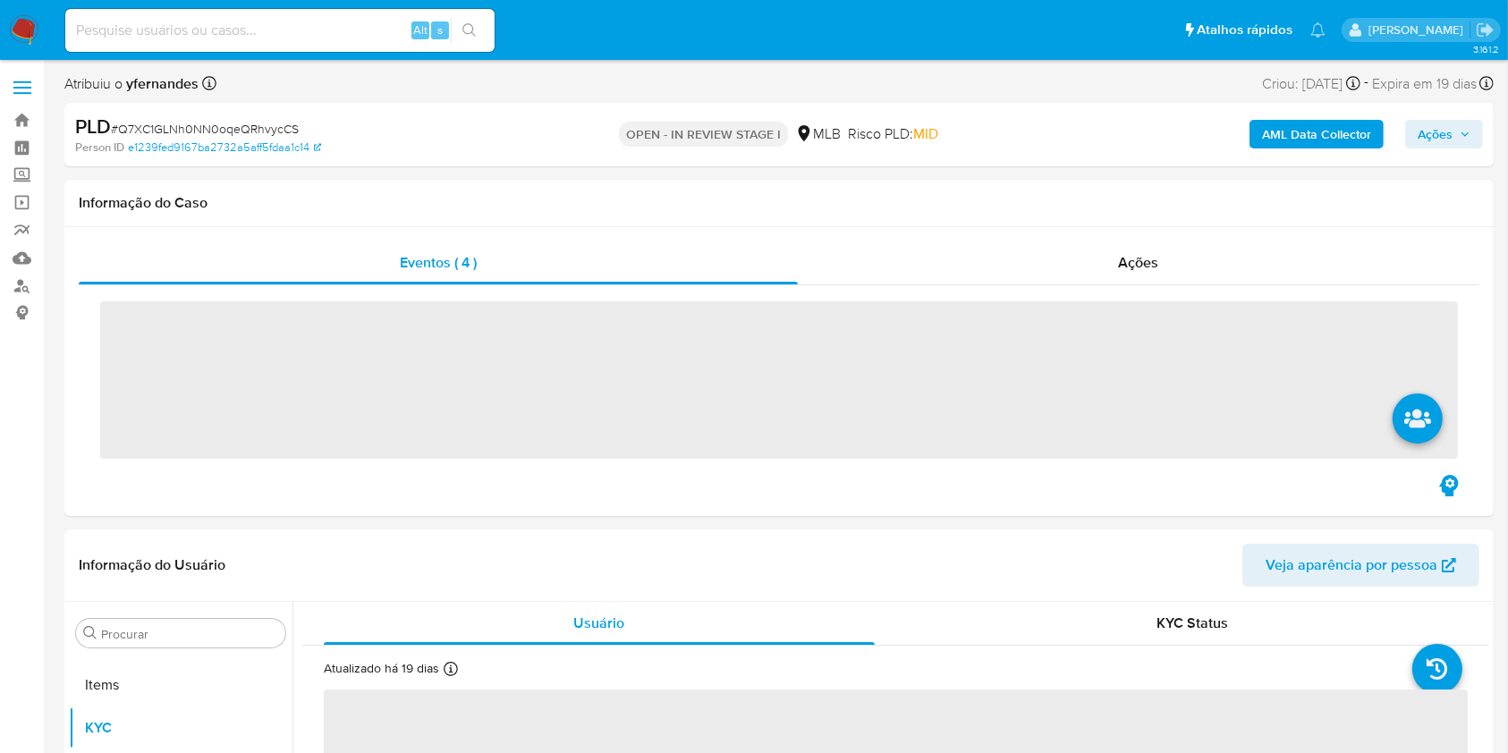
scroll to position [927, 0]
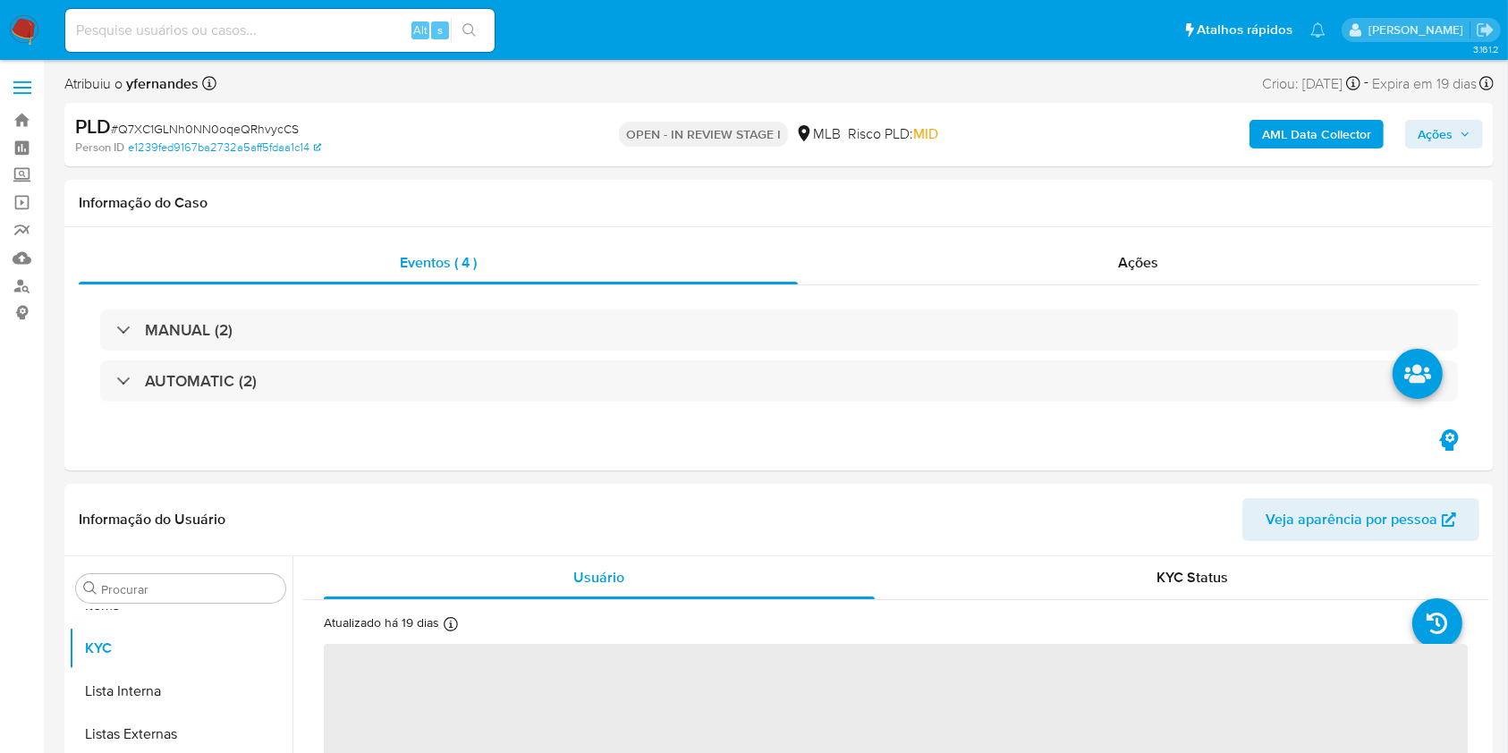
select select "10"
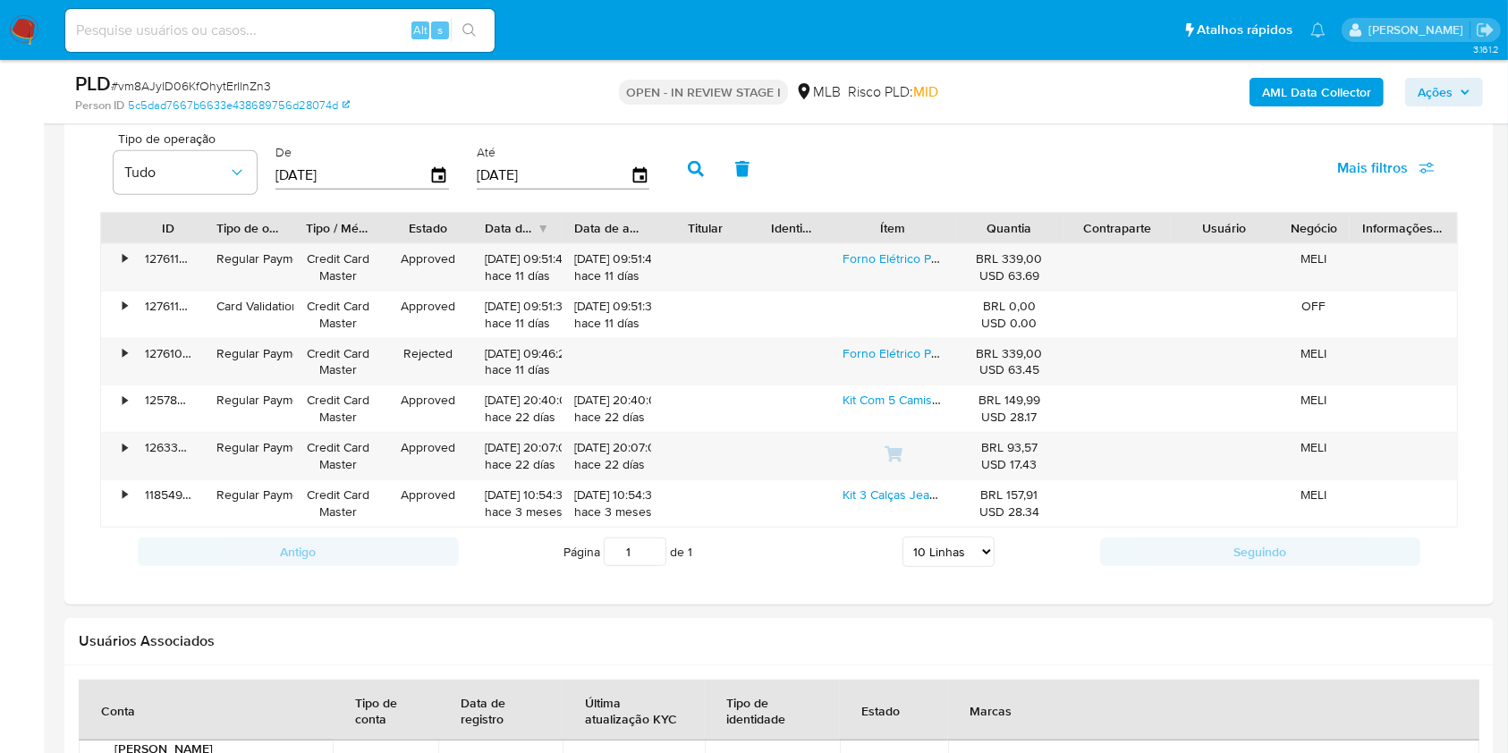
scroll to position [1431, 0]
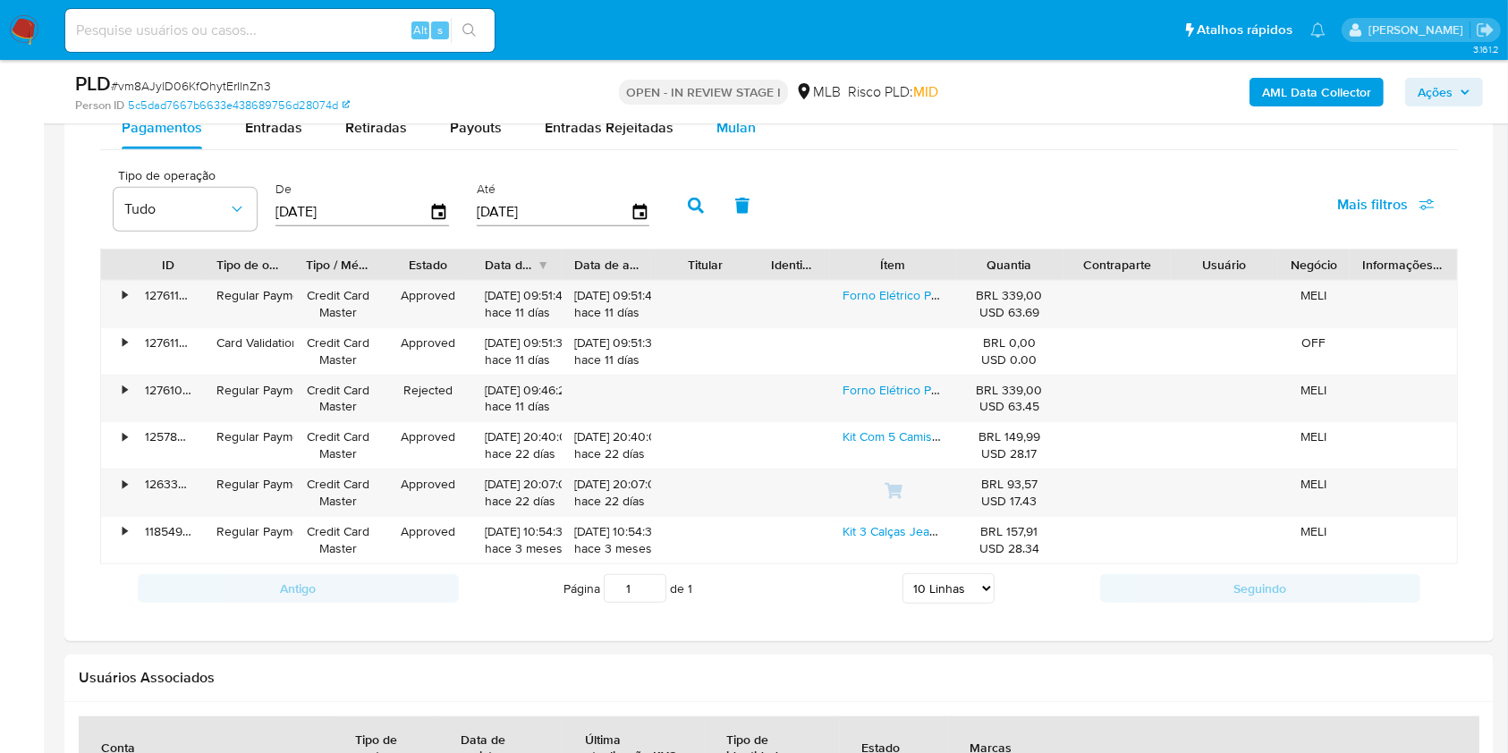
click at [725, 131] on span "Mulan" at bounding box center [735, 127] width 39 height 21
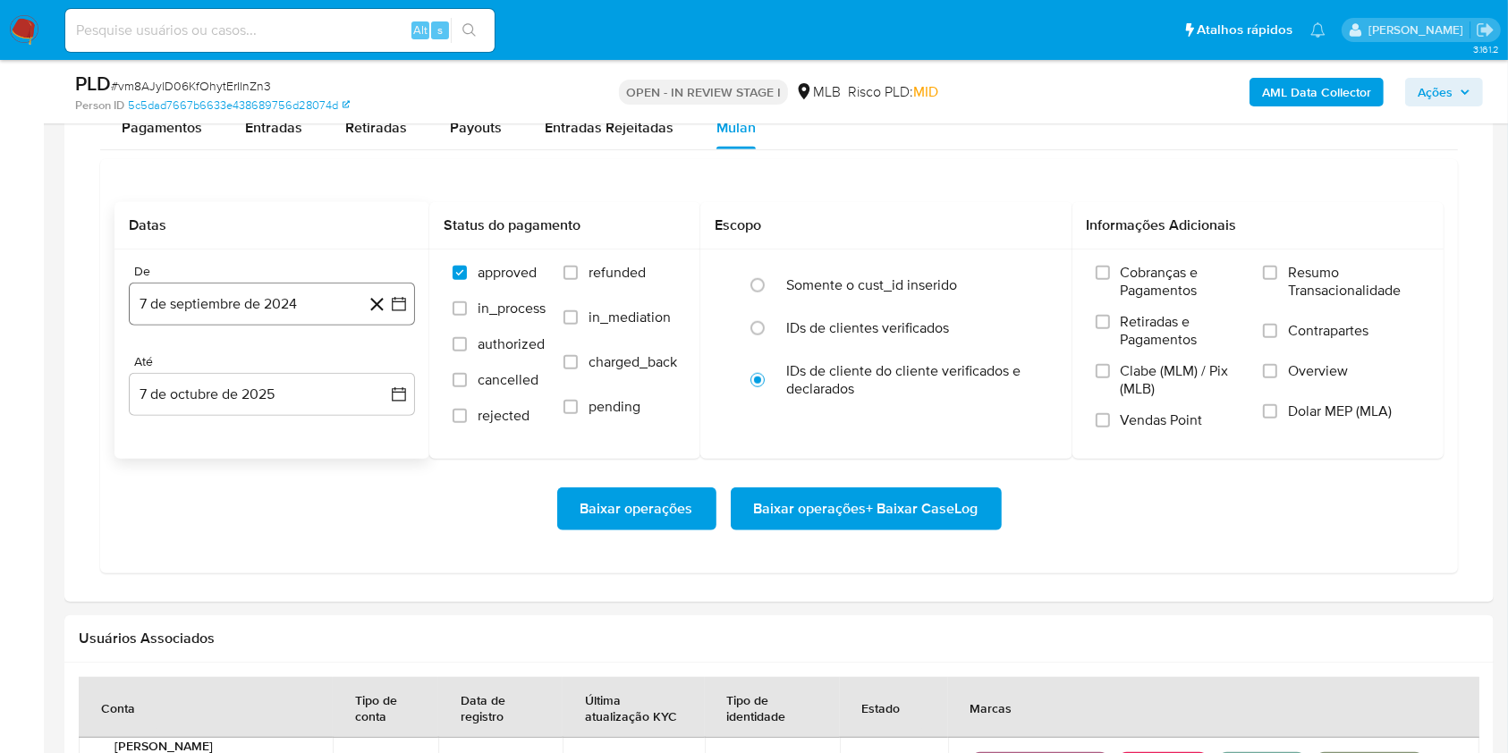
drag, startPoint x: 267, startPoint y: 267, endPoint x: 252, endPoint y: 309, distance: 43.9
click at [267, 268] on div "De" at bounding box center [272, 272] width 286 height 16
click at [245, 297] on button "7 de septiembre de 2024" at bounding box center [272, 304] width 286 height 43
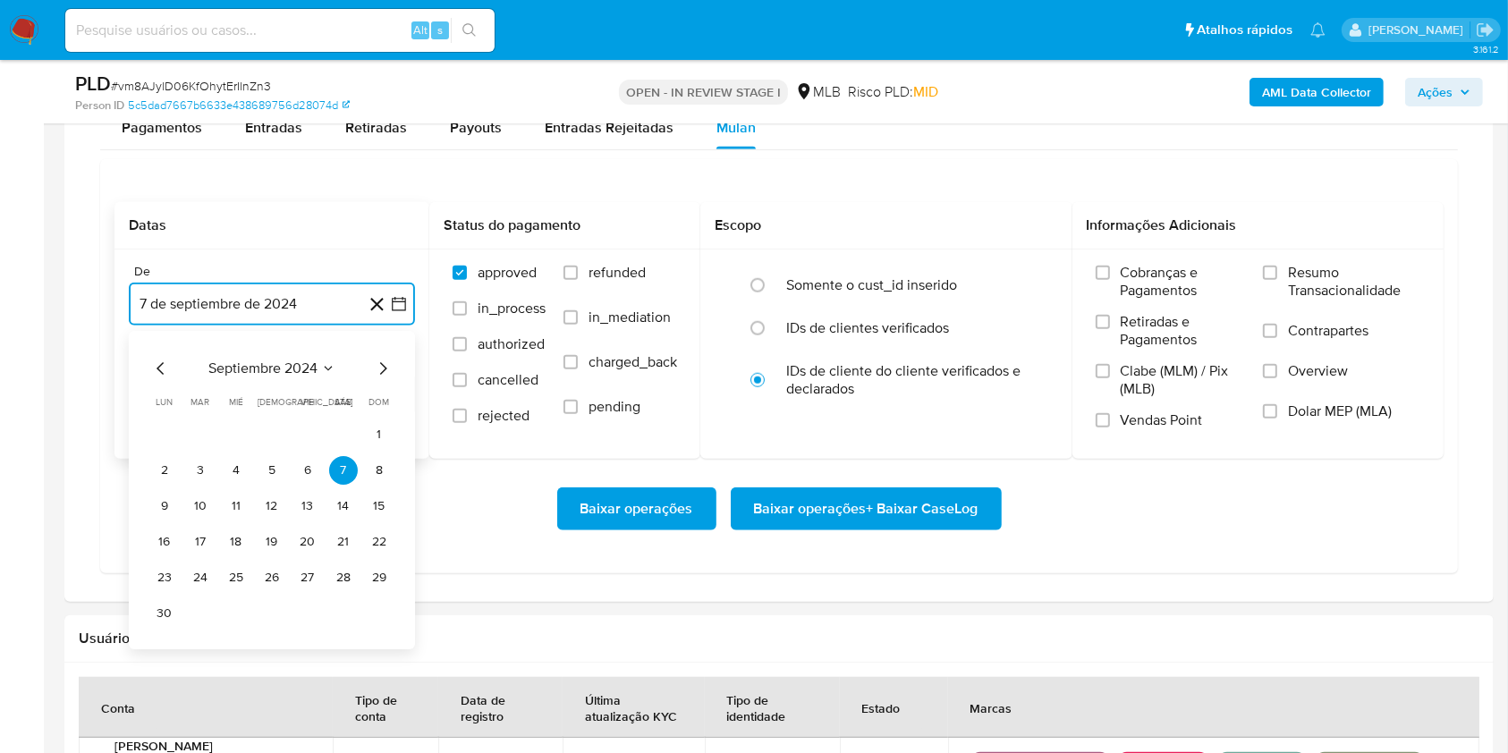
click at [256, 362] on span "septiembre 2024" at bounding box center [262, 369] width 109 height 18
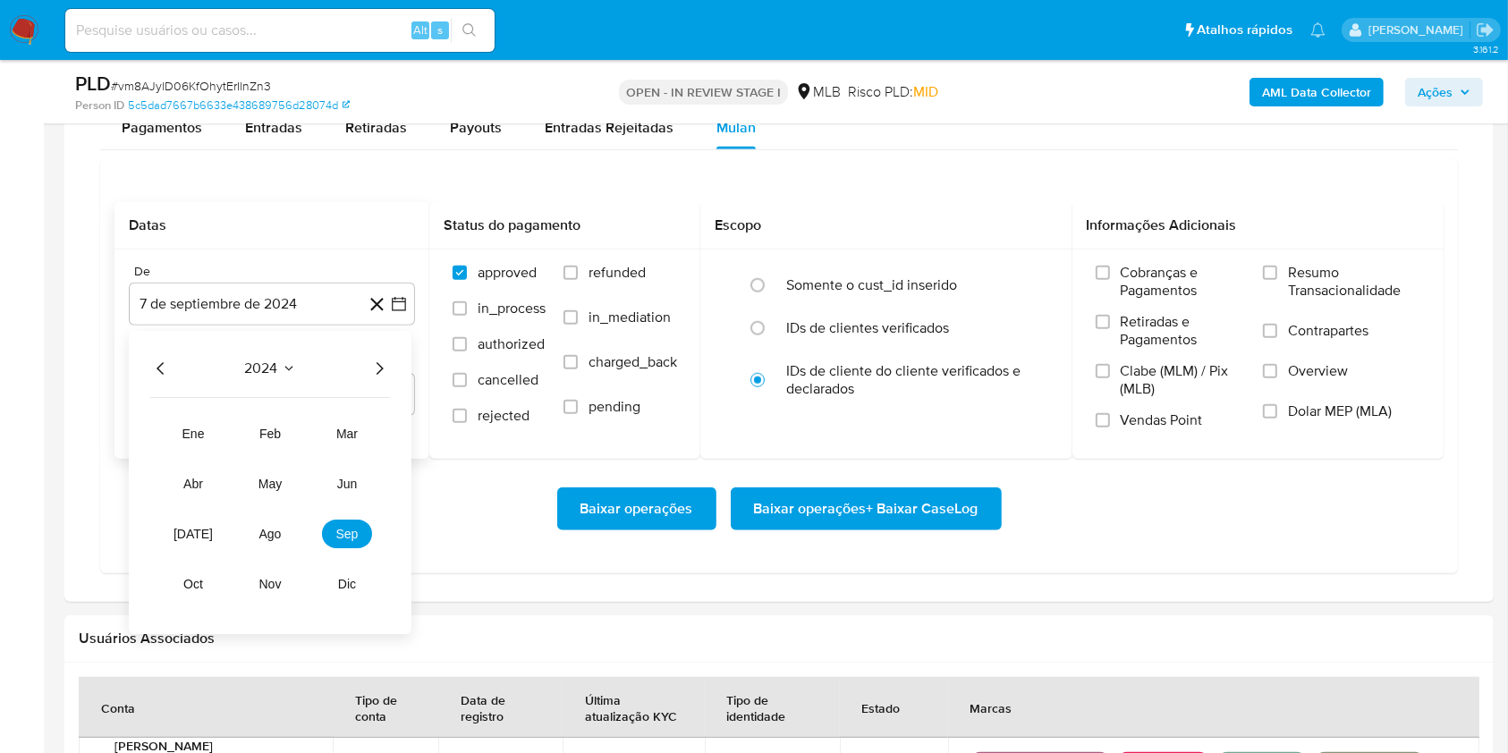
click at [376, 361] on icon "Año siguiente" at bounding box center [378, 368] width 21 height 21
click at [285, 525] on button "ago" at bounding box center [270, 534] width 50 height 29
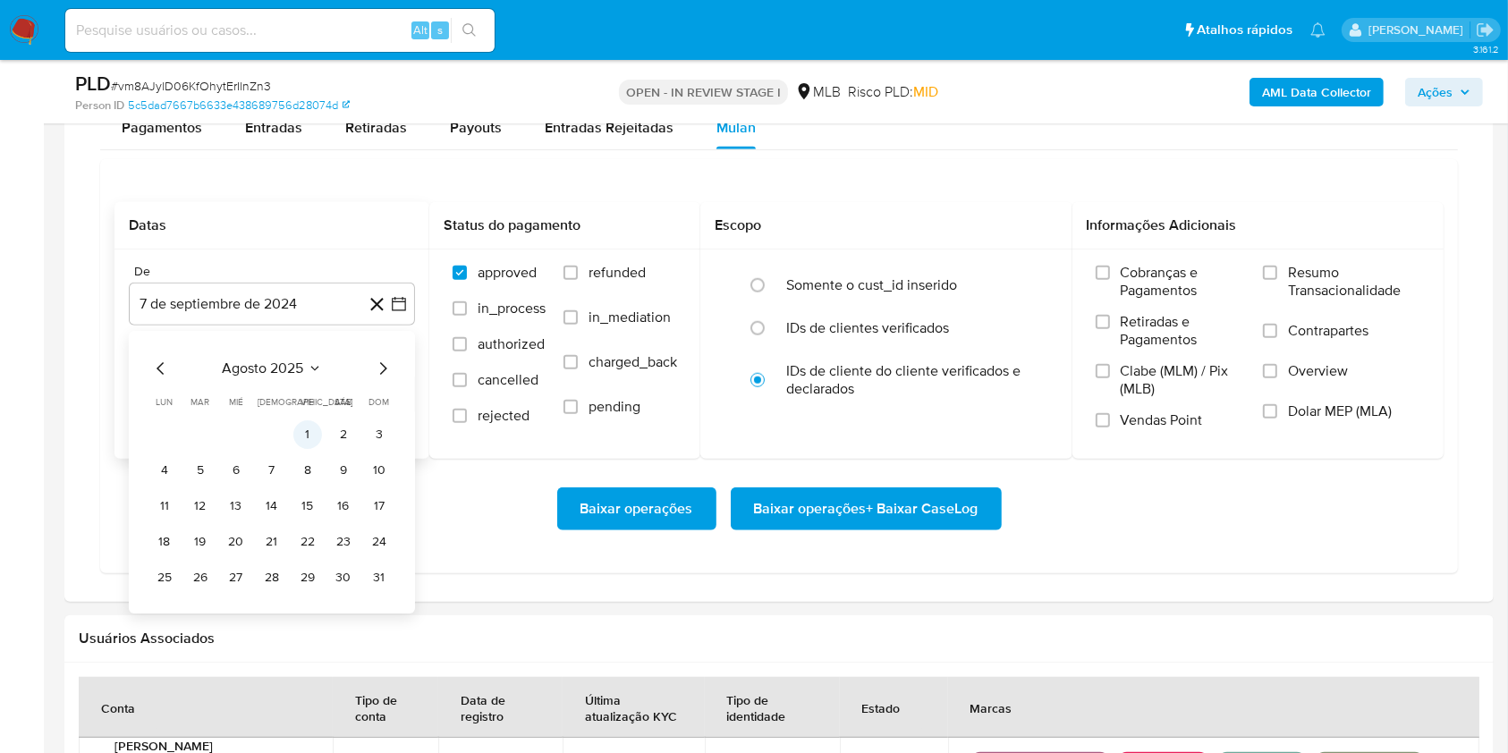
click at [309, 432] on button "1" at bounding box center [307, 434] width 29 height 29
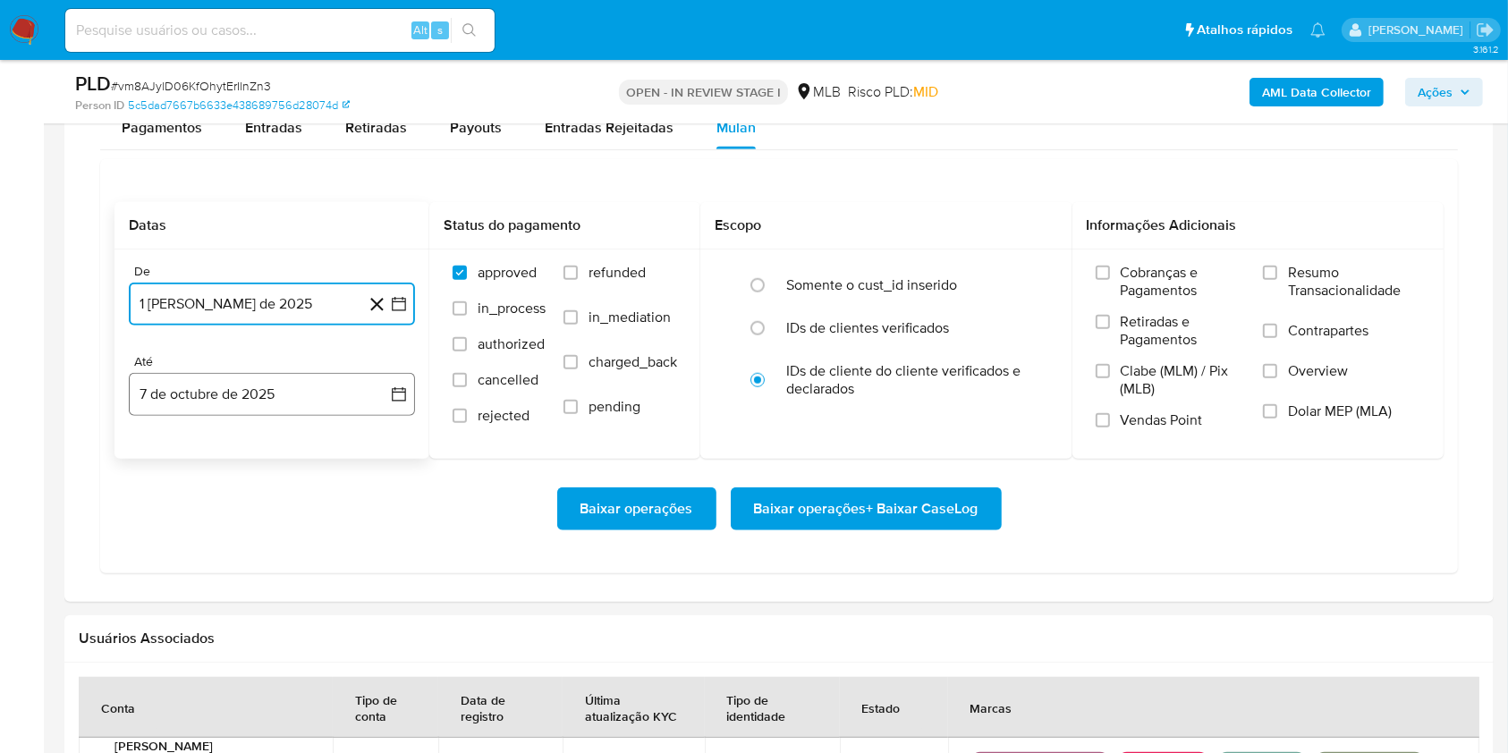
click at [279, 402] on button "7 de octubre de 2025" at bounding box center [272, 394] width 286 height 43
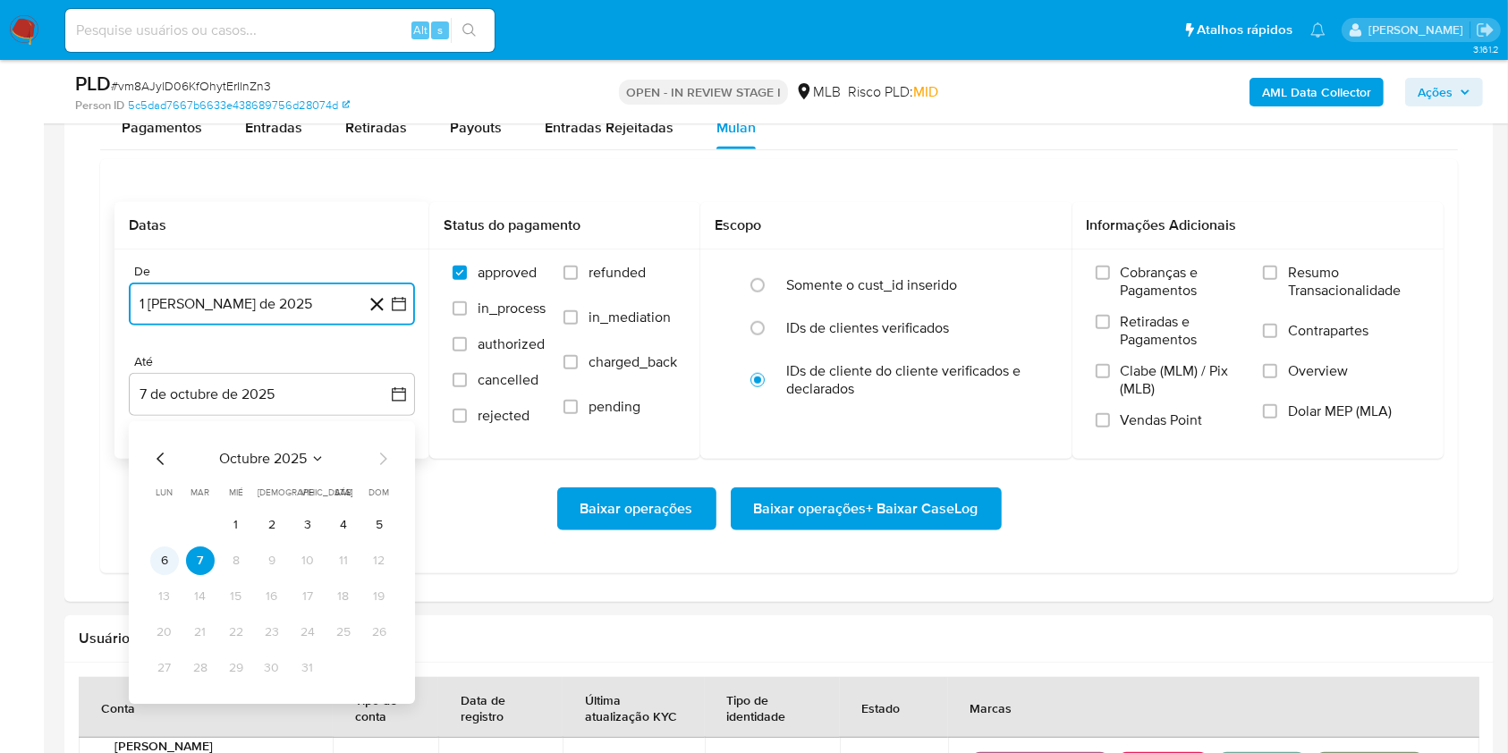
click at [165, 558] on button "6" at bounding box center [164, 560] width 29 height 29
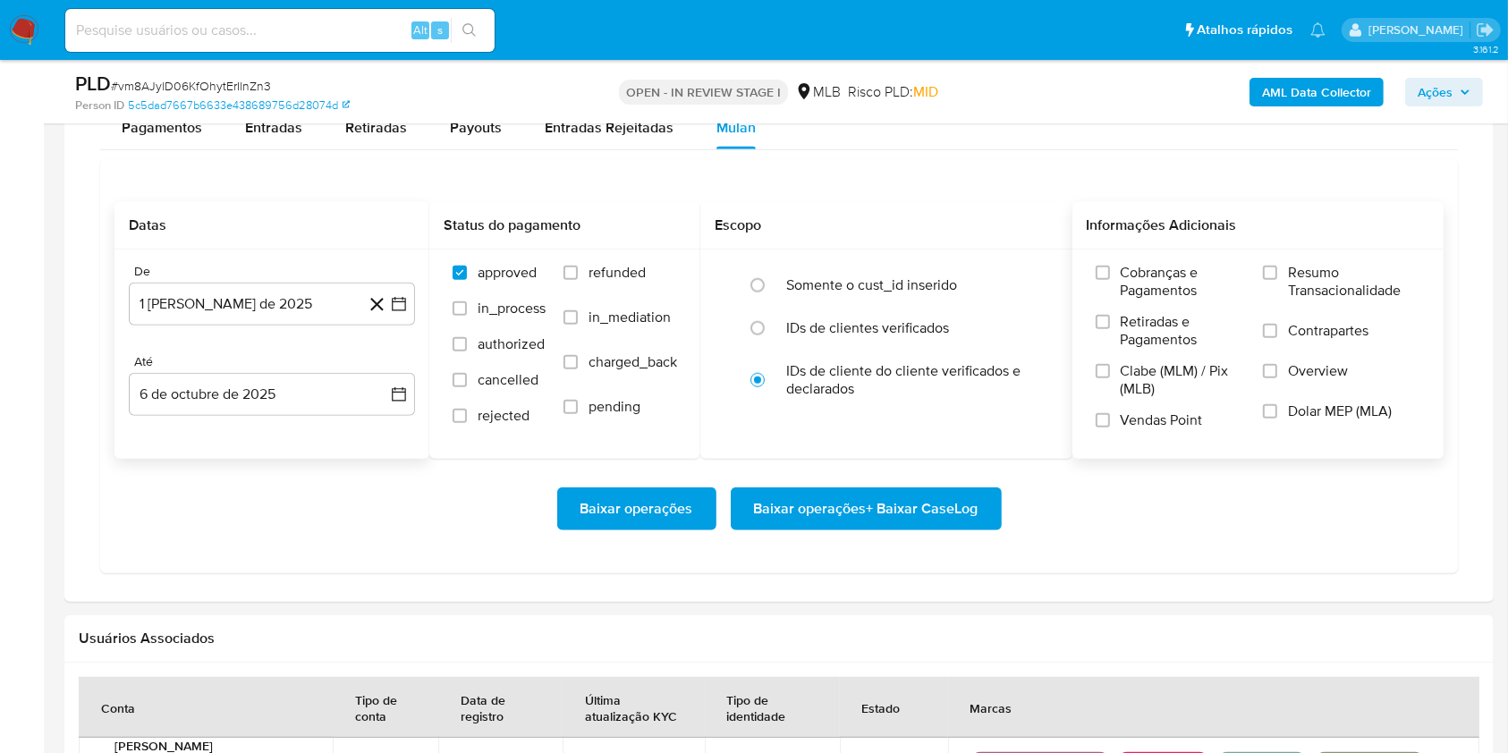
click at [1144, 283] on span "Resumo Transacionalidade" at bounding box center [1354, 282] width 132 height 36
click at [1144, 280] on input "Resumo Transacionalidade" at bounding box center [1270, 273] width 14 height 14
click at [944, 496] on span "Baixar operações + Baixar CaseLog" at bounding box center [866, 508] width 224 height 39
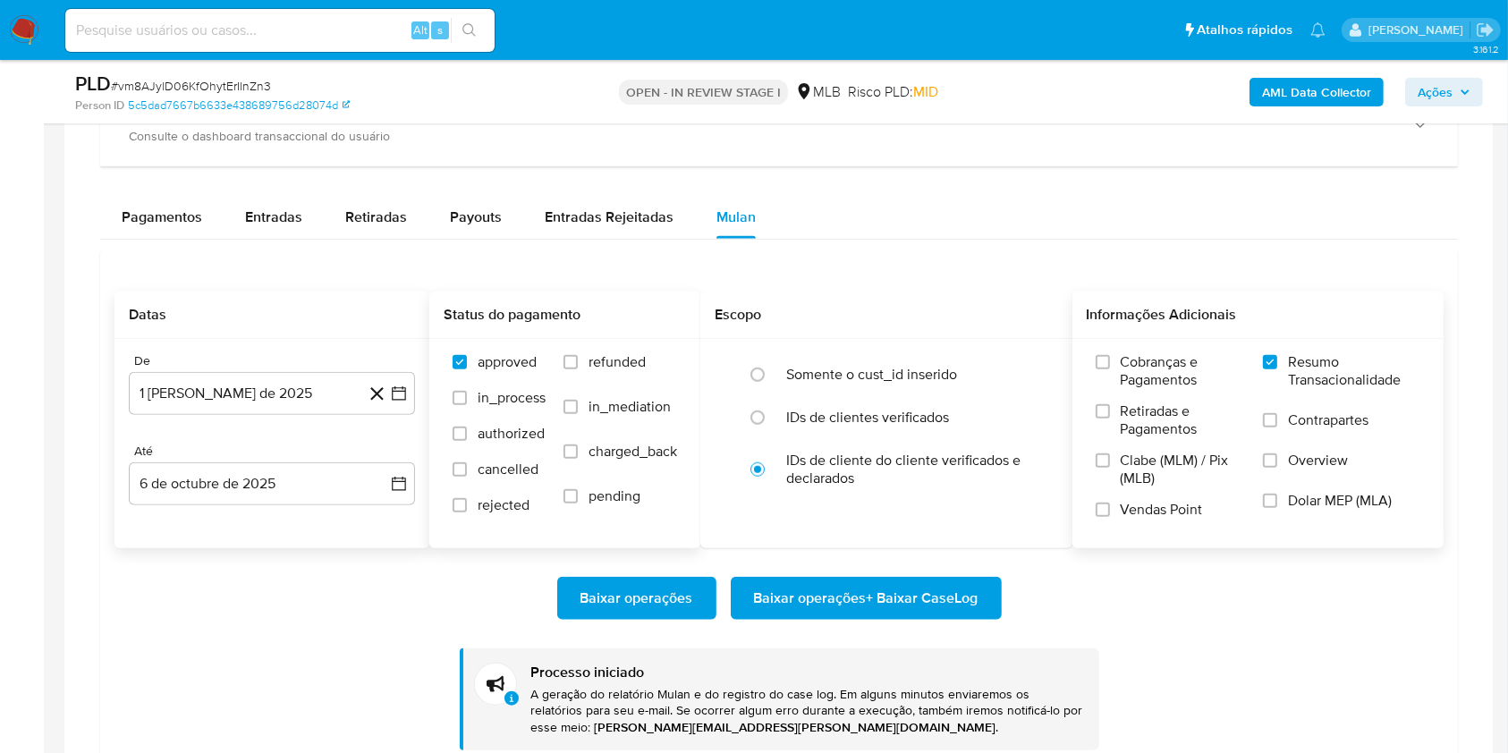
scroll to position [1311, 0]
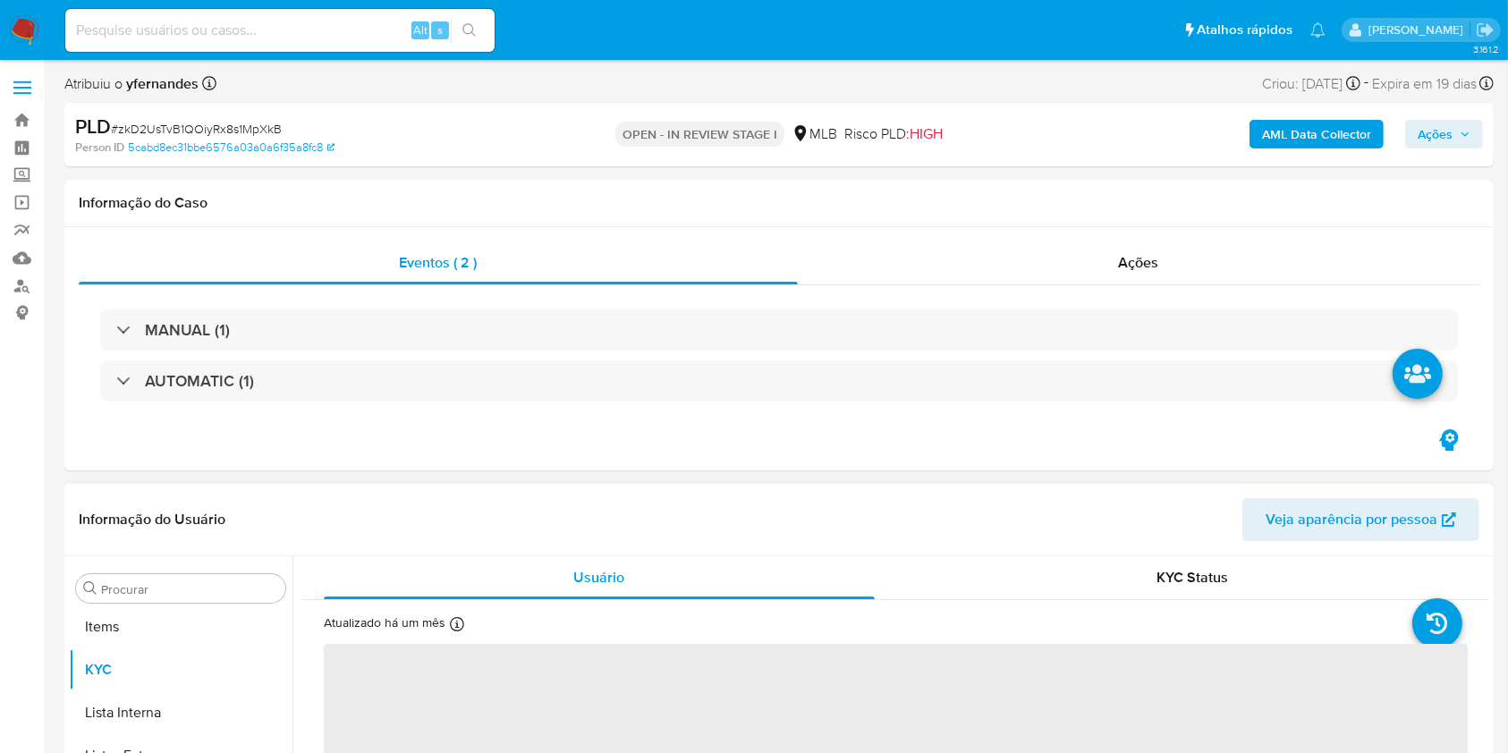
scroll to position [927, 0]
select select "10"
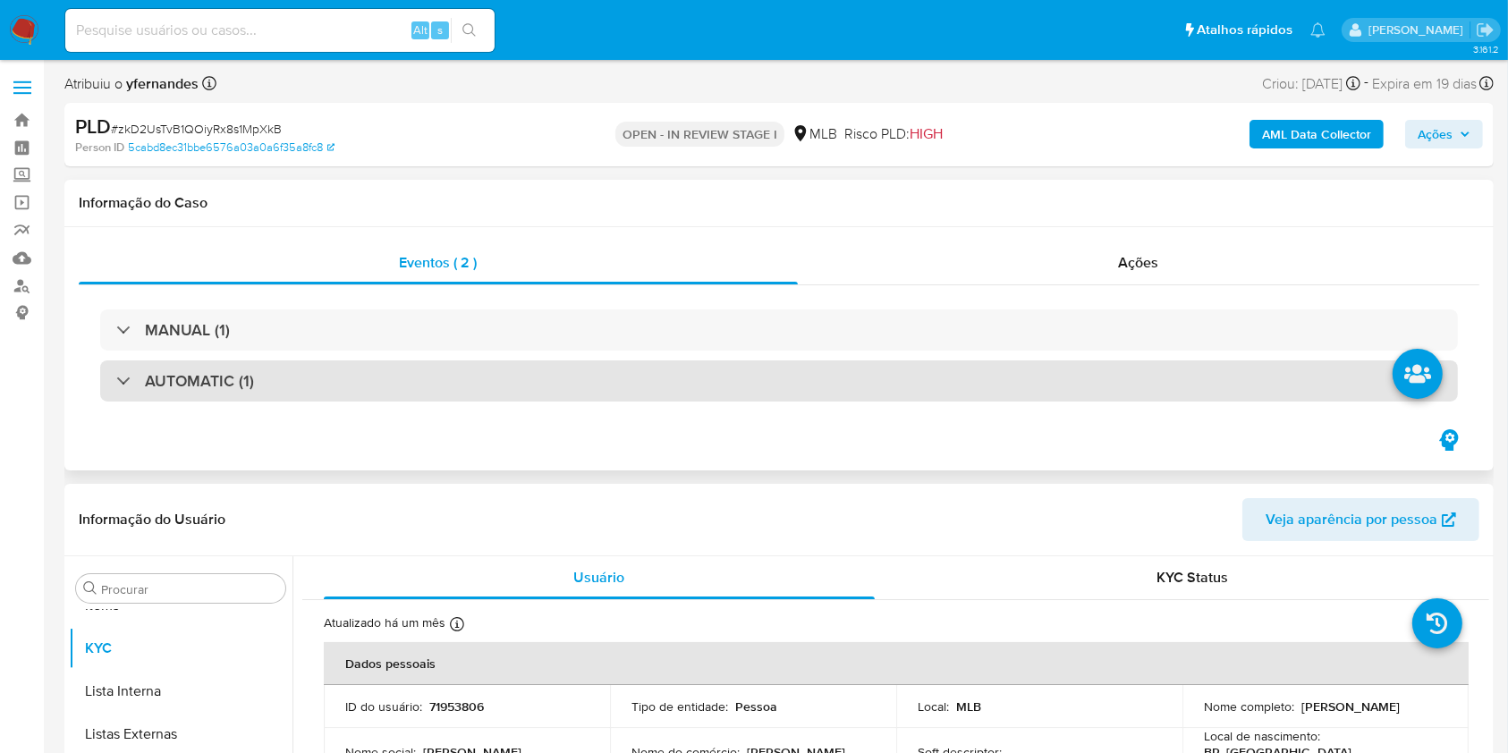
click at [151, 400] on div "AUTOMATIC (1)" at bounding box center [779, 380] width 1358 height 41
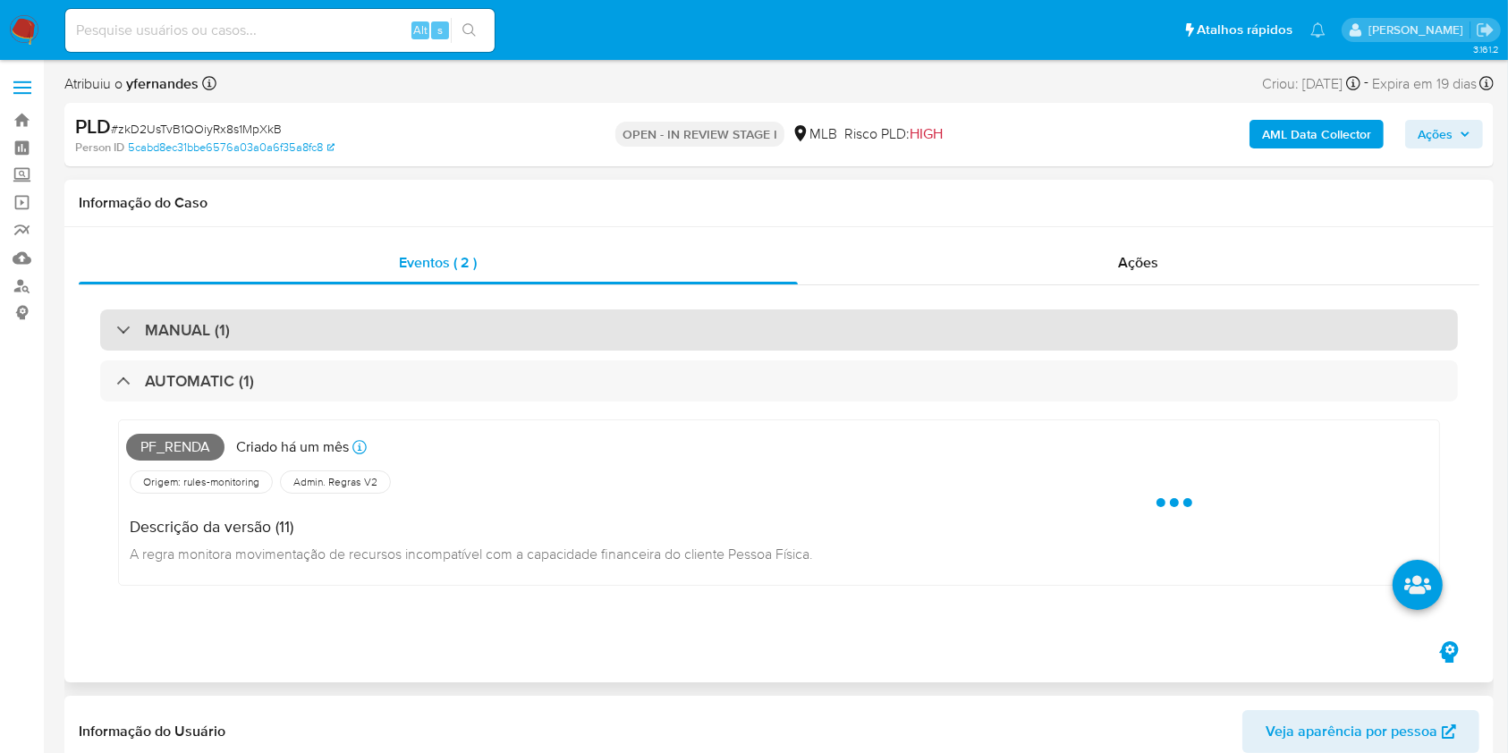
click at [165, 327] on h3 "MANUAL (1)" at bounding box center [187, 330] width 85 height 20
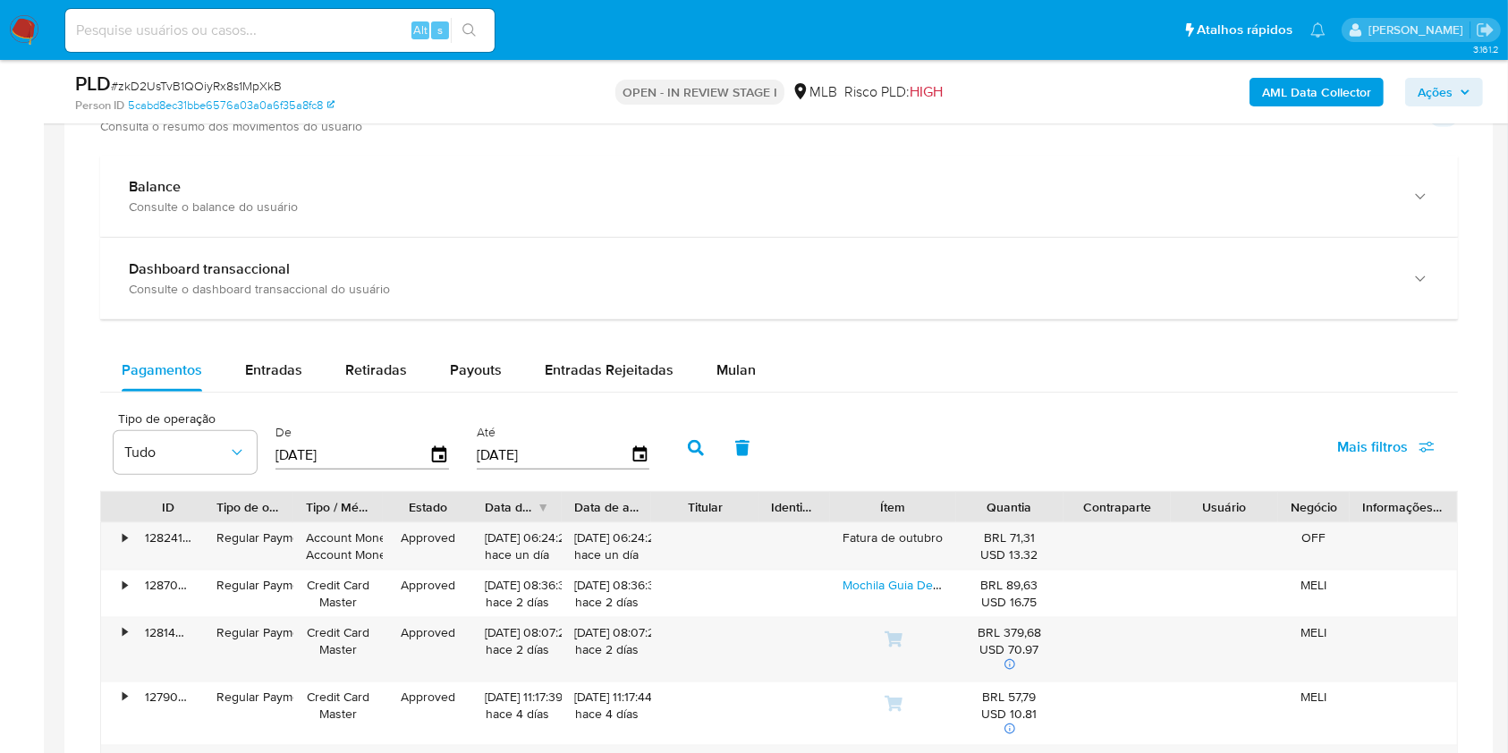
scroll to position [2265, 0]
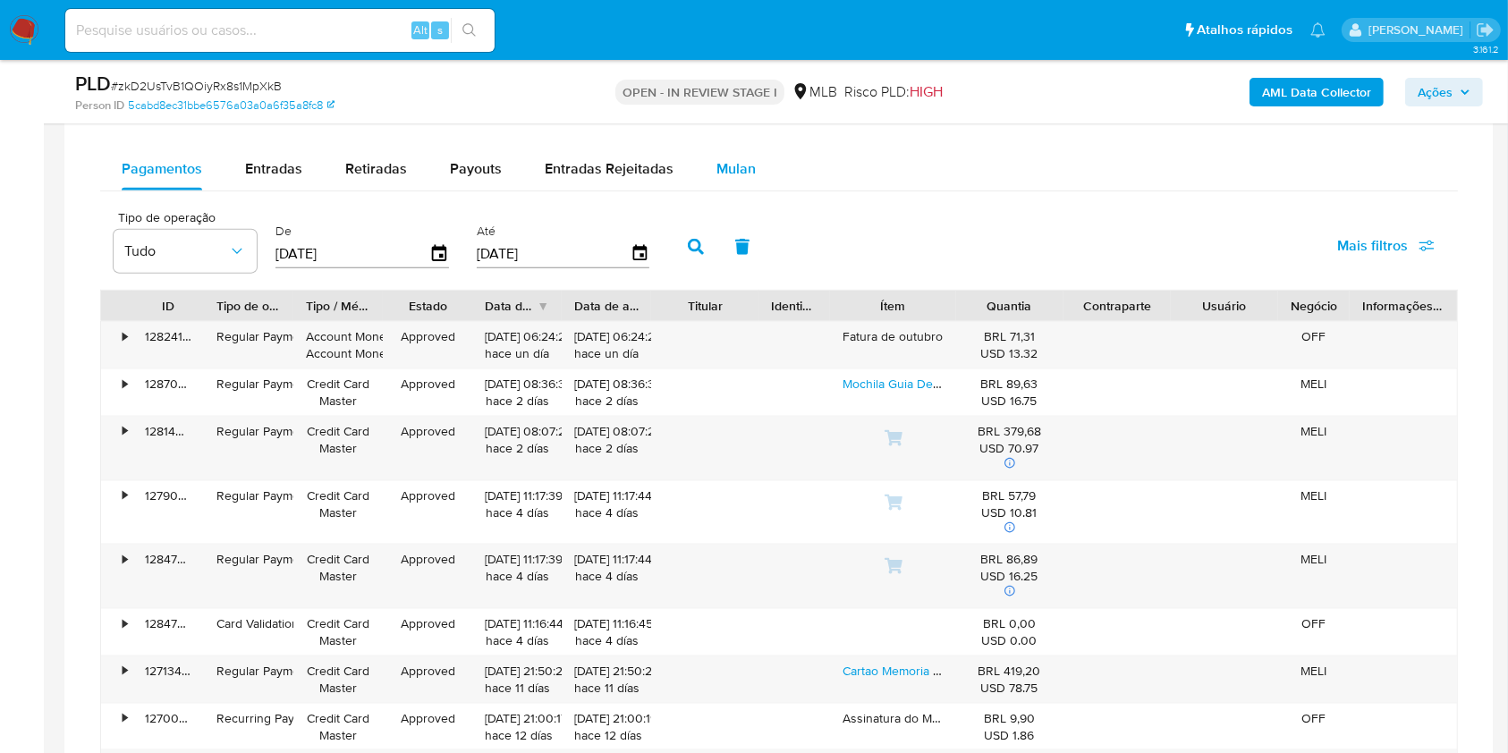
click at [695, 179] on button "Mulan" at bounding box center [736, 169] width 82 height 43
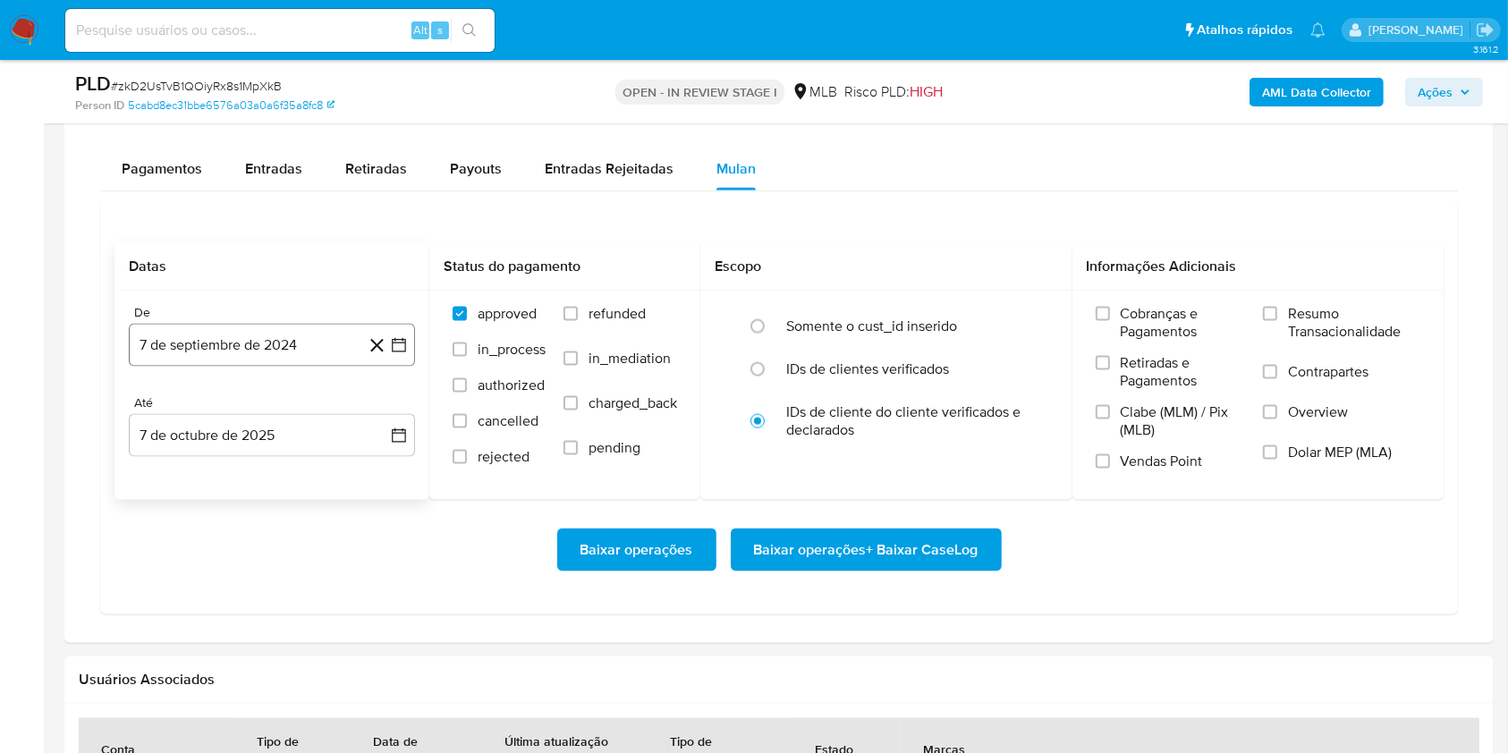
click at [251, 327] on button "7 de septiembre de 2024" at bounding box center [272, 345] width 286 height 43
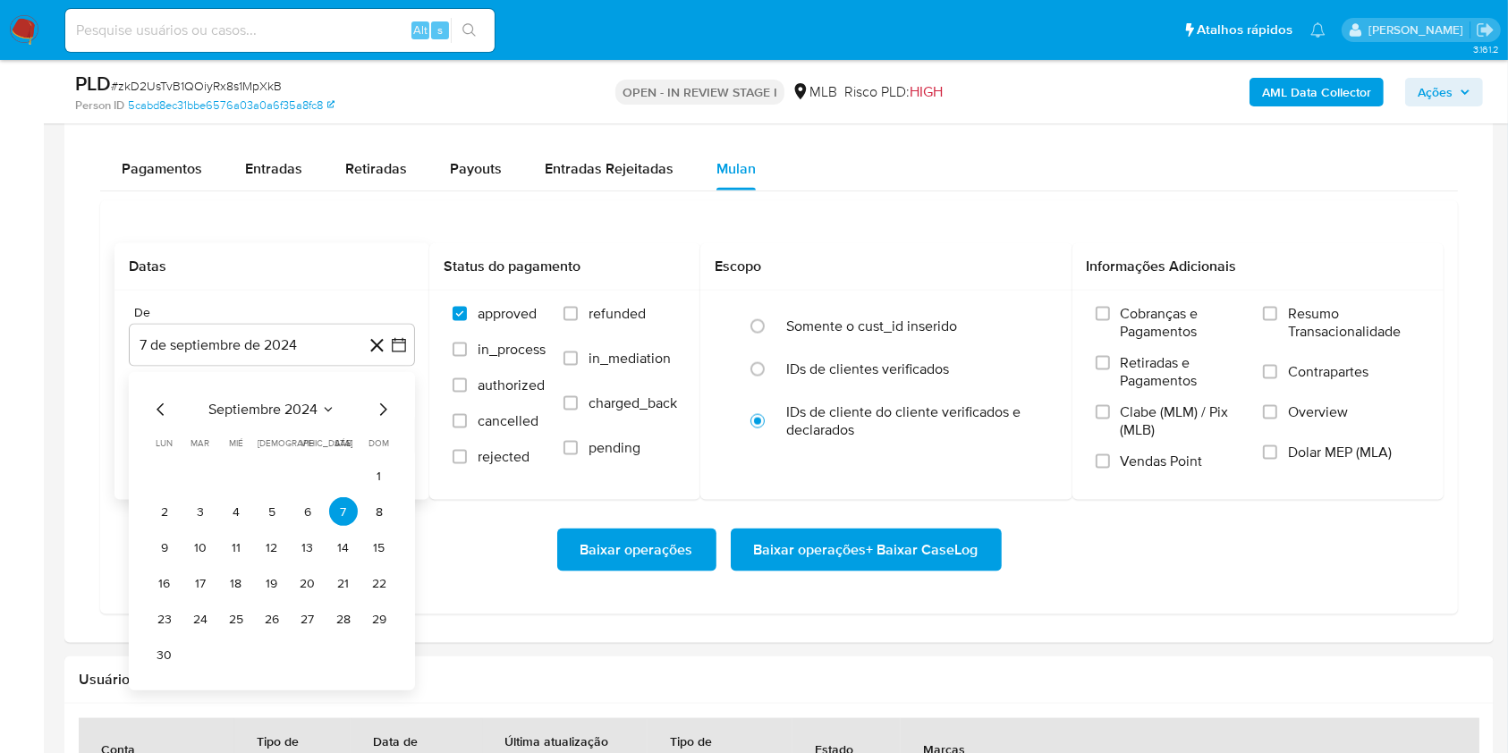
click at [243, 393] on div "septiembre 2024 septiembre 2024 lun lunes mar martes mié miércoles jue jueves v…" at bounding box center [272, 532] width 286 height 318
click at [258, 402] on span "septiembre 2024" at bounding box center [262, 411] width 109 height 18
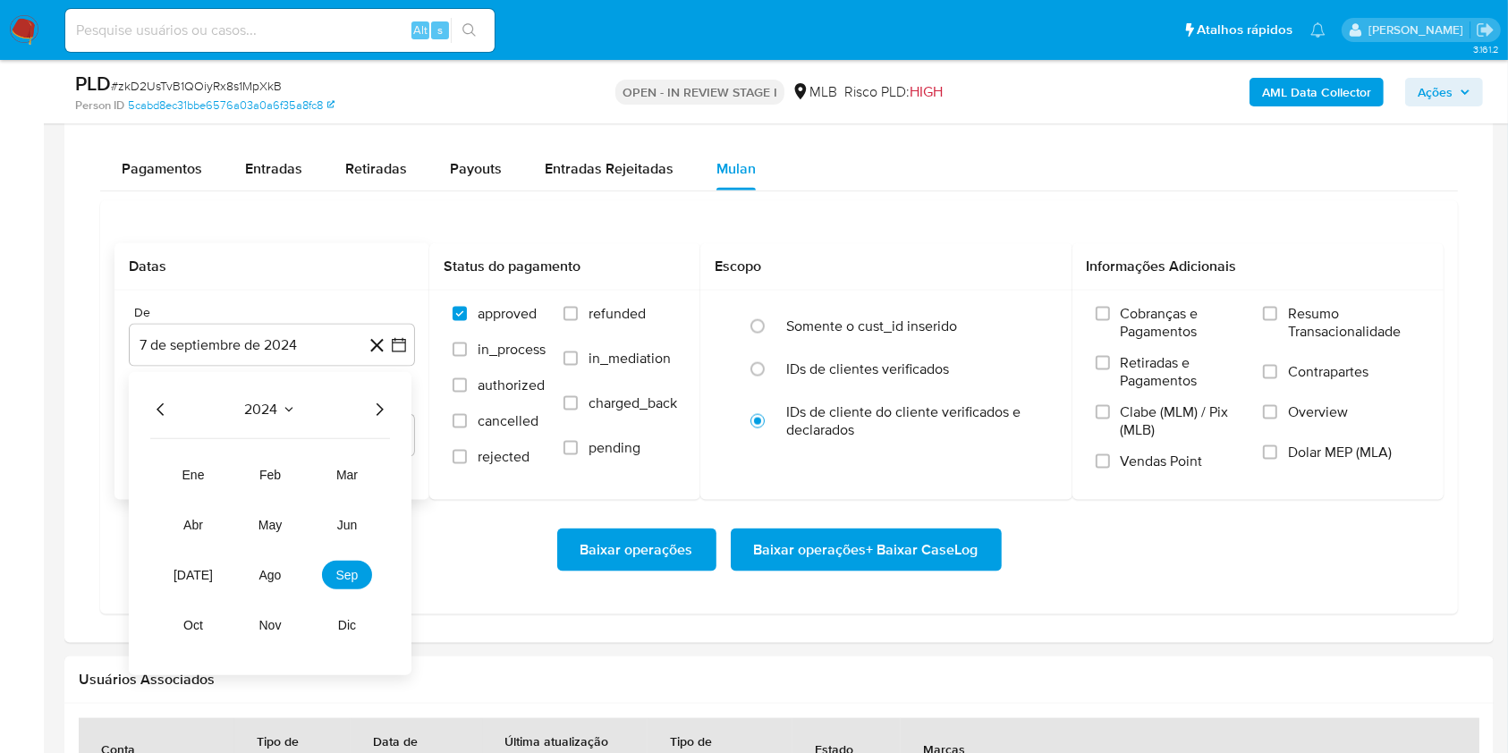
click at [380, 406] on icon "Año siguiente" at bounding box center [379, 410] width 7 height 13
click at [263, 590] on tr "ene feb mar abr may jun [DATE] ago sep oct nov dic" at bounding box center [270, 550] width 204 height 179
click at [265, 588] on td "ago" at bounding box center [270, 576] width 50 height 29
click at [272, 583] on button "ago" at bounding box center [270, 576] width 50 height 29
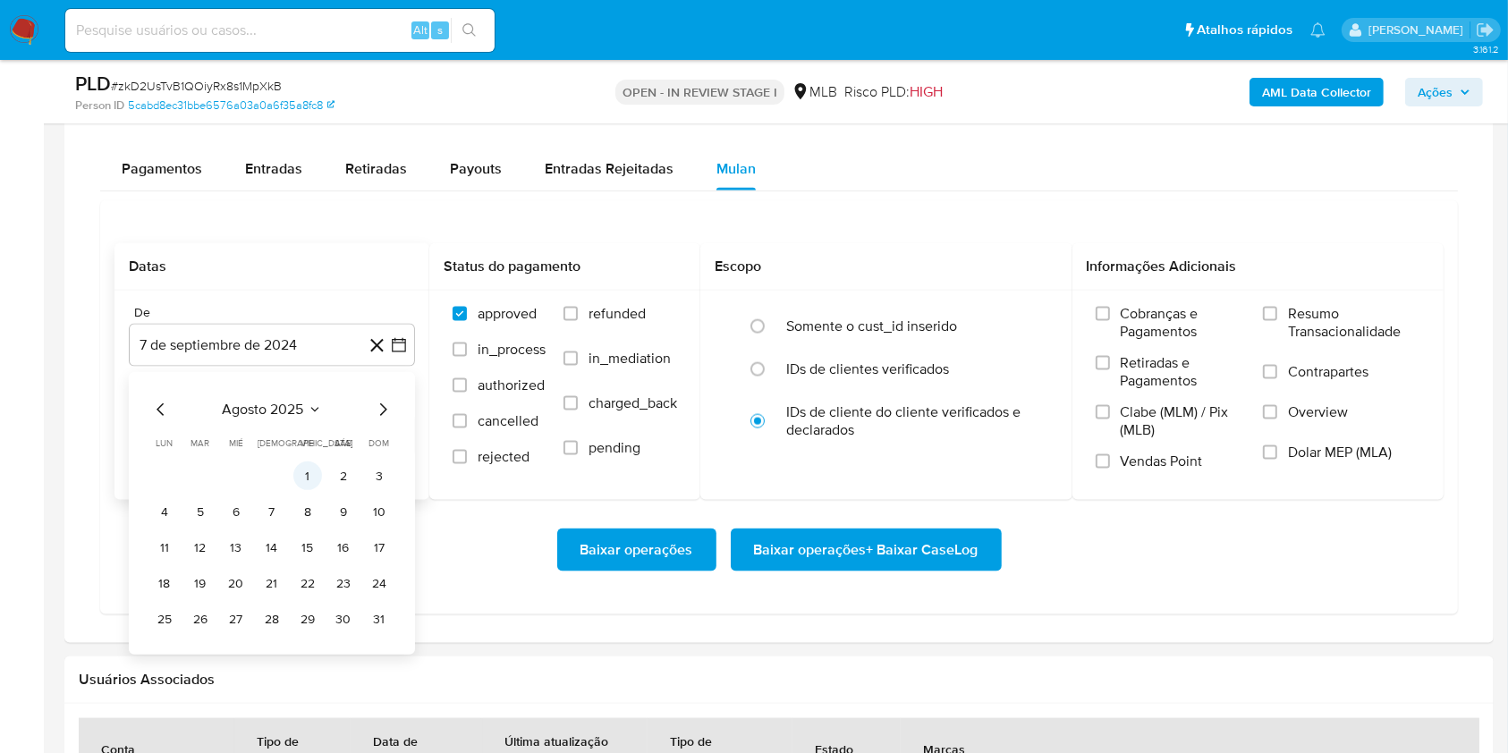
click at [306, 466] on button "1" at bounding box center [307, 476] width 29 height 29
click at [295, 426] on button "7 de octubre de 2025" at bounding box center [272, 435] width 286 height 43
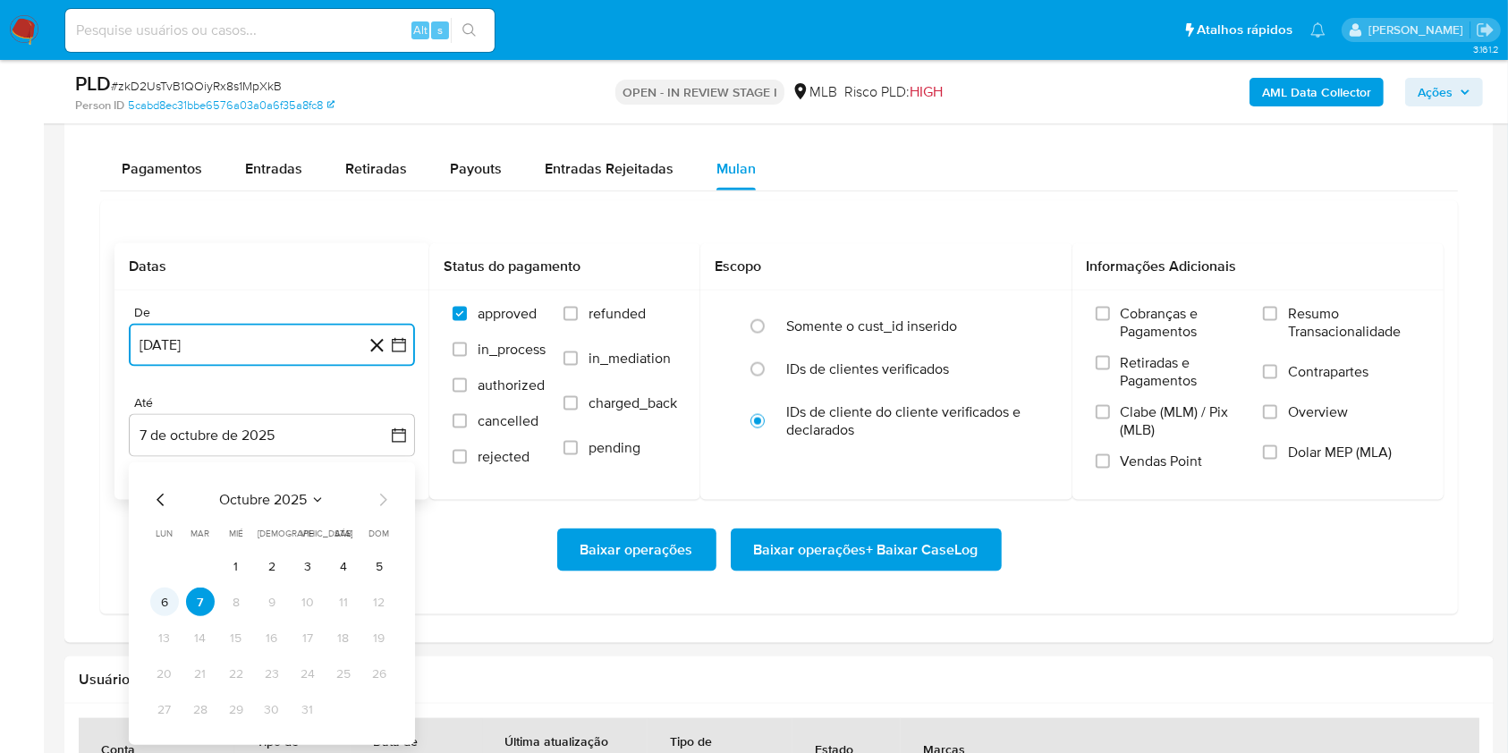
click at [166, 601] on button "6" at bounding box center [164, 602] width 29 height 29
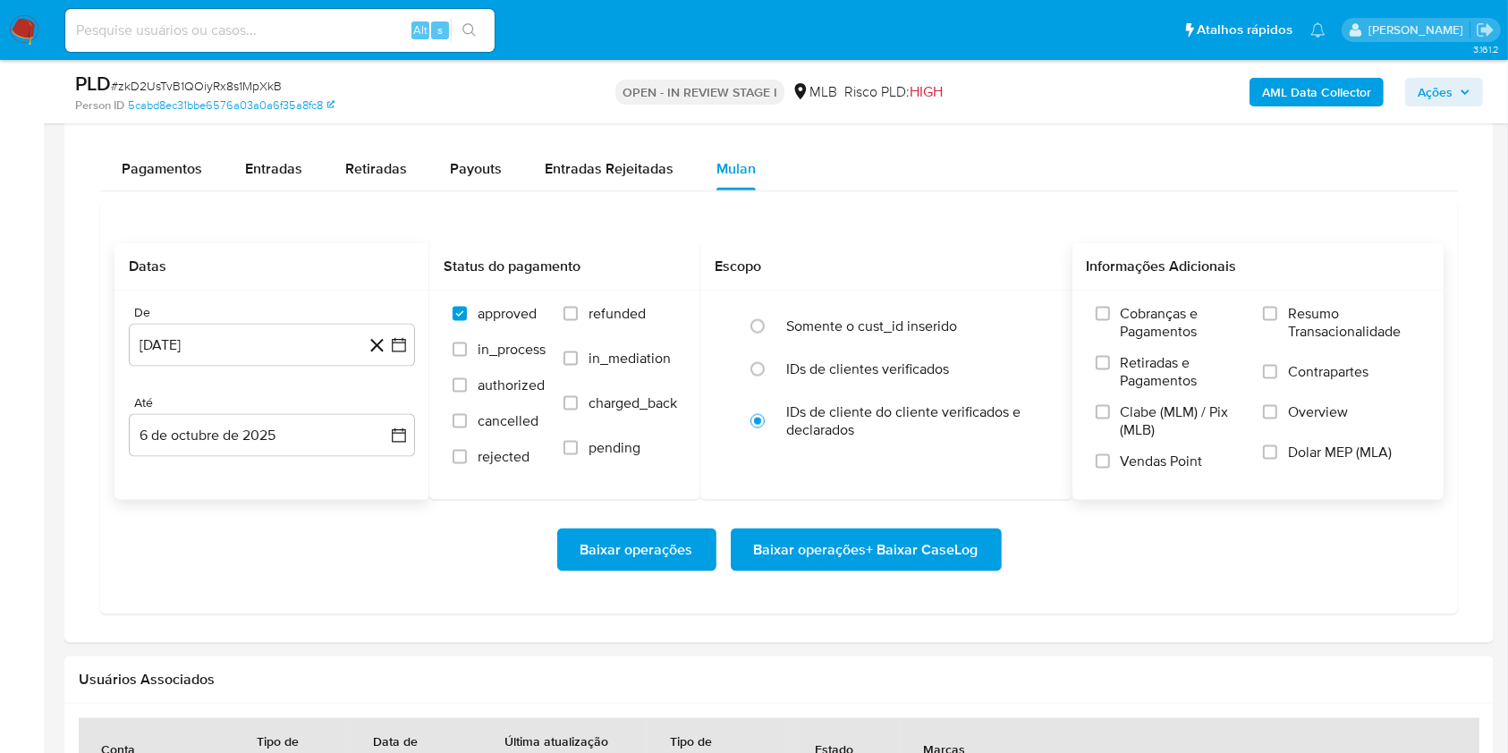
click at [1327, 342] on label "Resumo Transacionalidade" at bounding box center [1341, 334] width 157 height 58
click at [1277, 321] on input "Resumo Transacionalidade" at bounding box center [1270, 314] width 14 height 14
click at [923, 539] on span "Baixar operações + Baixar CaseLog" at bounding box center [866, 549] width 224 height 39
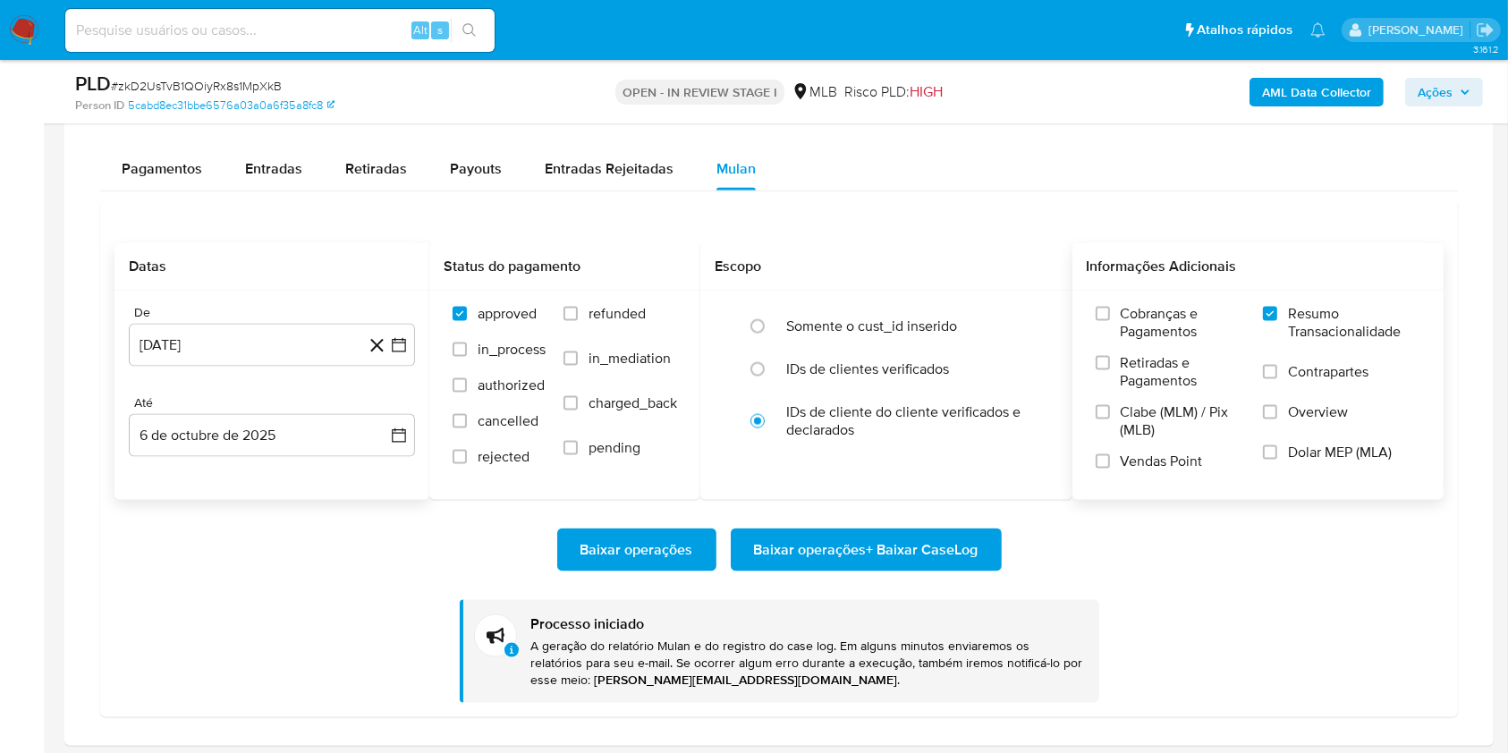
click at [210, 88] on span "# zkD2UsTvB1QOiyRx8s1MpXkB" at bounding box center [196, 86] width 171 height 18
copy span "zkD2UsTvB1QOiyRx8s1MpXkB"
drag, startPoint x: 111, startPoint y: 376, endPoint x: 111, endPoint y: 10, distance: 366.7
click at [111, 376] on div "Datas De [DATE] [DATE] Até 6 de octubre de 2025 [DATE] Status do pagamento appr…" at bounding box center [779, 458] width 1358 height 516
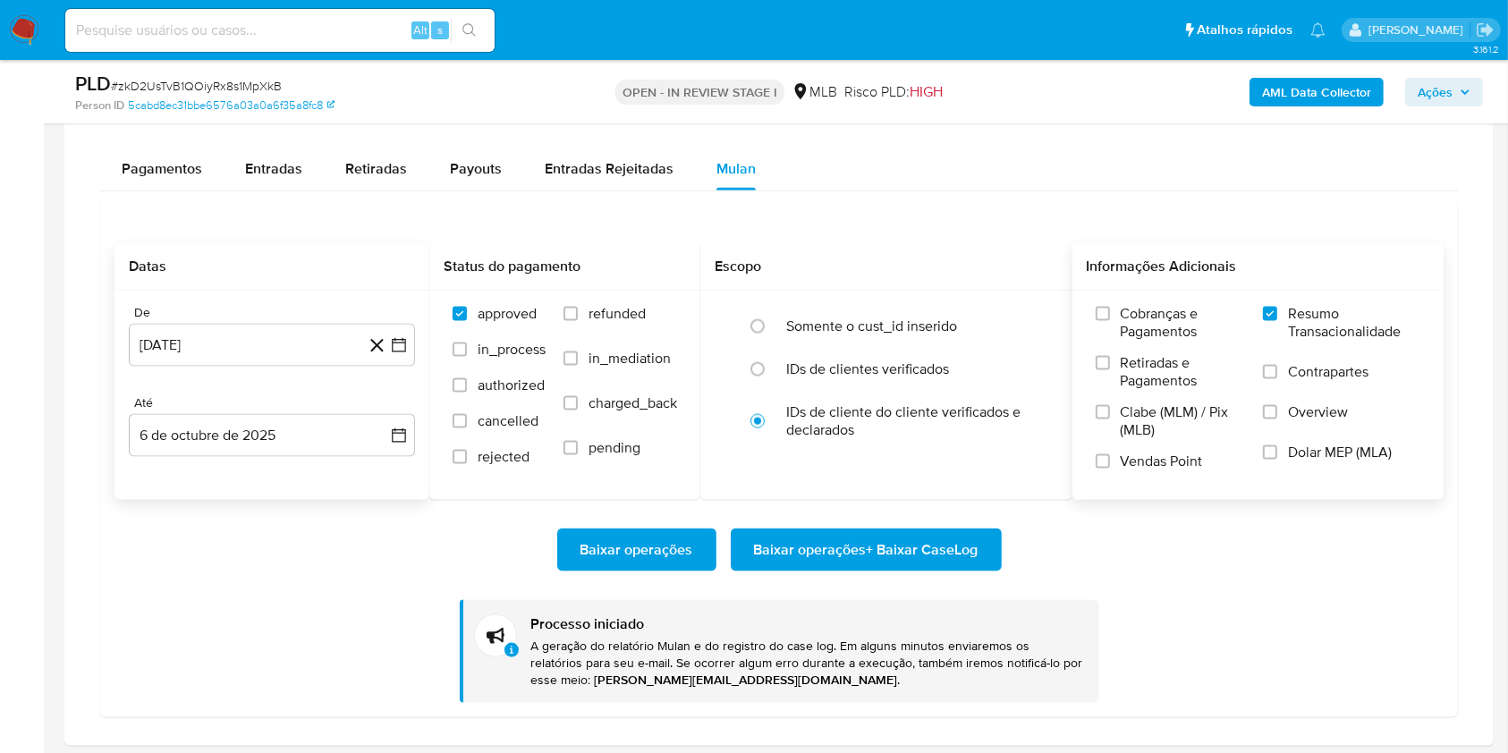
click at [199, 92] on span "# zkD2UsTvB1QOiyRx8s1MpXkB" at bounding box center [196, 86] width 171 height 18
copy span "zkD2UsTvB1QOiyRx8s1MpXkB"
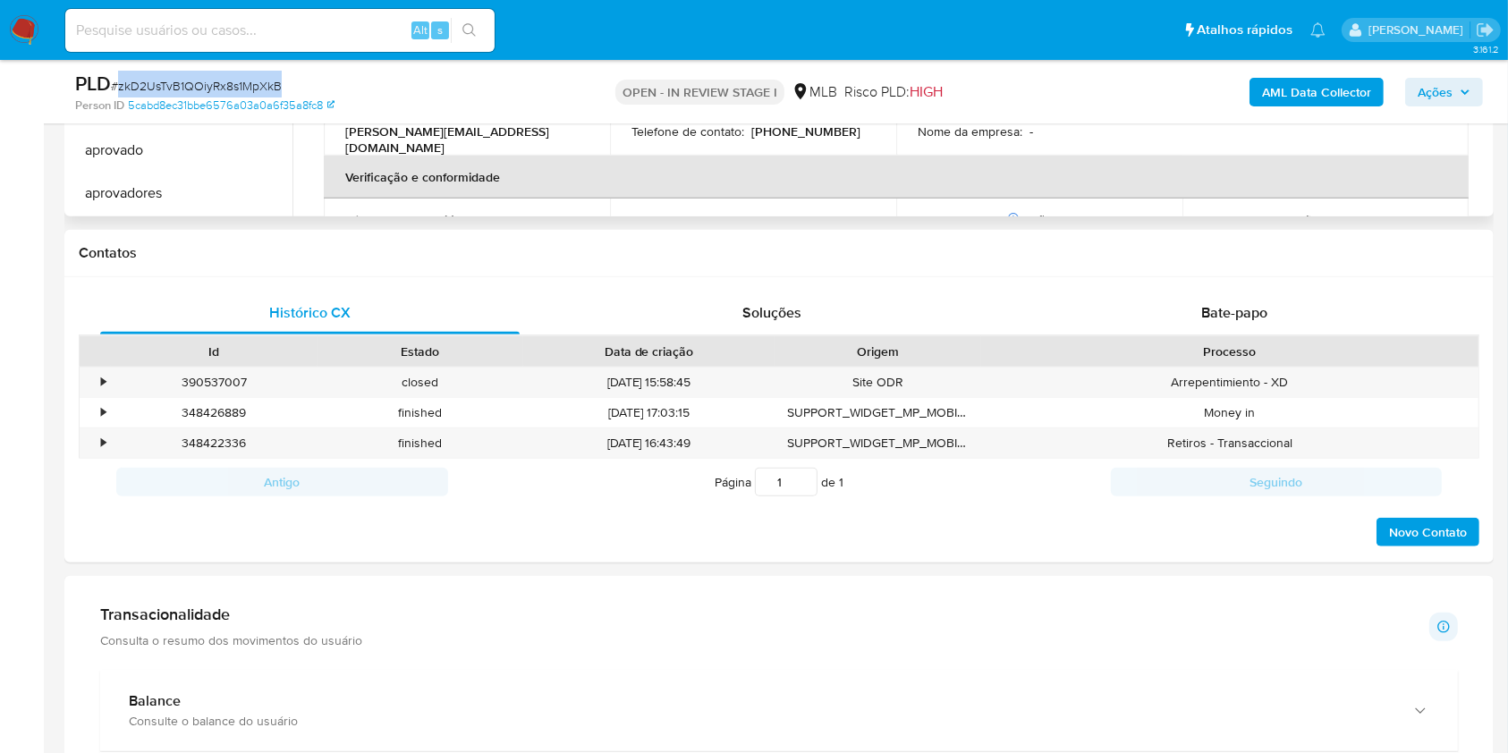
scroll to position [2146, 0]
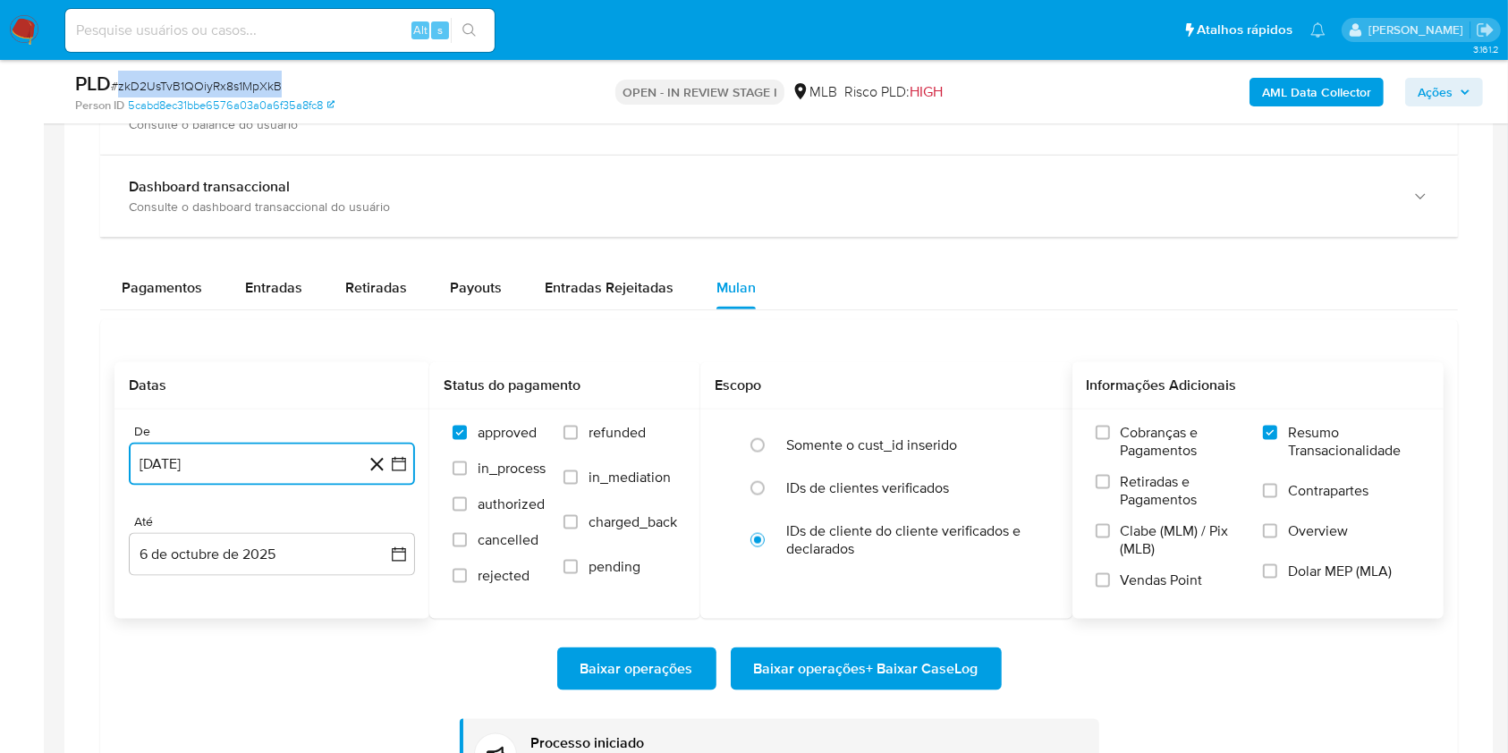
click at [292, 466] on button "[DATE]" at bounding box center [272, 464] width 286 height 43
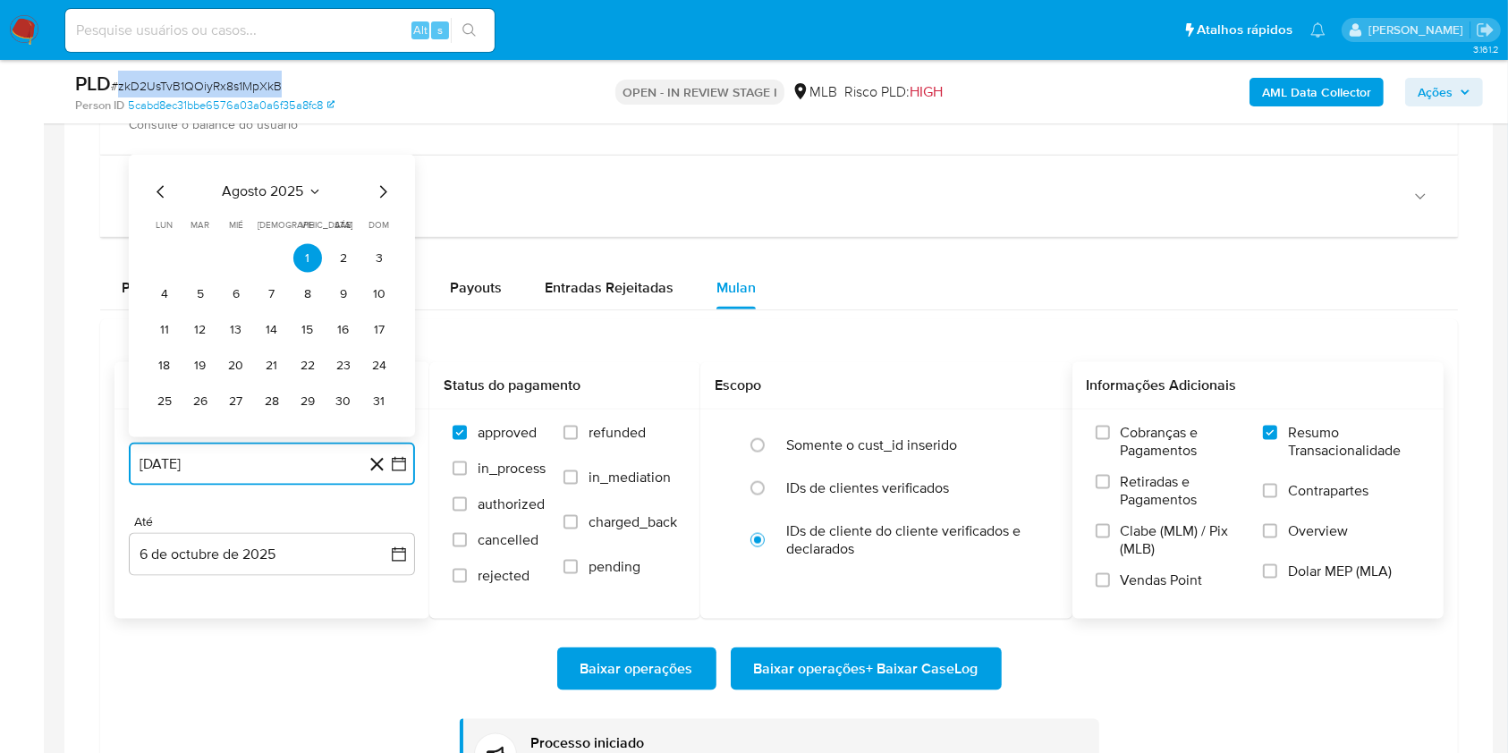
click at [165, 187] on icon "Mes anterior" at bounding box center [160, 192] width 21 height 21
click at [383, 218] on button "1" at bounding box center [379, 222] width 29 height 29
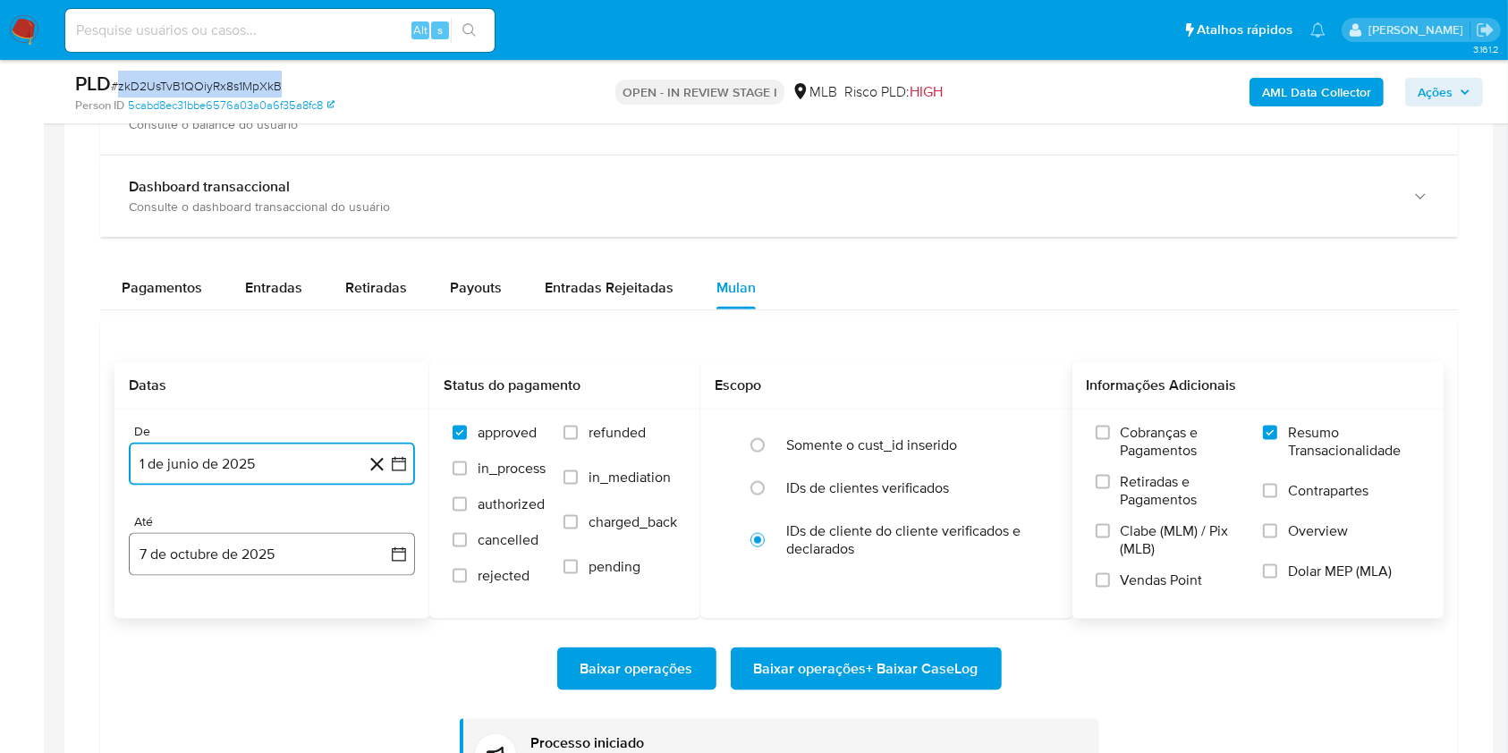
click at [255, 542] on button "7 de octubre de 2025" at bounding box center [272, 554] width 286 height 43
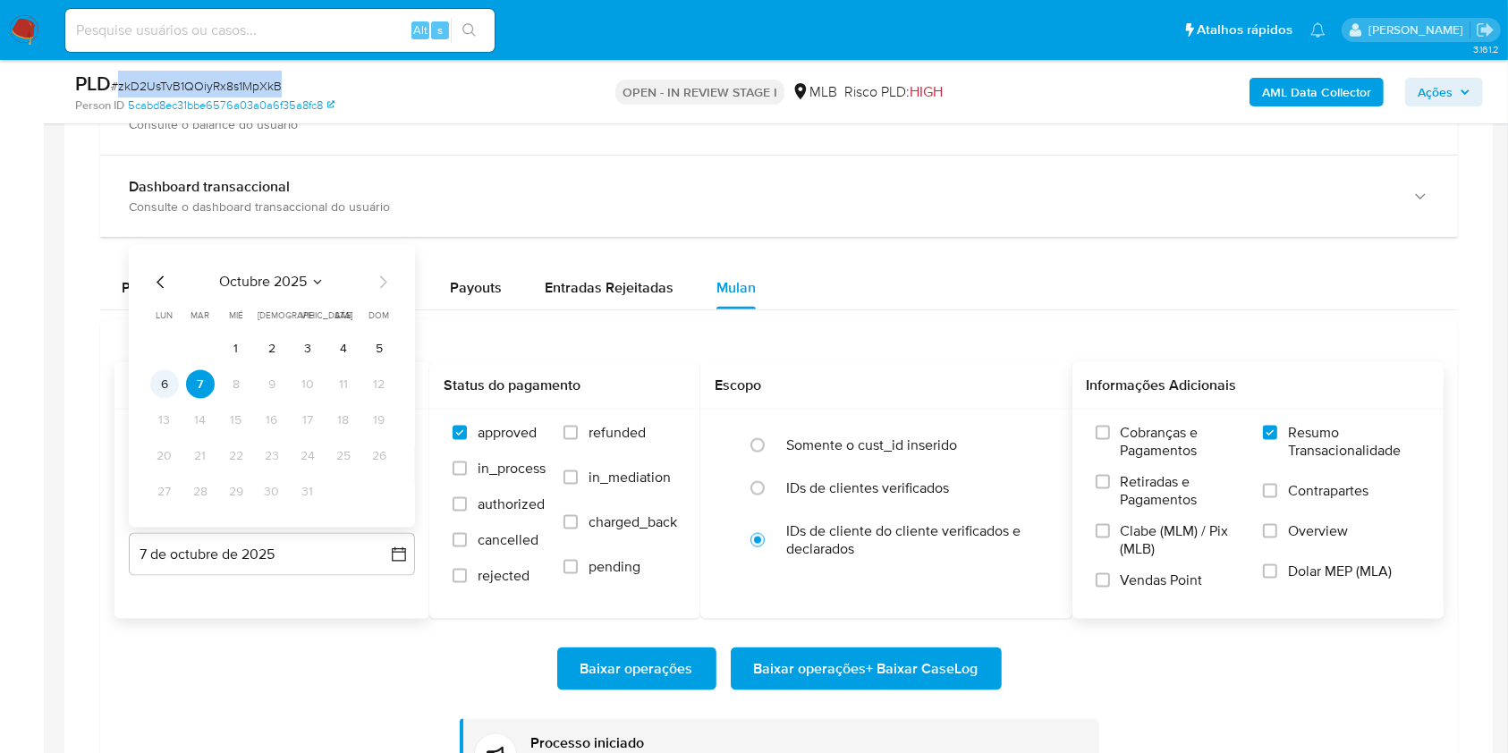
click at [168, 387] on button "6" at bounding box center [164, 384] width 29 height 29
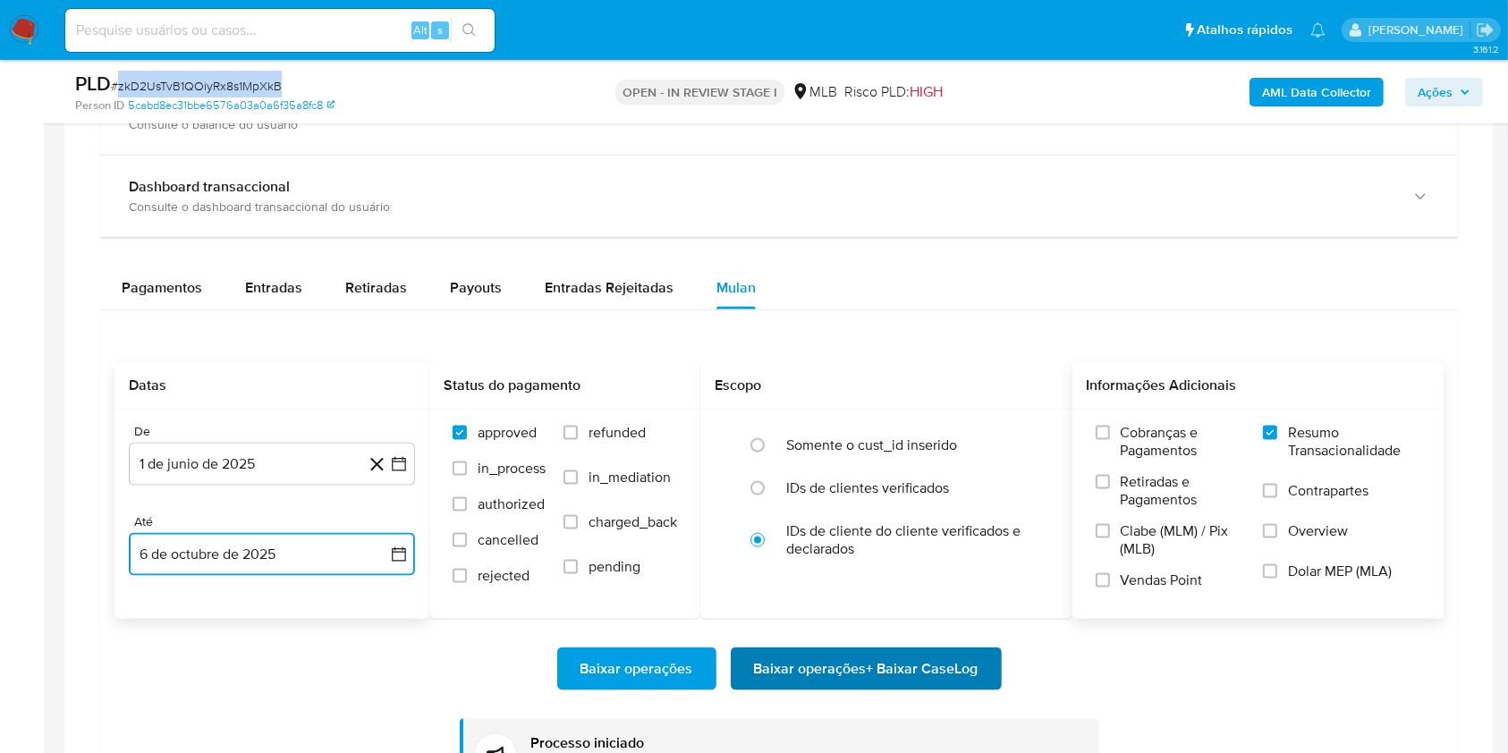
click at [892, 661] on span "Baixar operações + Baixar CaseLog" at bounding box center [866, 668] width 224 height 39
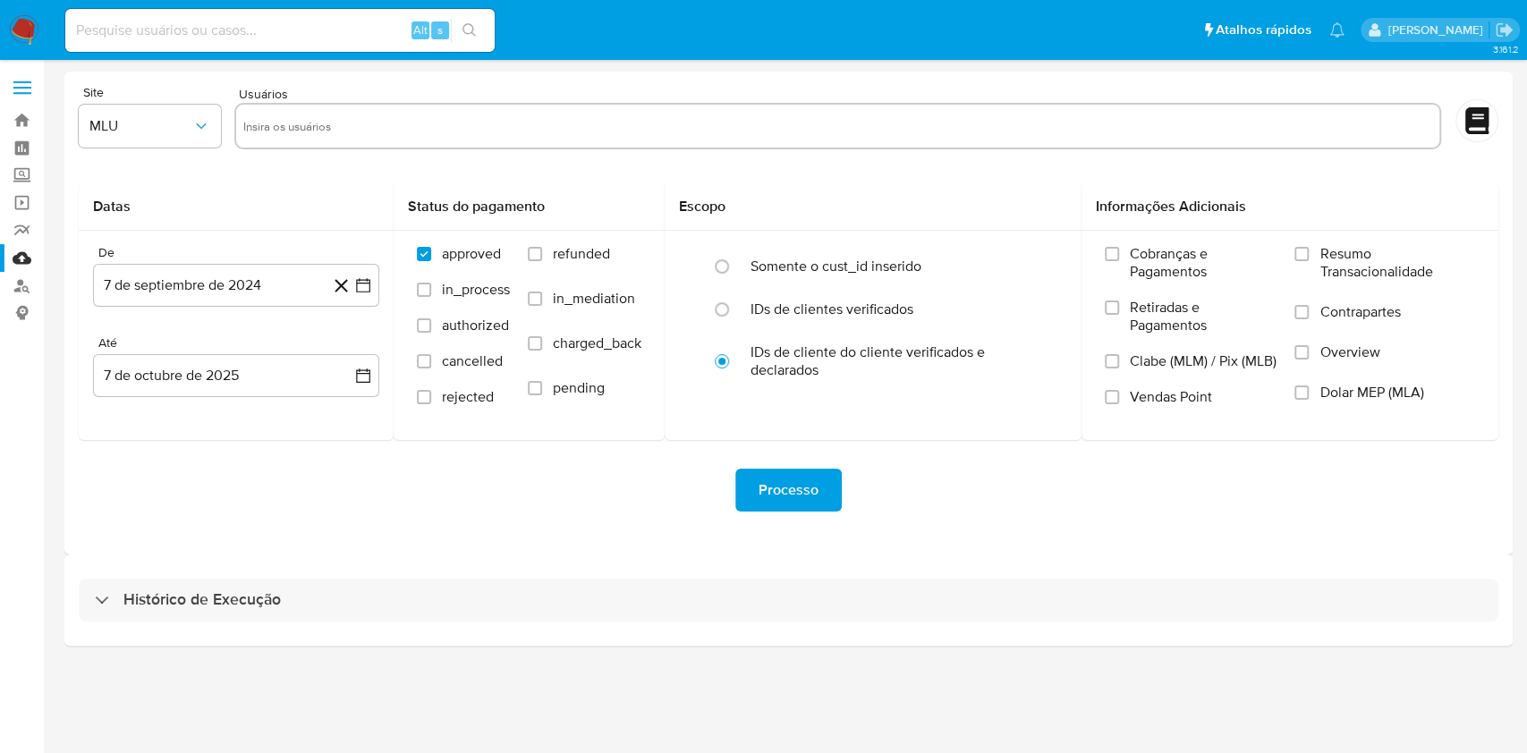
click at [821, 624] on div "Histórico de Execução" at bounding box center [788, 599] width 1448 height 91
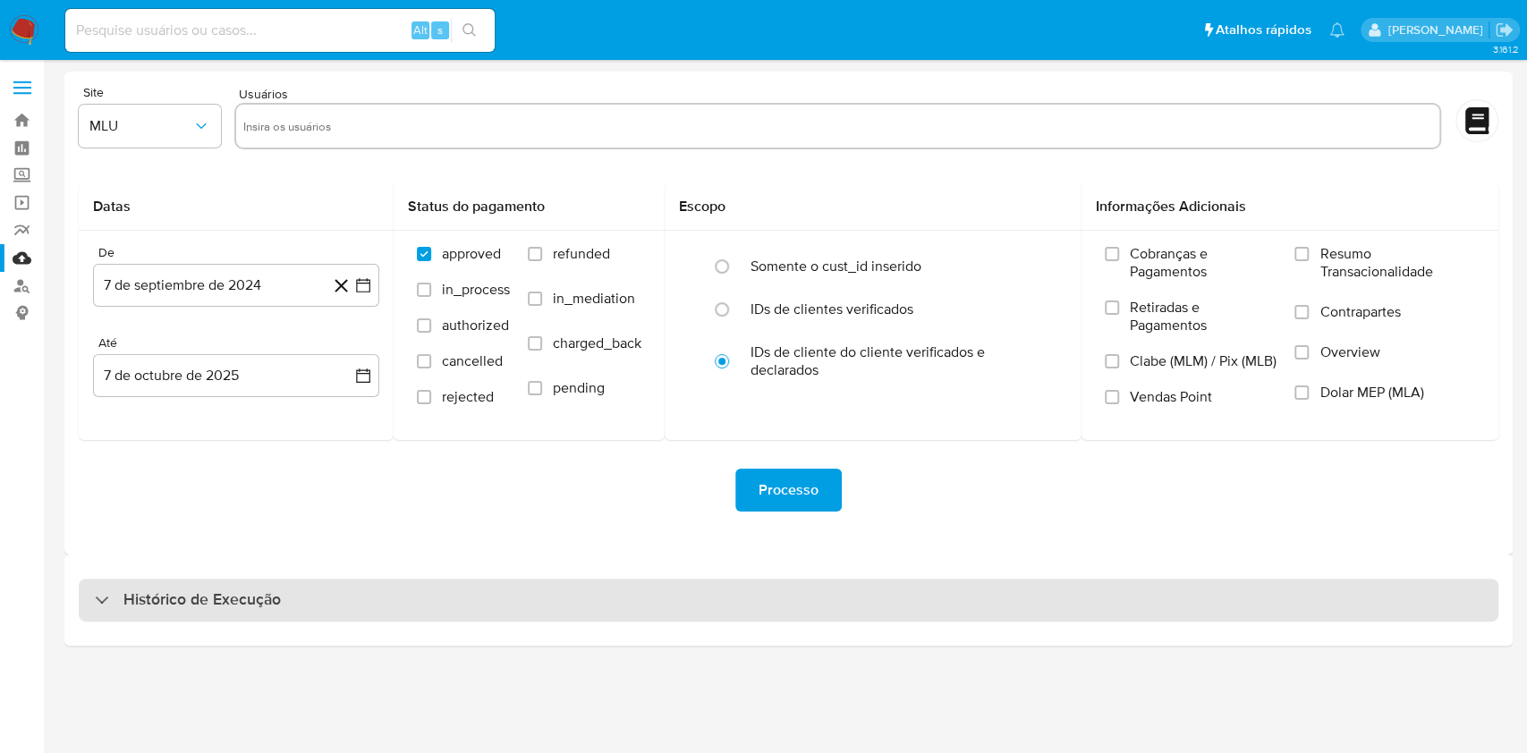
click at [820, 597] on div "Histórico de Execução" at bounding box center [788, 600] width 1419 height 43
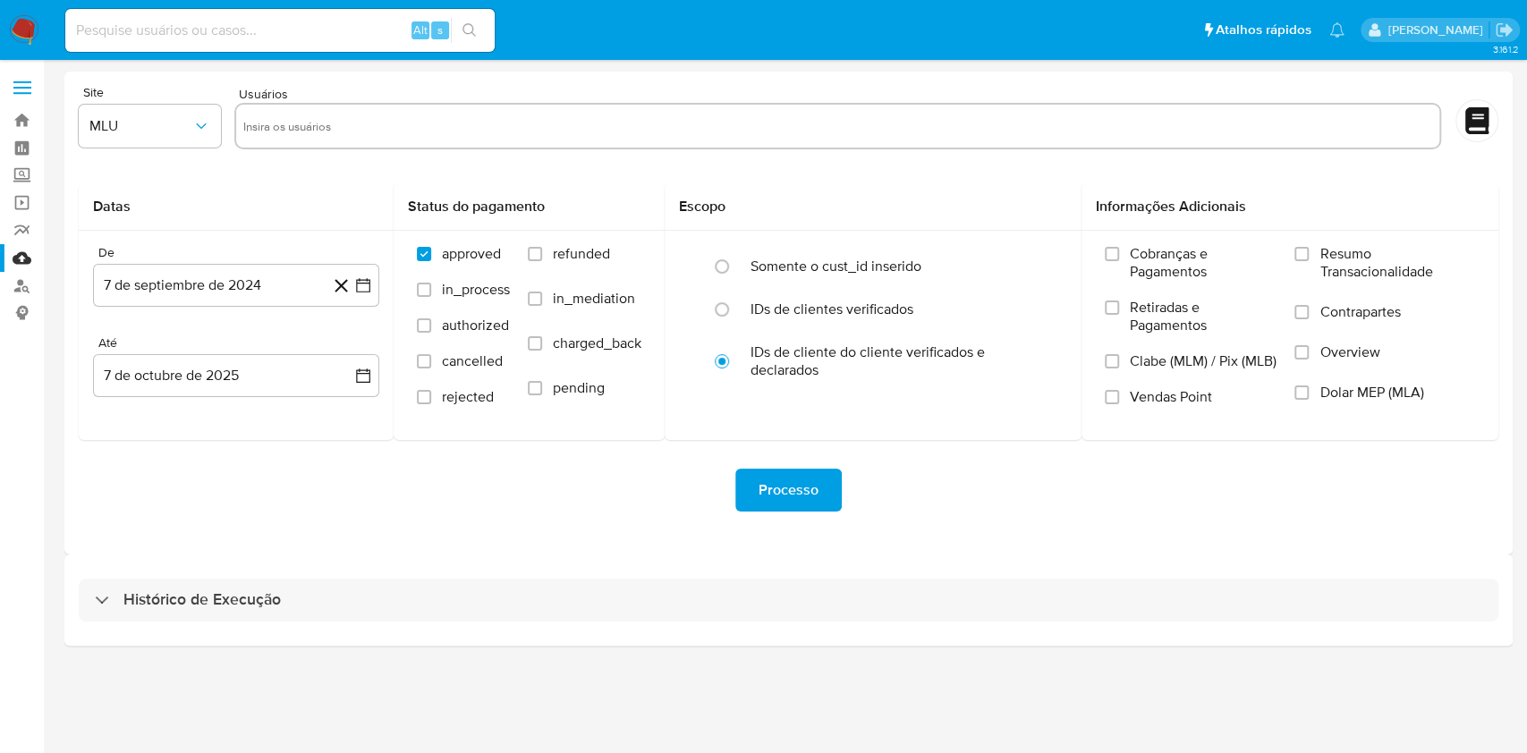
select select "10"
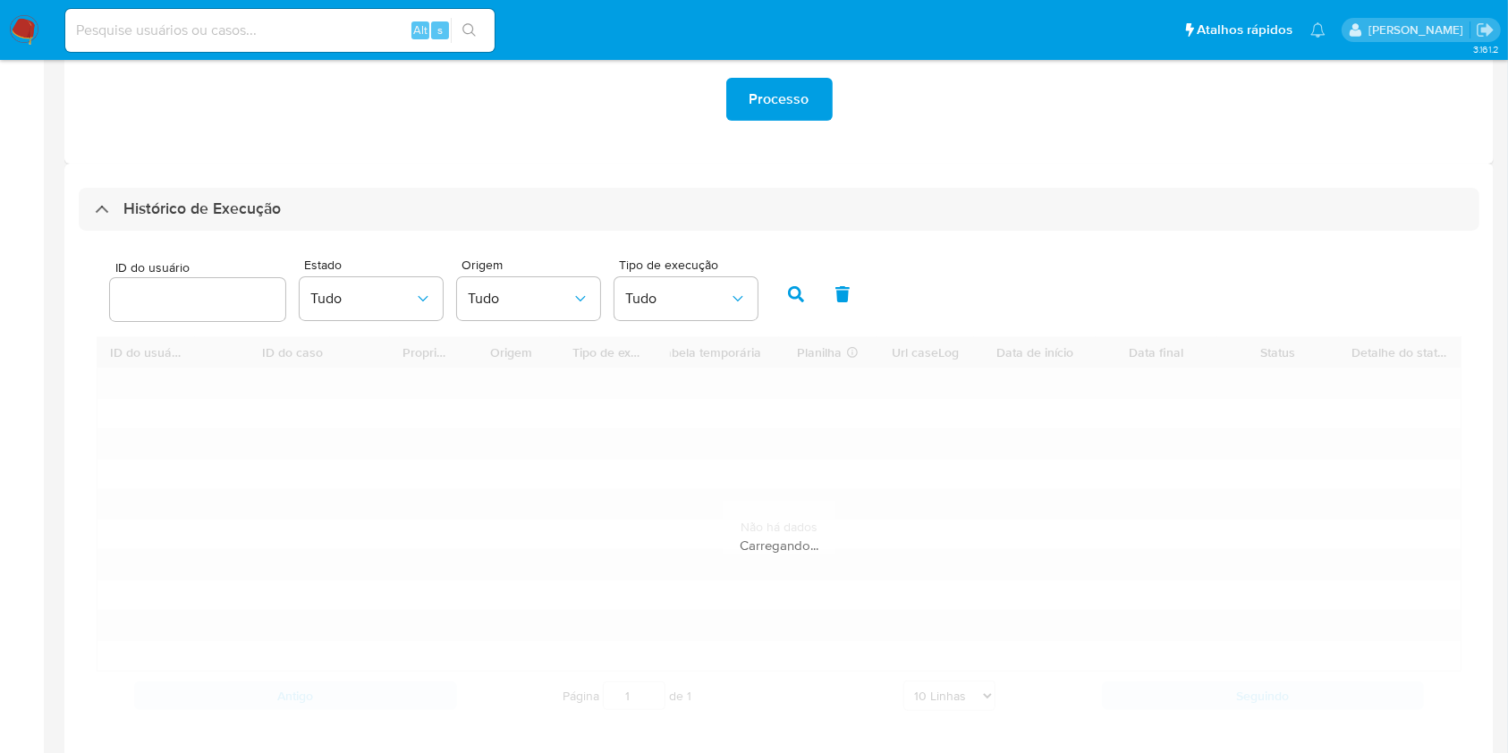
scroll to position [475, 0]
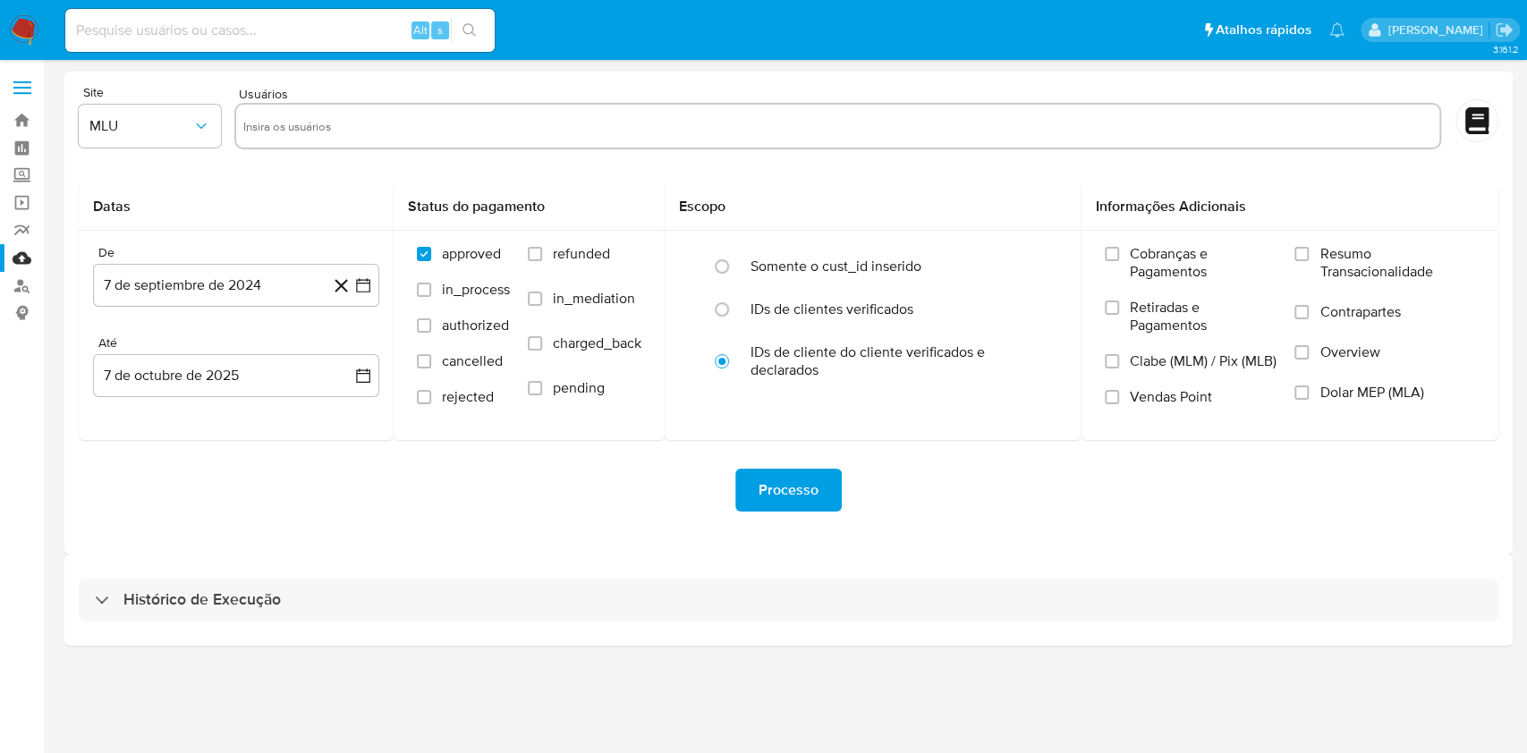
click at [881, 623] on div "Histórico de Execução" at bounding box center [788, 599] width 1448 height 91
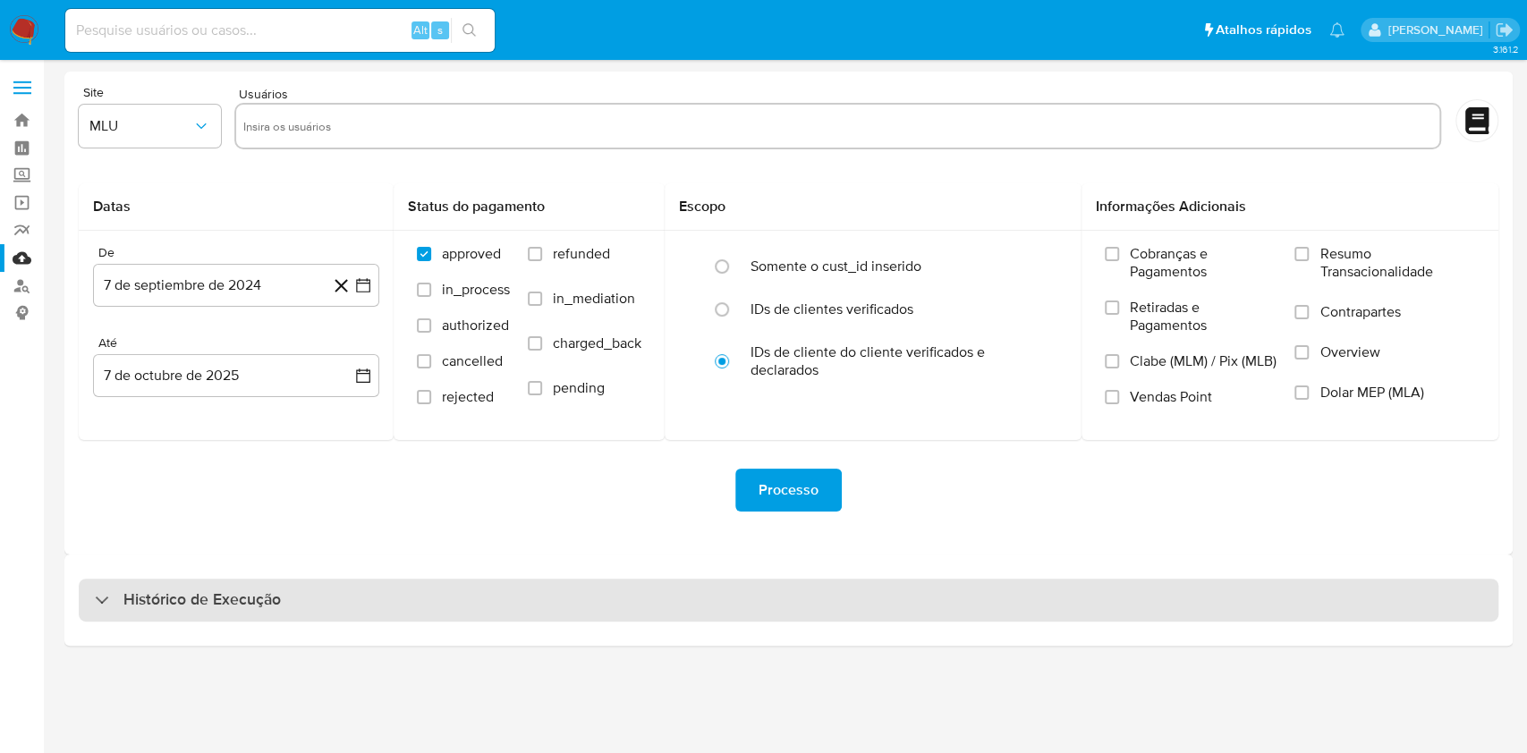
click at [872, 608] on div "Histórico de Execução" at bounding box center [788, 600] width 1419 height 43
select select "10"
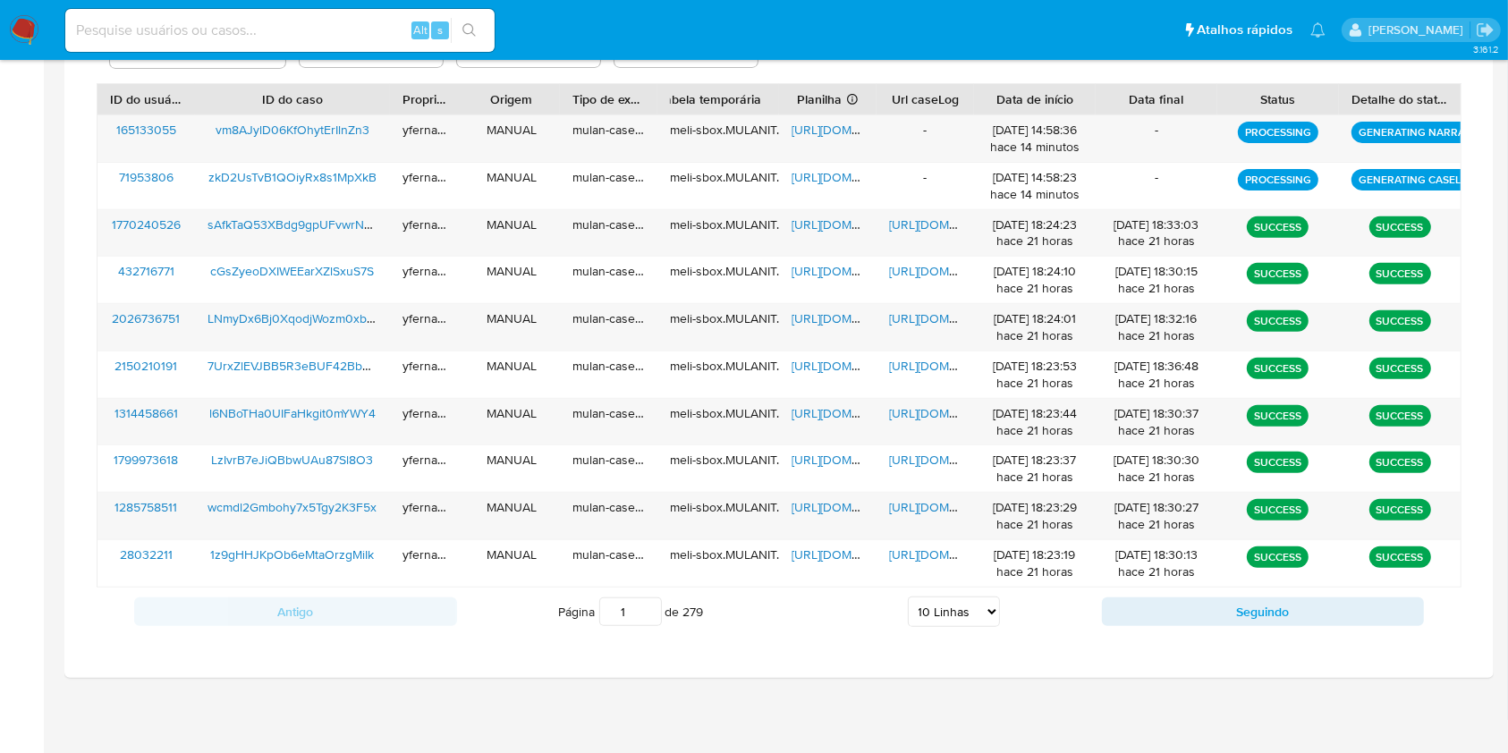
scroll to position [524, 0]
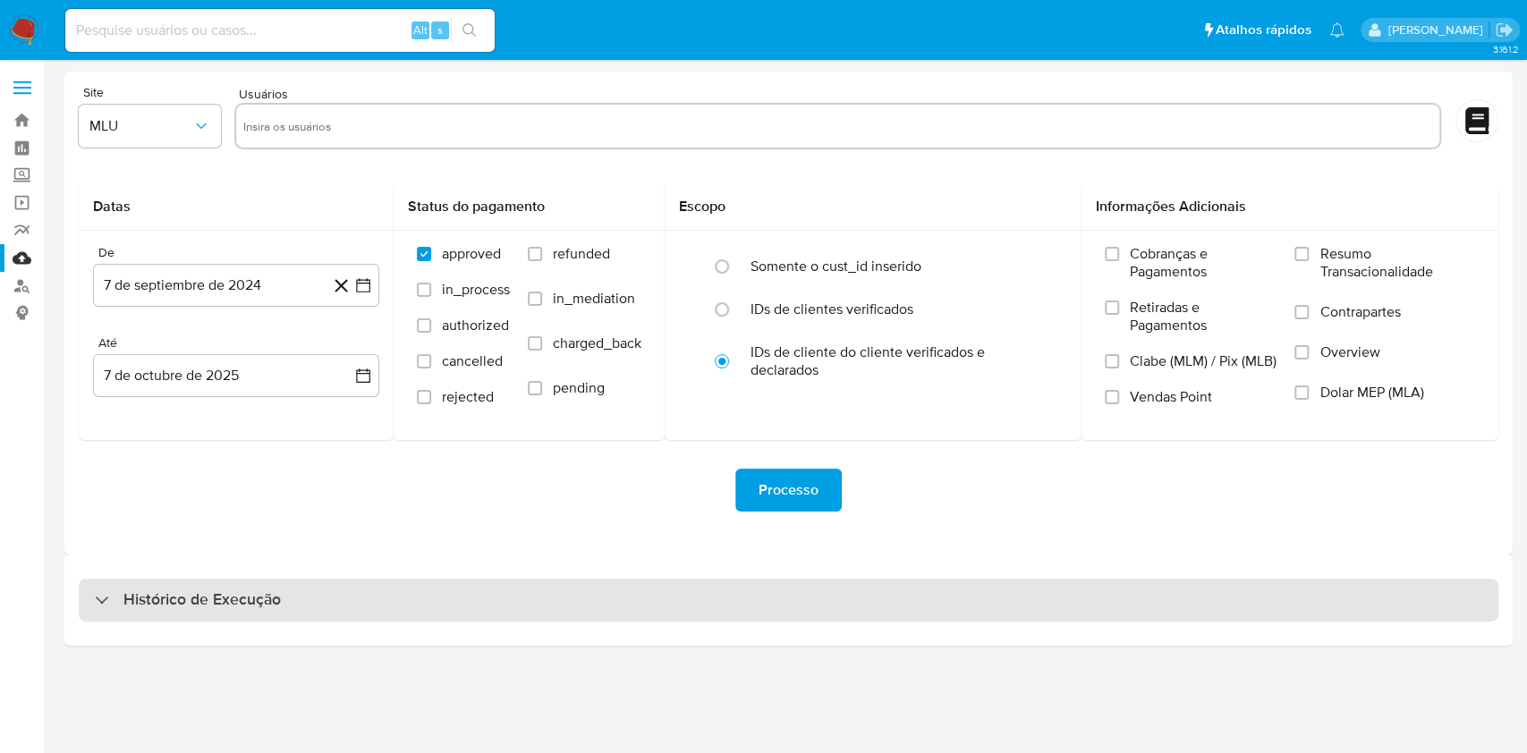
click at [790, 579] on div "Histórico de Execução" at bounding box center [788, 600] width 1419 height 43
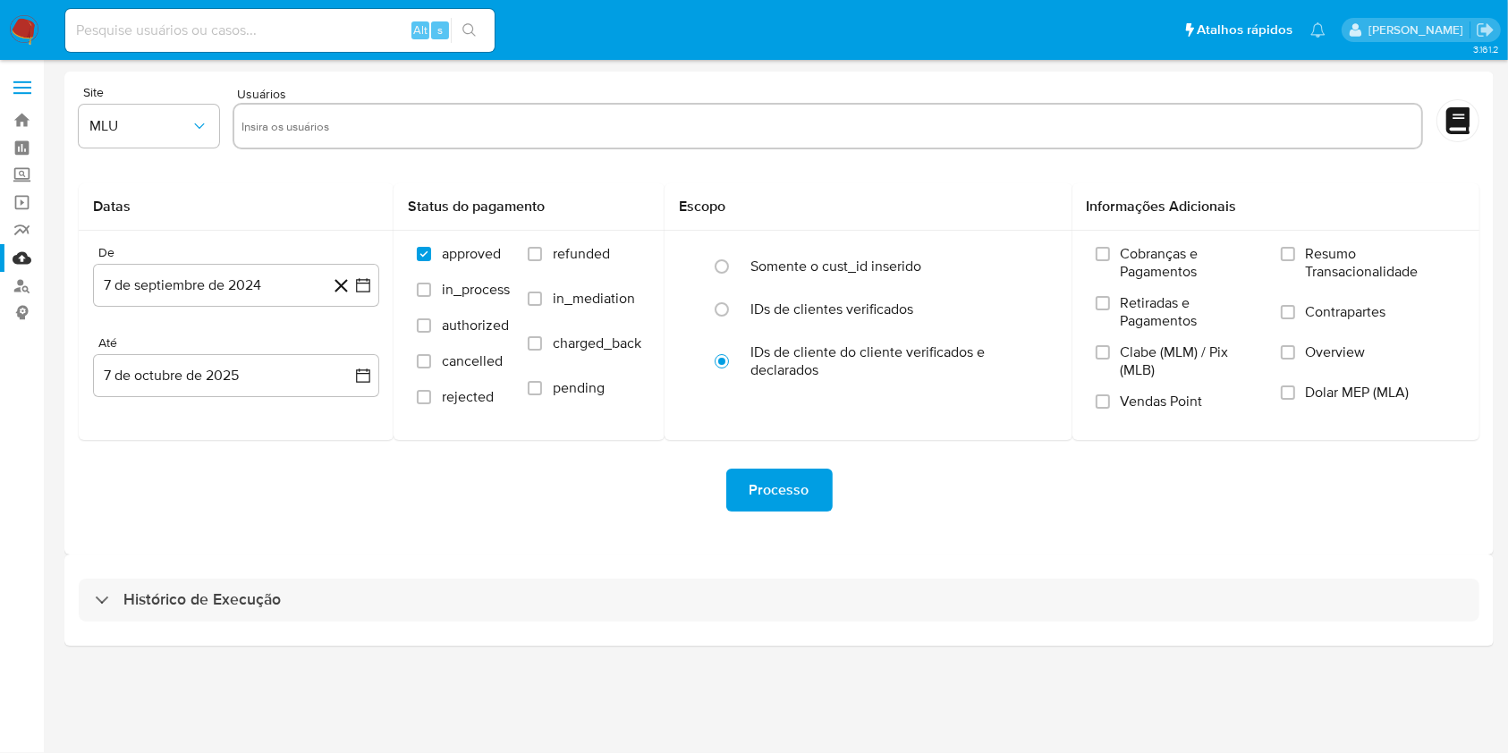
select select "10"
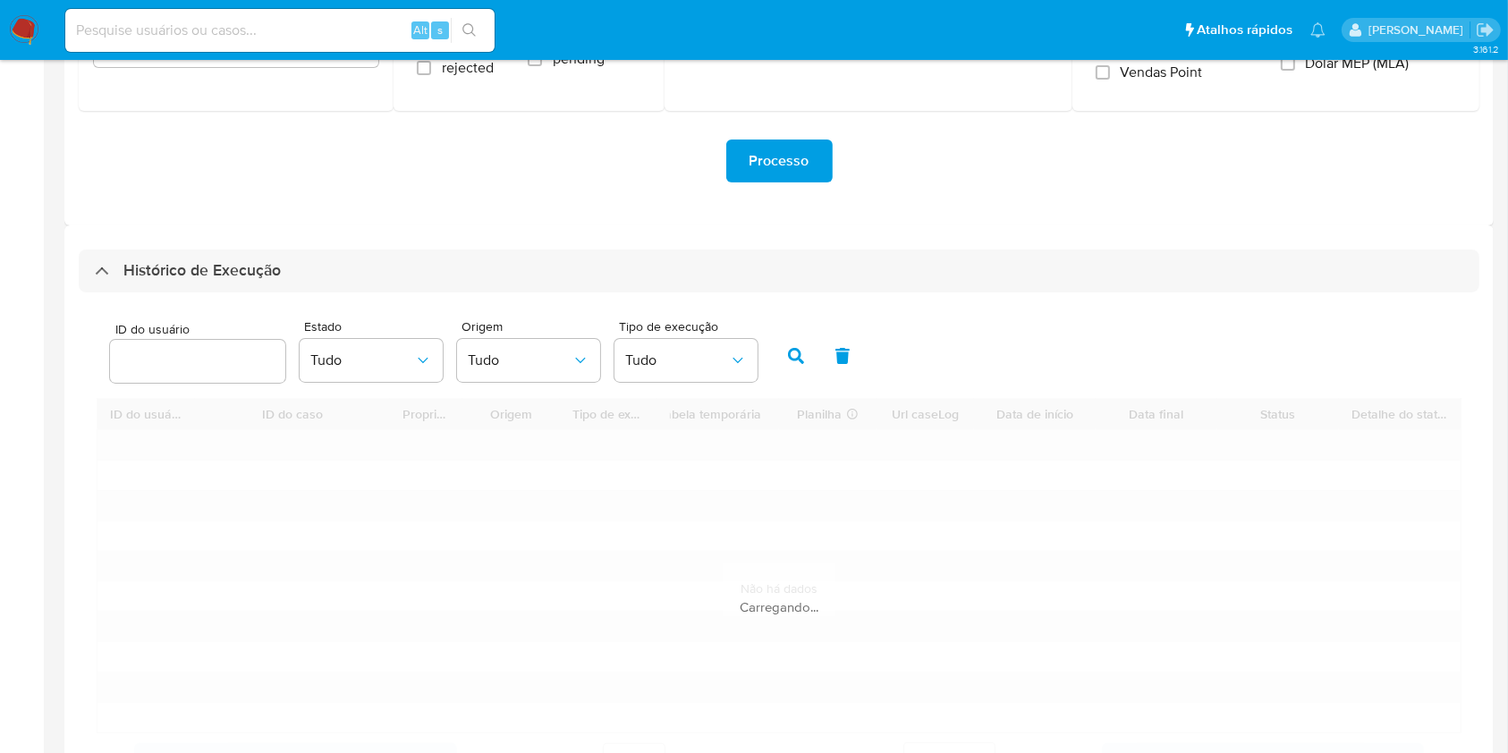
scroll to position [475, 0]
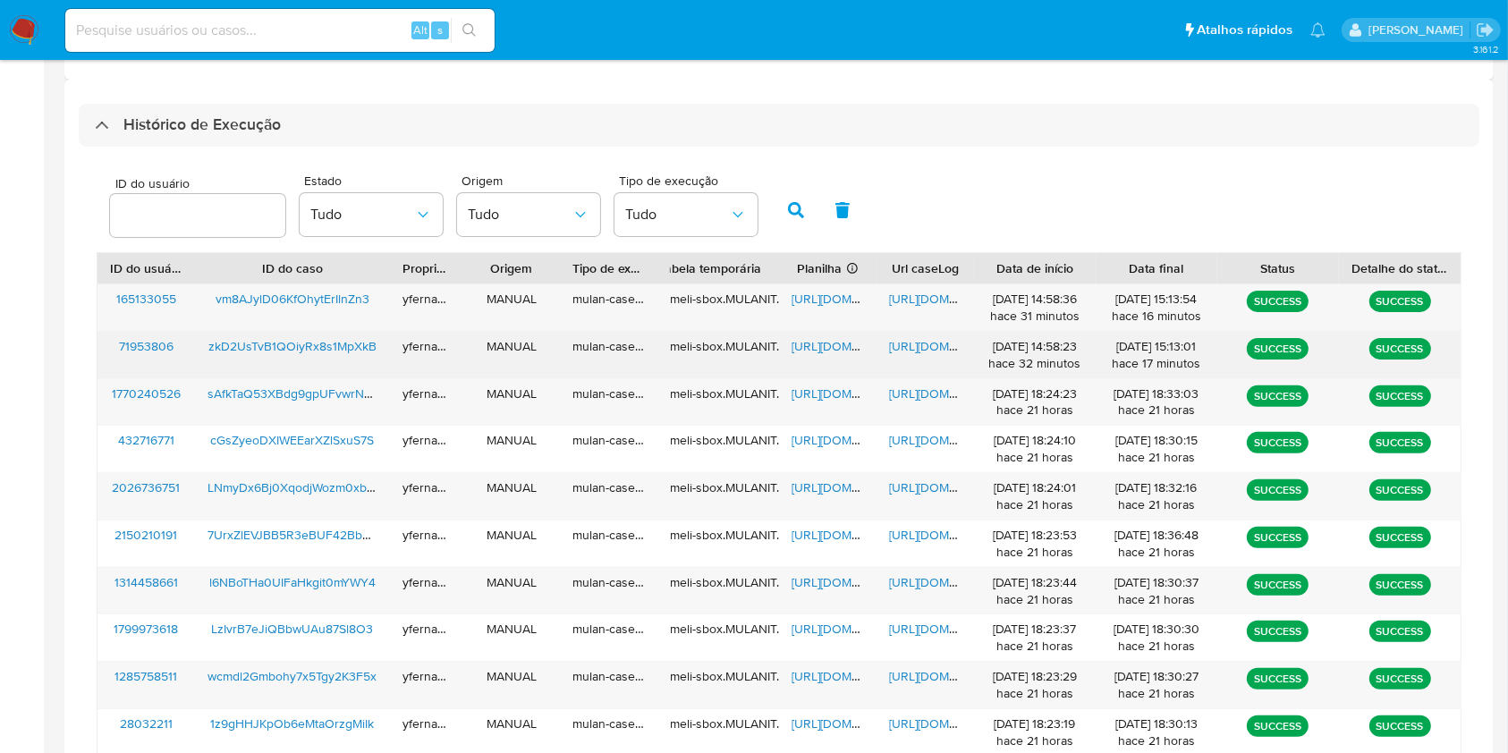
click at [835, 340] on span "[URL][DOMAIN_NAME]" at bounding box center [852, 346] width 123 height 18
click at [923, 344] on span "[URL][DOMAIN_NAME]" at bounding box center [950, 346] width 123 height 18
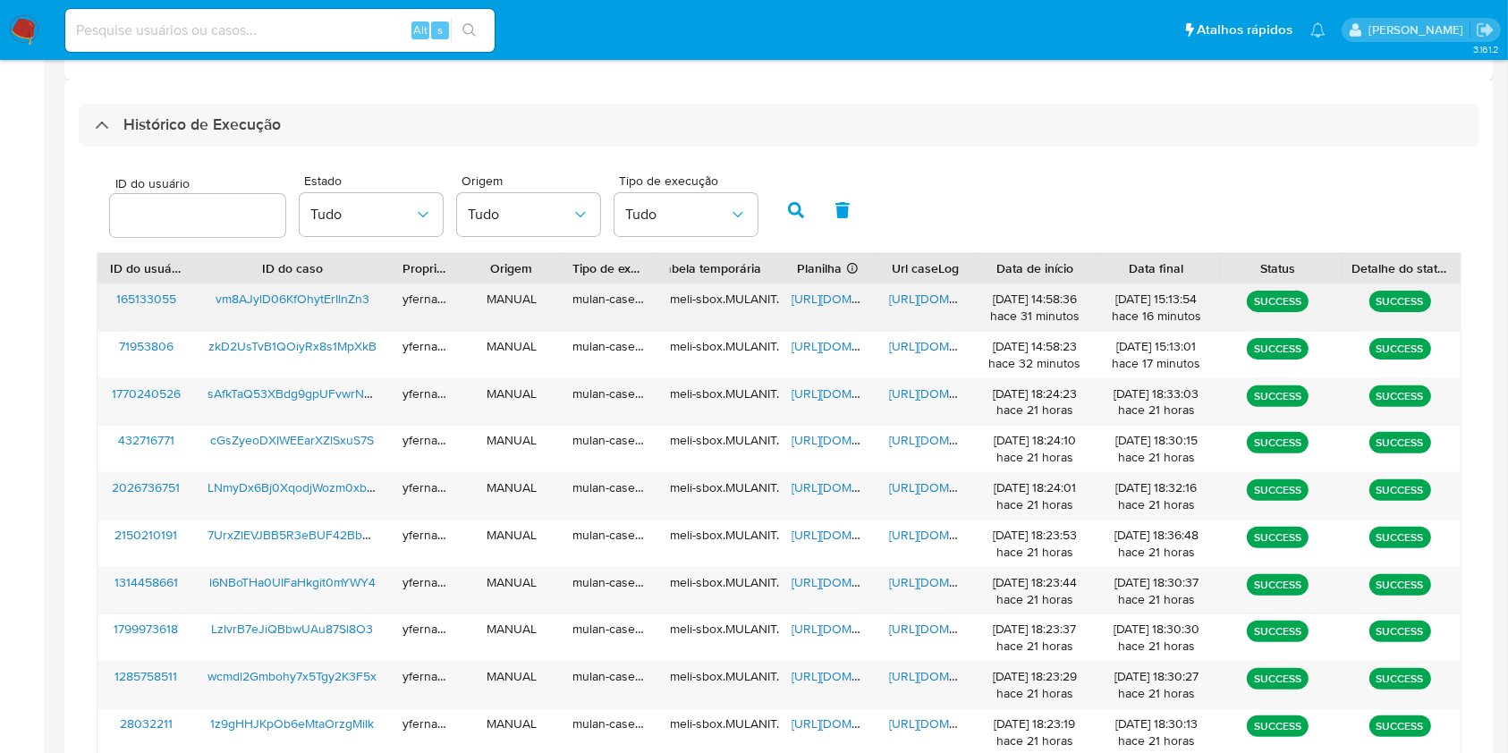
click at [816, 300] on span "[URL][DOMAIN_NAME]" at bounding box center [852, 299] width 123 height 18
click at [934, 304] on span "[URL][DOMAIN_NAME]" at bounding box center [950, 299] width 123 height 18
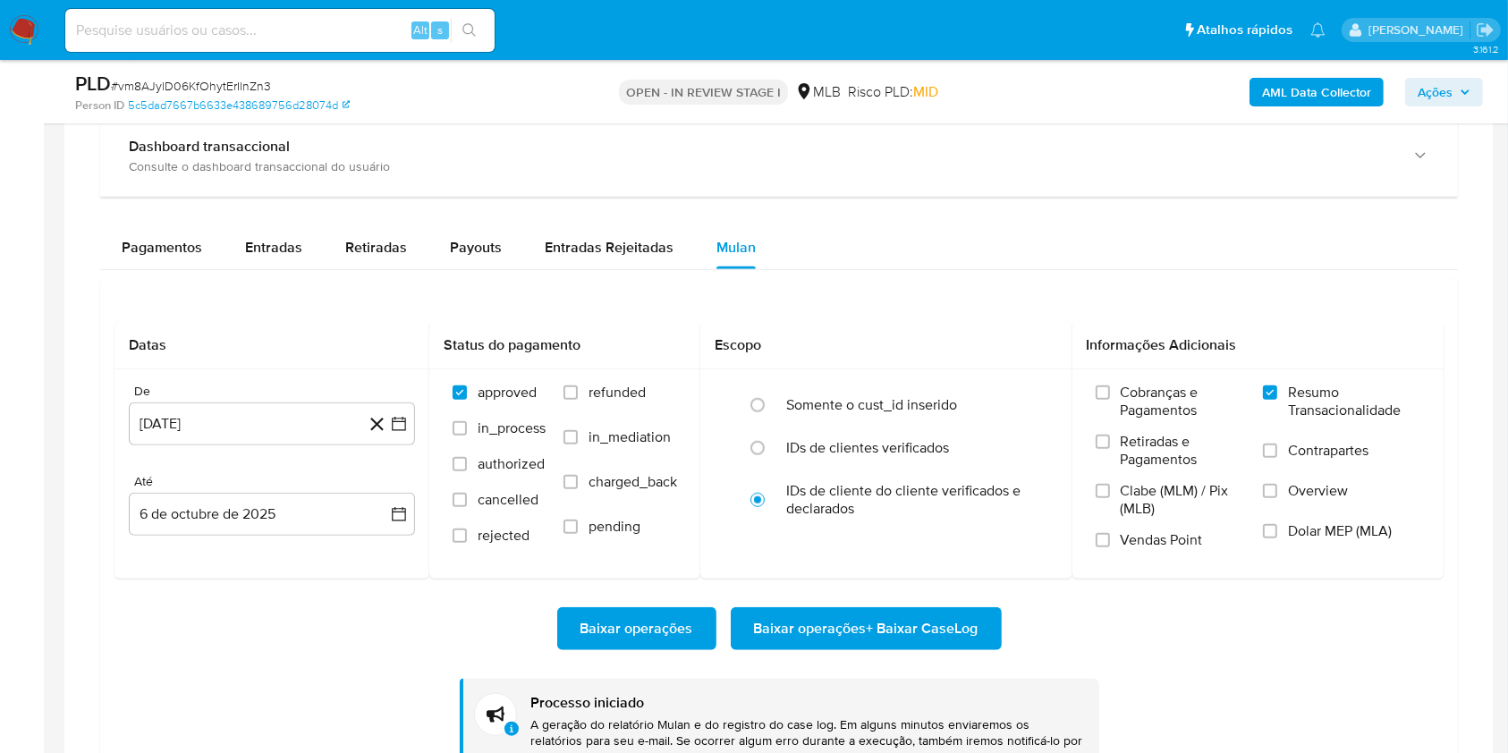
scroll to position [927, 0]
click at [234, 77] on span "# vm8AJylD06KfOhytErIlnZn3" at bounding box center [191, 86] width 160 height 18
copy span "vm8AJylD06KfOhytErIlnZn3"
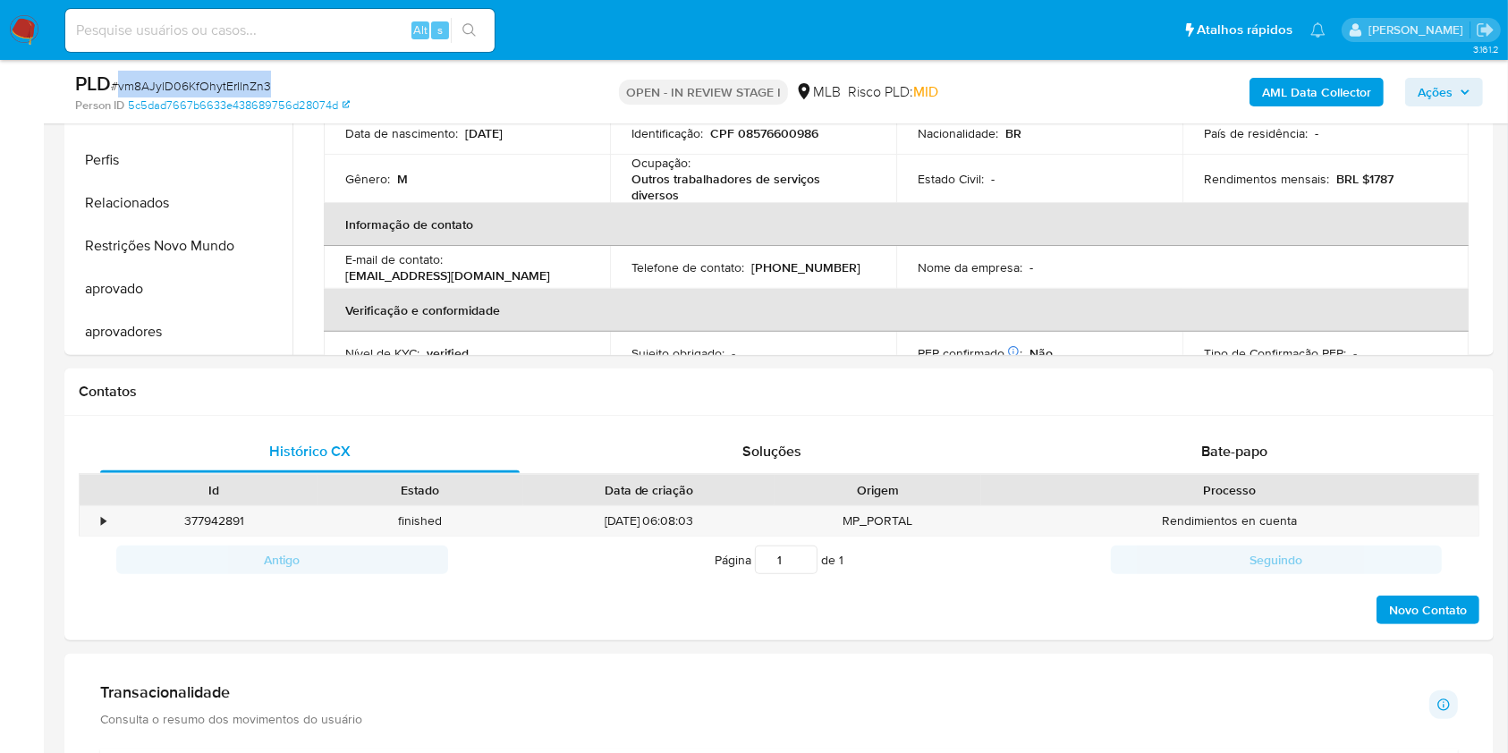
scroll to position [0, 0]
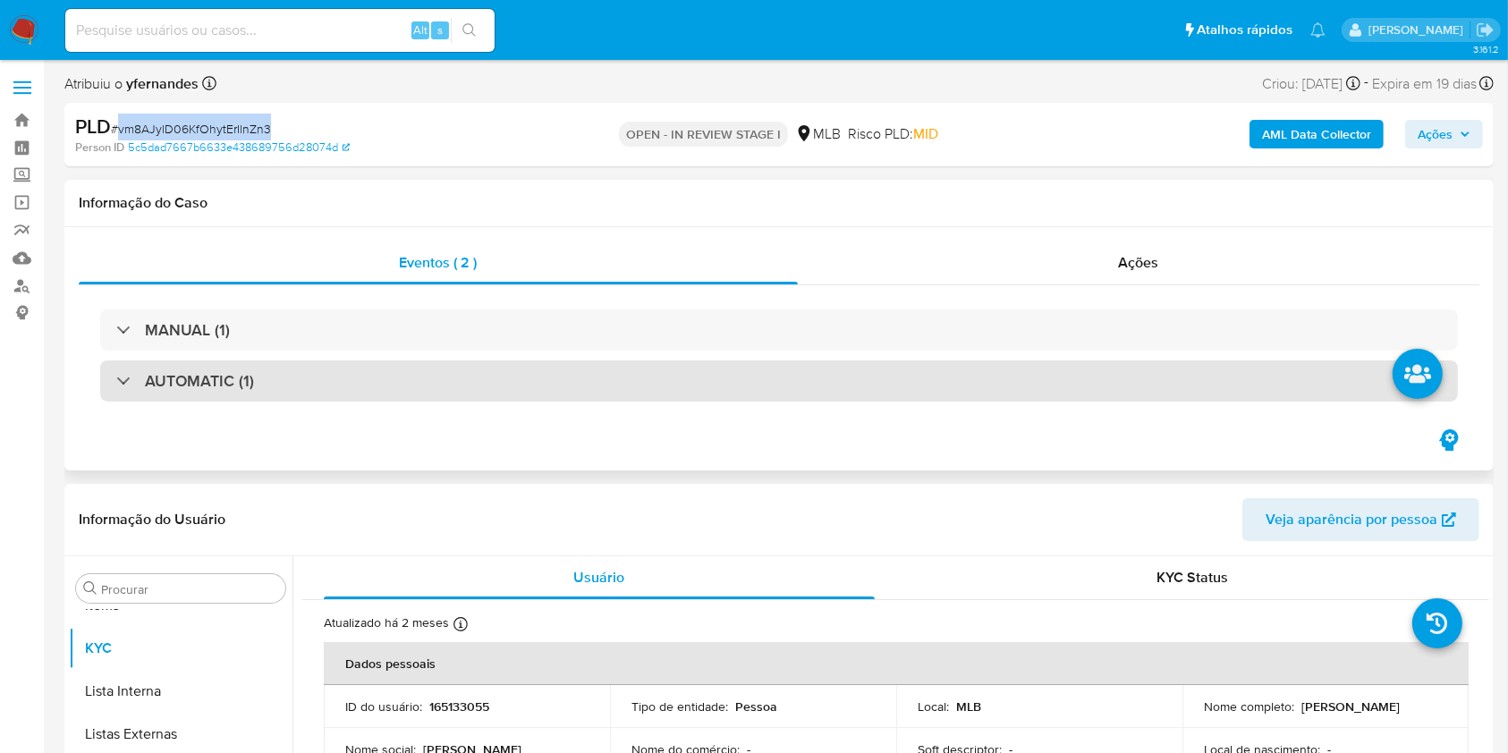
click at [425, 378] on div "AUTOMATIC (1)" at bounding box center [779, 380] width 1358 height 41
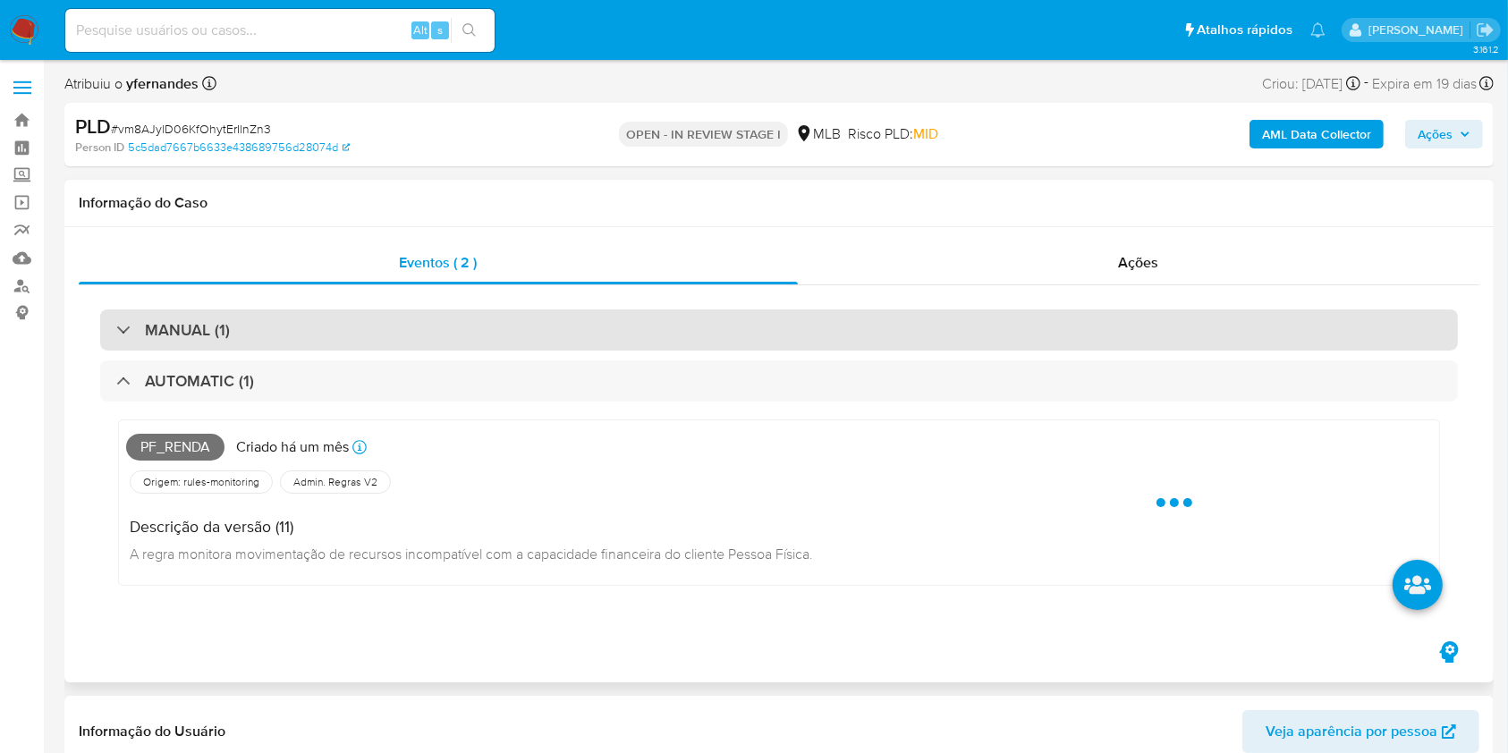
click at [404, 339] on div "MANUAL (1)" at bounding box center [779, 329] width 1358 height 41
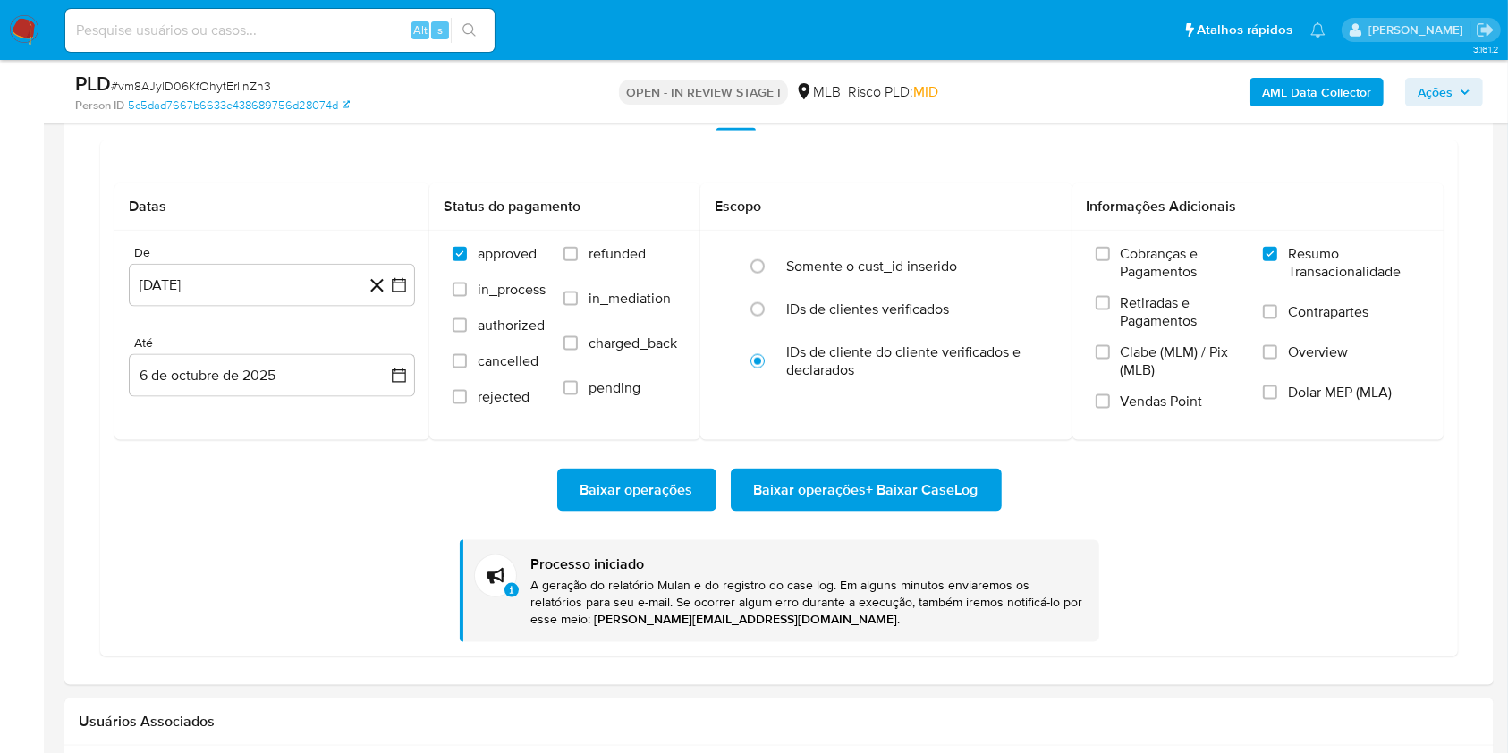
scroll to position [2026, 0]
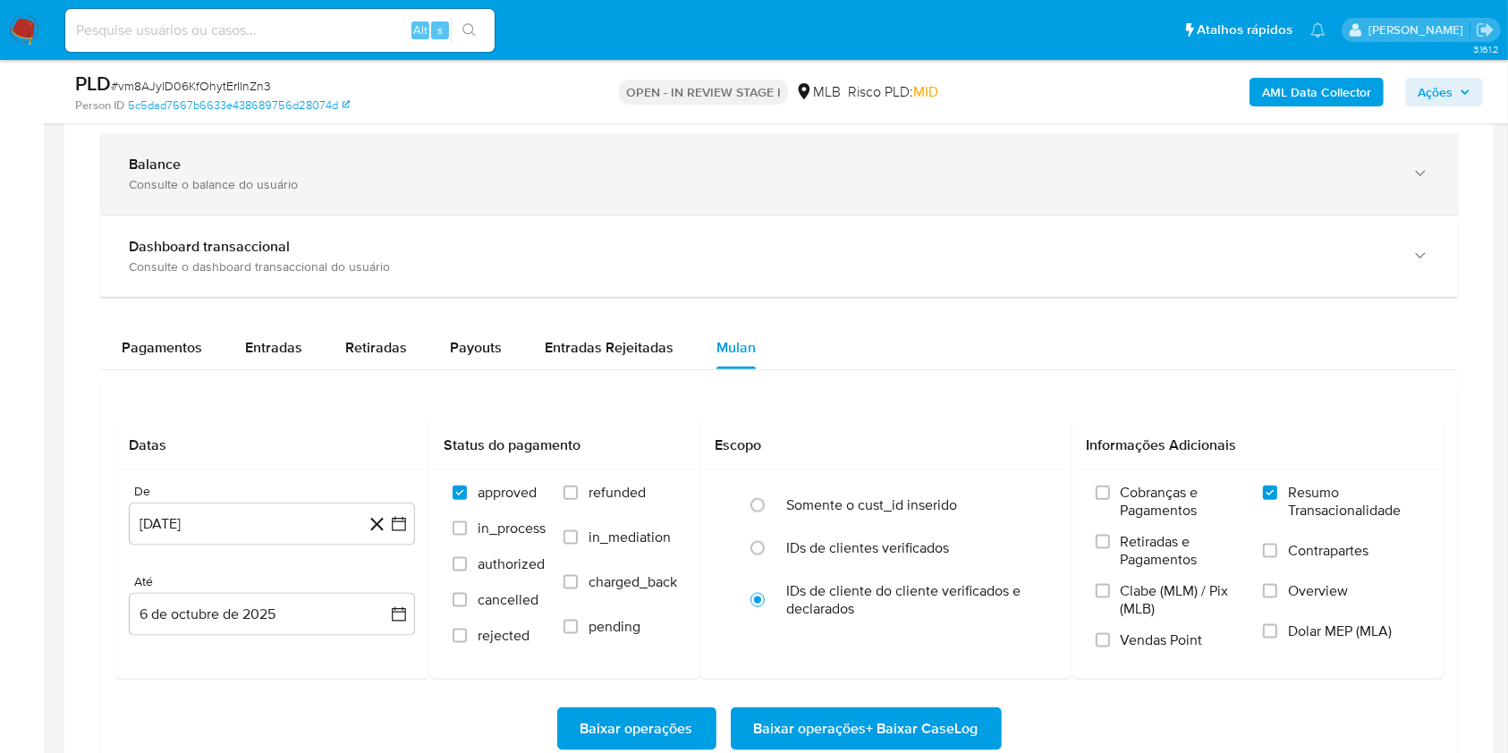
click at [248, 161] on div "Balance" at bounding box center [761, 165] width 1265 height 18
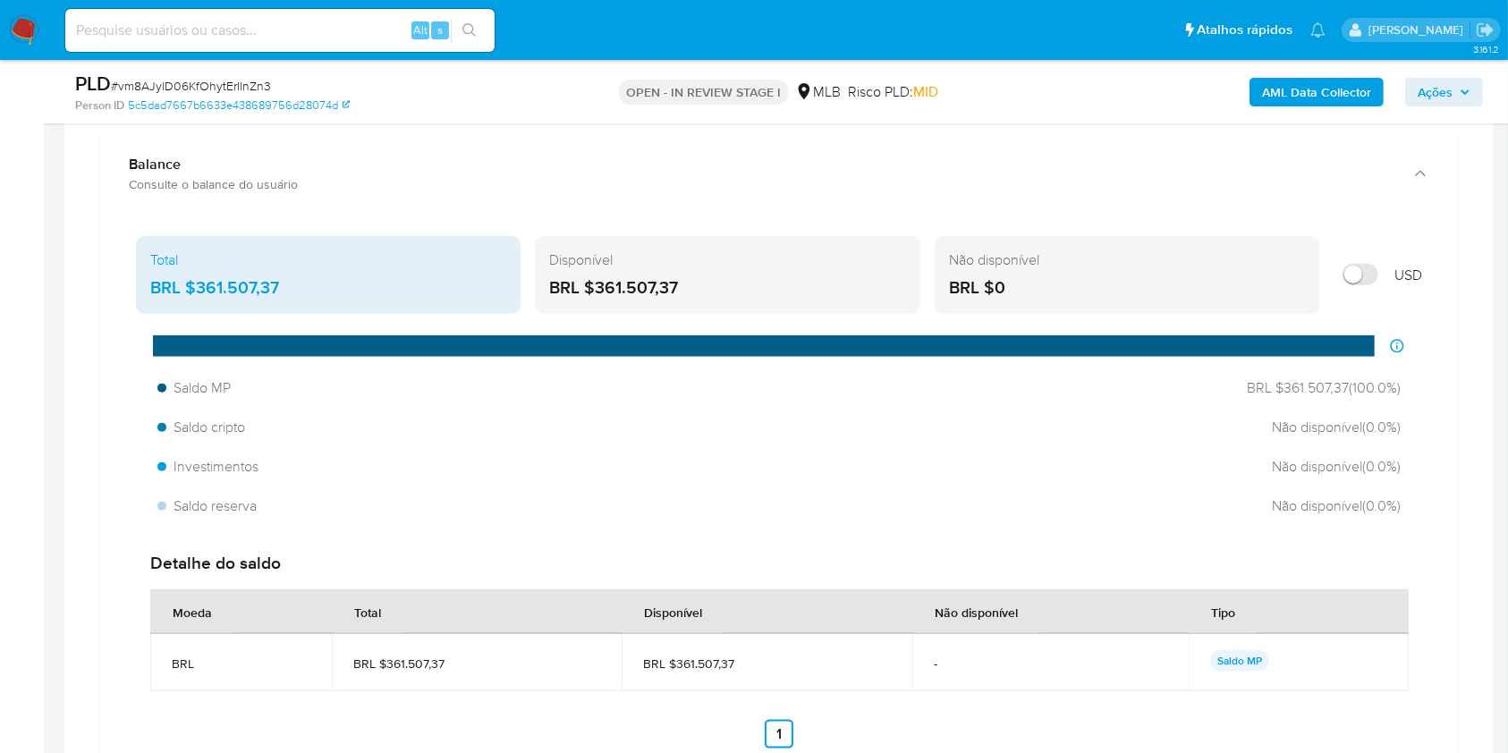
click at [651, 283] on div "BRL $361.507,37" at bounding box center [727, 287] width 356 height 23
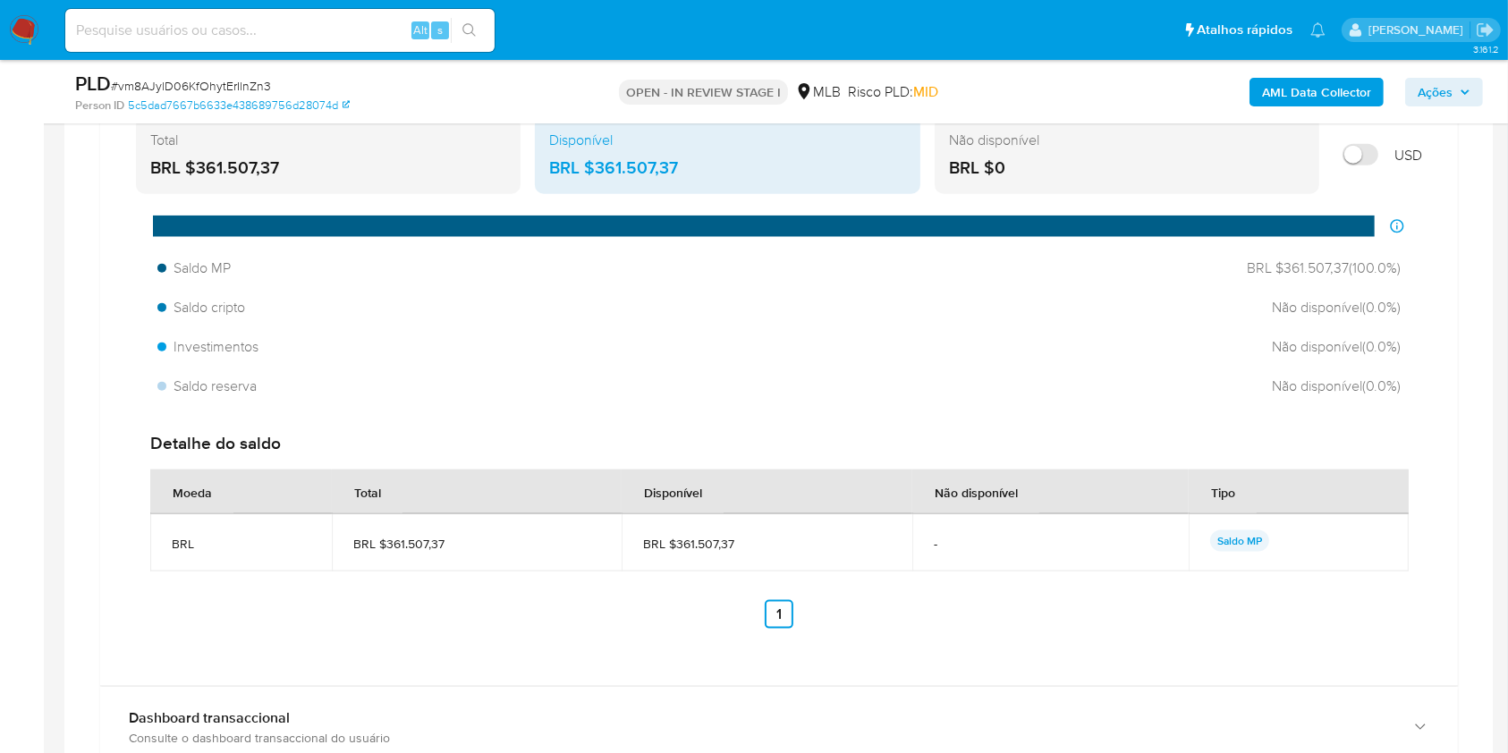
click at [0, 416] on aside "Bandeja Painel Screening Pesquisa em Listas Watchlist Ferramentas Operações em …" at bounding box center [22, 68] width 44 height 4429
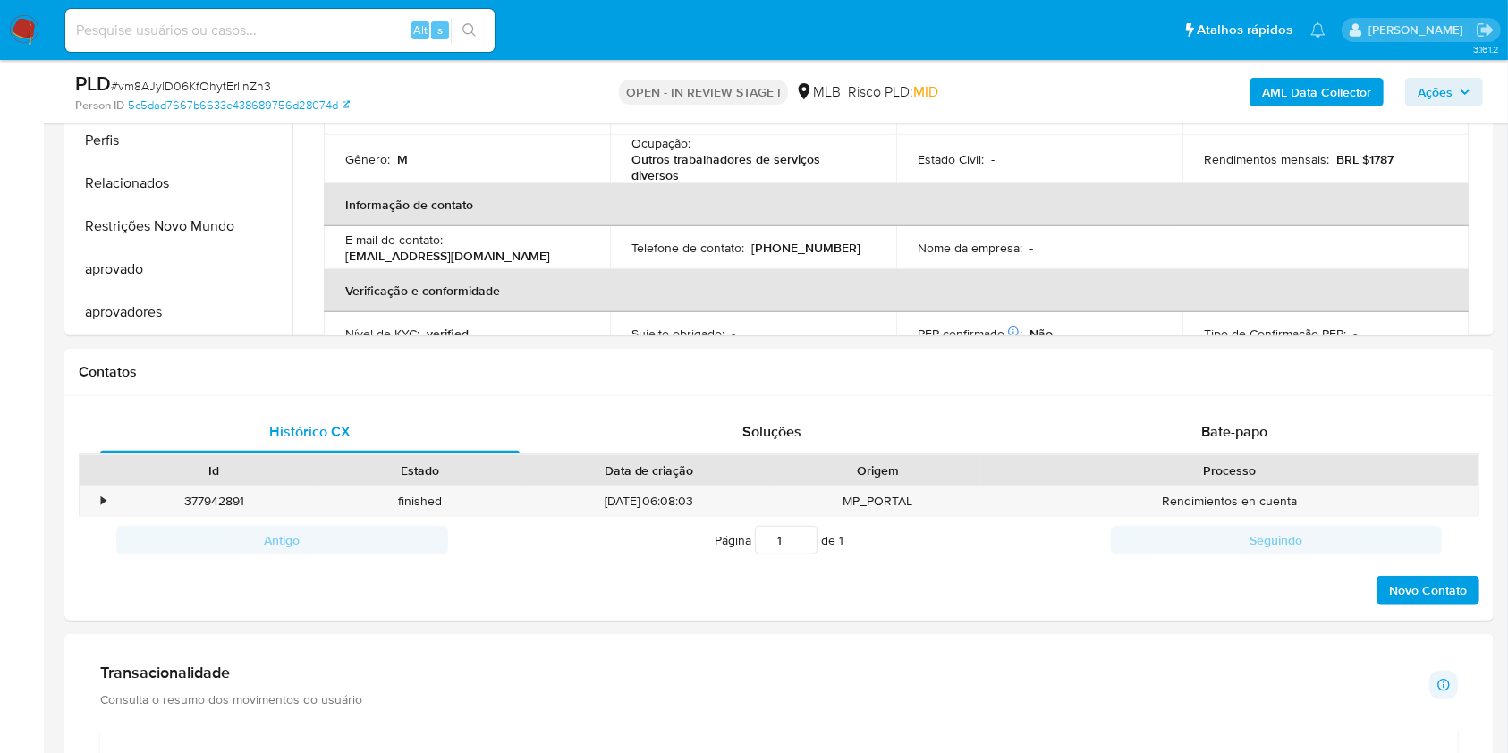
scroll to position [1073, 0]
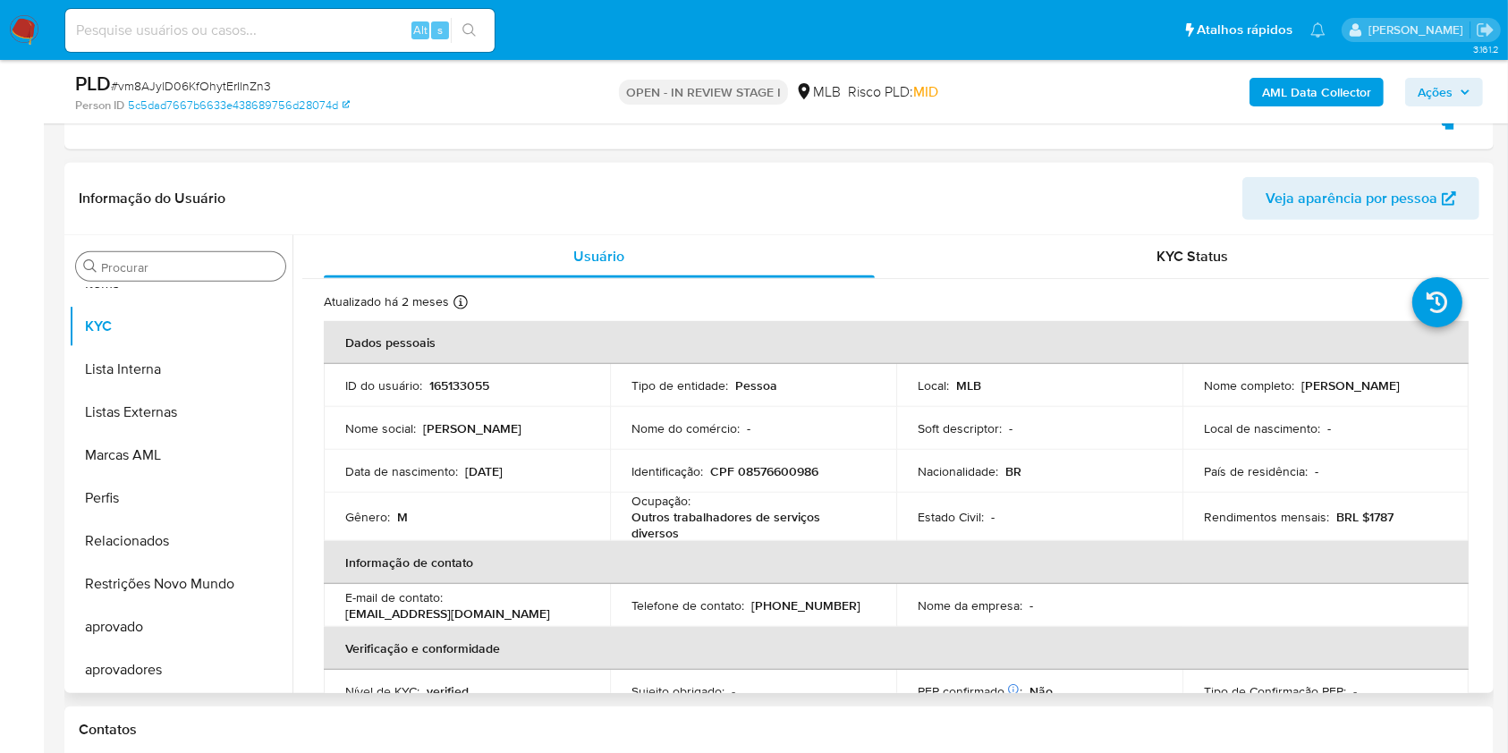
click at [136, 270] on input "Procurar" at bounding box center [189, 267] width 177 height 16
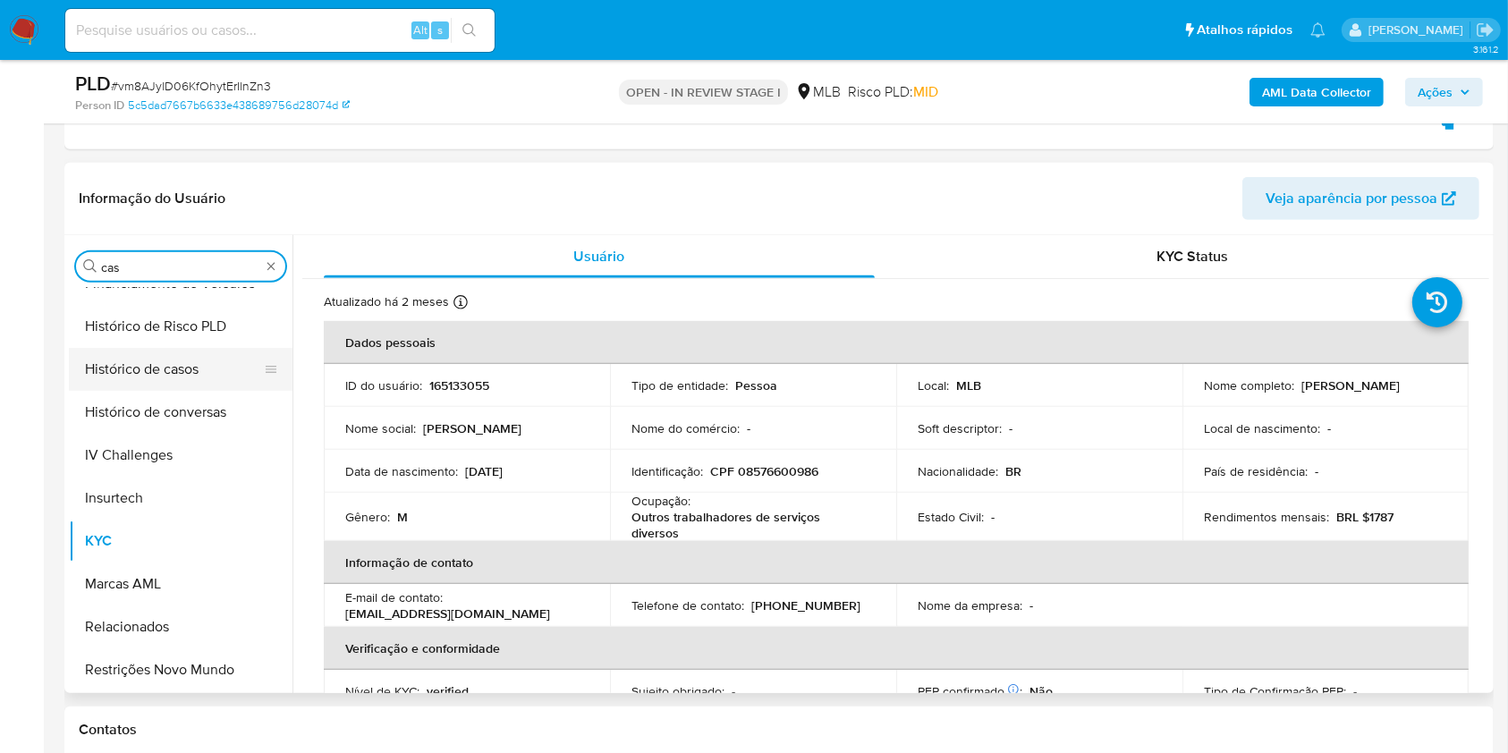
scroll to position [0, 0]
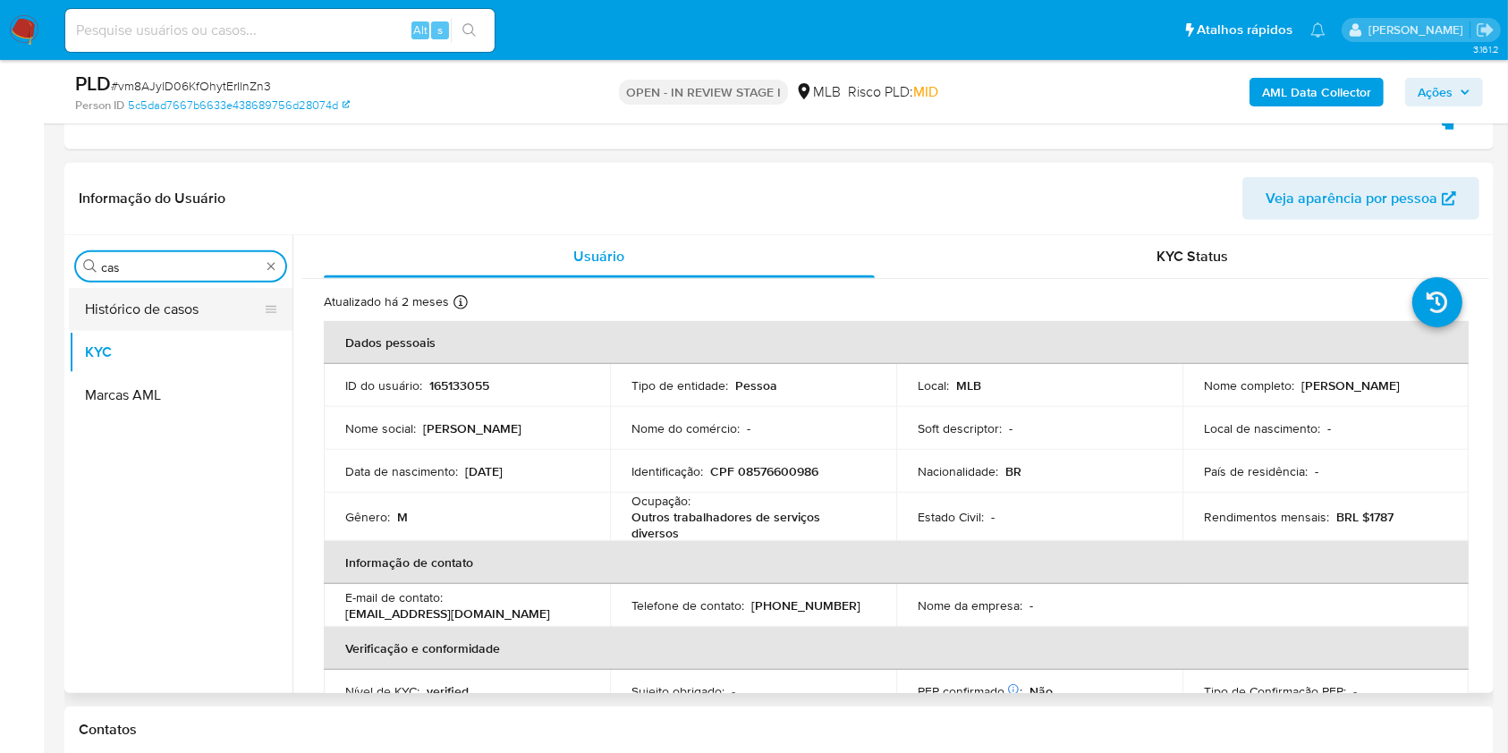
click at [129, 311] on button "Histórico de casos" at bounding box center [173, 309] width 209 height 43
click at [102, 310] on button "Histórico de casos" at bounding box center [173, 309] width 209 height 43
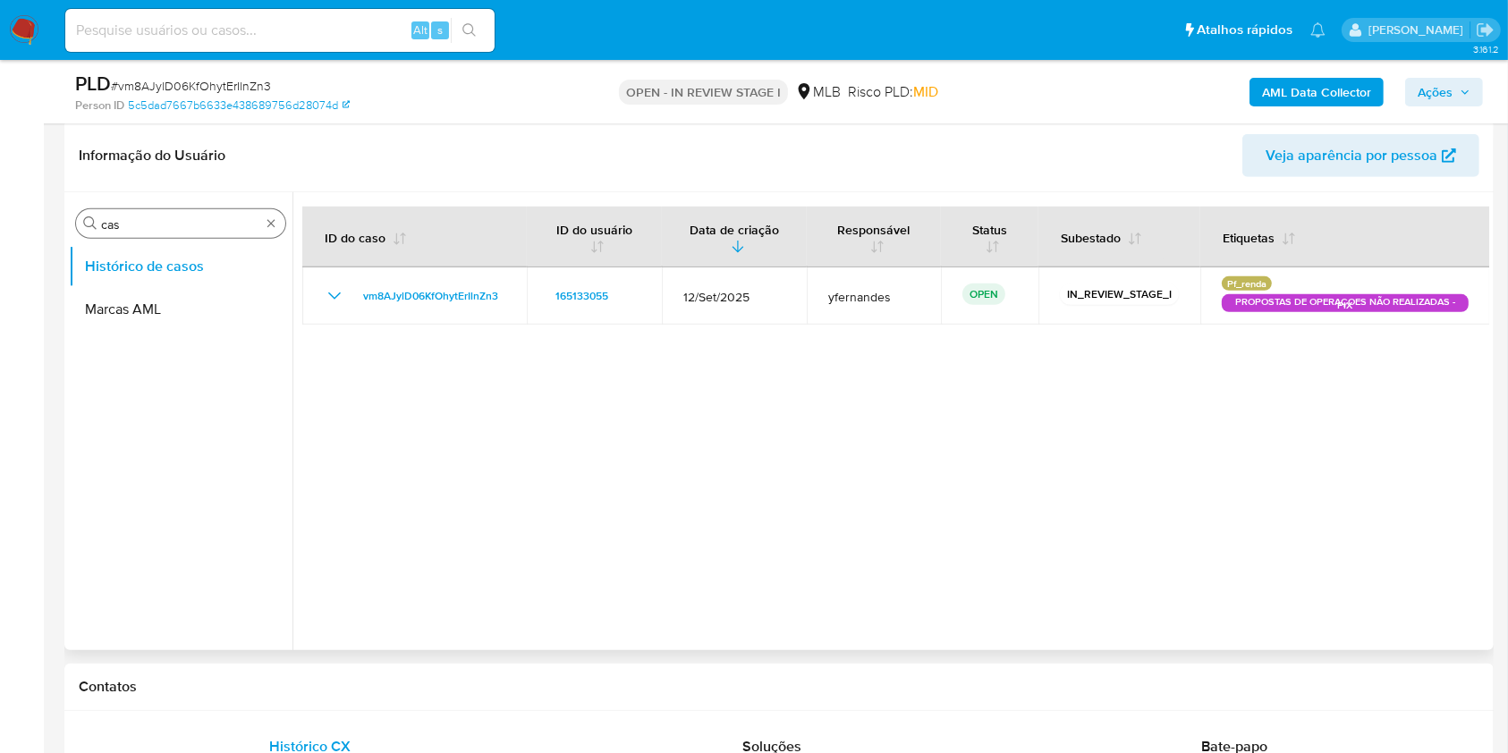
click at [179, 225] on input "cas" at bounding box center [180, 224] width 159 height 16
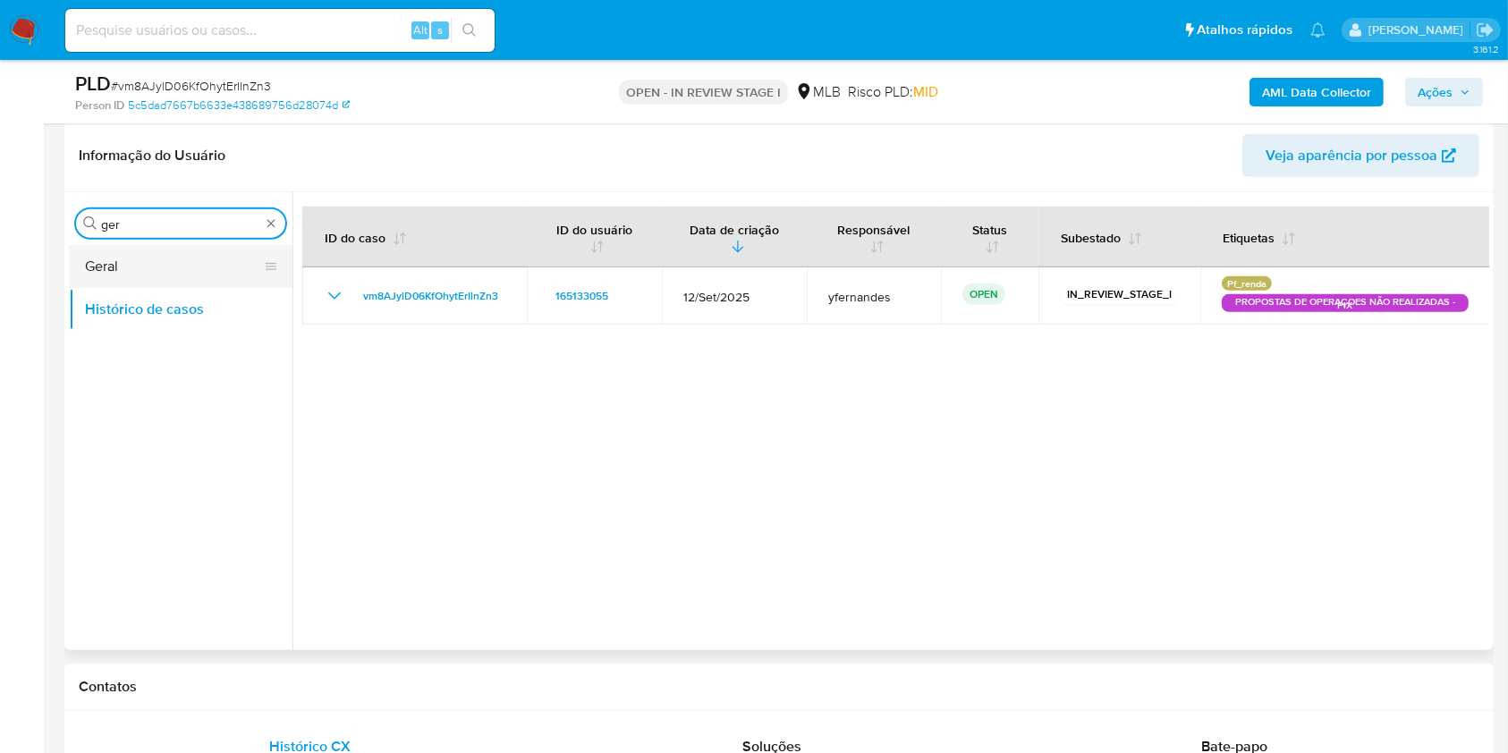
type input "ger"
click at [140, 272] on button "Geral" at bounding box center [173, 266] width 209 height 43
click at [114, 263] on button "Geral" at bounding box center [173, 266] width 209 height 43
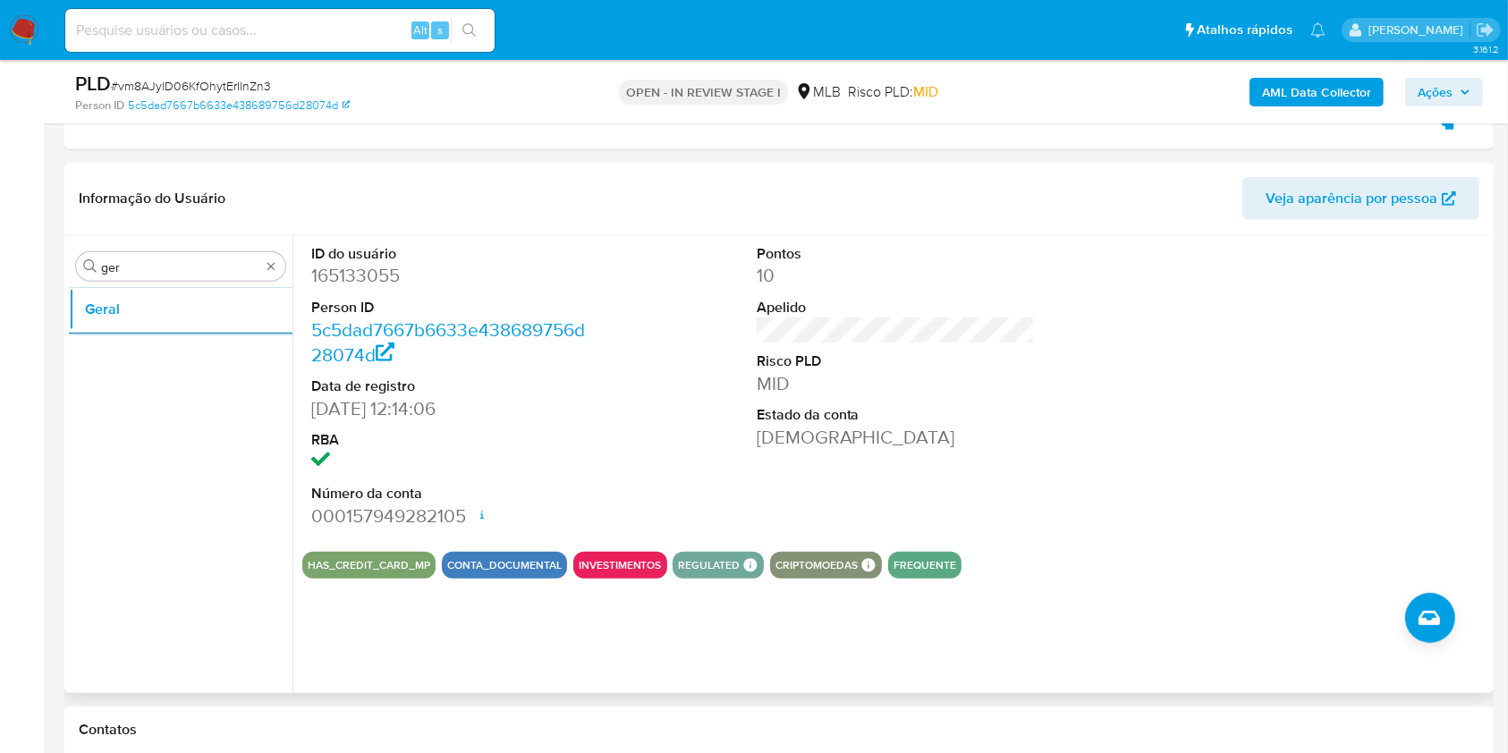
click at [122, 236] on div "Procurar ger Geral ID do usuário 165133055 Person ID 5c5dad7667b6633e438689756d…" at bounding box center [779, 464] width 1420 height 458
click at [143, 261] on input "ger" at bounding box center [180, 267] width 159 height 16
click at [796, 227] on div "Informação do Usuário Veja aparência por pessoa" at bounding box center [778, 199] width 1429 height 72
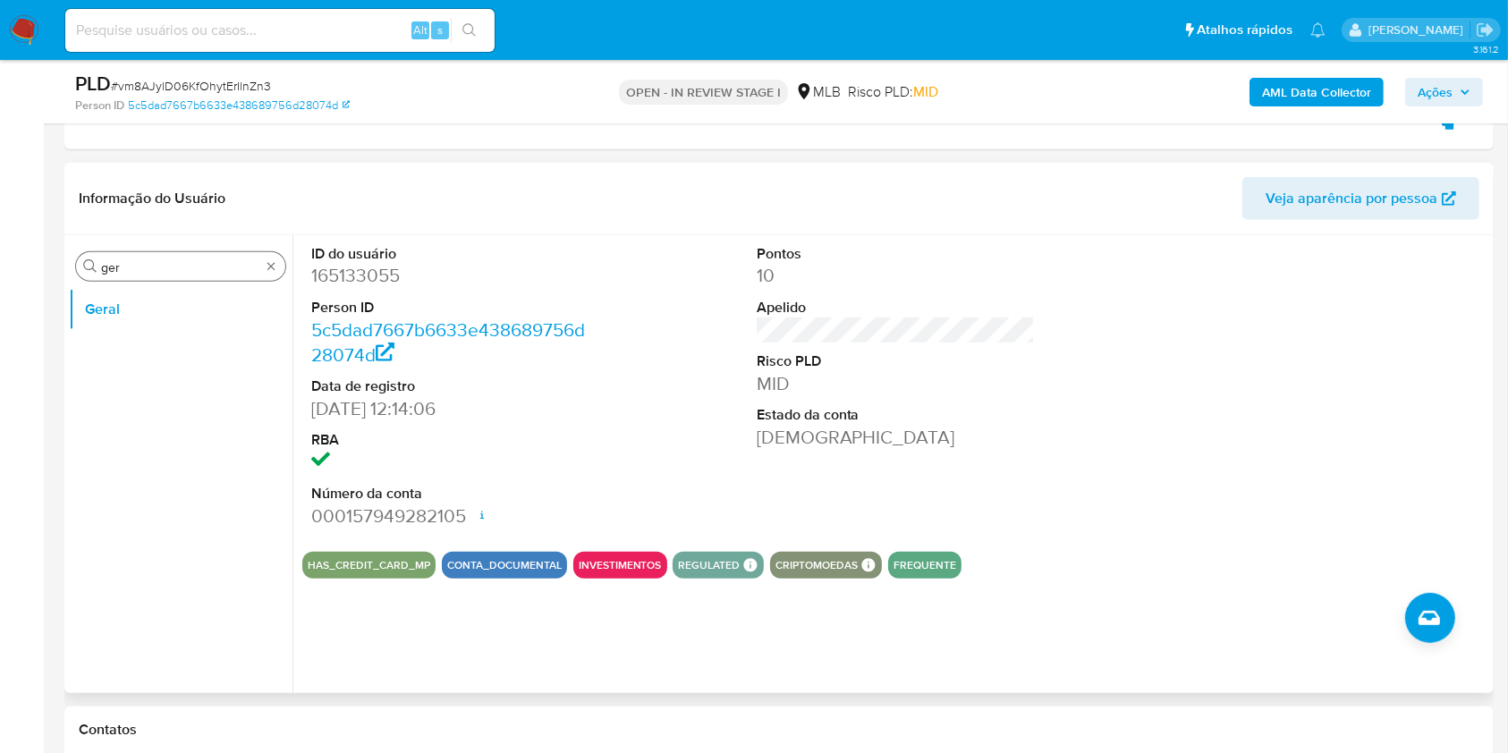
click at [144, 256] on div "Procurar ger" at bounding box center [180, 266] width 209 height 29
click at [144, 257] on div "Procurar ger" at bounding box center [180, 266] width 209 height 29
click at [140, 259] on input "ger" at bounding box center [180, 267] width 159 height 16
click at [156, 267] on input "ger" at bounding box center [180, 267] width 159 height 16
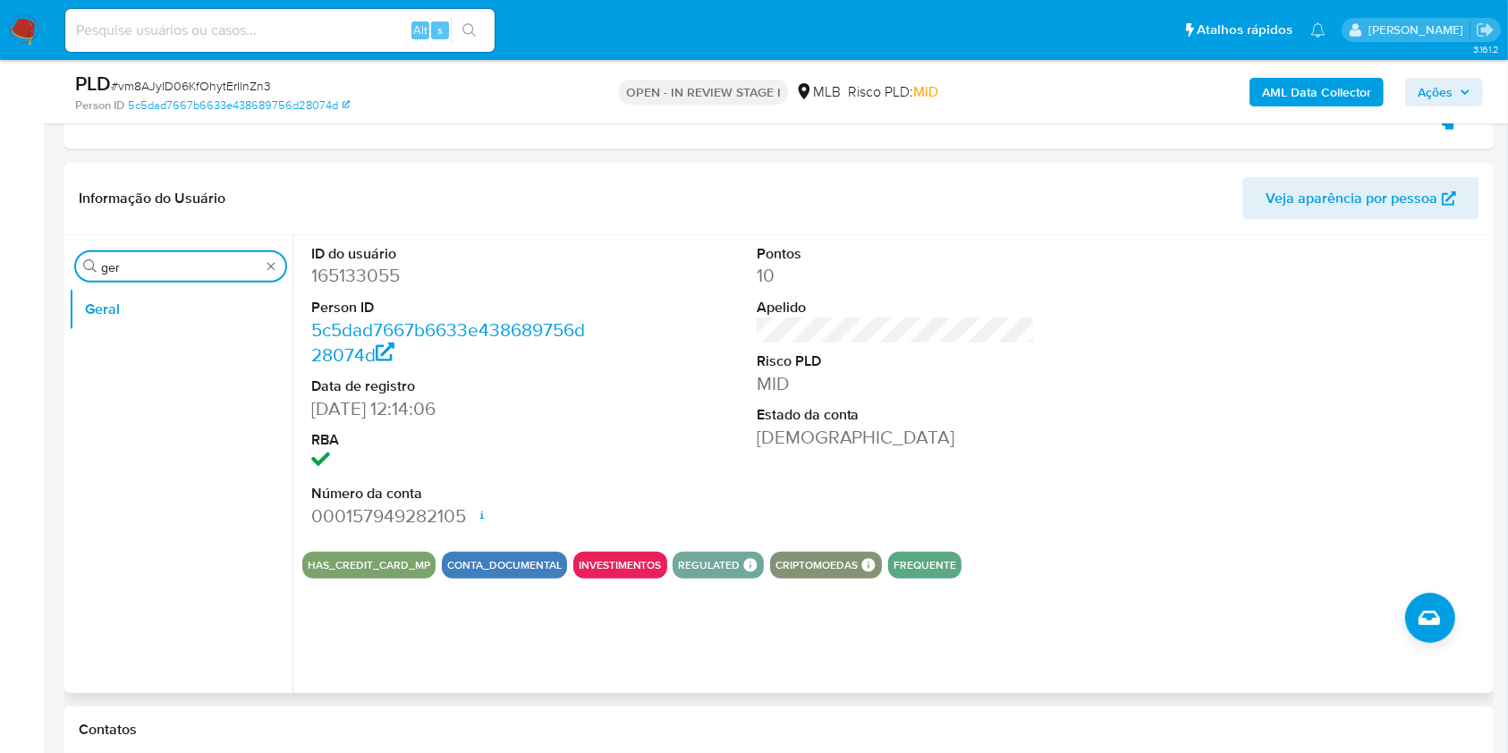
click at [156, 266] on input "ger" at bounding box center [180, 267] width 159 height 16
type input "ky"
click at [89, 346] on button "KYC" at bounding box center [173, 352] width 209 height 43
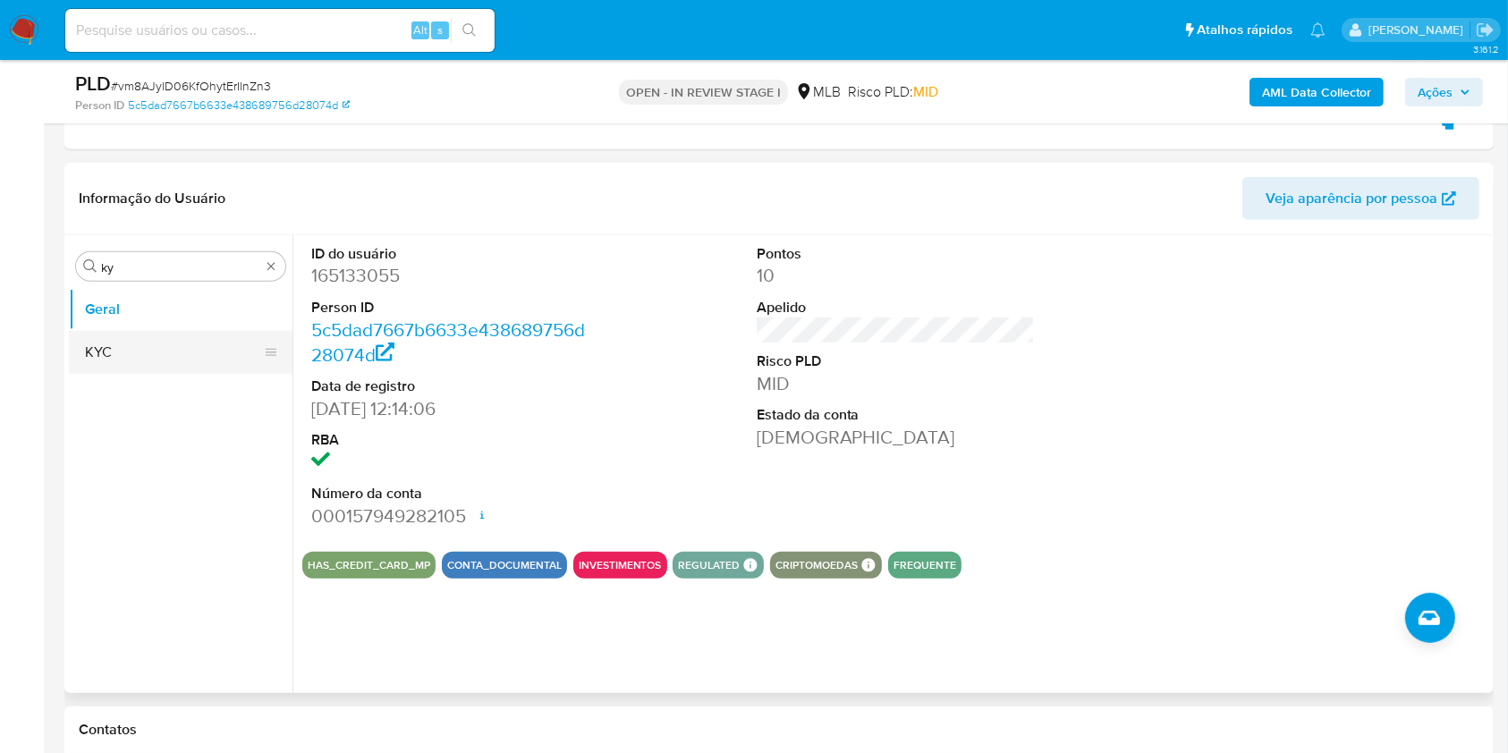
click at [120, 346] on button "KYC" at bounding box center [173, 352] width 209 height 43
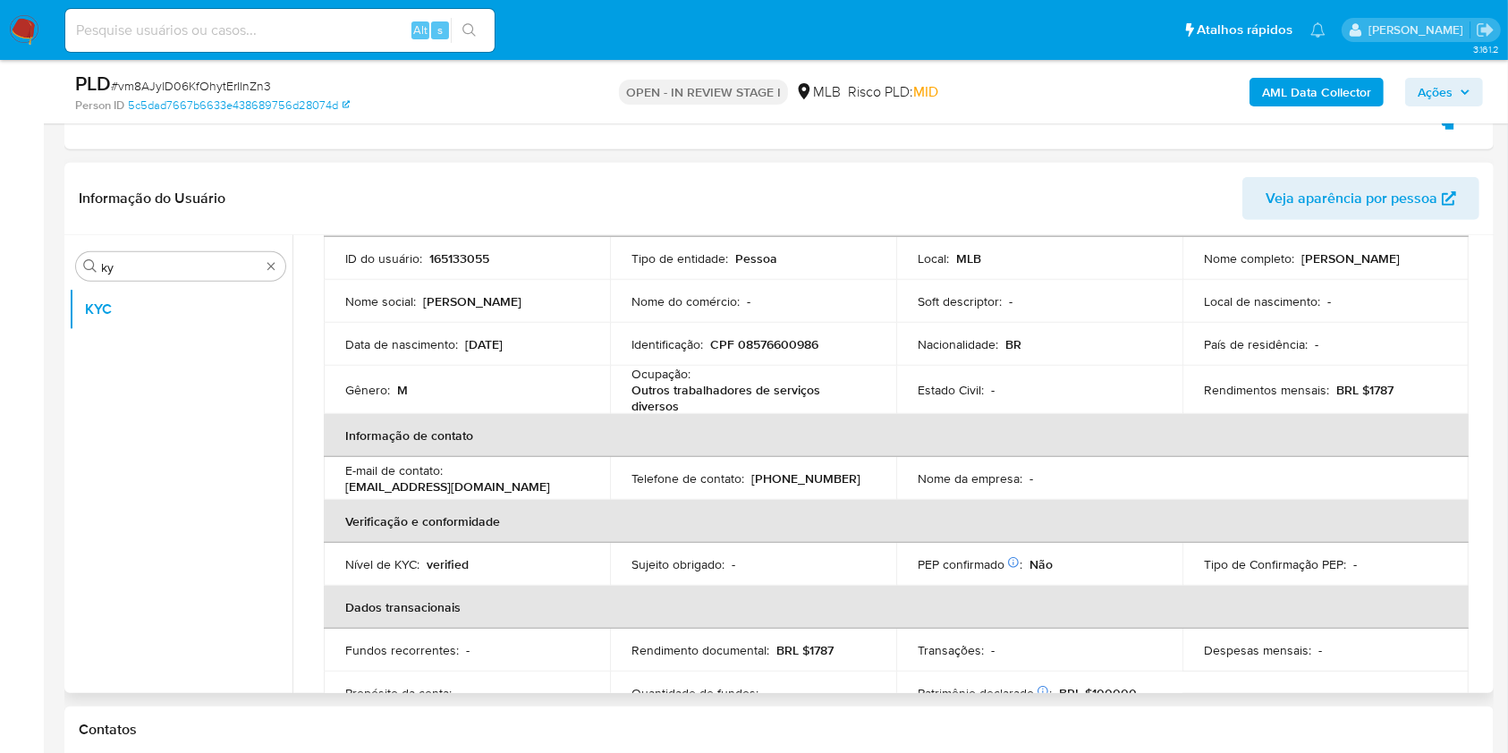
scroll to position [136, 0]
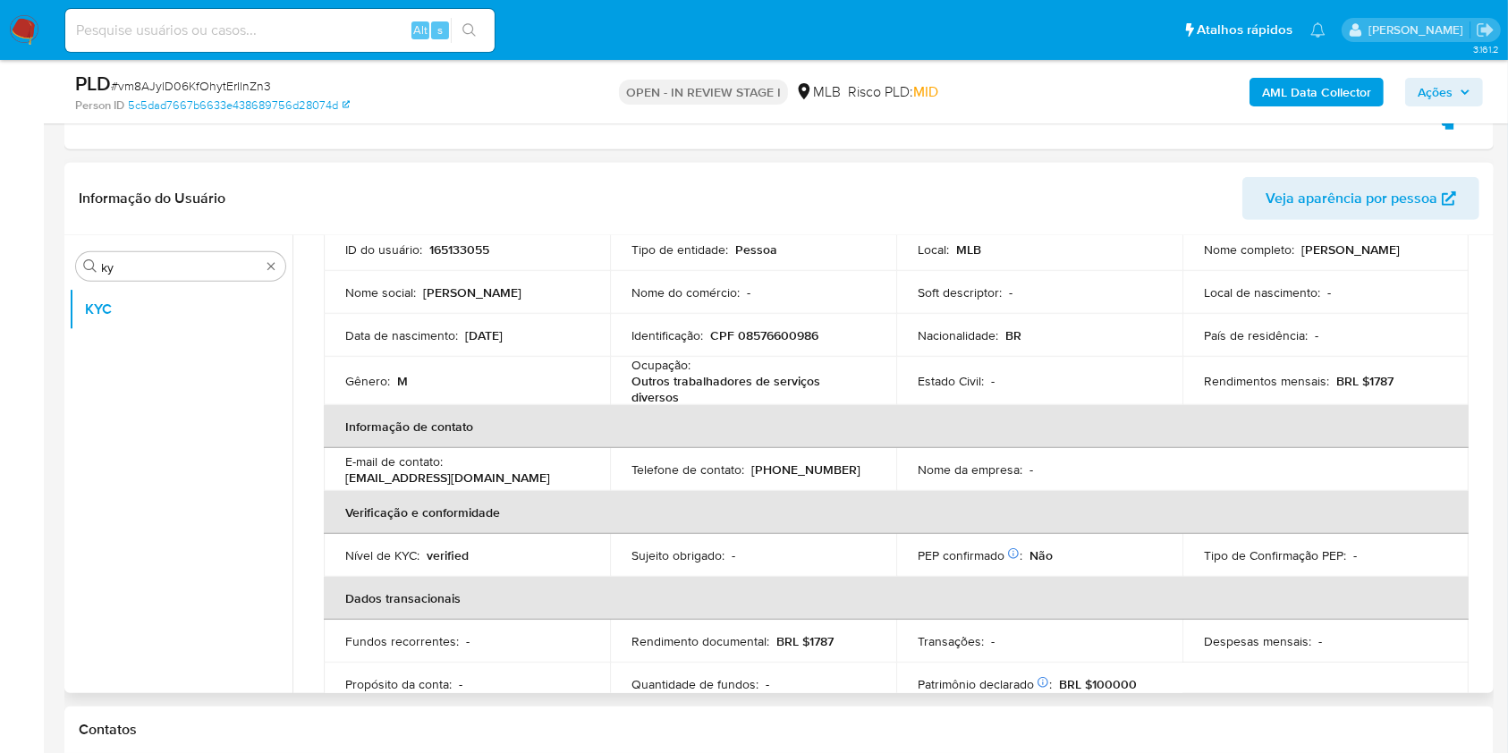
click at [677, 384] on p "Outros trabalhadores de serviços diversos" at bounding box center [749, 389] width 236 height 32
copy div "Ocupação : Outros trabalhadores de serviços diversos"
click at [557, 405] on th "Informação de contato" at bounding box center [896, 426] width 1145 height 43
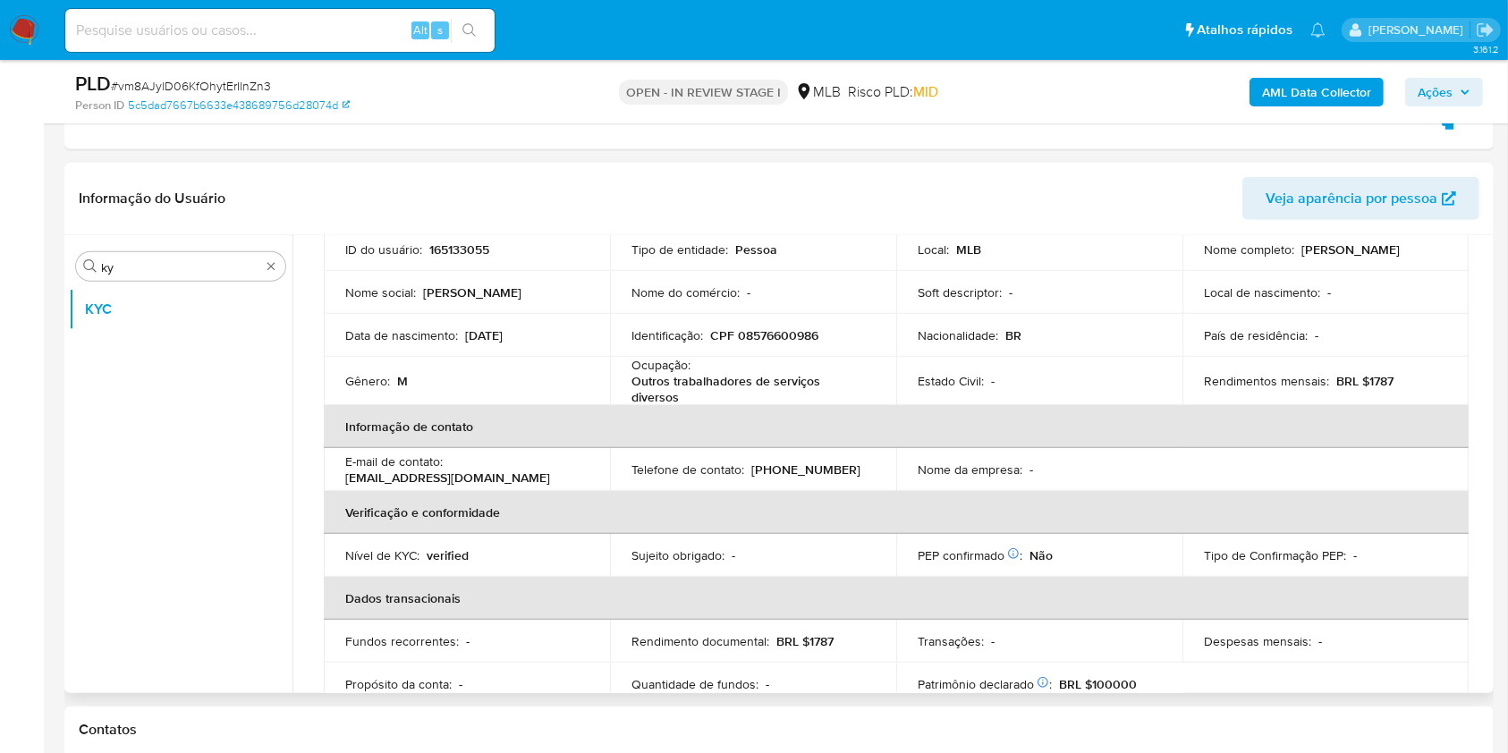
click at [1366, 368] on td "Rendimentos mensais : BRL $1787" at bounding box center [1325, 381] width 286 height 48
click at [1383, 391] on td "Rendimentos mensais : BRL $1787" at bounding box center [1325, 381] width 286 height 48
click at [1382, 383] on p "BRL $1787" at bounding box center [1364, 381] width 57 height 16
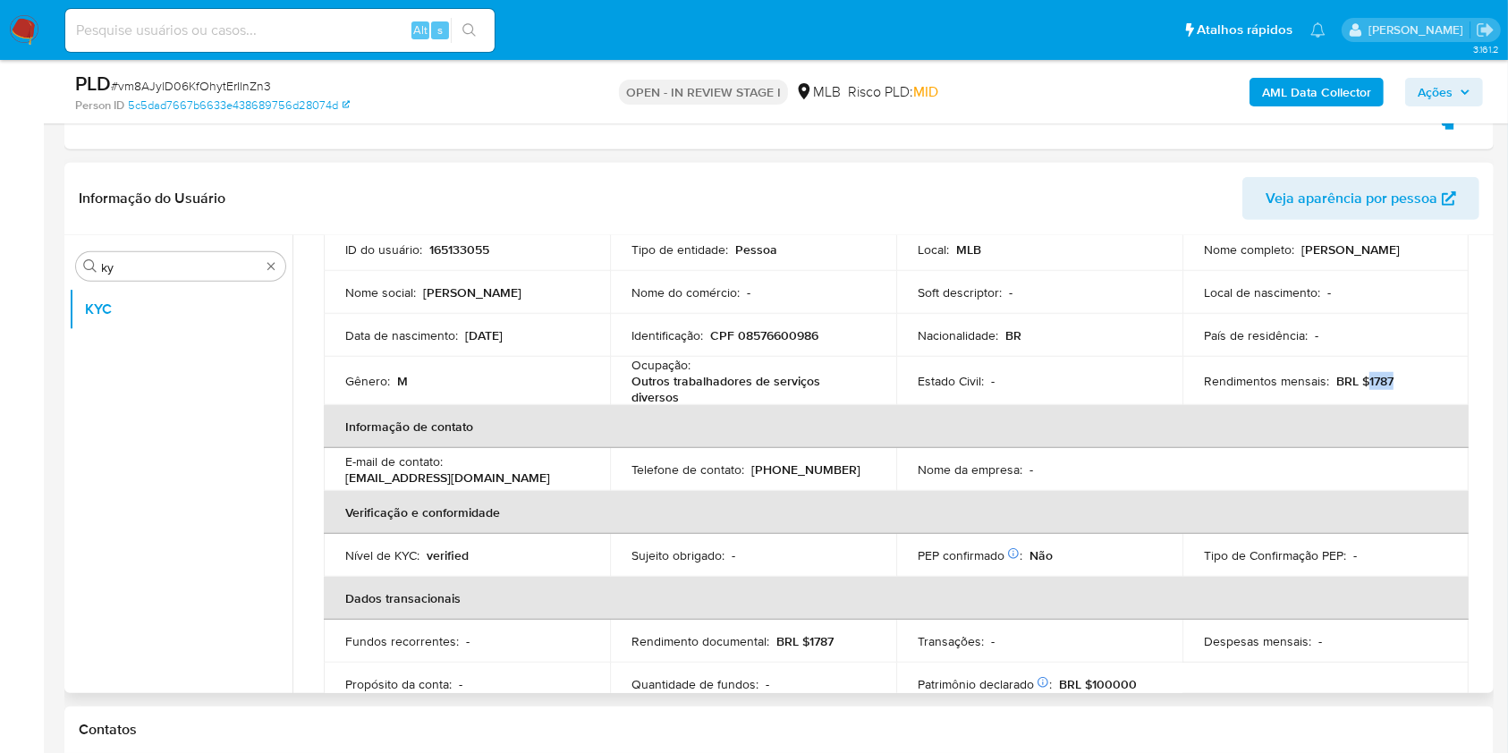
click at [1382, 383] on p "BRL $1787" at bounding box center [1364, 381] width 57 height 16
copy p "1787"
drag, startPoint x: 702, startPoint y: 341, endPoint x: 715, endPoint y: 364, distance: 26.8
click at [702, 341] on div "Identificação : CPF 08576600986" at bounding box center [752, 335] width 243 height 16
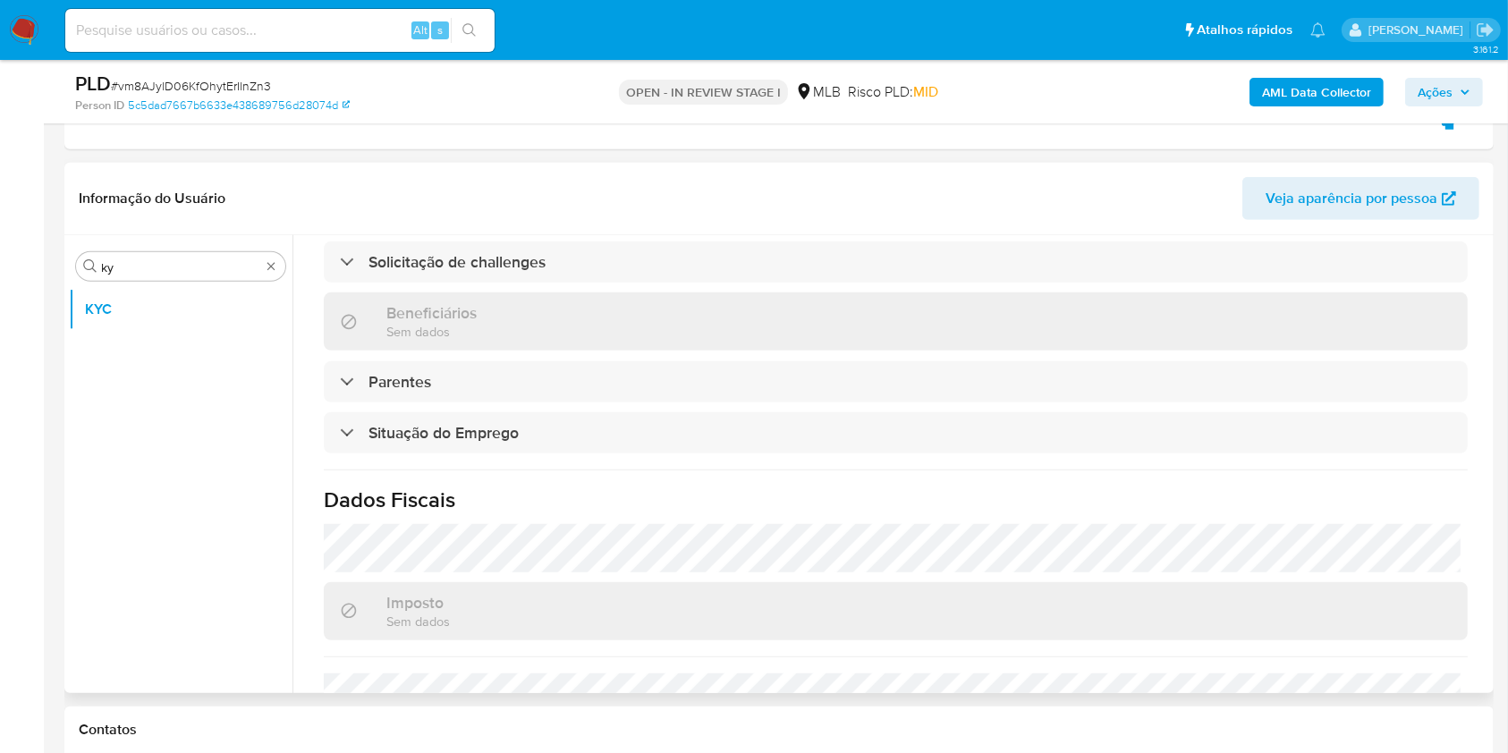
scroll to position [766, 0]
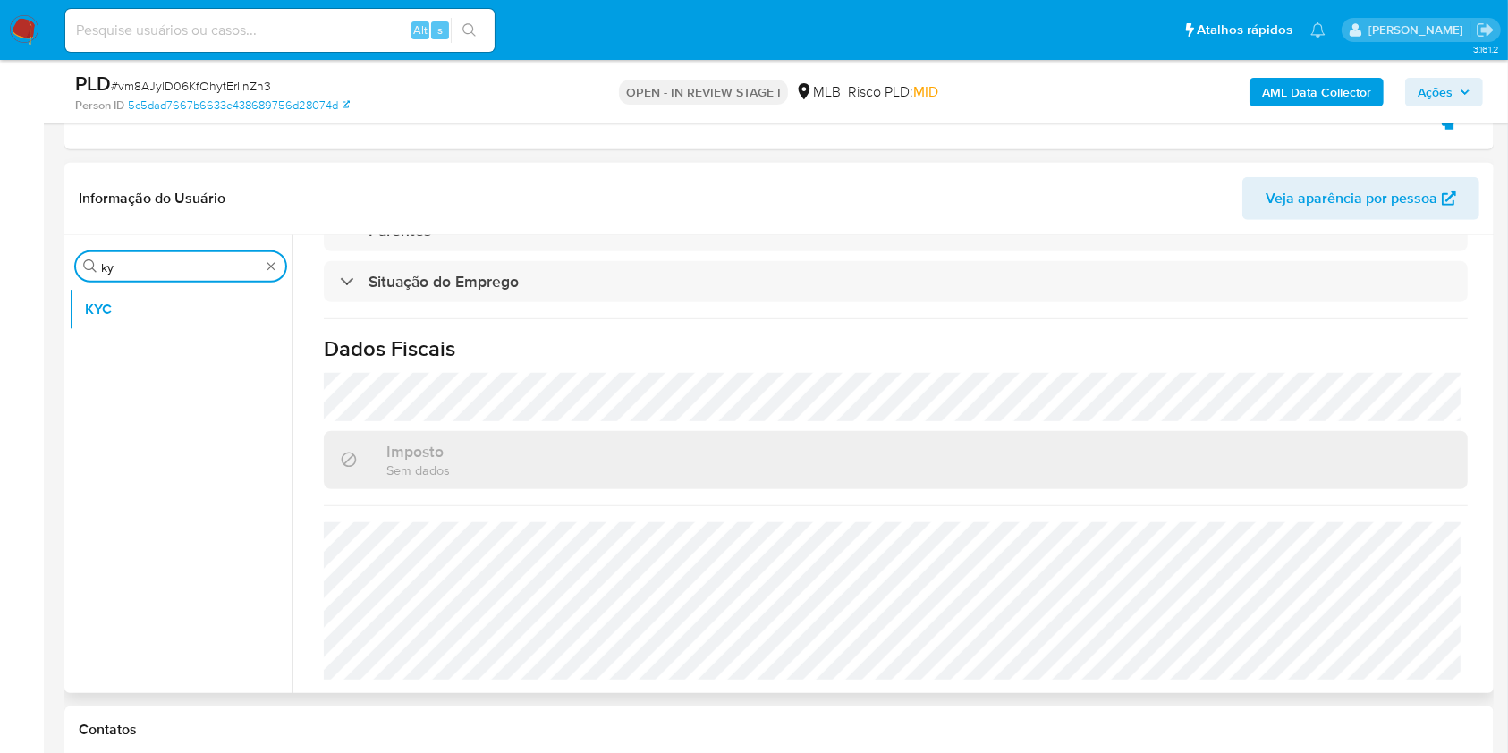
click at [120, 273] on input "ky" at bounding box center [180, 267] width 159 height 16
type input "ende"
click at [120, 331] on button "KYC" at bounding box center [173, 352] width 209 height 43
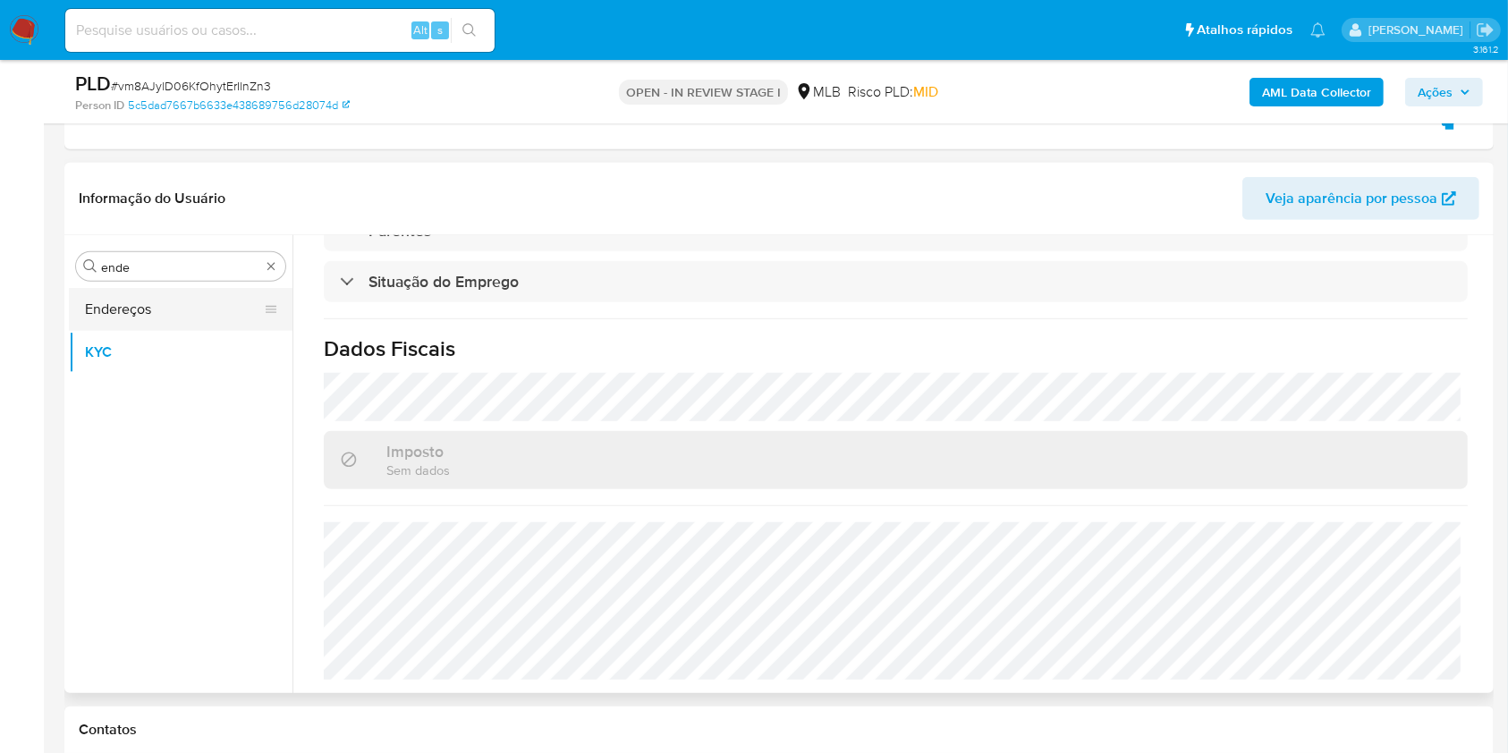
click at [102, 320] on button "Endereços" at bounding box center [173, 309] width 209 height 43
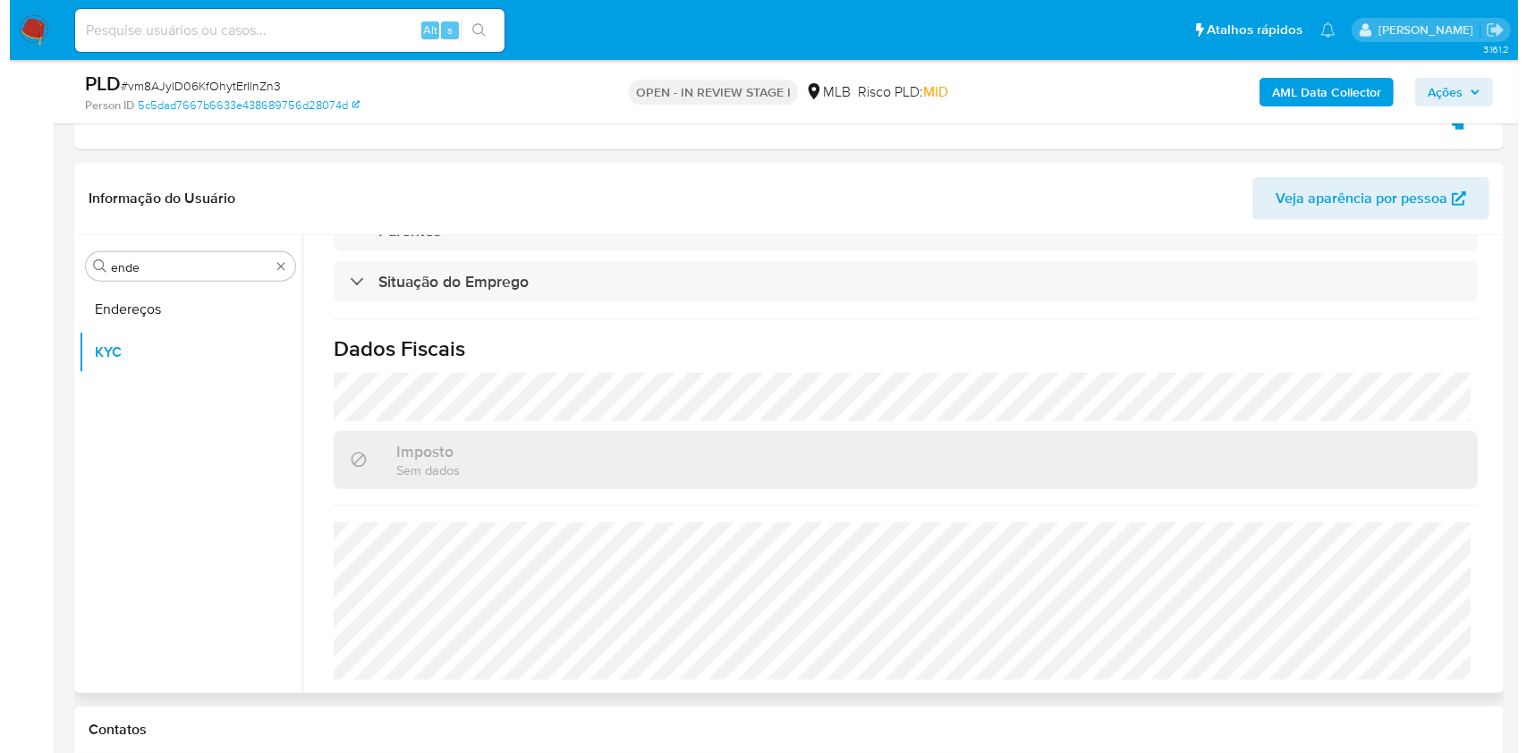
scroll to position [0, 0]
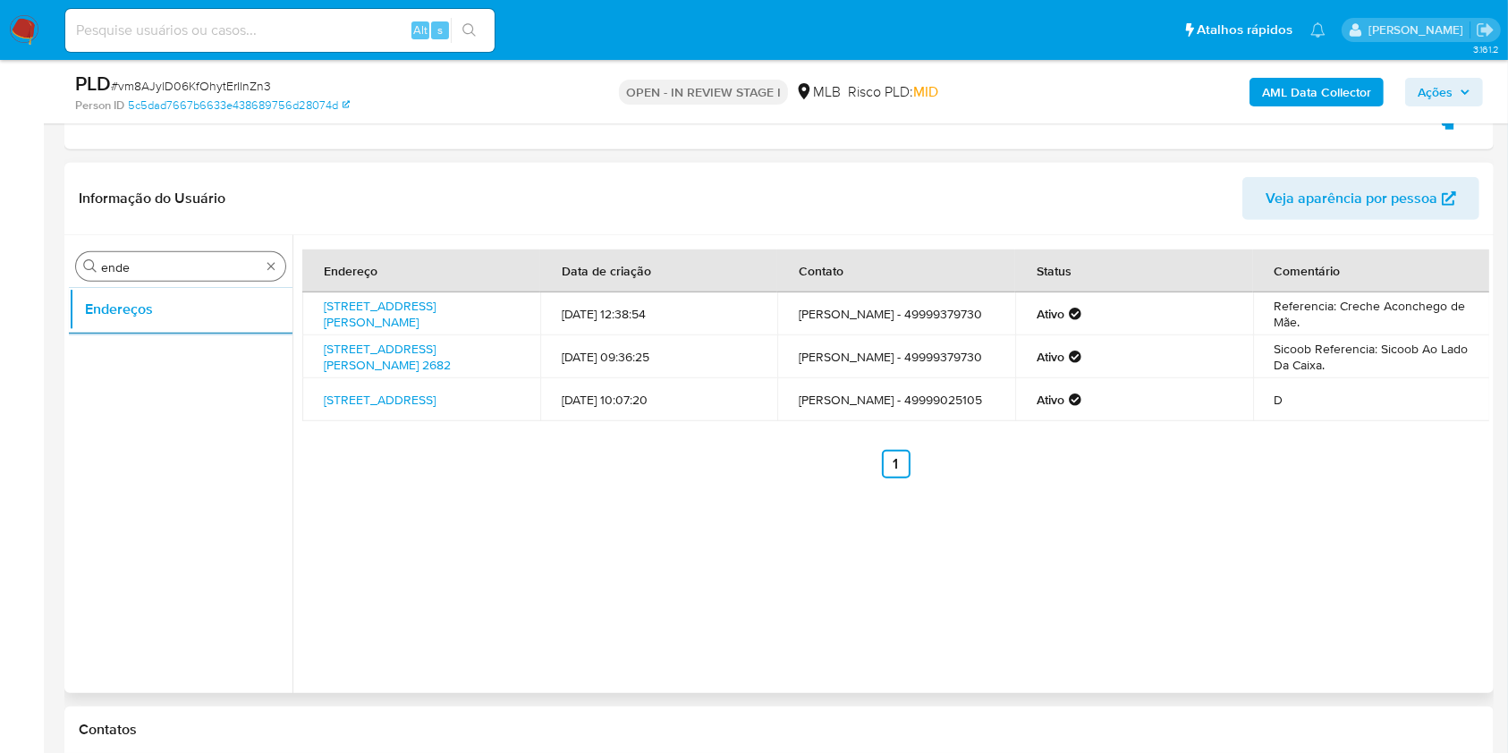
click at [142, 275] on input "ende" at bounding box center [180, 267] width 159 height 16
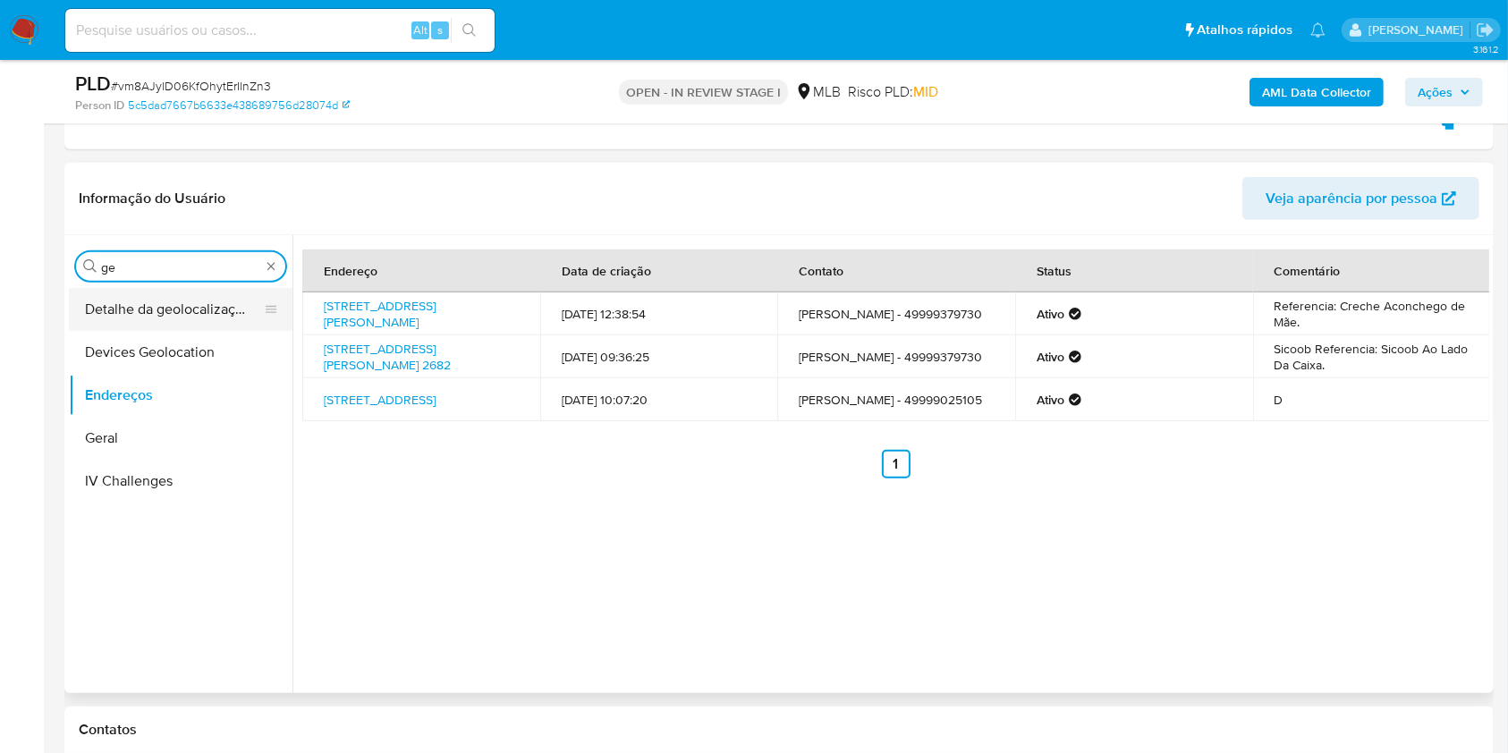
type input "ge"
click at [167, 309] on button "Detalhe da geolocalização" at bounding box center [173, 309] width 209 height 43
click at [121, 299] on button "Detalhe da geolocalização" at bounding box center [173, 309] width 209 height 43
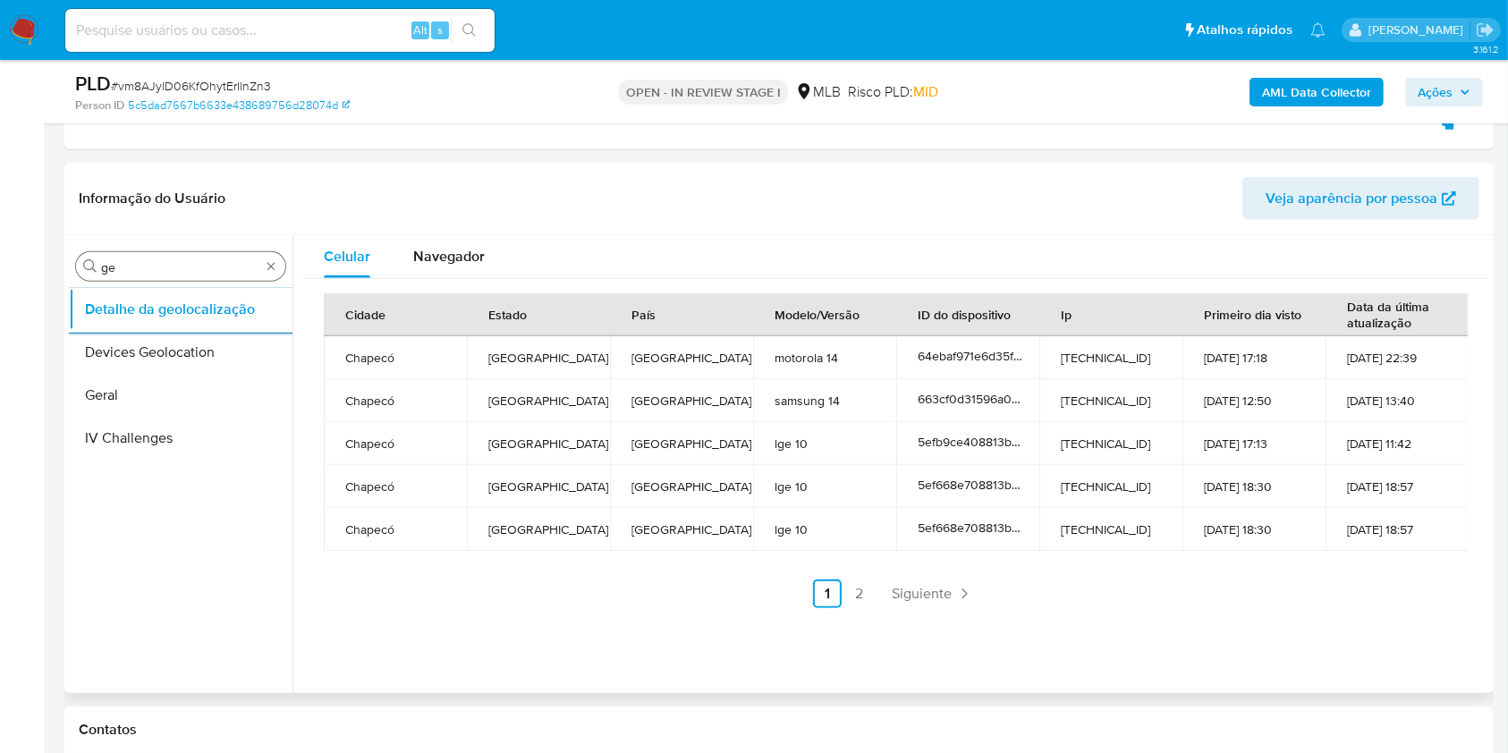
click at [199, 260] on input "ge" at bounding box center [180, 267] width 159 height 16
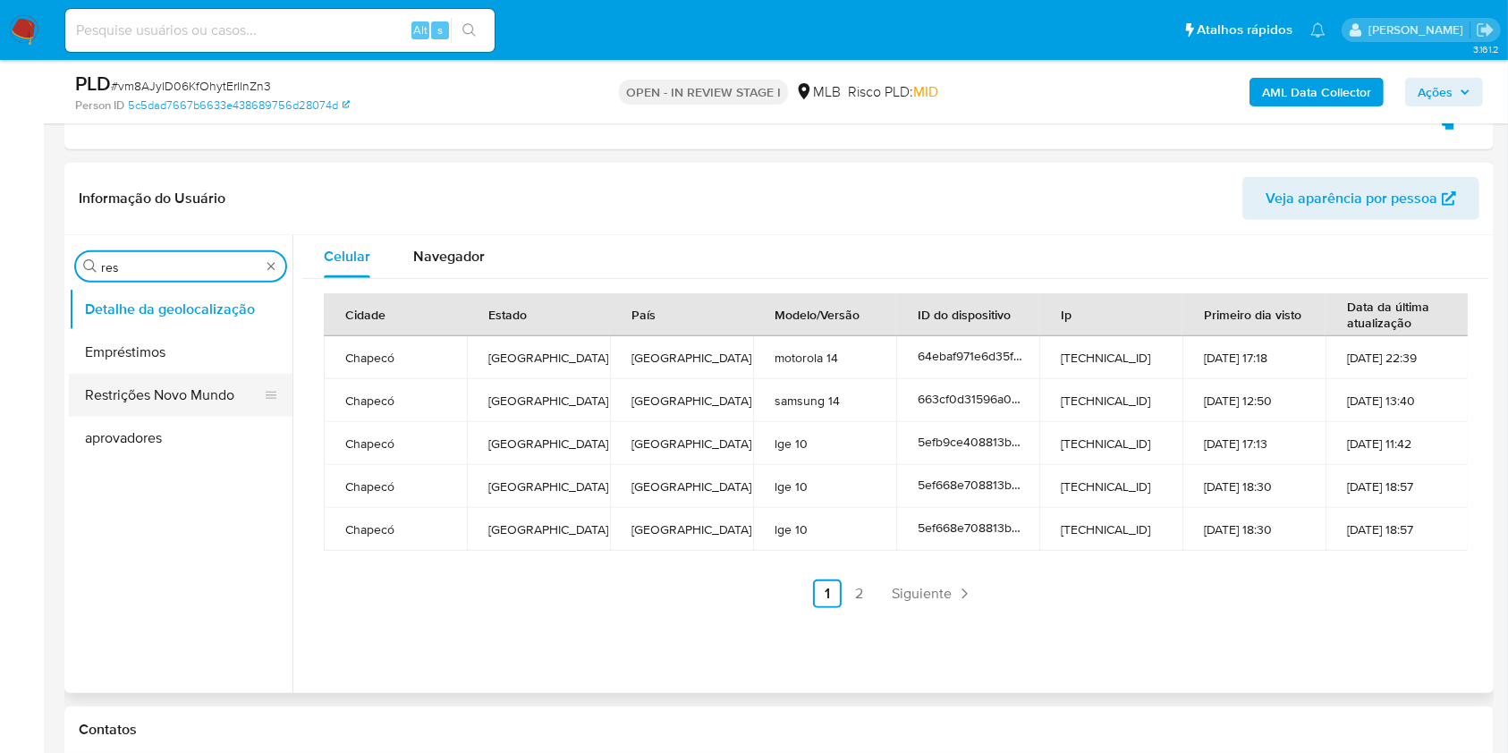
type input "res"
click at [87, 397] on button "Restrições Novo Mundo" at bounding box center [173, 395] width 209 height 43
click at [149, 376] on button "Restrições Novo Mundo" at bounding box center [173, 395] width 209 height 43
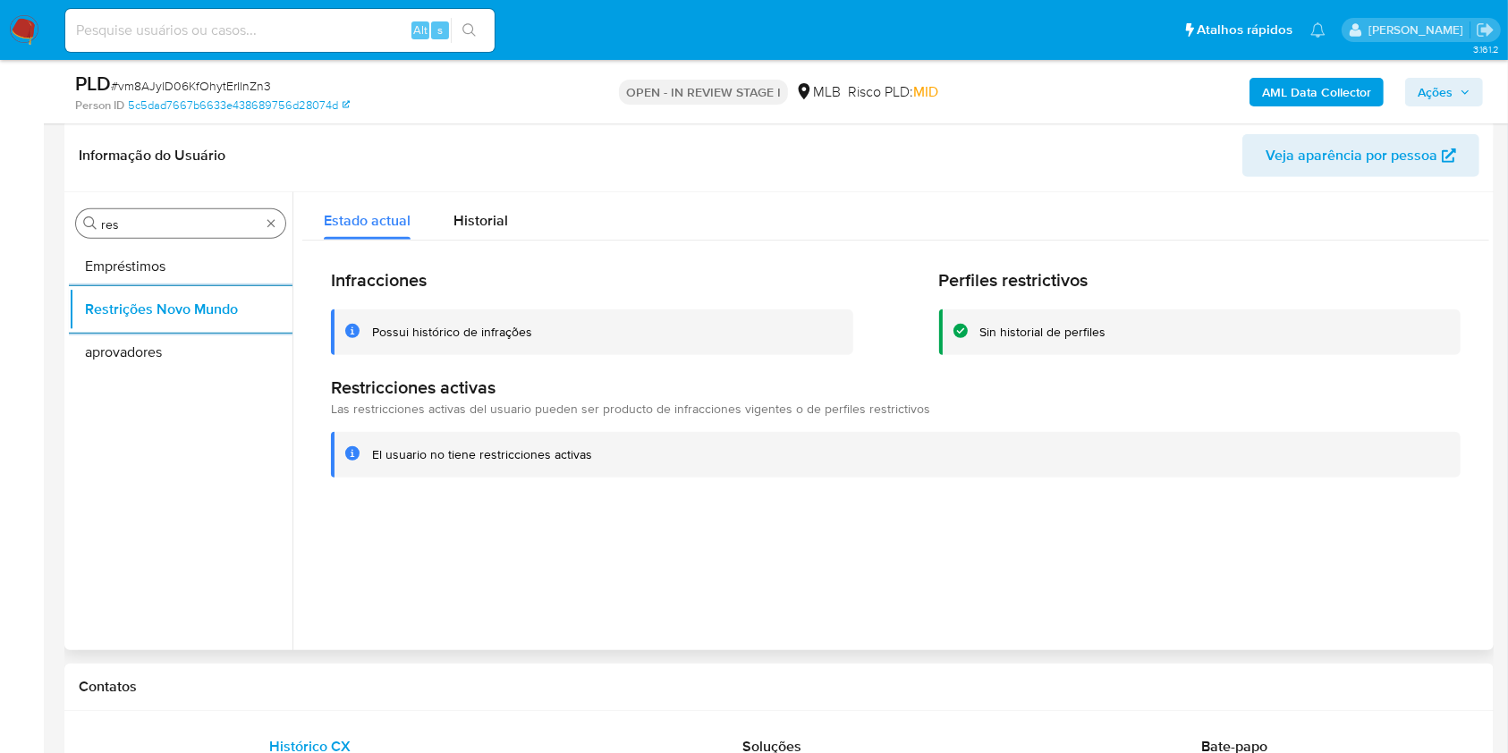
click at [208, 217] on input "res" at bounding box center [180, 224] width 159 height 16
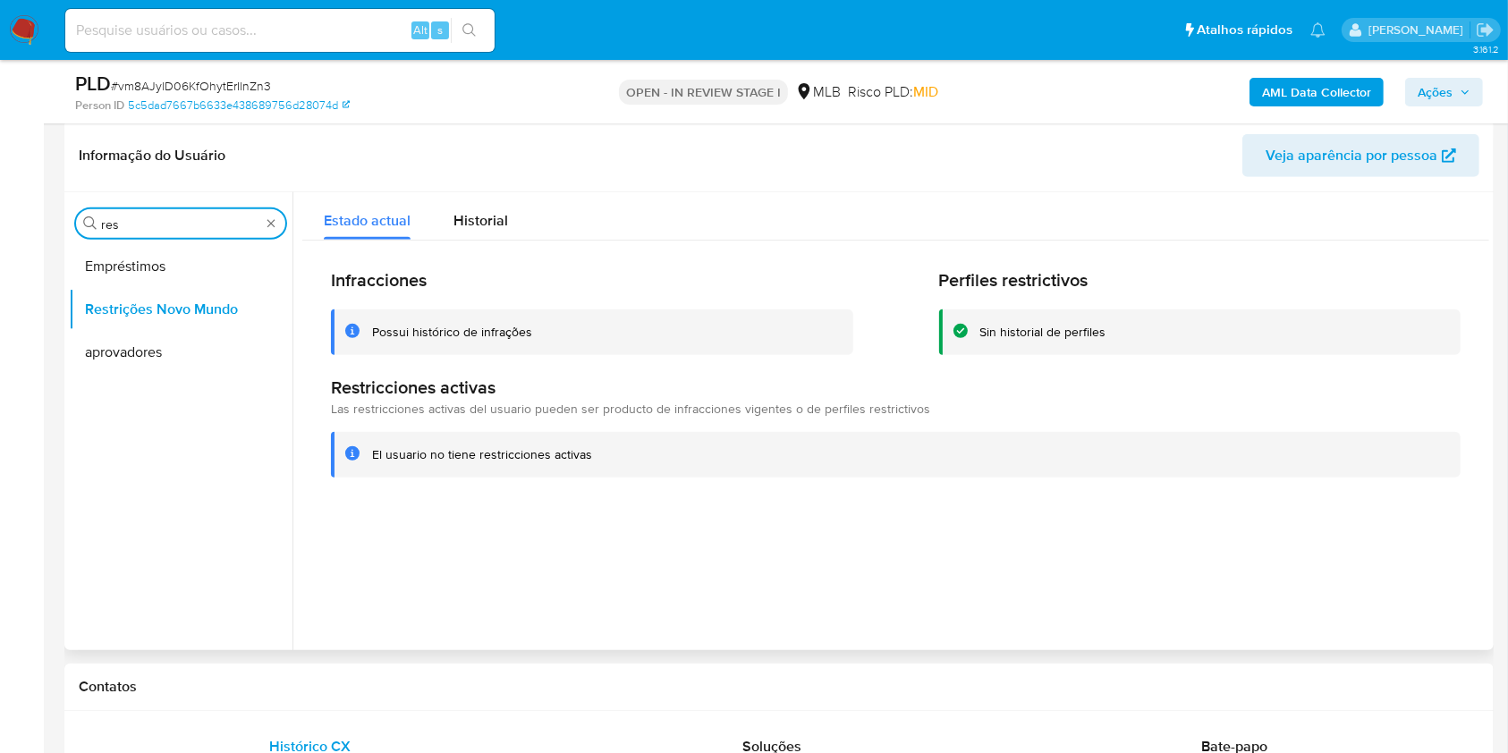
click at [208, 217] on input "res" at bounding box center [180, 224] width 159 height 16
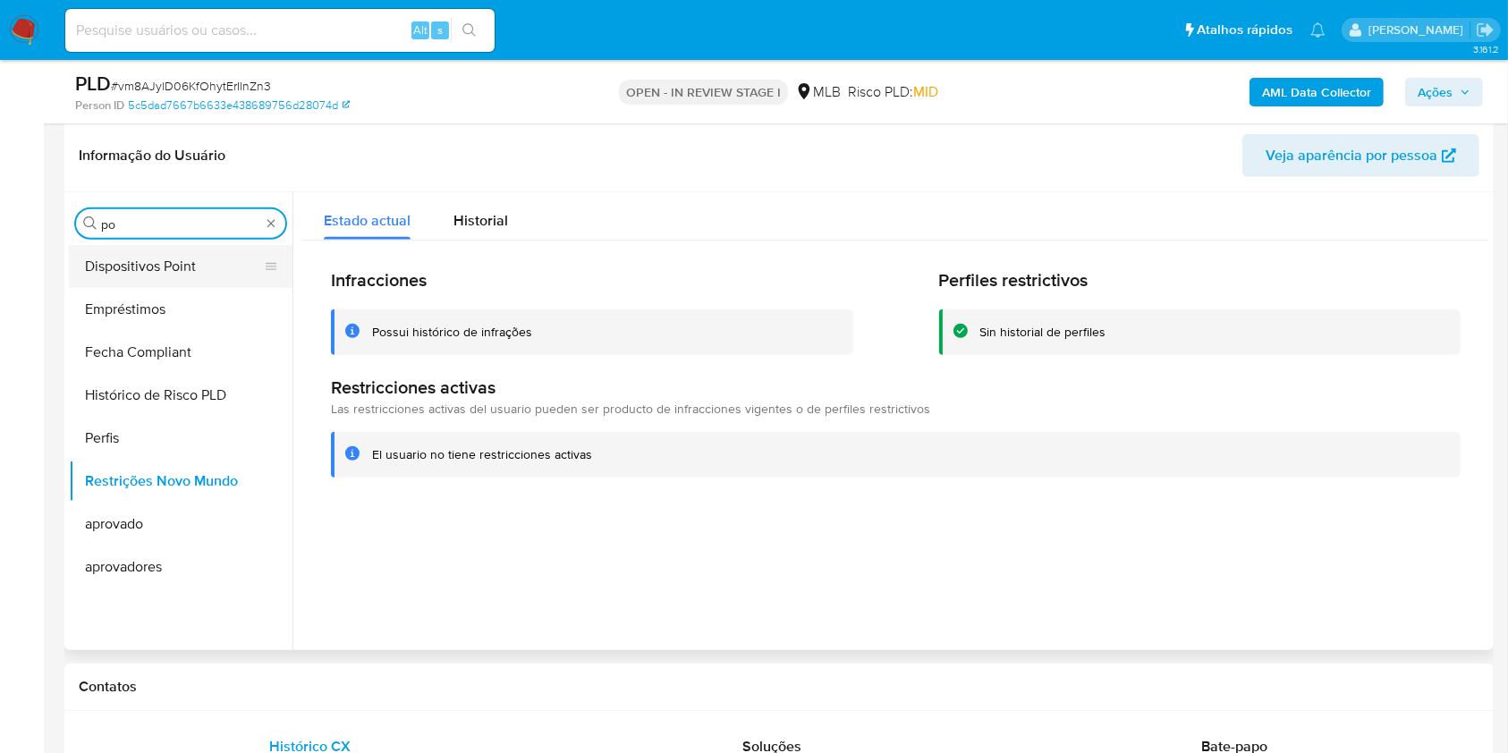
type input "po"
click at [179, 245] on button "Dispositivos Point" at bounding box center [173, 266] width 209 height 43
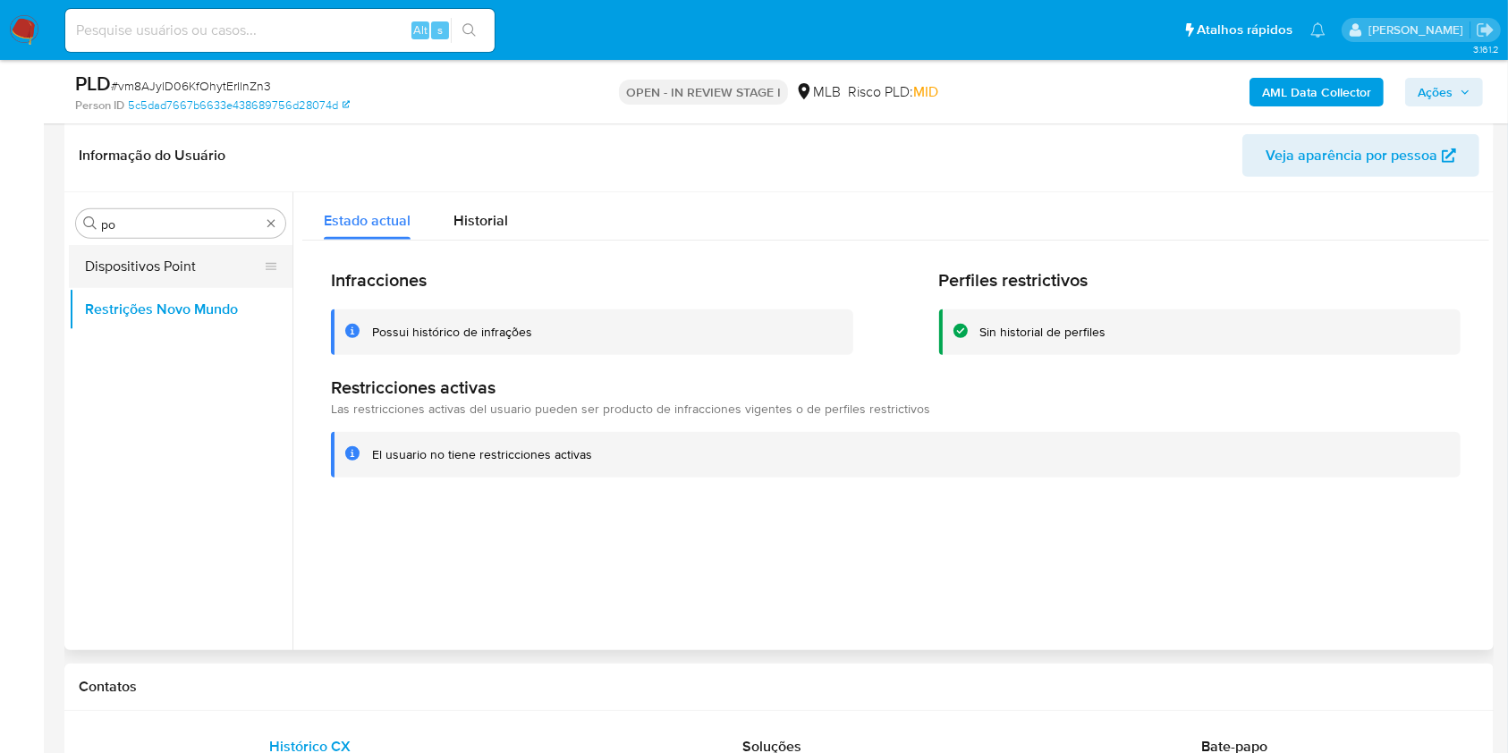
click at [152, 261] on button "Dispositivos Point" at bounding box center [173, 266] width 209 height 43
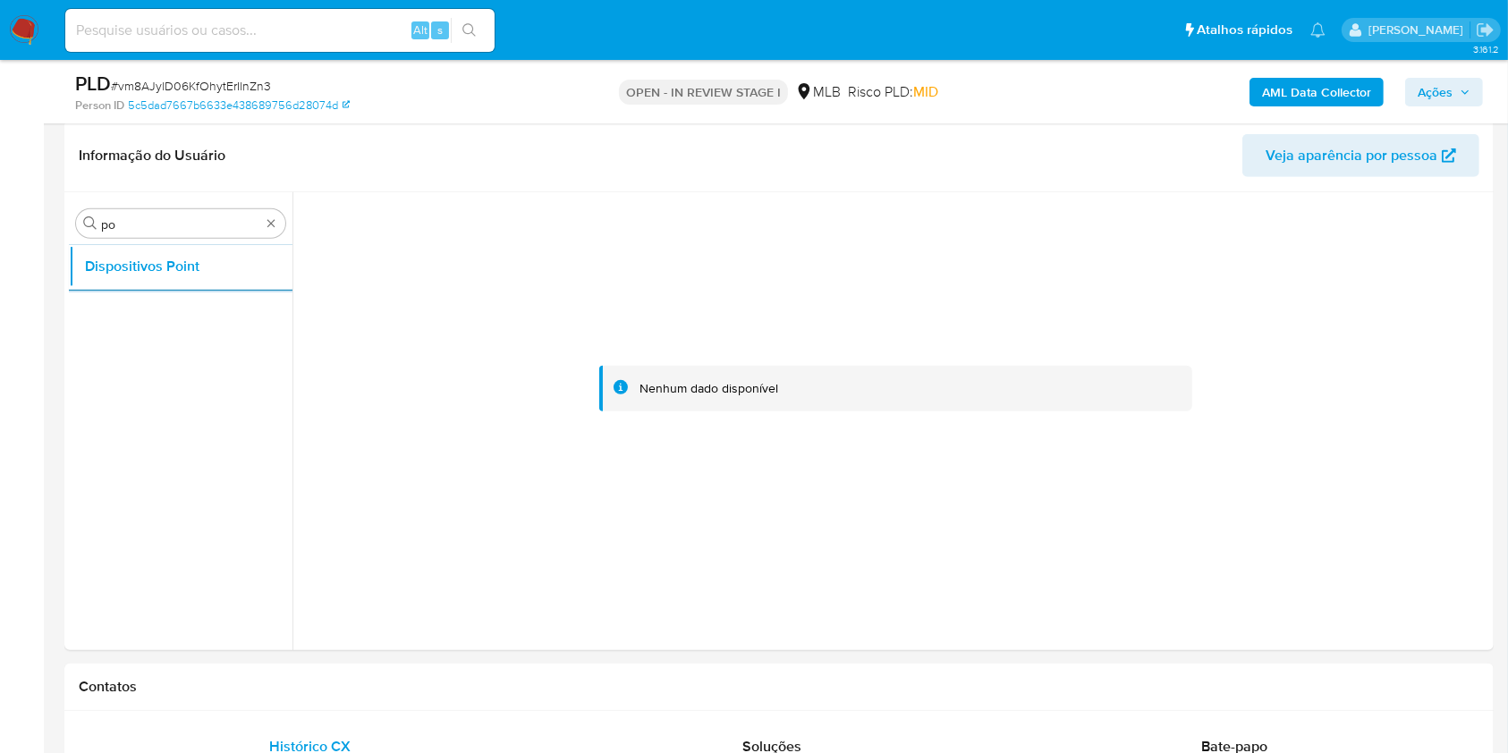
click at [1322, 100] on b "AML Data Collector" at bounding box center [1316, 92] width 109 height 29
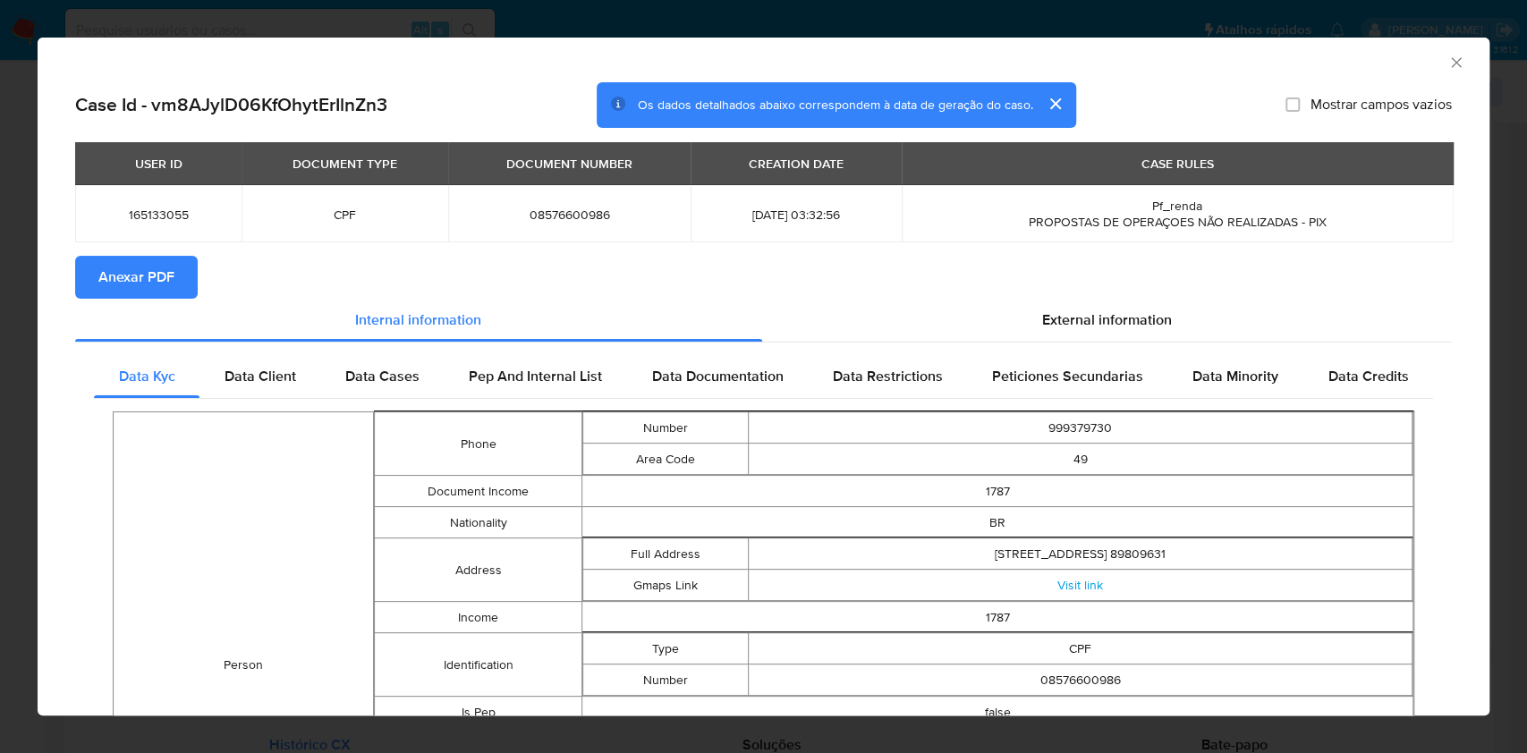
click at [132, 288] on span "Anexar PDF" at bounding box center [136, 277] width 76 height 39
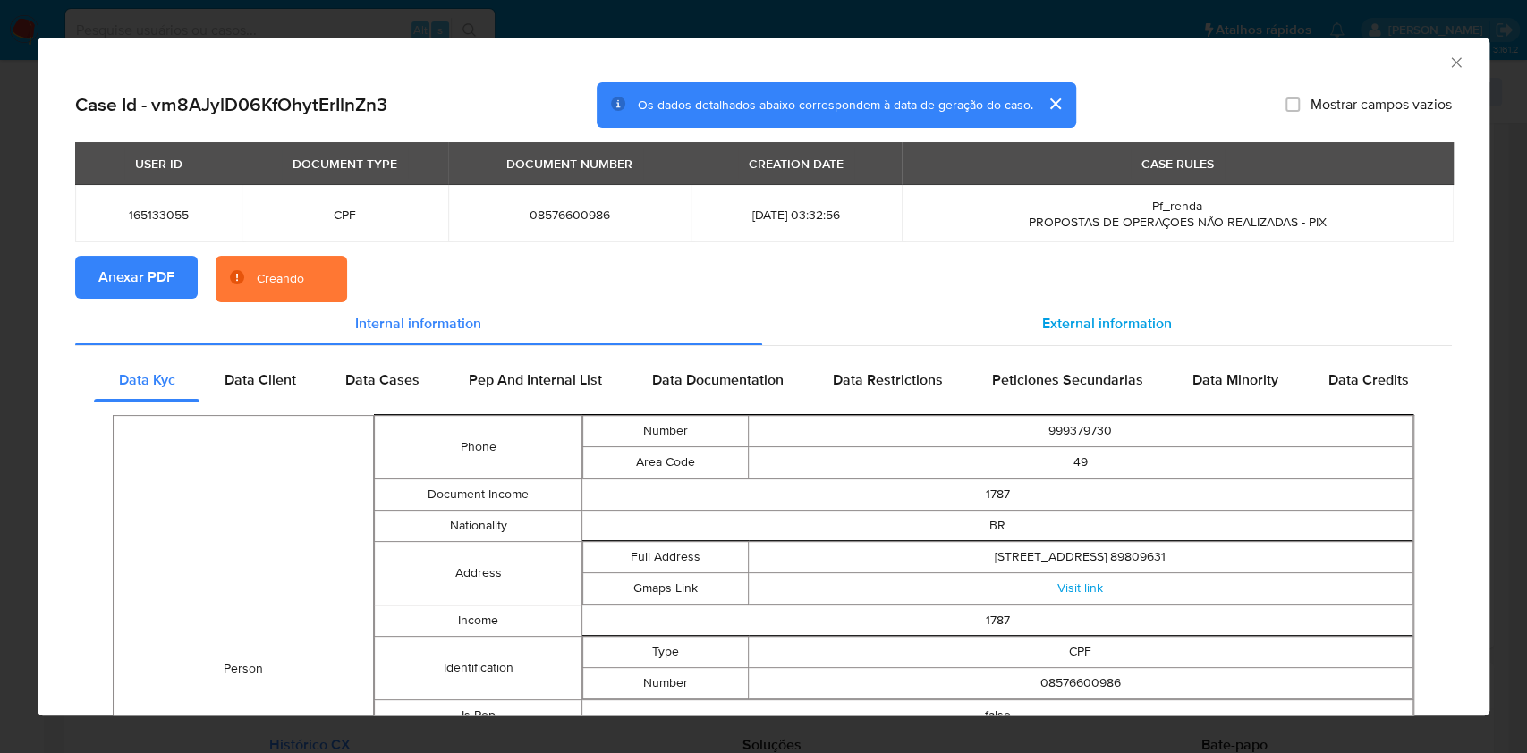
click at [1121, 336] on div "External information" at bounding box center [1107, 323] width 690 height 43
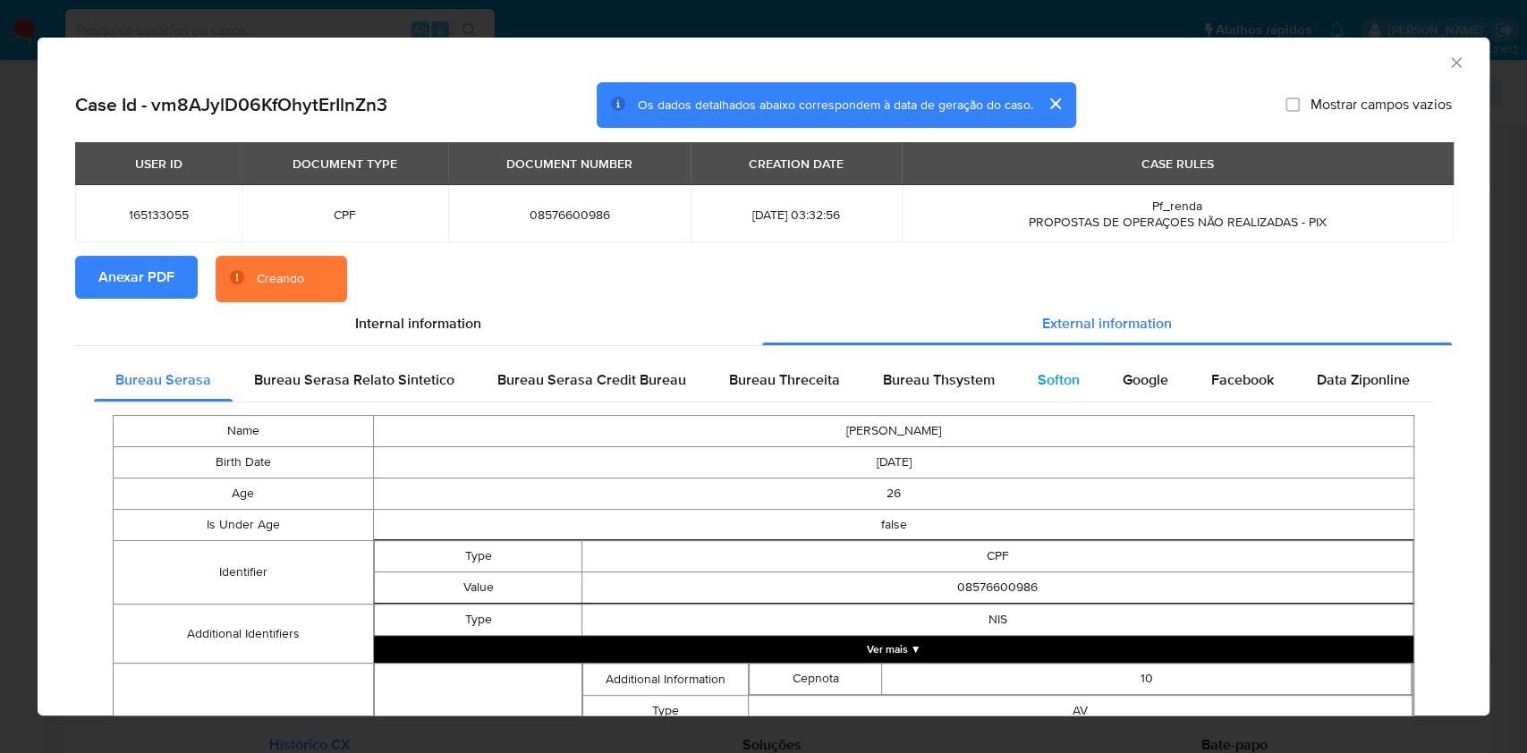
click at [1080, 372] on div "Softon" at bounding box center [1058, 380] width 85 height 43
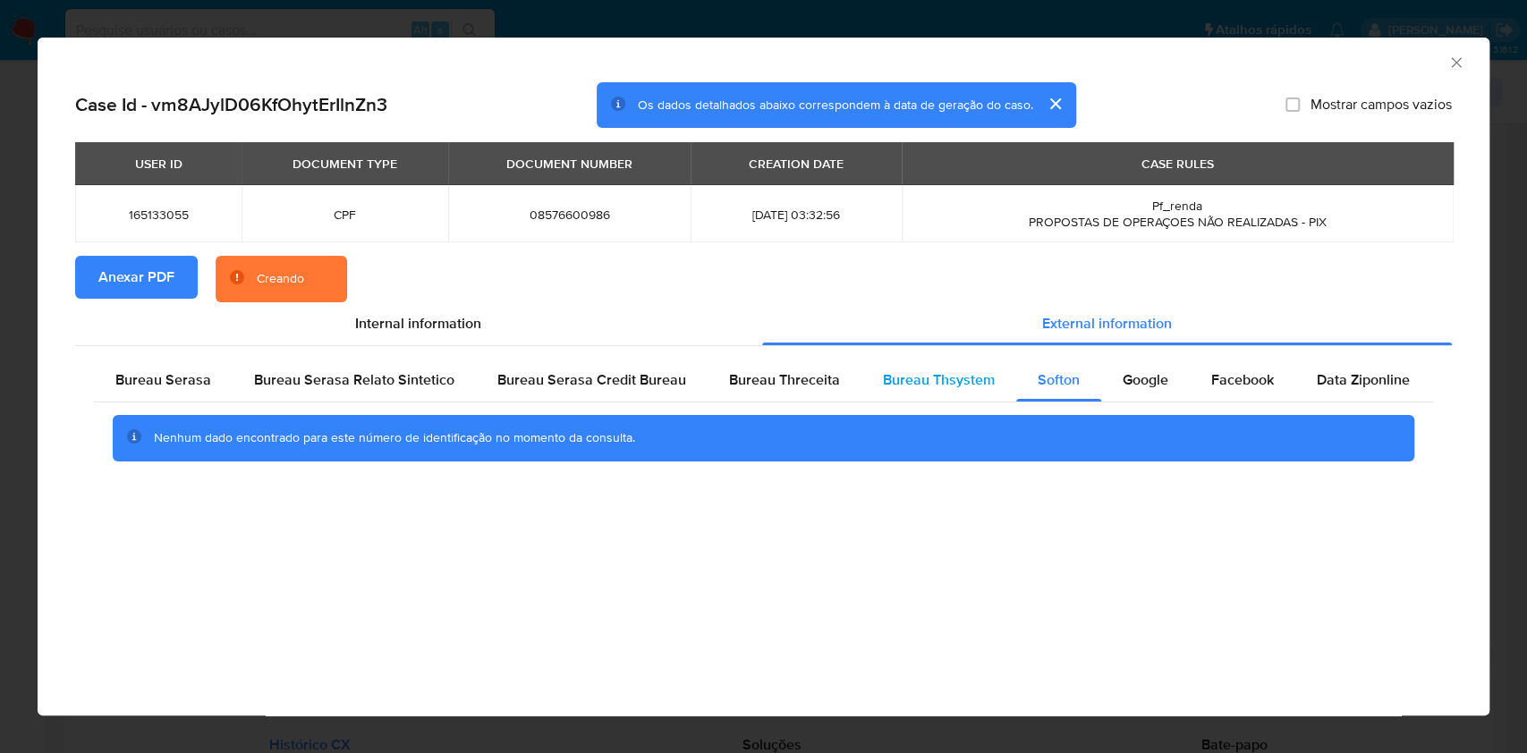
click at [965, 400] on div "Bureau Thsystem" at bounding box center [938, 380] width 155 height 43
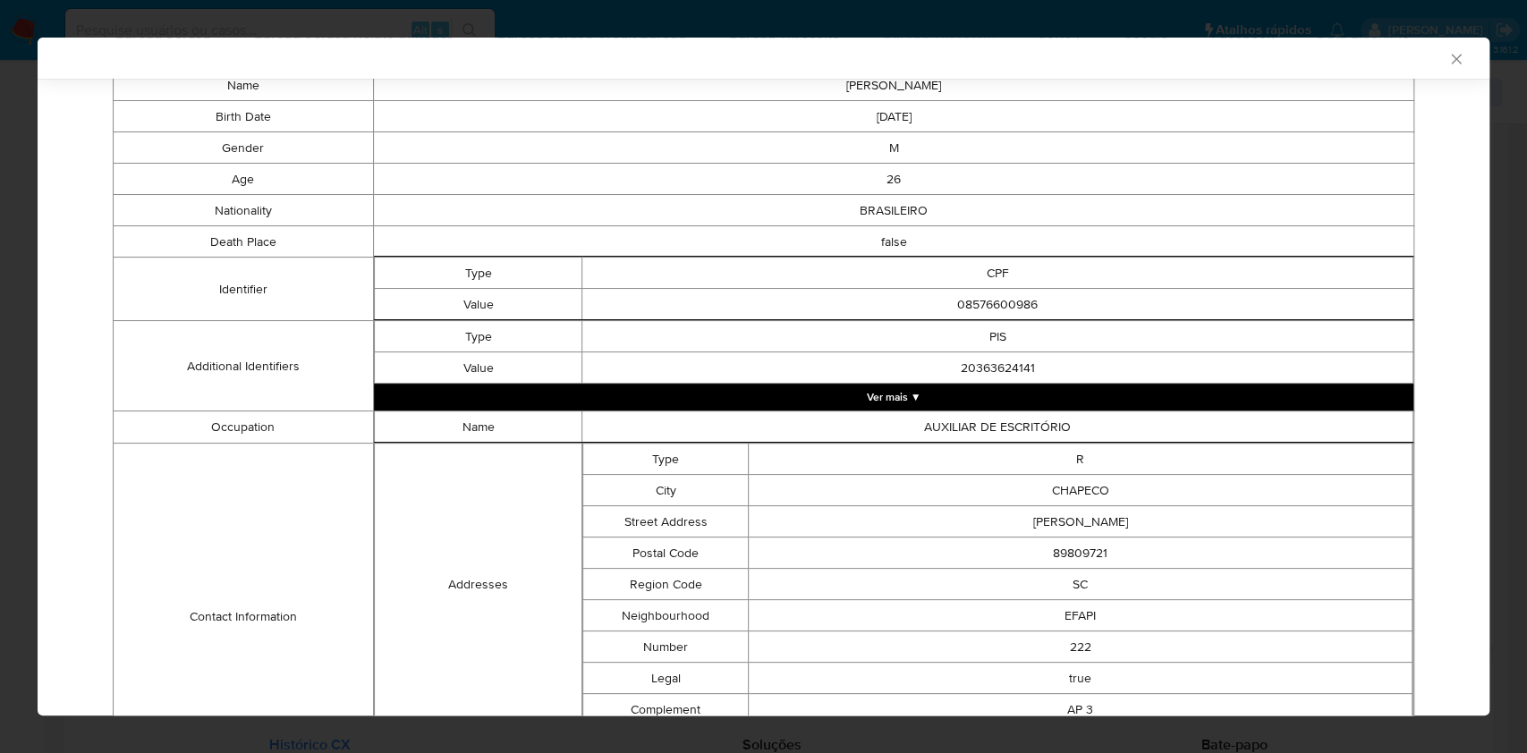
scroll to position [113, 0]
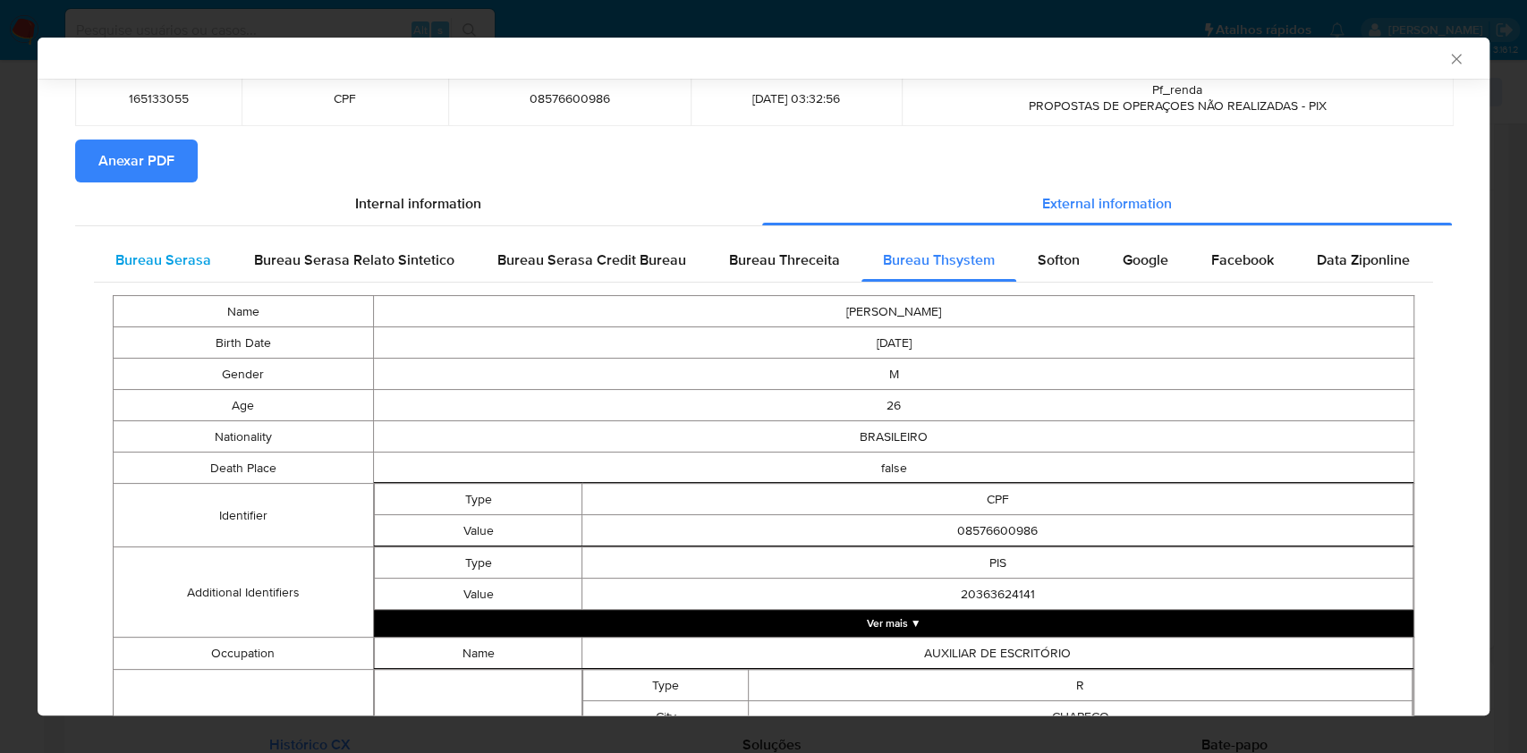
click at [148, 253] on span "Bureau Serasa" at bounding box center [163, 260] width 96 height 21
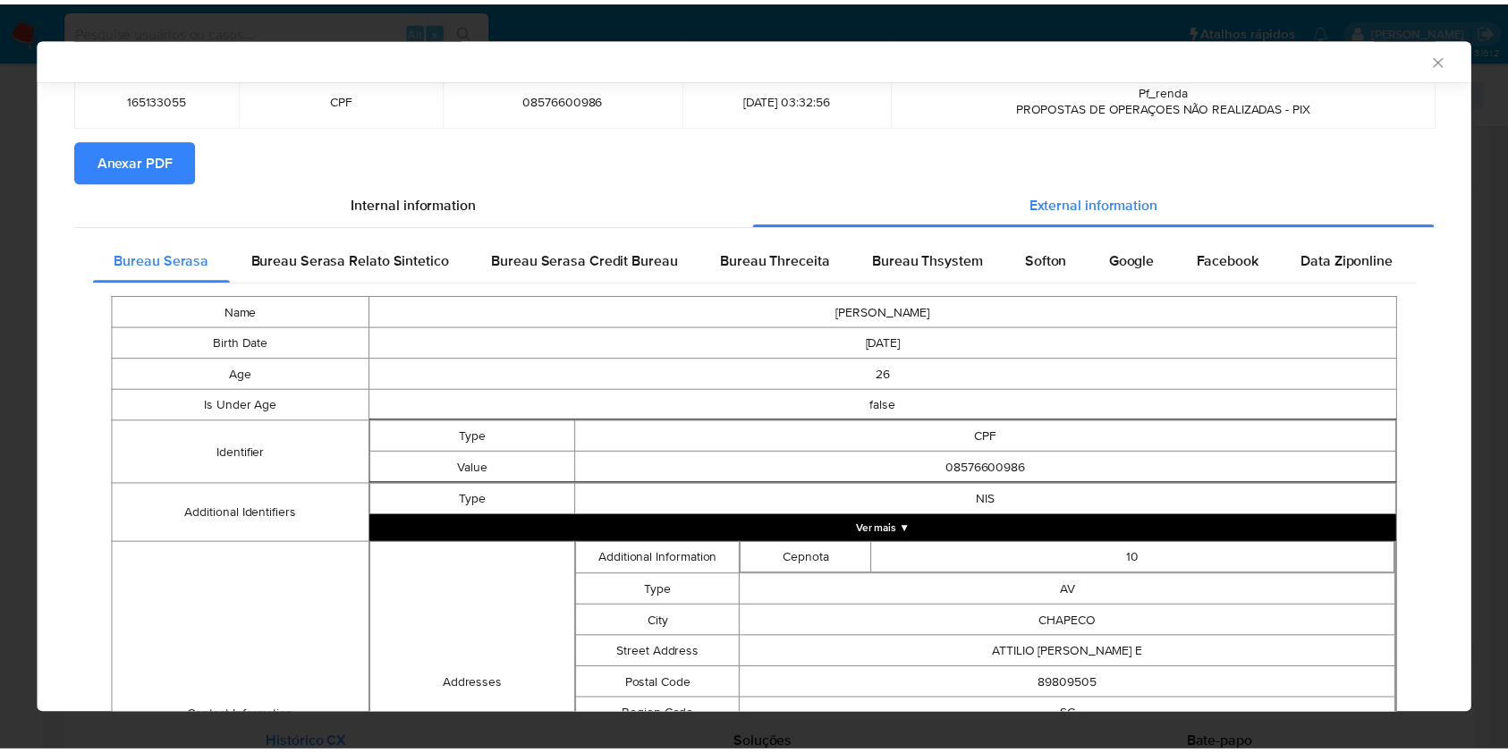
scroll to position [444, 0]
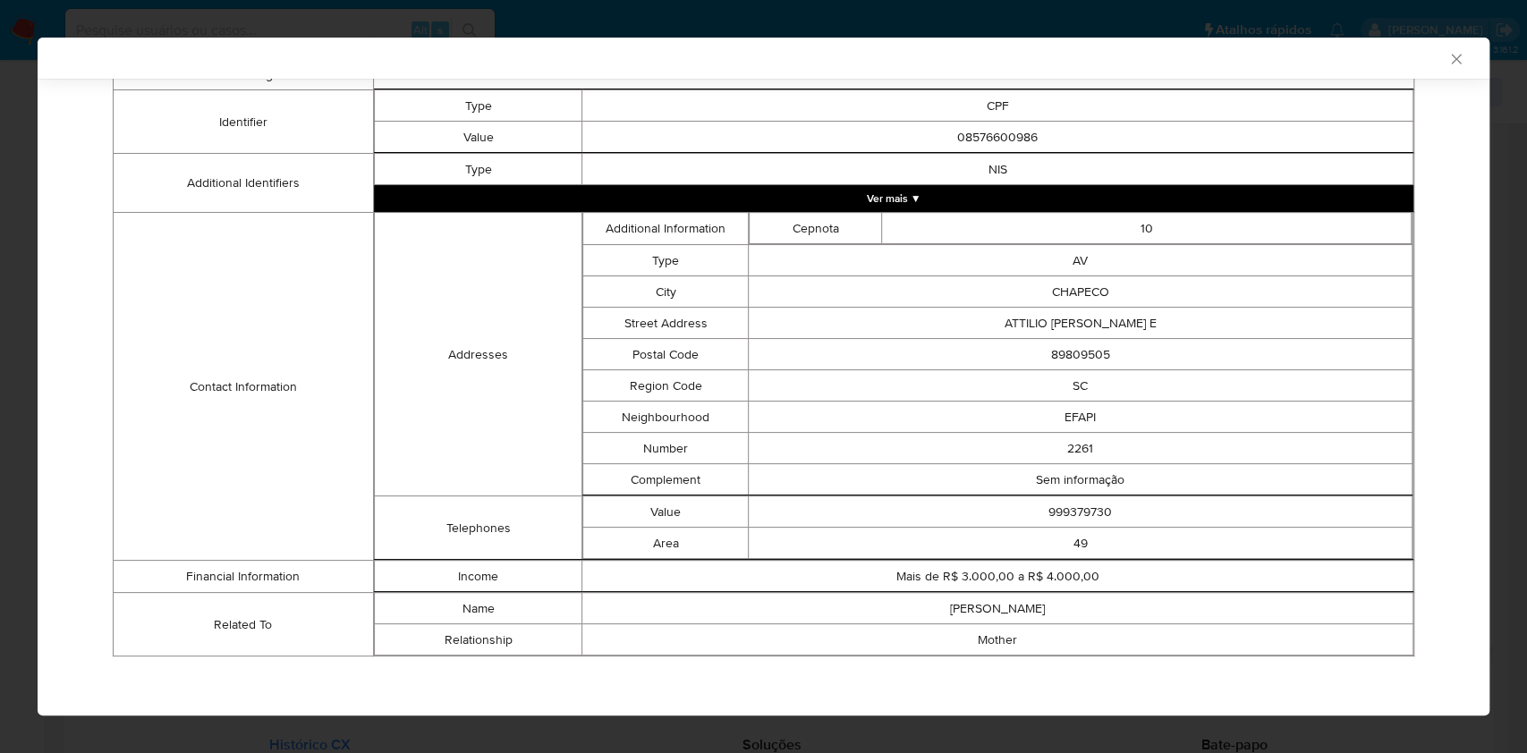
click at [0, 280] on div "AML Data Collector Case Id - vm8AJylD06KfOhytErIlnZn3 Os dados detalhados abaix…" at bounding box center [763, 376] width 1527 height 753
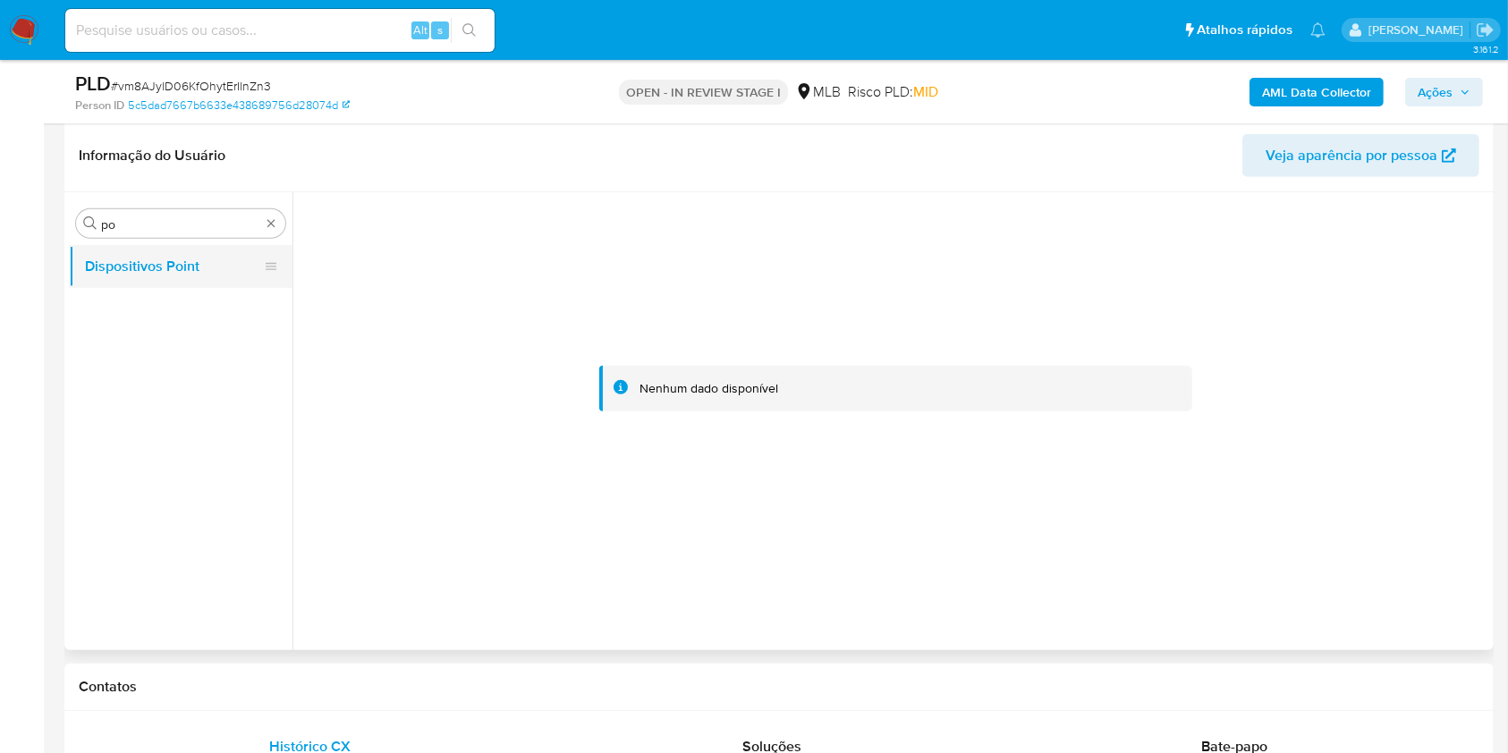
click at [155, 252] on button "Dispositivos Point" at bounding box center [173, 266] width 209 height 43
click at [157, 245] on button "Dispositivos Point" at bounding box center [181, 266] width 224 height 43
click at [157, 233] on div "Procurar po" at bounding box center [180, 223] width 209 height 29
click at [158, 233] on div "Procurar po" at bounding box center [180, 223] width 209 height 29
click at [158, 232] on input "po" at bounding box center [180, 224] width 159 height 16
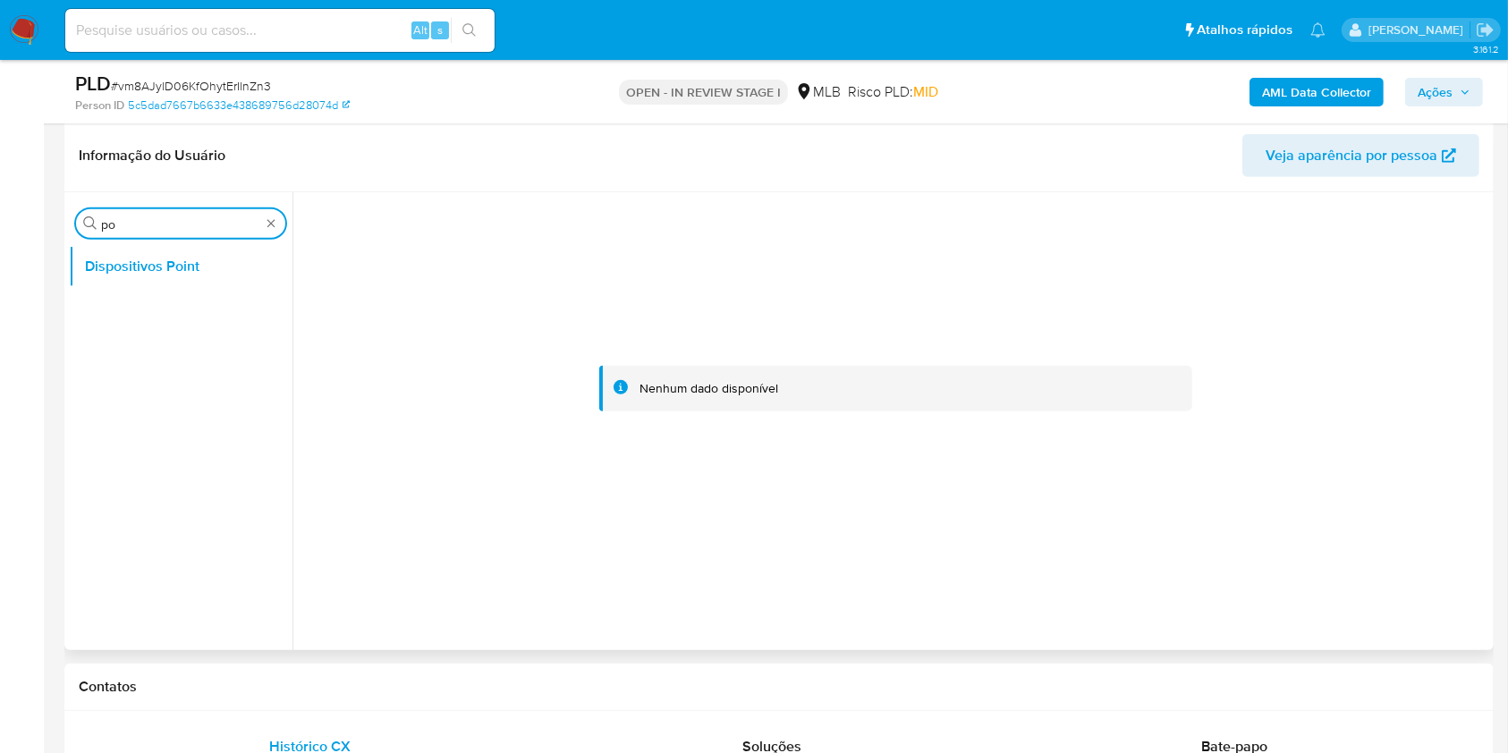
click at [159, 232] on input "po" at bounding box center [180, 224] width 159 height 16
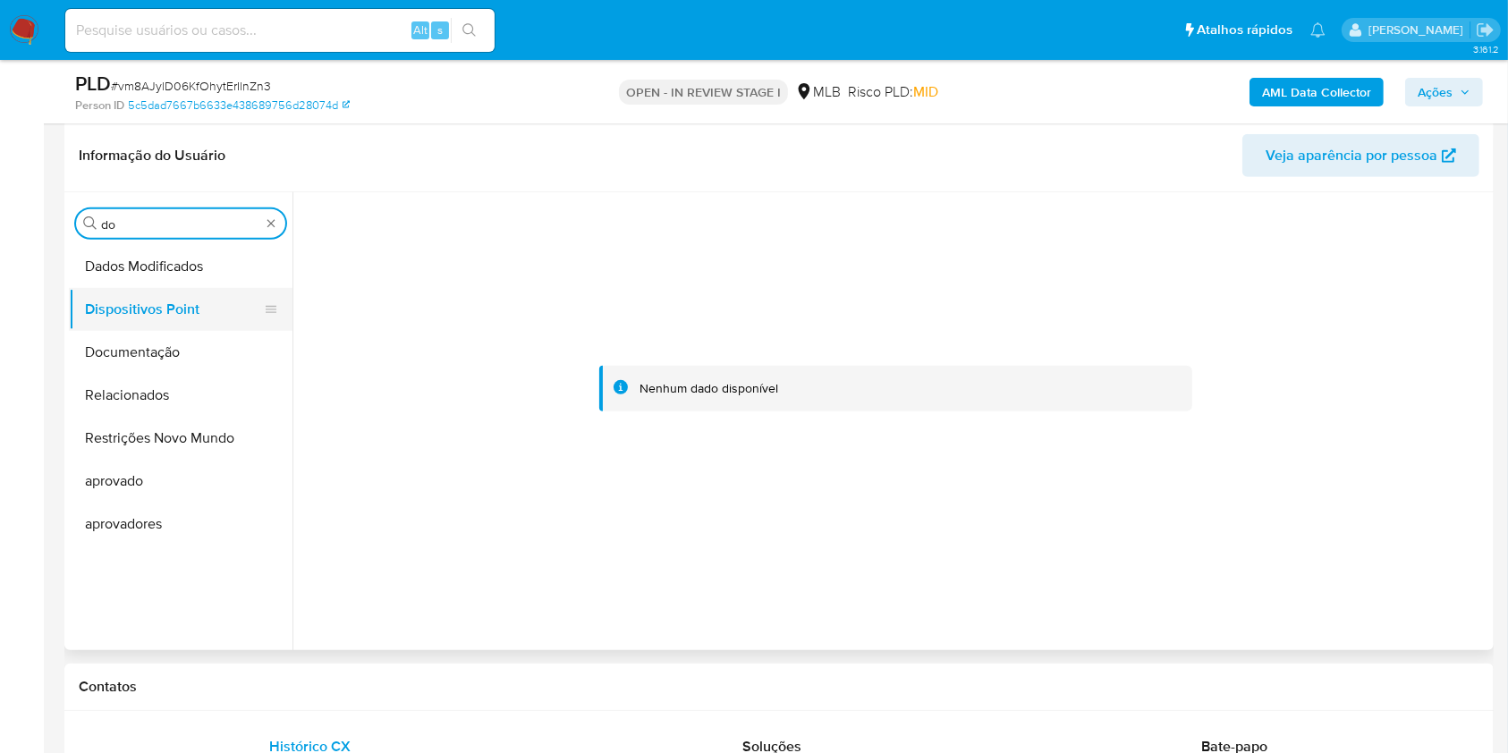
type input "do"
click at [93, 308] on button "Dispositivos Point" at bounding box center [173, 309] width 209 height 43
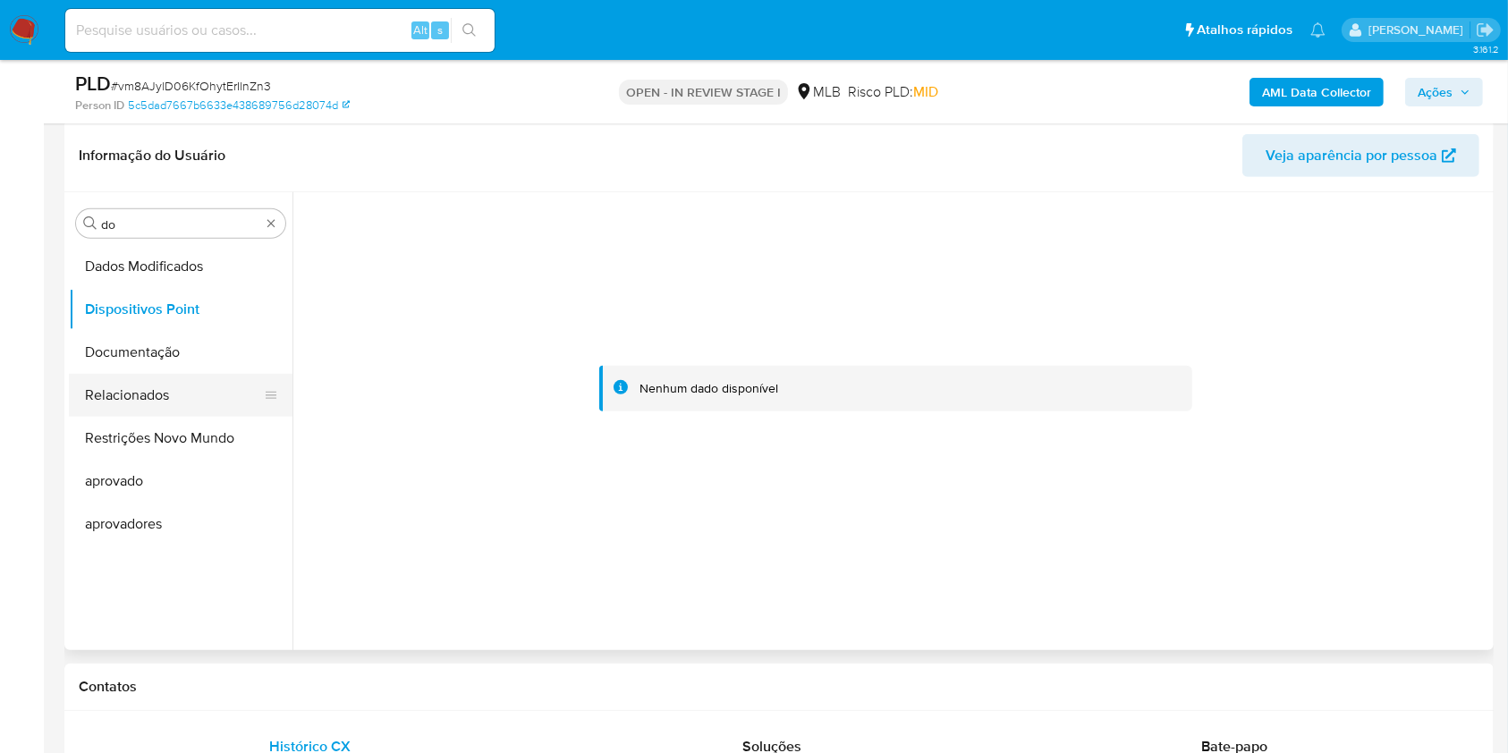
click at [130, 374] on button "Relacionados" at bounding box center [173, 395] width 209 height 43
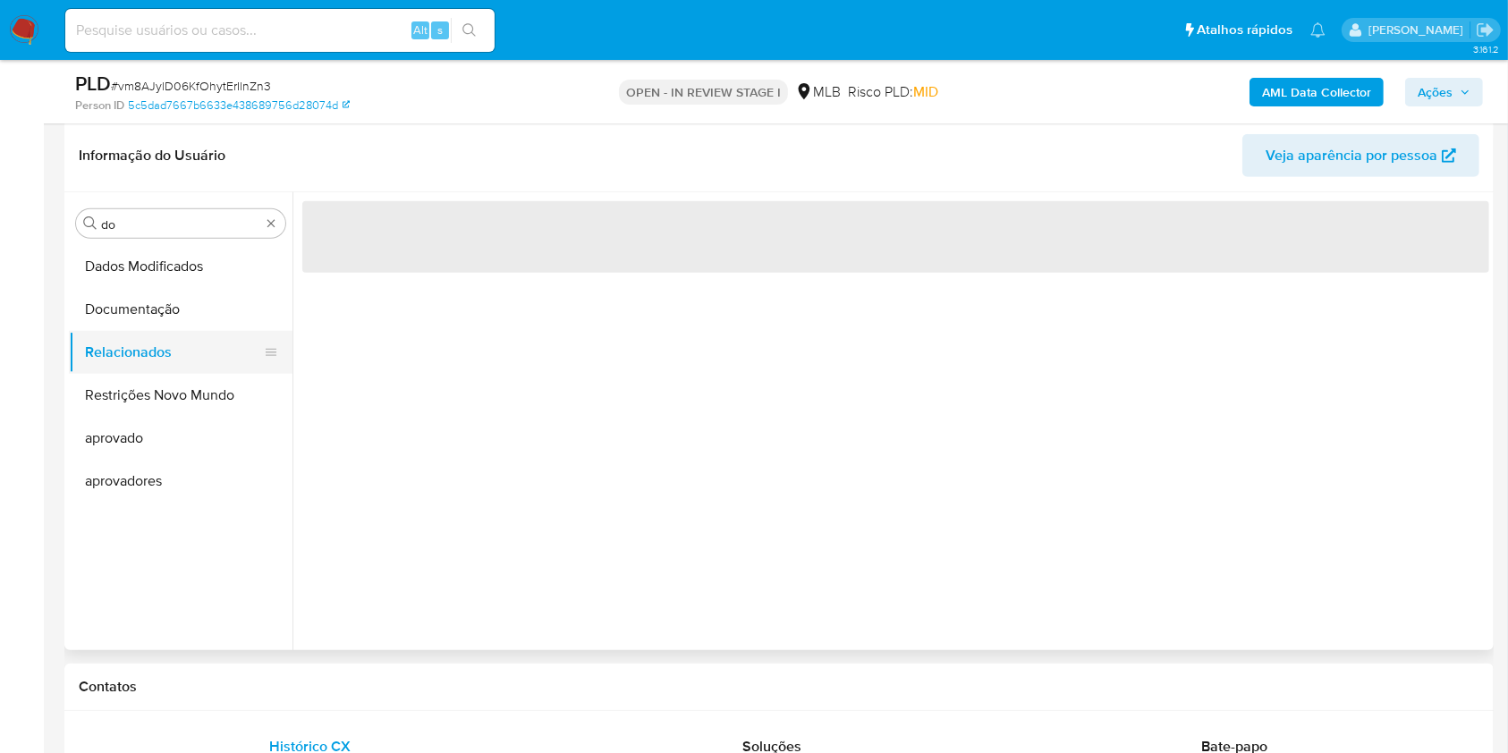
click at [140, 351] on button "Relacionados" at bounding box center [173, 352] width 209 height 43
click at [151, 317] on button "Documentação" at bounding box center [173, 309] width 209 height 43
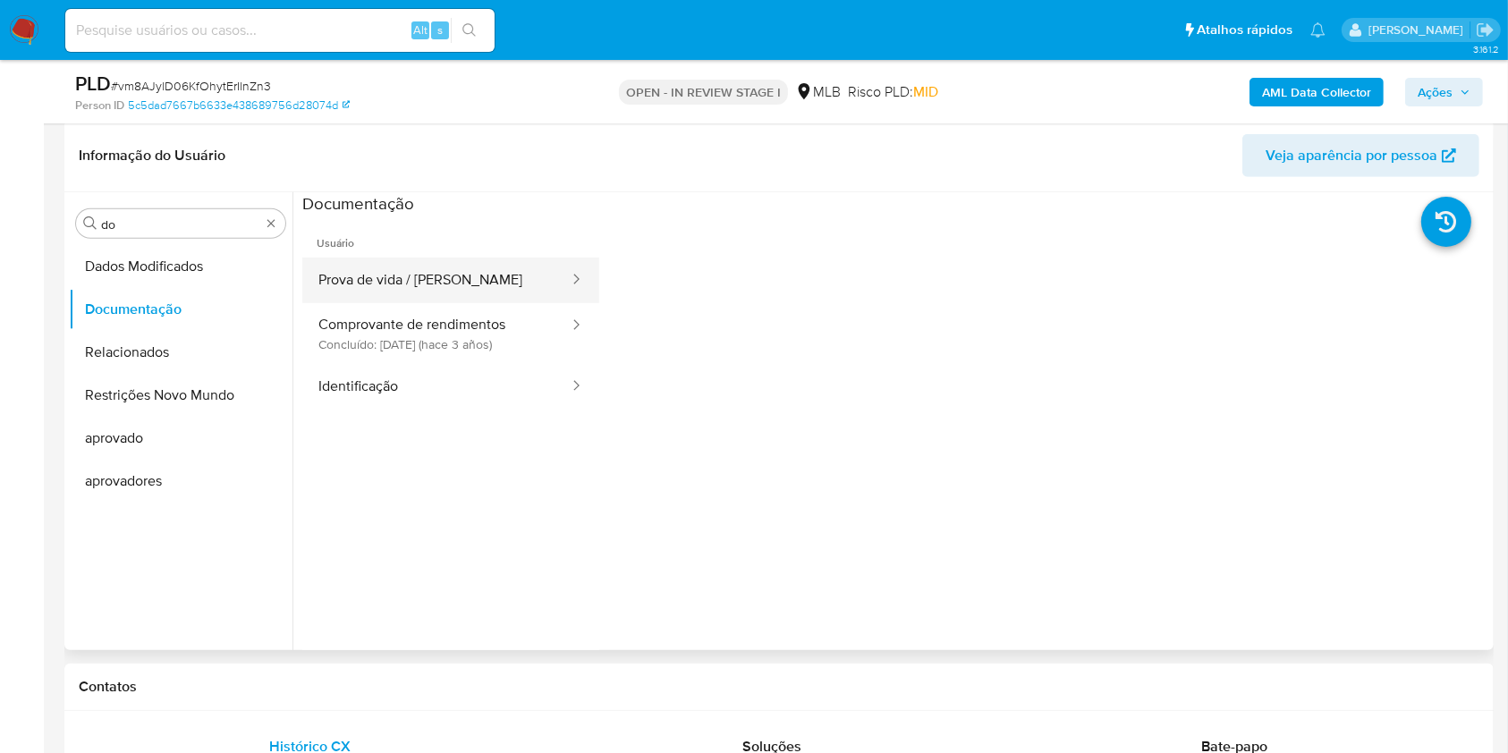
click at [458, 259] on button "Prova de vida / Selfie" at bounding box center [436, 281] width 268 height 46
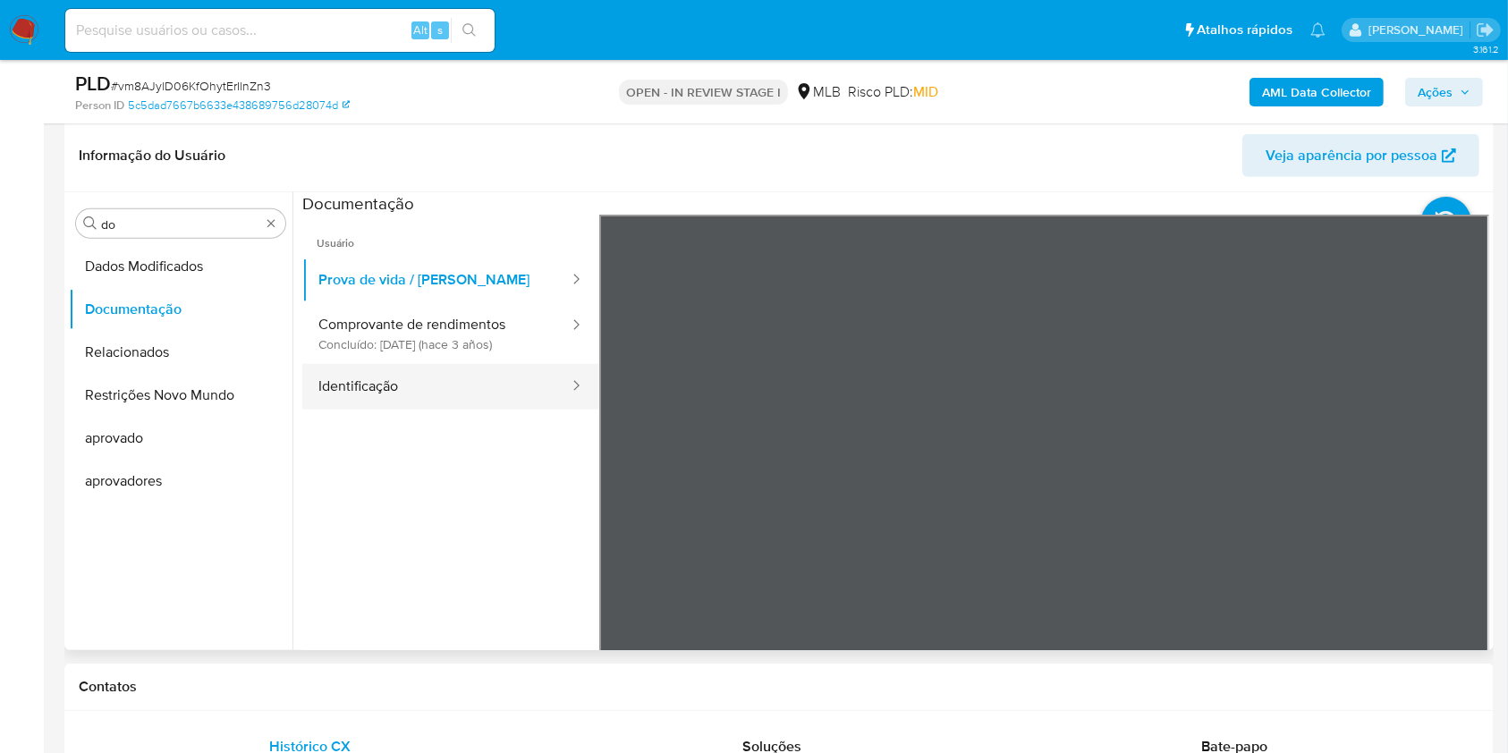
click at [556, 402] on div at bounding box center [570, 387] width 29 height 46
click at [509, 392] on button "Identificação" at bounding box center [436, 387] width 268 height 46
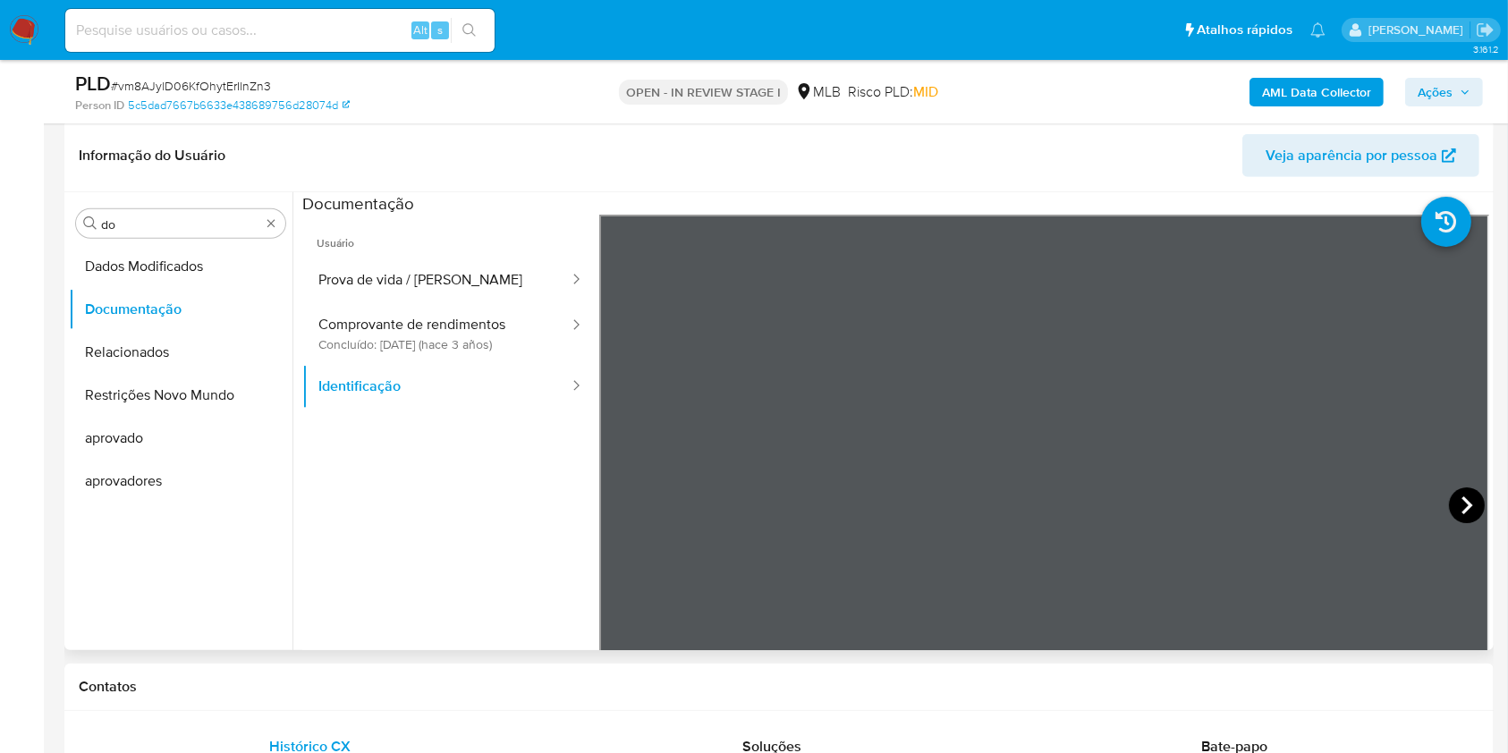
click at [1476, 499] on icon at bounding box center [1467, 505] width 36 height 36
click at [372, 336] on button "Comprovante de rendimentos Concluído: 22/04/2022 (hace 3 años)" at bounding box center [436, 333] width 268 height 61
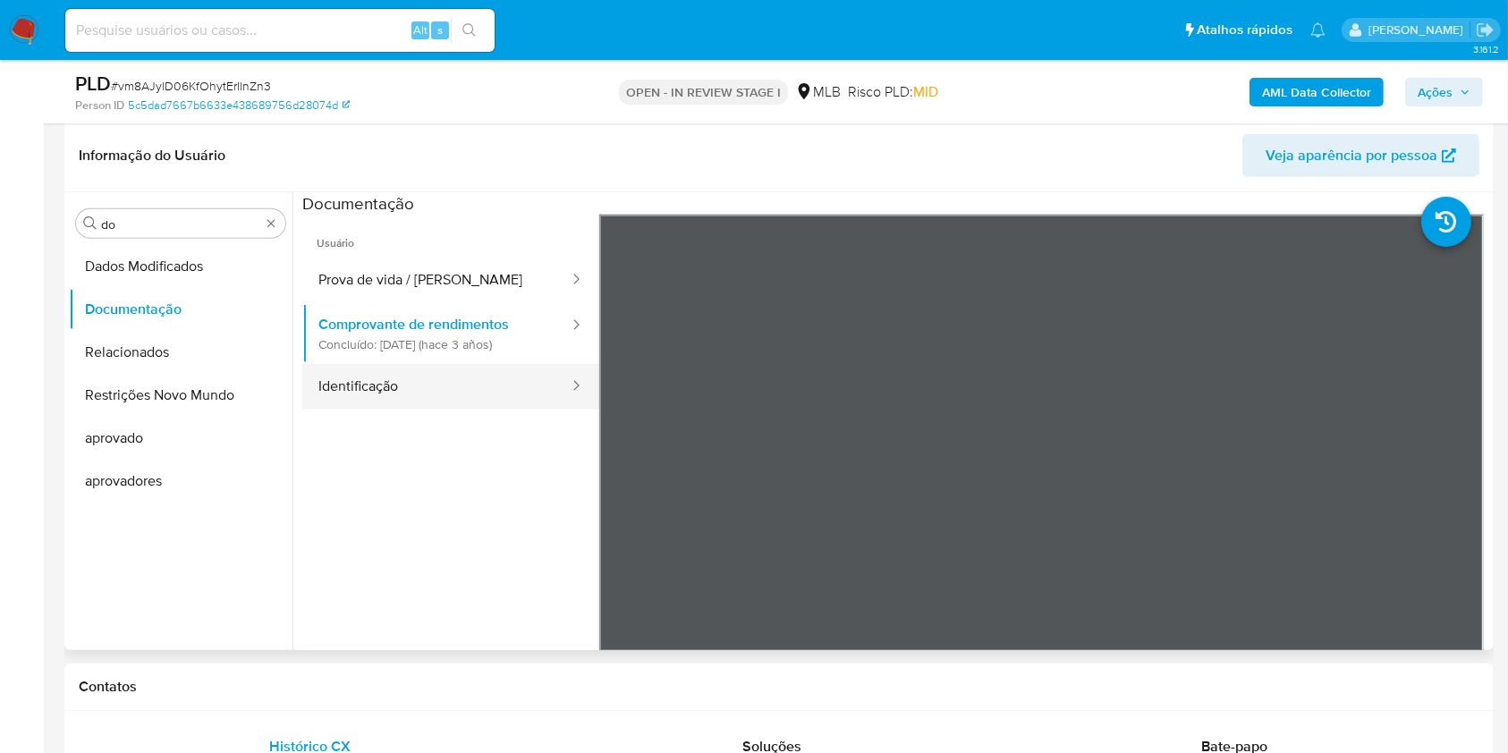
click at [357, 384] on button "Identificação" at bounding box center [436, 387] width 268 height 46
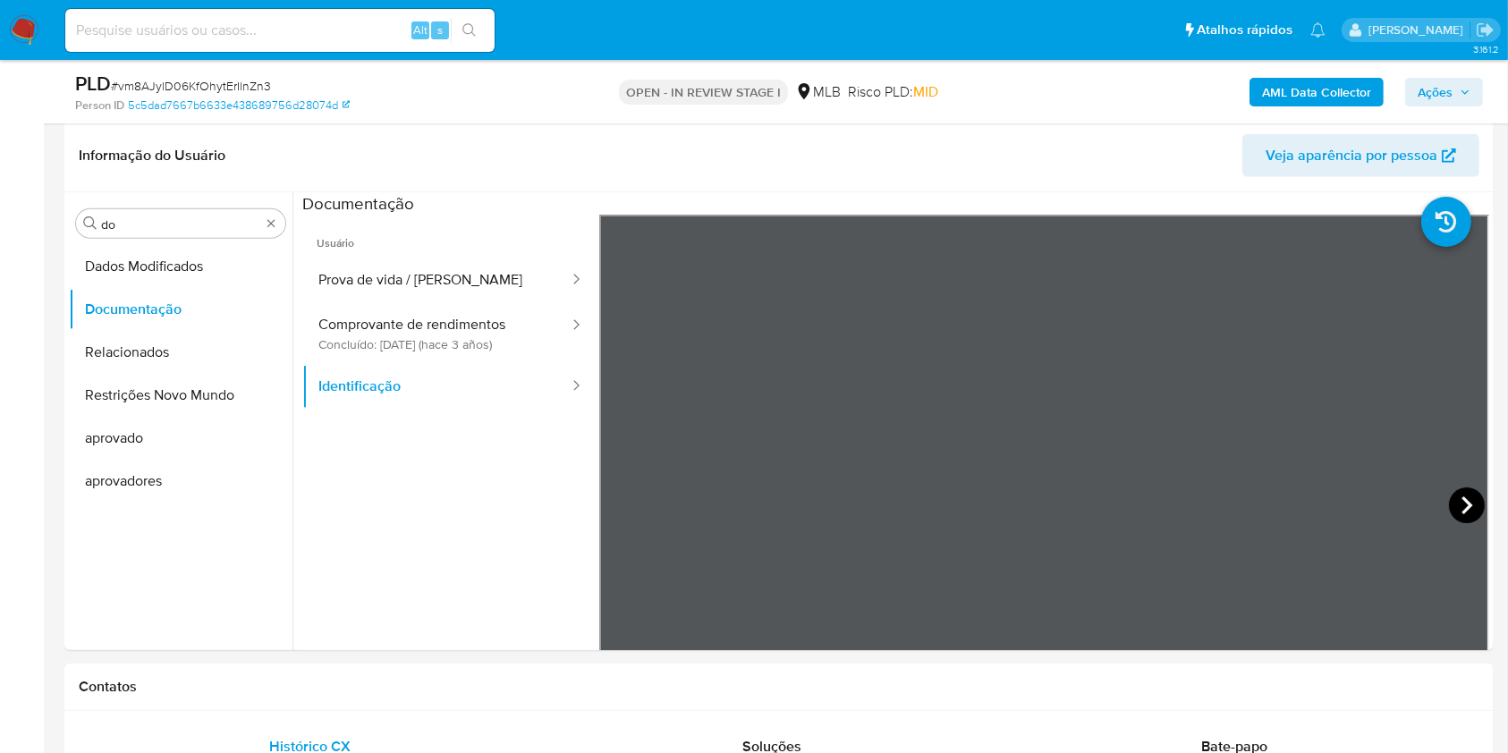
click at [1450, 513] on icon at bounding box center [1467, 505] width 36 height 36
click at [385, 275] on button "Prova de vida / Selfie" at bounding box center [436, 281] width 268 height 46
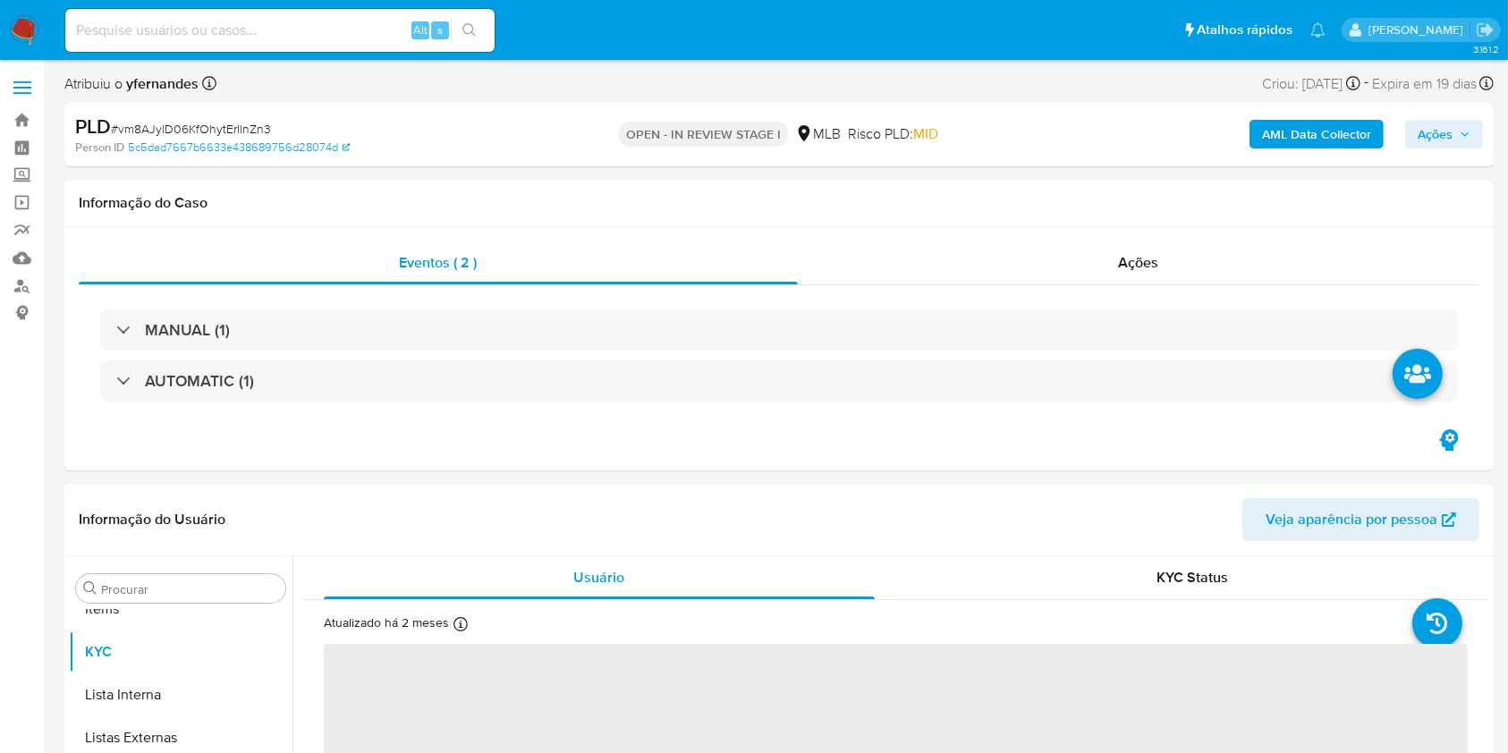
scroll to position [927, 0]
select select "10"
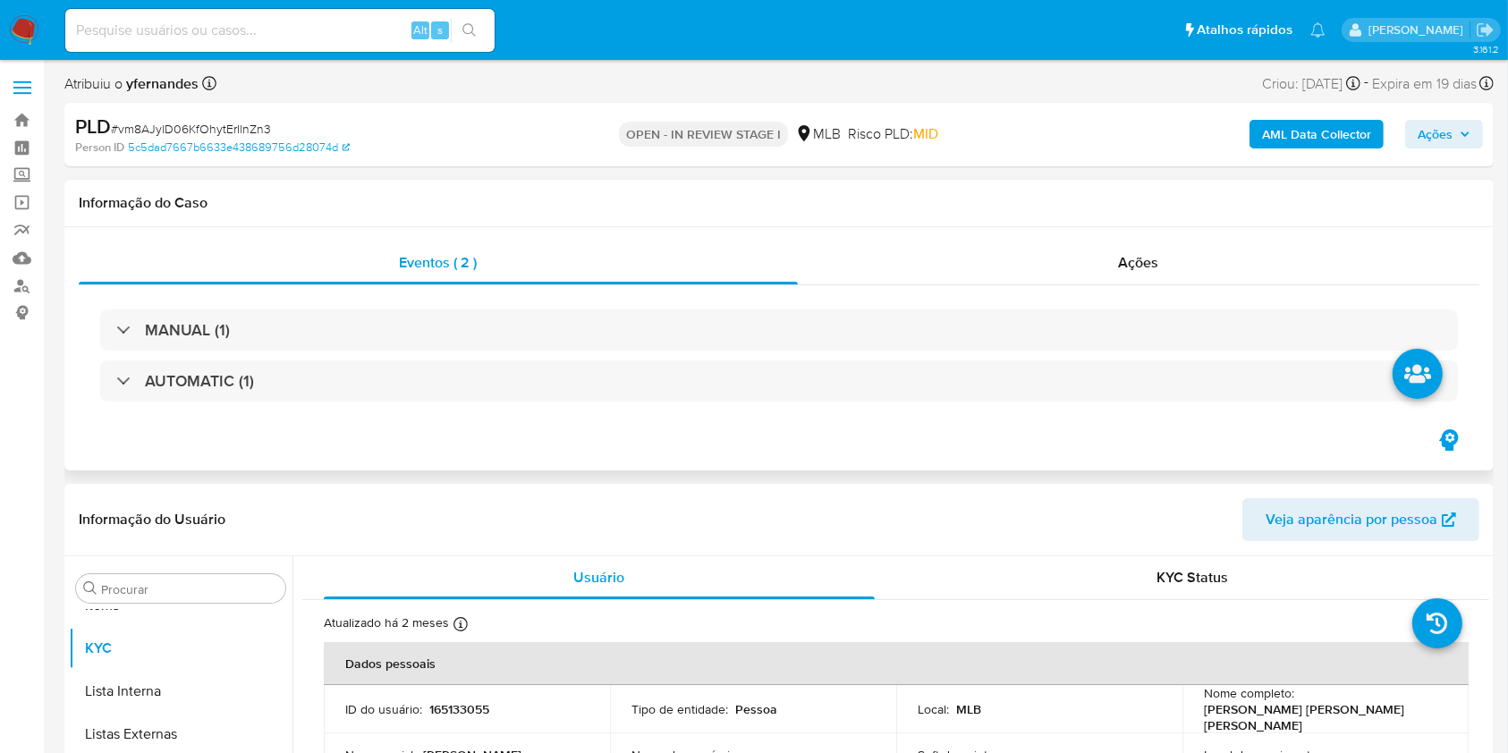
click at [968, 192] on div "Informação do Caso" at bounding box center [778, 203] width 1429 height 47
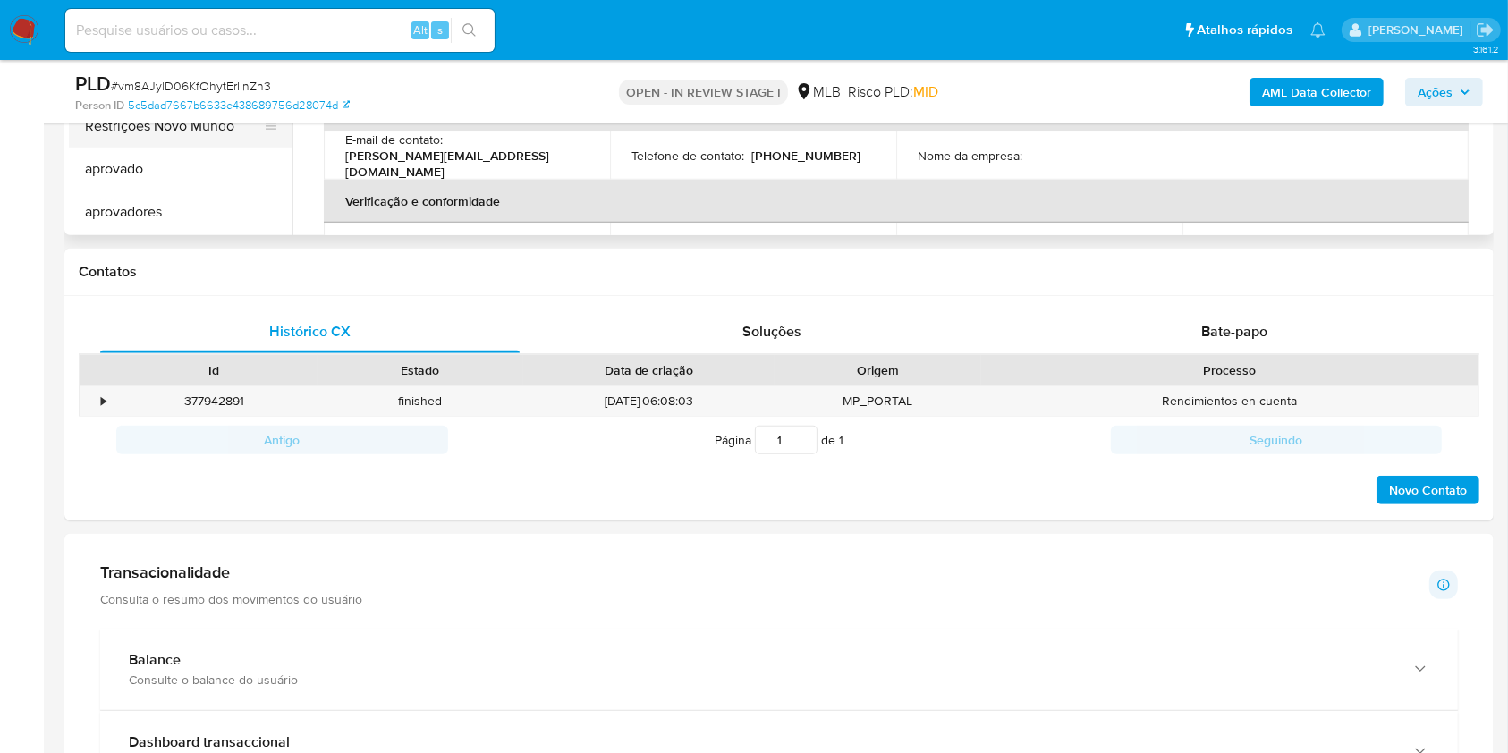
scroll to position [238, 0]
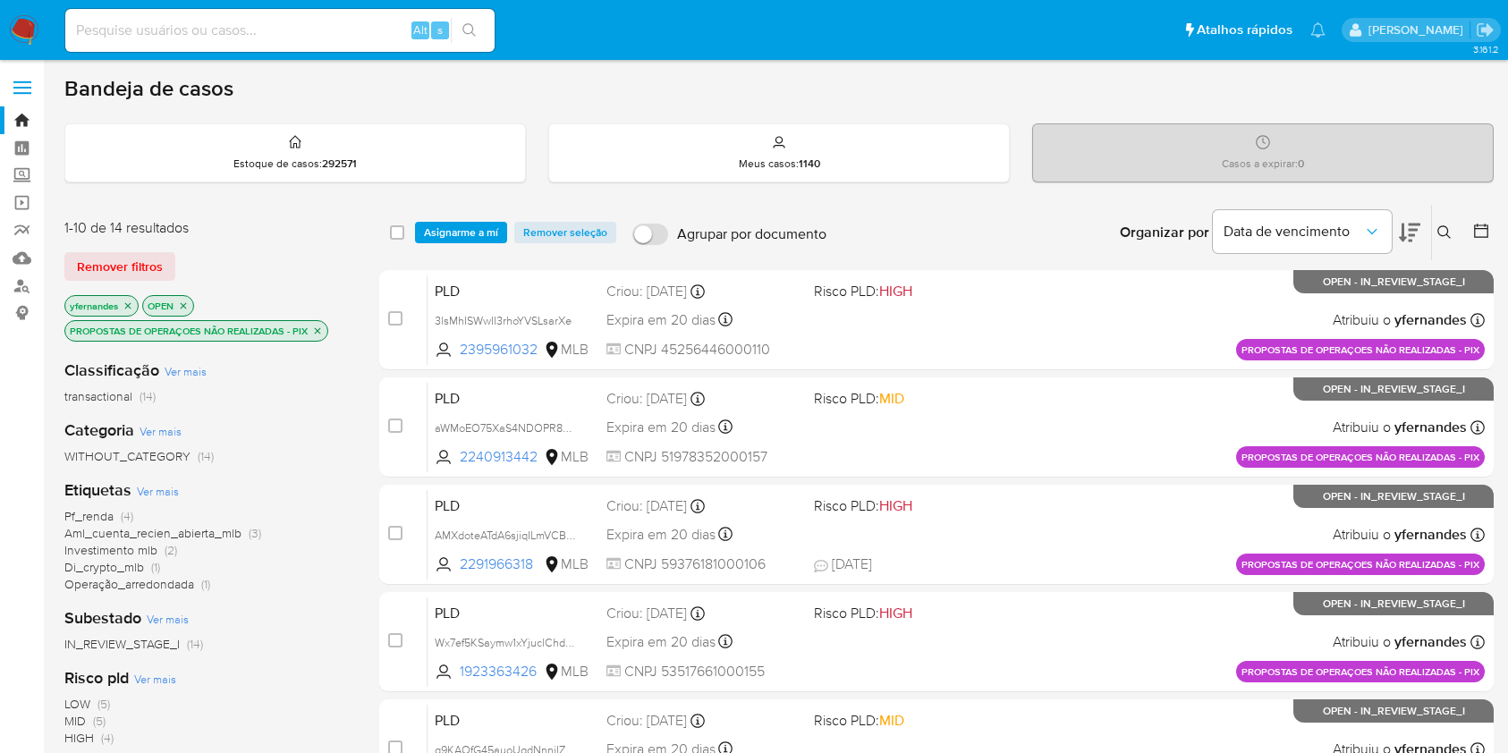
scroll to position [119, 0]
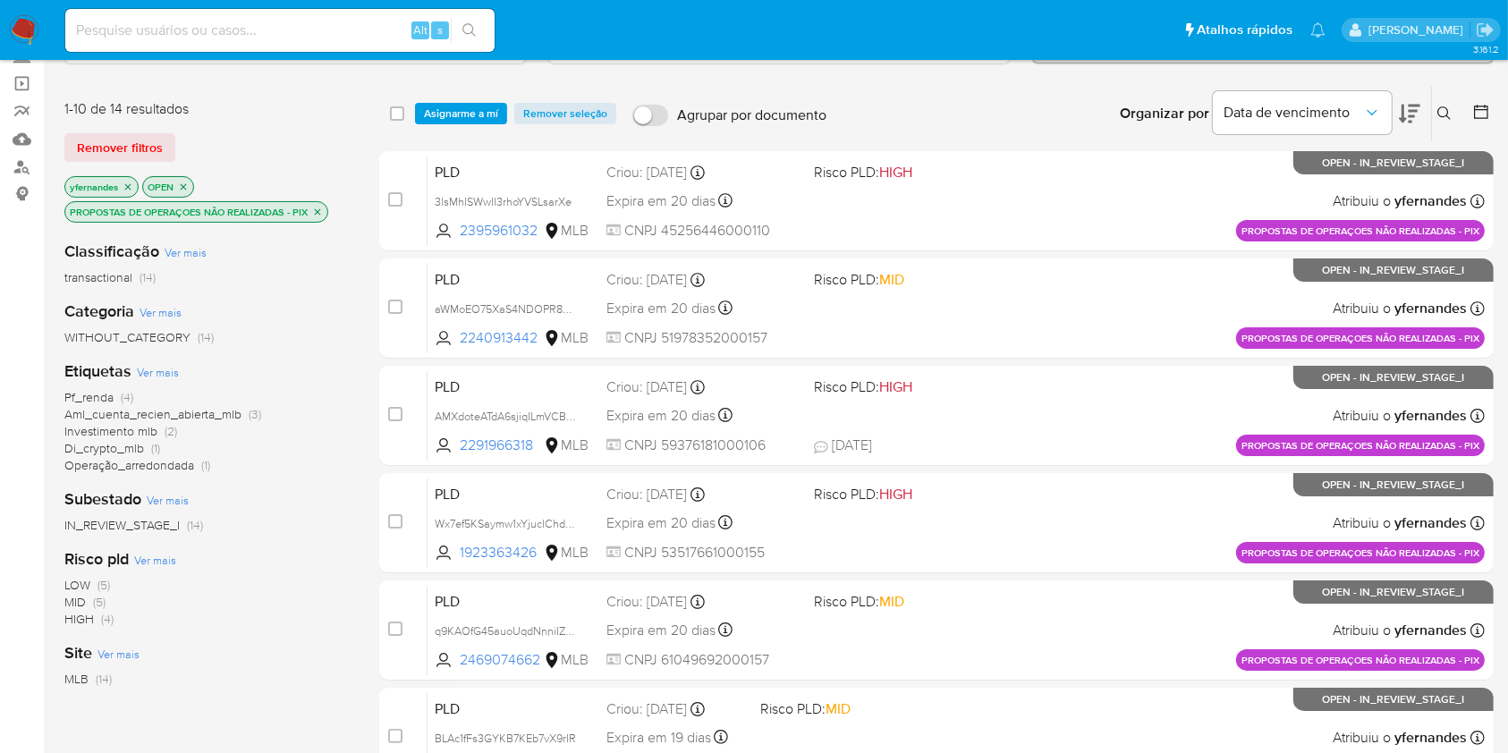
click at [24, 38] on img at bounding box center [24, 30] width 30 height 30
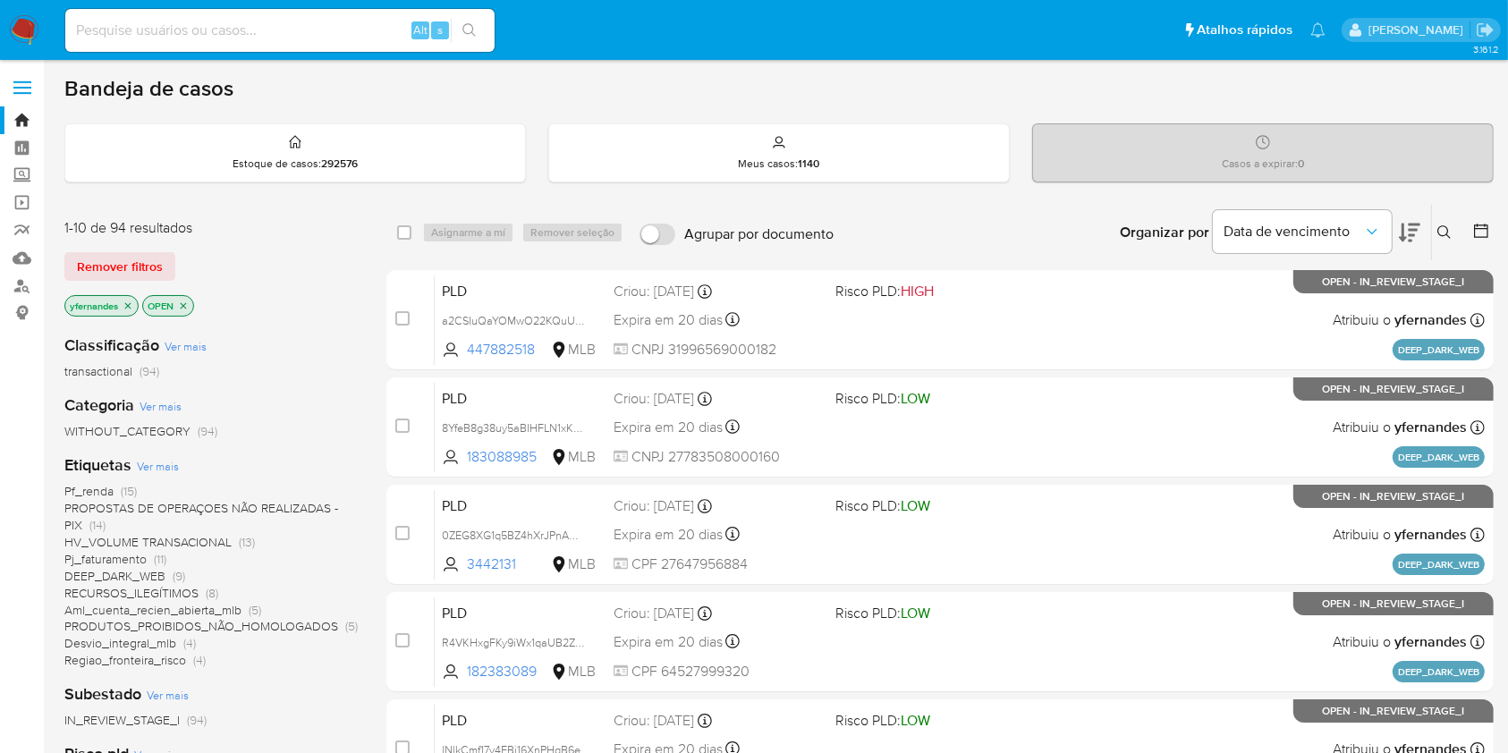
click at [137, 467] on span "Ver mais" at bounding box center [158, 466] width 42 height 16
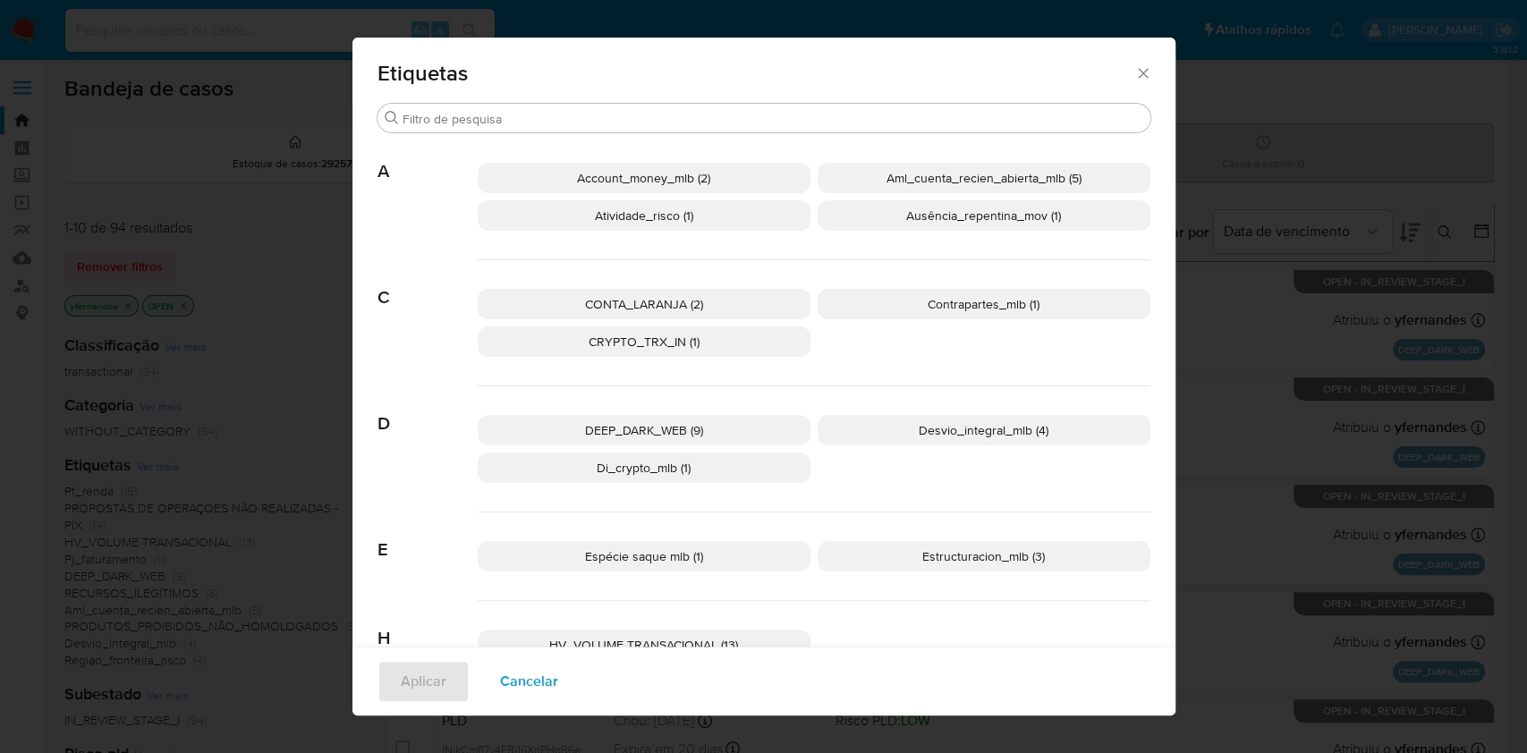
click at [687, 461] on p "Di_crypto_mlb (1)" at bounding box center [644, 468] width 333 height 30
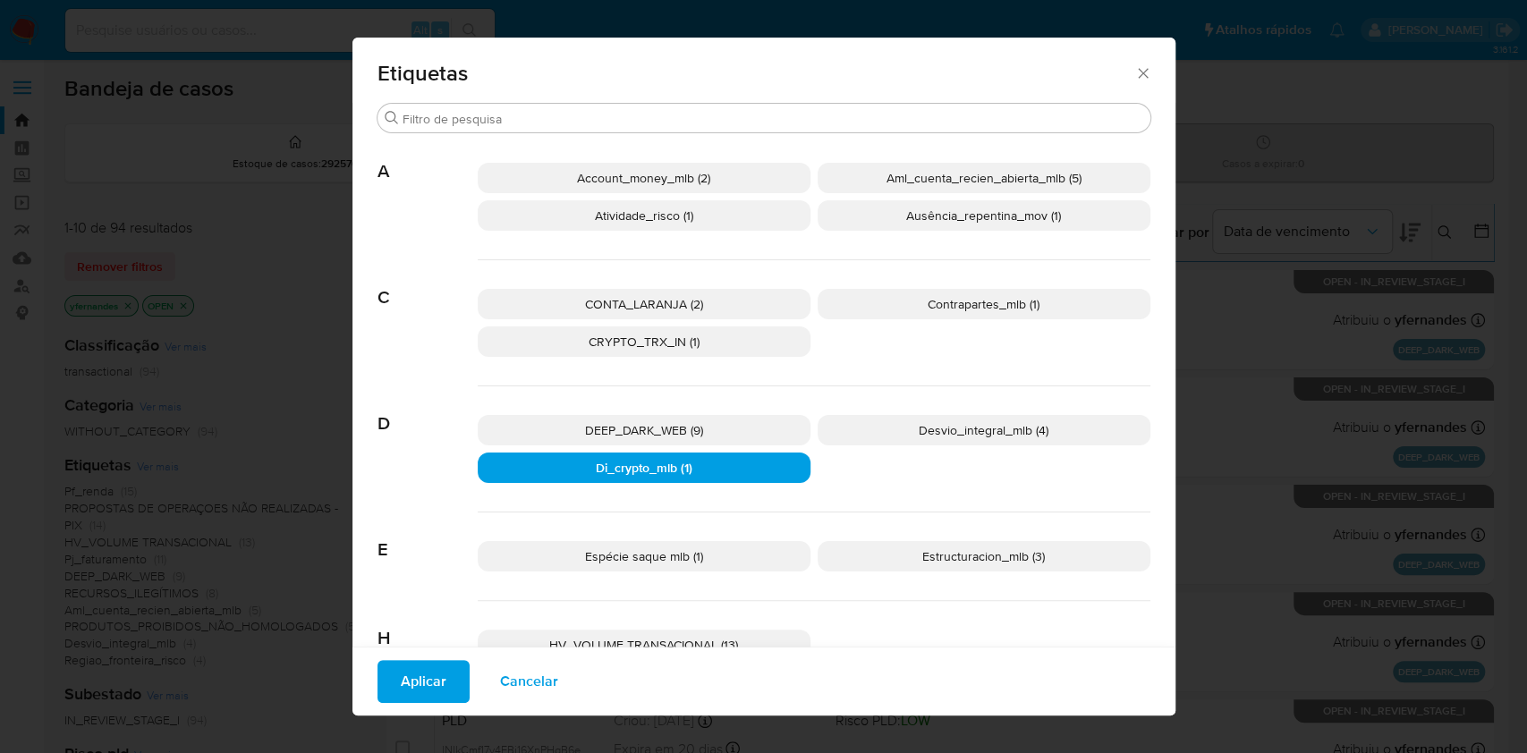
click at [703, 340] on p "CRYPTO_TRX_IN (1)" at bounding box center [644, 341] width 333 height 30
click at [380, 706] on div "Aplicar Cancelar" at bounding box center [763, 681] width 823 height 69
click at [386, 690] on button "Aplicar" at bounding box center [423, 681] width 92 height 43
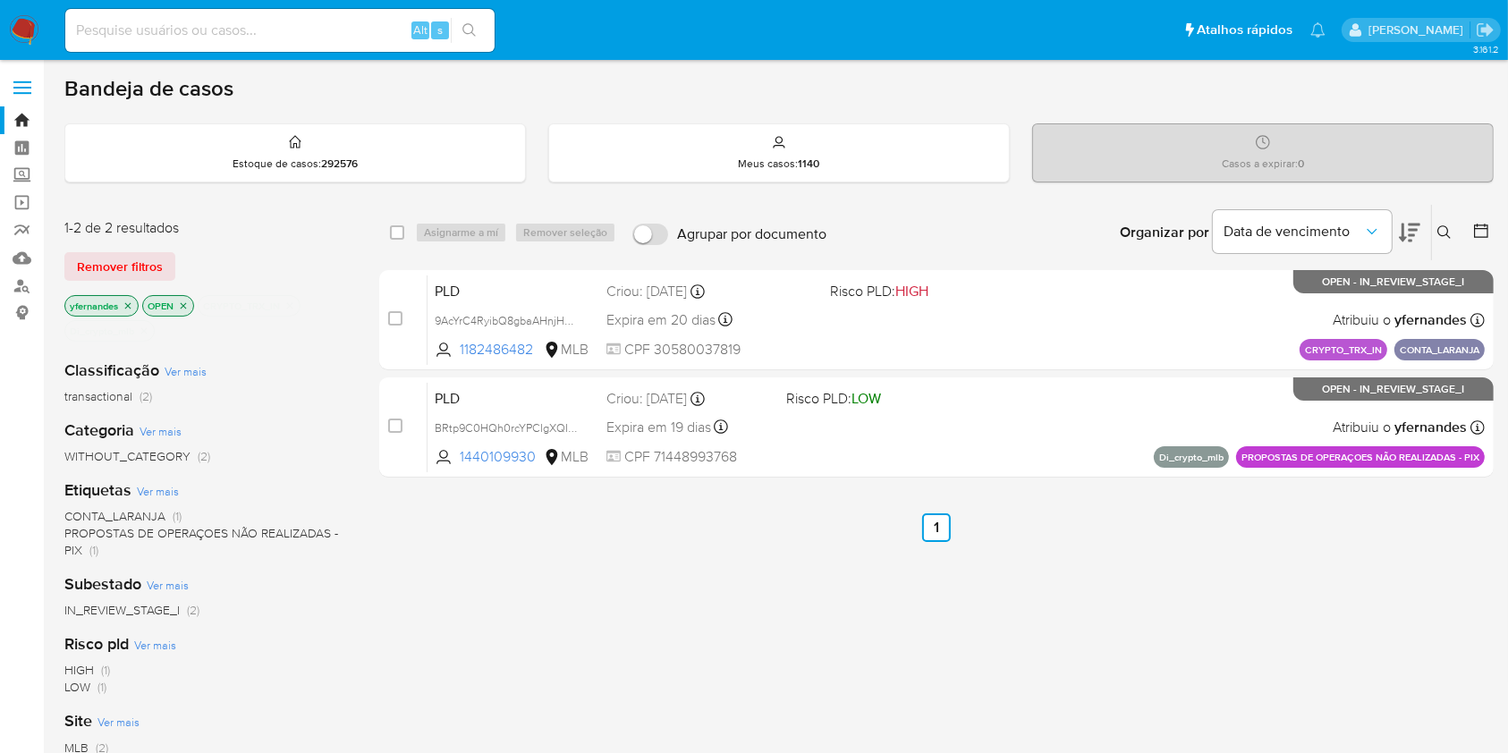
click at [21, 42] on img at bounding box center [24, 30] width 30 height 30
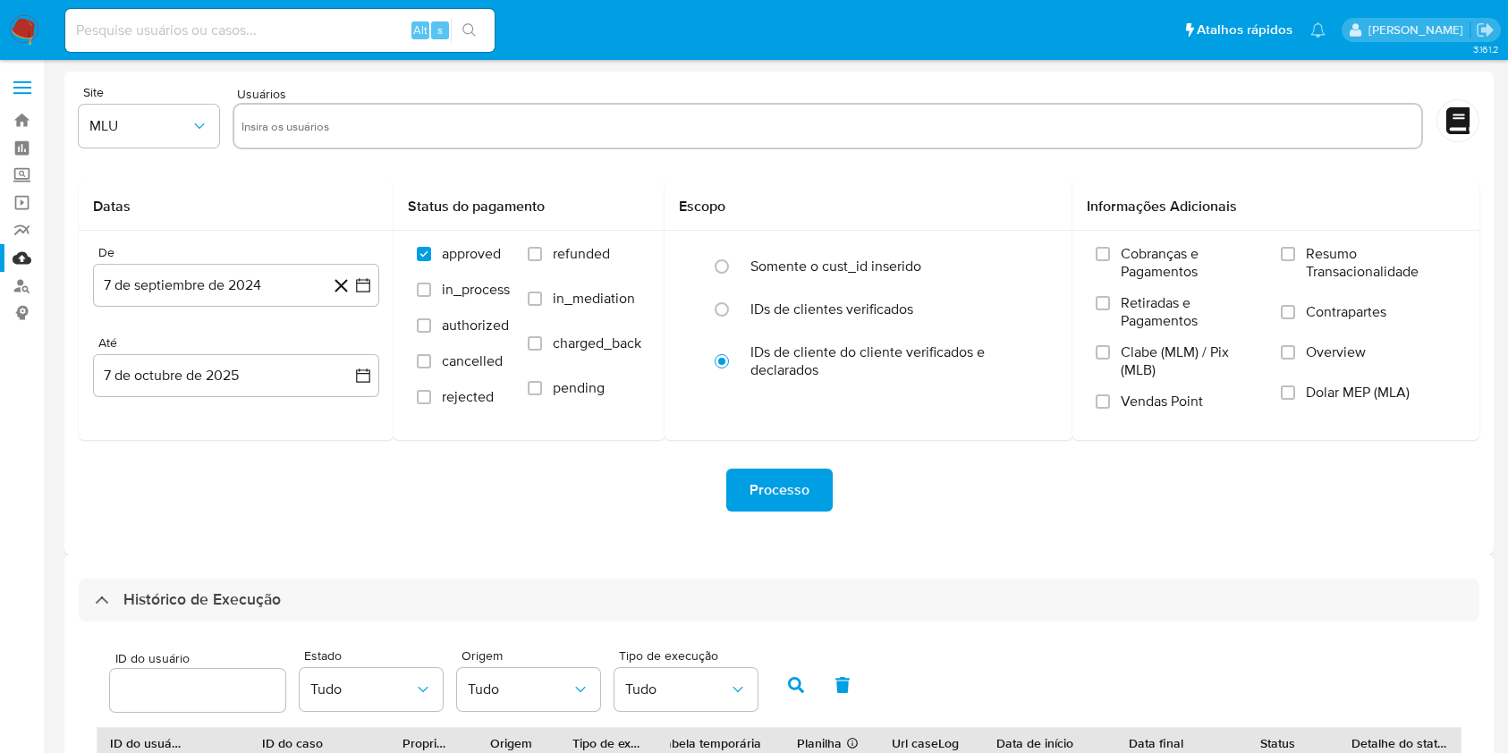
select select "10"
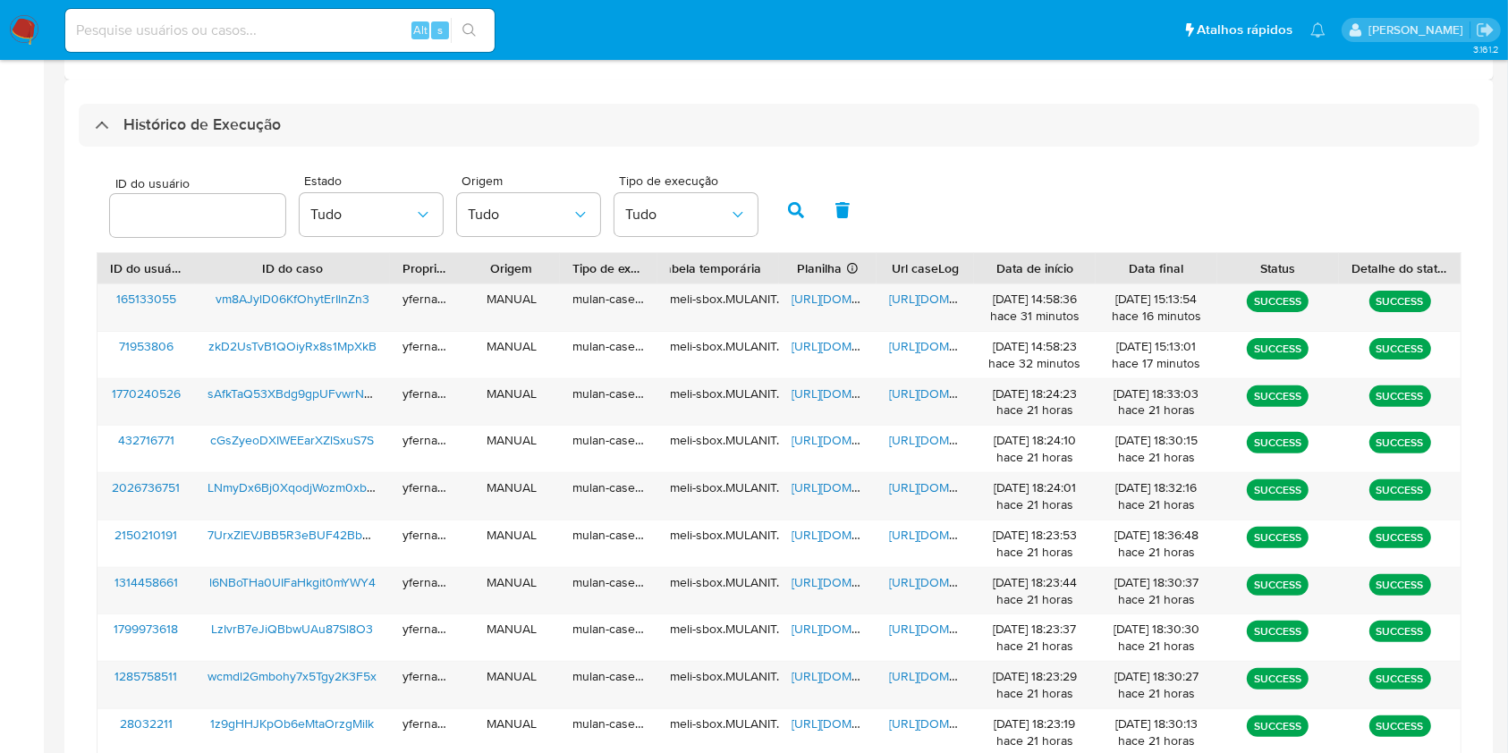
drag, startPoint x: 45, startPoint y: 371, endPoint x: 66, endPoint y: 374, distance: 21.6
click at [45, 371] on main "3.161.2" at bounding box center [754, 224] width 1508 height 1398
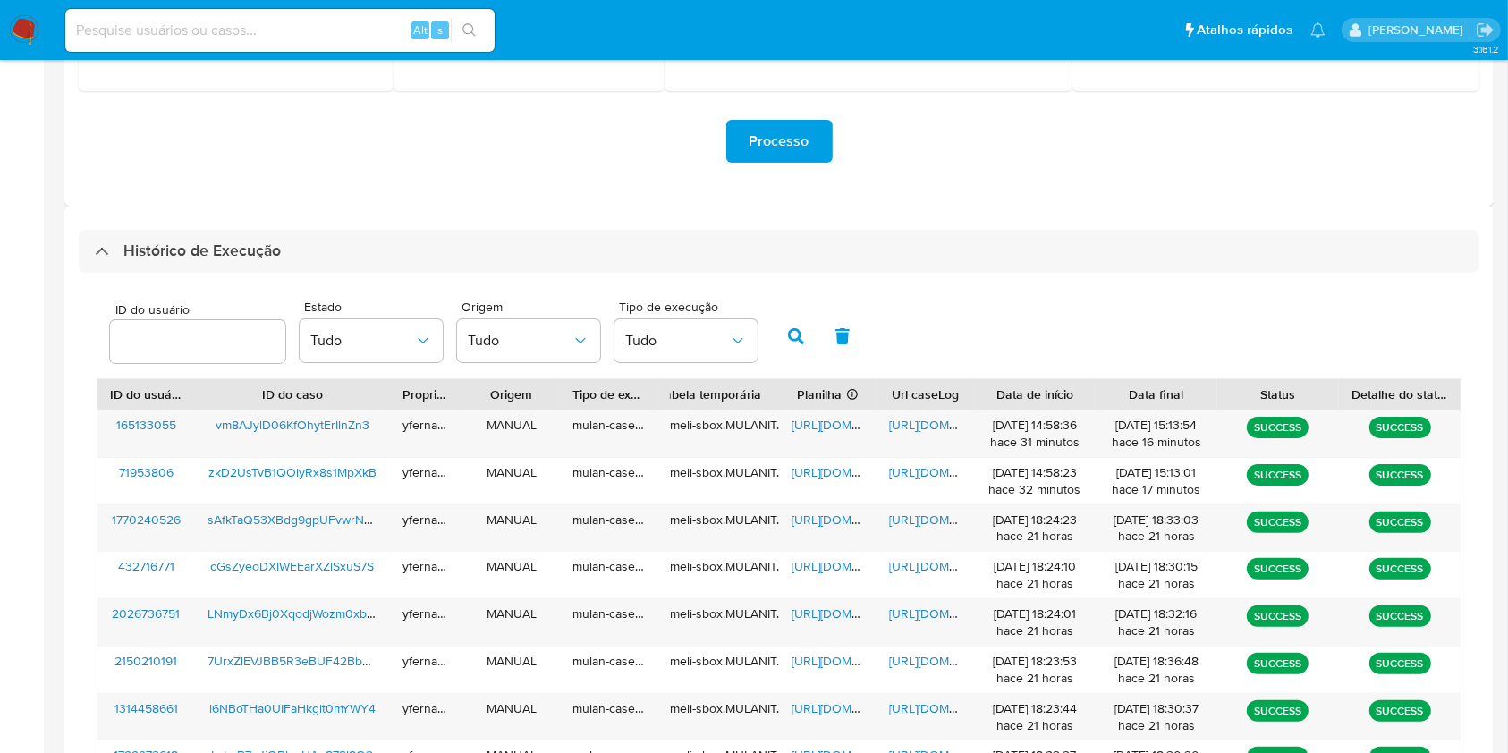
scroll to position [236, 0]
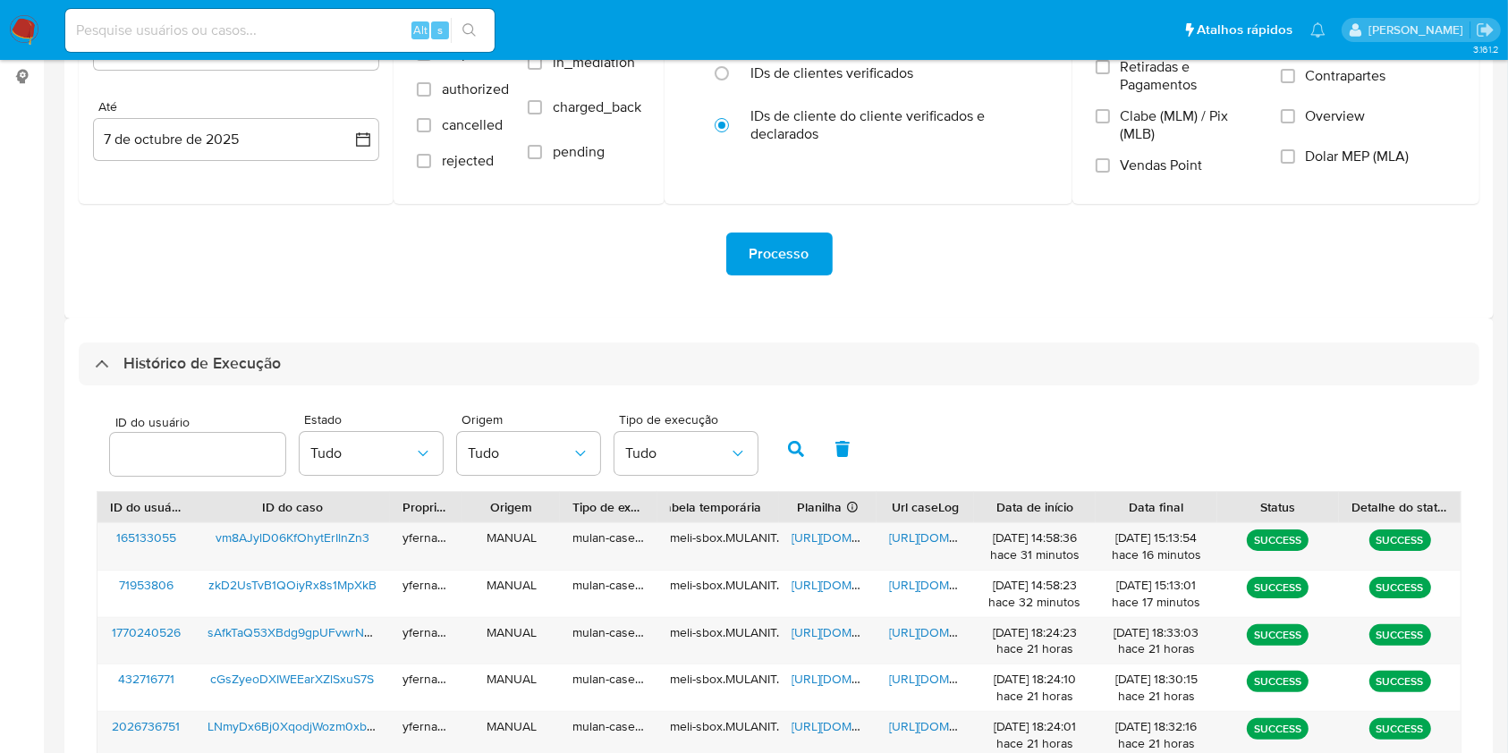
drag, startPoint x: 0, startPoint y: 477, endPoint x: 27, endPoint y: 54, distance: 423.9
click at [0, 477] on aside "Bandeja Painel Screening Pesquisa em Listas Watchlist Ferramentas Operações em …" at bounding box center [22, 463] width 44 height 1398
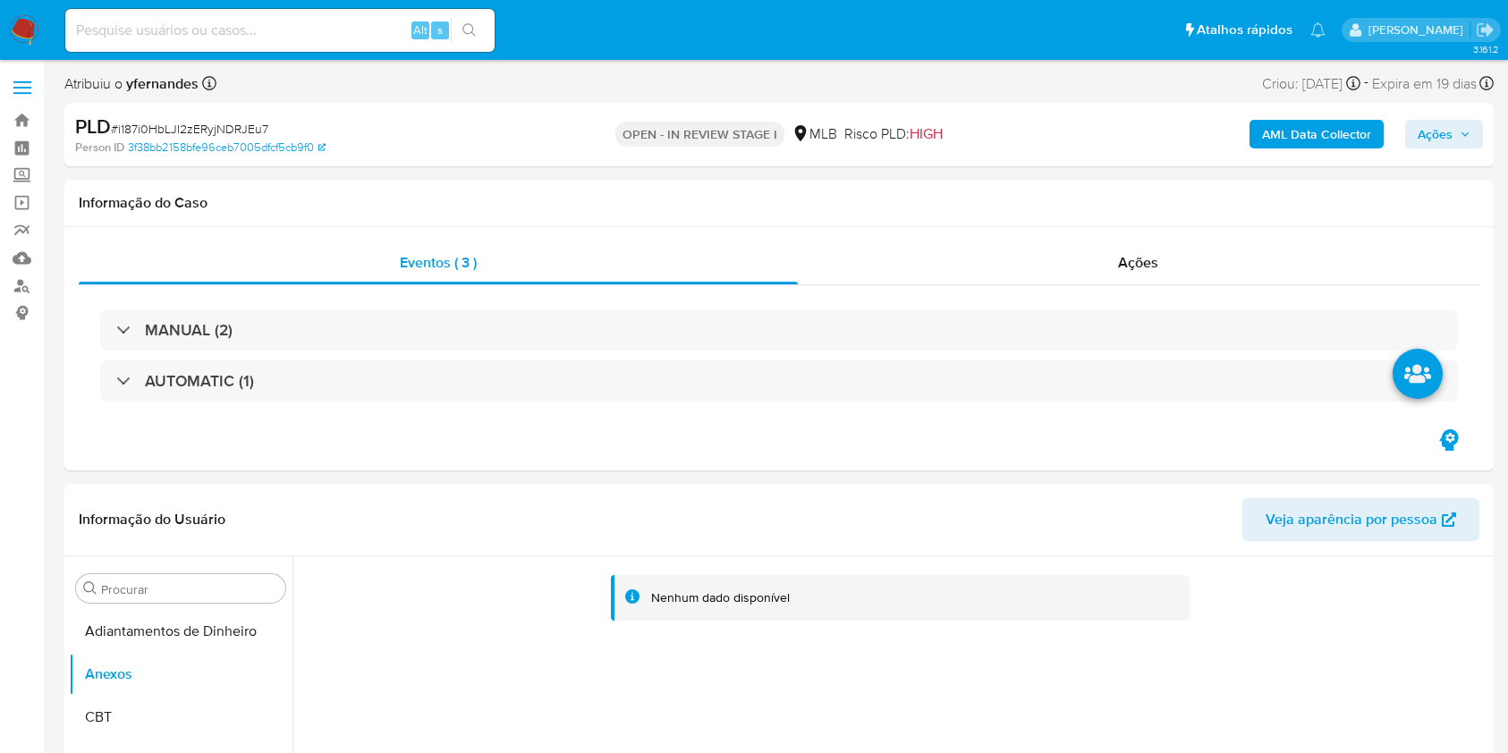
select select "10"
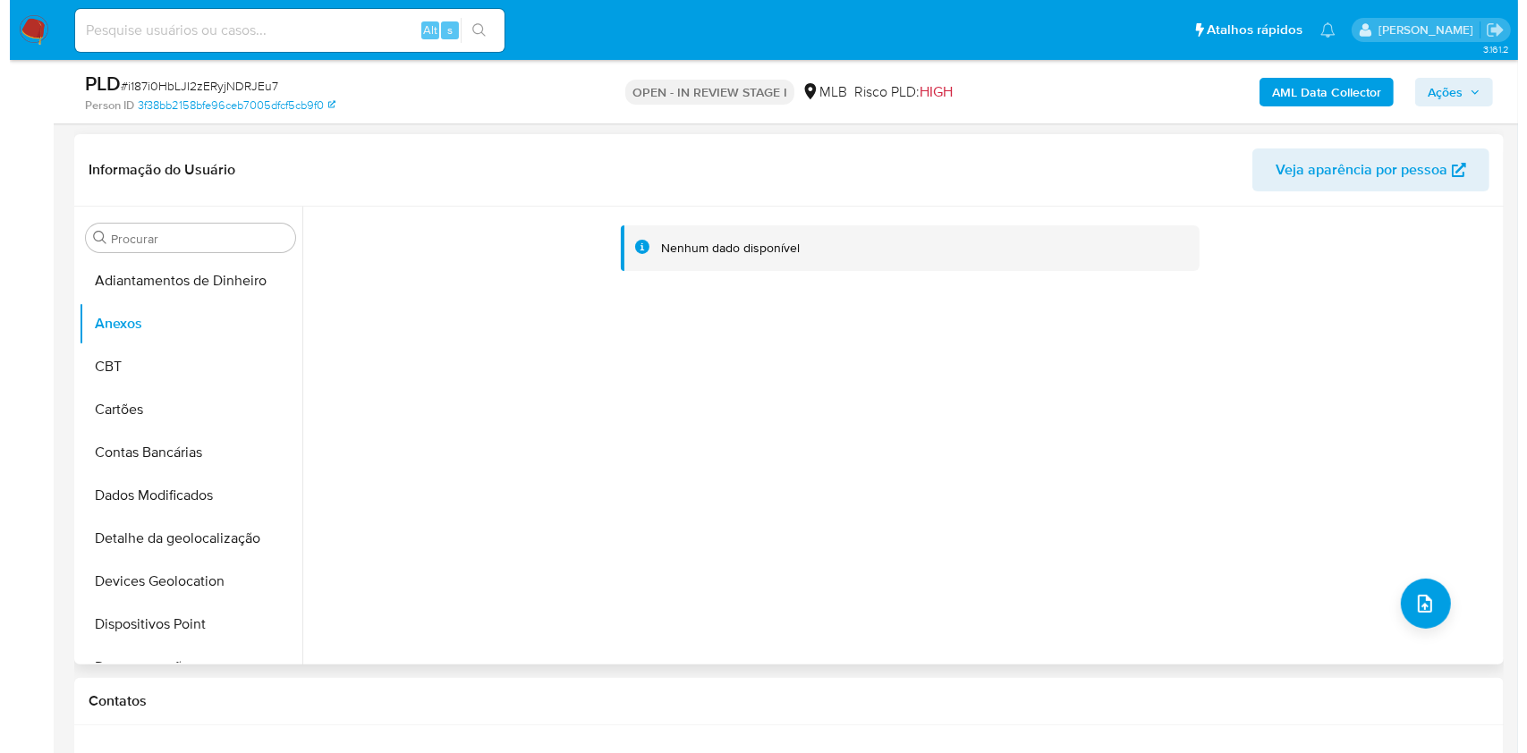
scroll to position [238, 0]
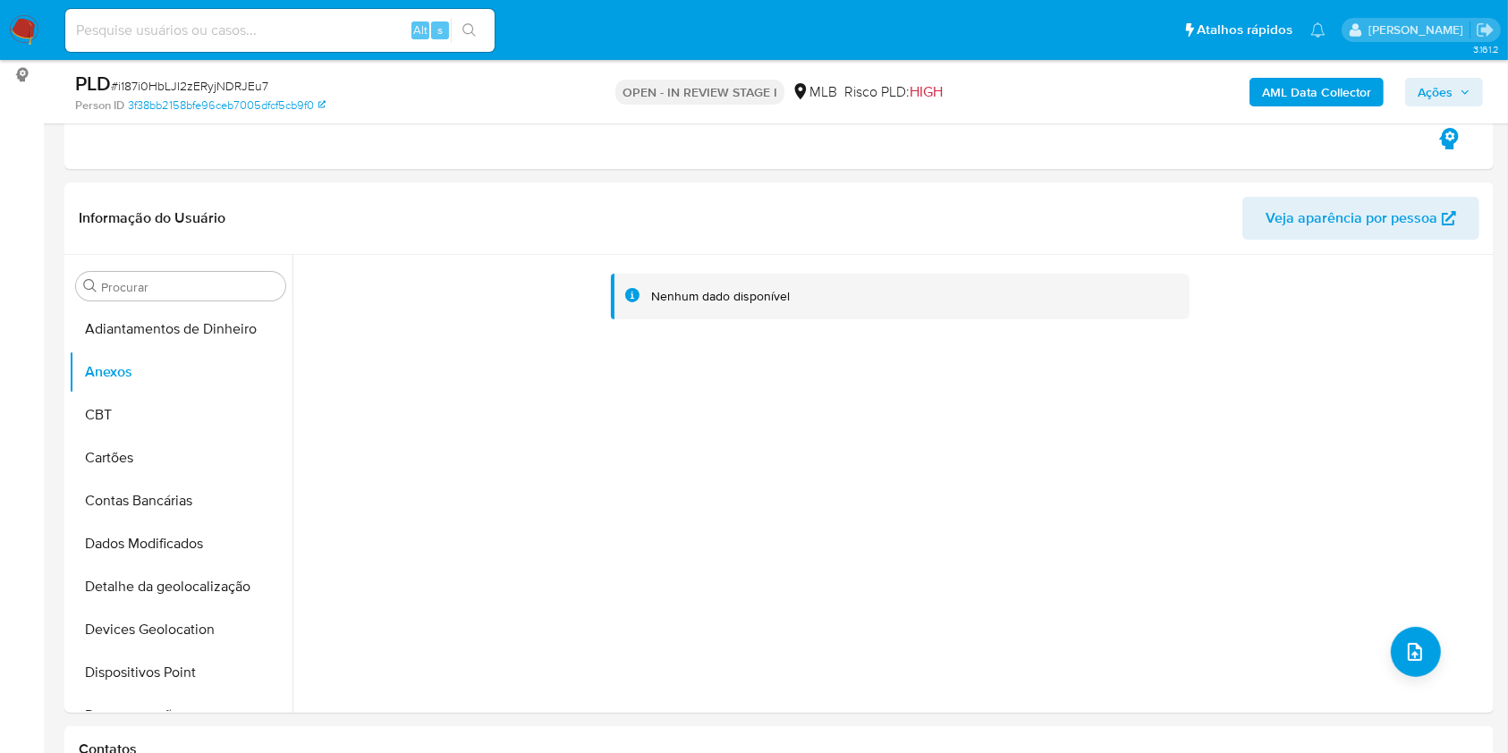
click at [1294, 113] on div "PLD # i187i0HbLJI2zERyjNDRJEu7 Person ID 3f38bb2158bfe96ceb7005dfcf5cb9f0 OPEN …" at bounding box center [778, 91] width 1429 height 63
click at [1294, 94] on b "AML Data Collector" at bounding box center [1316, 92] width 109 height 29
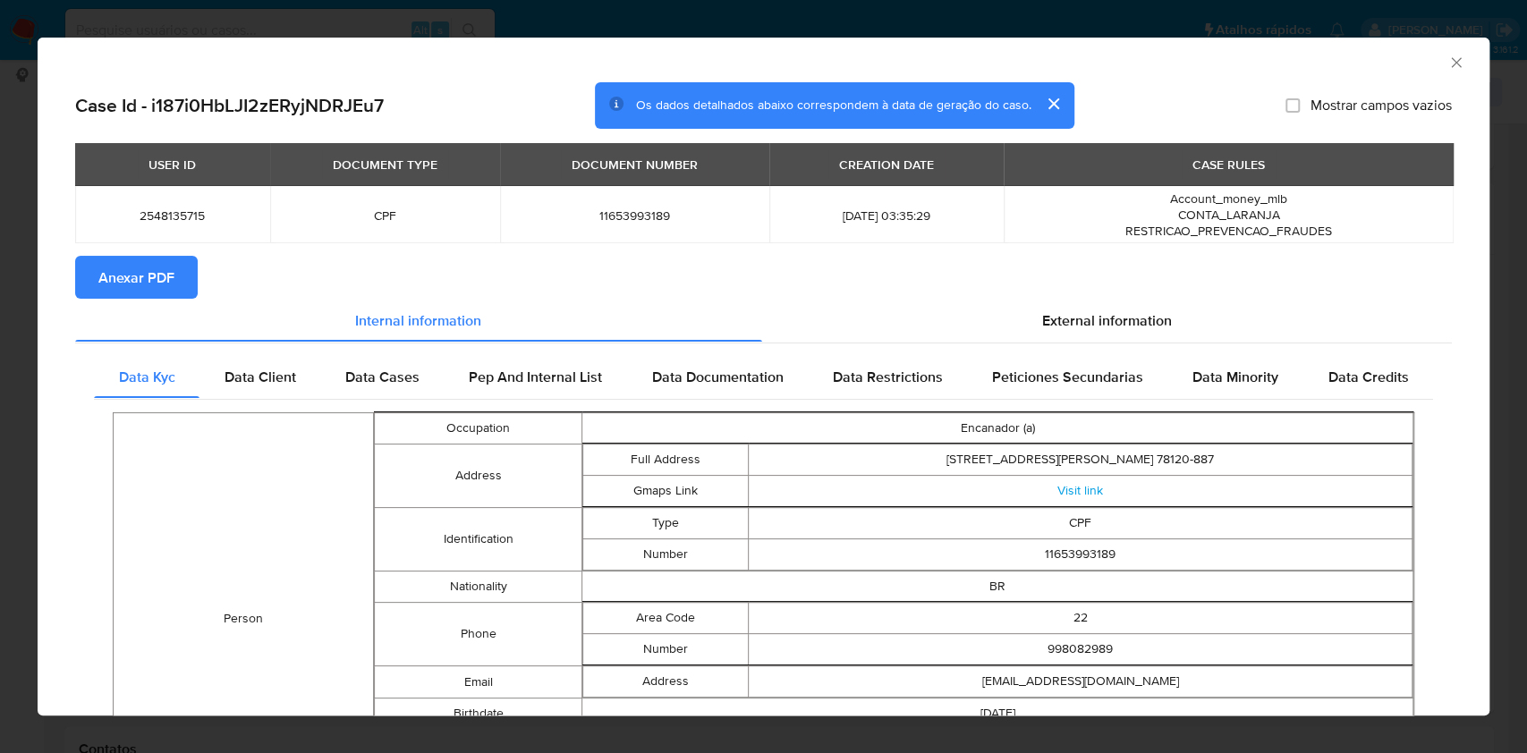
click at [124, 287] on span "Anexar PDF" at bounding box center [136, 277] width 76 height 39
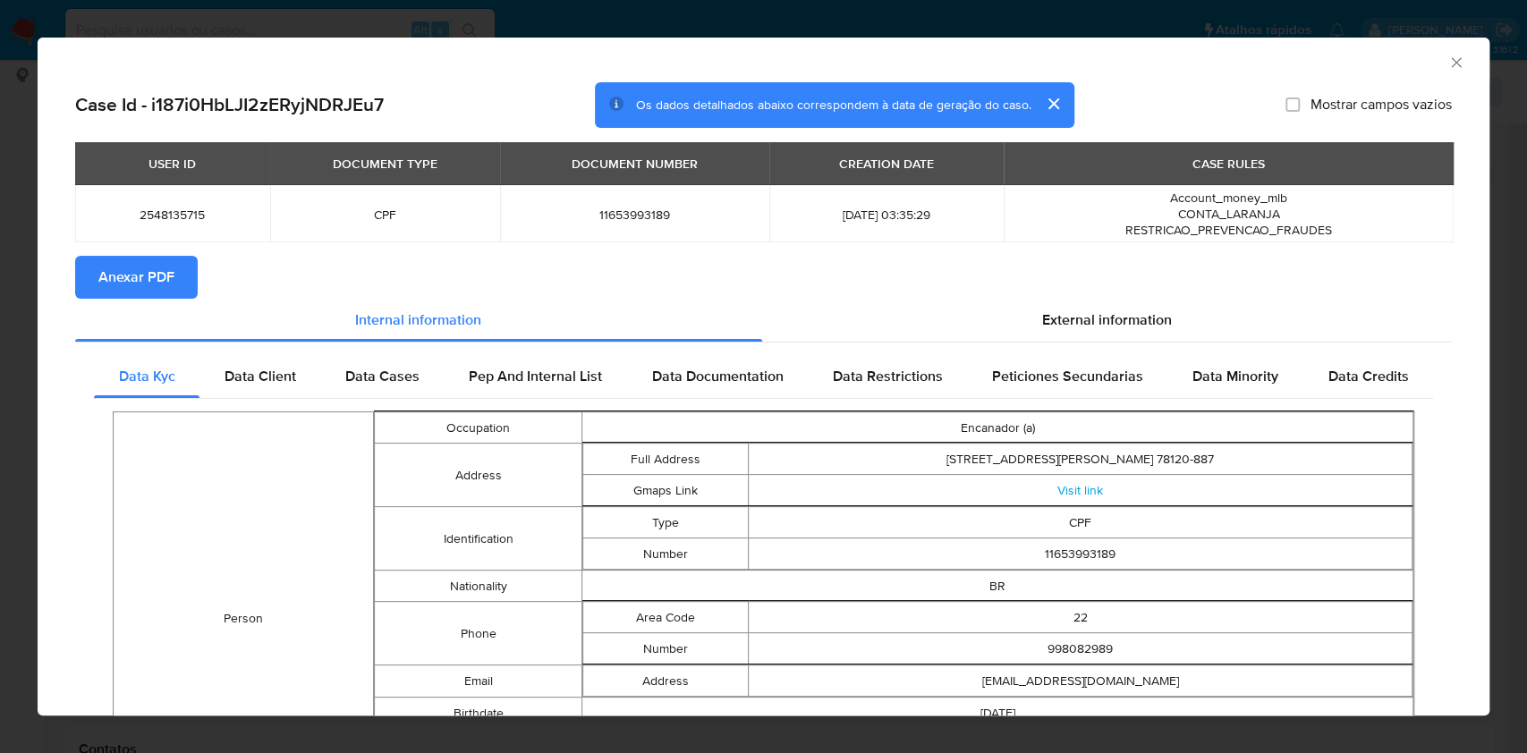
click at [0, 240] on div "AML Data Collector Case Id - i187i0HbLJI2zERyjNDRJEu7 Os dados detalhados abaix…" at bounding box center [763, 376] width 1527 height 753
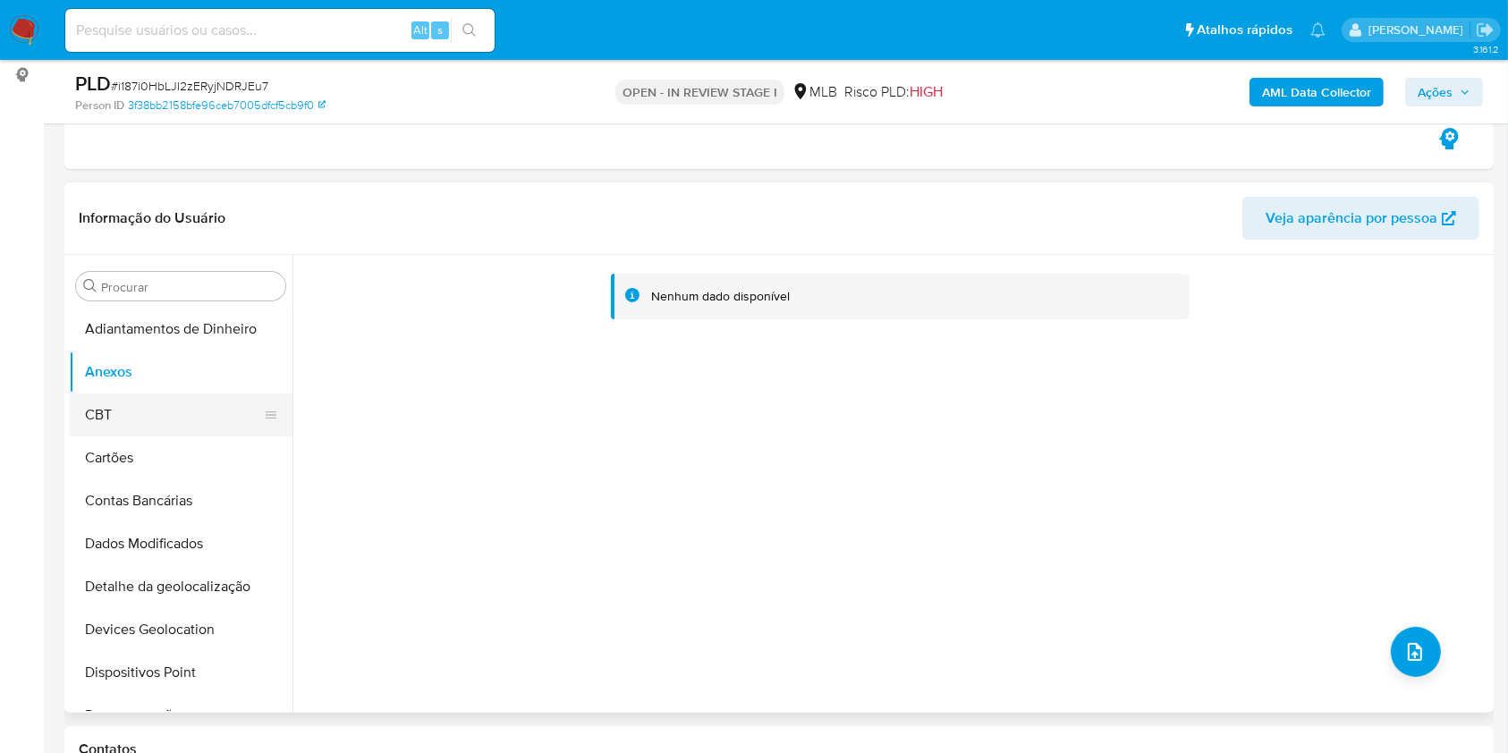
click at [140, 401] on button "CBT" at bounding box center [173, 414] width 209 height 43
click at [131, 383] on button "Anexos" at bounding box center [173, 372] width 209 height 43
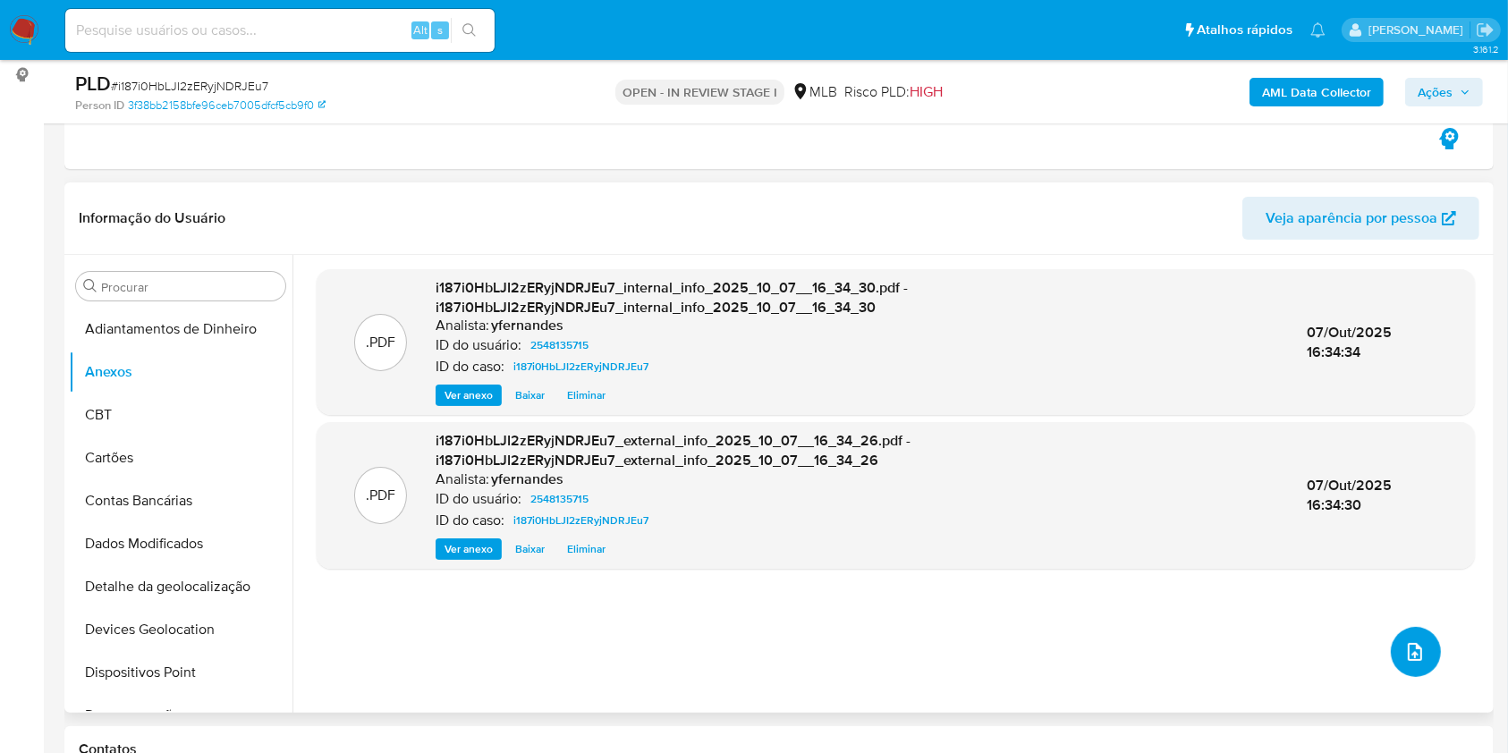
click at [1406, 649] on icon "upload-file" at bounding box center [1414, 651] width 21 height 21
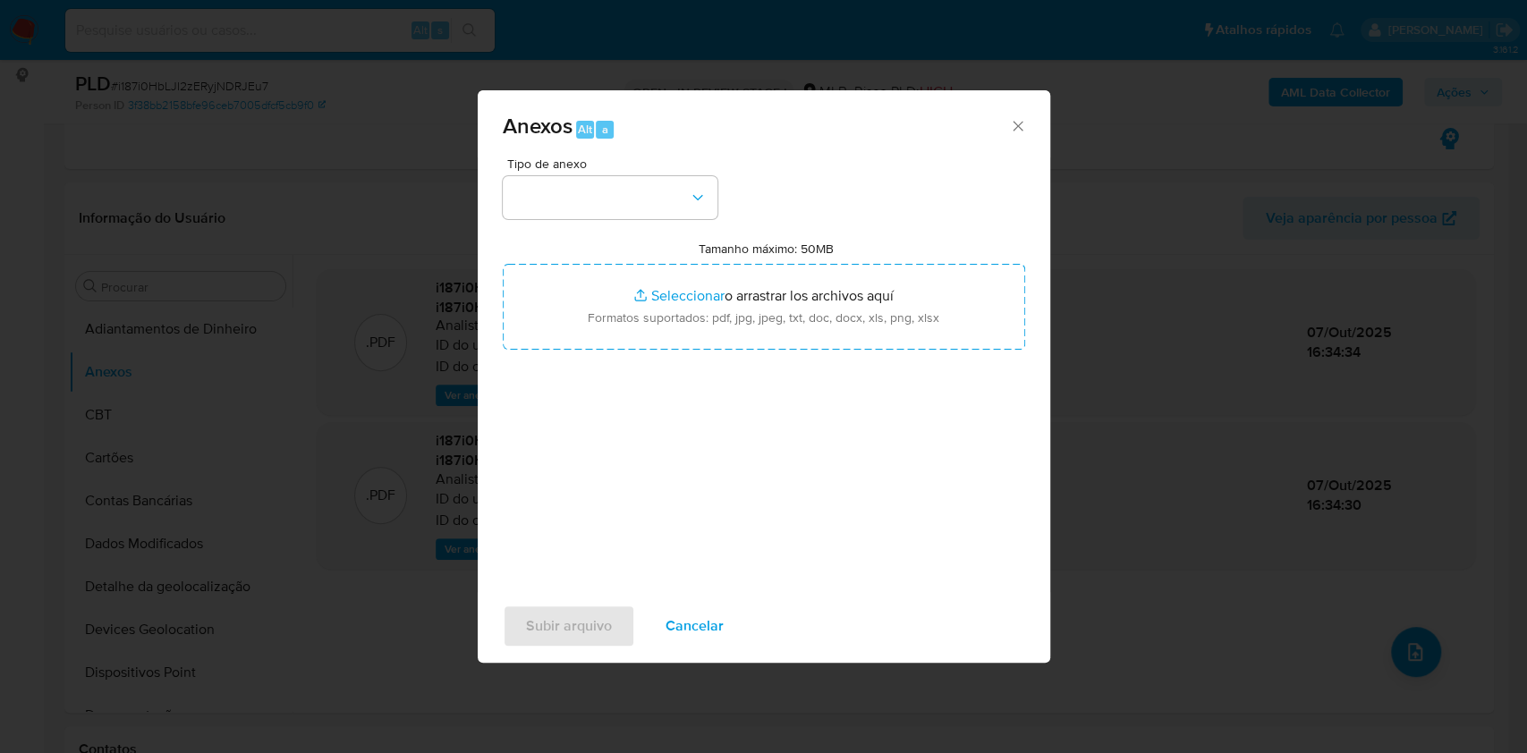
click at [546, 170] on span "Tipo de anexo" at bounding box center [614, 163] width 215 height 13
click at [570, 190] on button "button" at bounding box center [610, 197] width 215 height 43
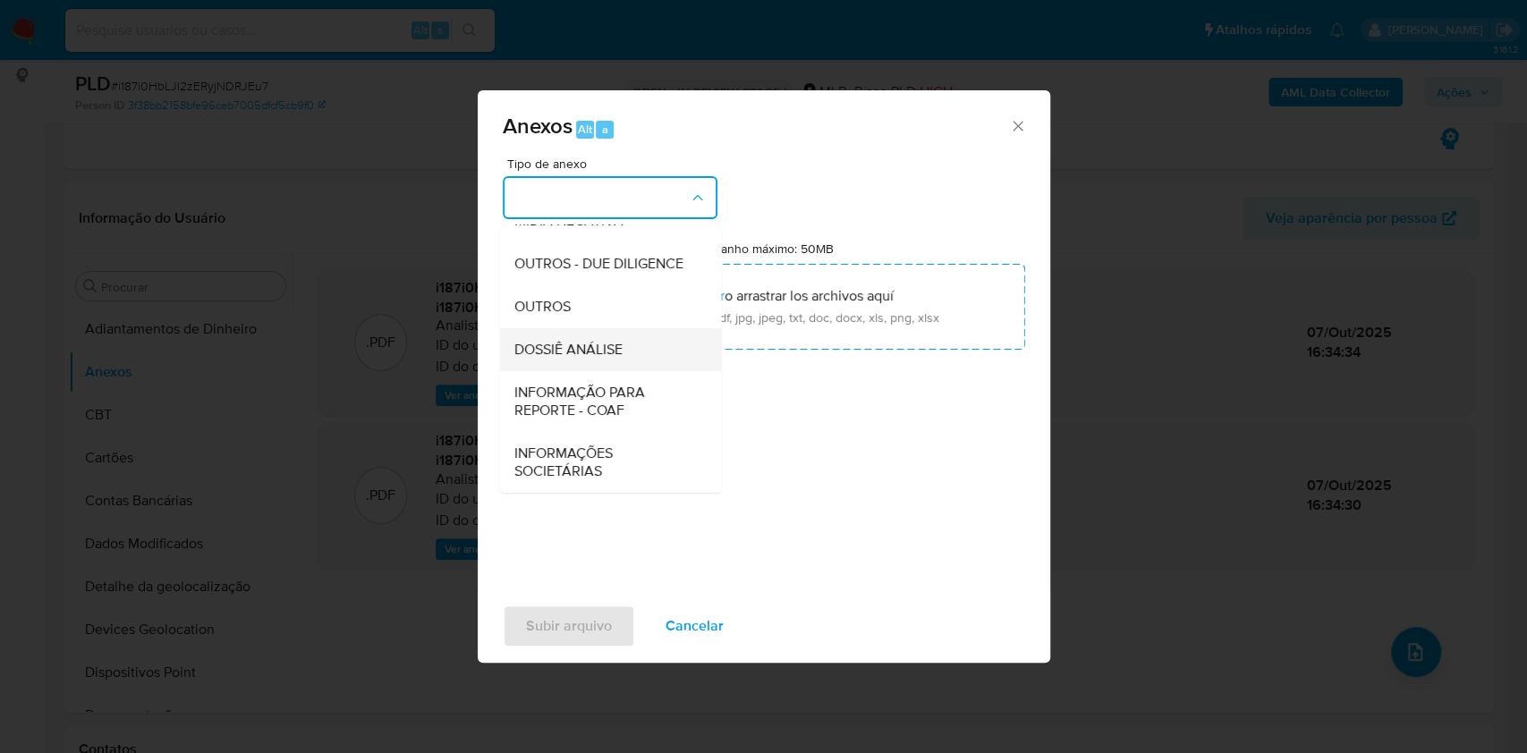
scroll to position [275, 0]
click at [532, 255] on span "OUTROS - DUE DILIGENCE" at bounding box center [597, 264] width 169 height 18
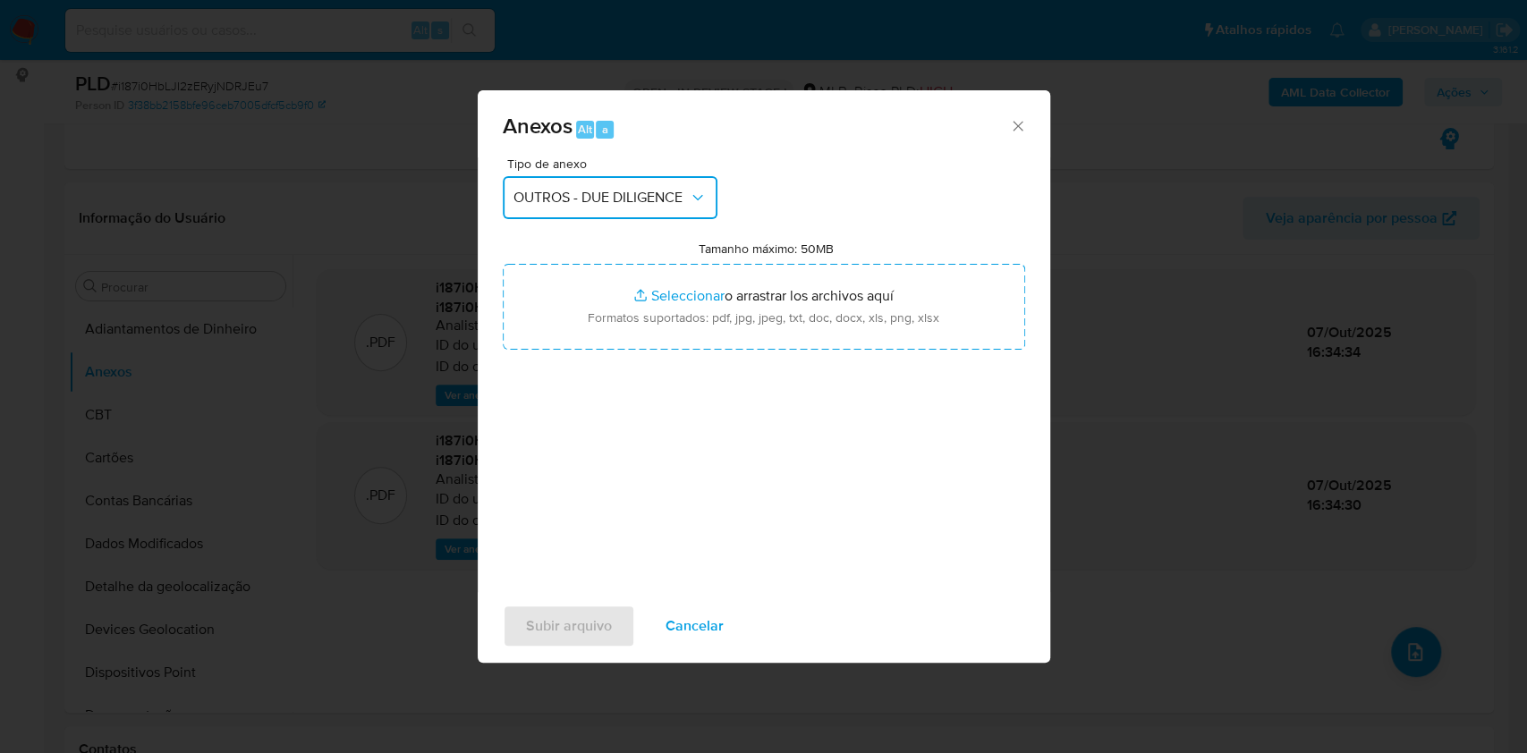
click at [560, 179] on button "OUTROS - DUE DILIGENCE" at bounding box center [610, 197] width 215 height 43
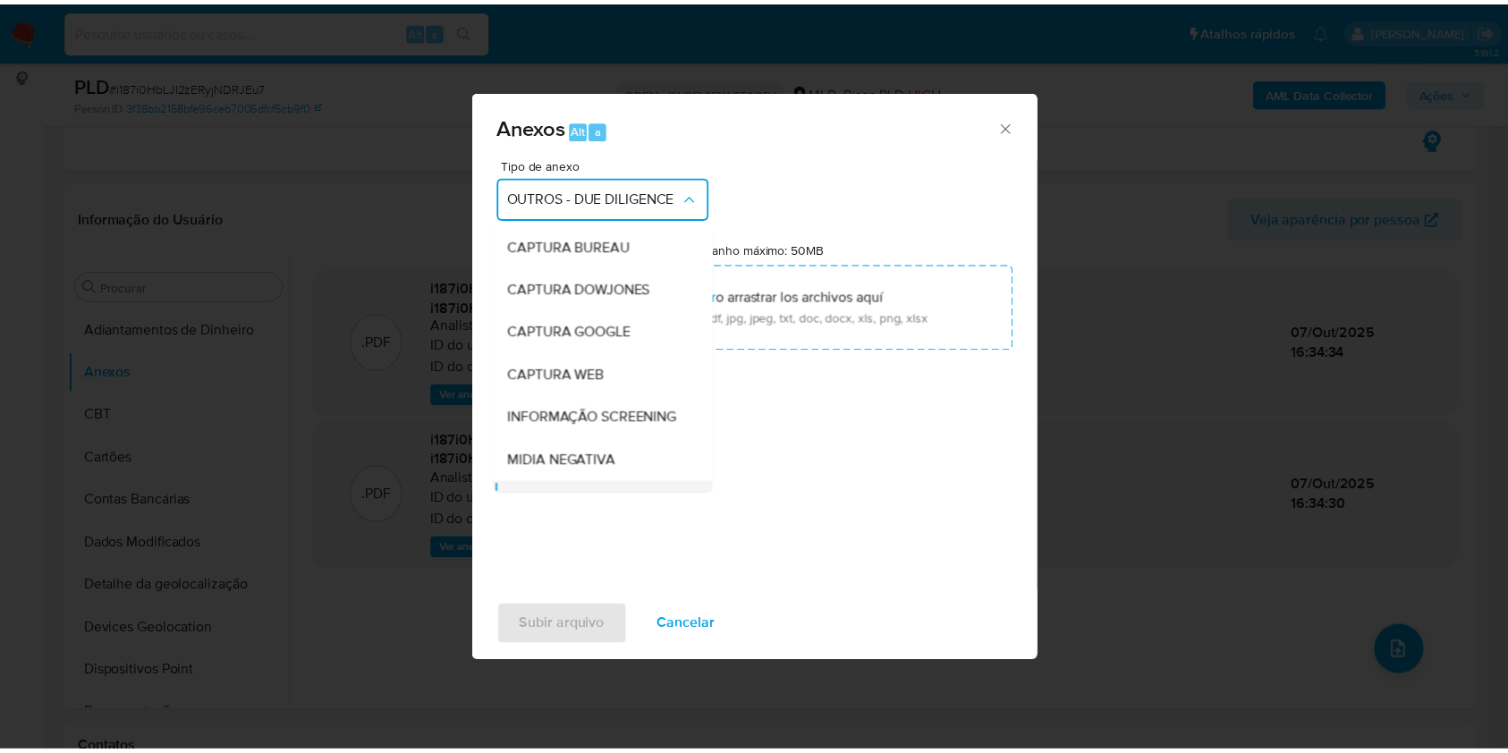
scroll to position [172, 0]
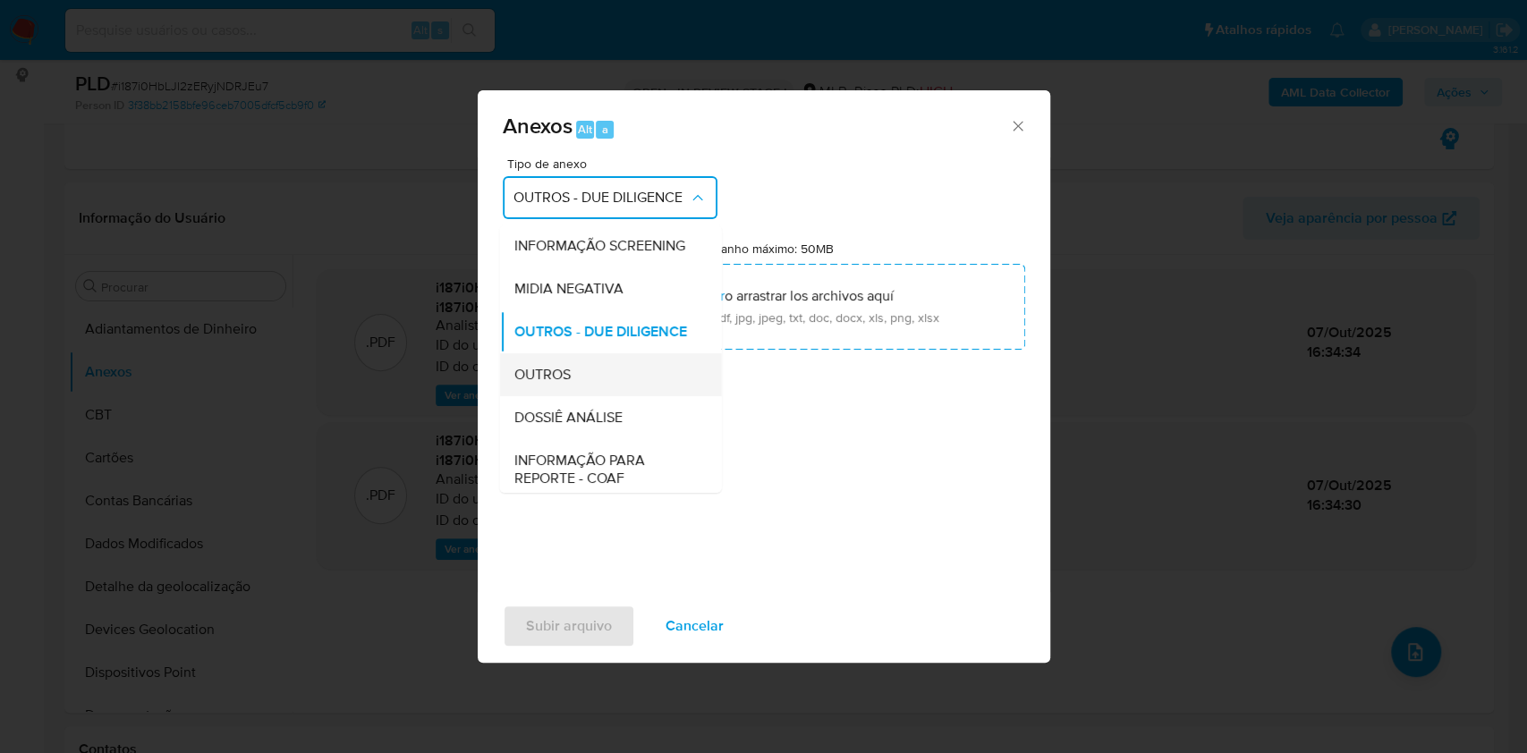
click at [553, 384] on span "OUTROS" at bounding box center [541, 375] width 56 height 18
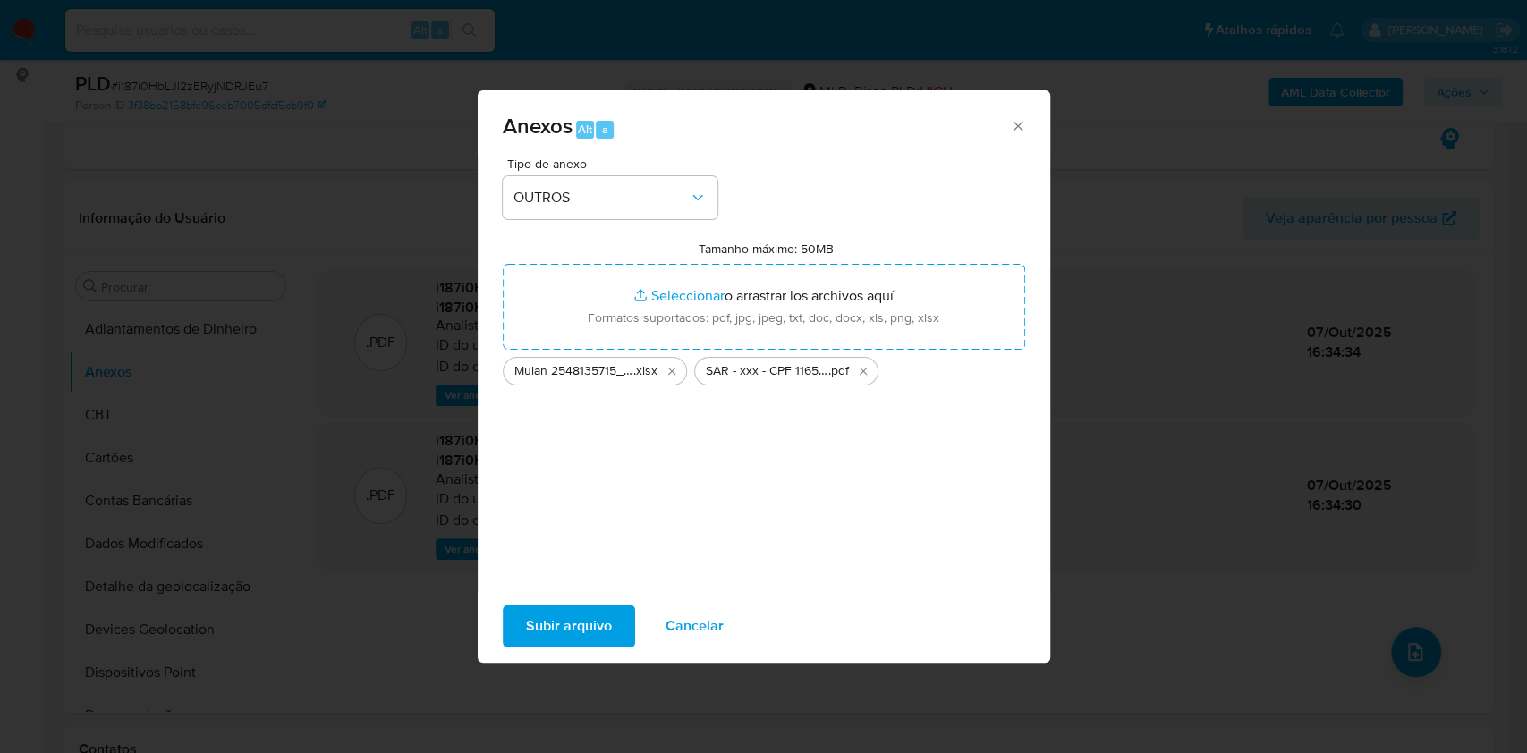
click at [563, 635] on span "Subir arquivo" at bounding box center [569, 625] width 86 height 39
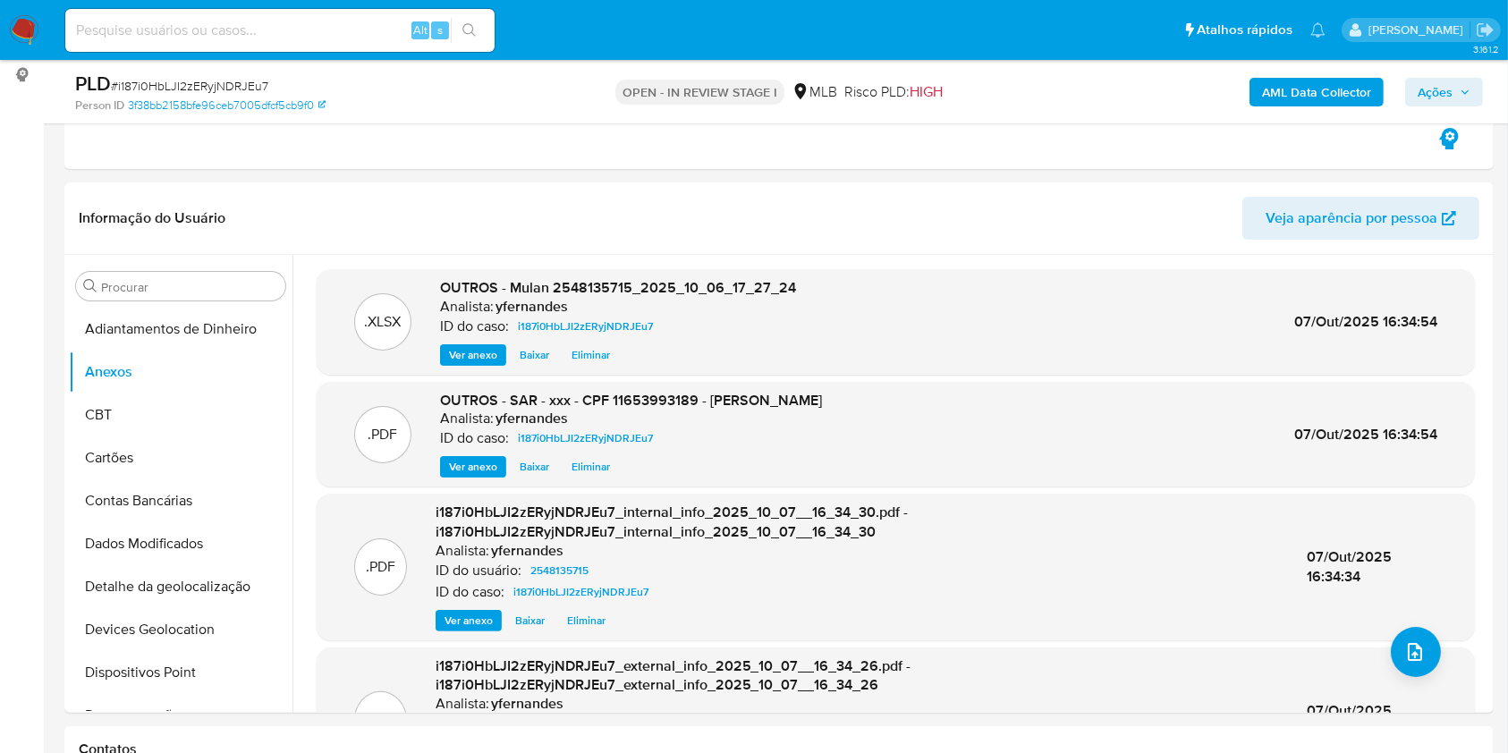
click at [1452, 105] on button "Ações" at bounding box center [1444, 92] width 78 height 29
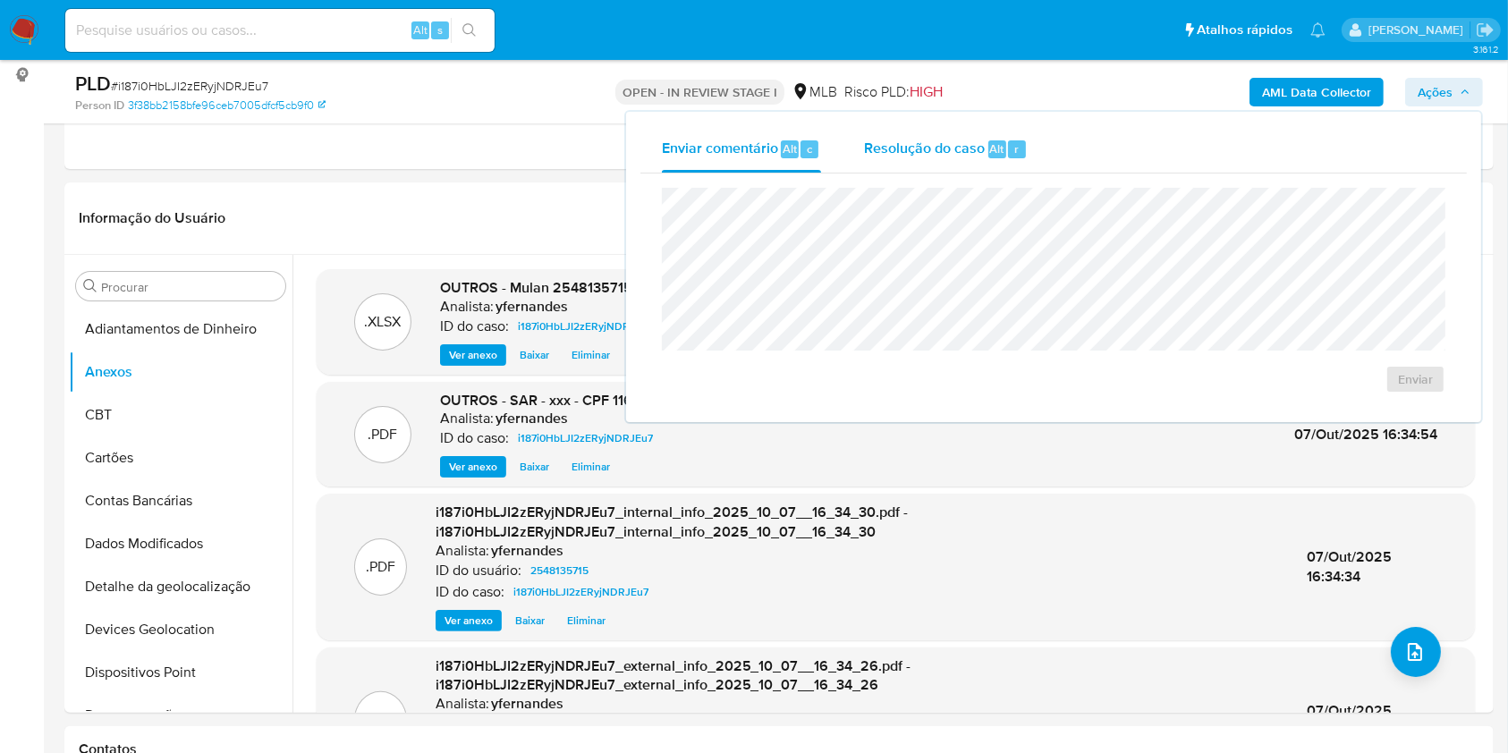
click at [961, 156] on span "Resolução do caso" at bounding box center [924, 148] width 121 height 21
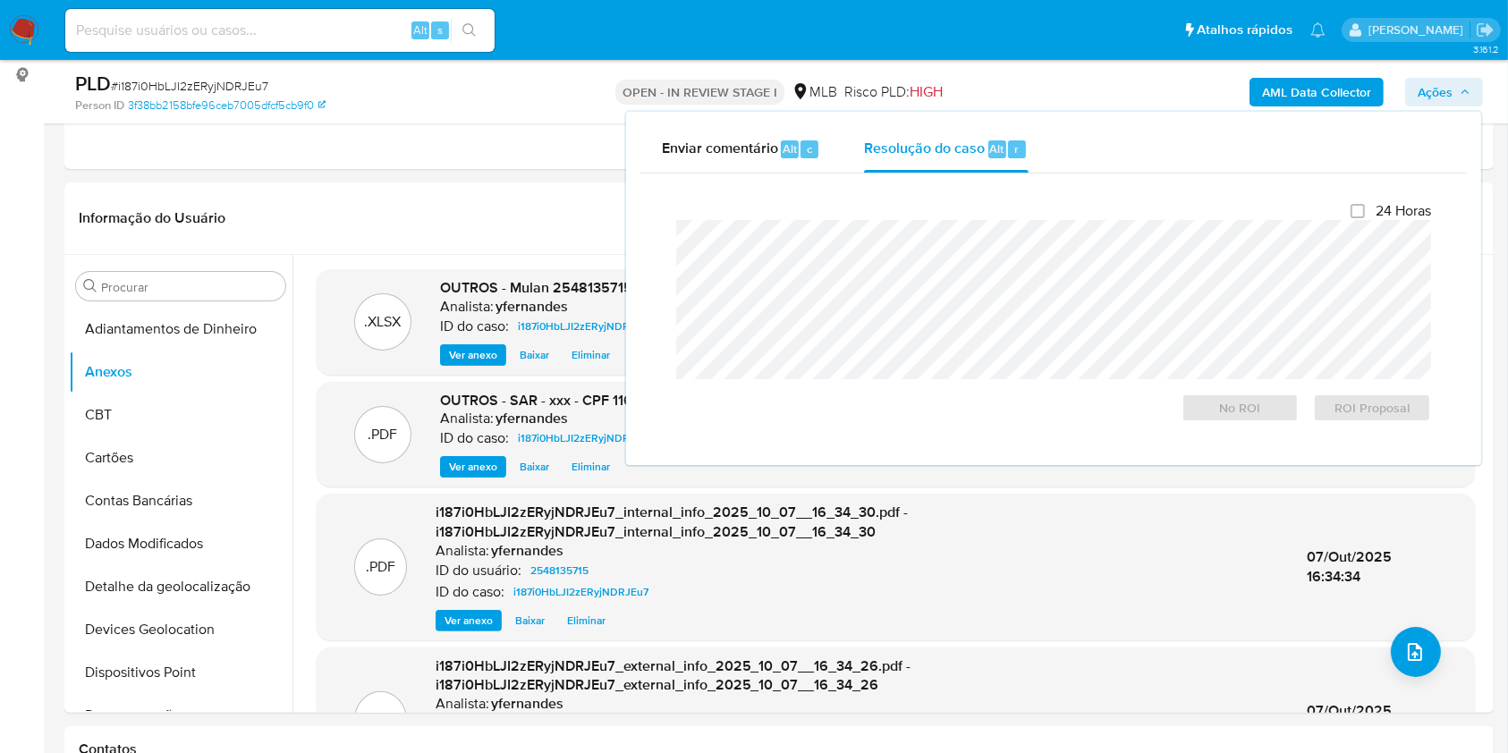
click at [957, 217] on div "24 Horas No ROI ROI Proposal" at bounding box center [1053, 312] width 755 height 220
click at [952, 220] on div at bounding box center [1053, 299] width 755 height 159
click at [1361, 406] on span "ROI Proposal" at bounding box center [1371, 407] width 93 height 25
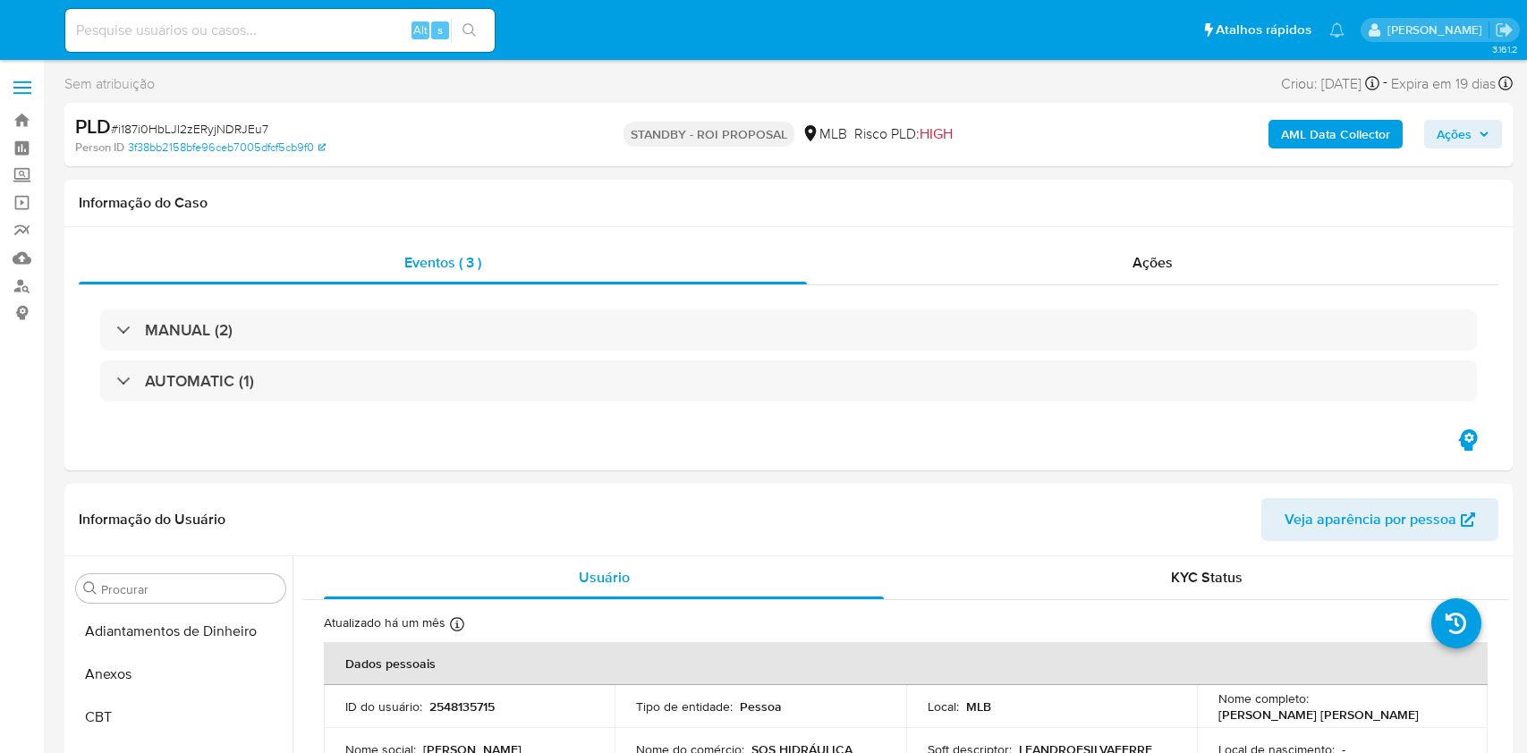
select select "10"
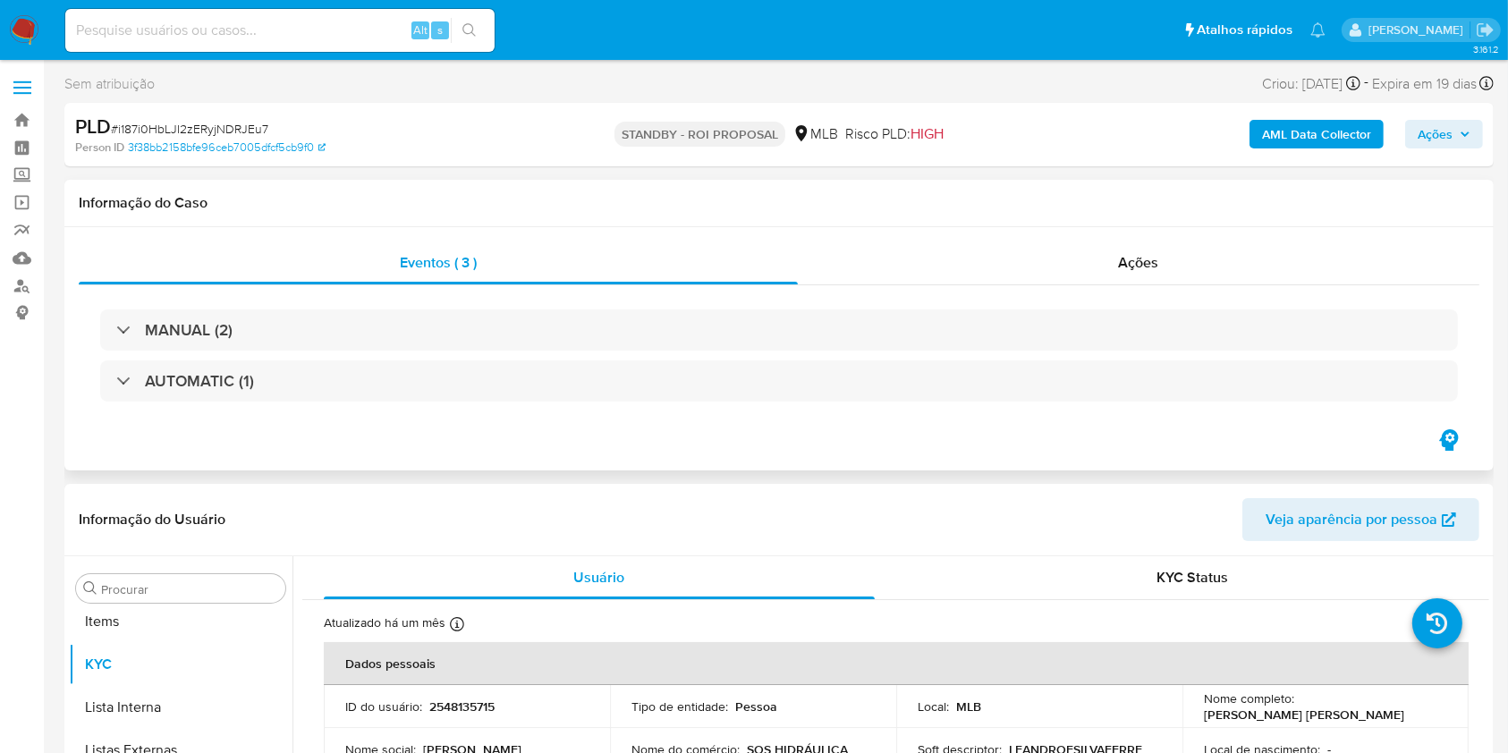
scroll to position [927, 0]
click at [1116, 234] on div "Eventos ( 3 ) Ações MANUAL (2) AUTOMATIC (1)" at bounding box center [778, 349] width 1429 height 244
click at [1103, 258] on div "Ações" at bounding box center [1139, 262] width 682 height 43
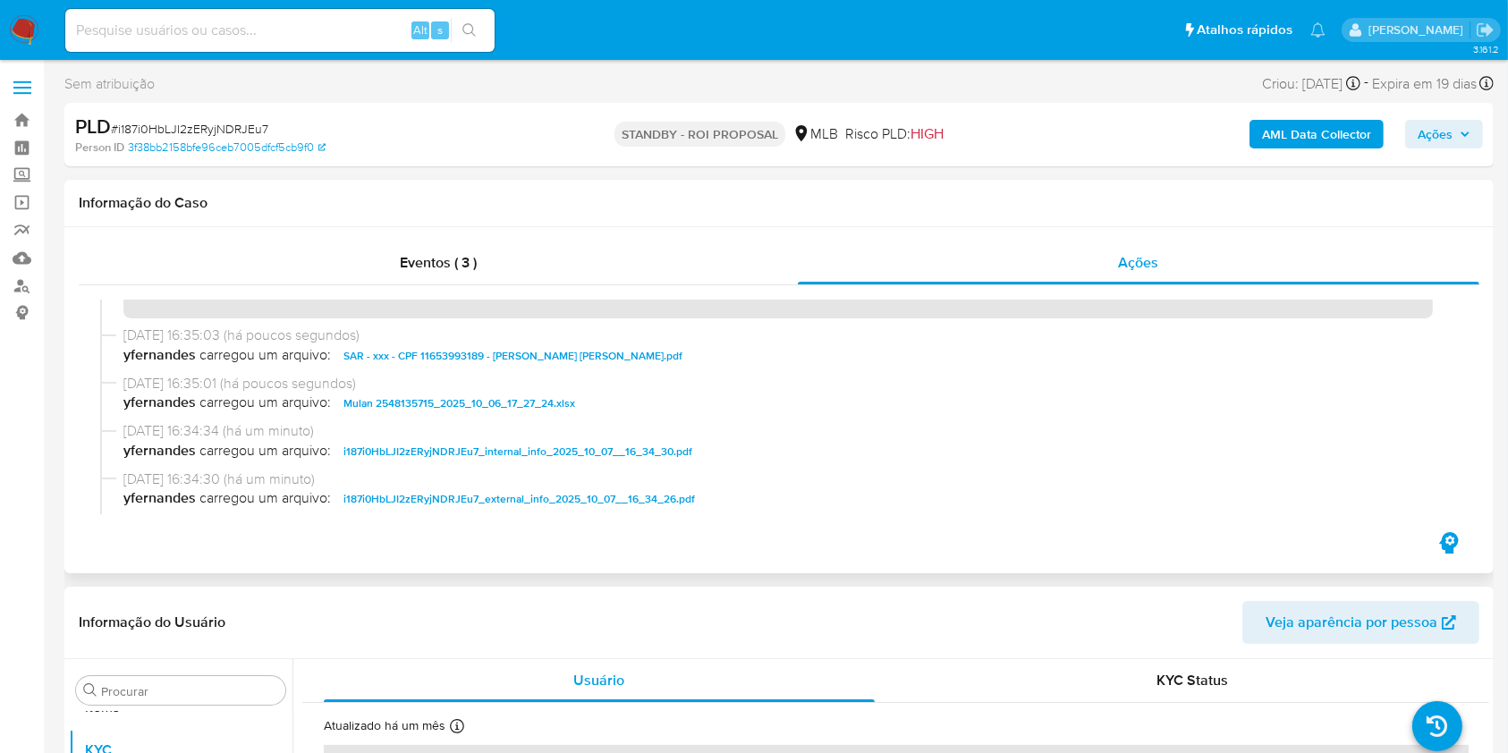
scroll to position [0, 0]
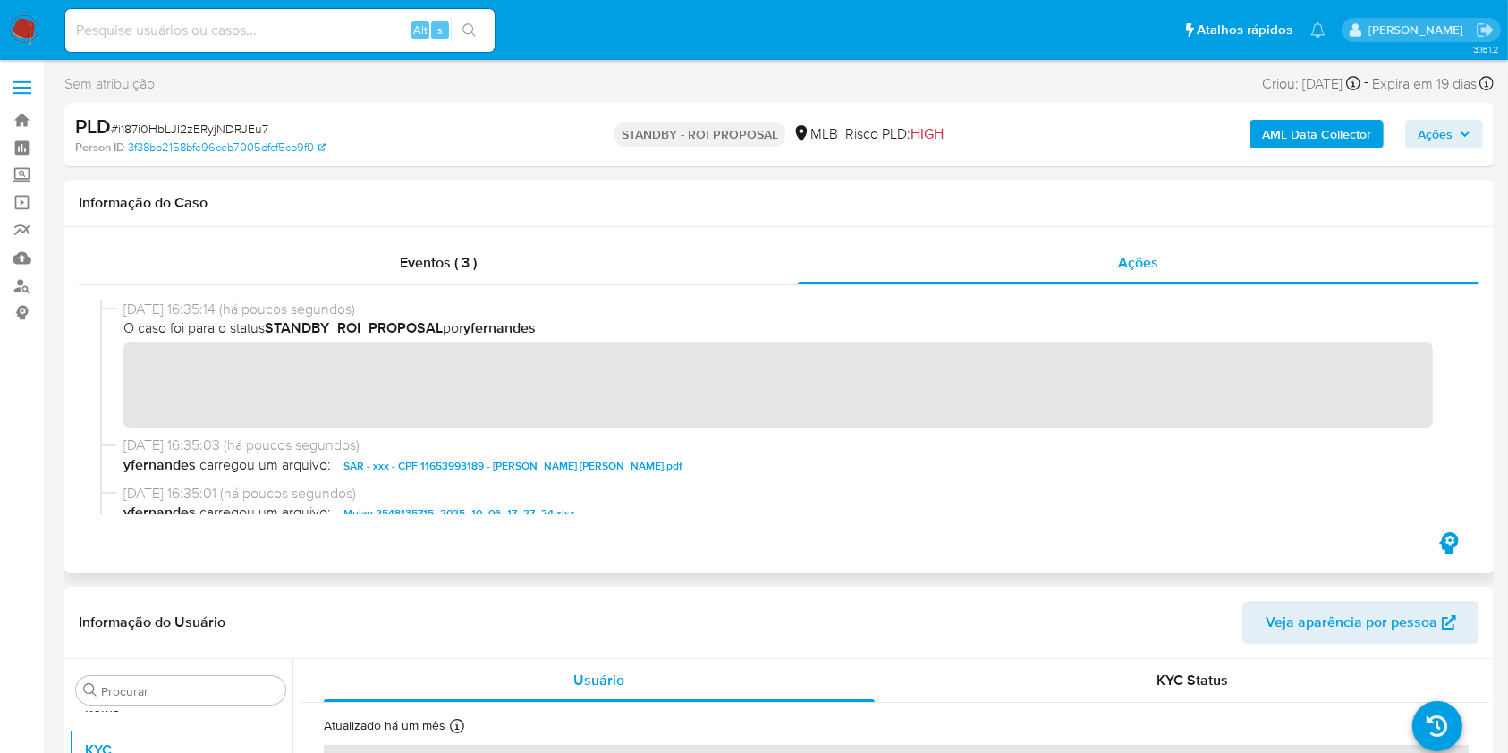
click at [1122, 224] on div "Informação do Caso" at bounding box center [778, 203] width 1429 height 47
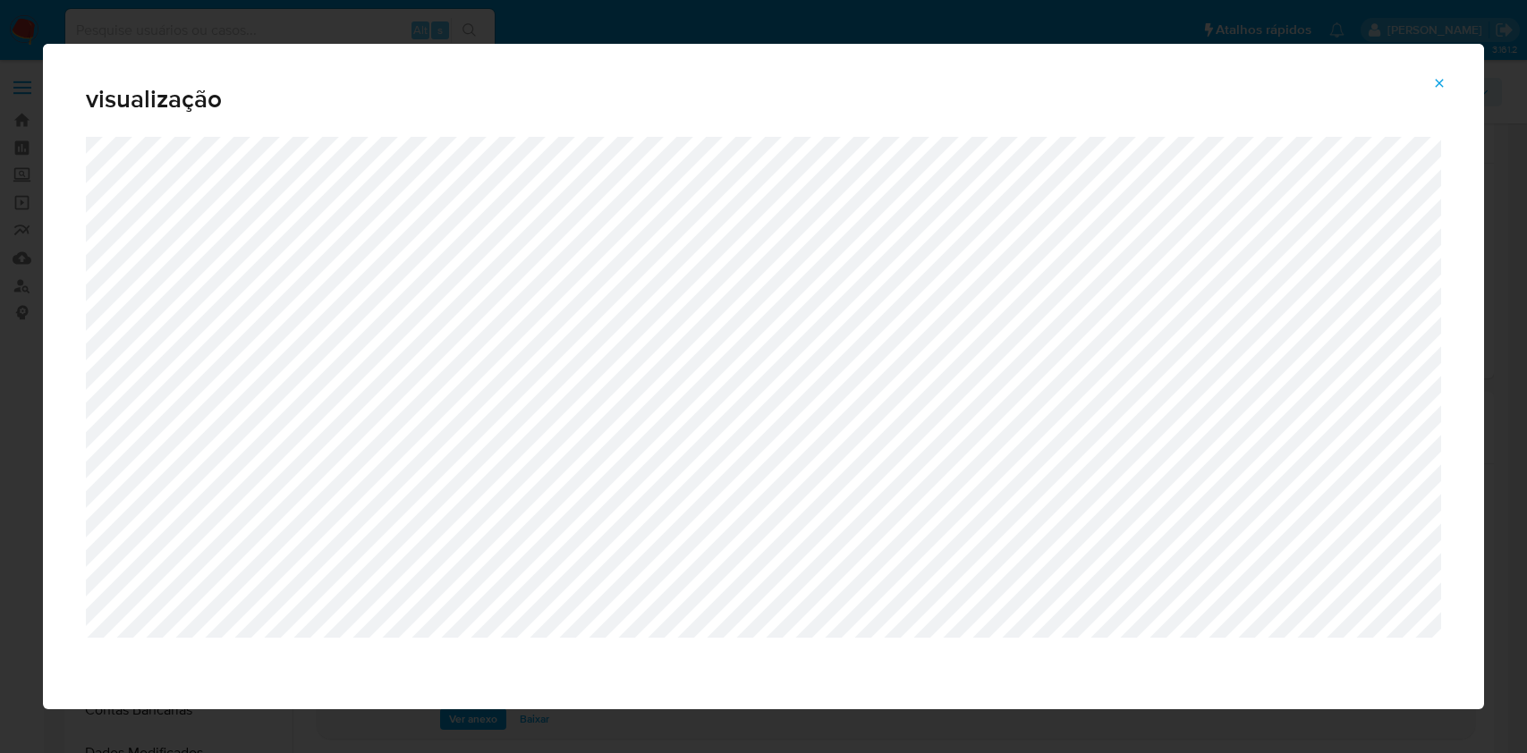
select select "10"
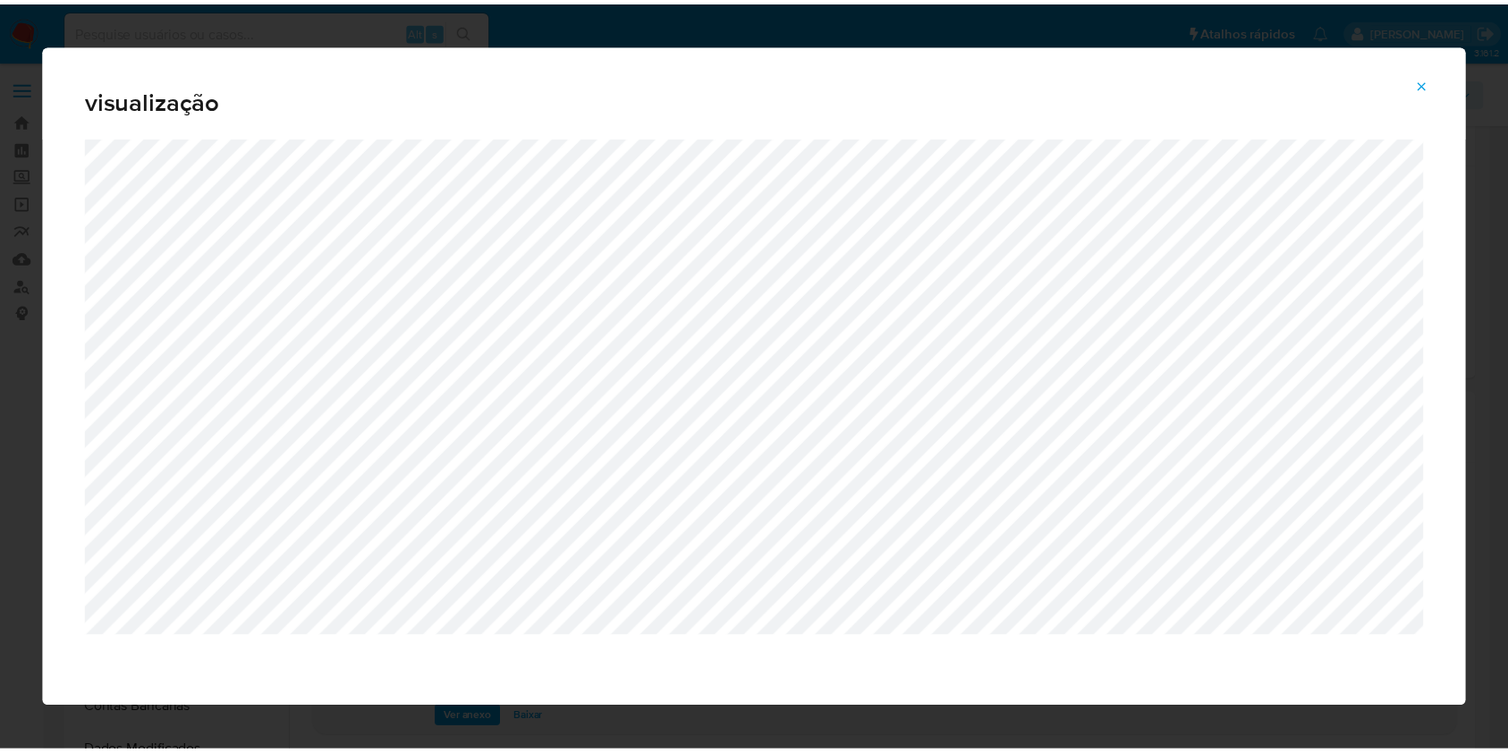
scroll to position [119, 0]
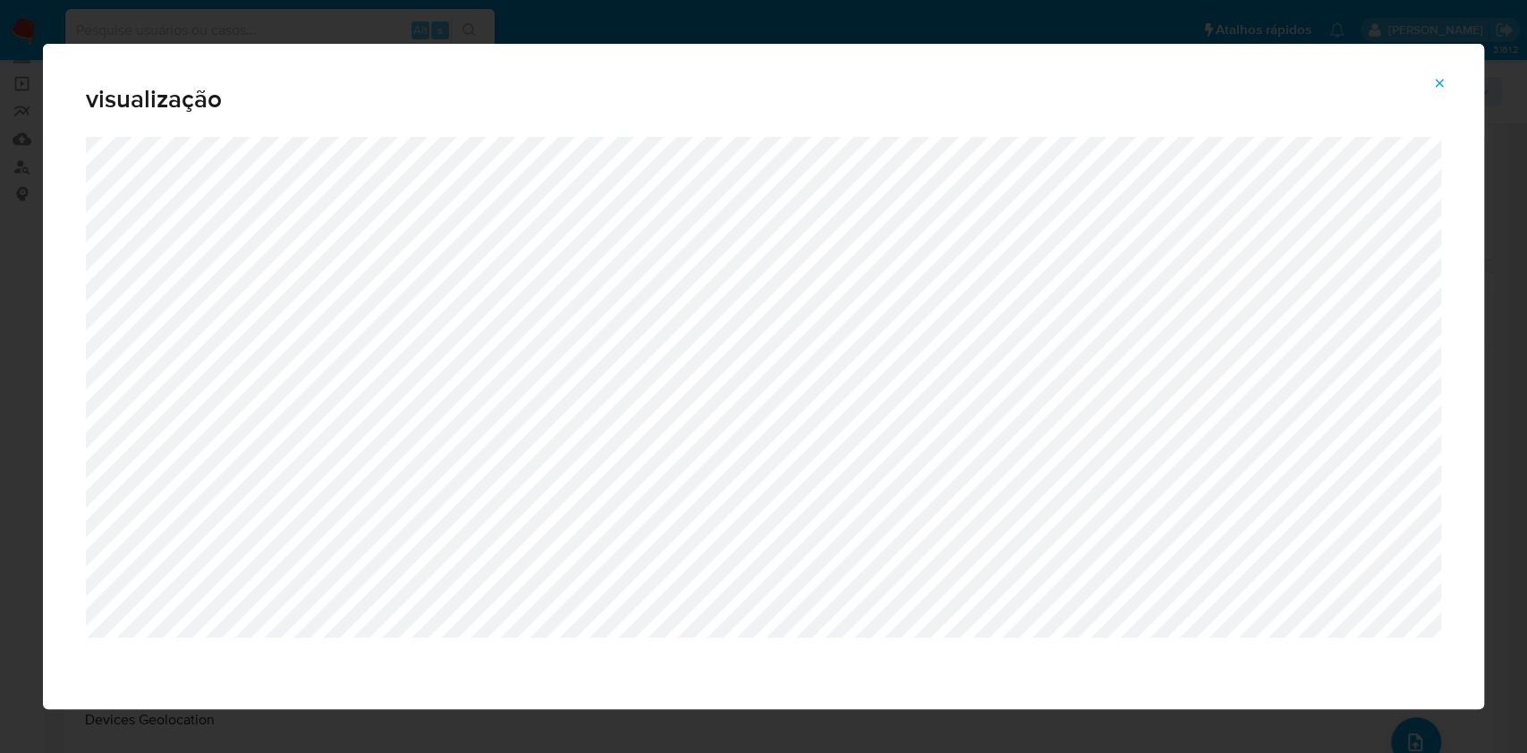
click at [16, 263] on div "visualização" at bounding box center [763, 376] width 1527 height 753
click at [1437, 75] on span "Attachment preview" at bounding box center [1439, 83] width 14 height 25
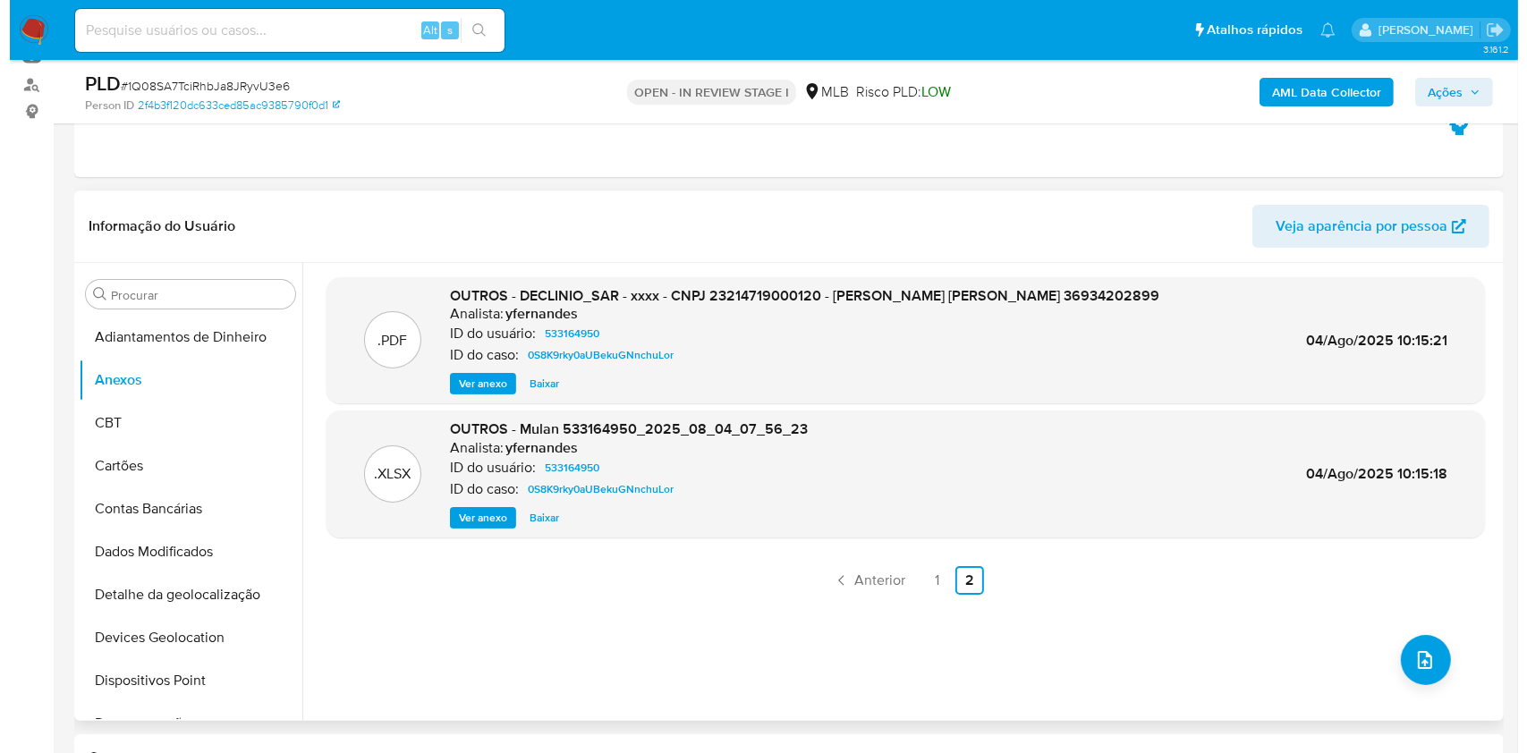
scroll to position [238, 0]
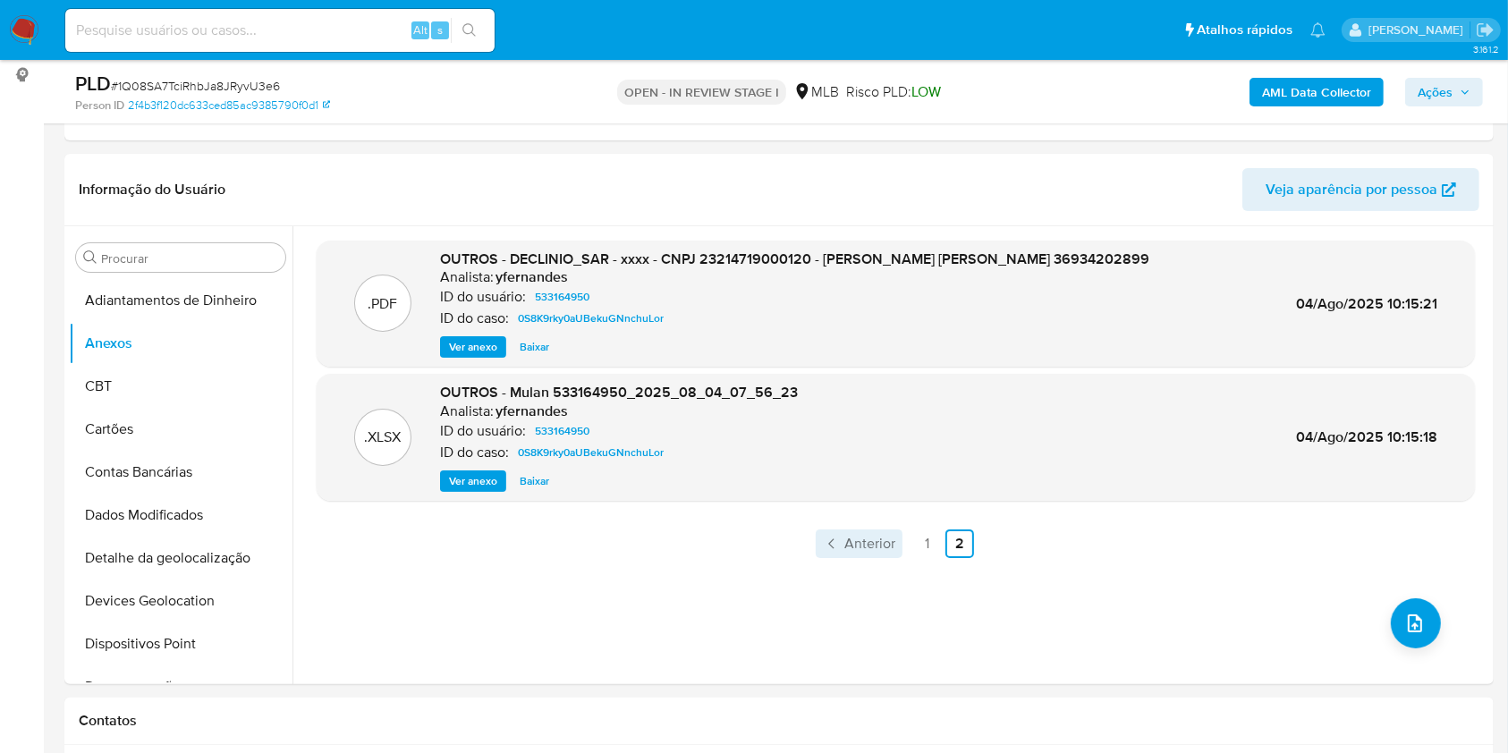
click at [875, 544] on span "Anterior" at bounding box center [869, 544] width 51 height 14
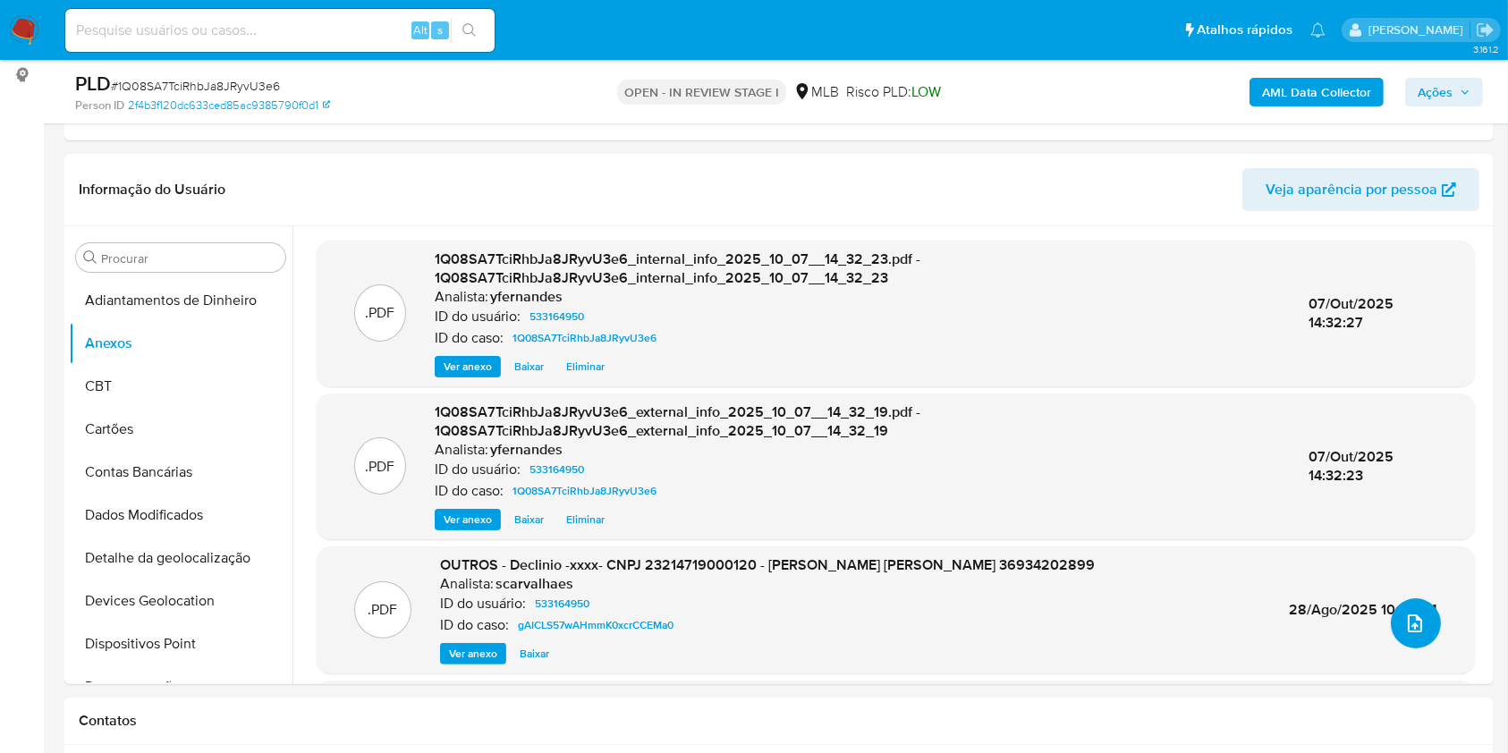
click at [1424, 625] on button "upload-file" at bounding box center [1416, 623] width 50 height 50
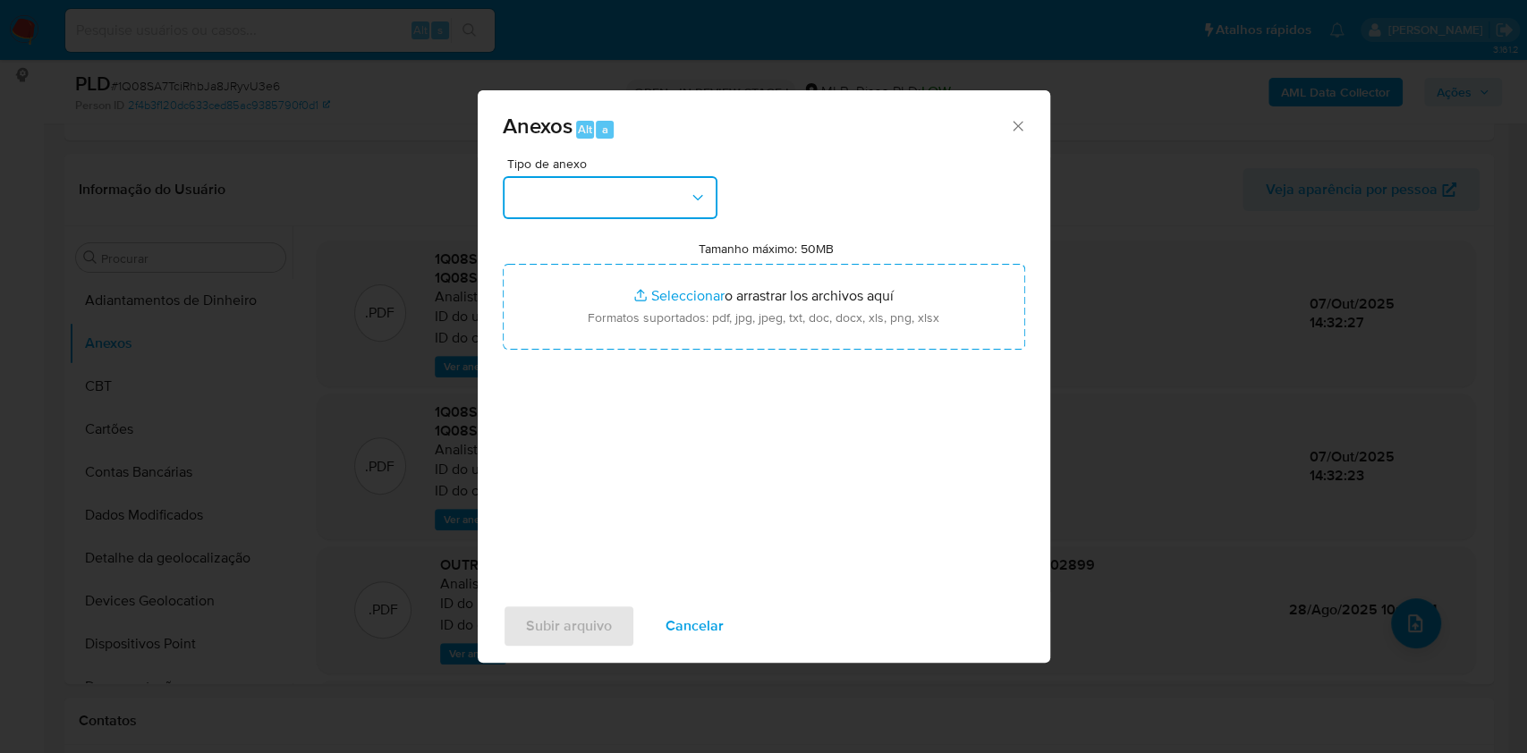
click at [622, 206] on button "button" at bounding box center [610, 197] width 215 height 43
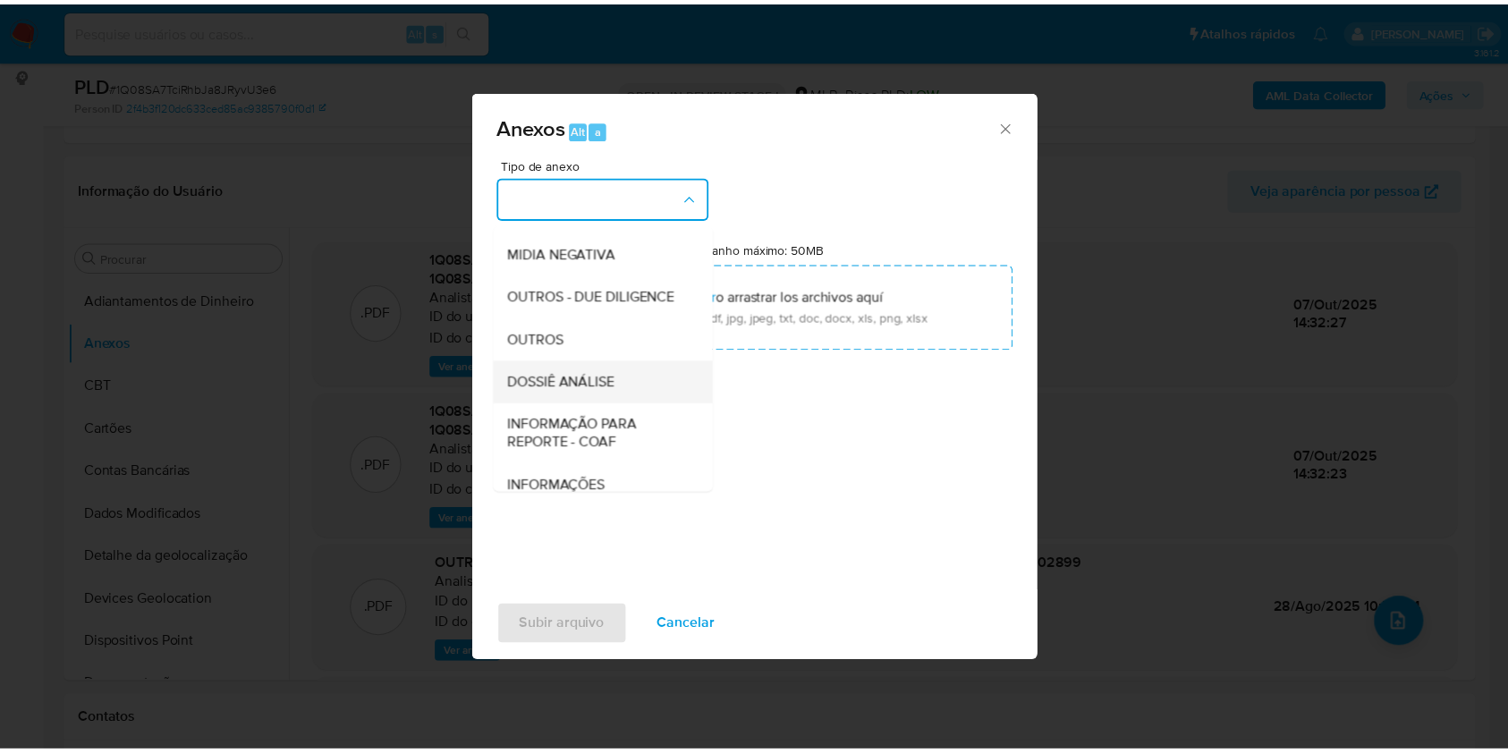
scroll to position [275, 0]
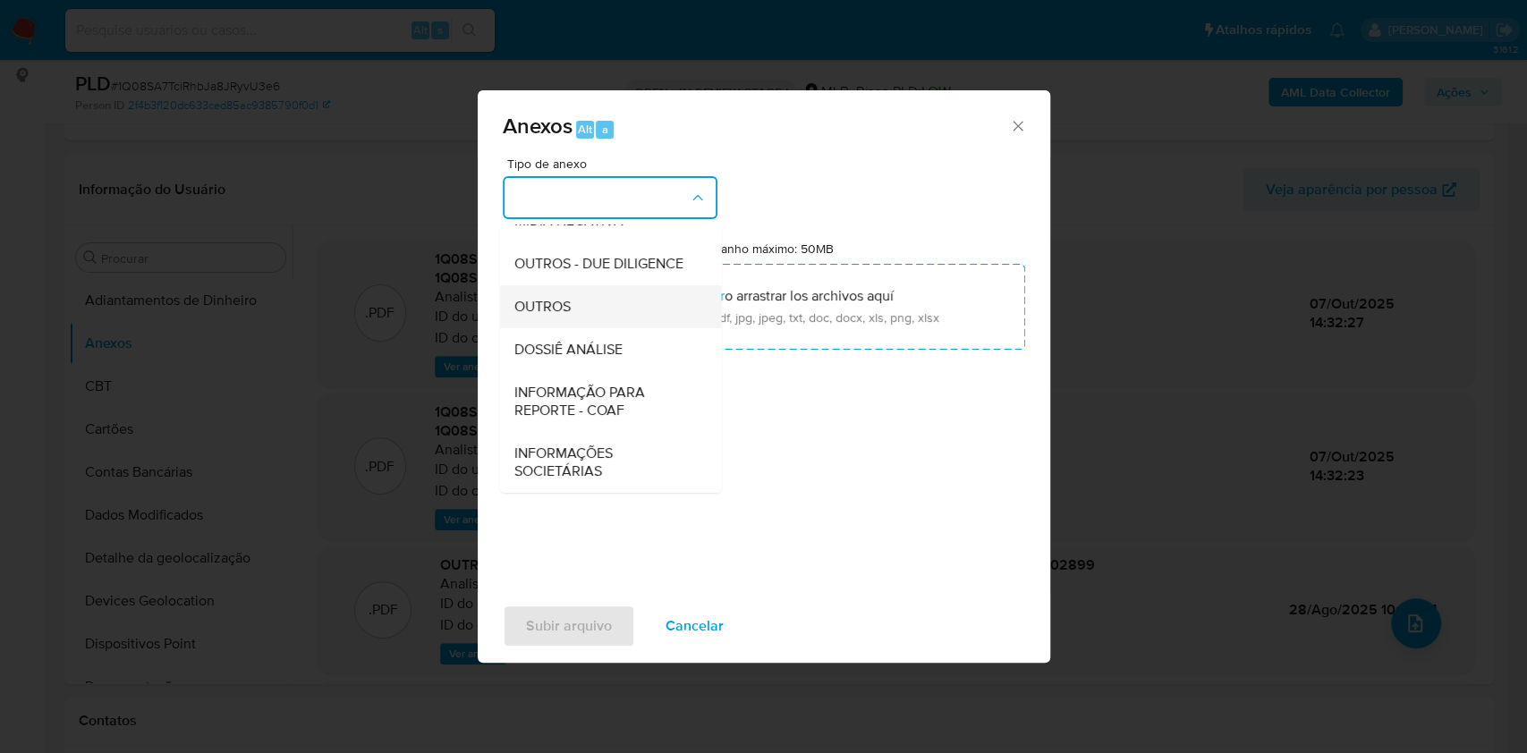
click at [558, 298] on span "OUTROS" at bounding box center [541, 307] width 56 height 18
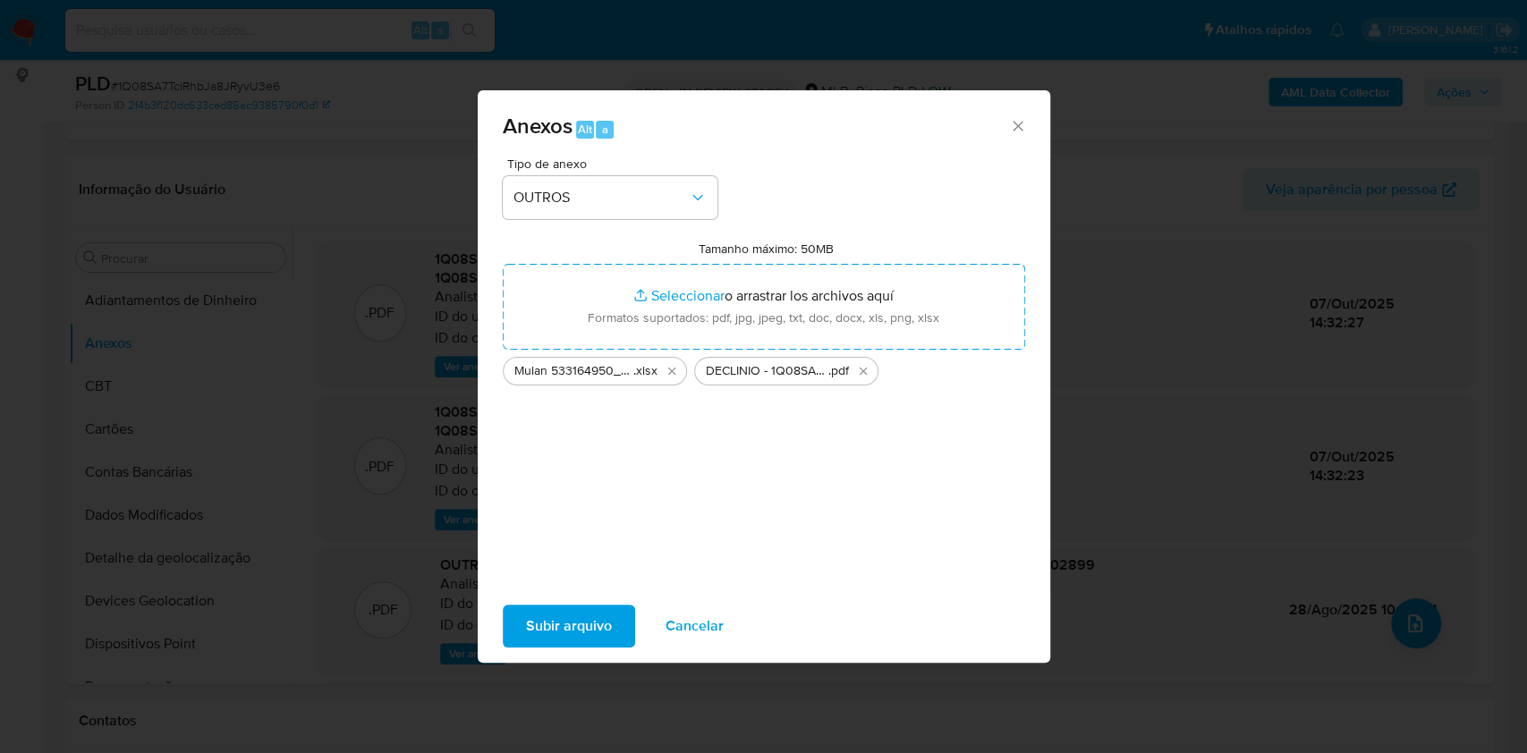
click at [566, 612] on span "Subir arquivo" at bounding box center [569, 625] width 86 height 39
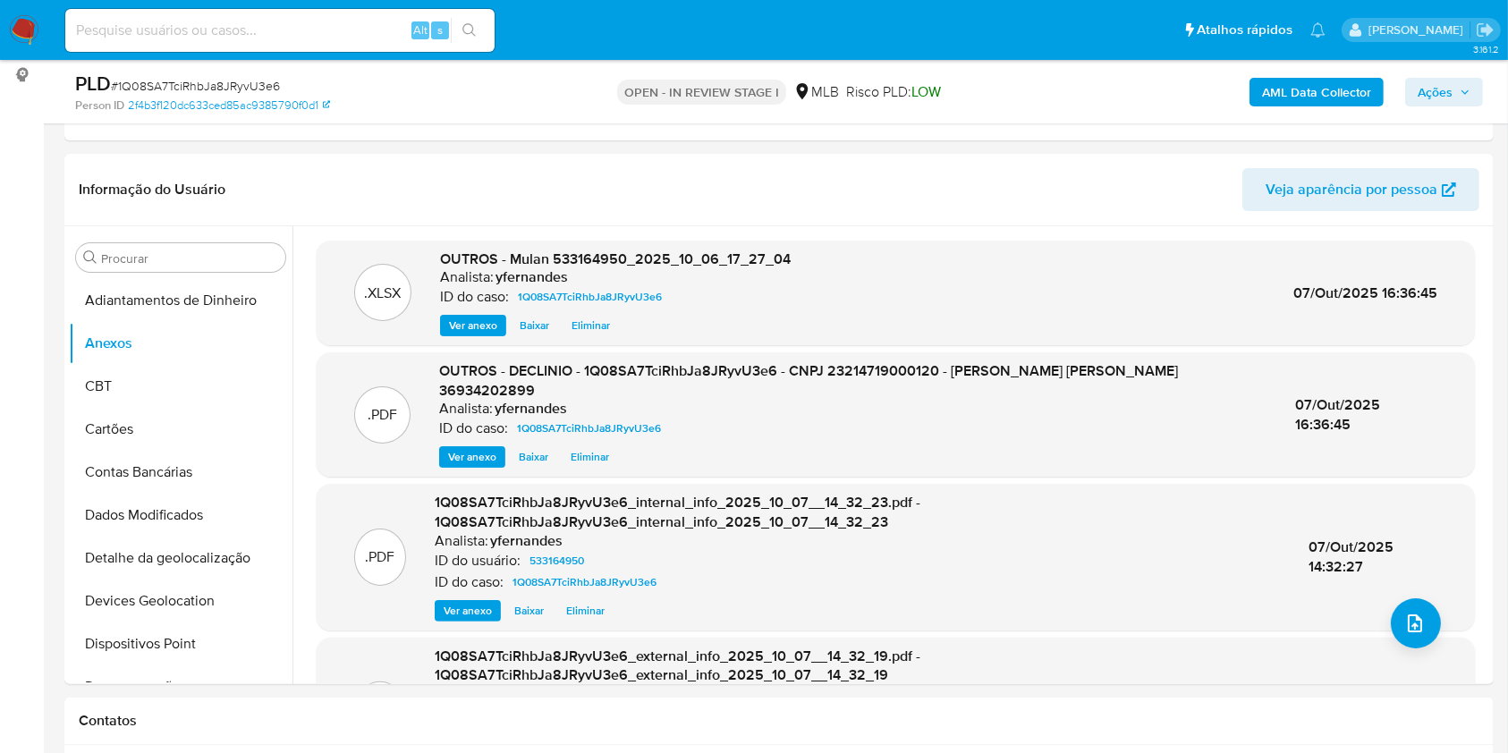
click at [1435, 85] on span "Ações" at bounding box center [1434, 92] width 35 height 29
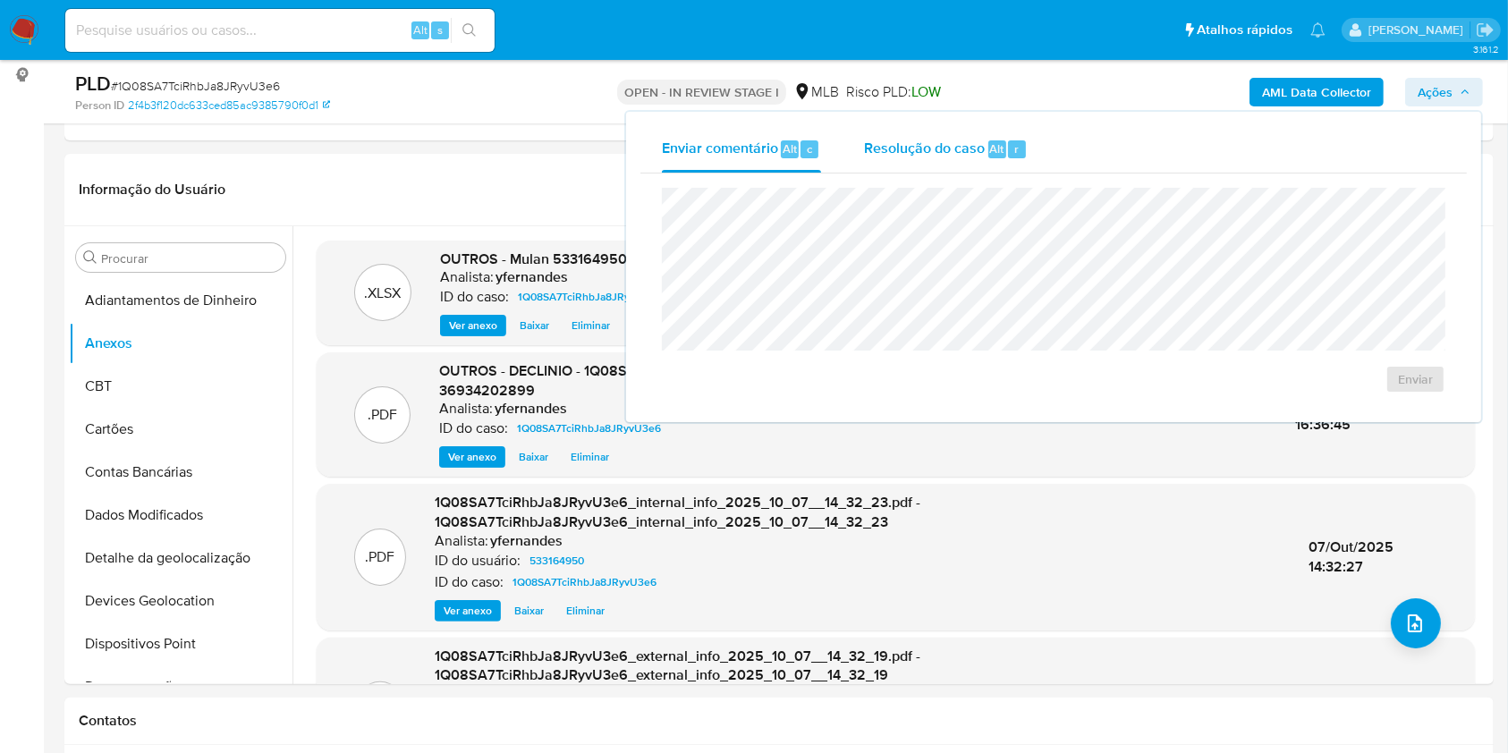
click at [1016, 153] on div "r" at bounding box center [1017, 149] width 18 height 18
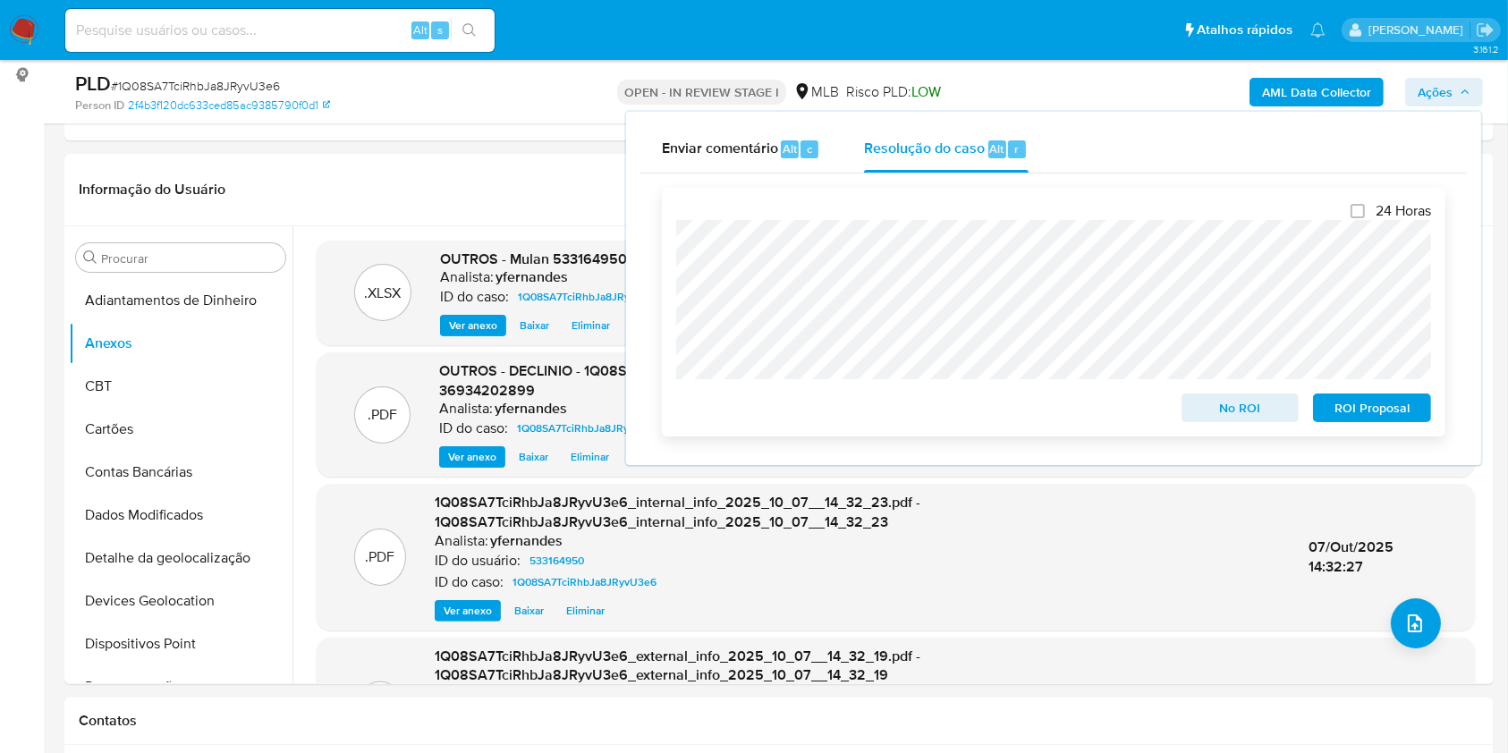
click at [1257, 412] on span "No ROI" at bounding box center [1240, 407] width 93 height 25
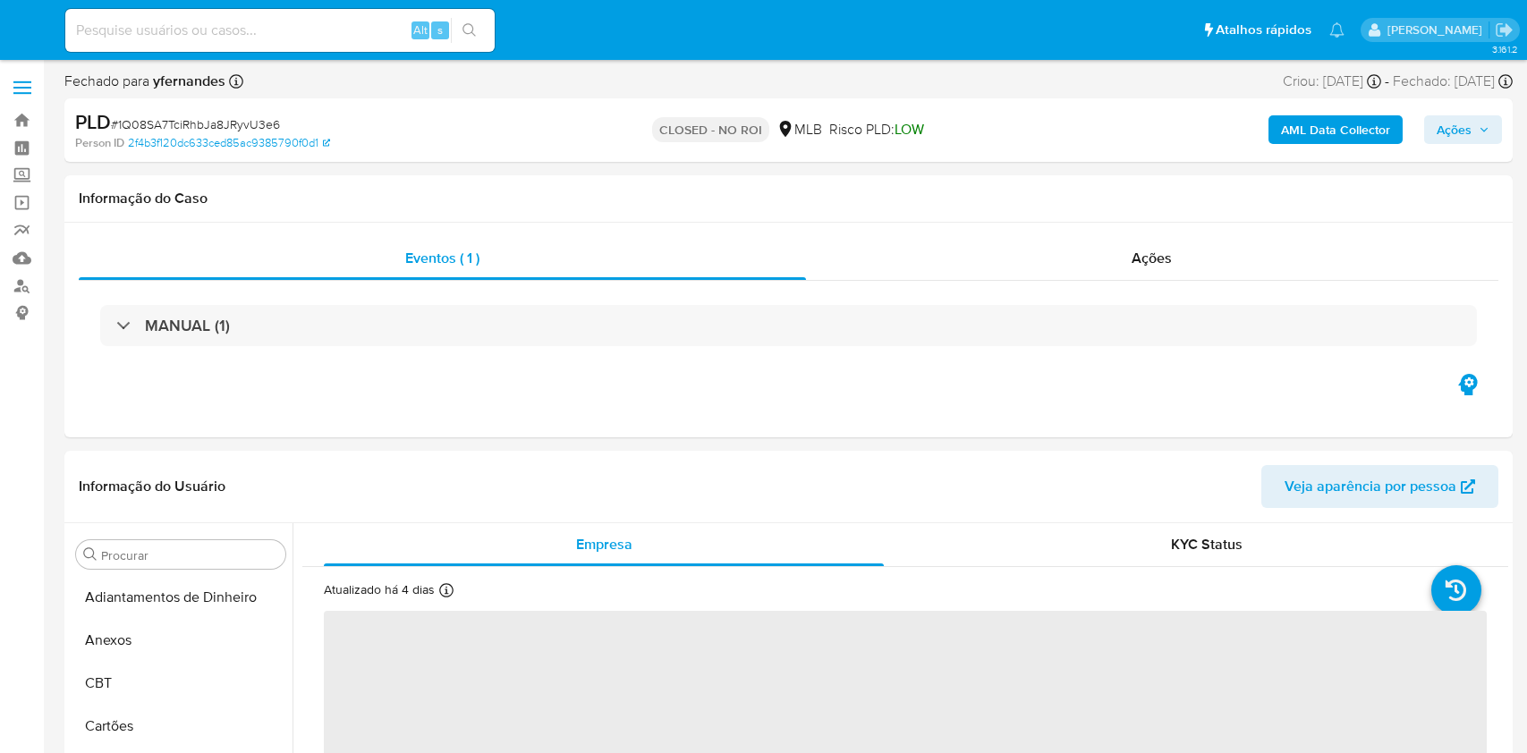
select select "10"
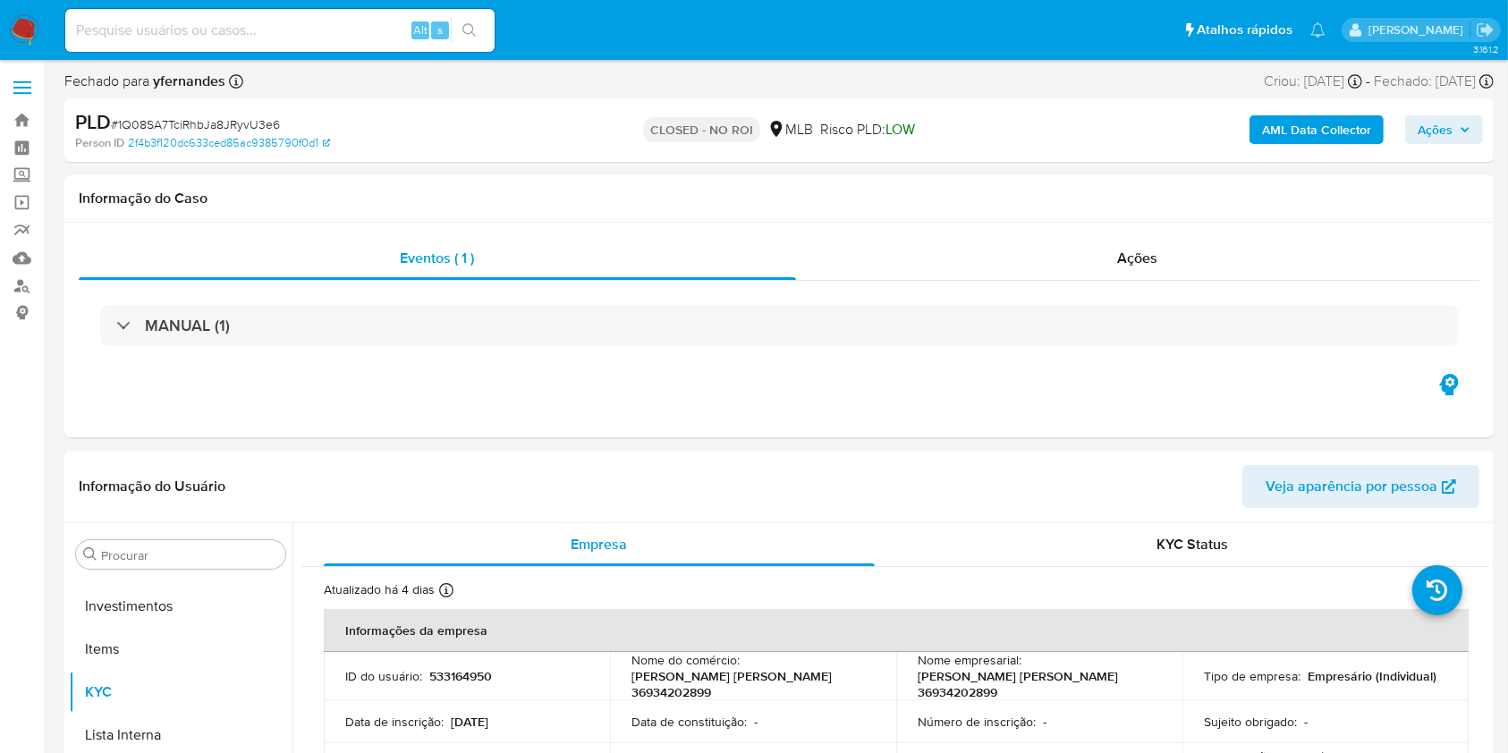
scroll to position [927, 0]
click at [950, 251] on div "Ações" at bounding box center [1137, 258] width 683 height 43
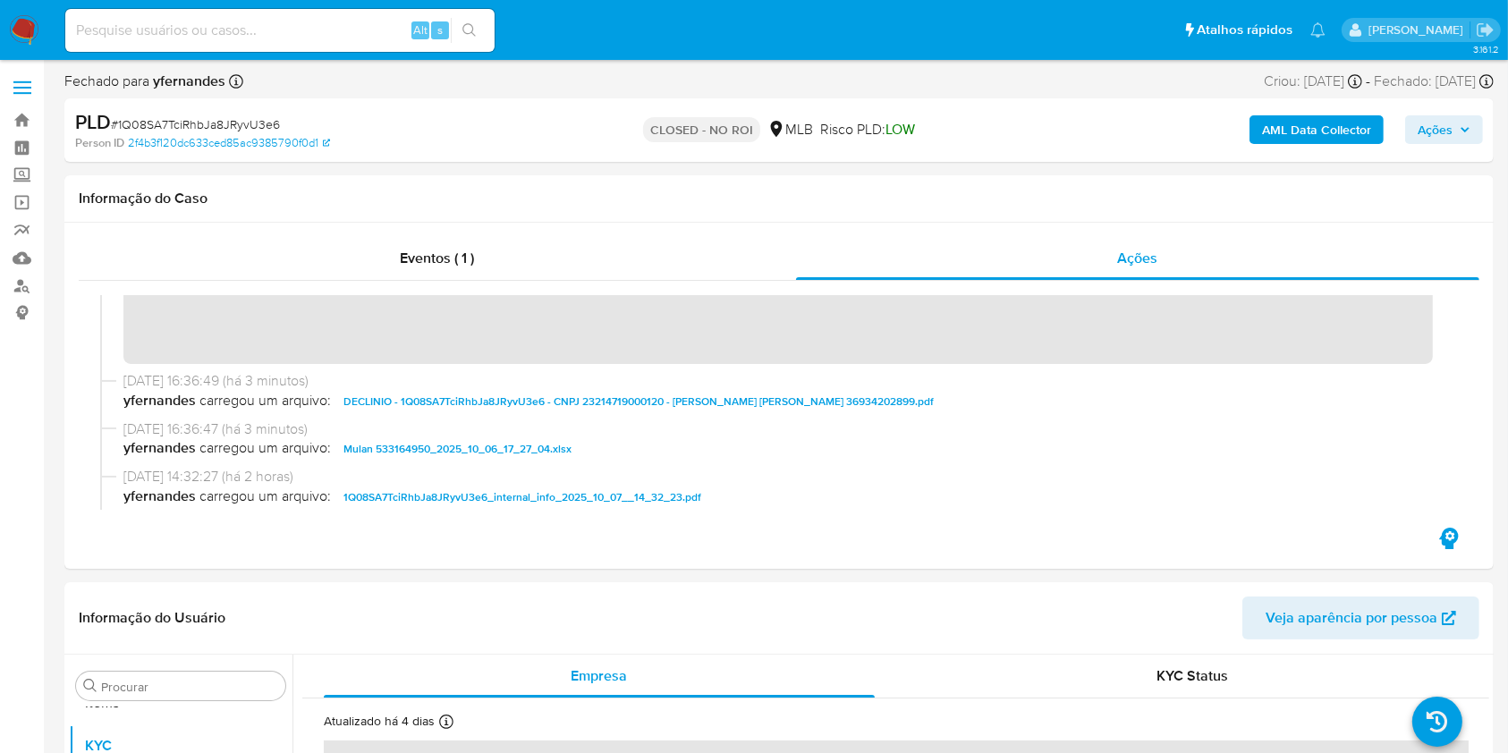
scroll to position [0, 0]
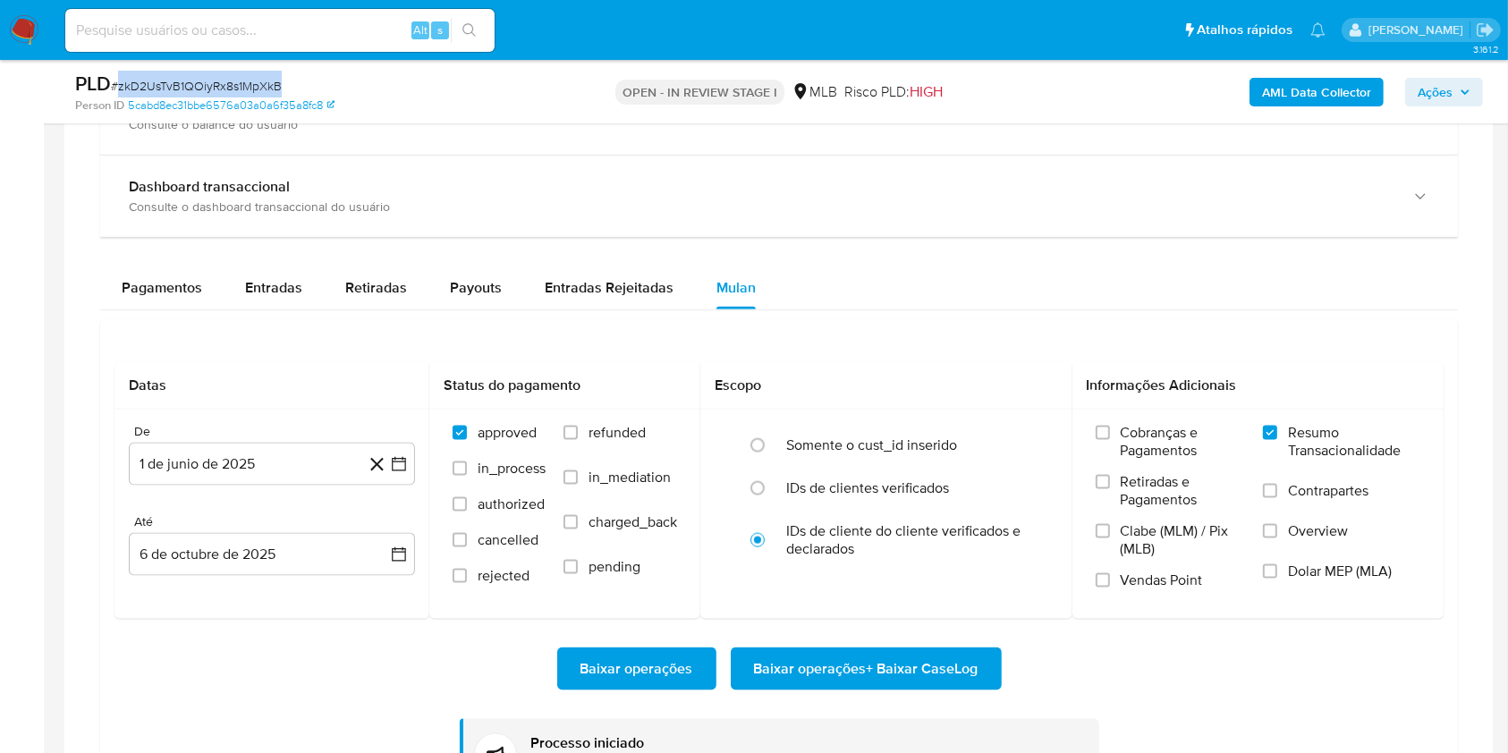
scroll to position [927, 0]
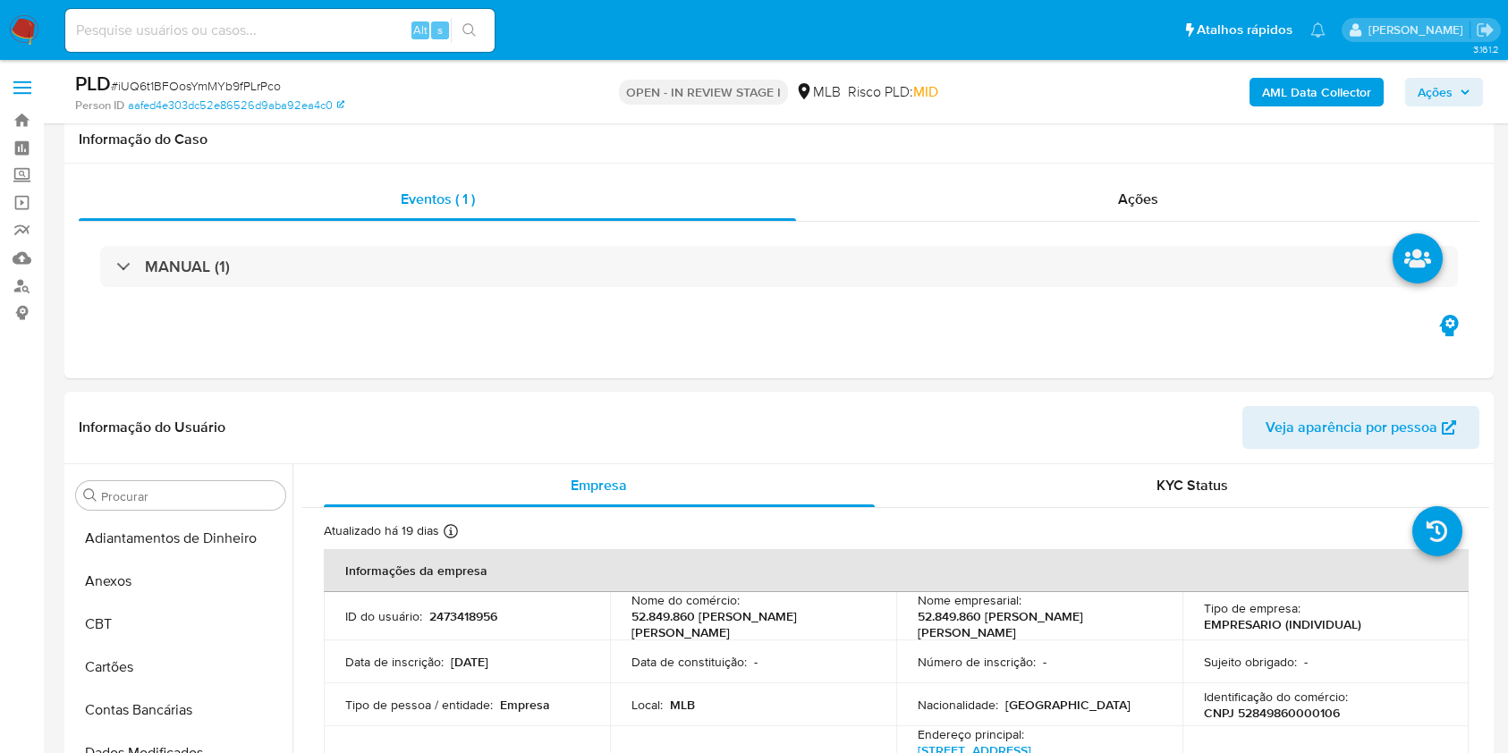
select select "10"
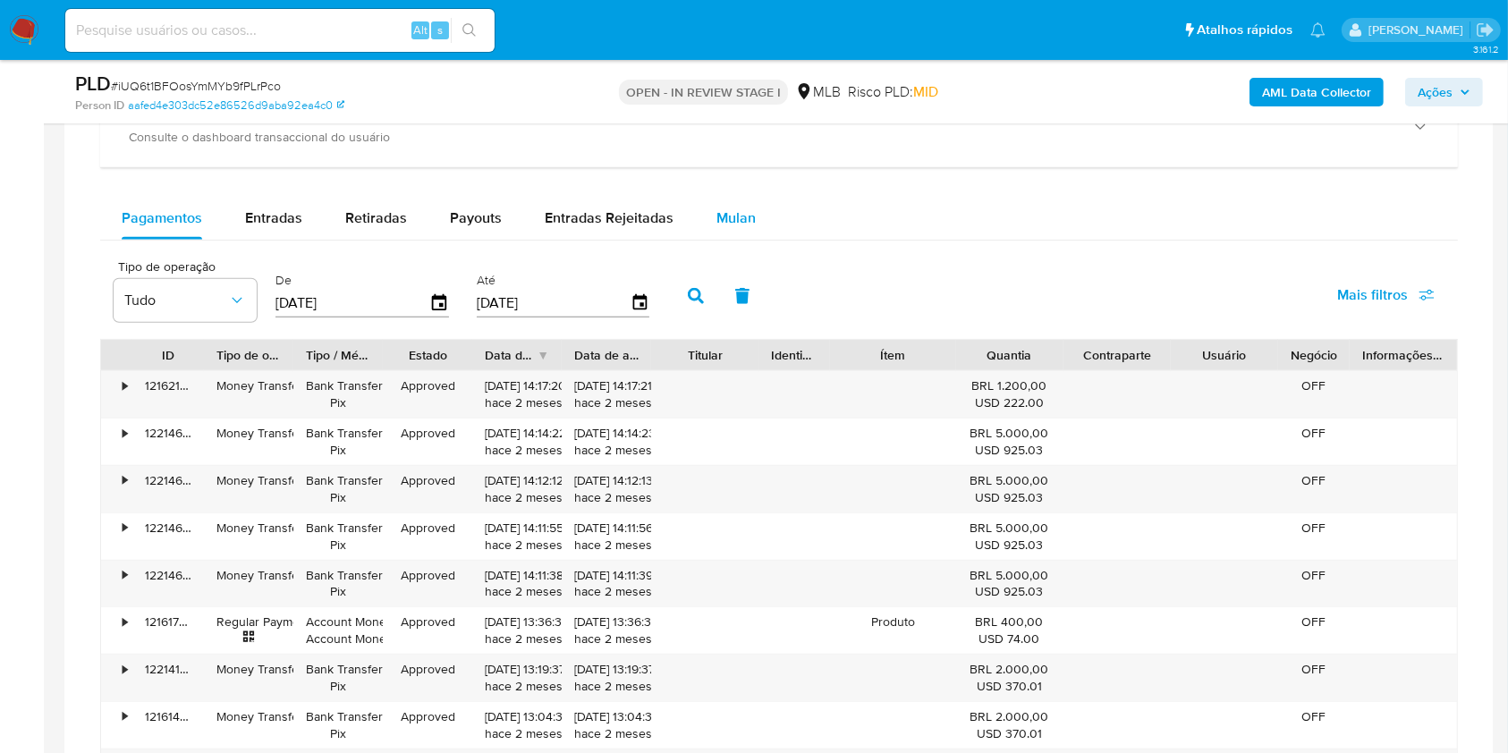
scroll to position [927, 0]
click at [740, 233] on div "Mulan" at bounding box center [735, 218] width 39 height 43
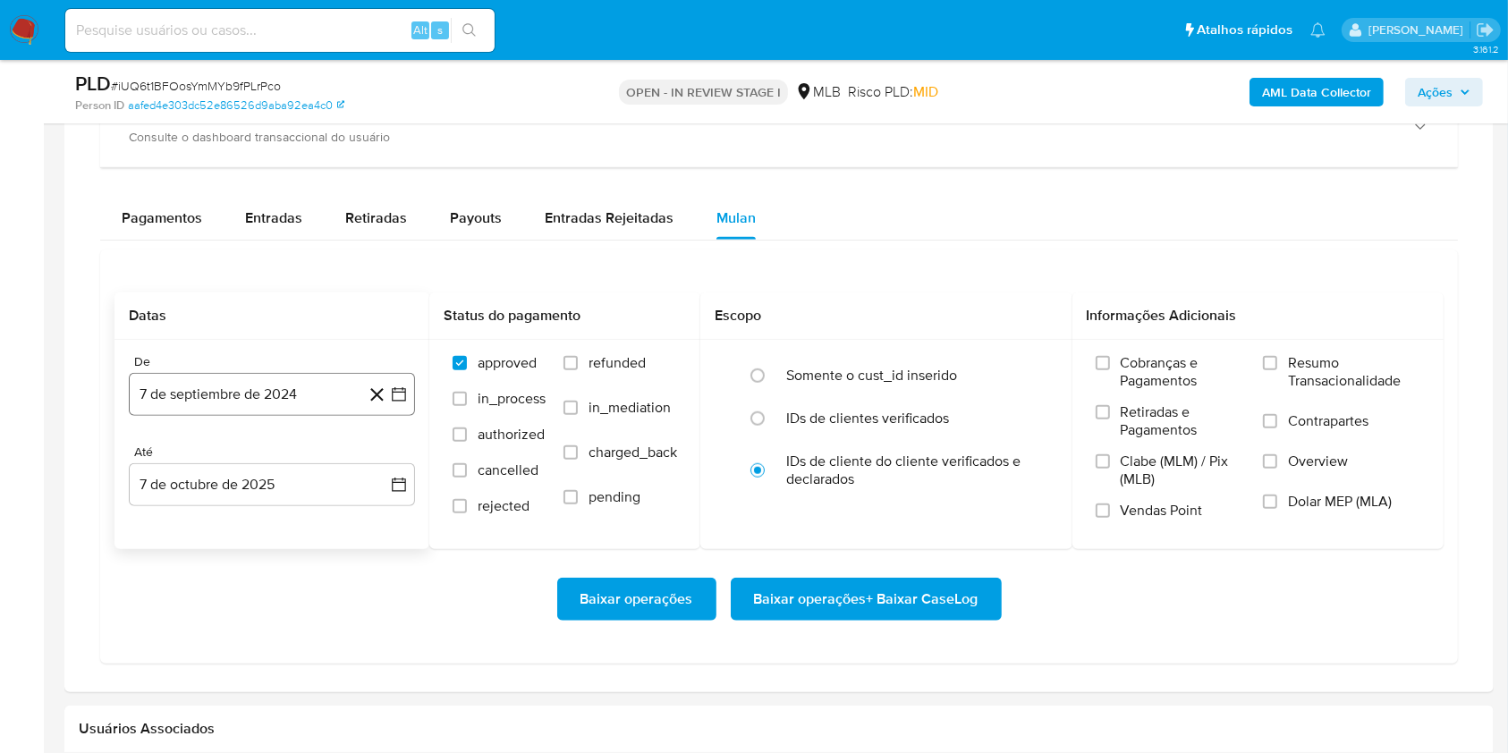
click at [250, 408] on button "7 de septiembre de 2024" at bounding box center [272, 394] width 286 height 43
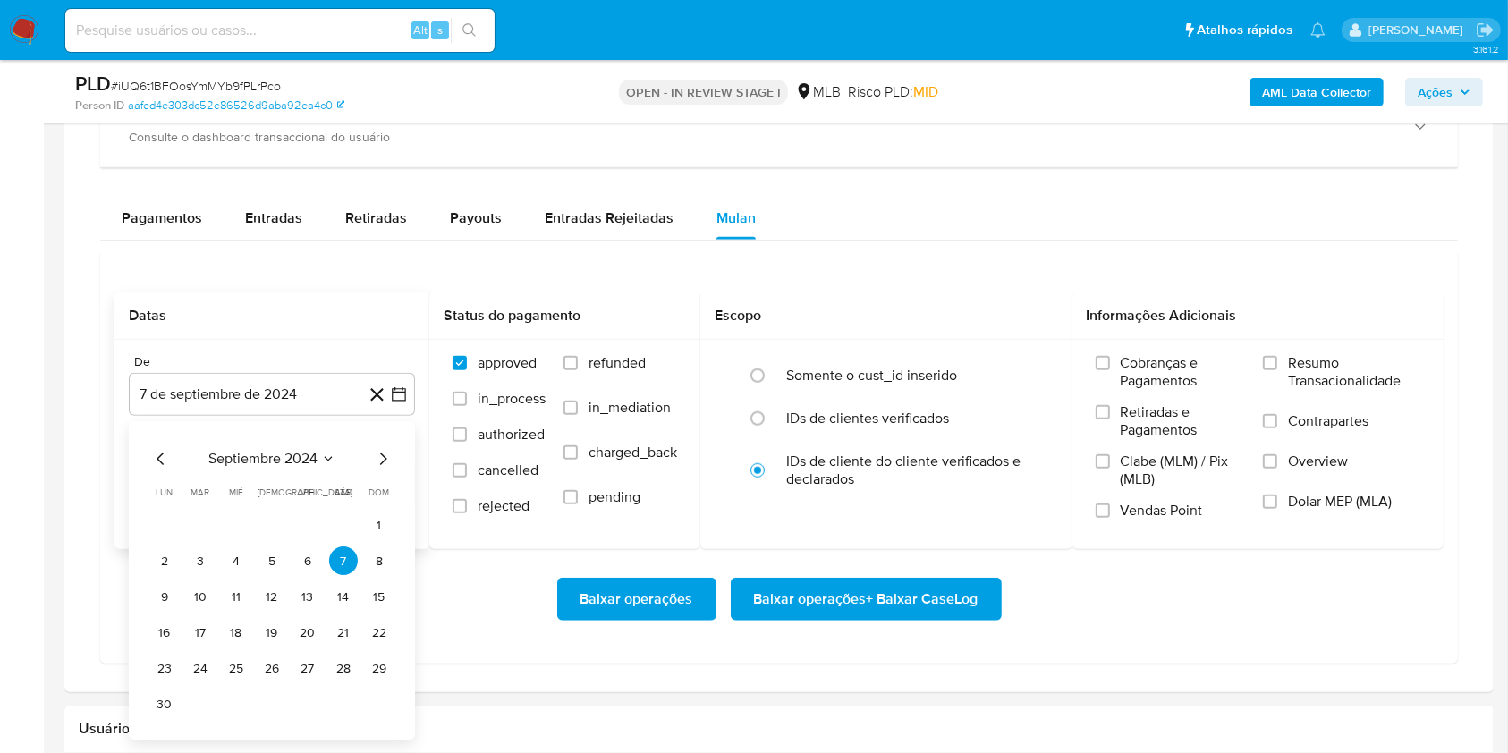
click at [252, 461] on span "septiembre 2024" at bounding box center [262, 460] width 109 height 18
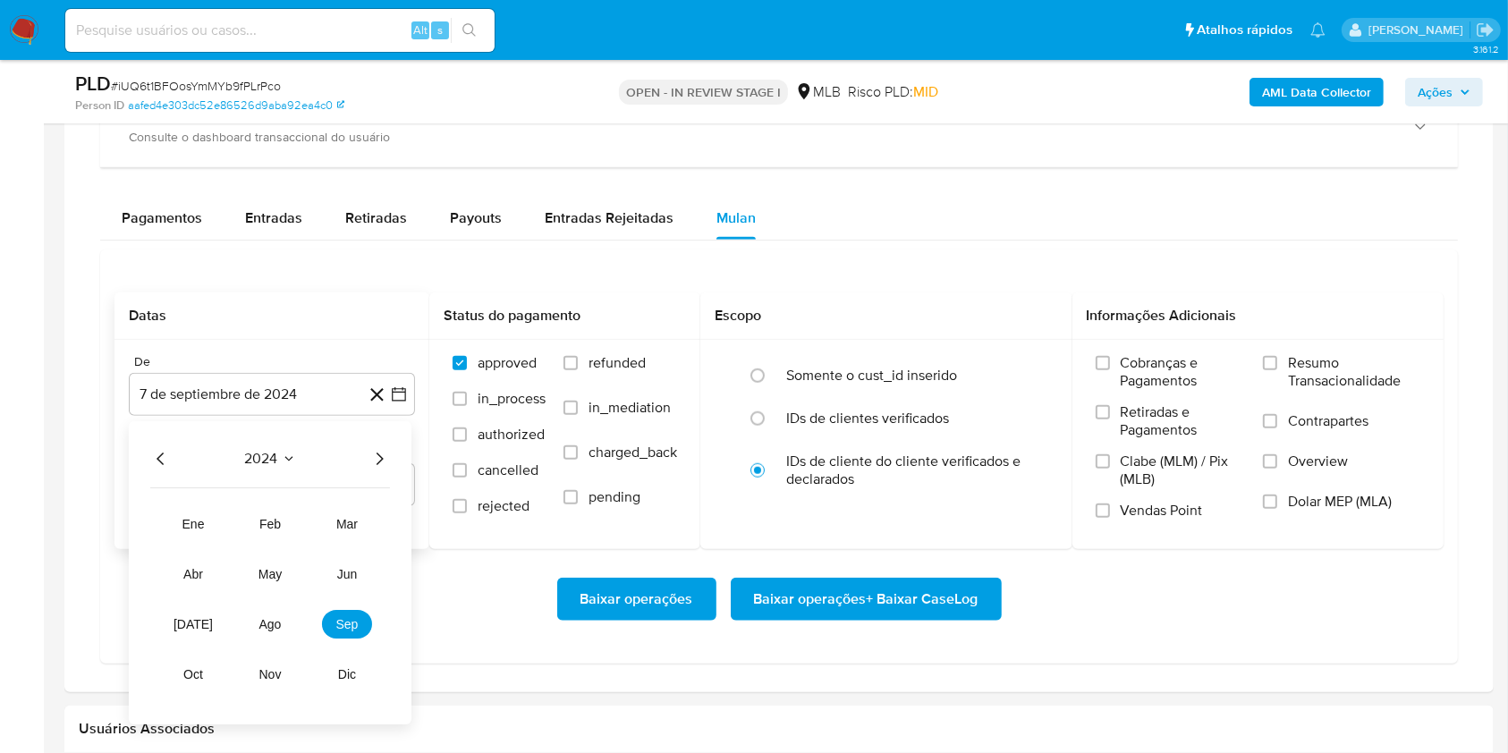
click at [386, 454] on icon "Año siguiente" at bounding box center [378, 459] width 21 height 21
click at [273, 634] on button "ago" at bounding box center [270, 625] width 50 height 29
click at [304, 520] on button "1" at bounding box center [307, 526] width 29 height 29
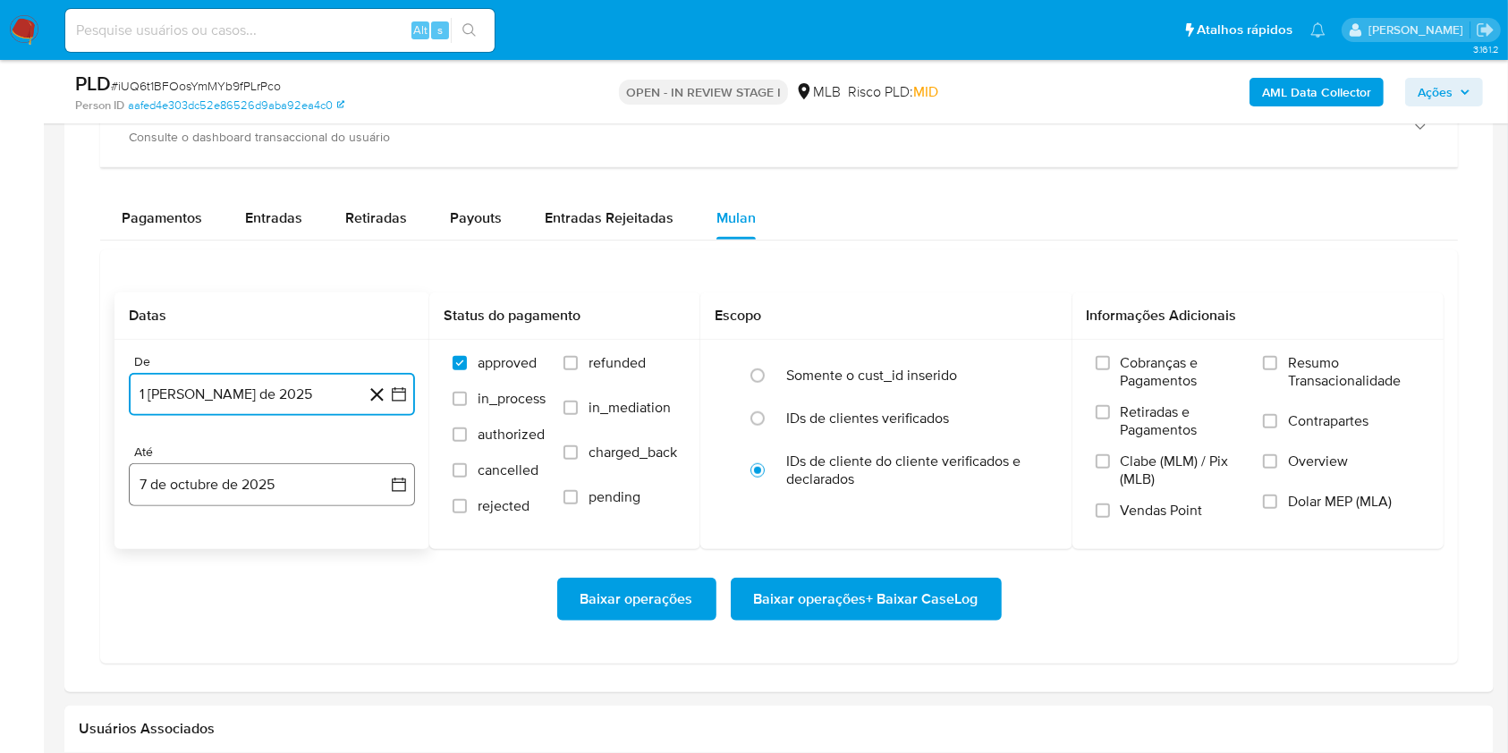
click at [279, 503] on button "7 de octubre de 2025" at bounding box center [272, 484] width 286 height 43
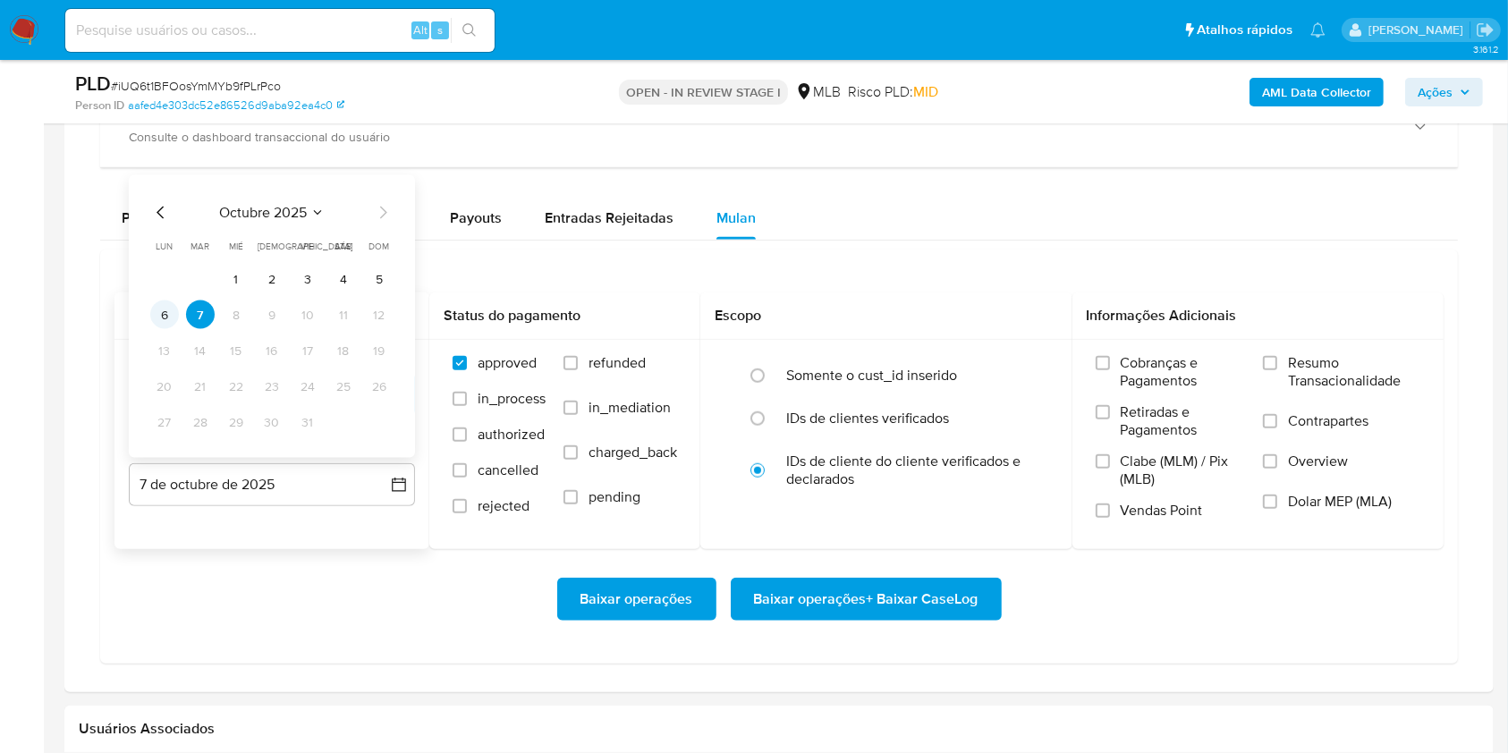
click at [169, 314] on button "6" at bounding box center [164, 314] width 29 height 29
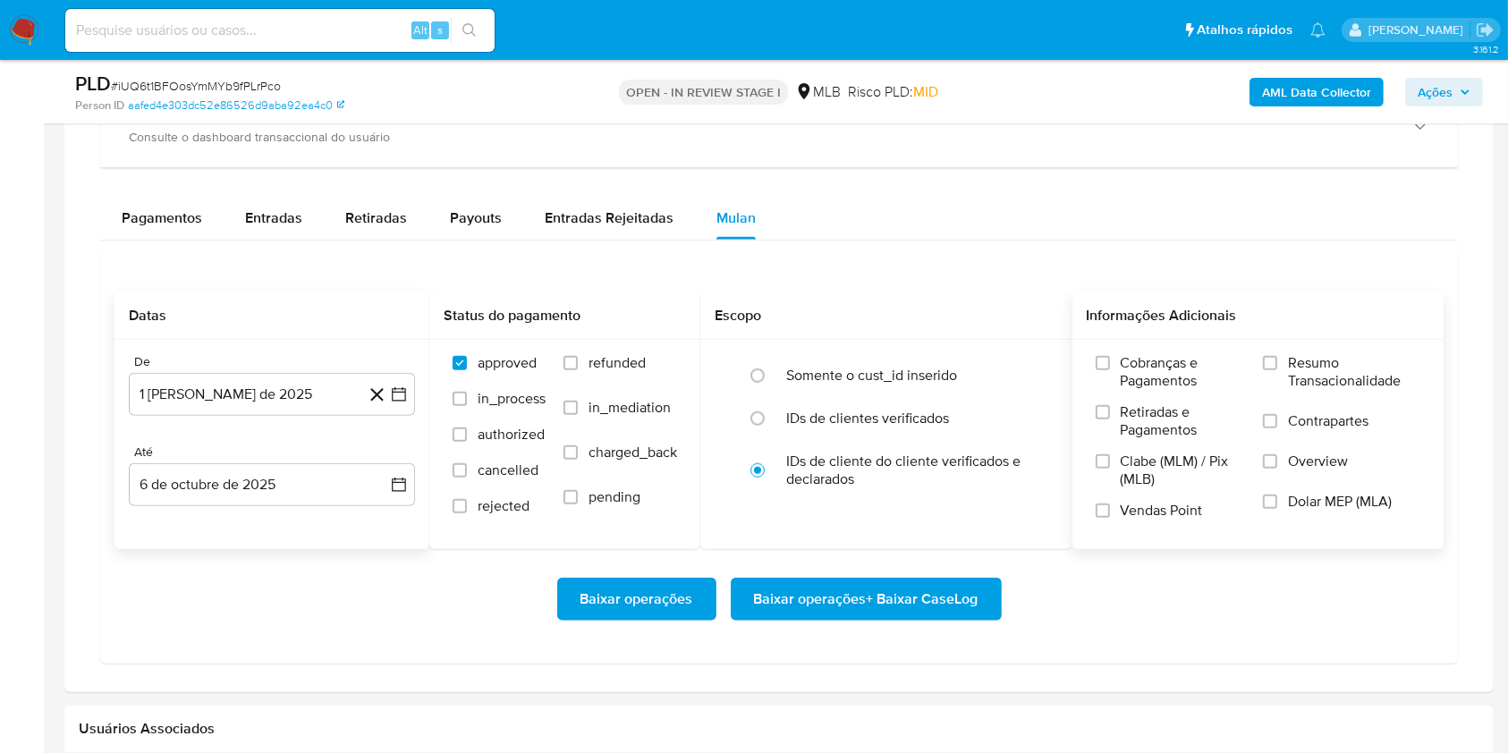
click at [1328, 390] on label "Resumo Transacionalidade" at bounding box center [1341, 383] width 157 height 58
click at [1277, 370] on input "Resumo Transacionalidade" at bounding box center [1270, 363] width 14 height 14
click at [951, 583] on span "Baixar operações + Baixar CaseLog" at bounding box center [866, 599] width 224 height 39
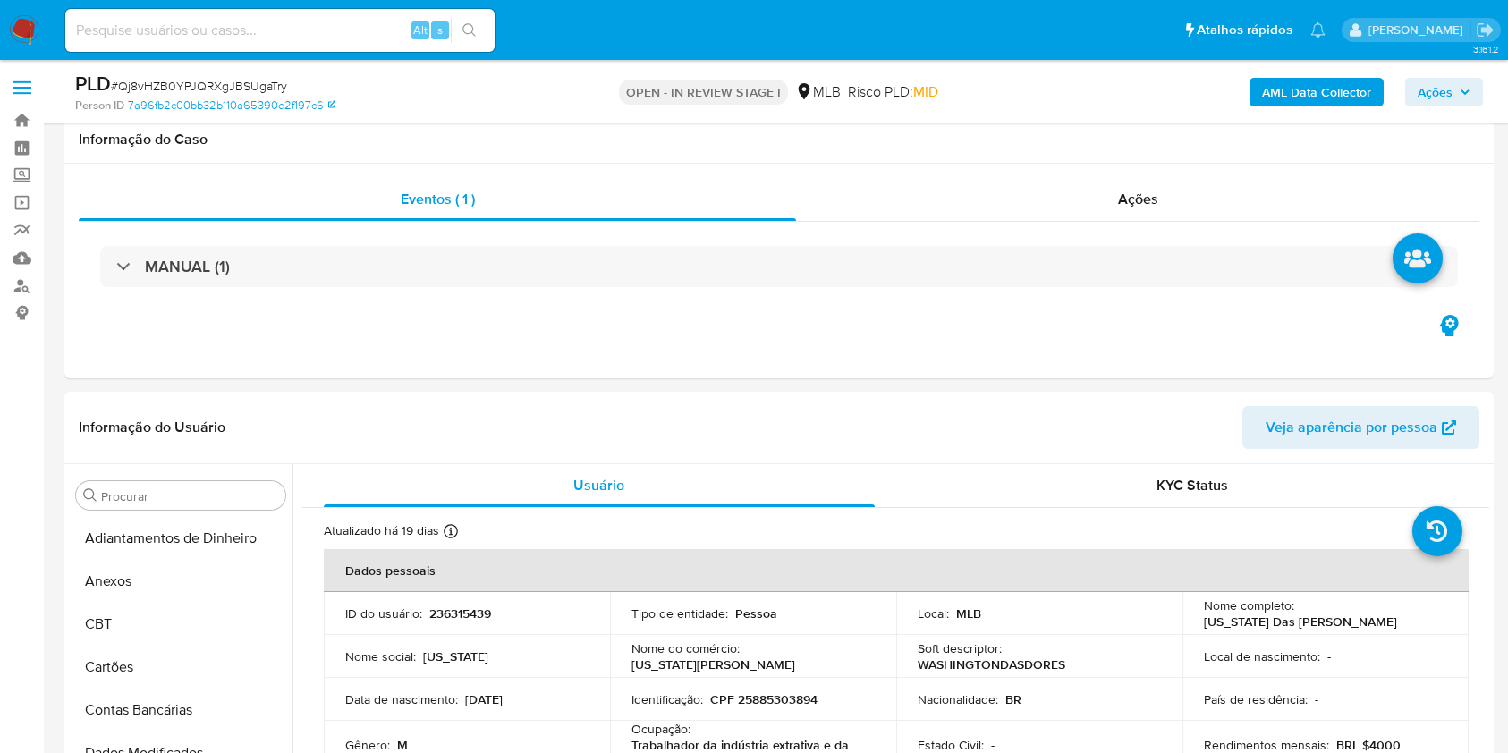
select select "10"
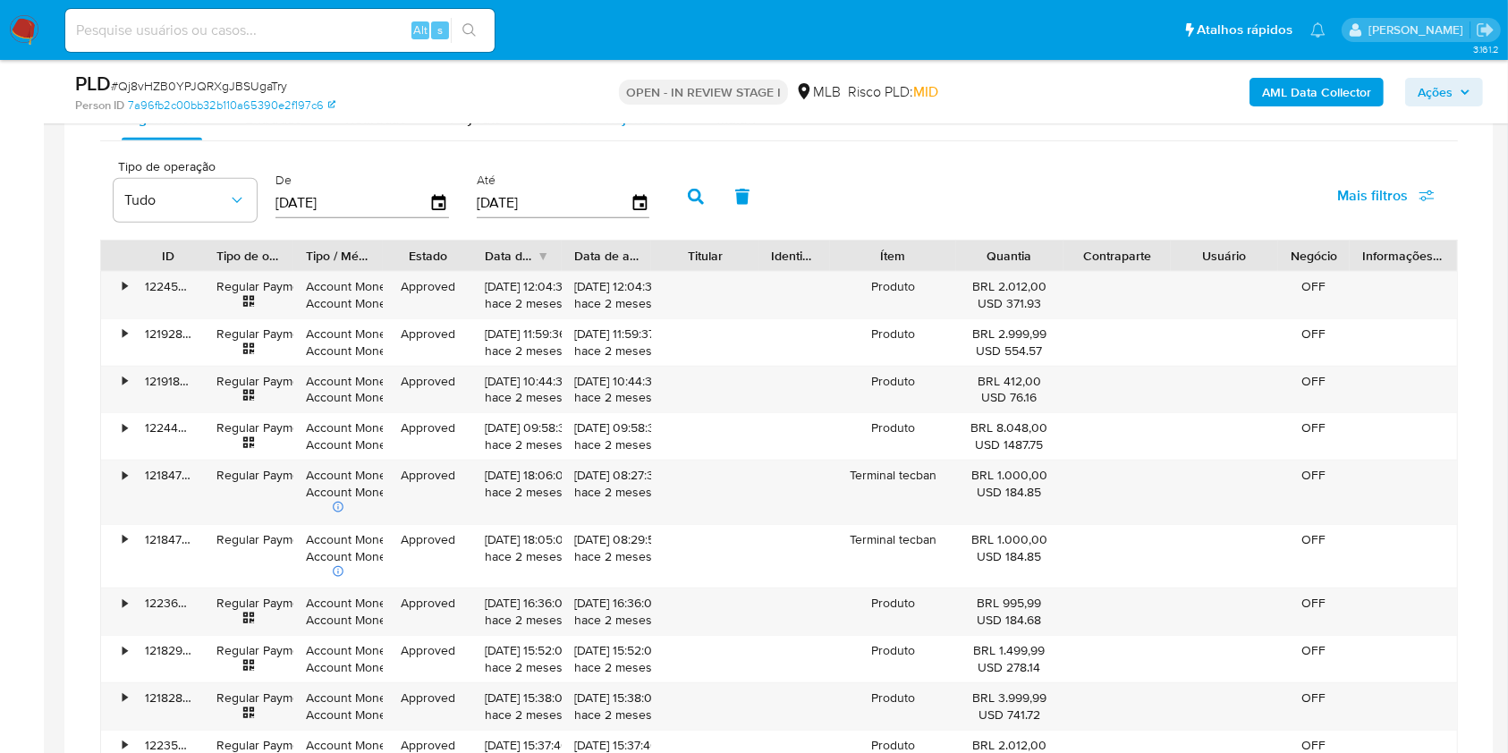
scroll to position [1389, 0]
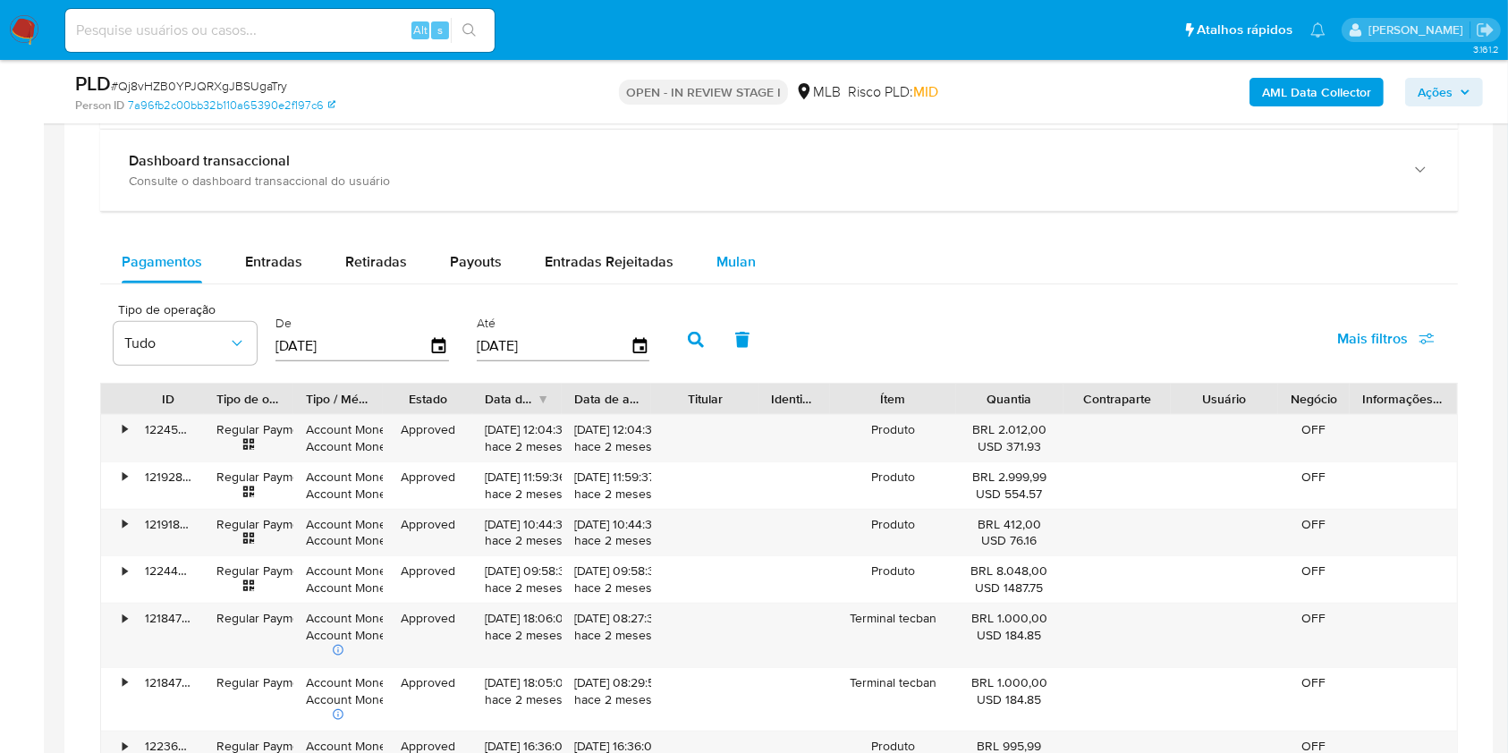
click at [742, 252] on span "Mulan" at bounding box center [735, 261] width 39 height 21
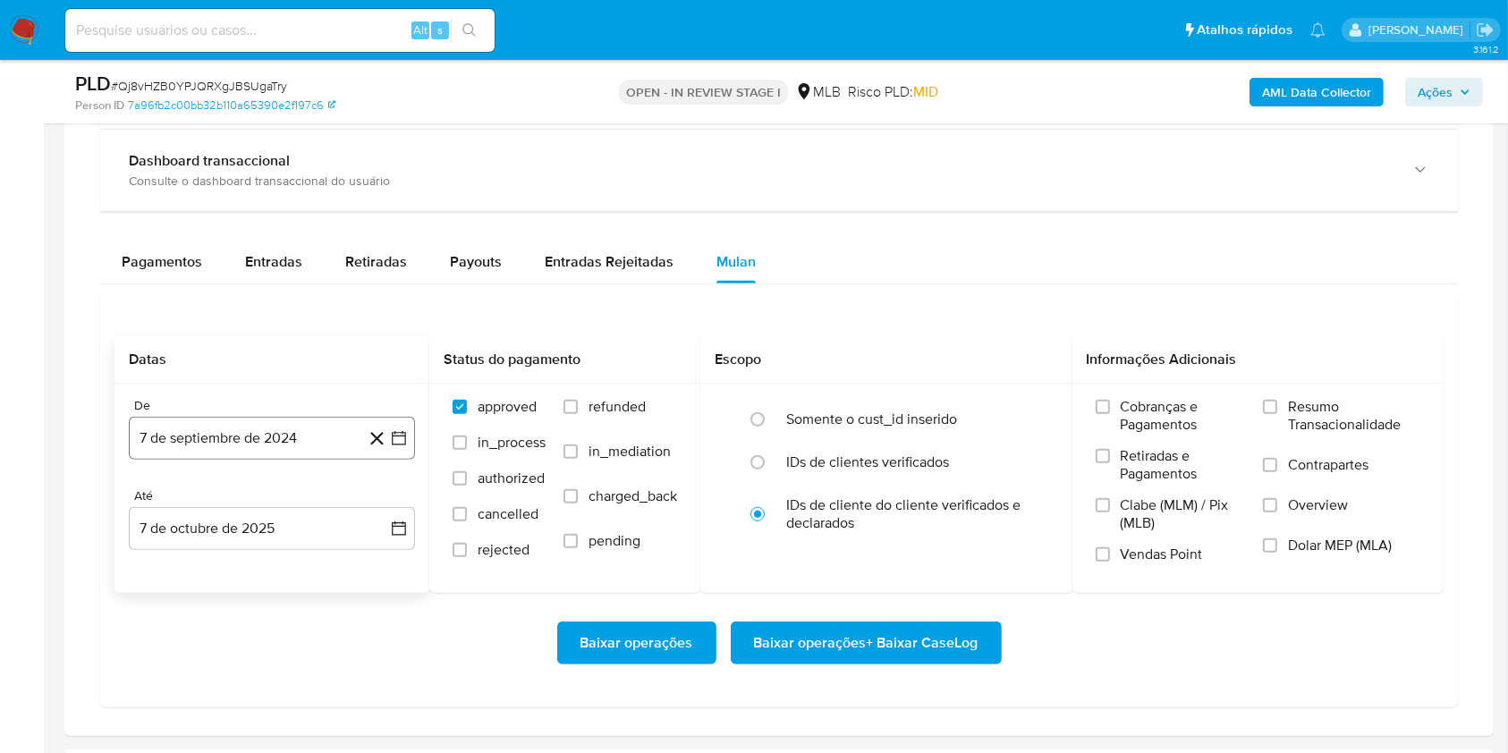
click at [326, 419] on button "7 de septiembre de 2024" at bounding box center [272, 438] width 286 height 43
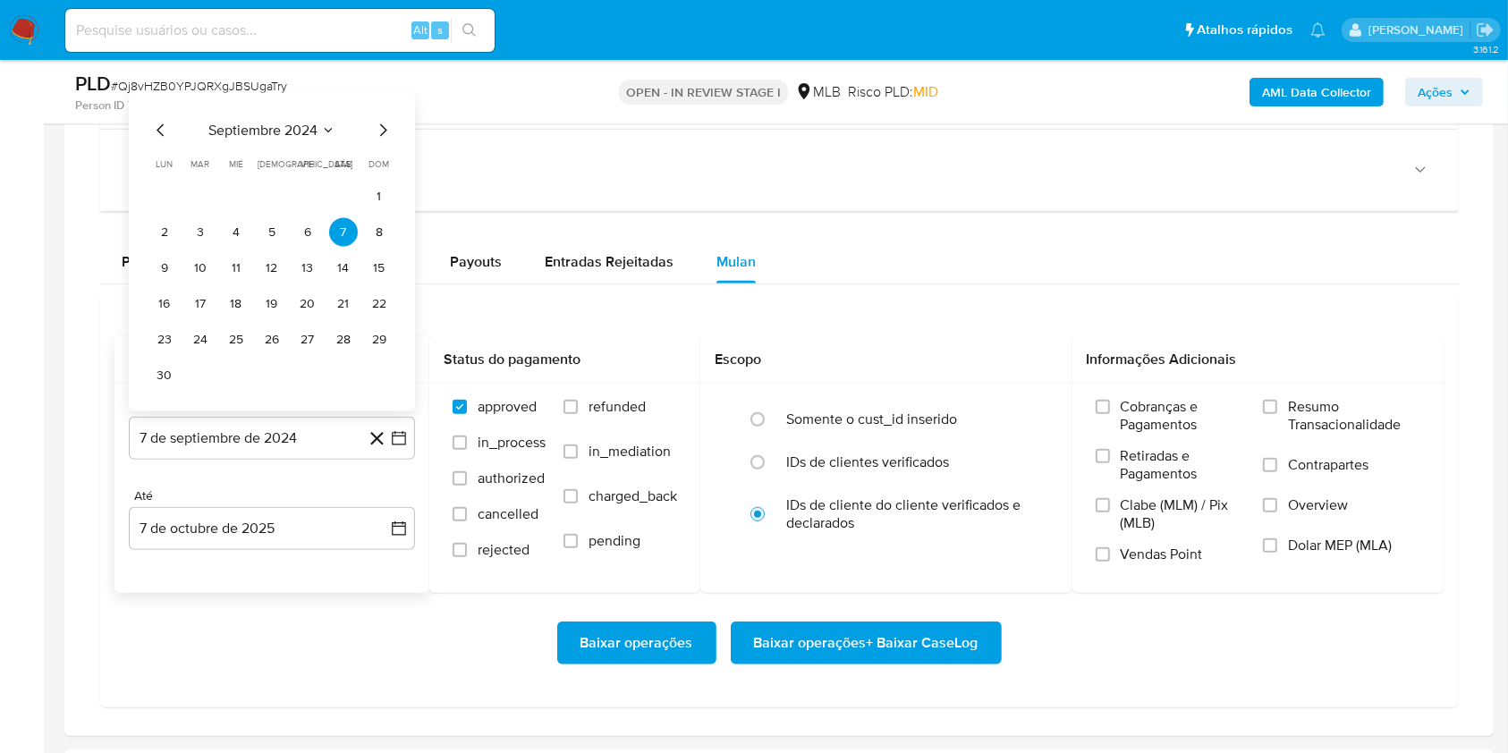
click at [261, 122] on span "septiembre 2024" at bounding box center [262, 131] width 109 height 18
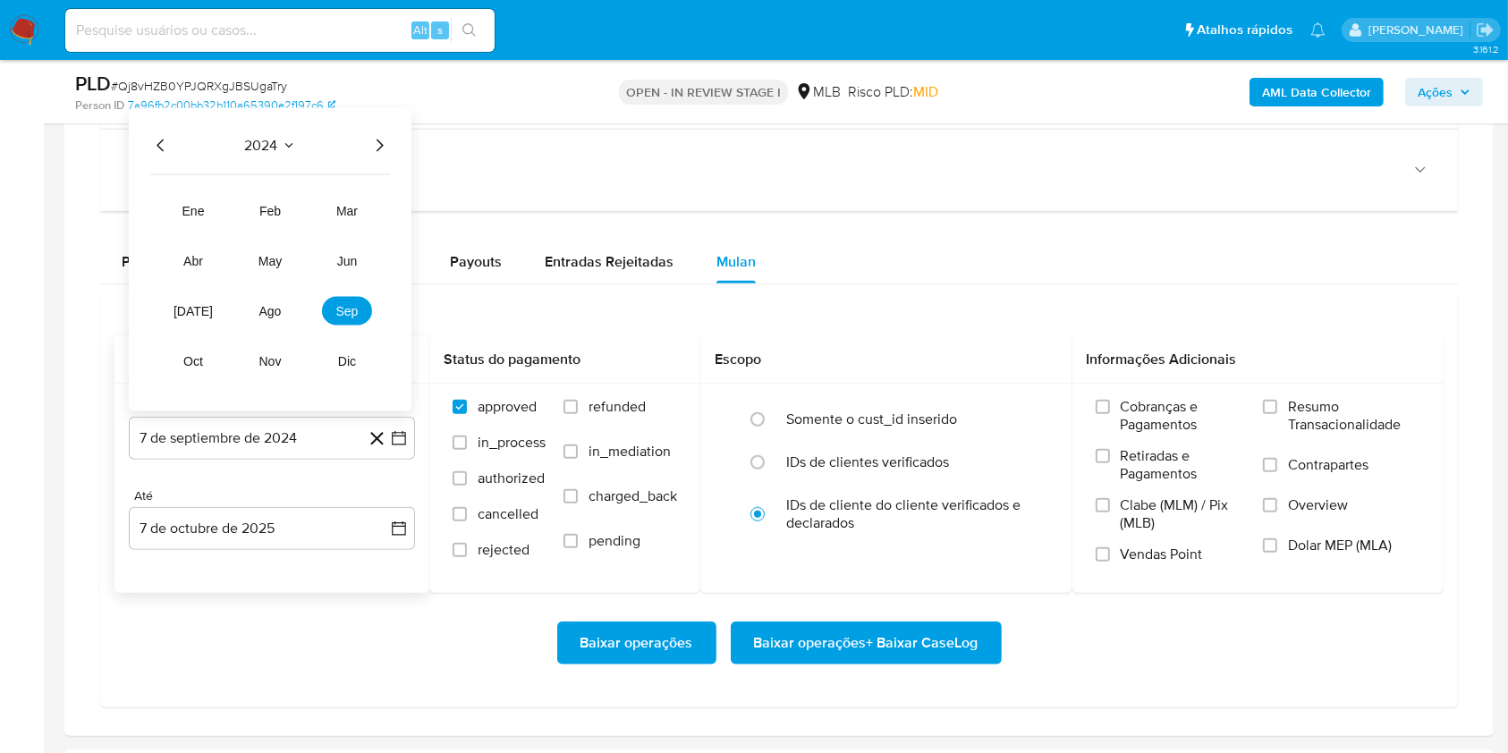
click at [372, 142] on icon "Año siguiente" at bounding box center [378, 145] width 21 height 21
click at [267, 309] on span "ago" at bounding box center [270, 311] width 22 height 14
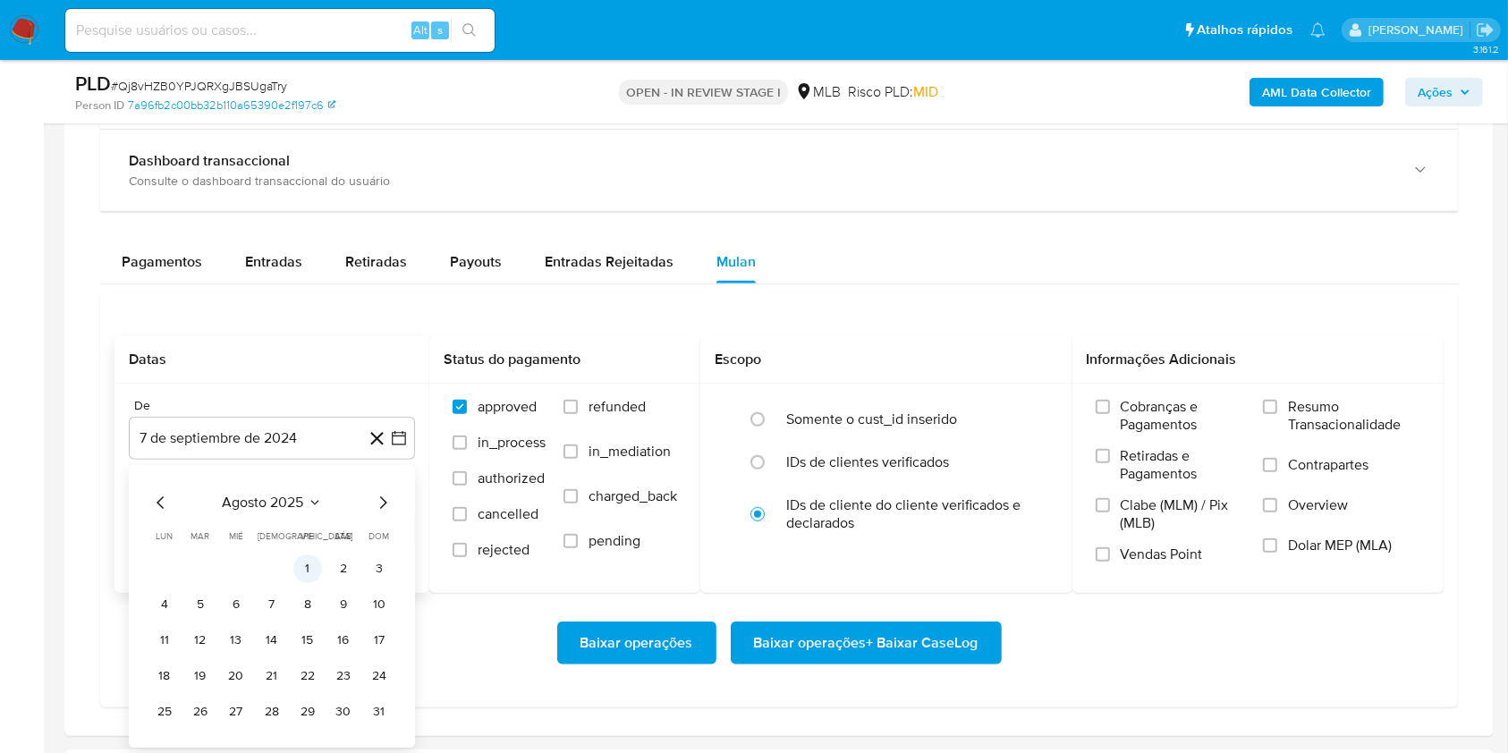
click at [305, 561] on button "1" at bounding box center [307, 568] width 29 height 29
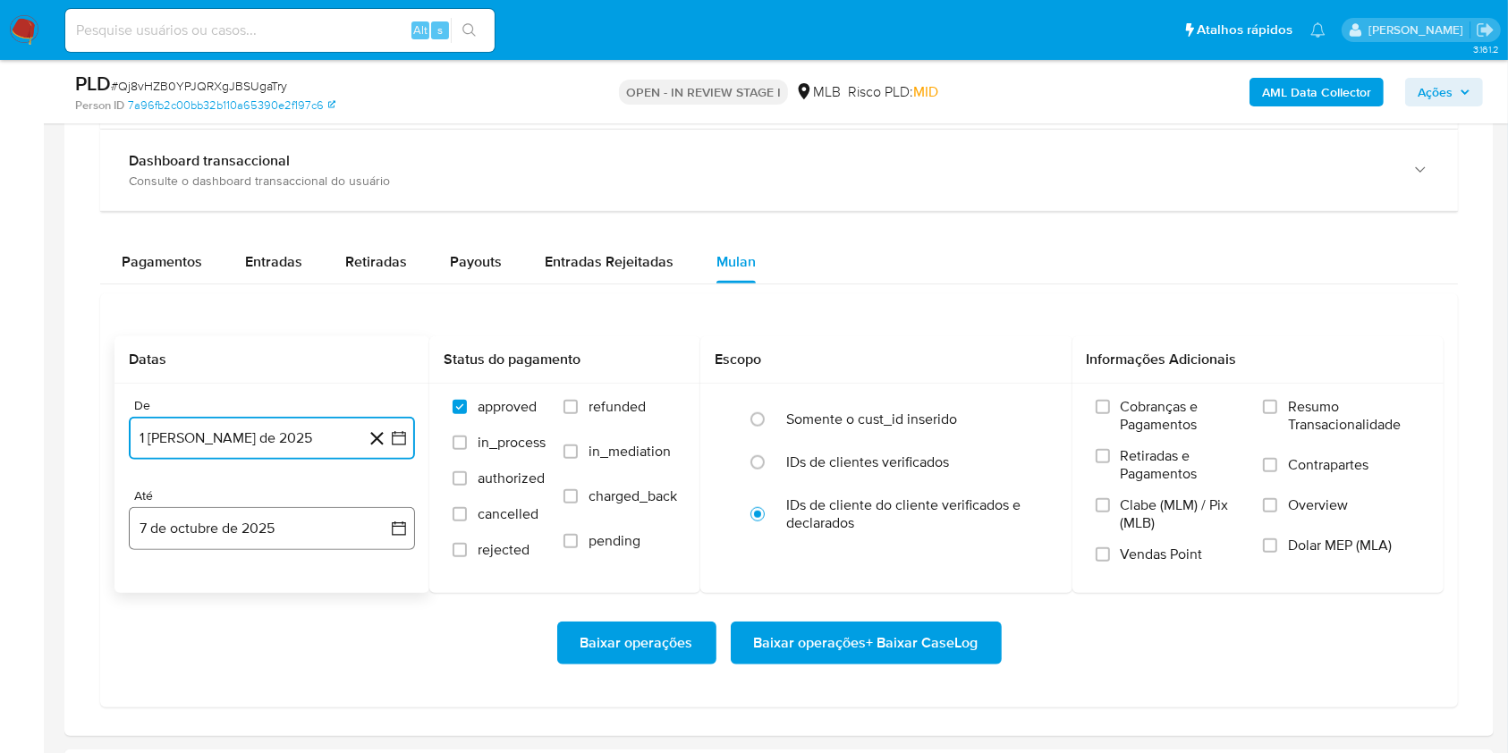
click at [282, 512] on button "7 de octubre de 2025" at bounding box center [272, 528] width 286 height 43
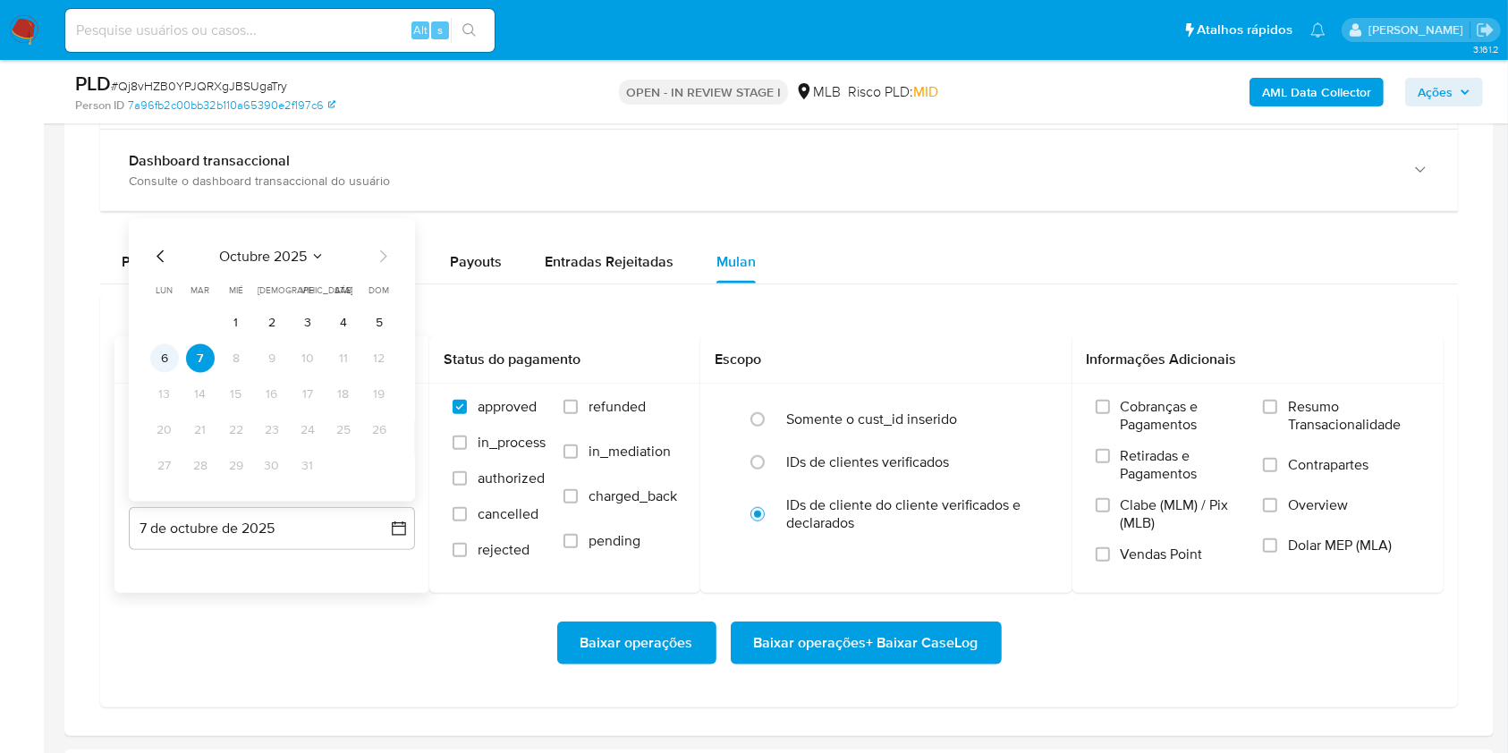
click at [164, 354] on button "6" at bounding box center [164, 358] width 29 height 29
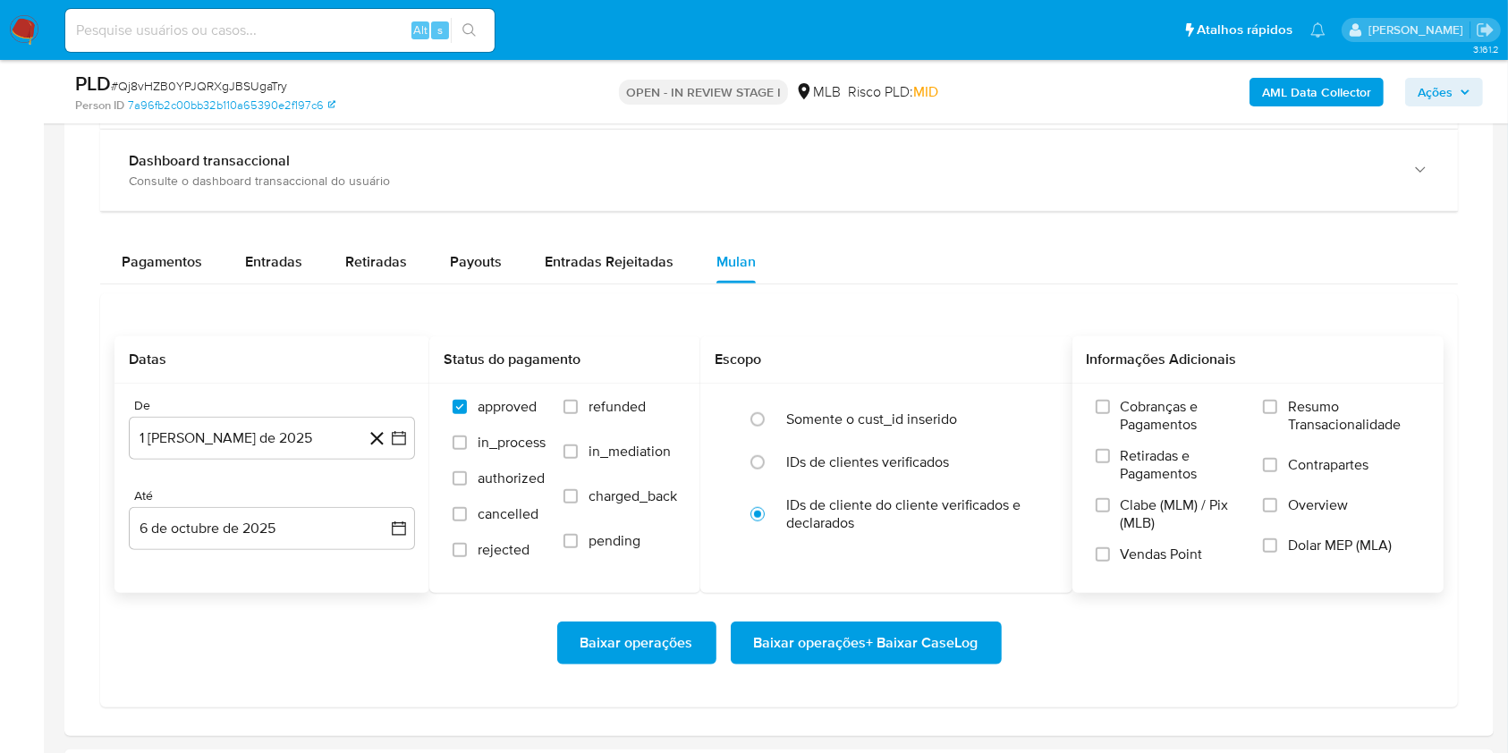
click at [1301, 404] on span "Resumo Transacionalidade" at bounding box center [1354, 416] width 132 height 36
click at [1277, 404] on input "Resumo Transacionalidade" at bounding box center [1270, 407] width 14 height 14
click at [936, 626] on span "Baixar operações + Baixar CaseLog" at bounding box center [866, 642] width 224 height 39
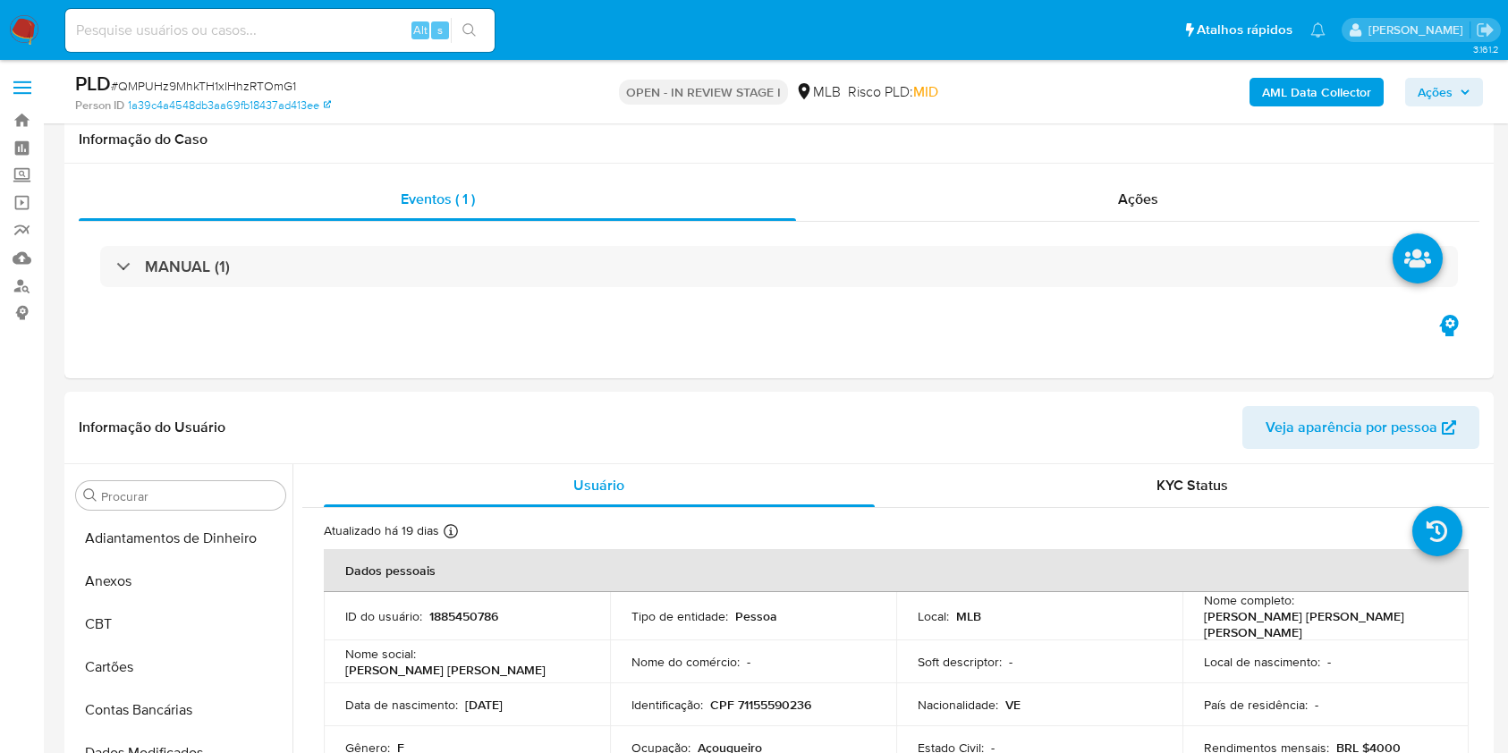
select select "10"
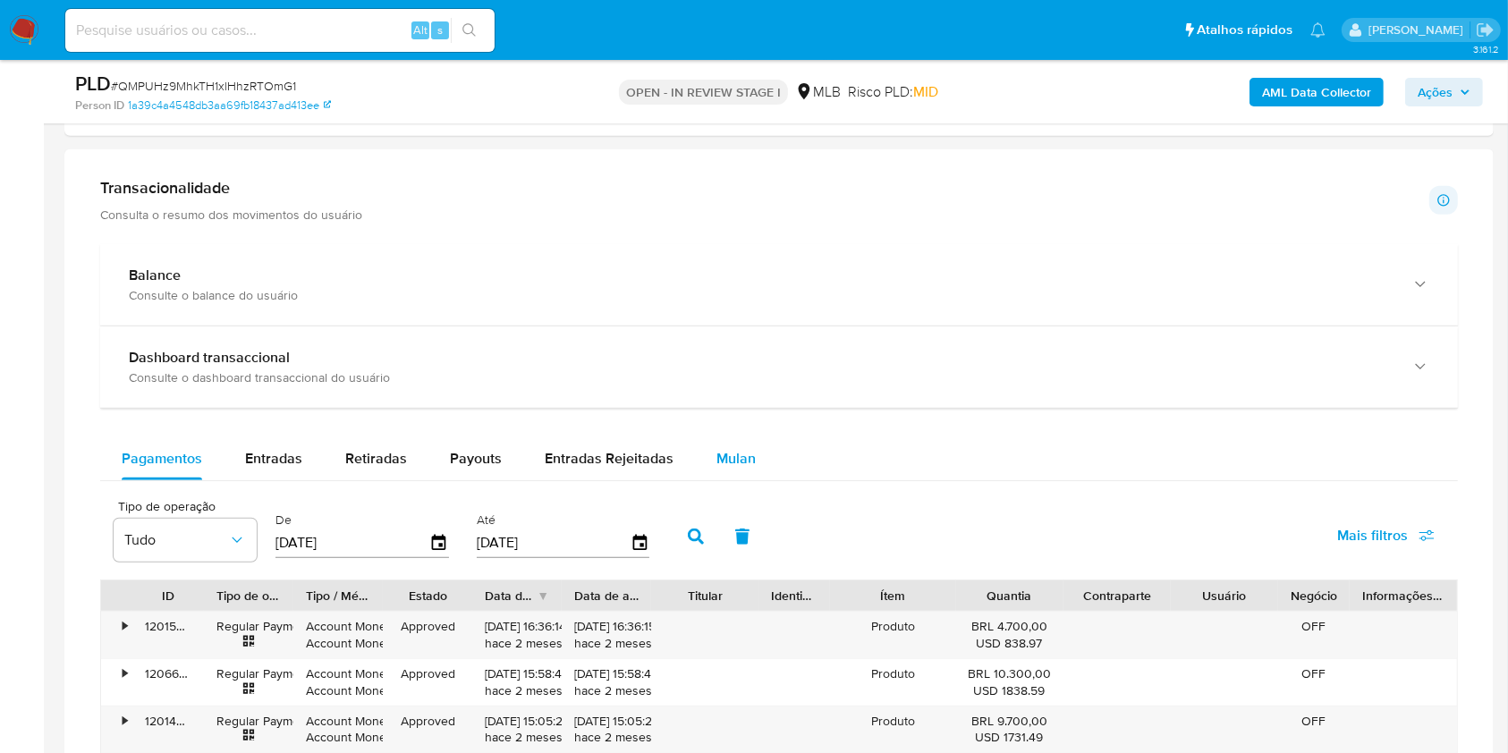
scroll to position [927, 0]
click at [744, 468] on span "Mulan" at bounding box center [735, 458] width 39 height 21
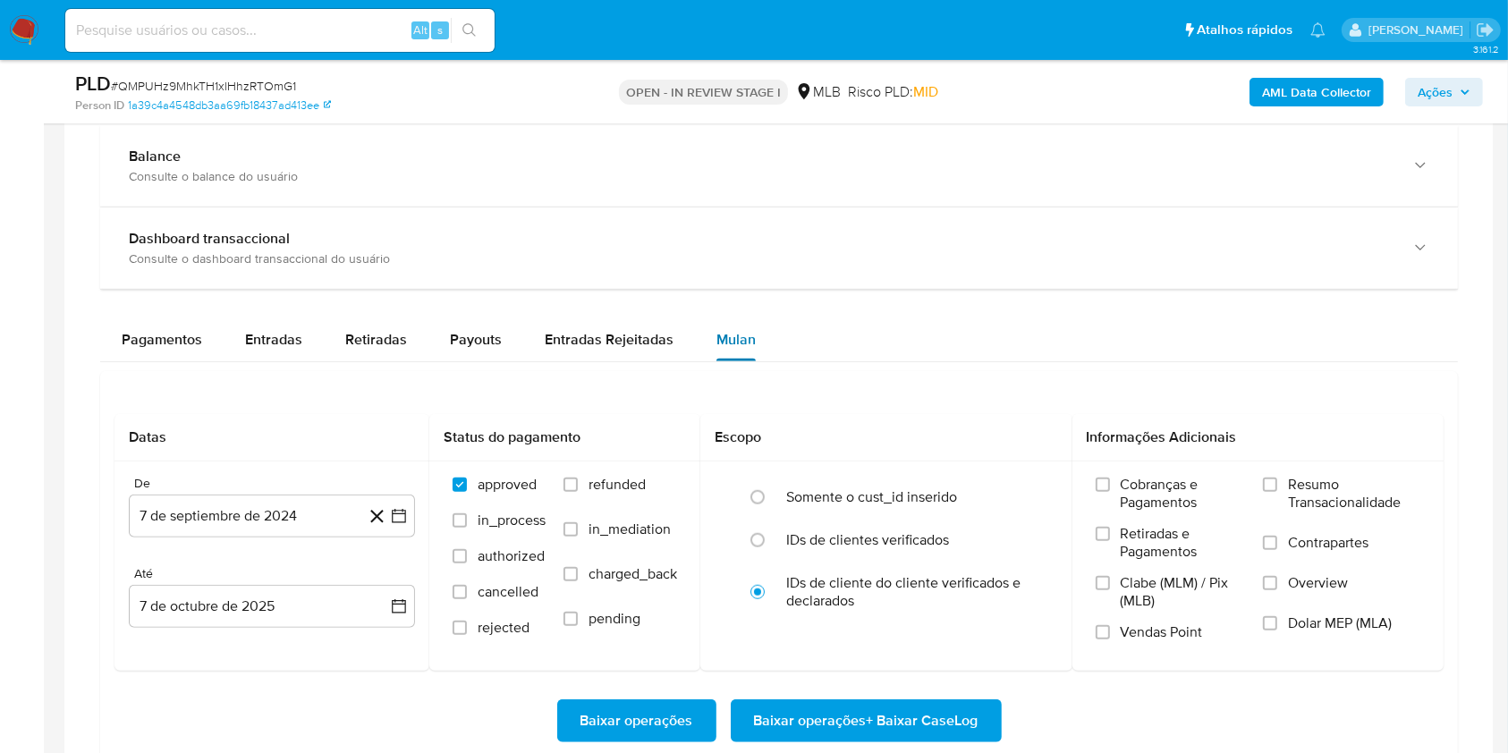
scroll to position [1431, 0]
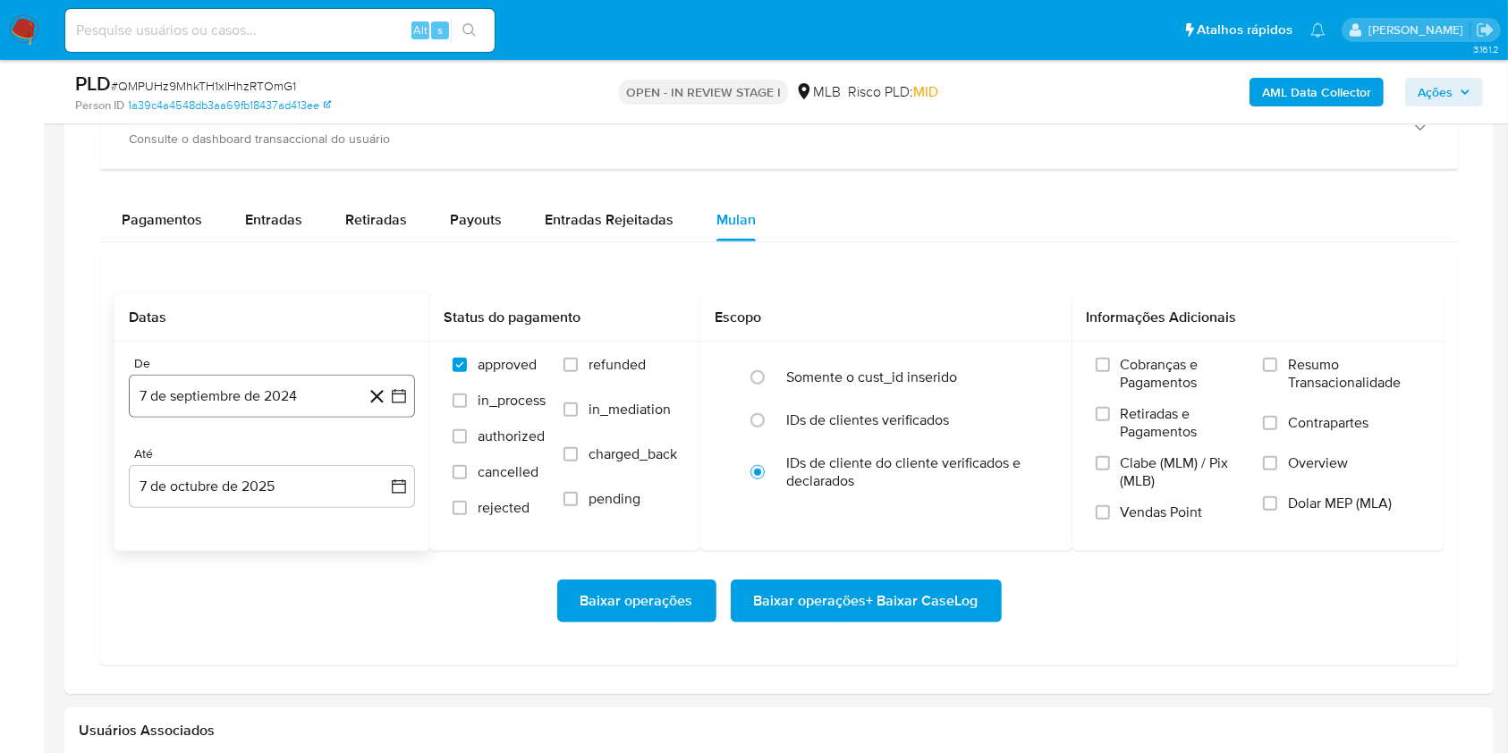
click at [242, 388] on button "7 de septiembre de 2024" at bounding box center [272, 396] width 286 height 43
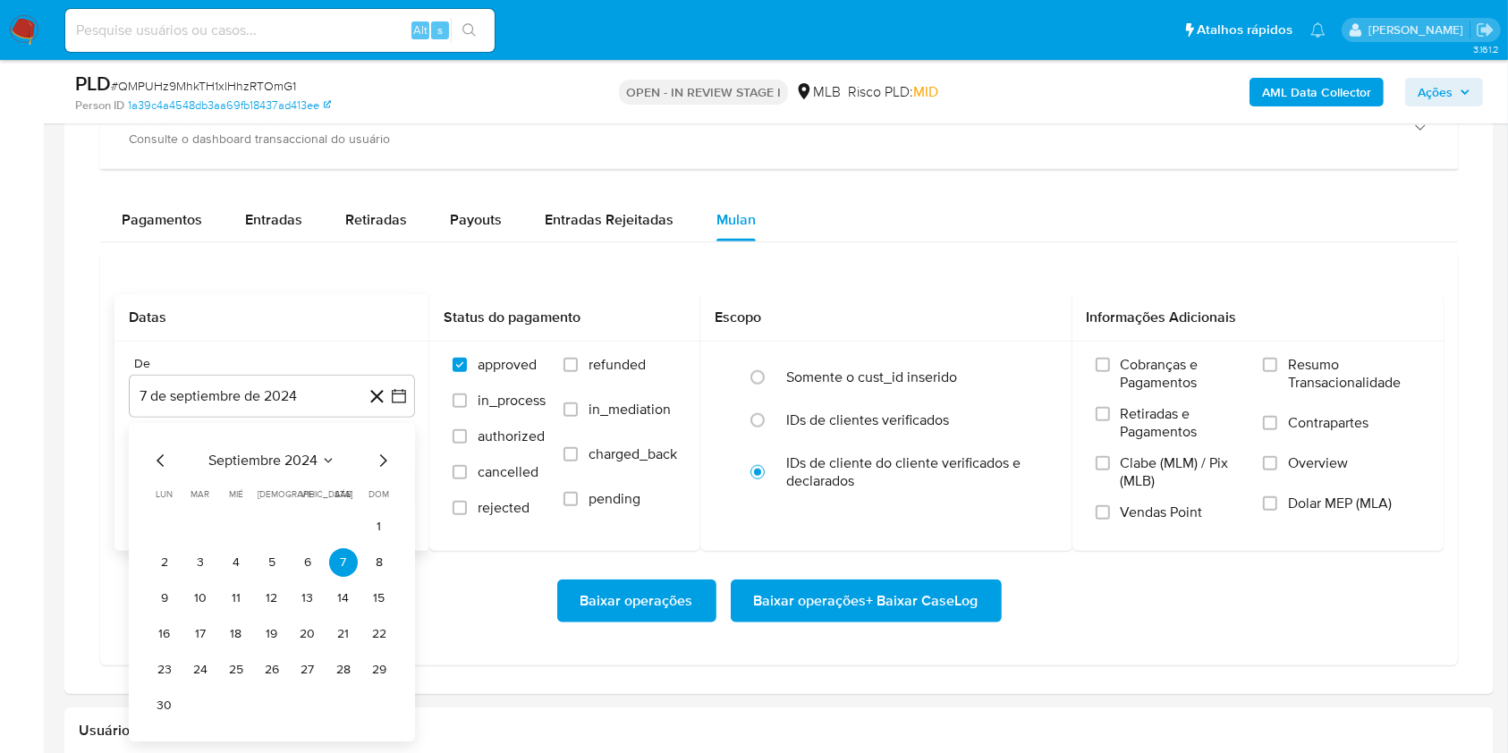
click at [263, 453] on span "septiembre 2024" at bounding box center [262, 461] width 109 height 18
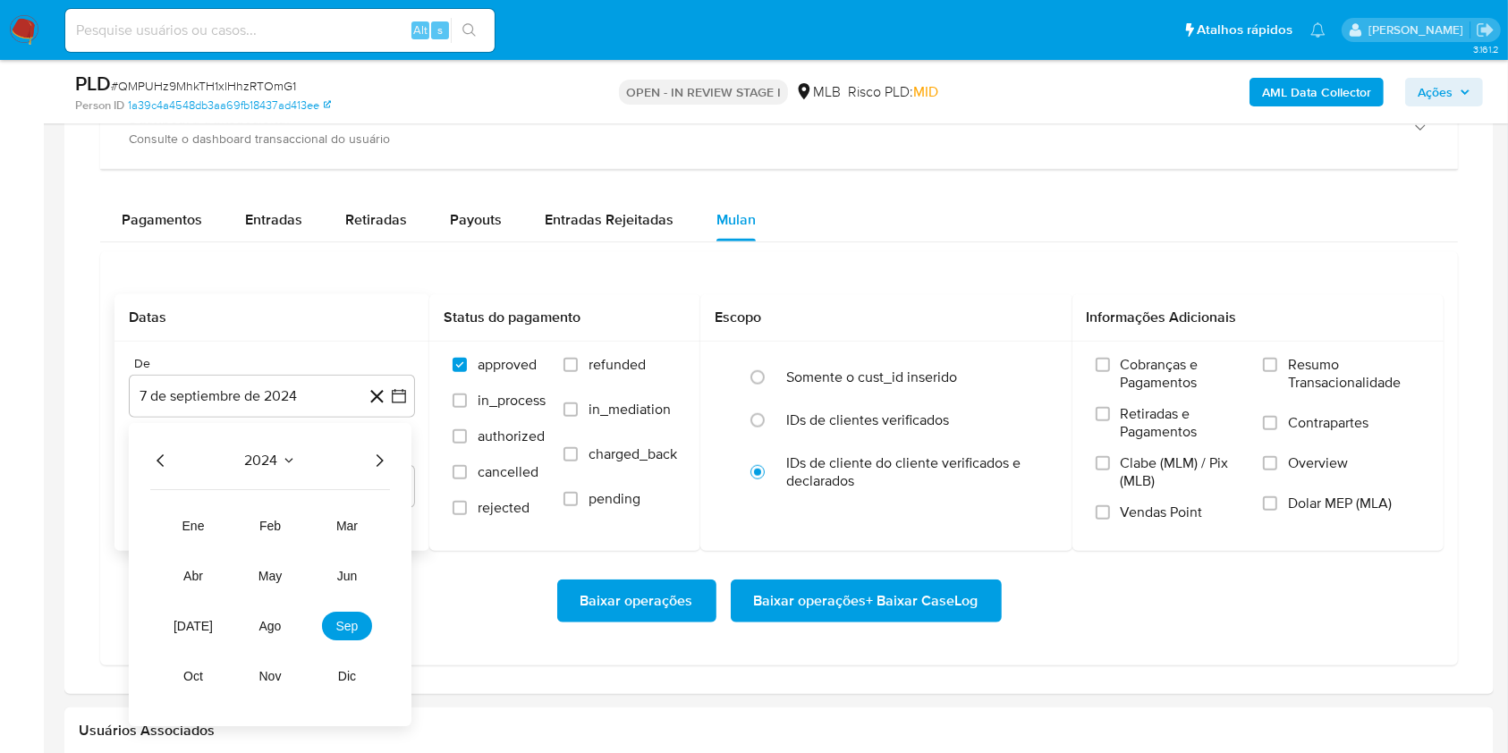
click at [378, 462] on icon "Año siguiente" at bounding box center [378, 460] width 21 height 21
click at [281, 636] on button "ago" at bounding box center [270, 626] width 50 height 29
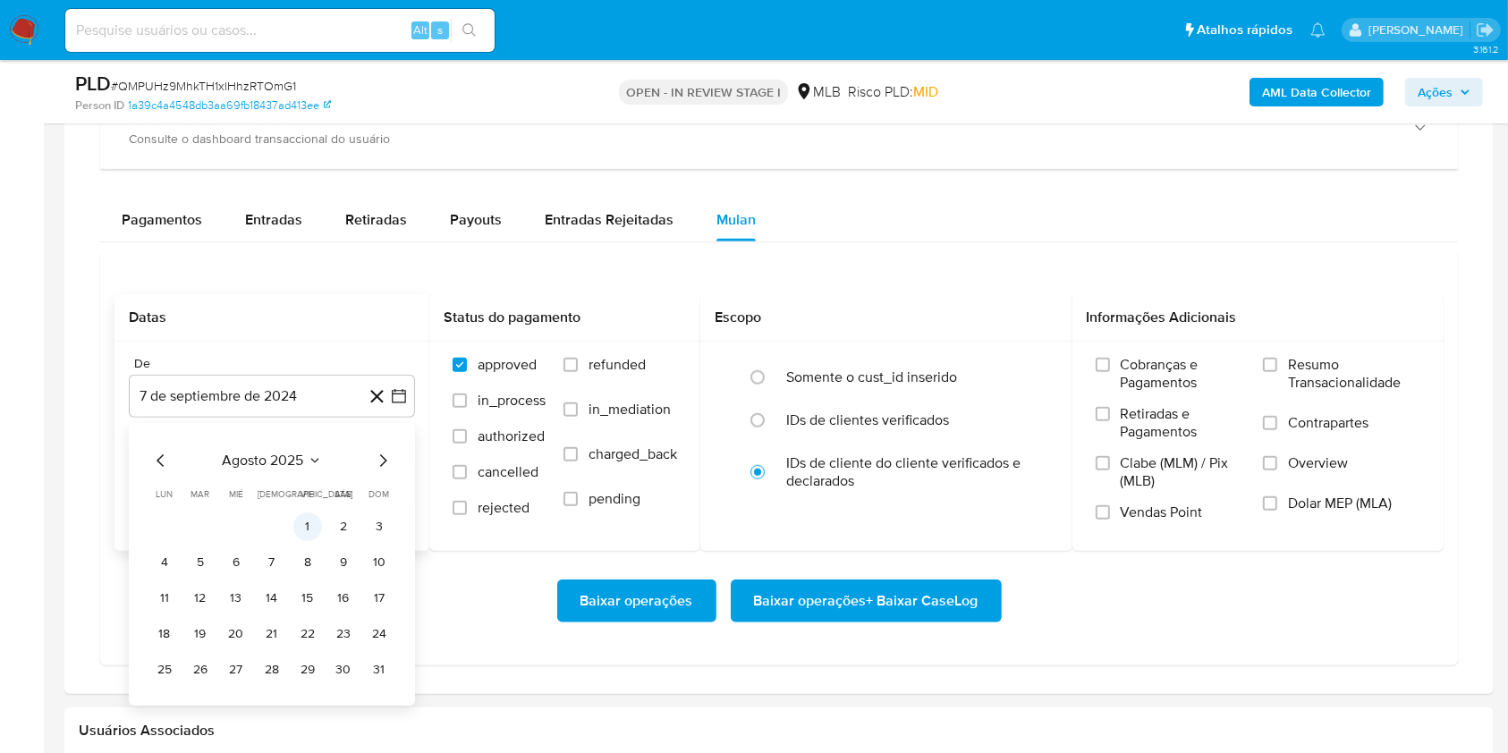
click at [311, 514] on button "1" at bounding box center [307, 526] width 29 height 29
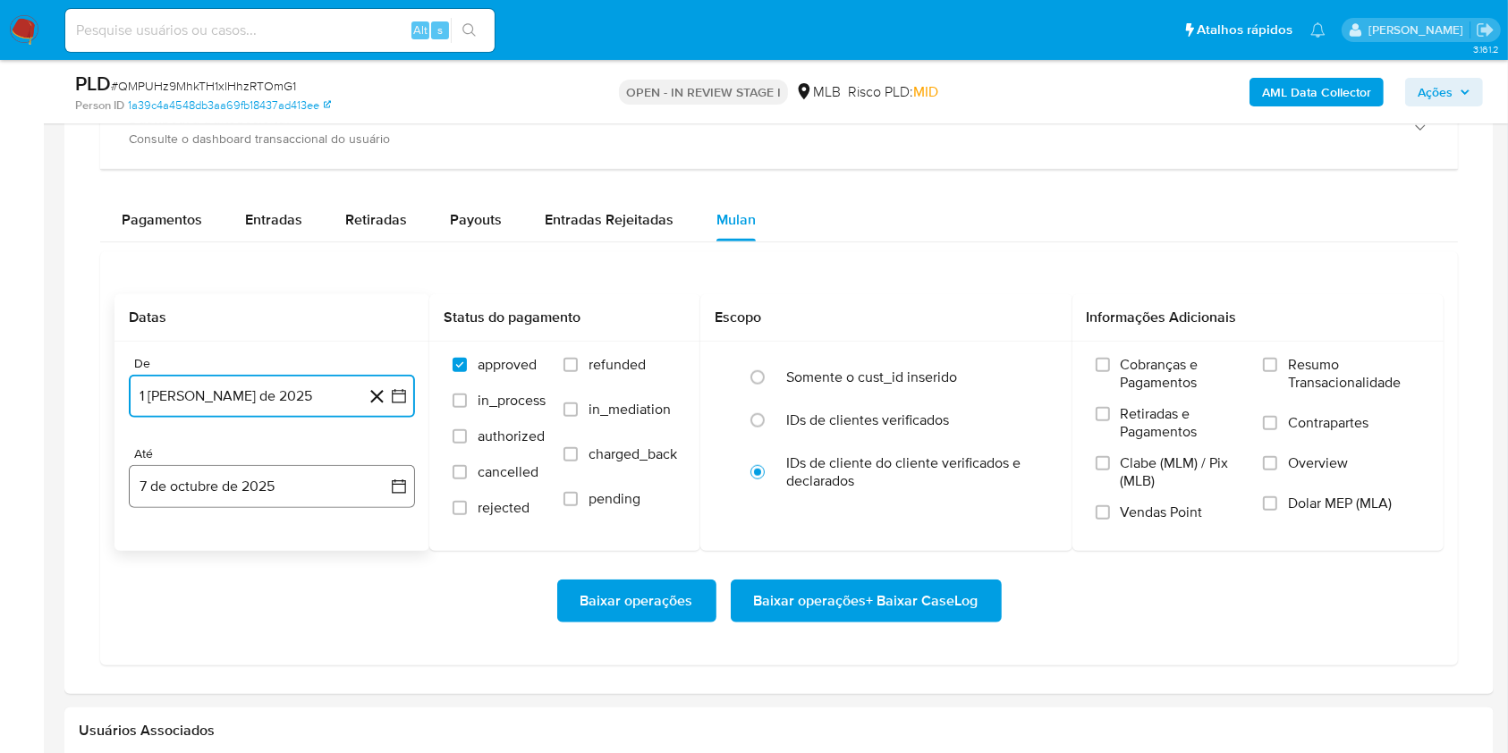
click at [293, 505] on button "7 de octubre de 2025" at bounding box center [272, 486] width 286 height 43
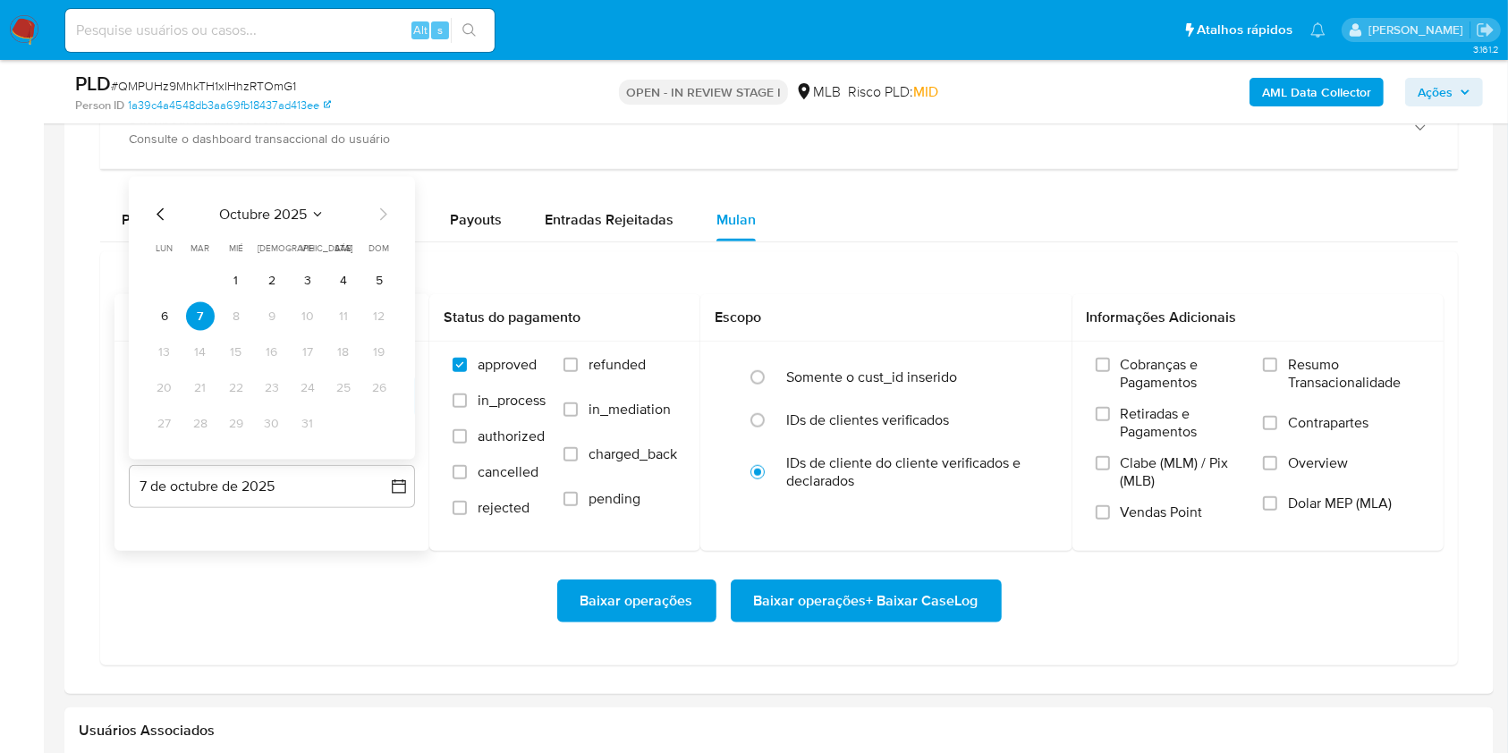
click at [175, 321] on button "6" at bounding box center [164, 316] width 29 height 29
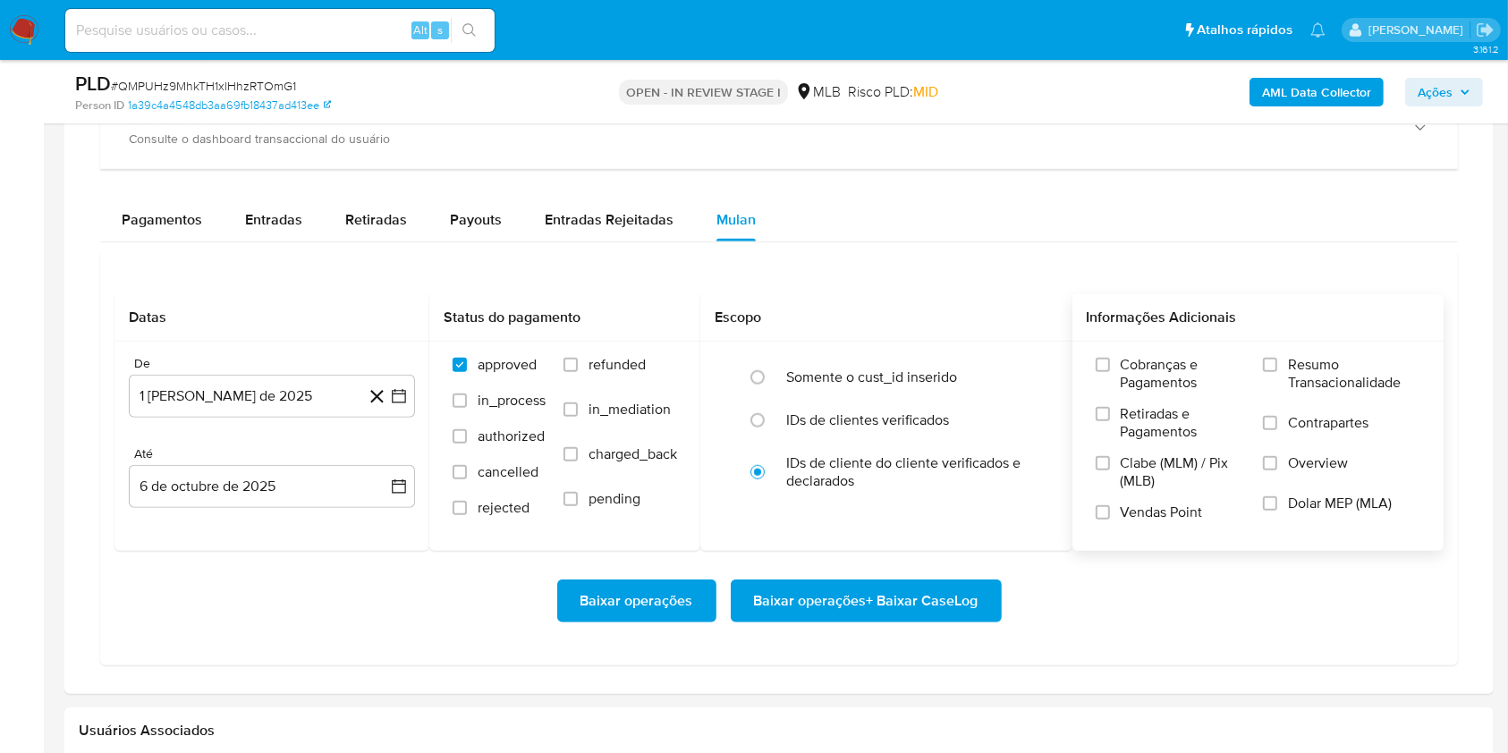
click at [1349, 389] on span "Resumo Transacionalidade" at bounding box center [1354, 374] width 132 height 36
click at [1277, 372] on input "Resumo Transacionalidade" at bounding box center [1270, 365] width 14 height 14
click at [942, 596] on span "Baixar operações + Baixar CaseLog" at bounding box center [866, 600] width 224 height 39
click at [239, 393] on button "7 de septiembre de 2024" at bounding box center [272, 396] width 286 height 43
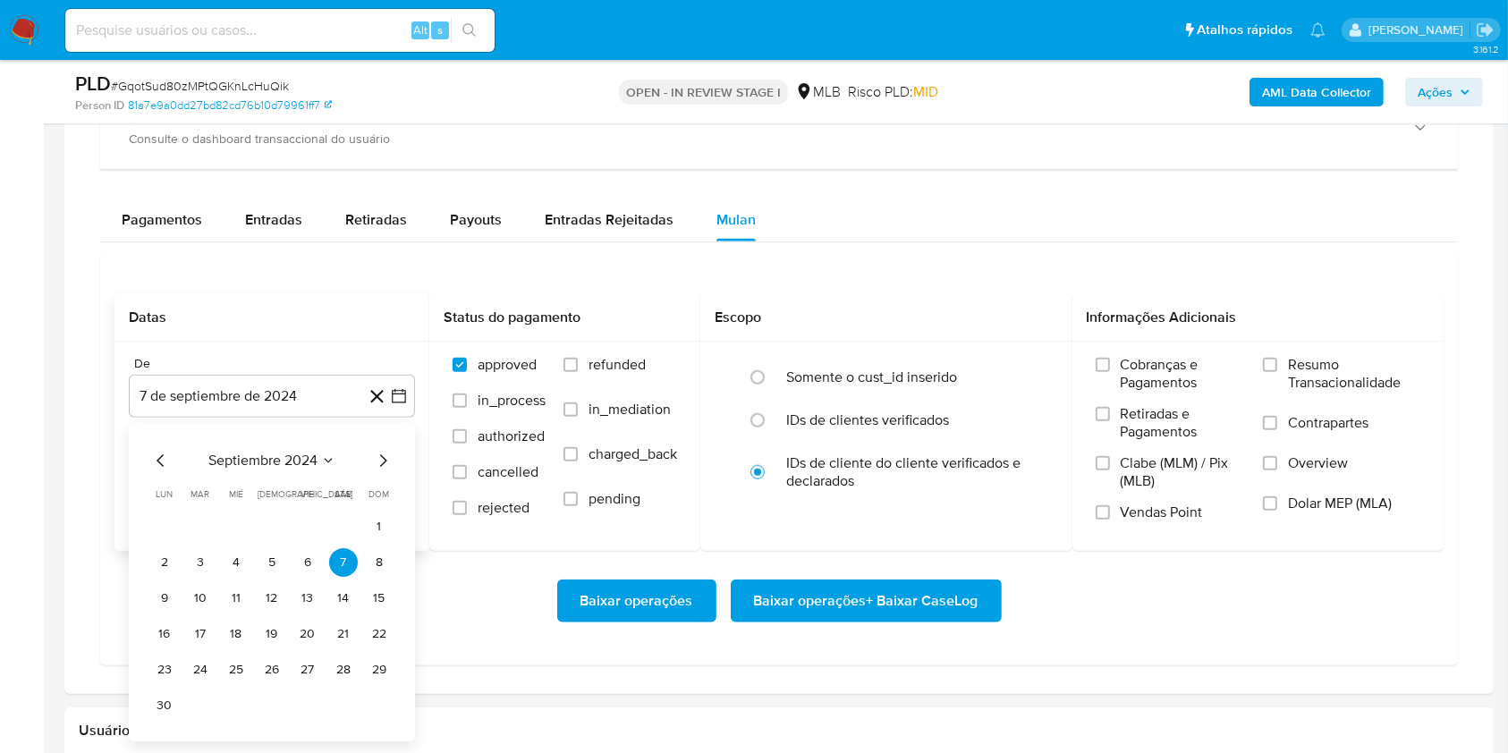
click at [252, 465] on span "septiembre 2024" at bounding box center [262, 461] width 109 height 18
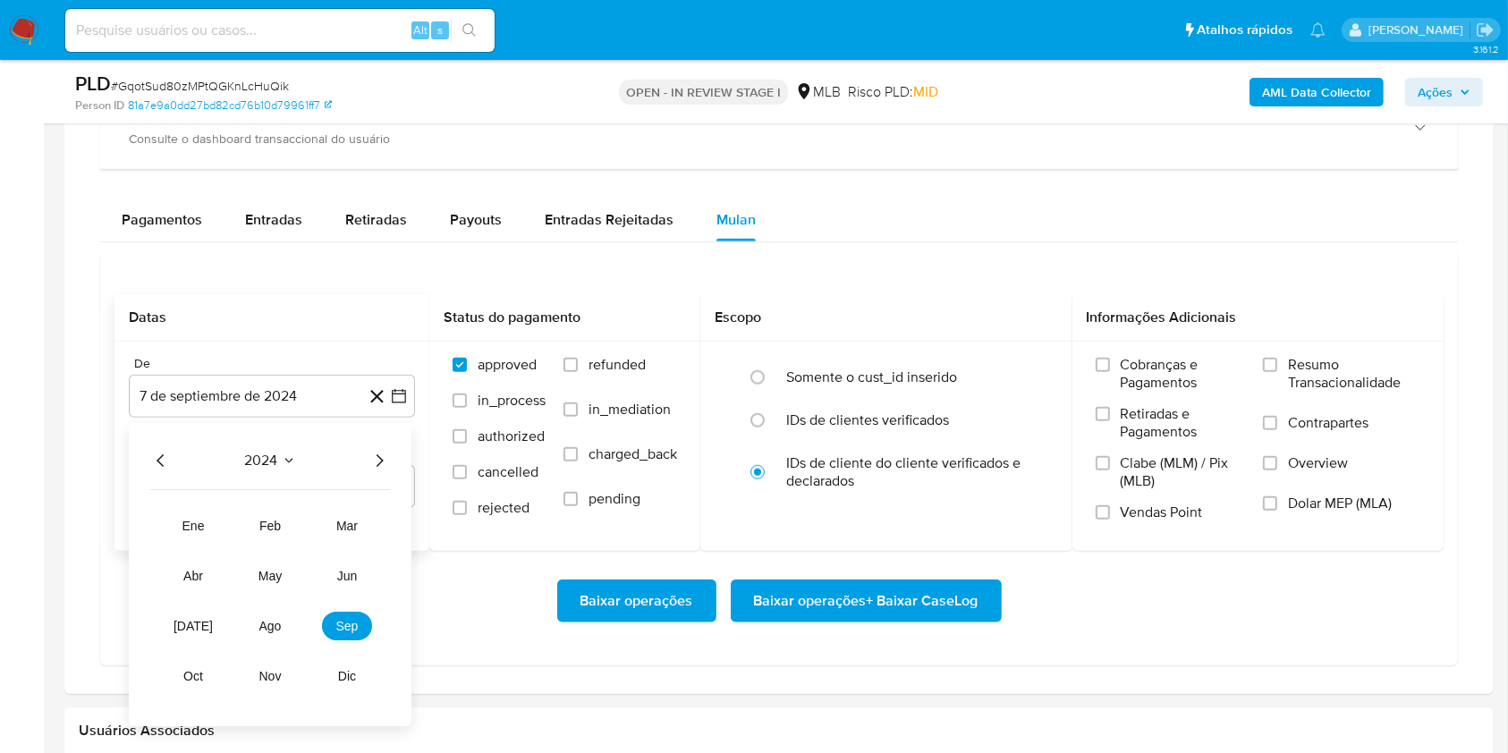
click at [383, 461] on icon "Año siguiente" at bounding box center [378, 460] width 21 height 21
click at [283, 632] on button "ago" at bounding box center [270, 626] width 50 height 29
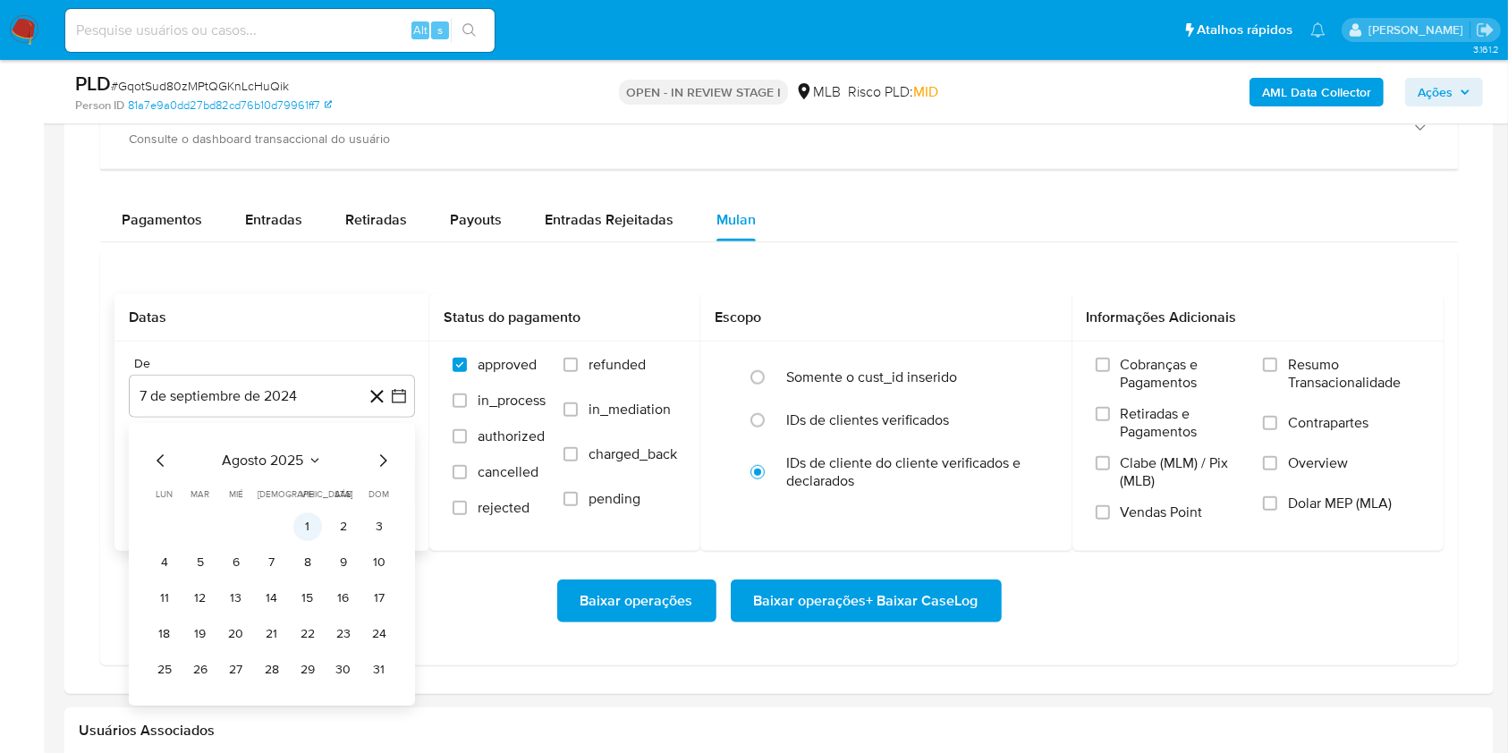
click at [309, 518] on button "1" at bounding box center [307, 526] width 29 height 29
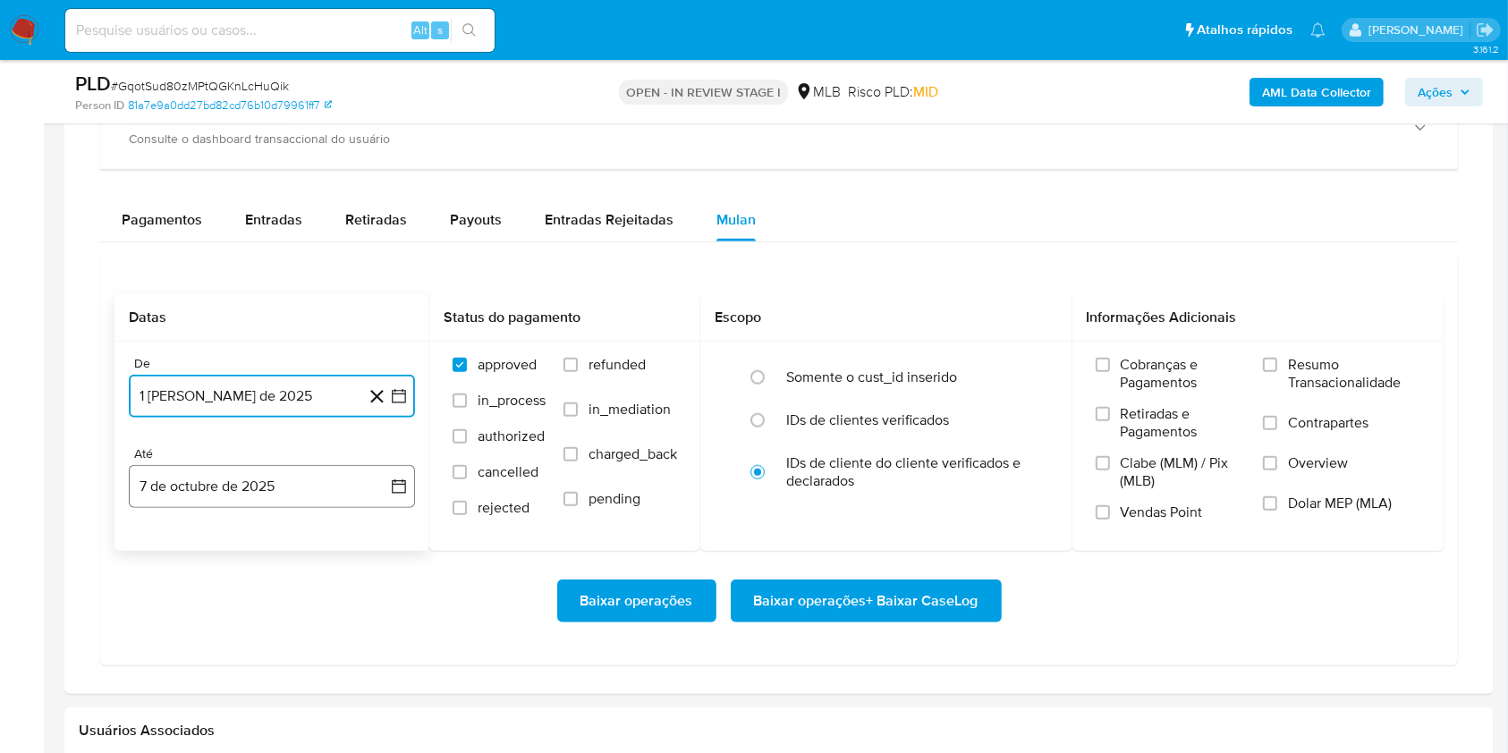
click at [298, 488] on button "7 de octubre de 2025" at bounding box center [272, 486] width 286 height 43
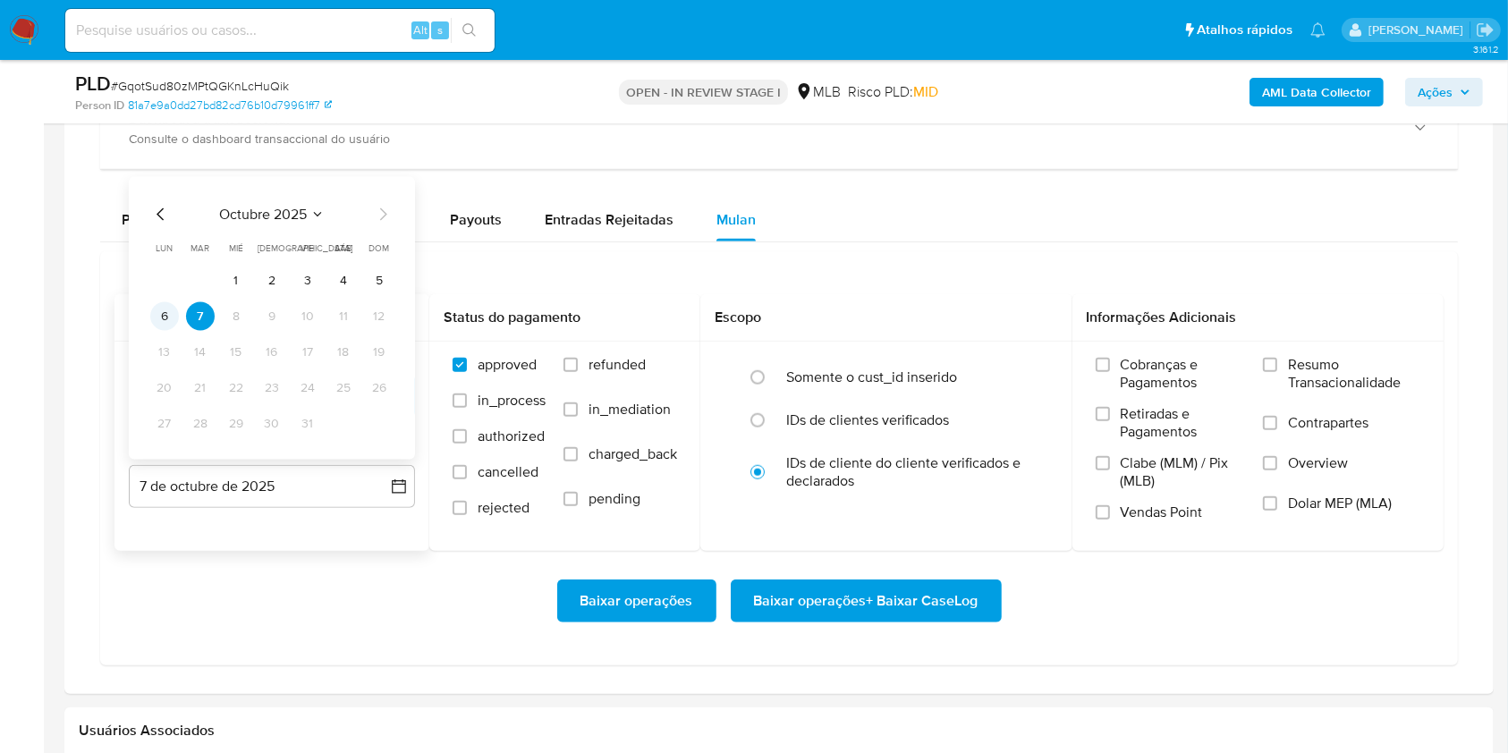
click at [165, 317] on button "6" at bounding box center [164, 316] width 29 height 29
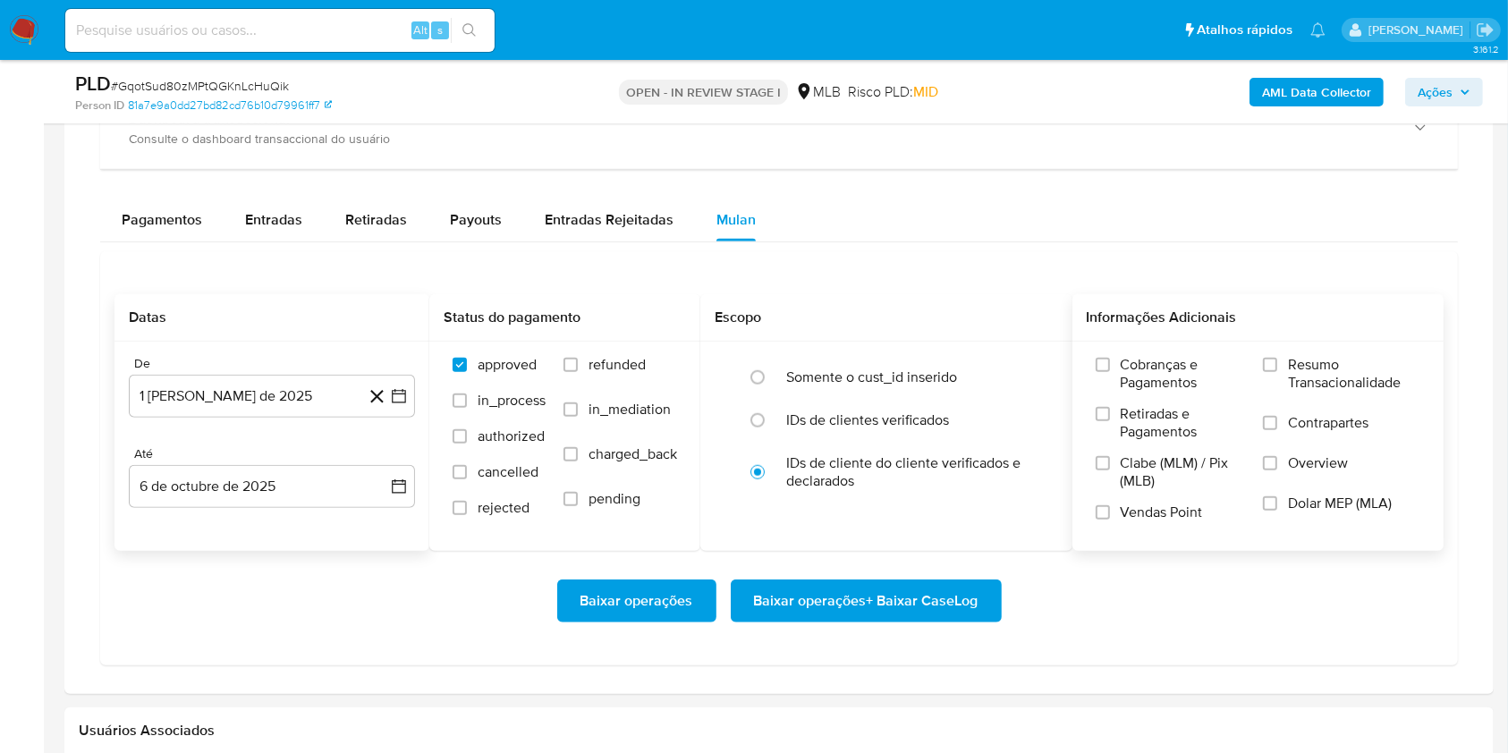
click at [1352, 359] on span "Resumo Transacionalidade" at bounding box center [1354, 374] width 132 height 36
click at [1277, 359] on input "Resumo Transacionalidade" at bounding box center [1270, 365] width 14 height 14
click at [894, 591] on span "Baixar operações + Baixar CaseLog" at bounding box center [866, 600] width 224 height 39
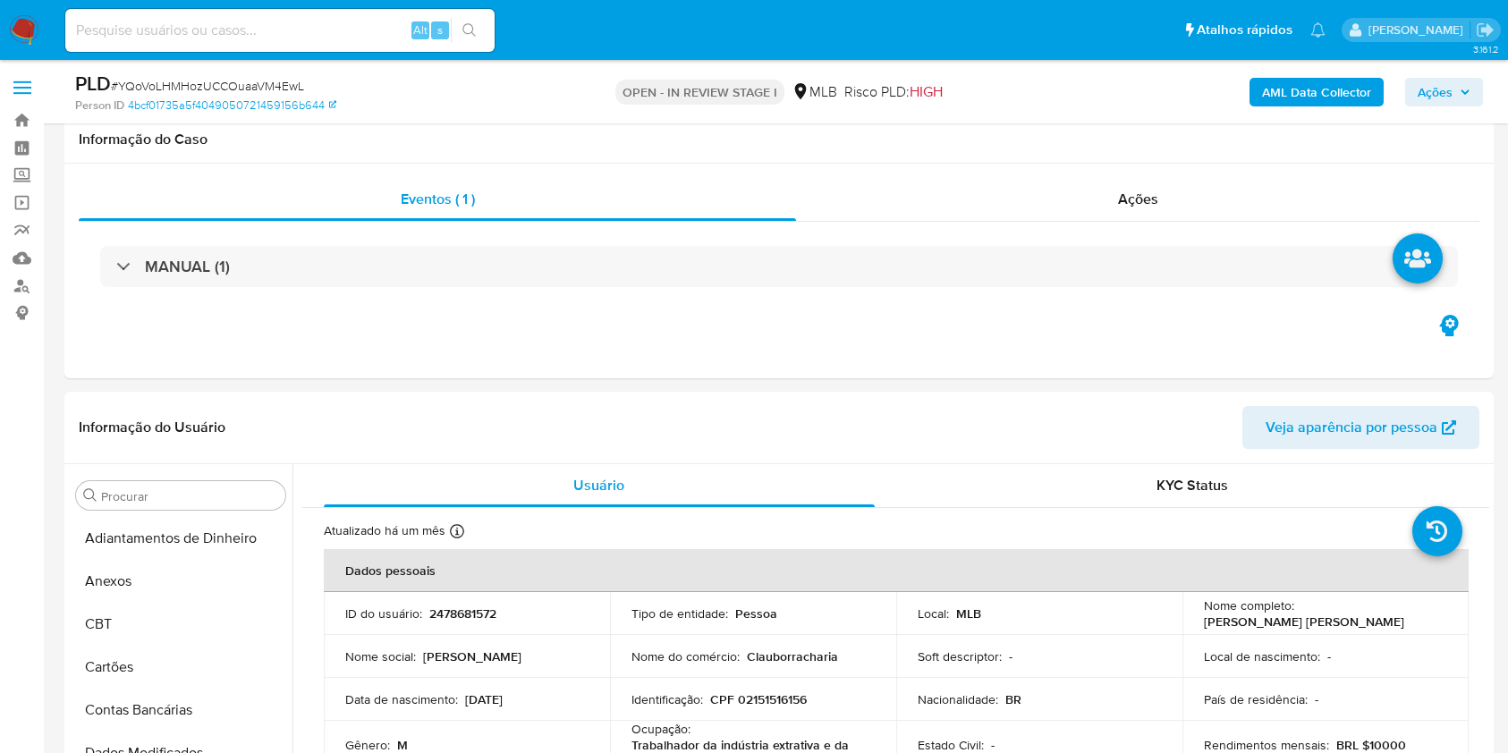
select select "10"
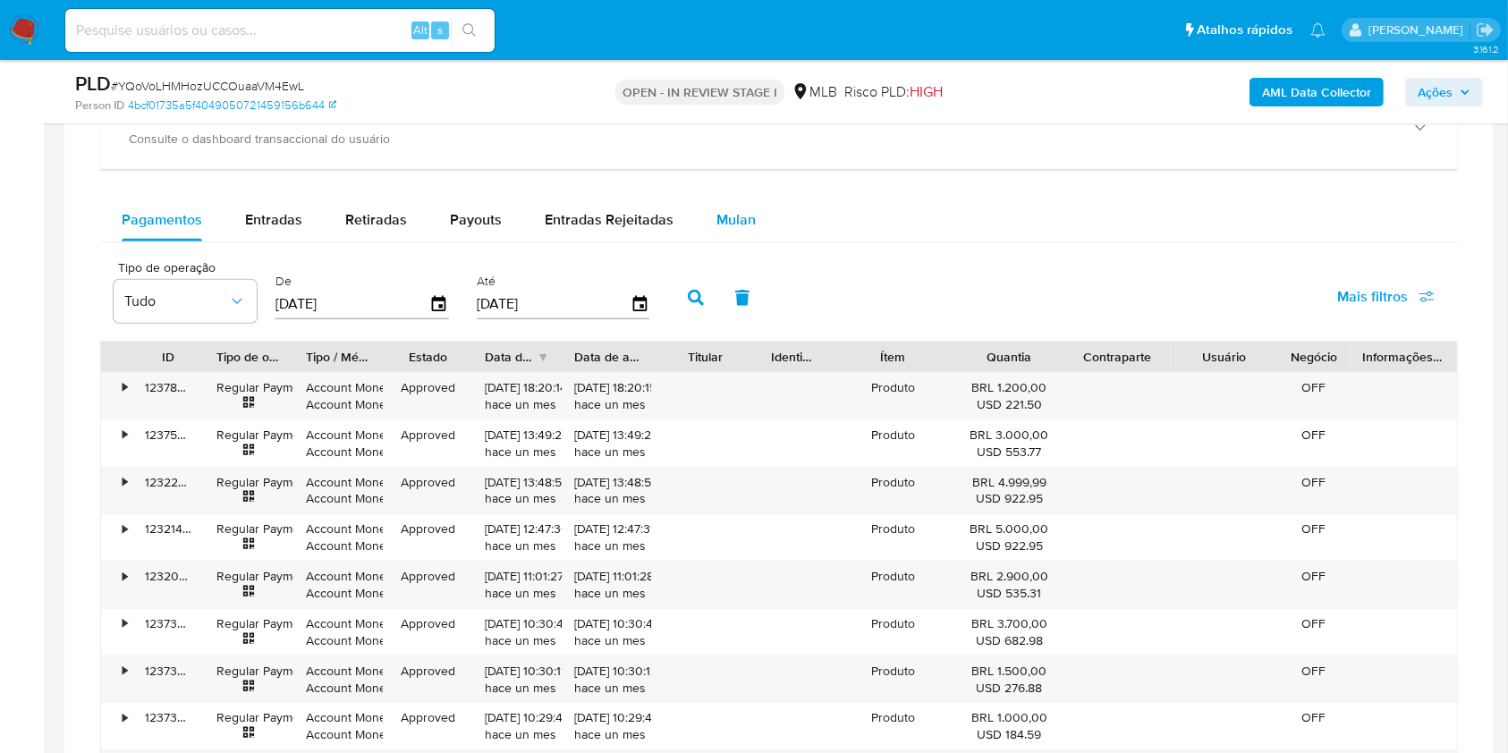
click at [716, 230] on div "Mulan" at bounding box center [735, 220] width 39 height 43
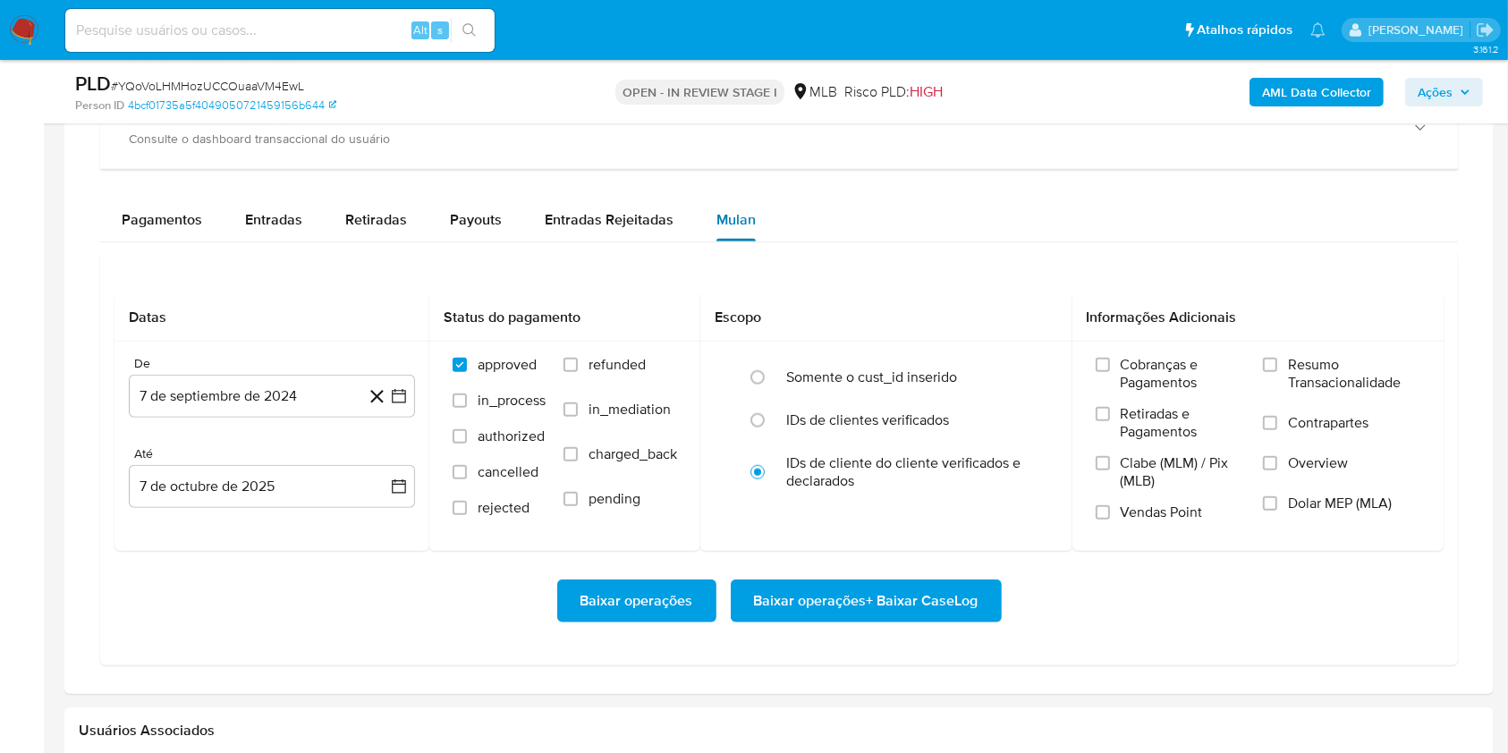
scroll to position [927, 0]
click at [215, 415] on button "7 de septiembre de 2024" at bounding box center [272, 396] width 286 height 43
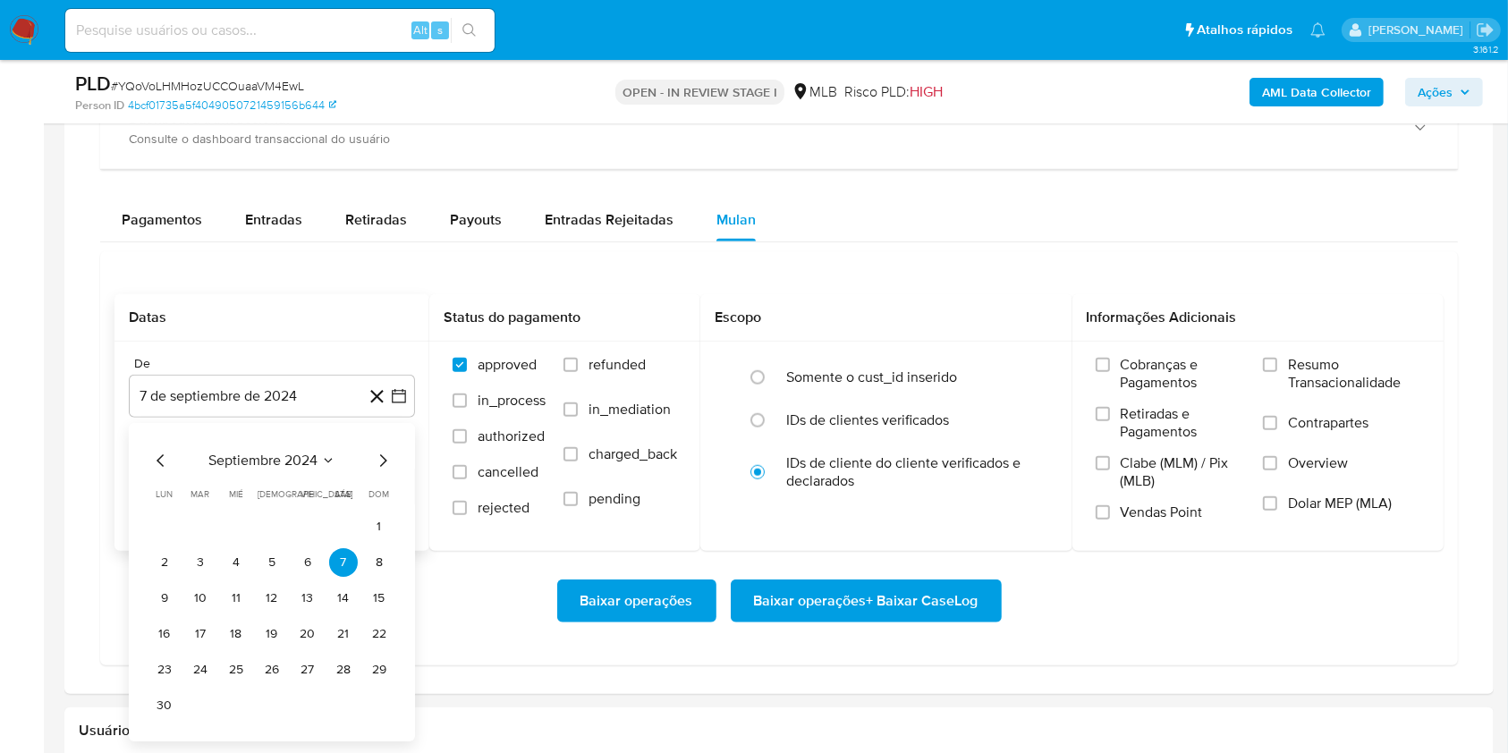
click at [265, 460] on span "septiembre 2024" at bounding box center [262, 461] width 109 height 18
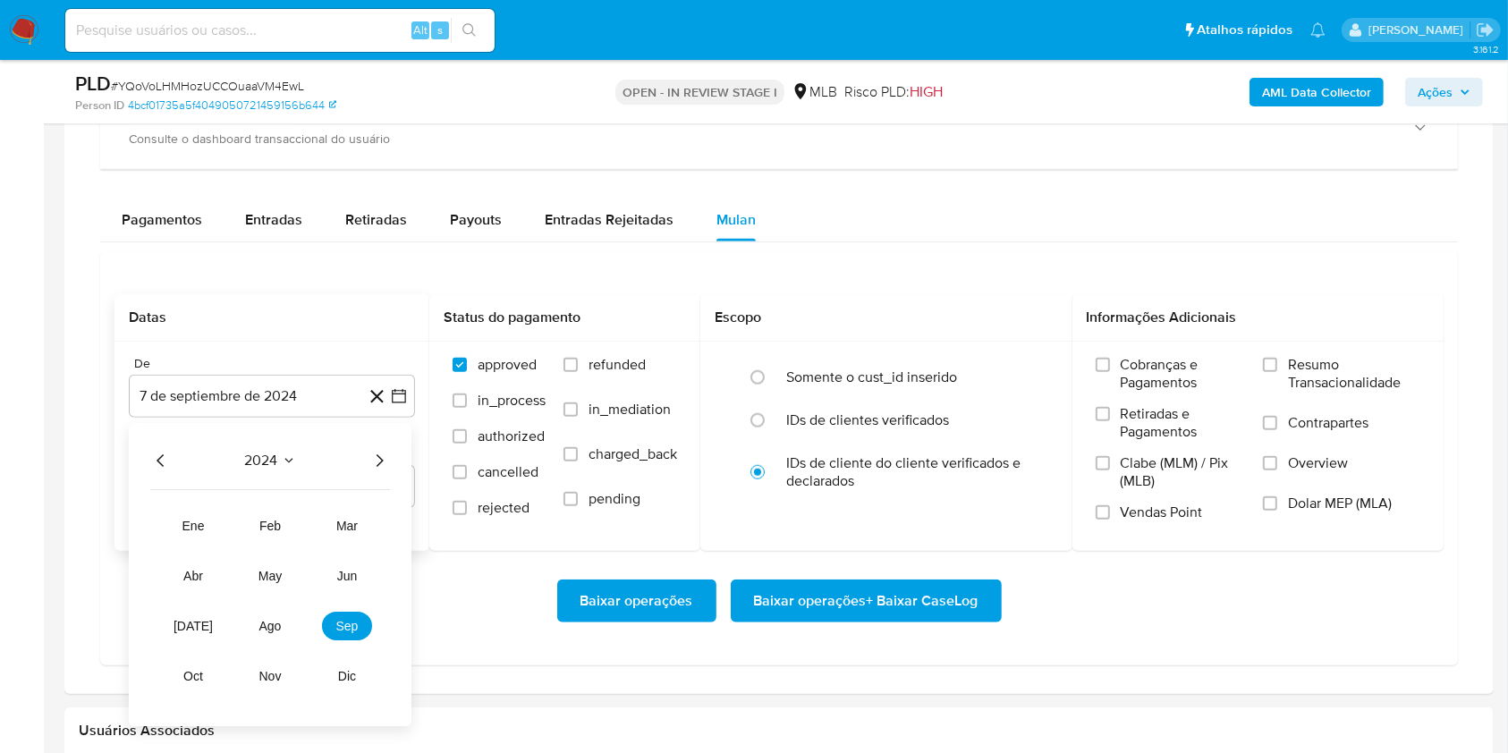
click at [376, 463] on icon "Año siguiente" at bounding box center [378, 460] width 21 height 21
click at [255, 622] on button "ago" at bounding box center [270, 626] width 50 height 29
click at [309, 521] on button "1" at bounding box center [307, 526] width 29 height 29
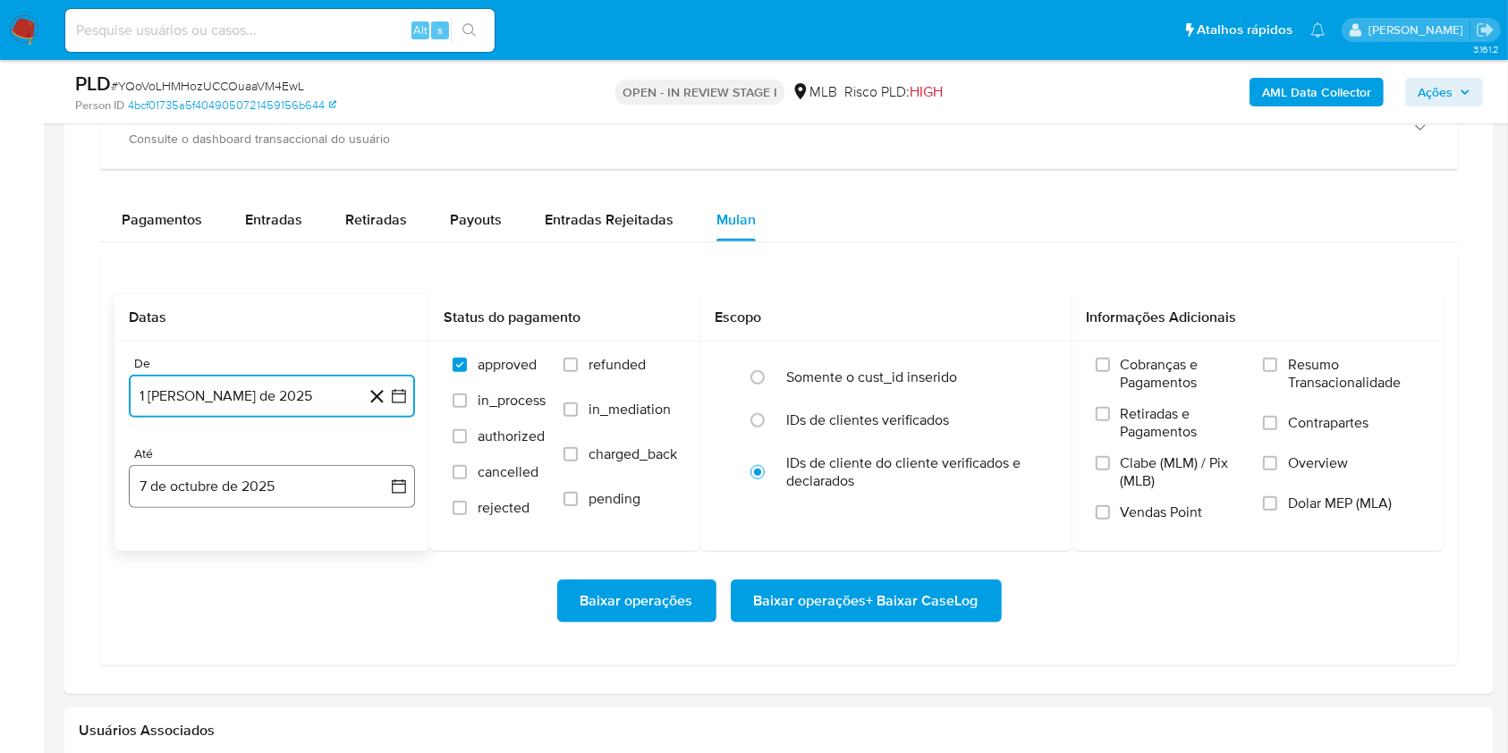
click at [288, 483] on button "7 de octubre de 2025" at bounding box center [272, 486] width 286 height 43
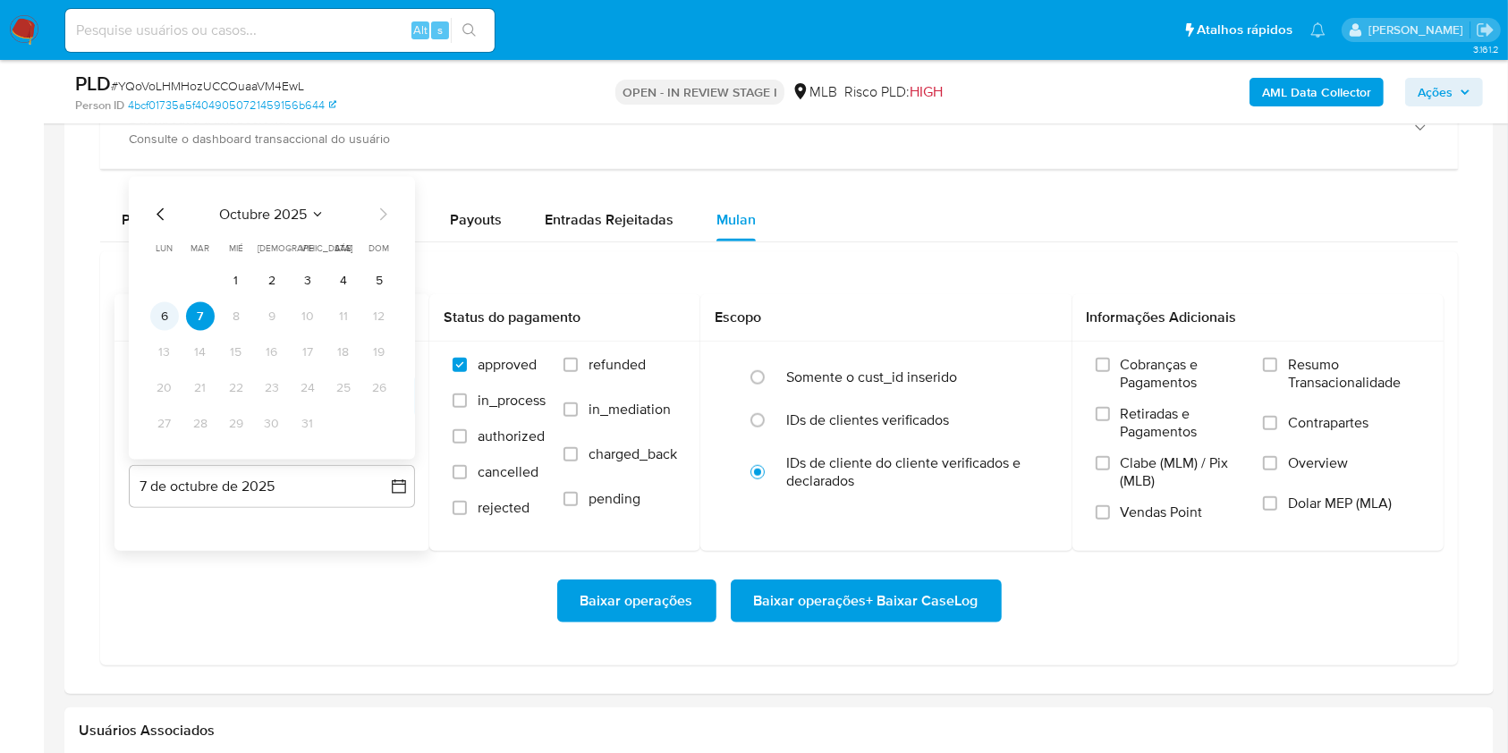
click at [167, 324] on button "6" at bounding box center [164, 316] width 29 height 29
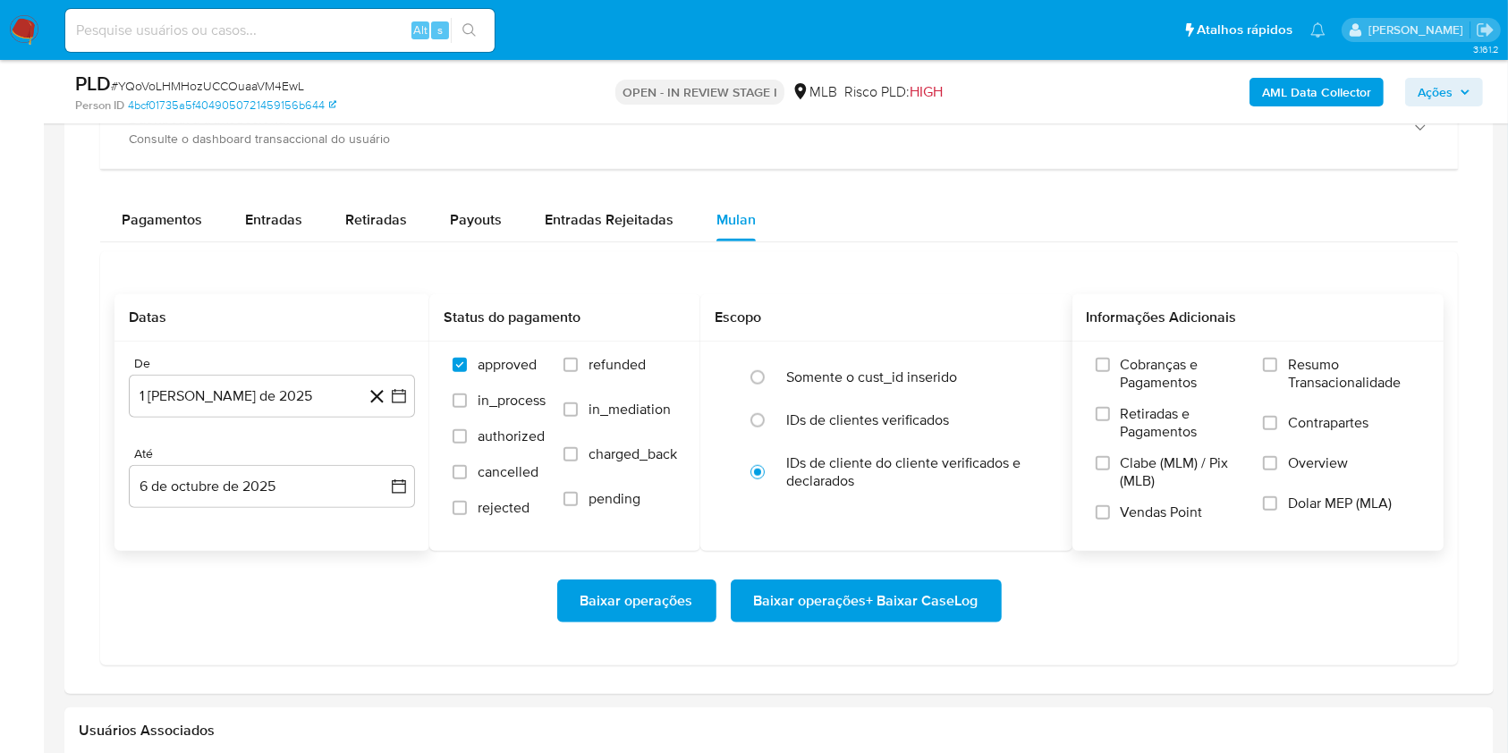
click at [1337, 376] on span "Resumo Transacionalidade" at bounding box center [1354, 374] width 132 height 36
click at [1277, 372] on input "Resumo Transacionalidade" at bounding box center [1270, 365] width 14 height 14
click at [915, 602] on span "Baixar operações + Baixar CaseLog" at bounding box center [866, 600] width 224 height 39
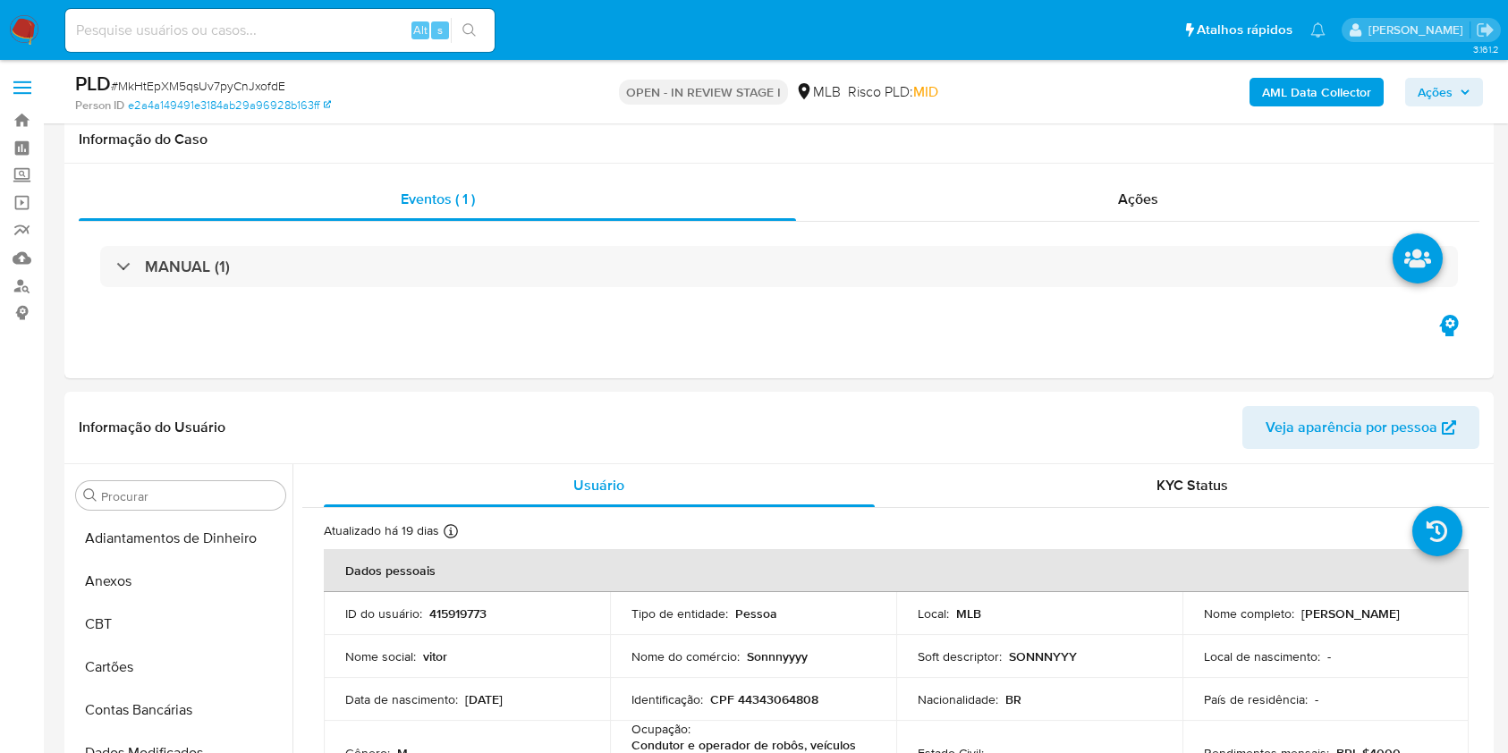
select select "10"
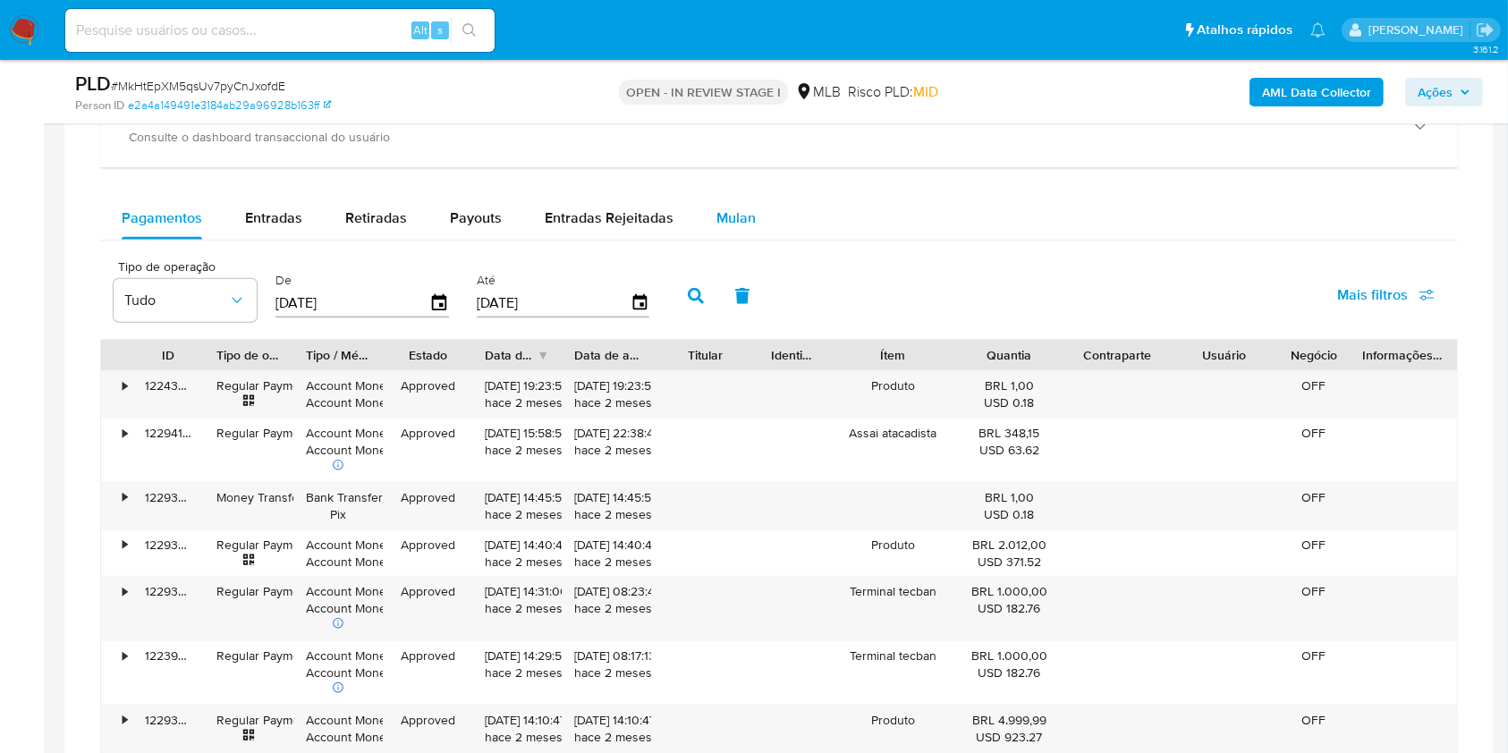
scroll to position [927, 0]
click at [717, 224] on span "Mulan" at bounding box center [735, 217] width 39 height 21
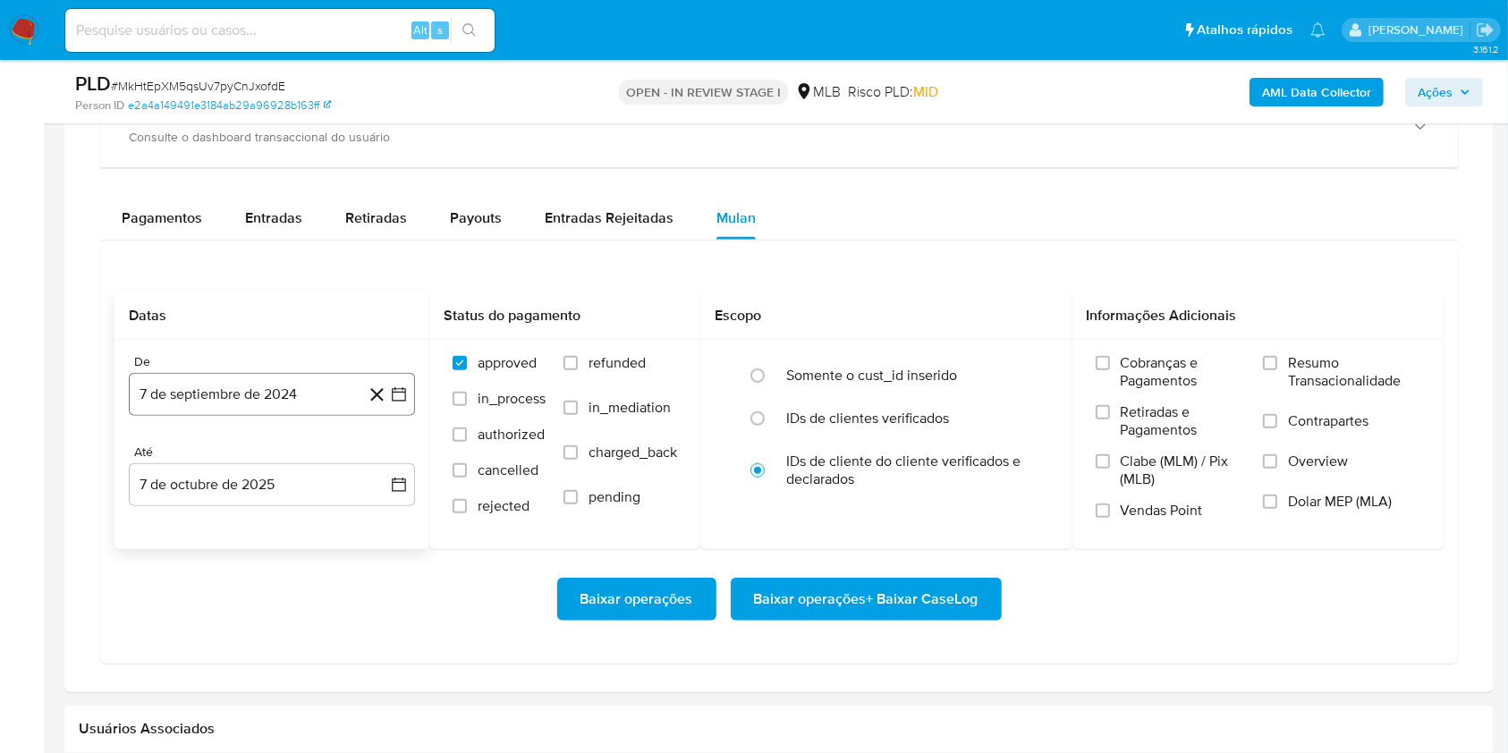
click at [283, 385] on button "7 de septiembre de 2024" at bounding box center [272, 394] width 286 height 43
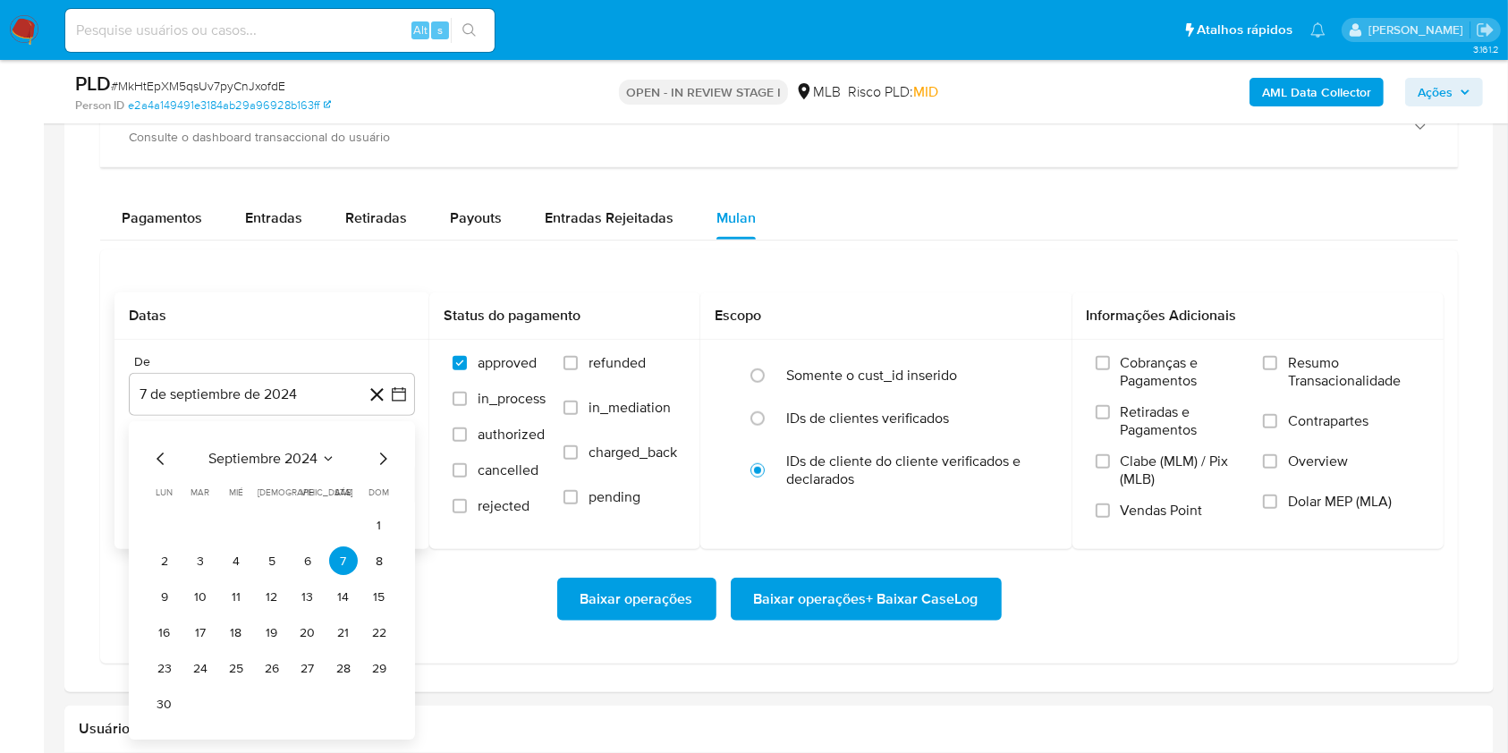
click at [251, 465] on span "septiembre 2024" at bounding box center [262, 460] width 109 height 18
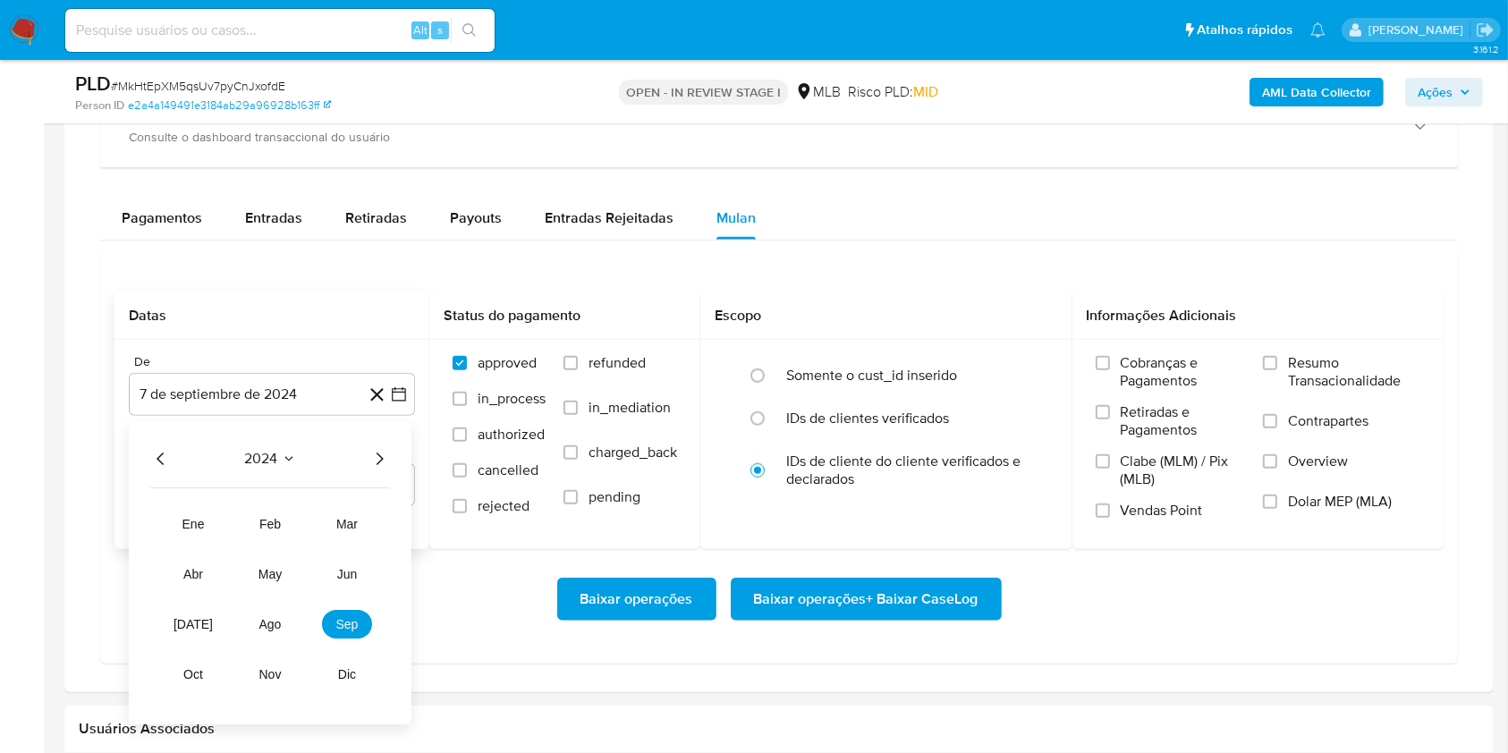
click at [379, 460] on icon "Año siguiente" at bounding box center [378, 459] width 21 height 21
click at [270, 637] on button "ago" at bounding box center [270, 625] width 50 height 29
drag, startPoint x: 309, startPoint y: 523, endPoint x: 293, endPoint y: 486, distance: 40.5
click at [308, 523] on button "1" at bounding box center [307, 526] width 29 height 29
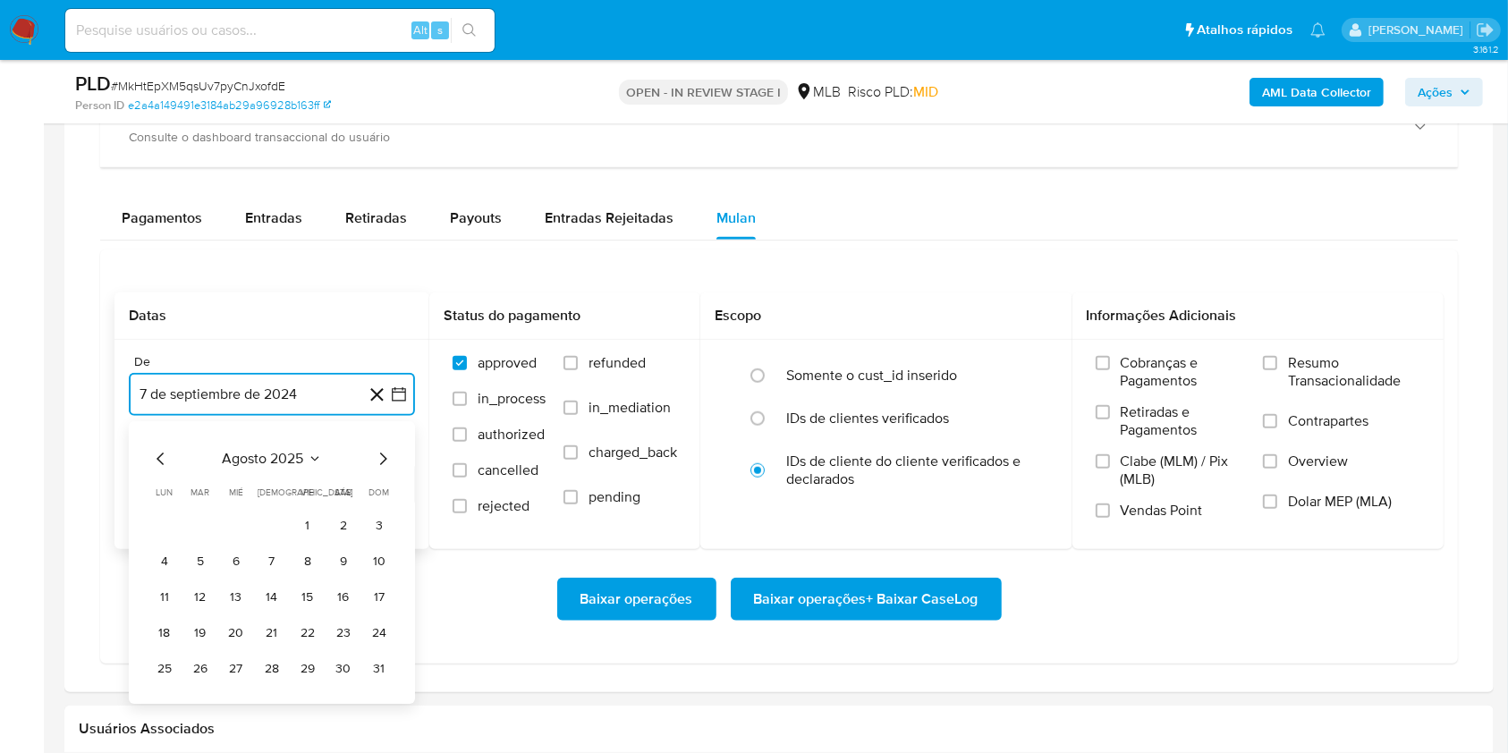
click at [293, 485] on button "7 de octubre de 2025" at bounding box center [272, 484] width 286 height 43
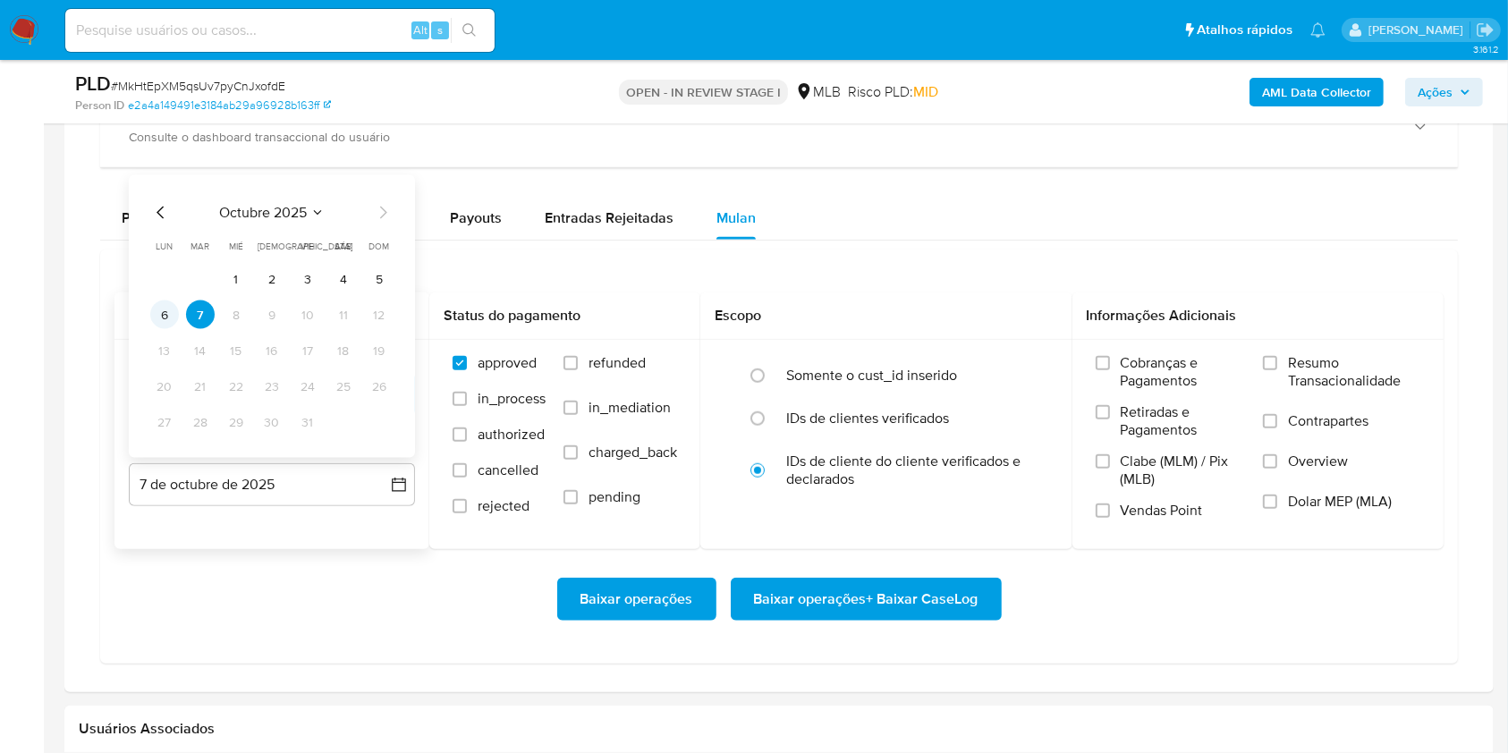
click at [161, 311] on button "6" at bounding box center [164, 314] width 29 height 29
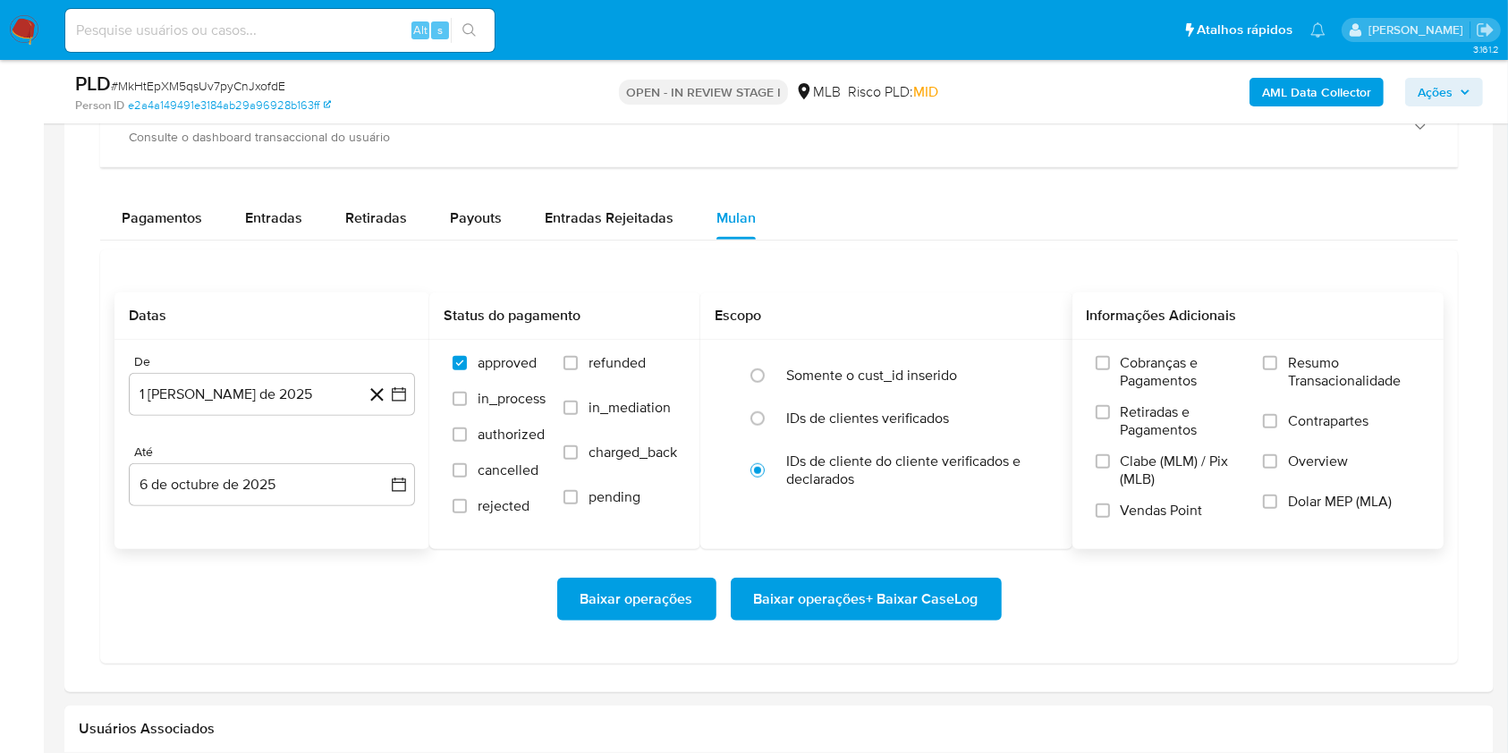
click at [1388, 355] on span "Resumo Transacionalidade" at bounding box center [1354, 372] width 132 height 36
click at [1277, 356] on input "Resumo Transacionalidade" at bounding box center [1270, 363] width 14 height 14
click at [860, 617] on span "Baixar operações + Baixar CaseLog" at bounding box center [866, 599] width 224 height 39
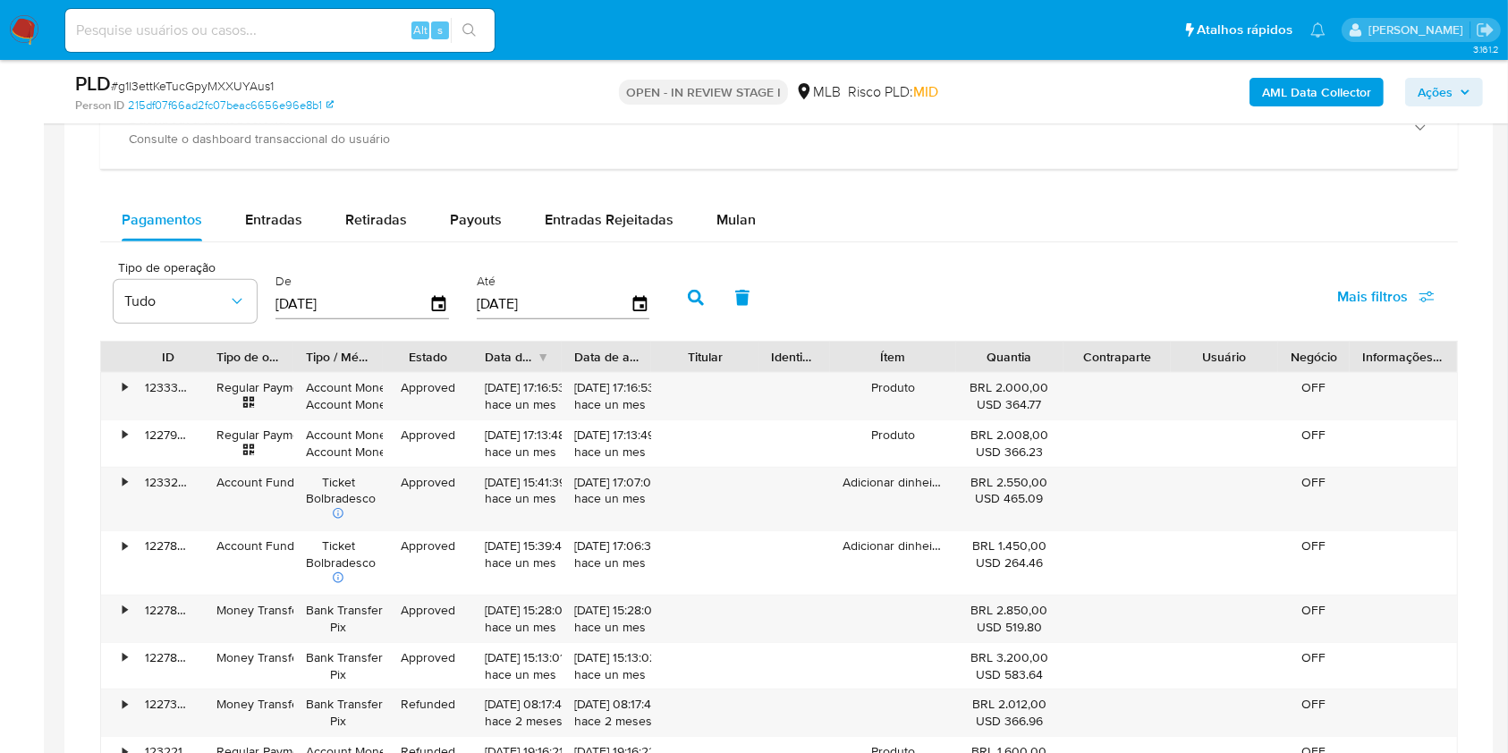
scroll to position [927, 0]
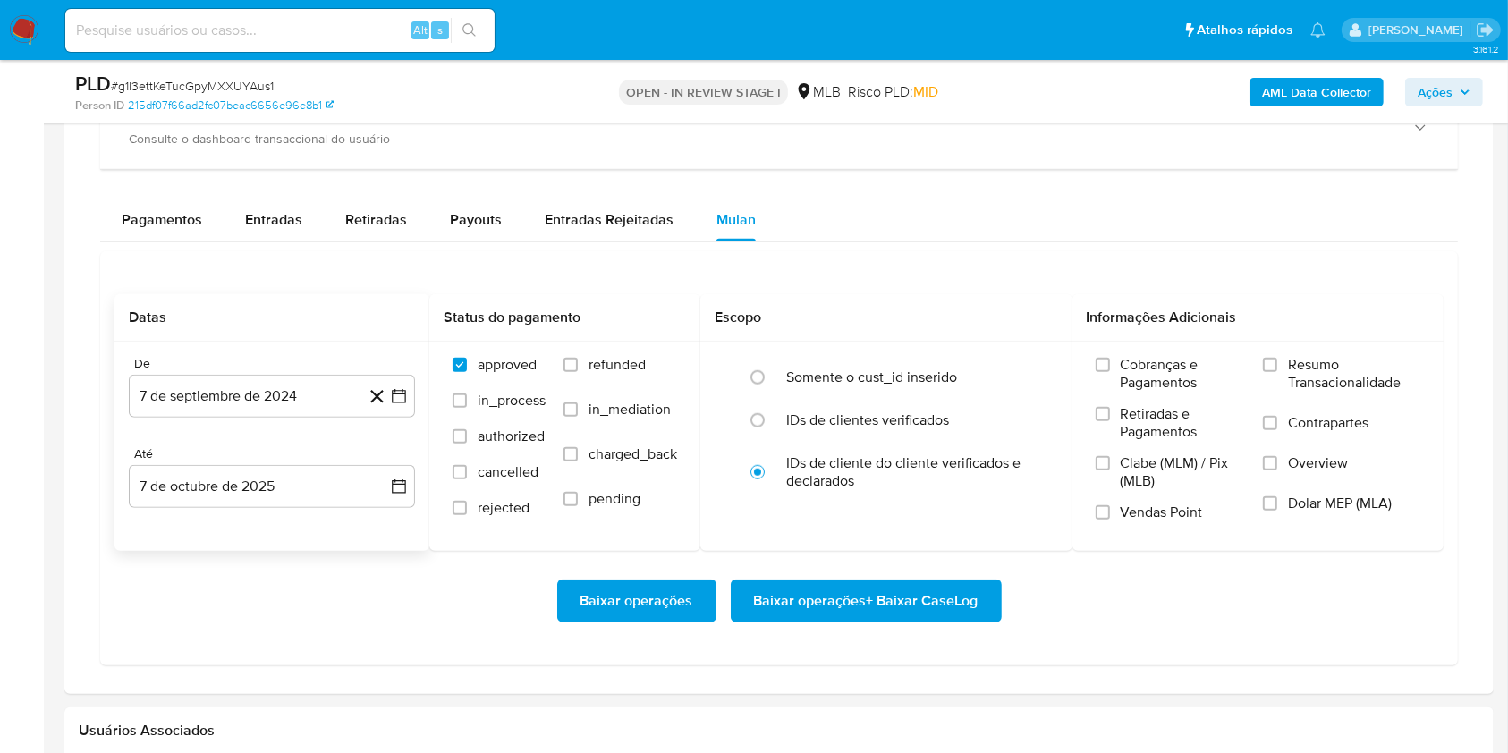
click at [243, 371] on div "De 7 de septiembre de 2024 [DATE]" at bounding box center [272, 387] width 286 height 62
click at [265, 386] on button "7 de septiembre de 2024" at bounding box center [272, 396] width 286 height 43
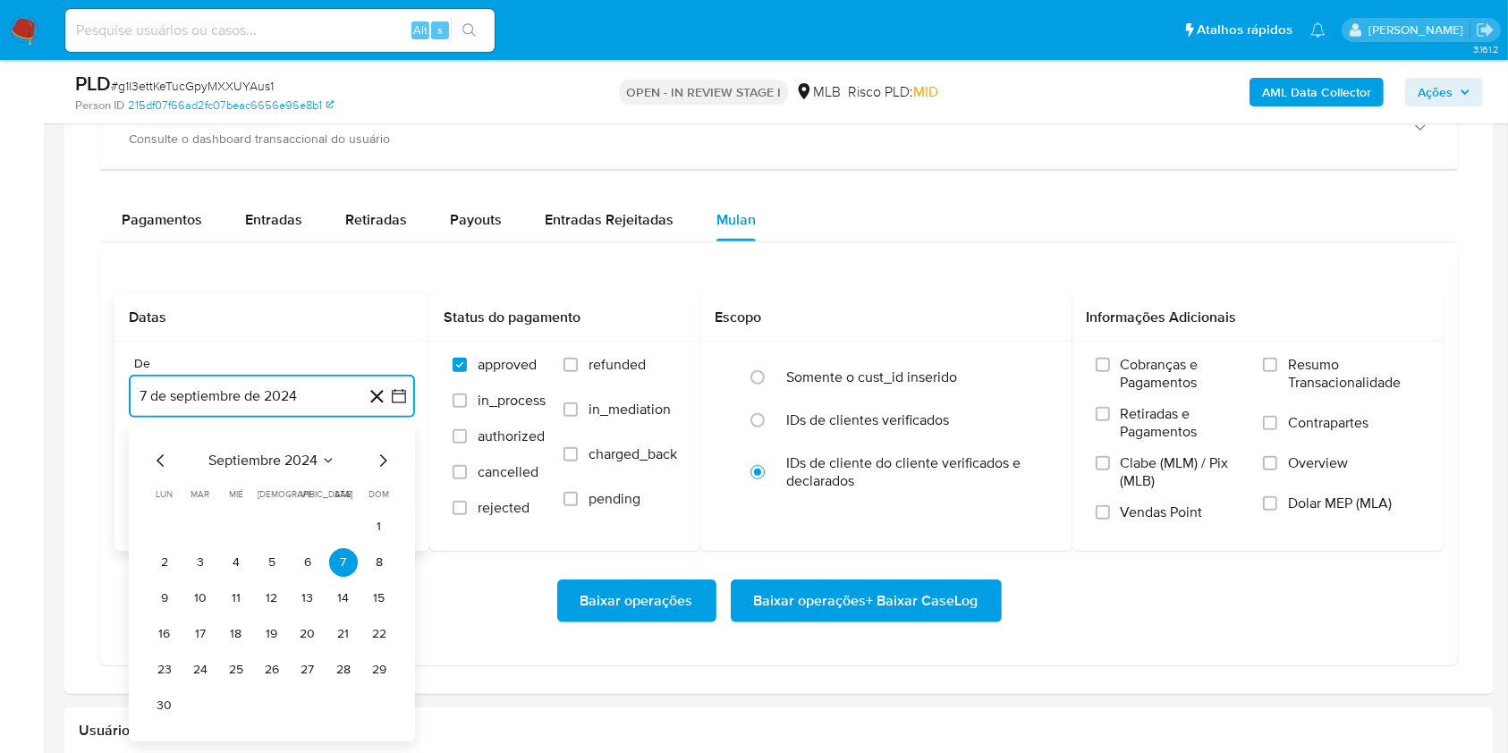
click at [258, 461] on span "septiembre 2024" at bounding box center [262, 461] width 109 height 18
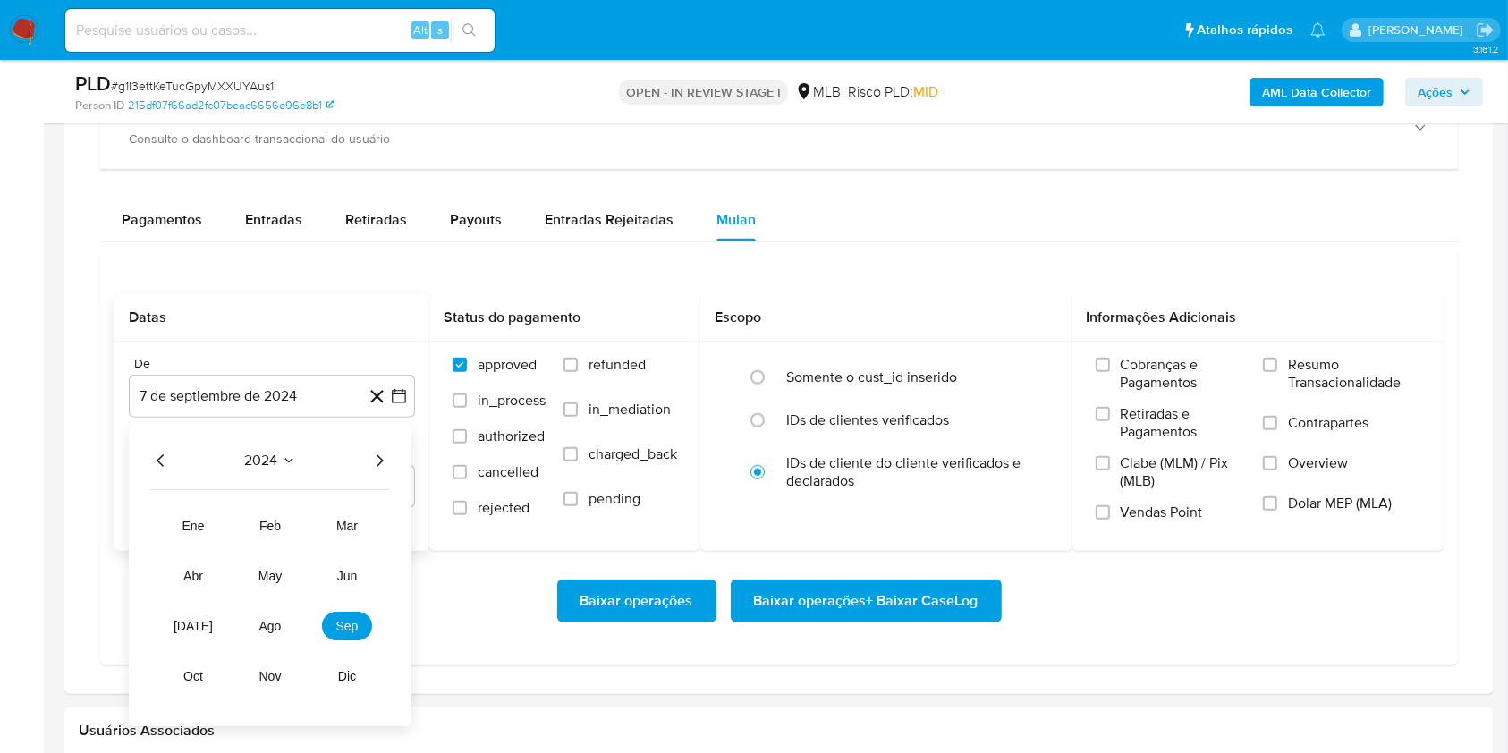
click at [379, 447] on div "2024 2024 ene feb mar abr may jun [DATE] ago sep oct nov dic" at bounding box center [270, 574] width 283 height 303
click at [375, 469] on icon "Año siguiente" at bounding box center [378, 460] width 21 height 21
click at [270, 626] on span "ago" at bounding box center [270, 626] width 22 height 14
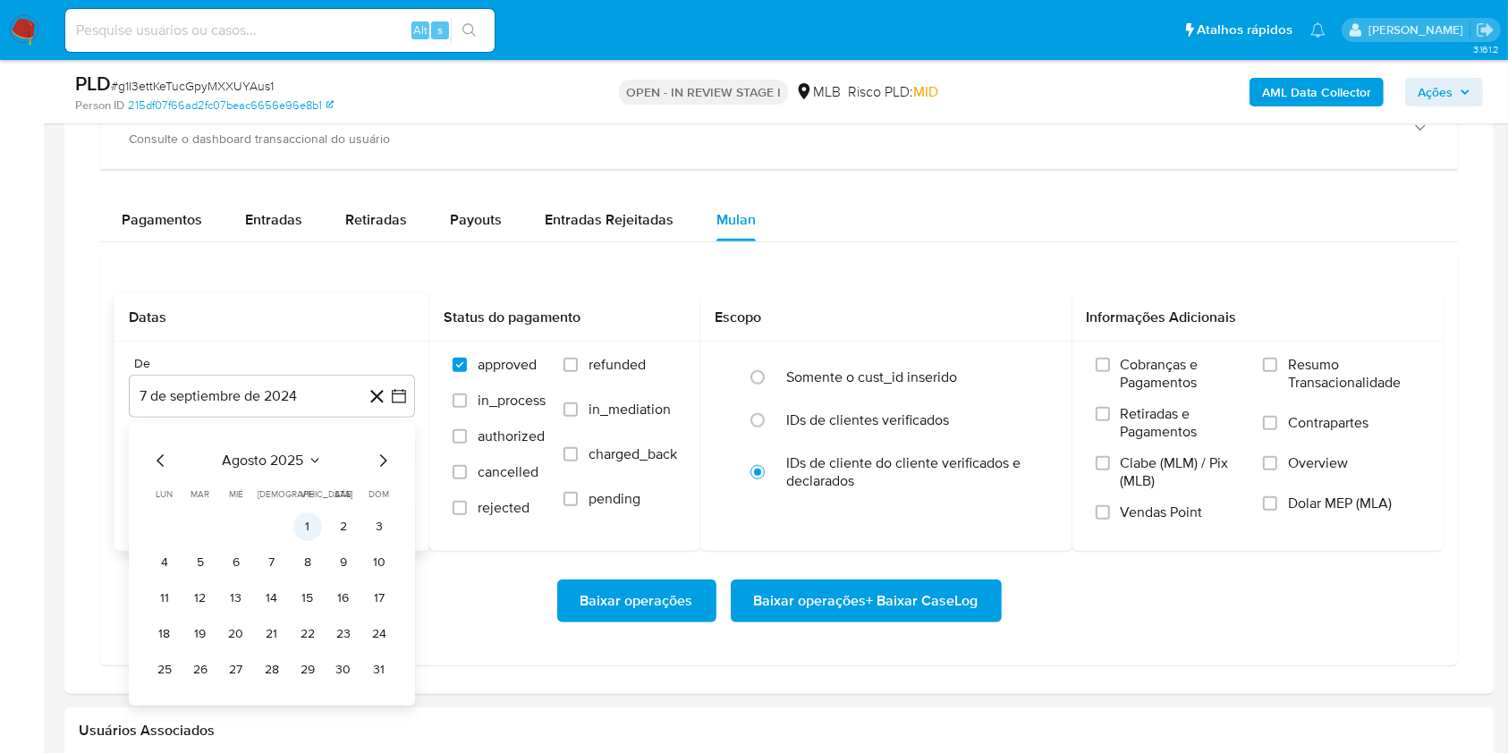
click at [312, 526] on button "1" at bounding box center [307, 526] width 29 height 29
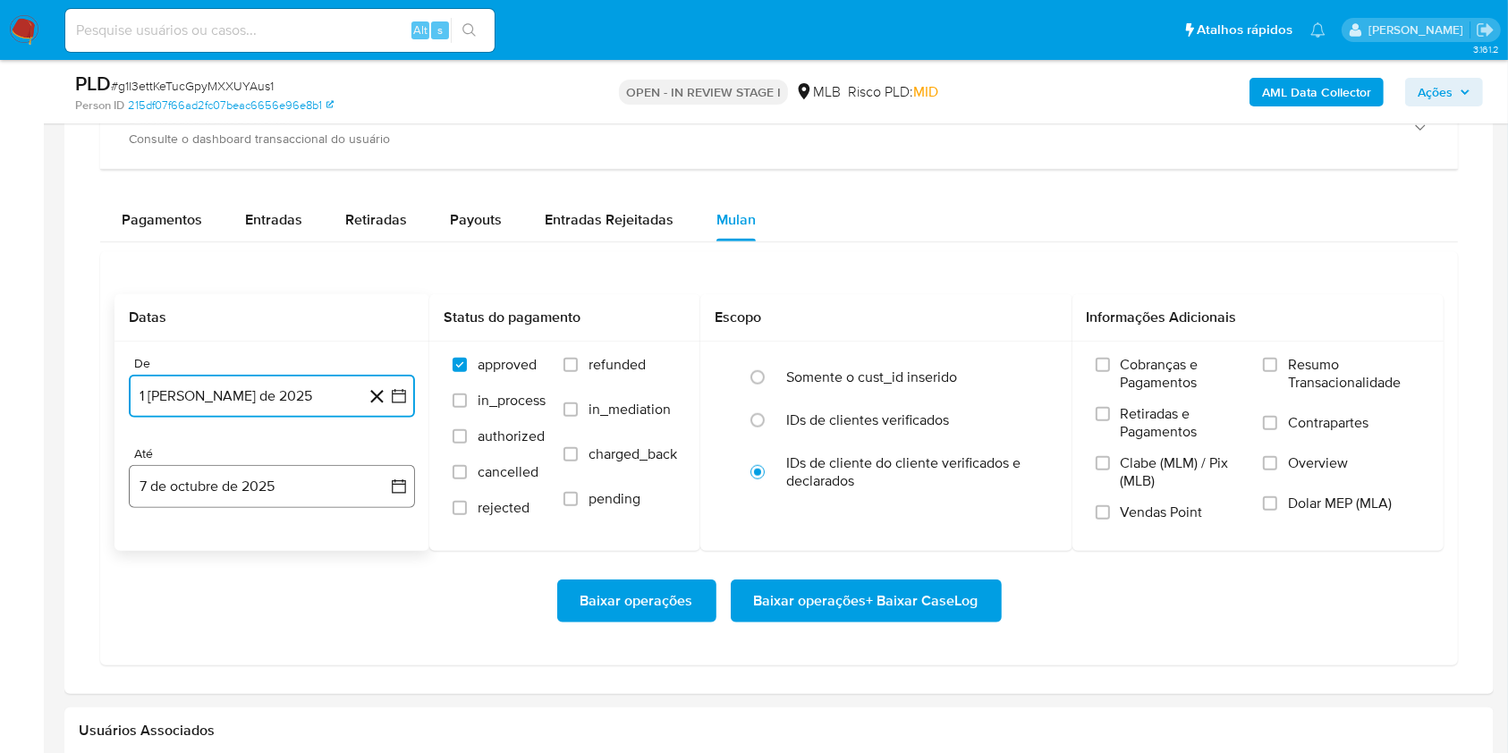
click at [285, 490] on button "7 de octubre de 2025" at bounding box center [272, 486] width 286 height 43
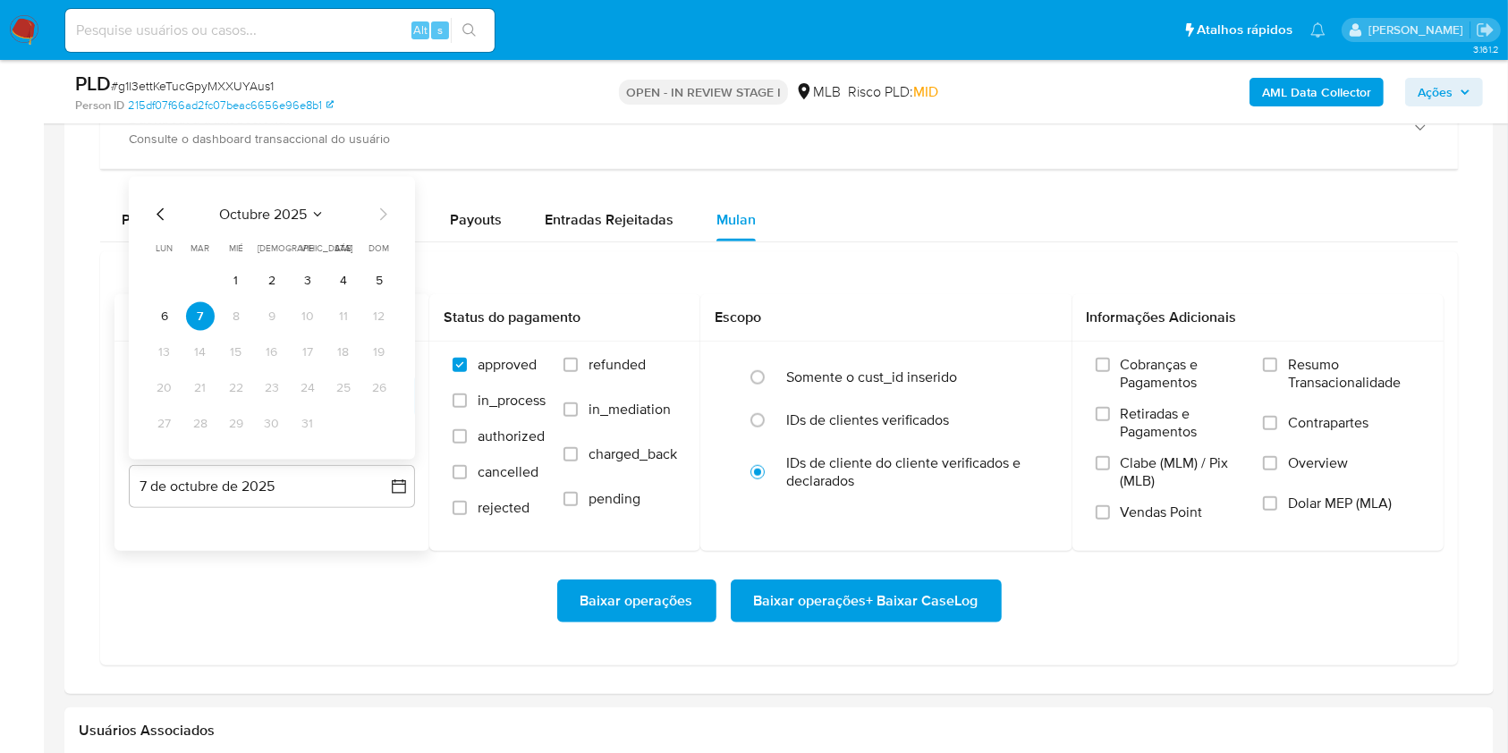
click at [167, 323] on button "6" at bounding box center [164, 316] width 29 height 29
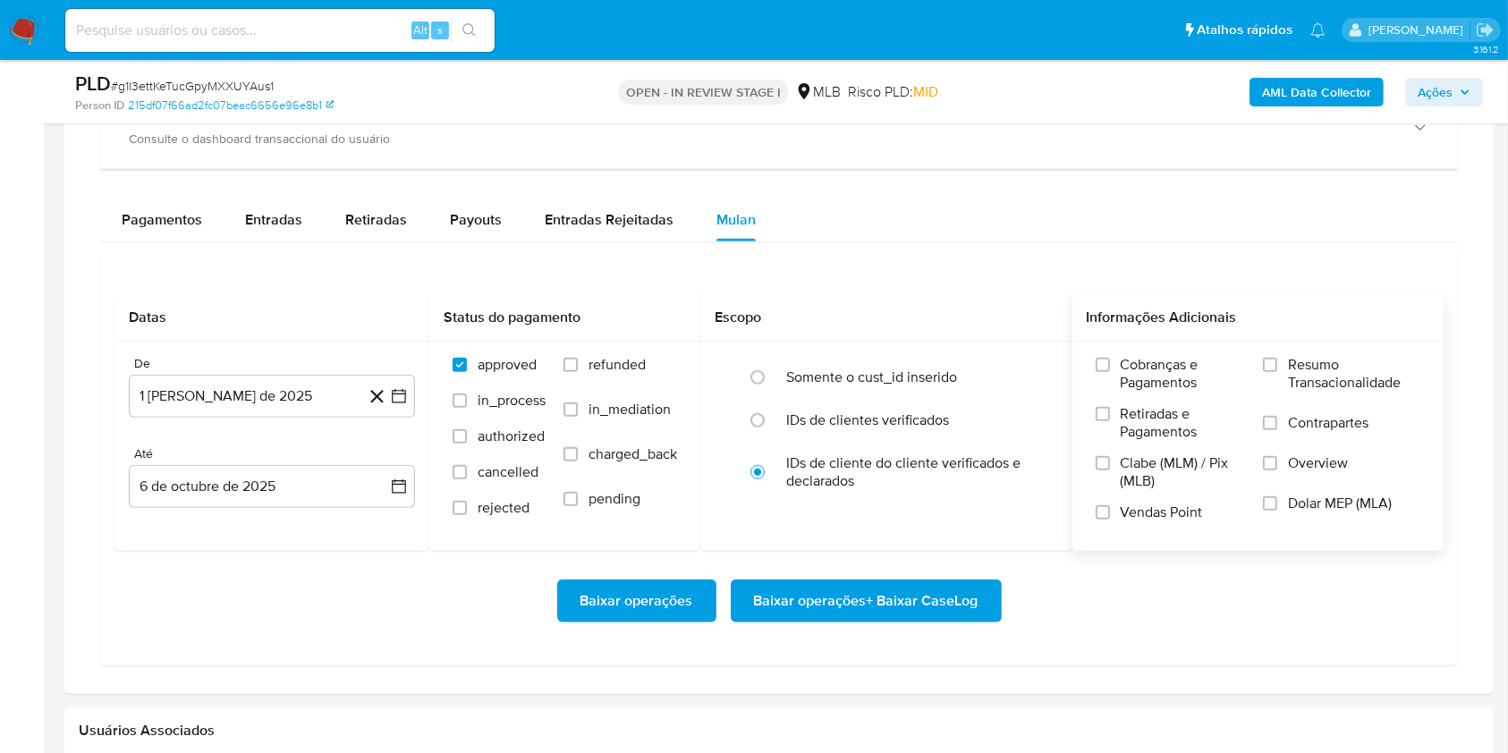
click at [1307, 376] on span "Resumo Transacionalidade" at bounding box center [1354, 374] width 132 height 36
click at [1277, 372] on input "Resumo Transacionalidade" at bounding box center [1270, 365] width 14 height 14
click at [903, 581] on span "Baixar operações + Baixar CaseLog" at bounding box center [866, 600] width 224 height 39
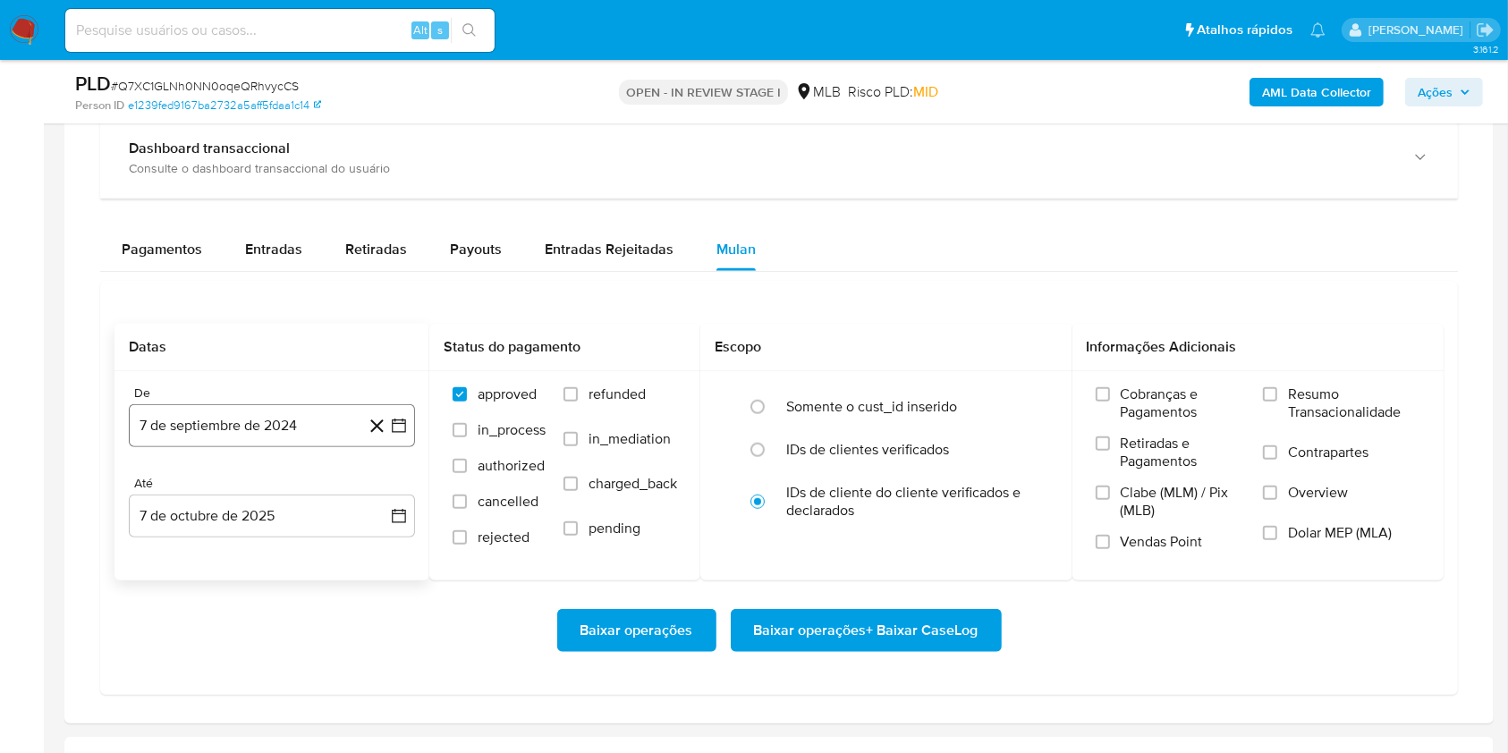
scroll to position [927, 0]
click at [274, 423] on button "7 de septiembre de 2024" at bounding box center [272, 425] width 286 height 43
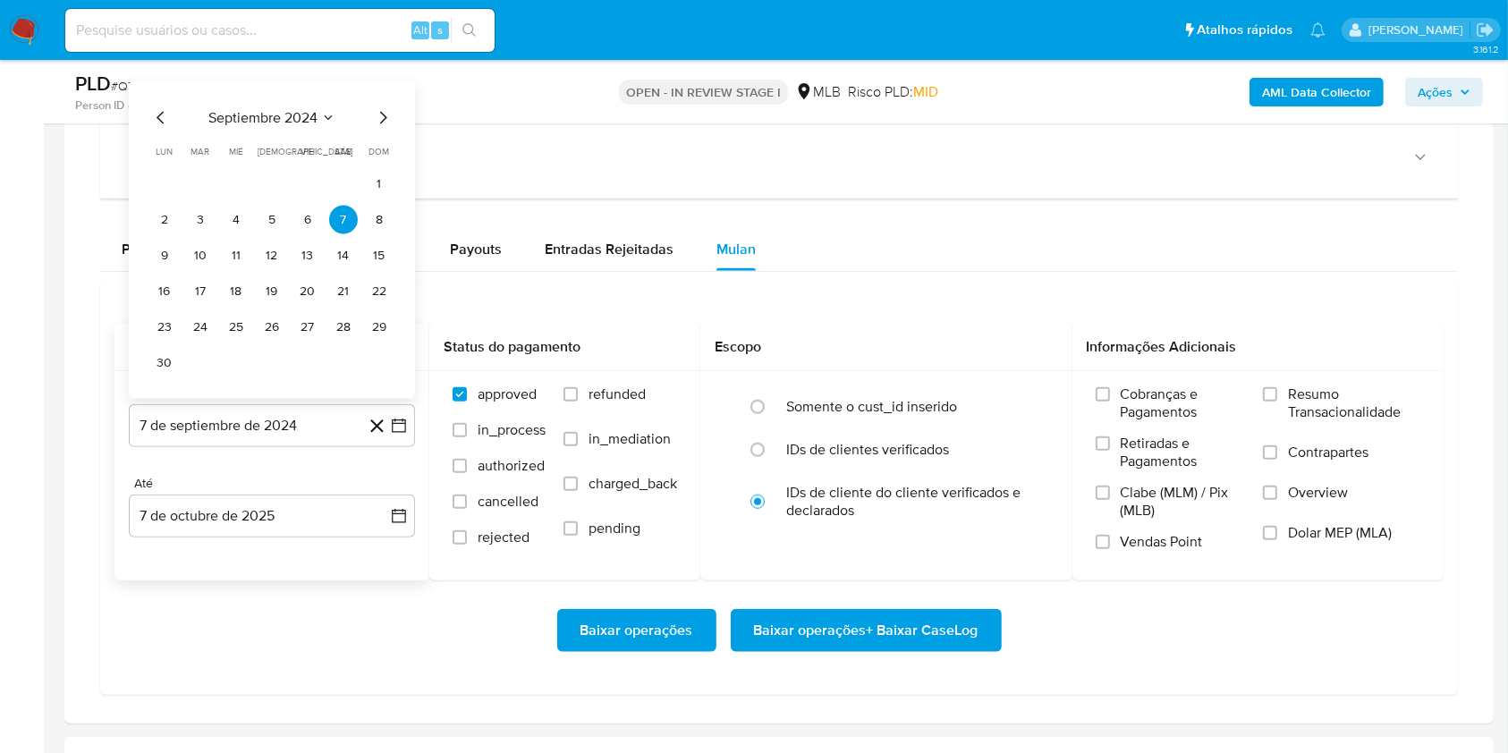
click at [255, 119] on span "septiembre 2024" at bounding box center [262, 117] width 109 height 18
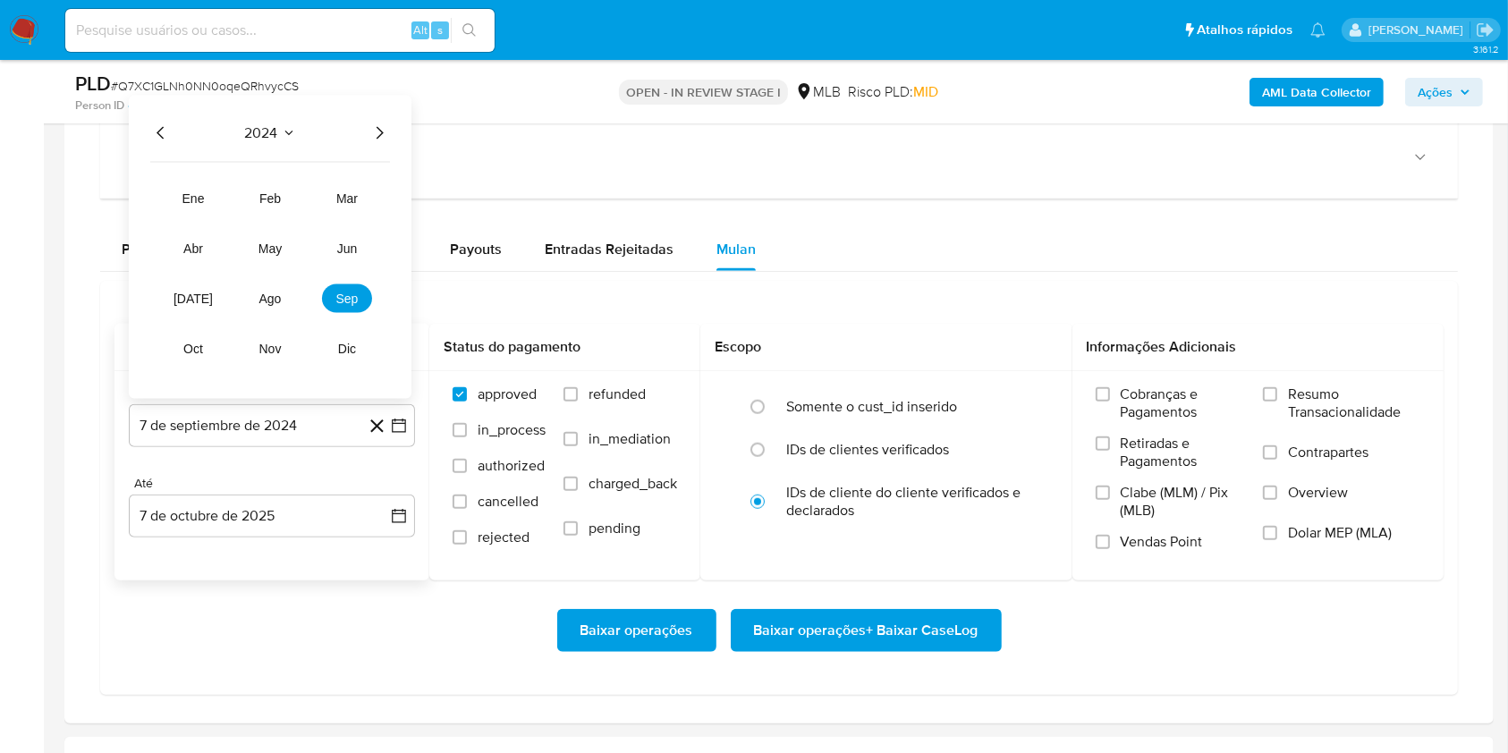
click at [375, 127] on icon "Año siguiente" at bounding box center [378, 132] width 21 height 21
click at [270, 283] on button "ago" at bounding box center [270, 297] width 50 height 29
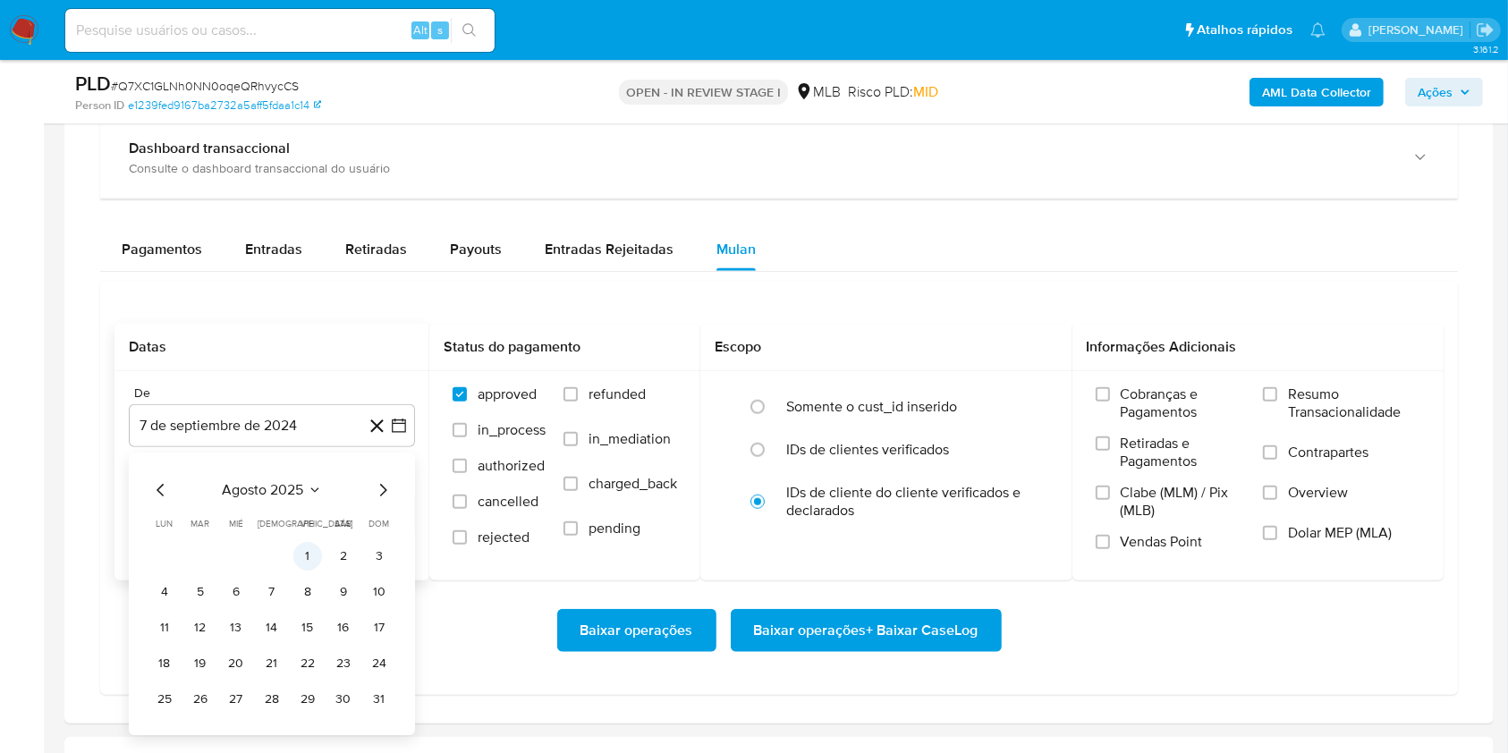
click at [307, 549] on button "1" at bounding box center [307, 556] width 29 height 29
click at [275, 523] on button "7 de octubre de 2025" at bounding box center [272, 516] width 286 height 43
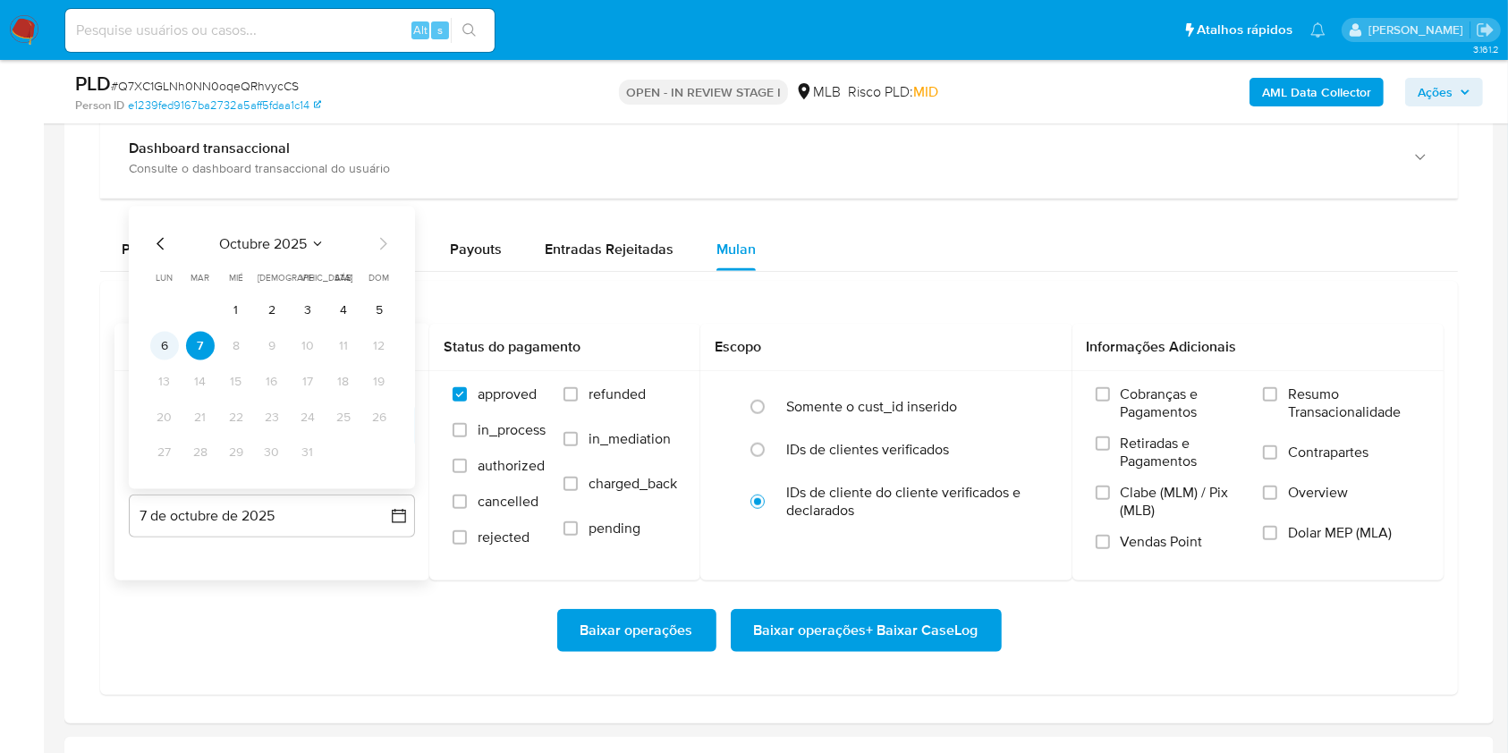
click at [162, 354] on button "6" at bounding box center [164, 345] width 29 height 29
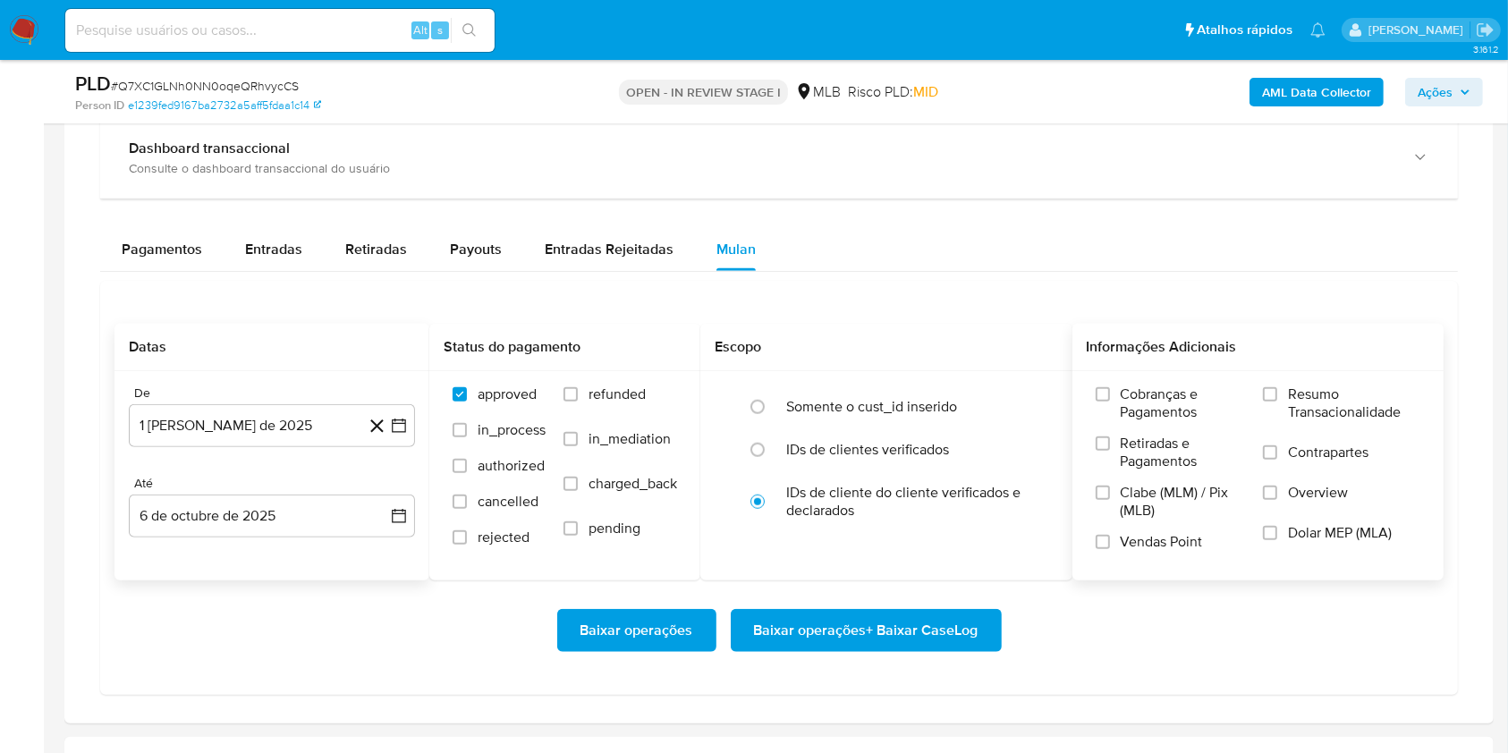
click at [1323, 398] on span "Resumo Transacionalidade" at bounding box center [1354, 403] width 132 height 36
click at [1277, 398] on input "Resumo Transacionalidade" at bounding box center [1270, 394] width 14 height 14
click at [827, 621] on span "Baixar operações + Baixar CaseLog" at bounding box center [866, 630] width 224 height 39
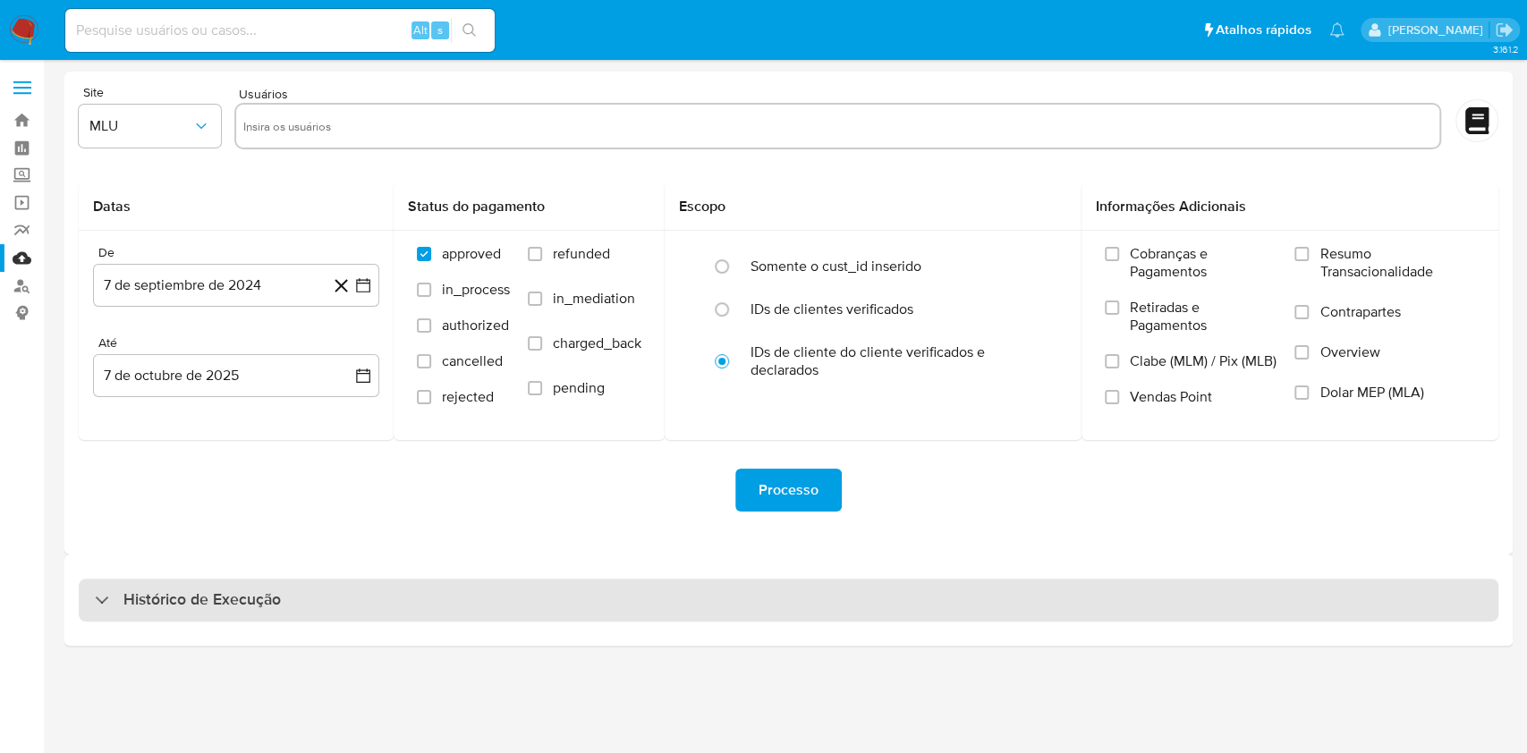
click at [749, 590] on div "Histórico de Execução" at bounding box center [788, 600] width 1419 height 43
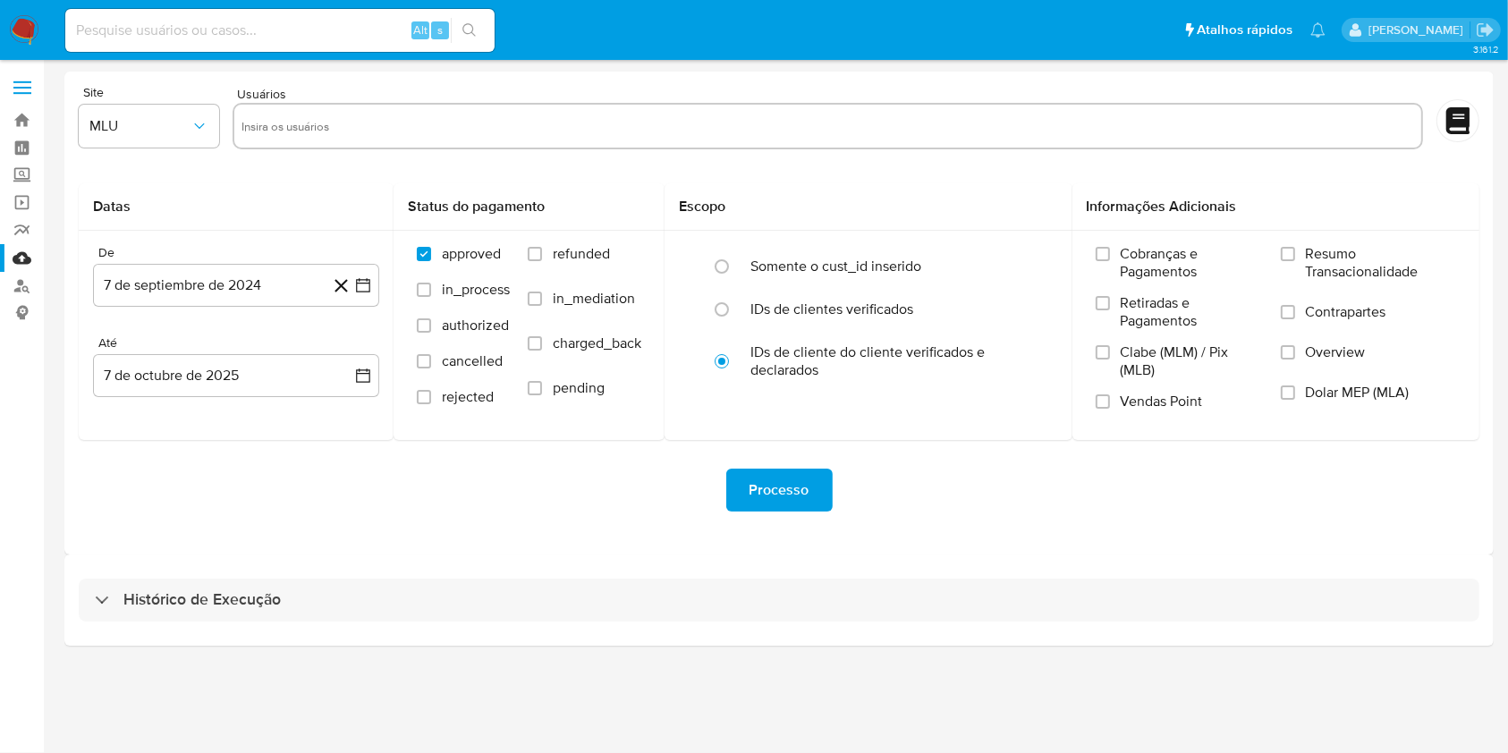
select select "10"
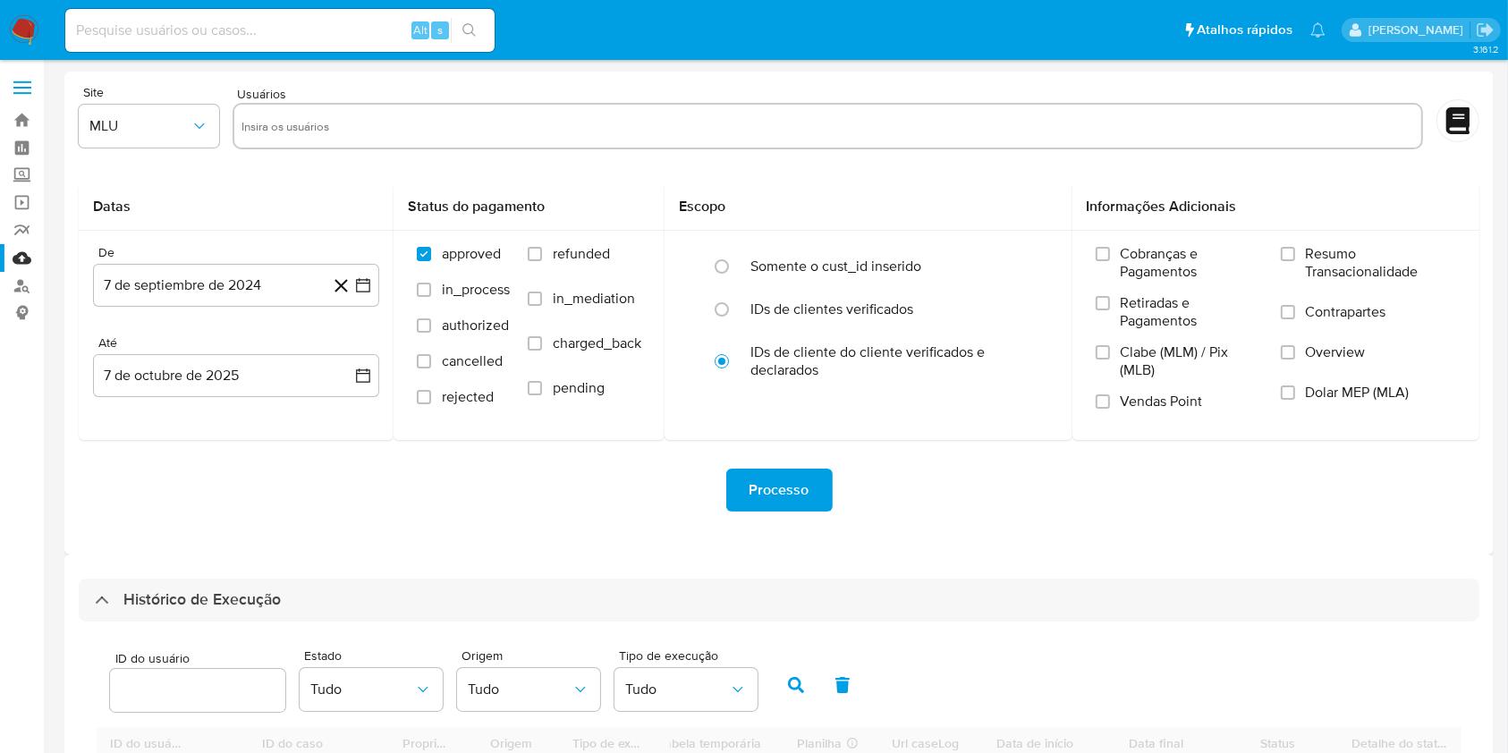
scroll to position [475, 0]
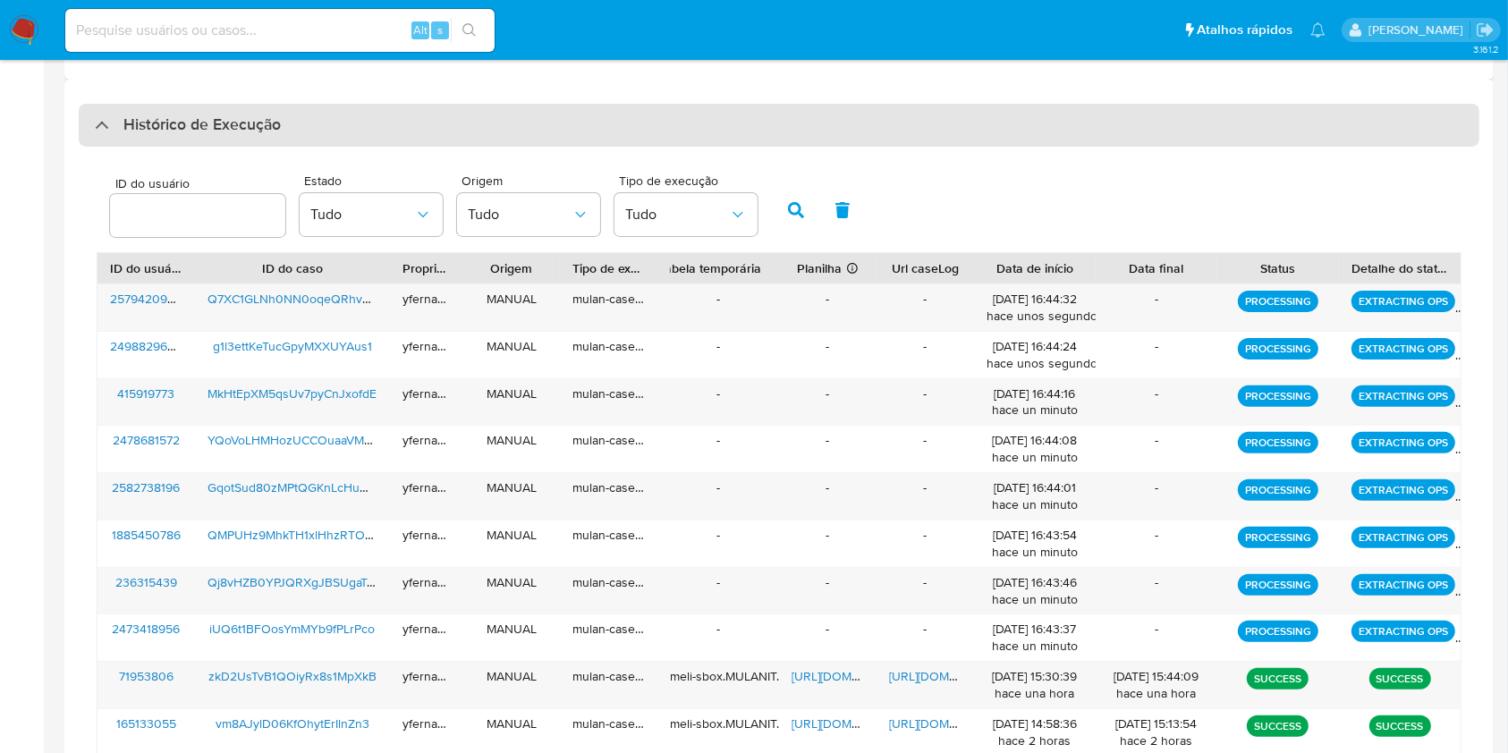
click at [894, 117] on div "Histórico de Execução" at bounding box center [779, 125] width 1400 height 43
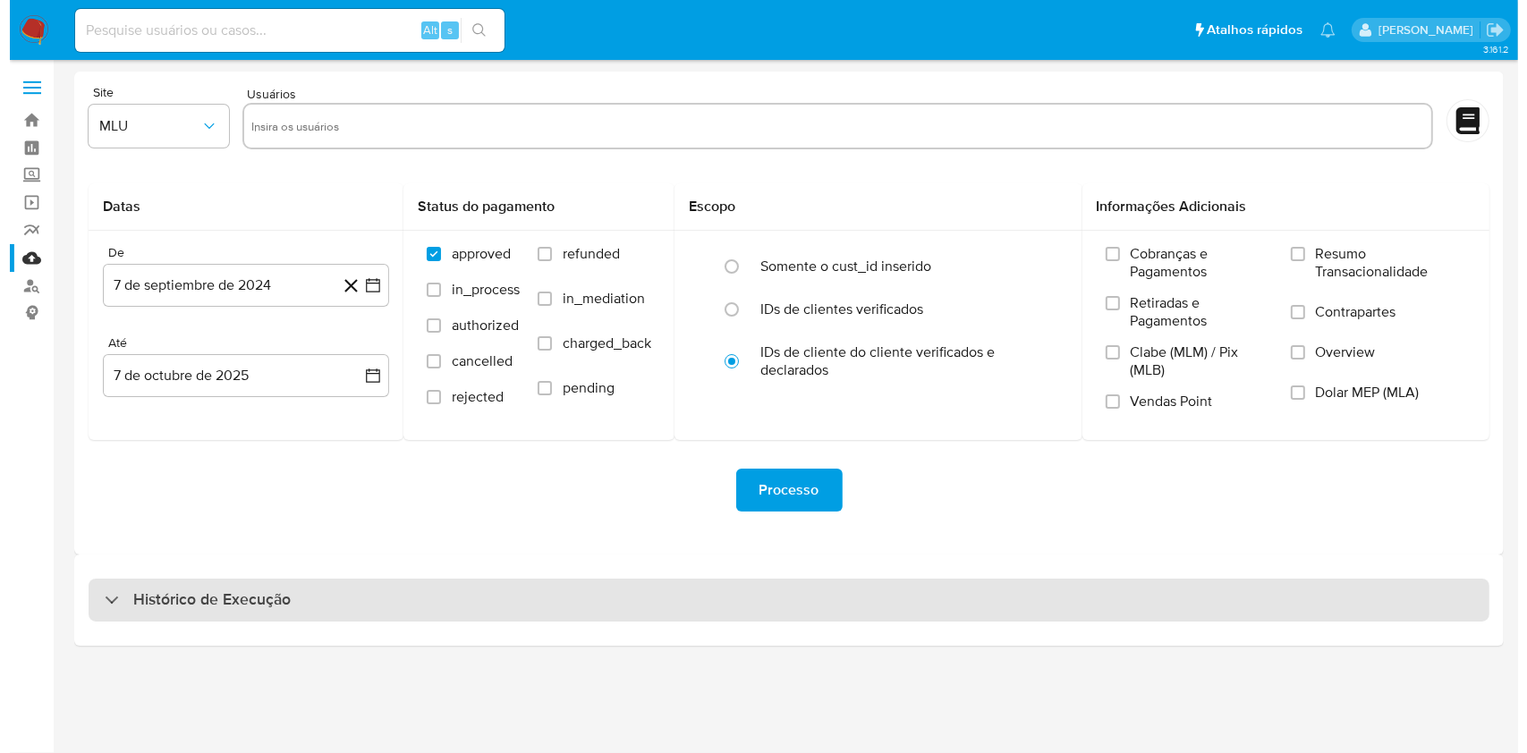
scroll to position [0, 0]
